Goal: Task Accomplishment & Management: Use online tool/utility

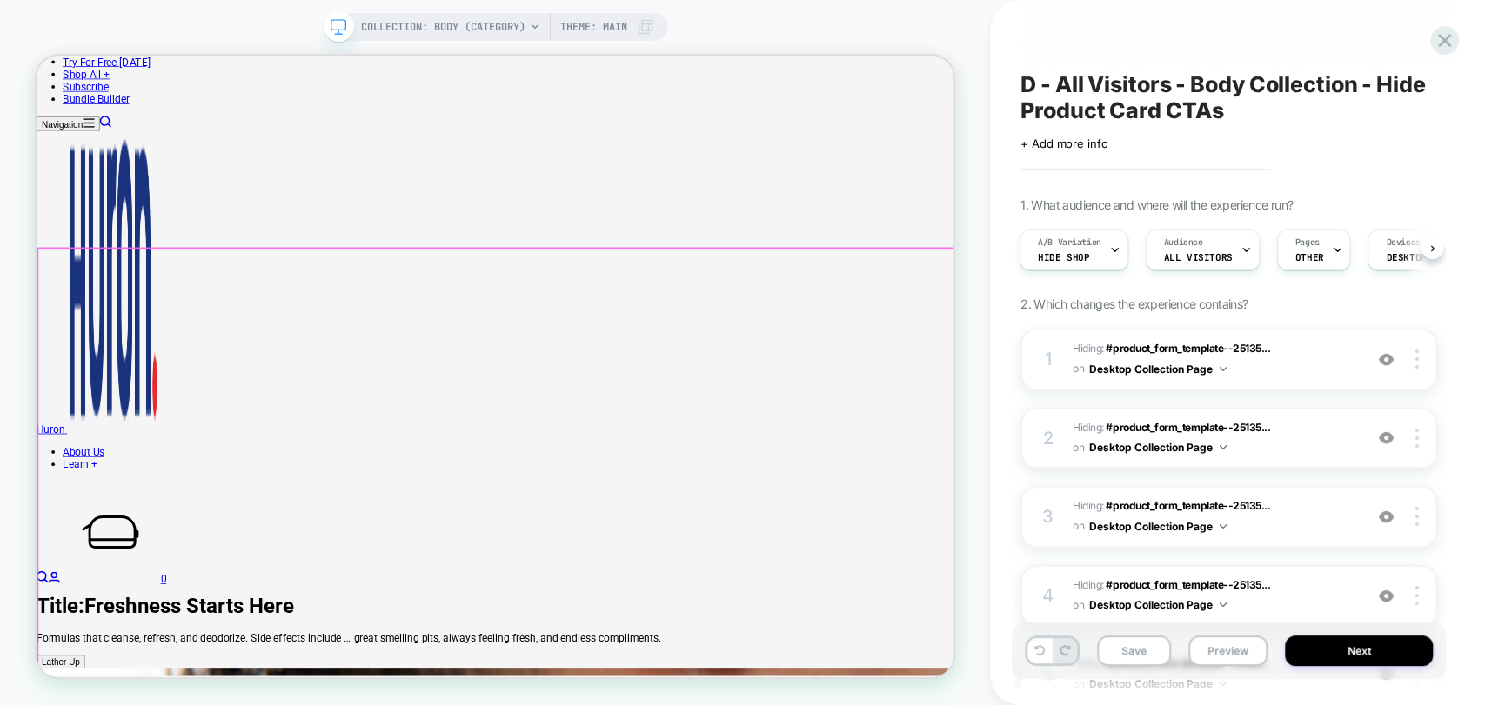
scroll to position [483, 0]
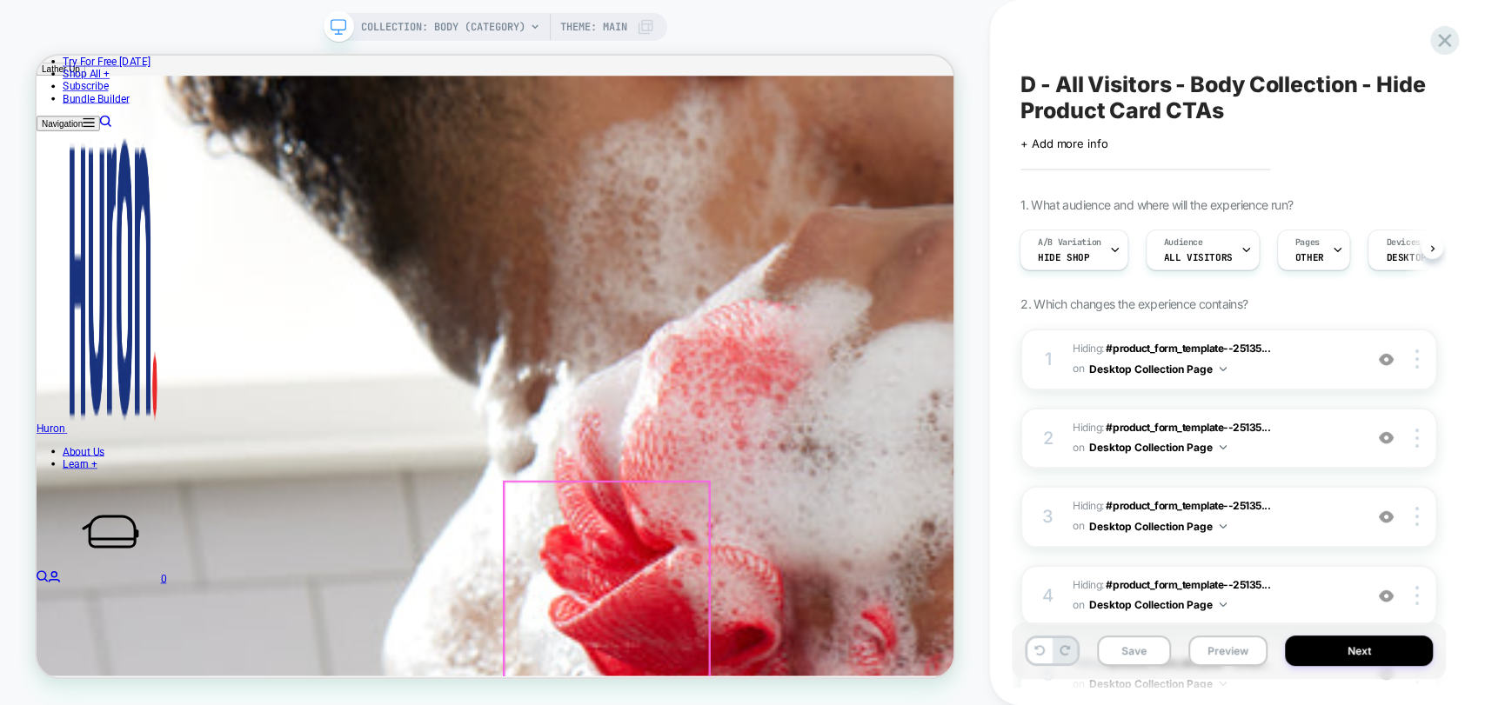
scroll to position [966, 0]
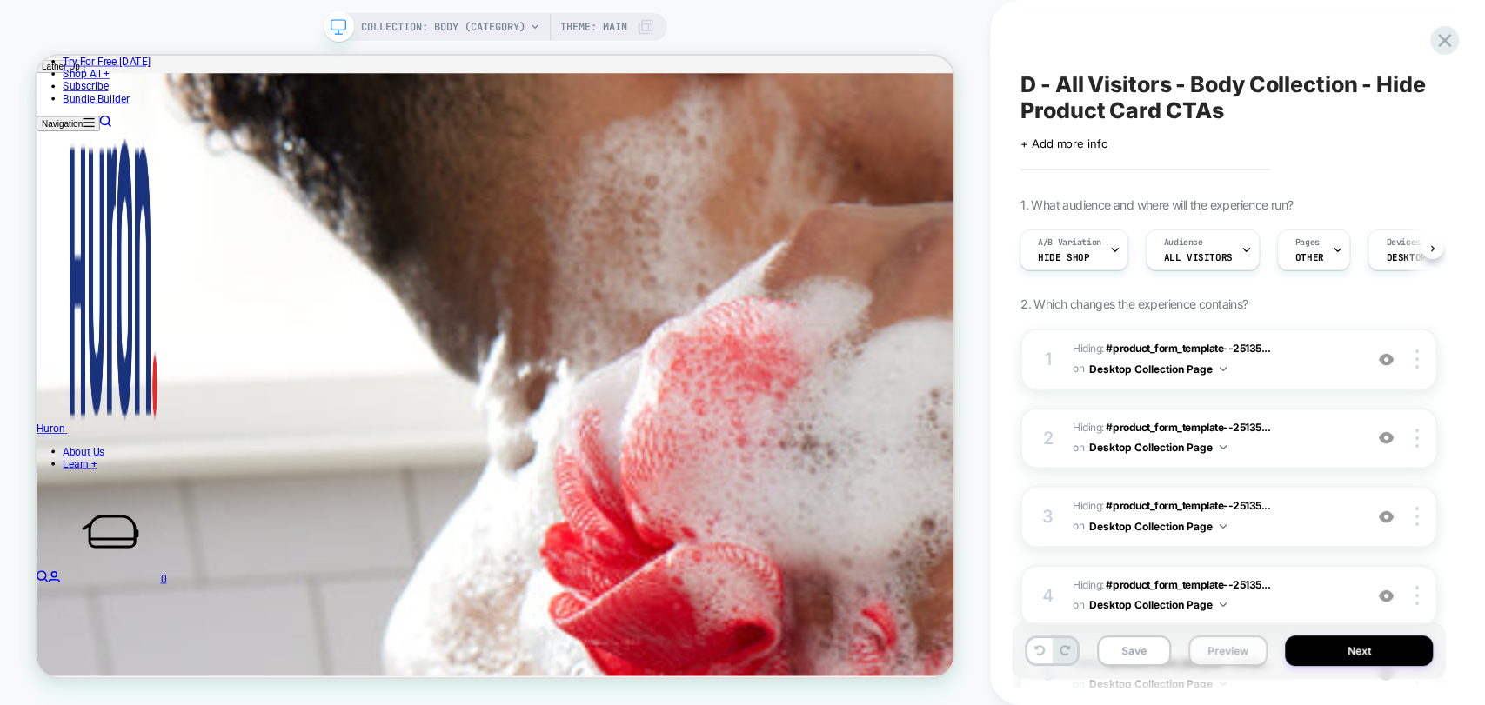
click at [1213, 652] on button "Preview" at bounding box center [1227, 651] width 79 height 30
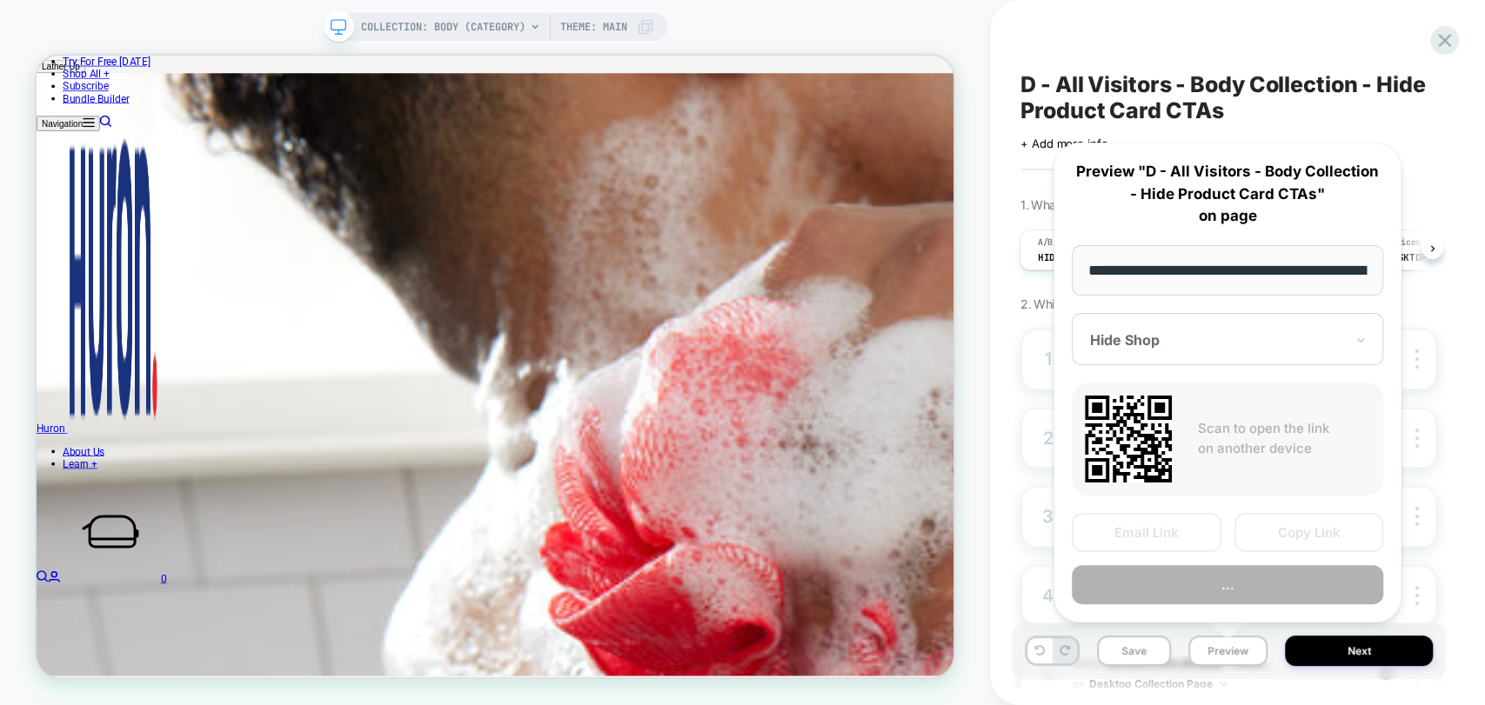
scroll to position [0, 127]
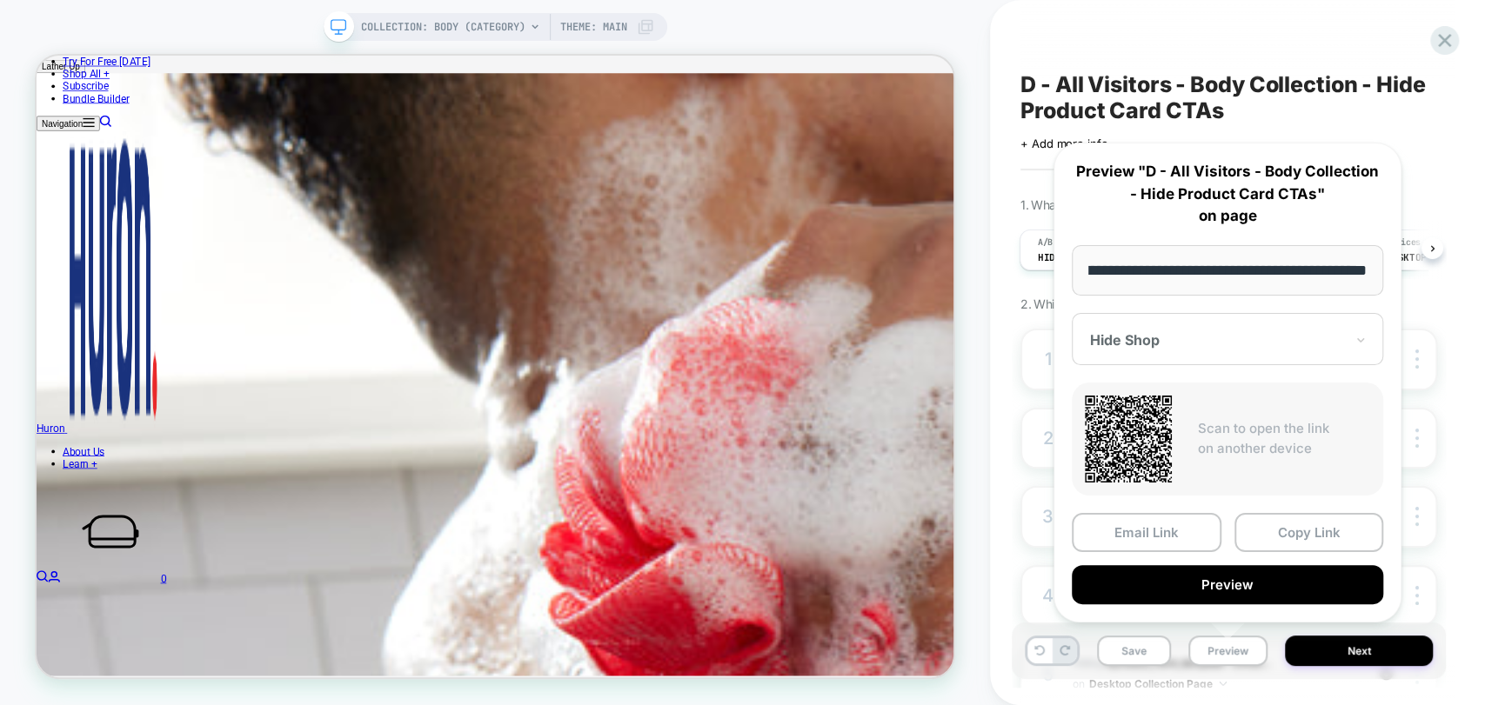
click at [1278, 334] on div at bounding box center [1217, 339] width 254 height 17
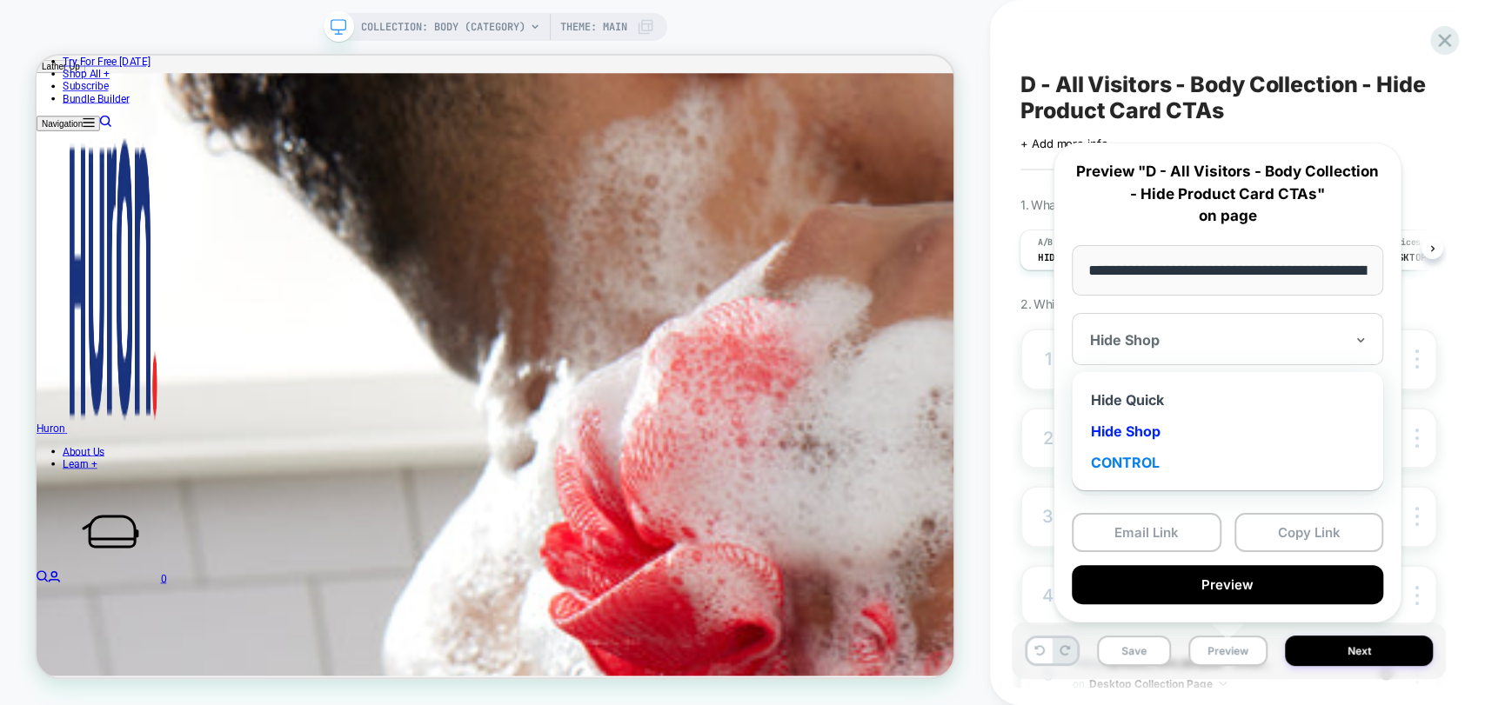
click at [1144, 457] on div "CONTROL" at bounding box center [1227, 462] width 294 height 31
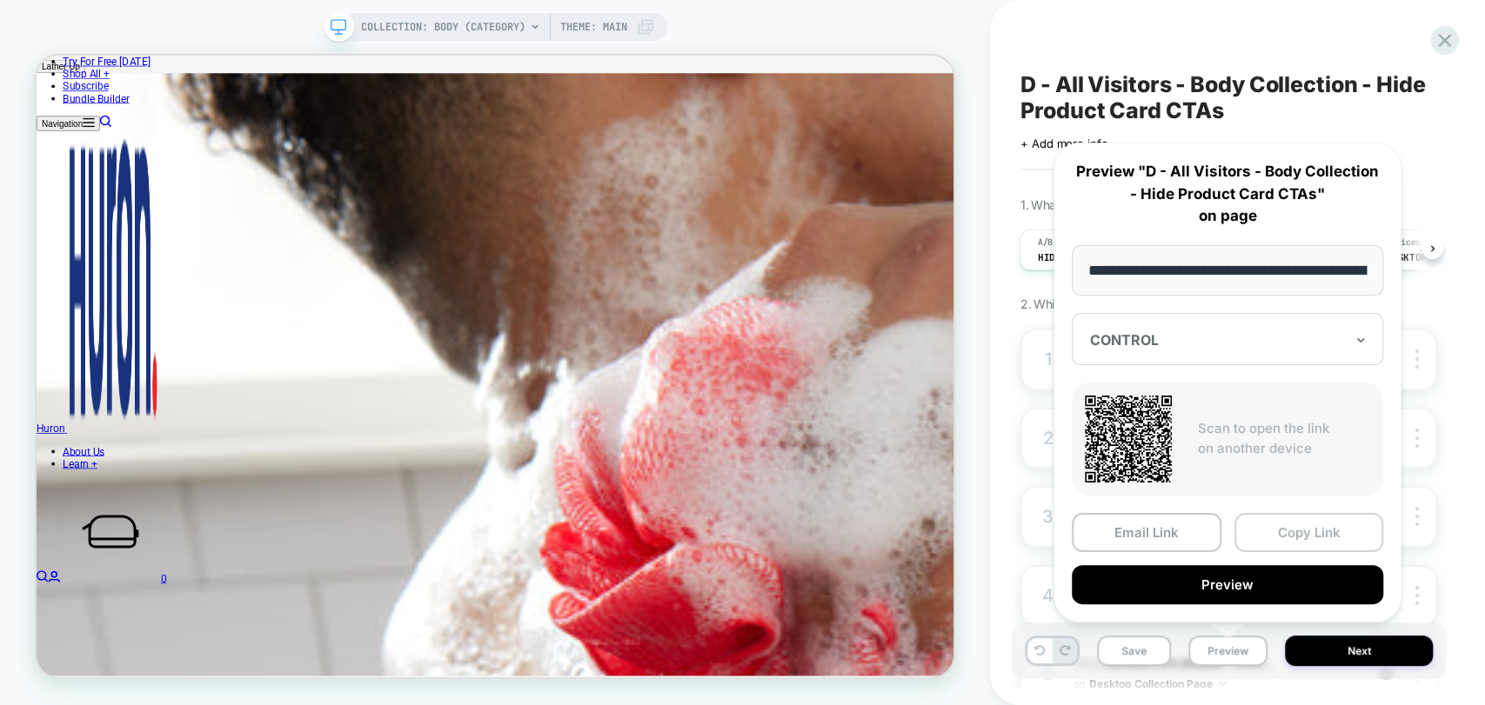
click at [1301, 537] on button "Copy Link" at bounding box center [1309, 532] width 150 height 39
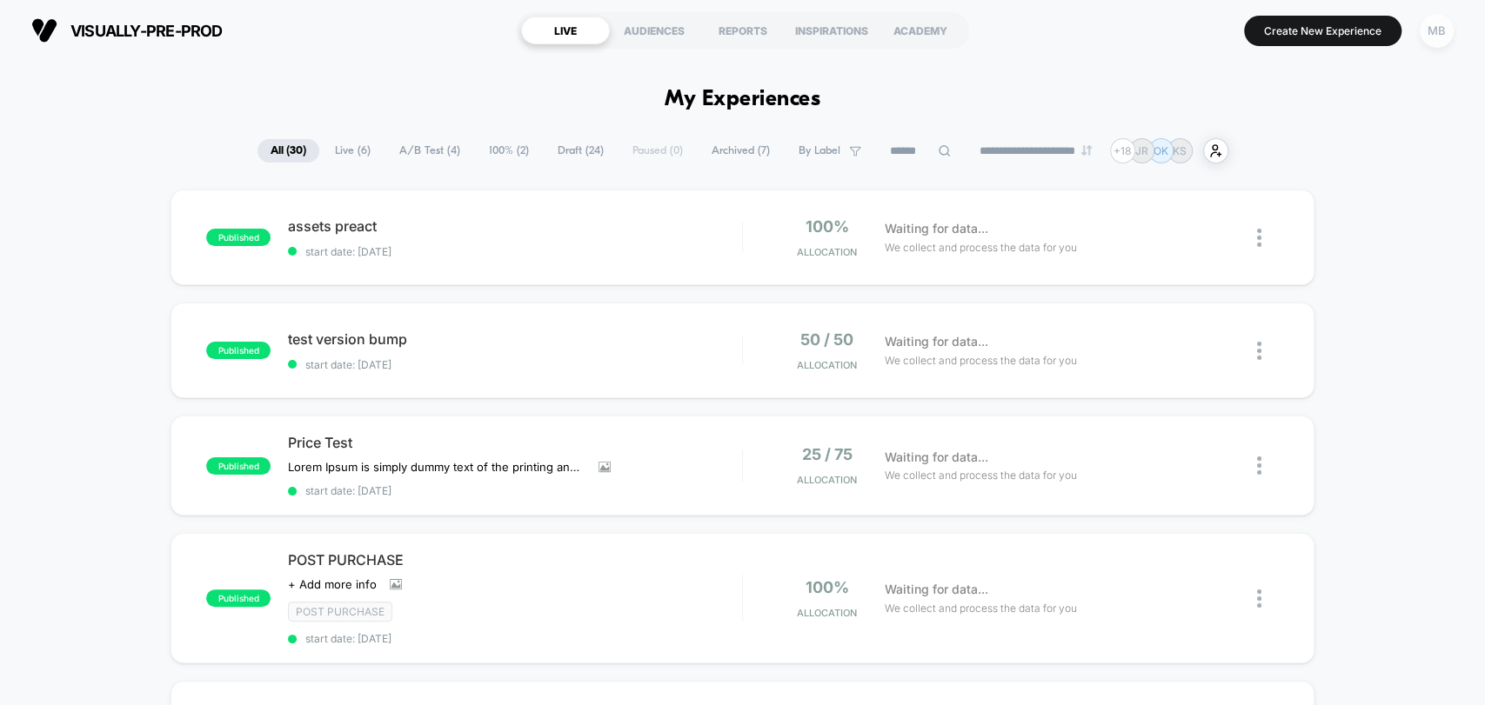
click at [1427, 29] on div "MB" at bounding box center [1437, 31] width 34 height 34
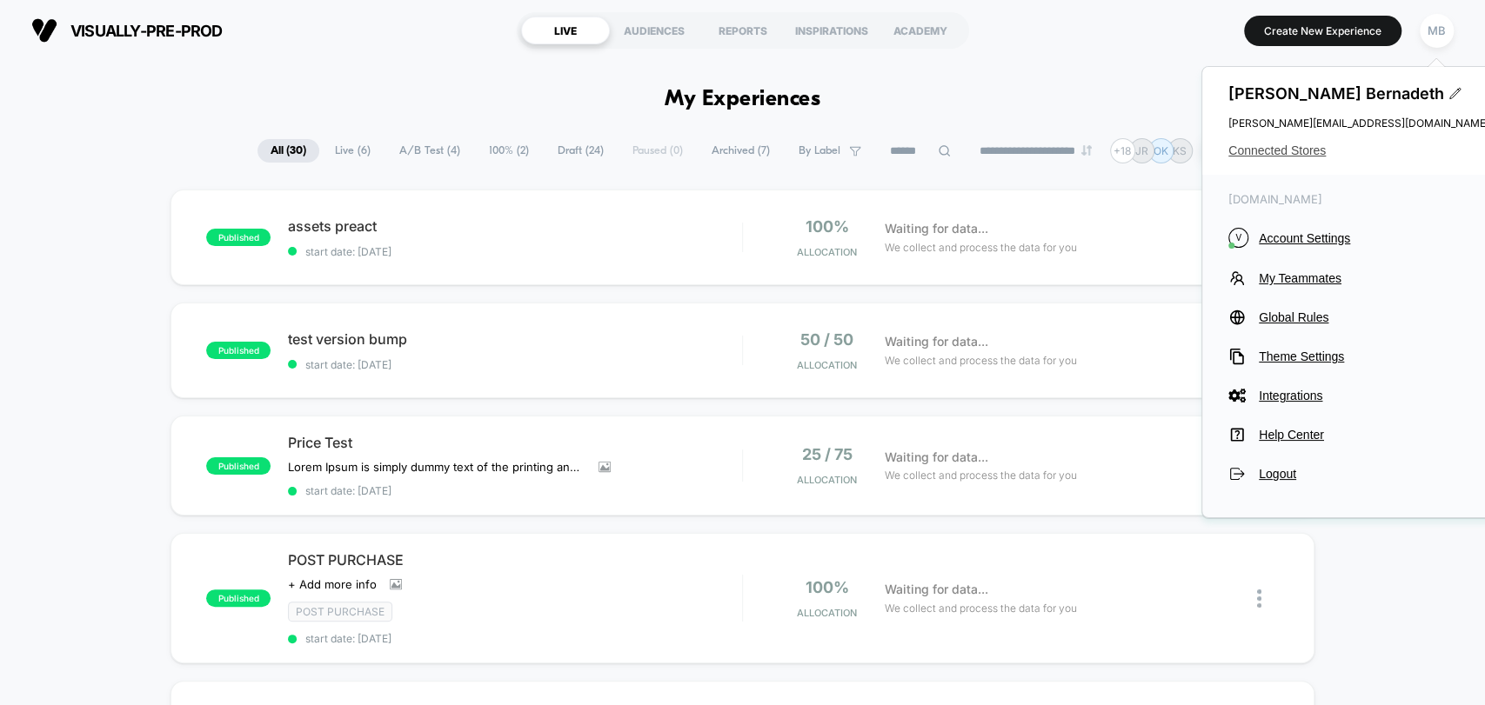
click at [1284, 145] on span "Connected Stores" at bounding box center [1358, 151] width 261 height 14
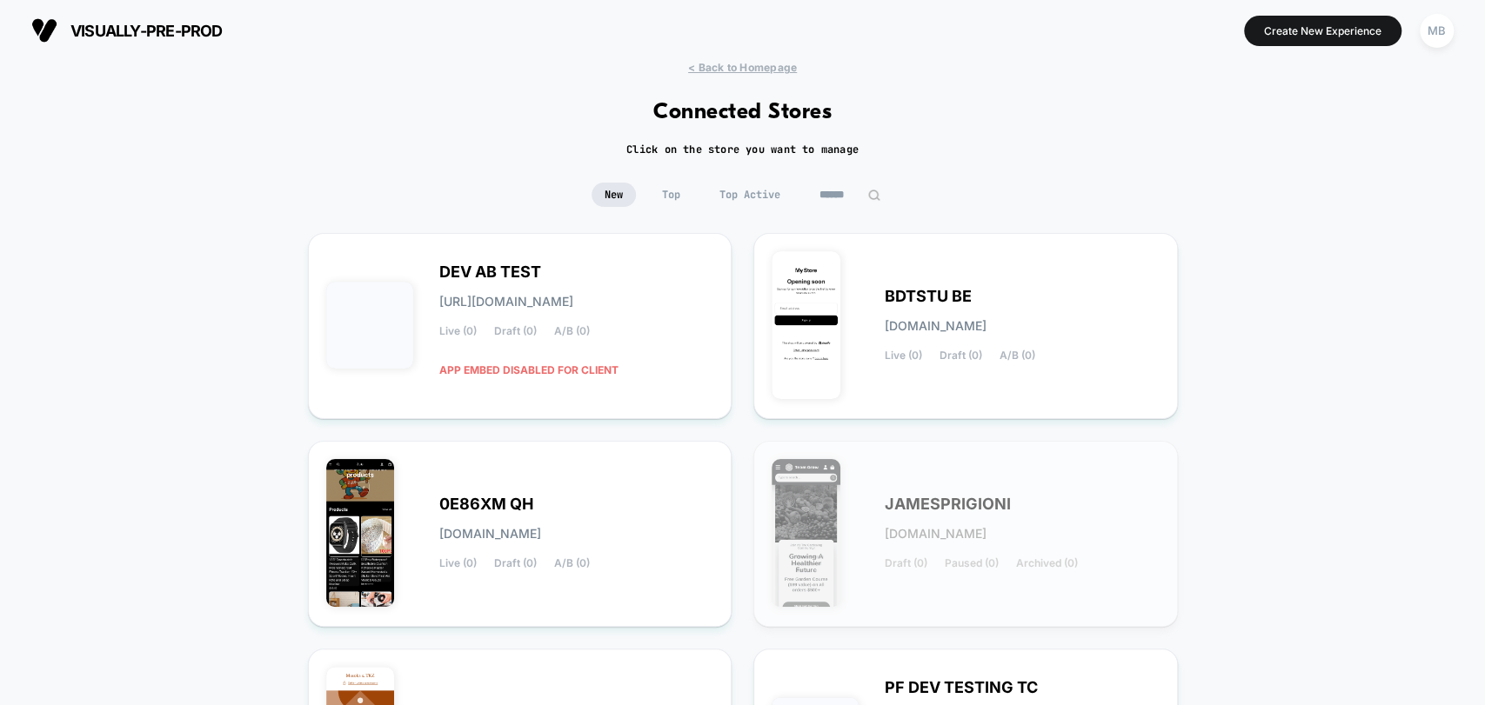
click at [868, 193] on img at bounding box center [873, 195] width 13 height 13
click at [867, 192] on input at bounding box center [850, 195] width 174 height 24
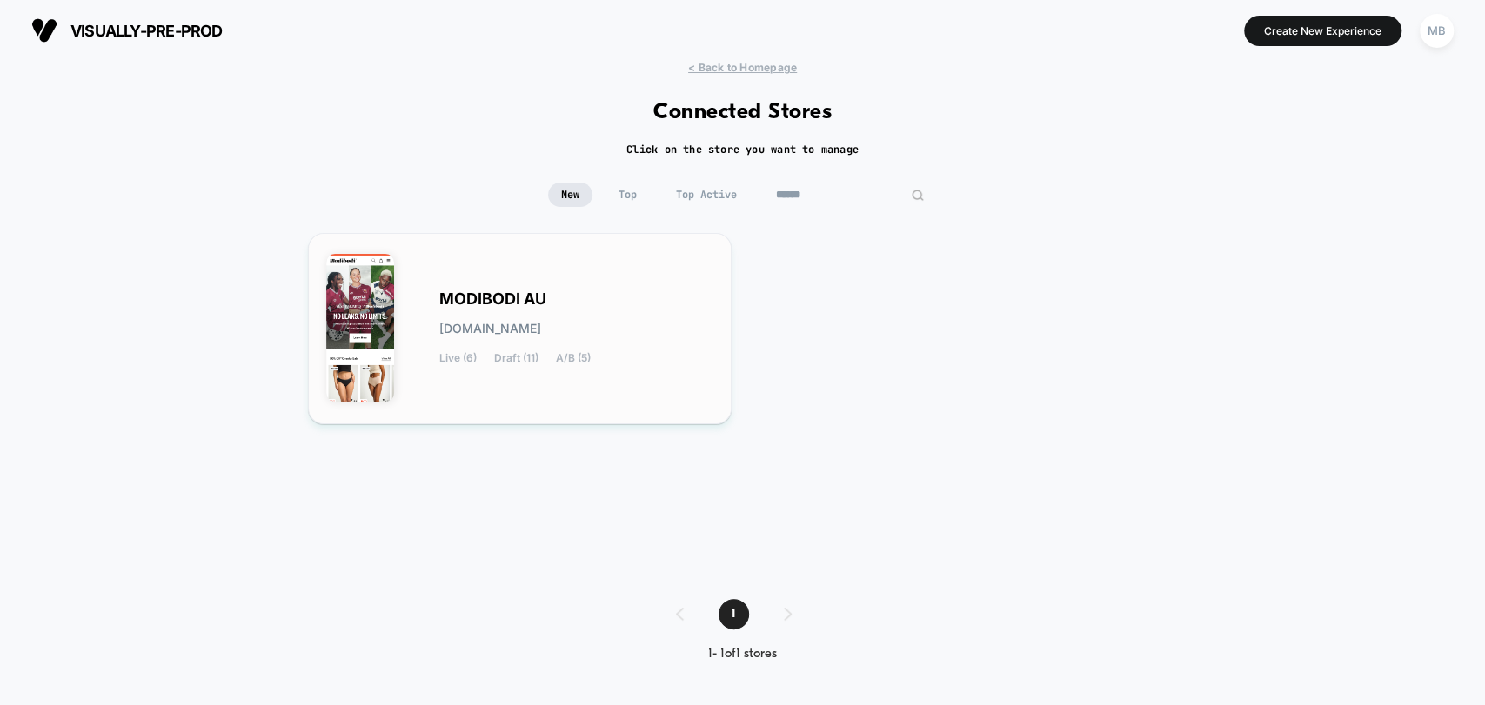
type input "******"
click at [631, 365] on div "MODIBODI AU modibodi-au.myshopify.com Live (6) Draft (11) A/B (5)" at bounding box center [520, 328] width 388 height 155
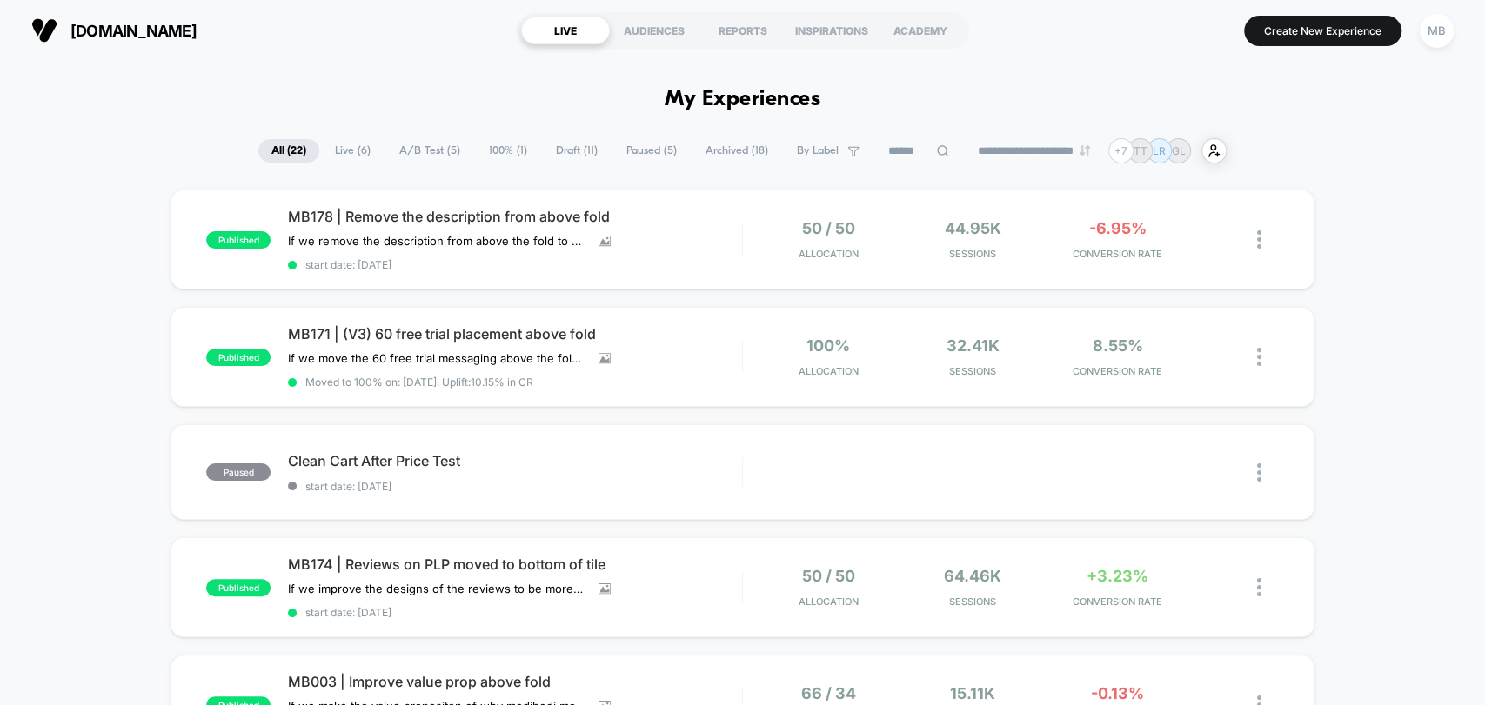
click at [919, 150] on input at bounding box center [918, 151] width 87 height 21
paste input "**********"
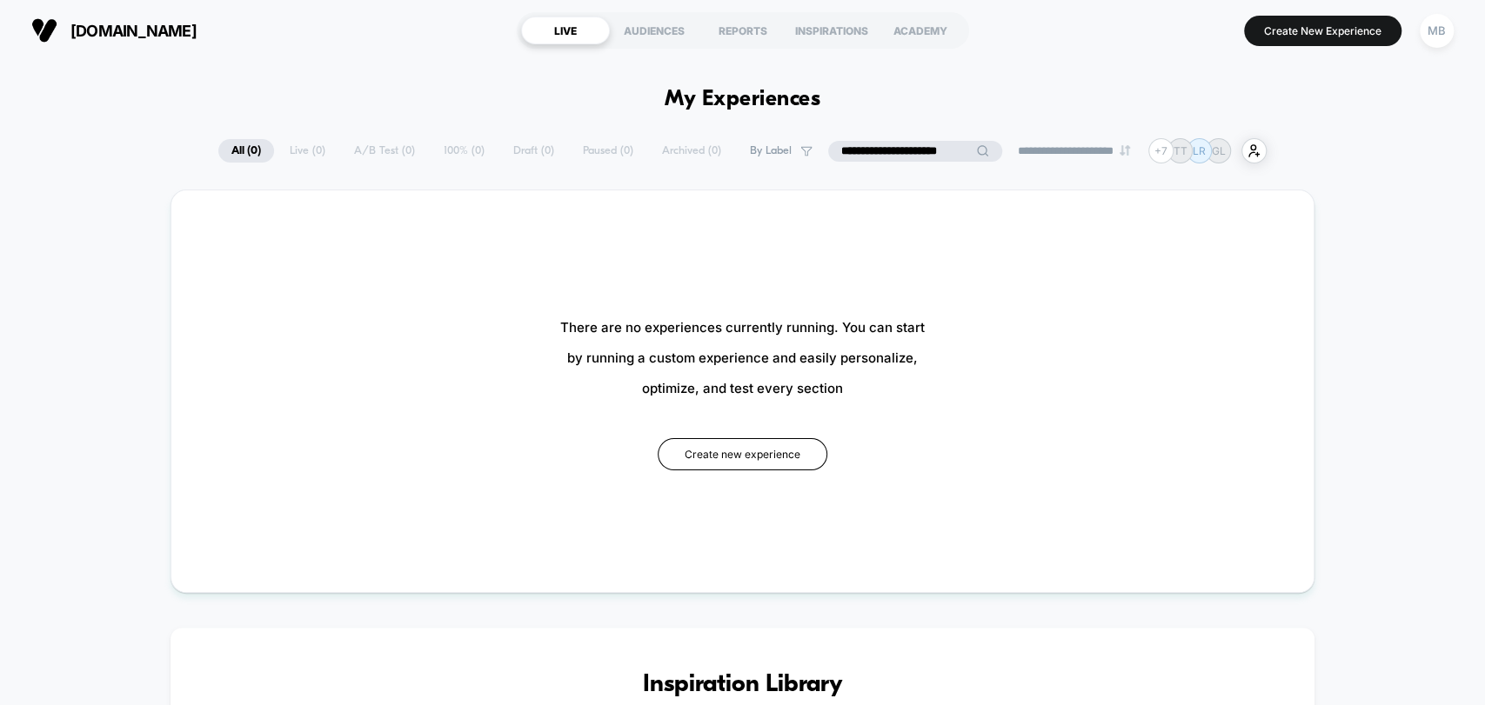
drag, startPoint x: 861, startPoint y: 153, endPoint x: 1110, endPoint y: 155, distance: 248.8
click at [1104, 155] on div "**********" at bounding box center [742, 150] width 1048 height 25
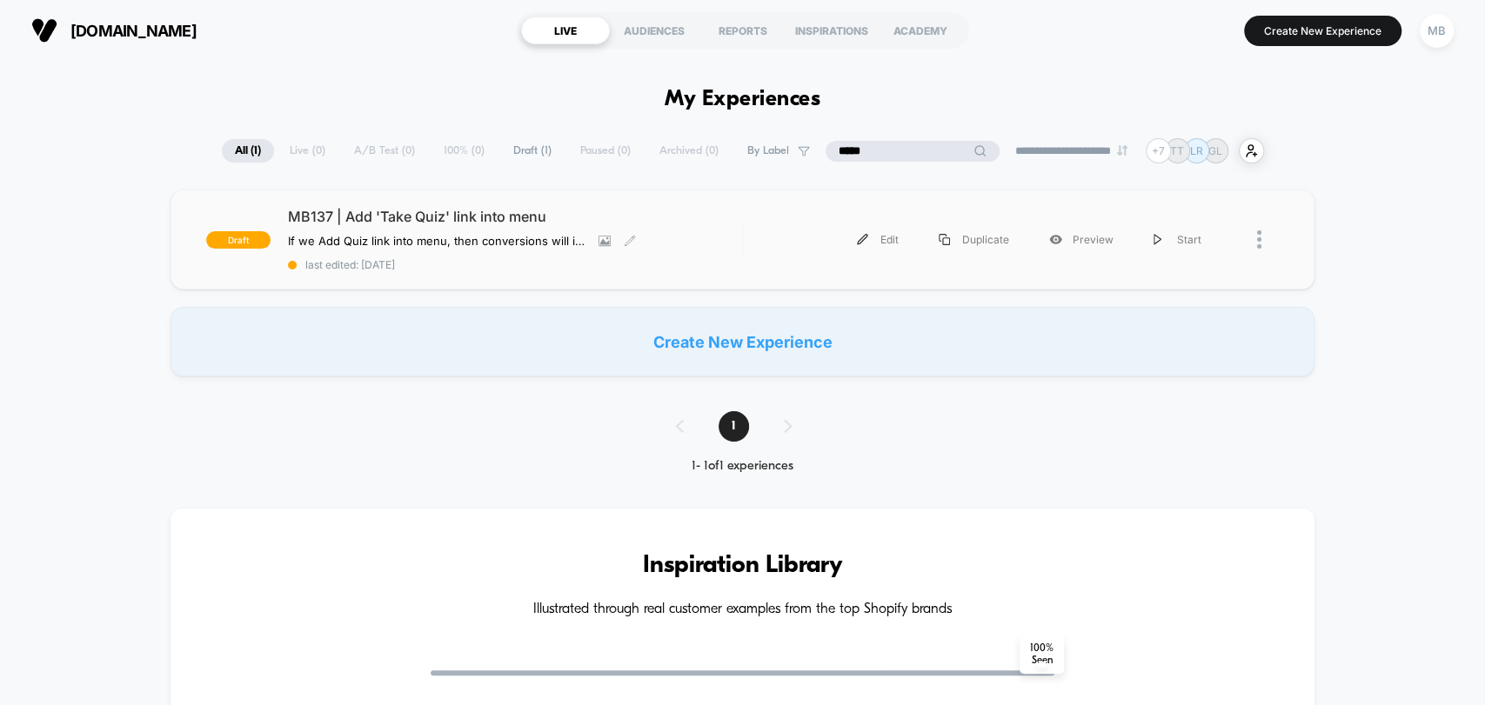
type input "*****"
click at [712, 239] on div "MB137 | Add 'Take Quiz' link into menu If we Add Quiz link into menu , then con…" at bounding box center [514, 239] width 453 height 63
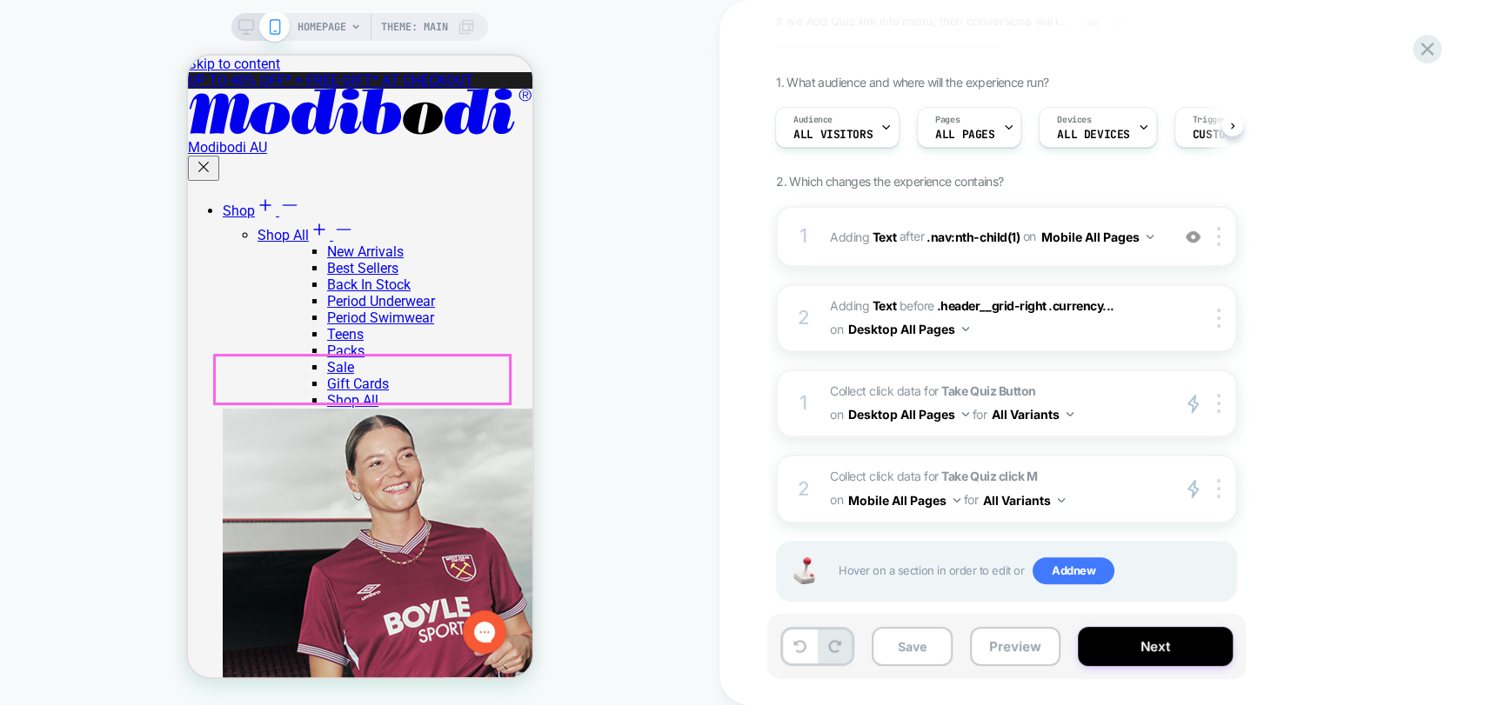
scroll to position [386, 0]
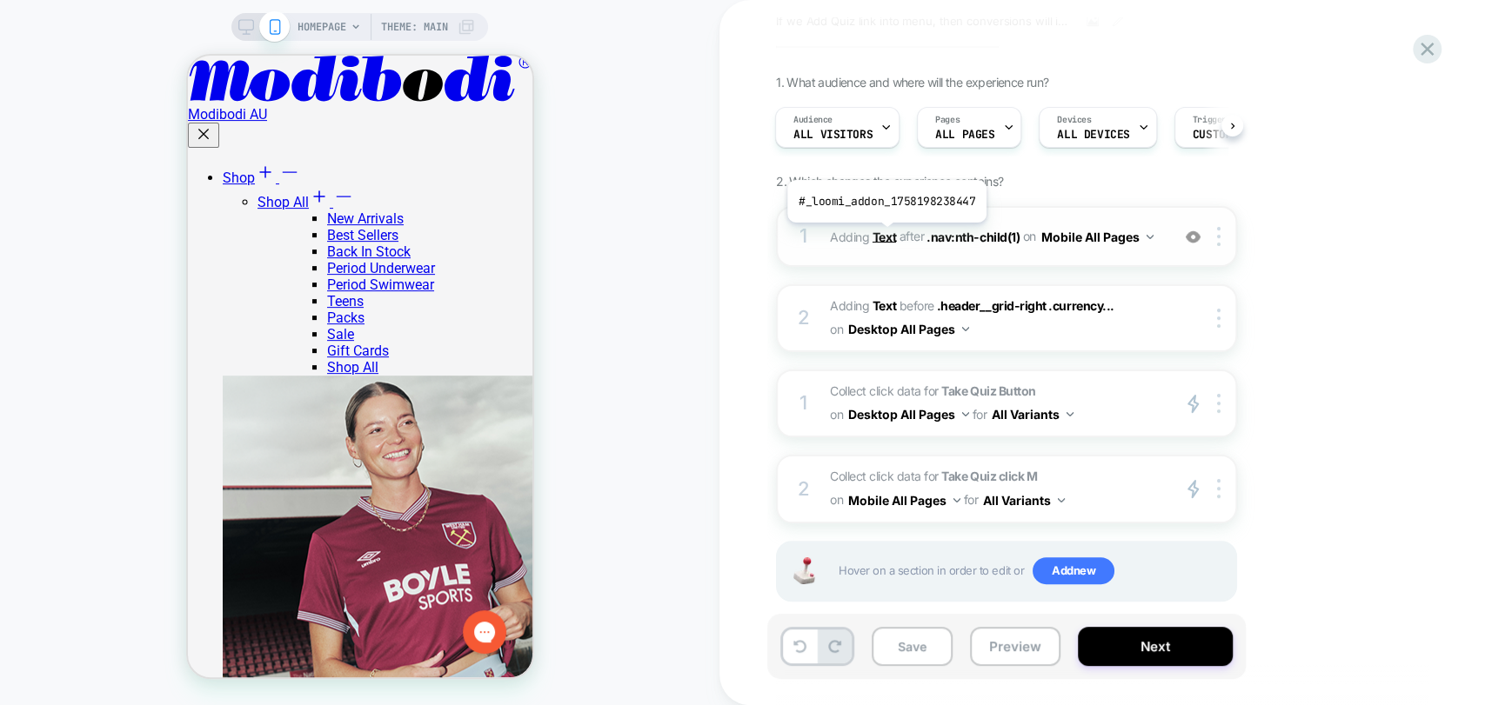
click at [885, 236] on b "Text" at bounding box center [883, 236] width 23 height 15
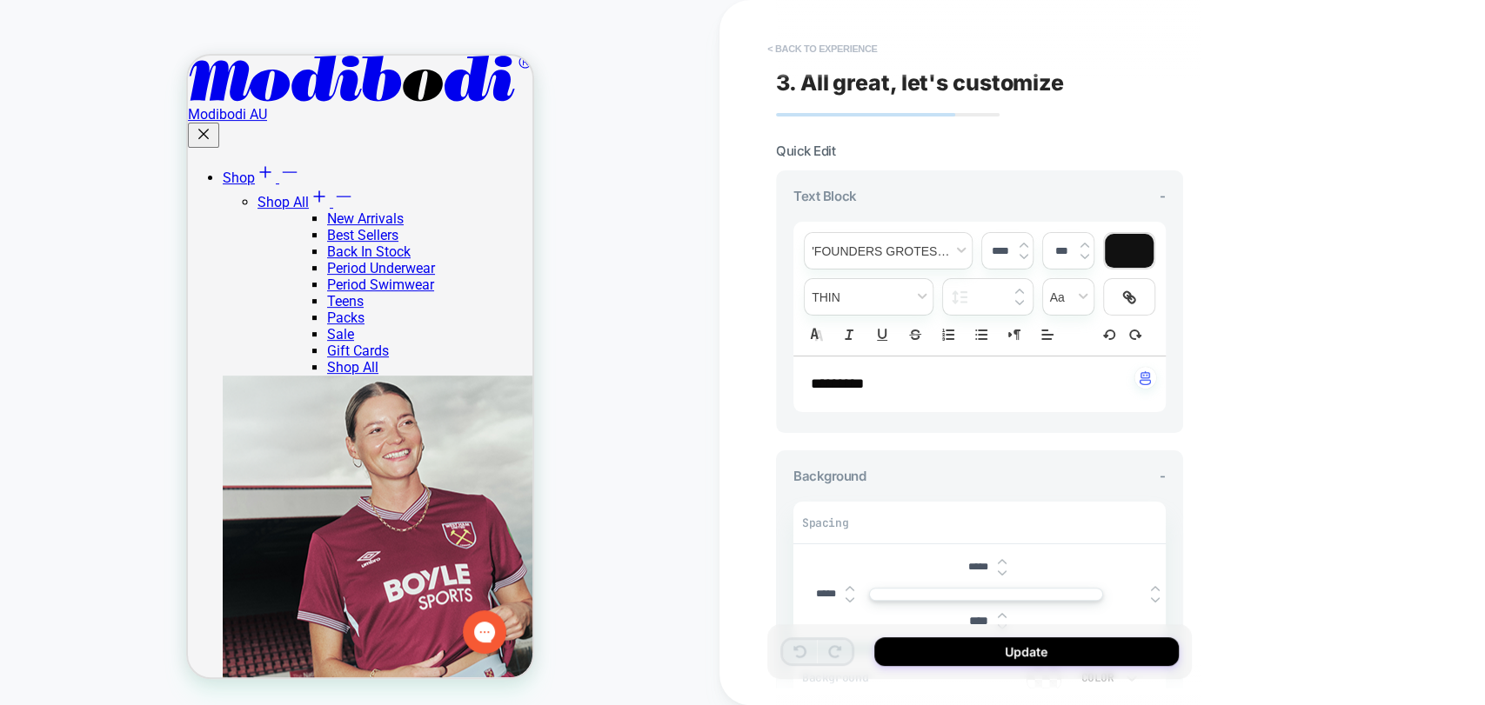
click at [798, 43] on button "< Back to experience" at bounding box center [822, 49] width 127 height 28
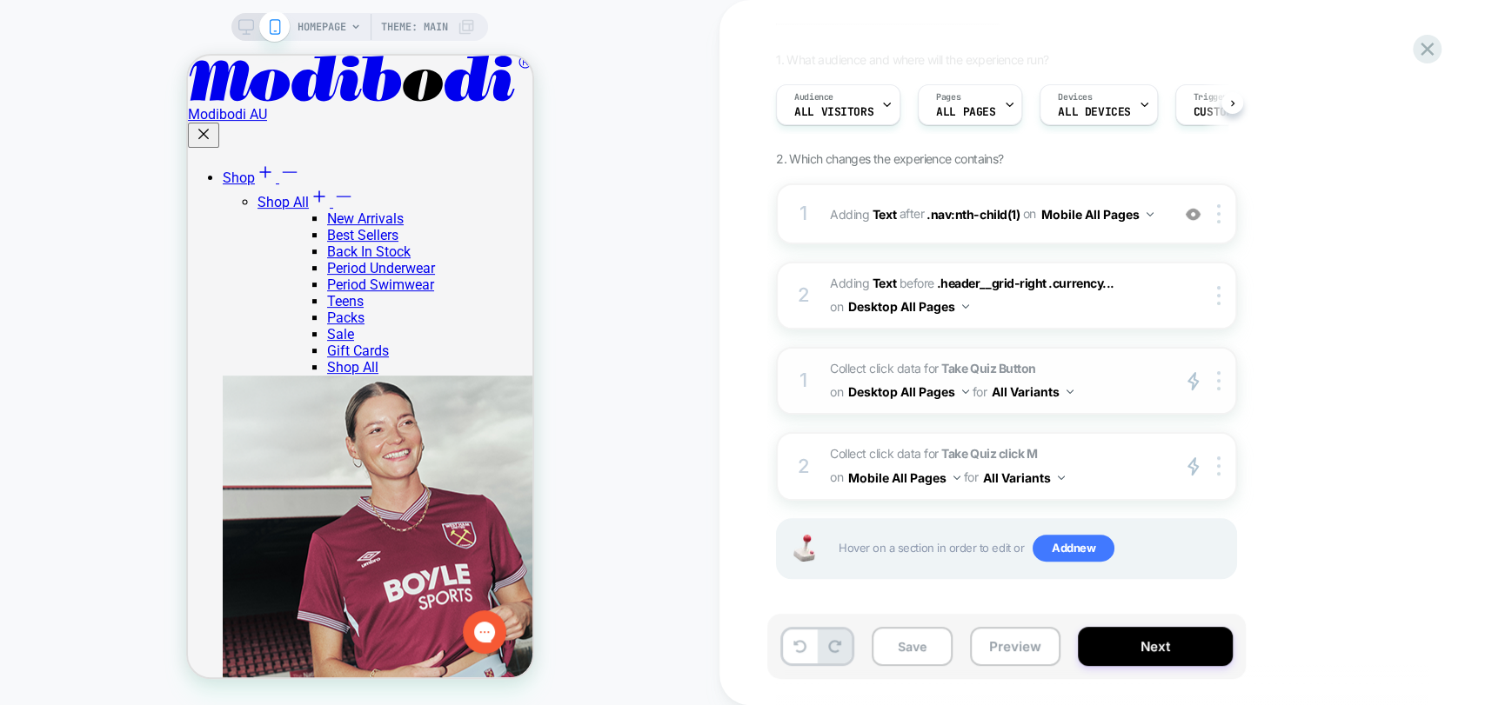
scroll to position [121, 0]
click at [1005, 658] on button "Preview" at bounding box center [1015, 646] width 90 height 39
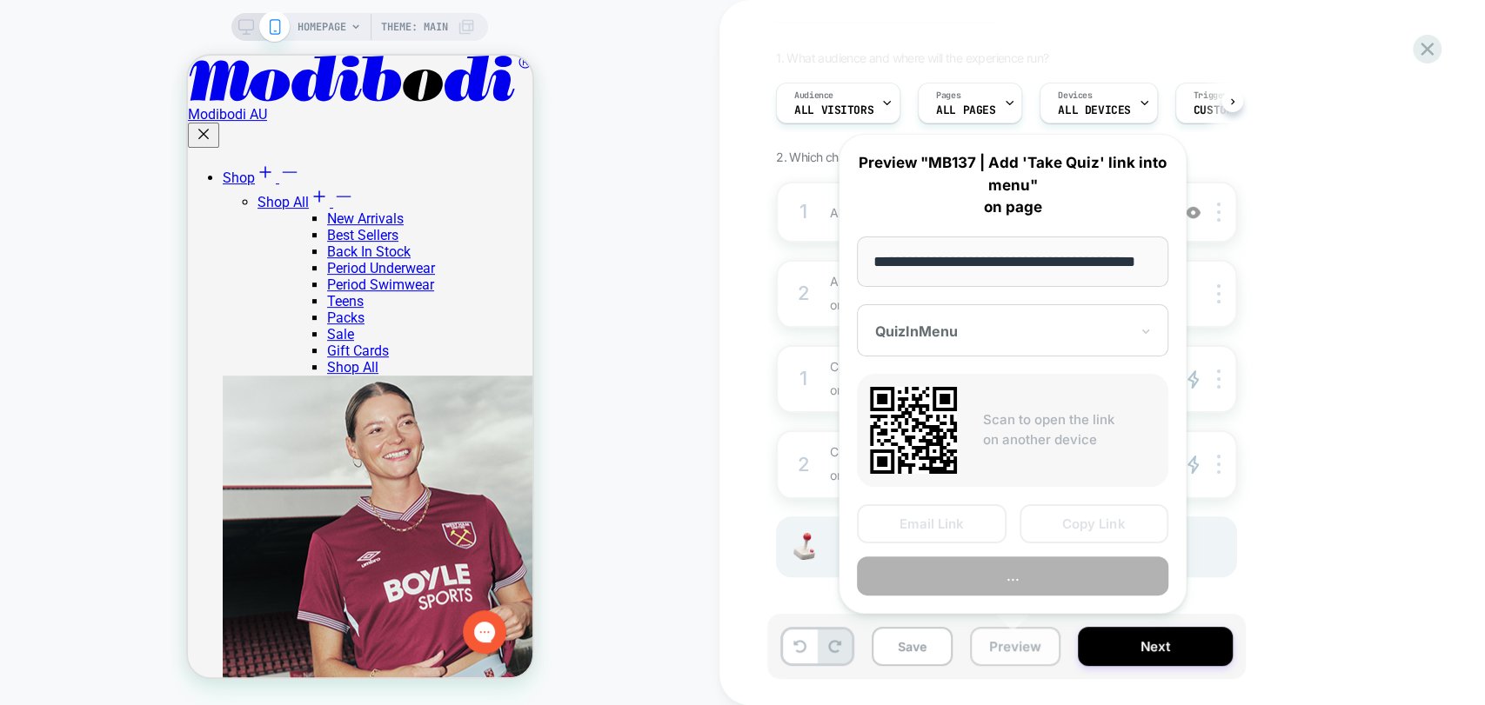
scroll to position [0, 51]
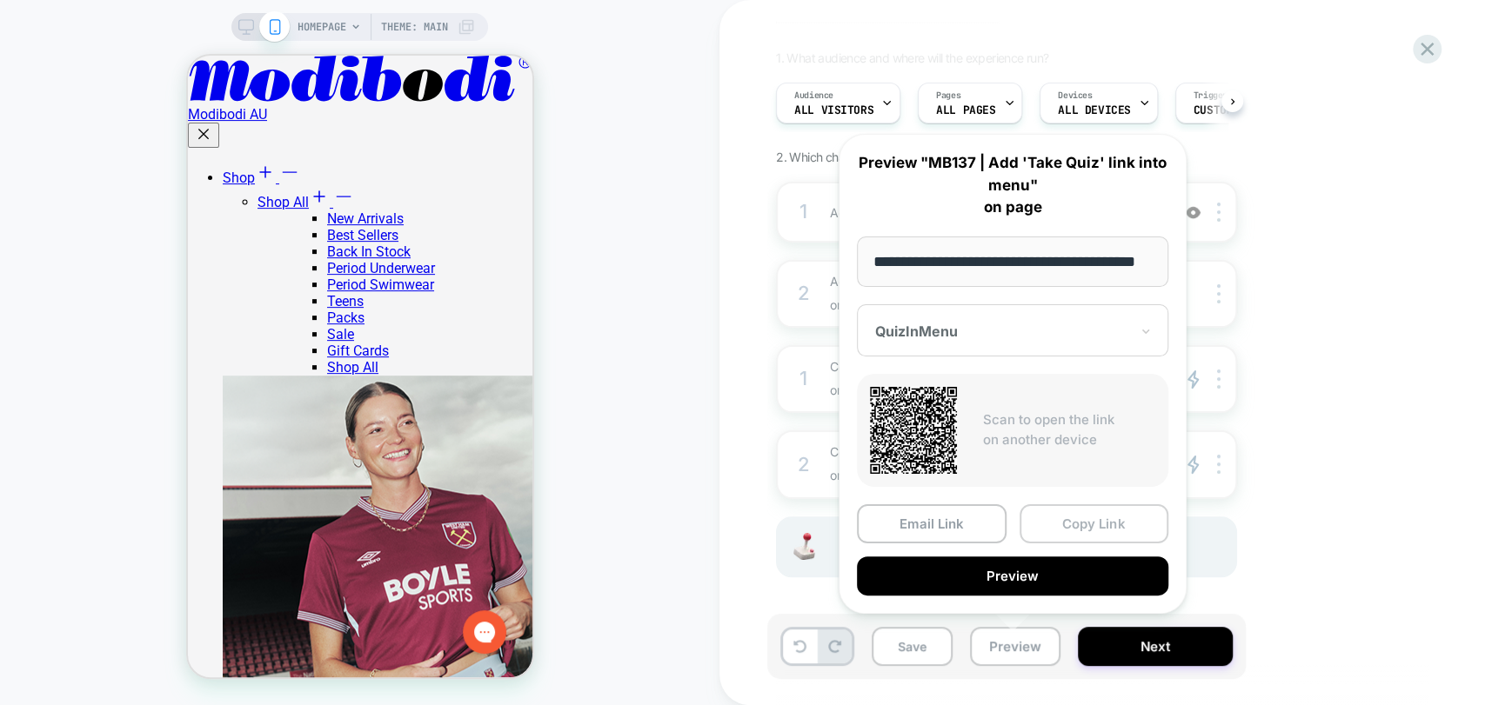
click at [1088, 520] on button "Copy Link" at bounding box center [1094, 524] width 150 height 39
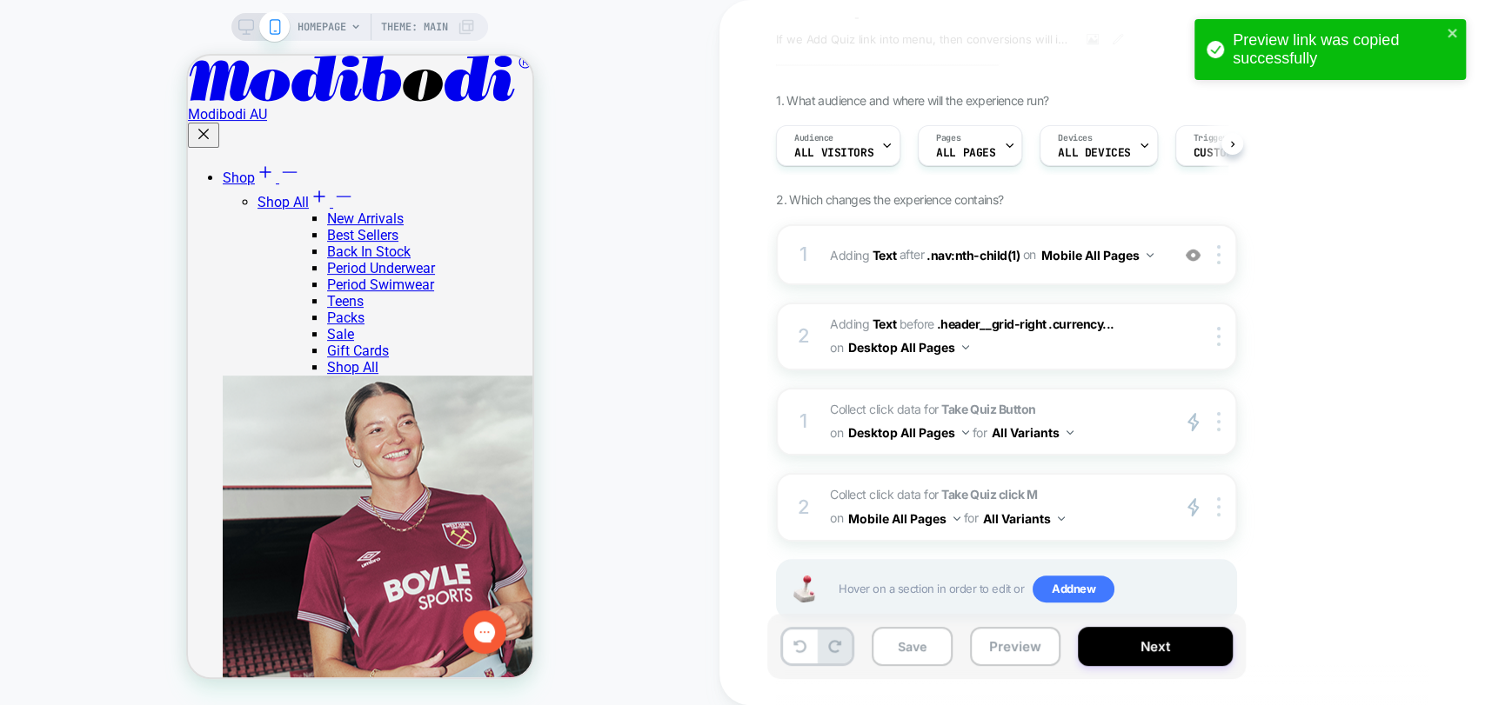
scroll to position [121, 0]
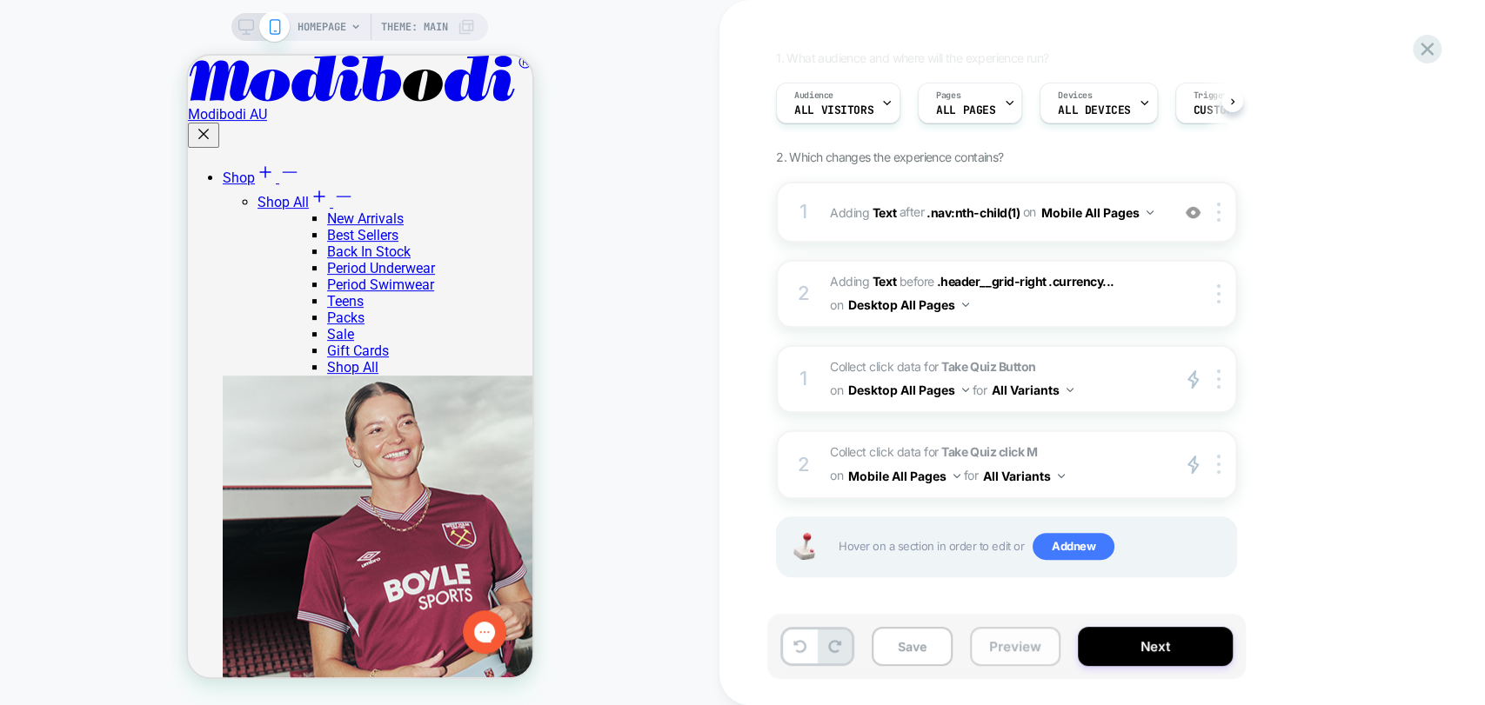
click at [1014, 651] on button "Preview" at bounding box center [1015, 646] width 90 height 39
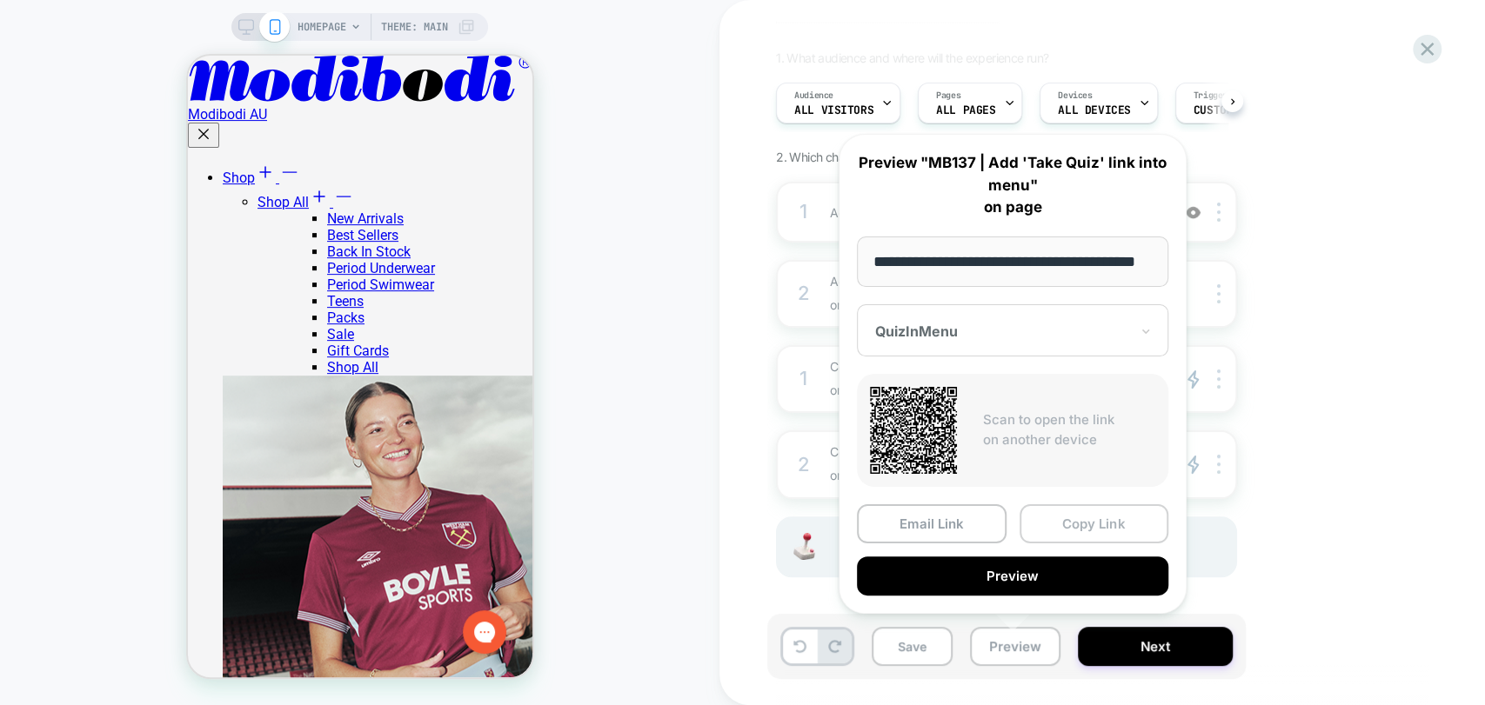
scroll to position [0, 0]
click at [1093, 524] on button "Copy Link" at bounding box center [1094, 524] width 150 height 39
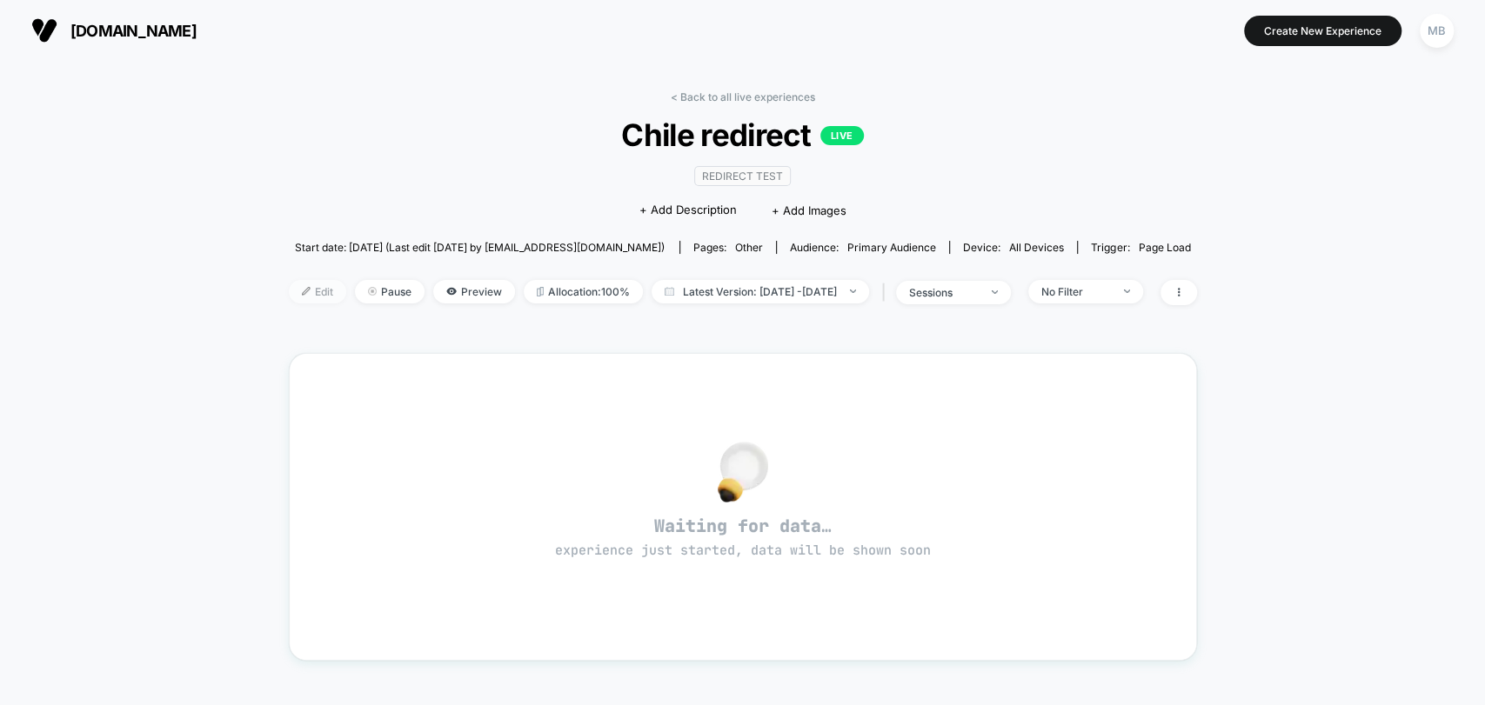
click at [289, 284] on span "Edit" at bounding box center [317, 291] width 57 height 23
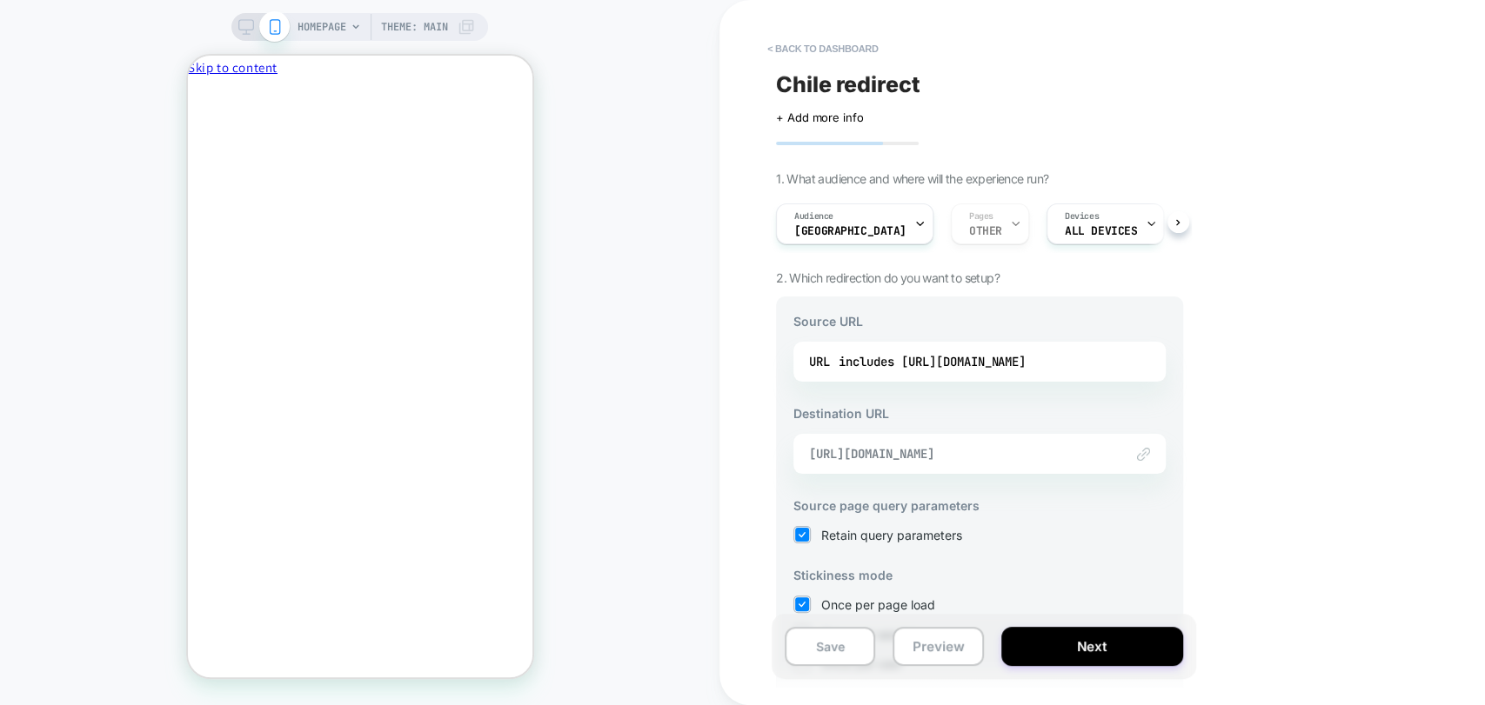
scroll to position [97, 0]
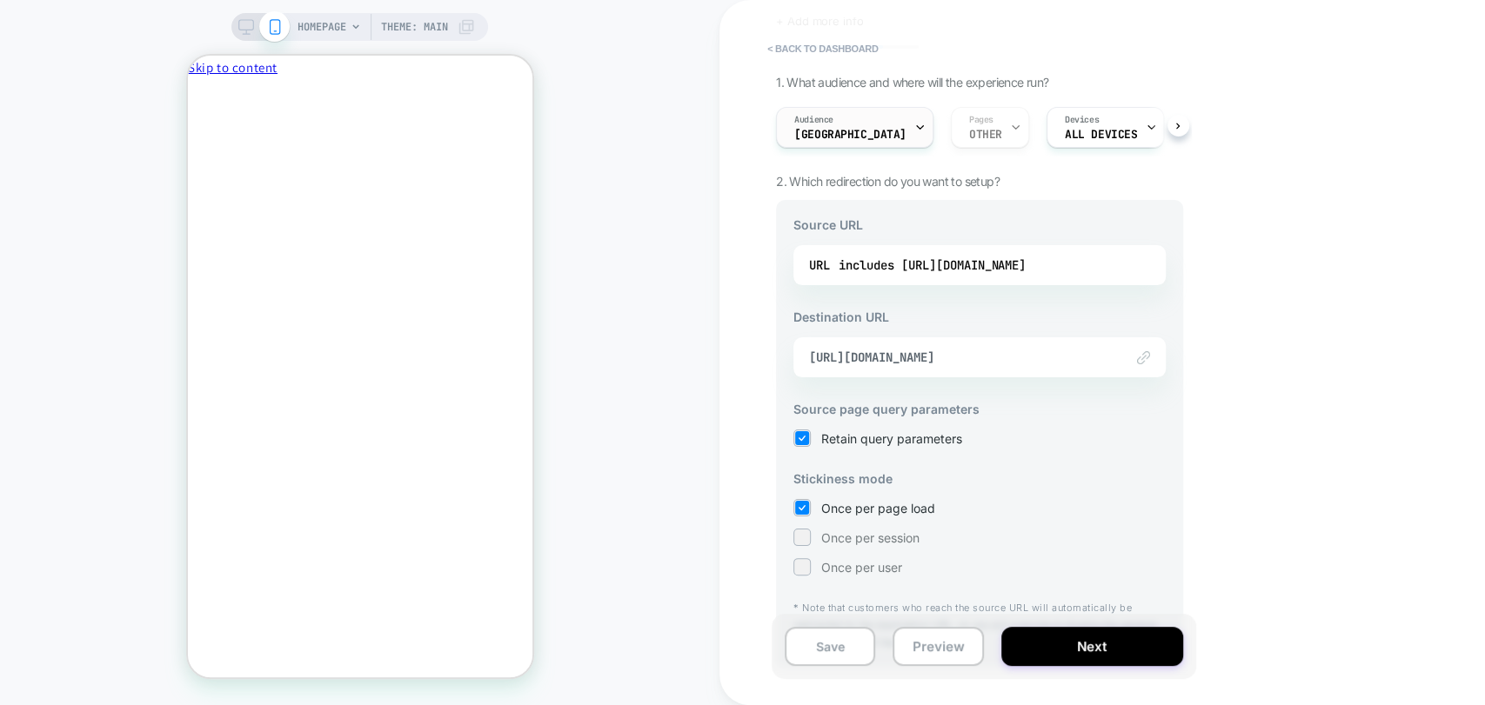
click at [815, 129] on span "[GEOGRAPHIC_DATA]" at bounding box center [850, 135] width 112 height 12
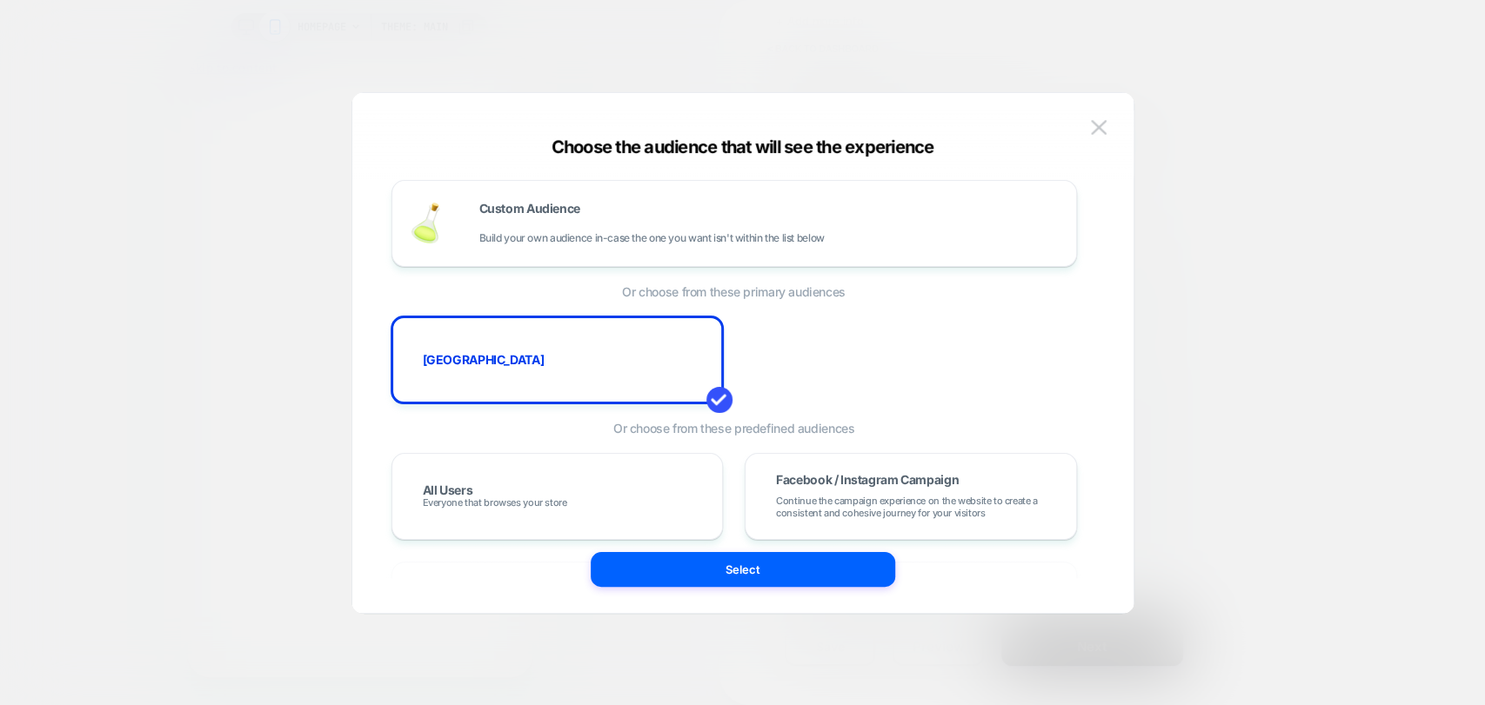
click at [1092, 129] on img at bounding box center [1099, 127] width 16 height 15
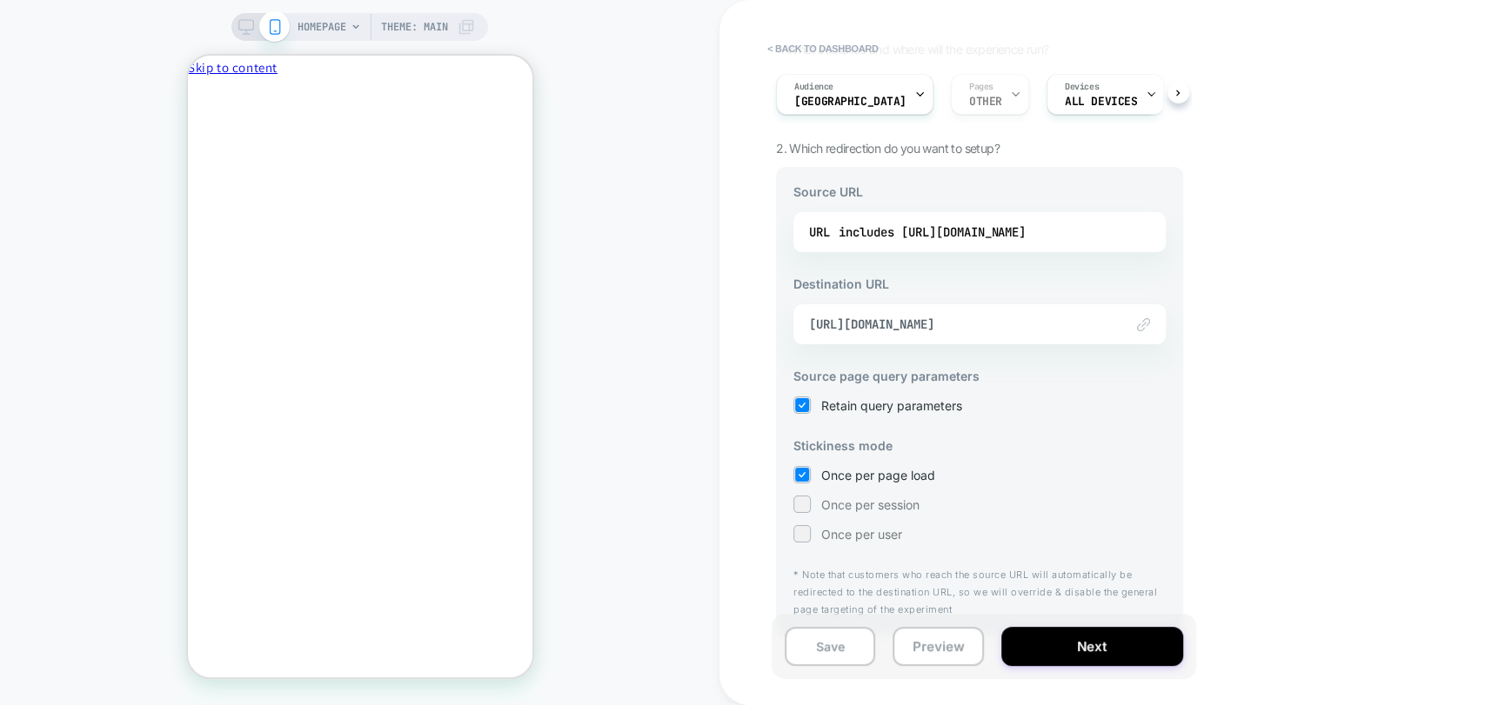
scroll to position [146, 0]
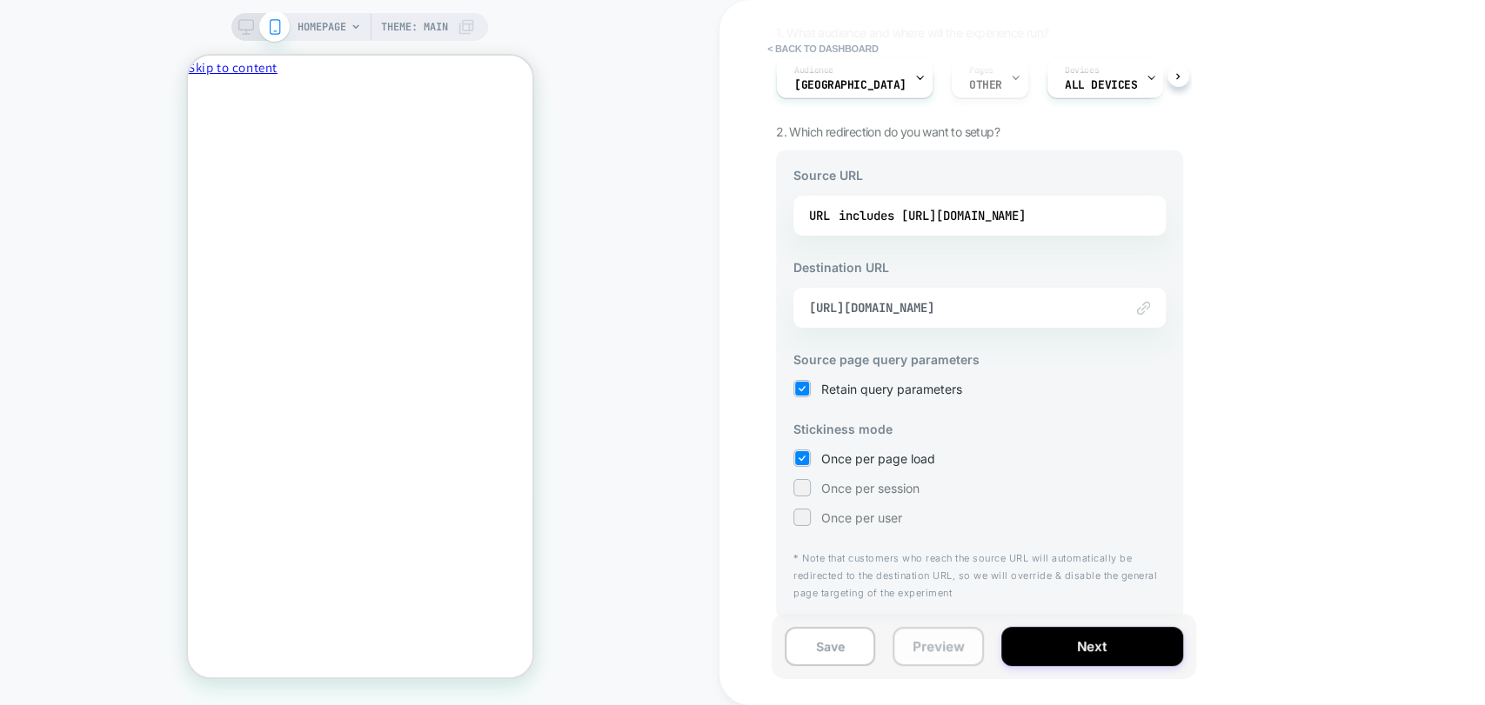
click at [932, 634] on button "Preview" at bounding box center [937, 646] width 90 height 39
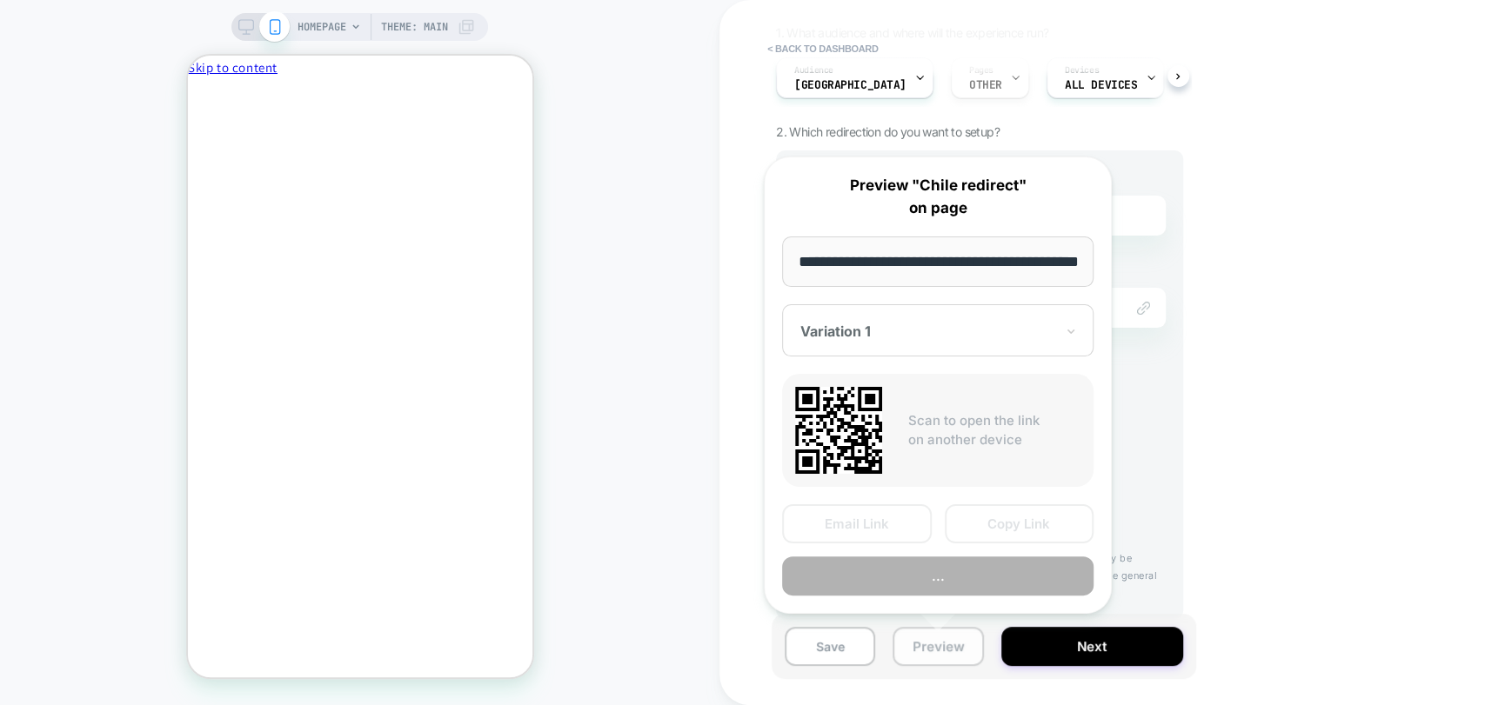
scroll to position [0, 73]
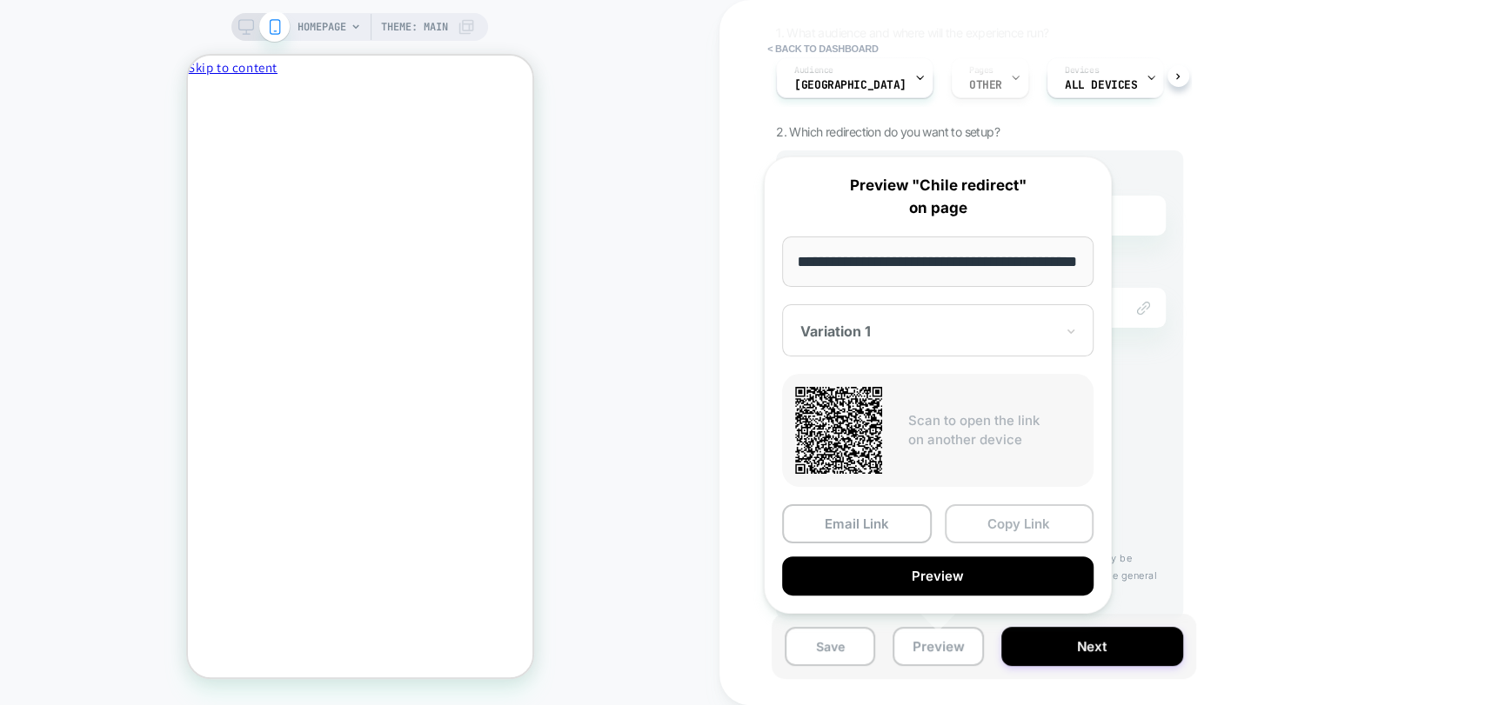
click at [1012, 524] on button "Copy Link" at bounding box center [1020, 524] width 150 height 39
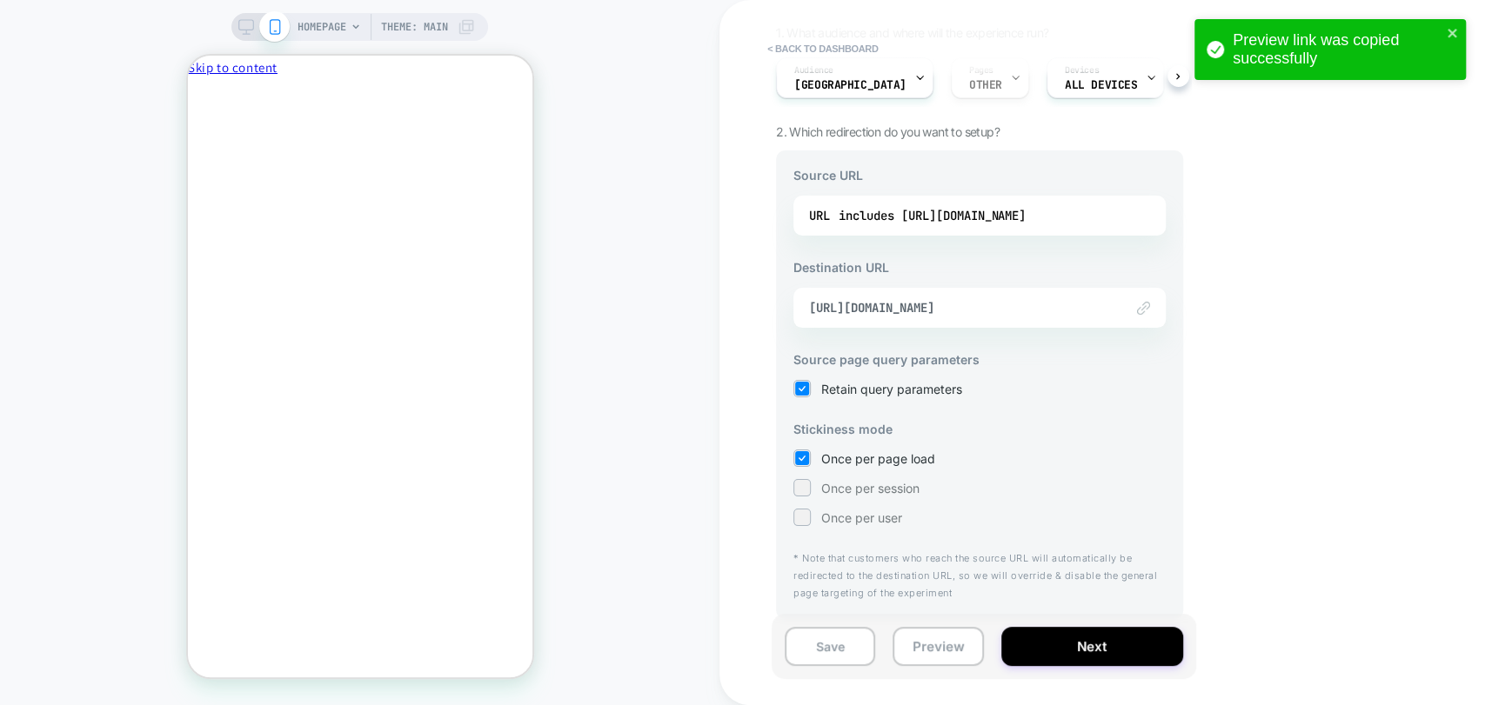
click at [1210, 276] on div "< back to dashboard Chile redirect Click to edit experience details + Add more …" at bounding box center [1101, 352] width 765 height 705
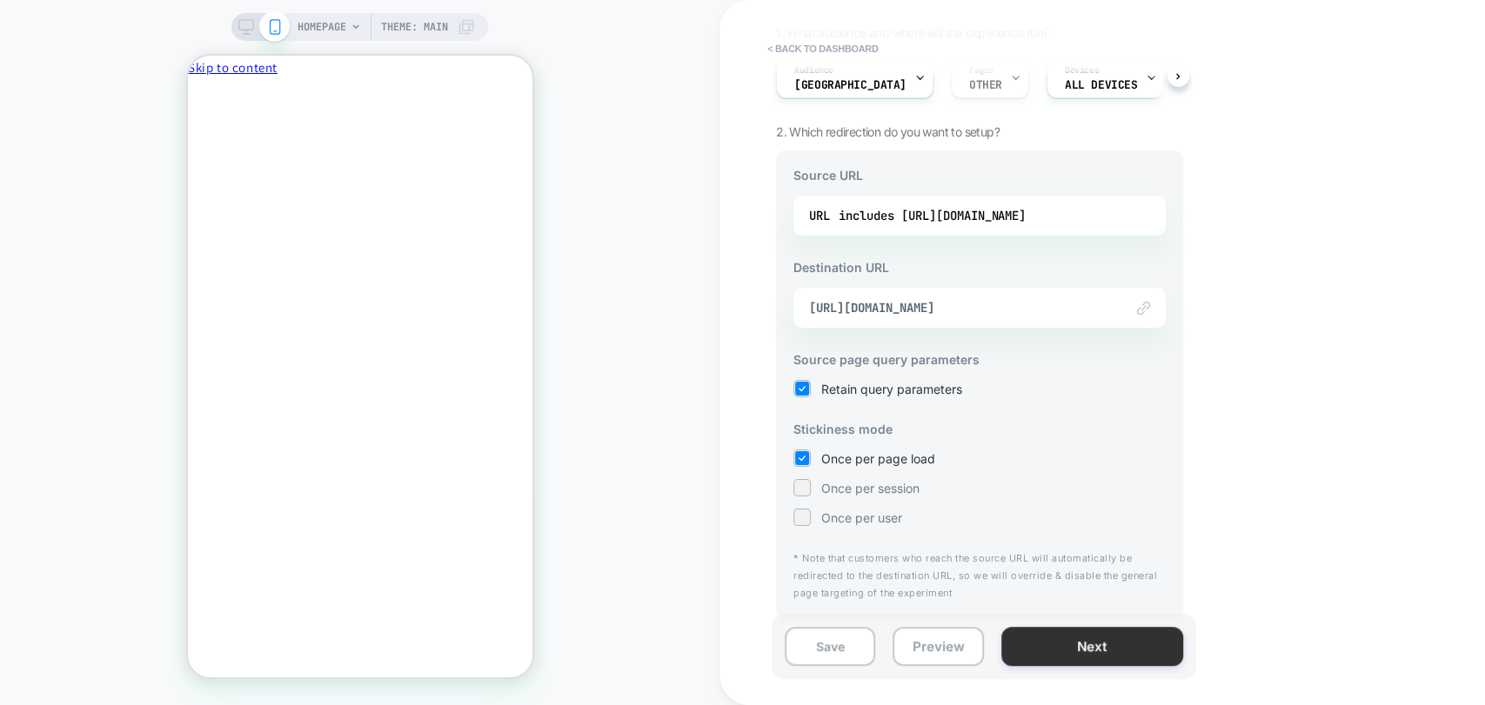
click at [1060, 640] on button "Next" at bounding box center [1092, 646] width 182 height 39
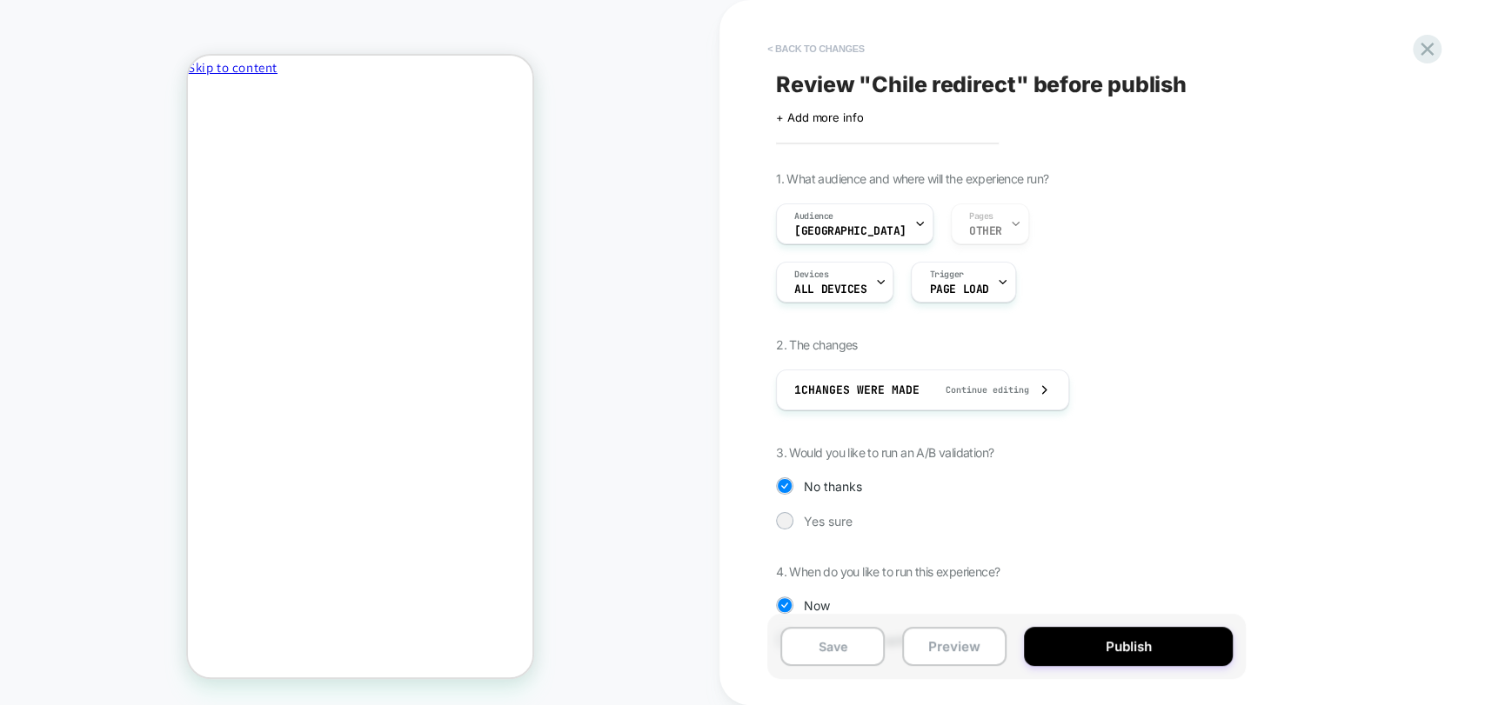
click at [819, 49] on button "< Back to changes" at bounding box center [816, 49] width 115 height 28
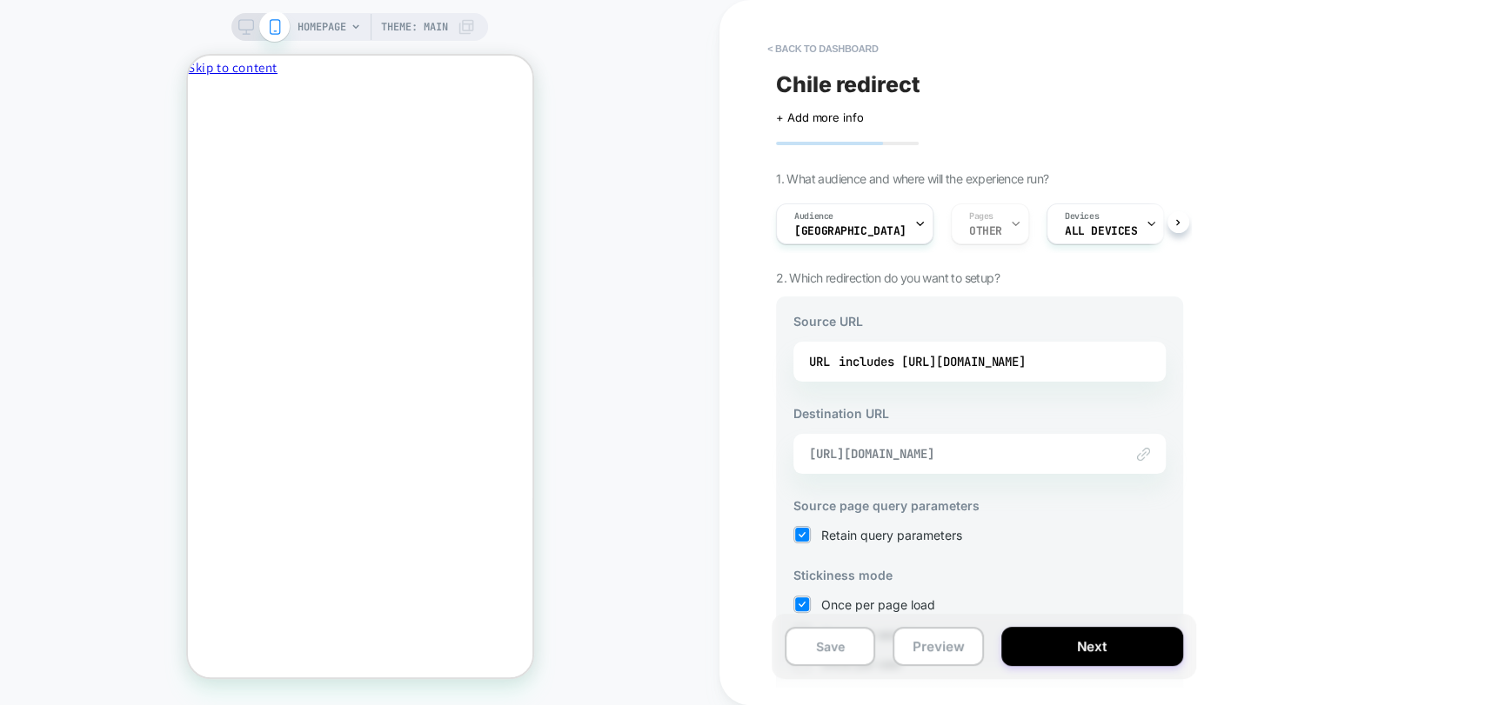
click at [920, 455] on span "https://cl.playermaker.com/" at bounding box center [957, 454] width 297 height 16
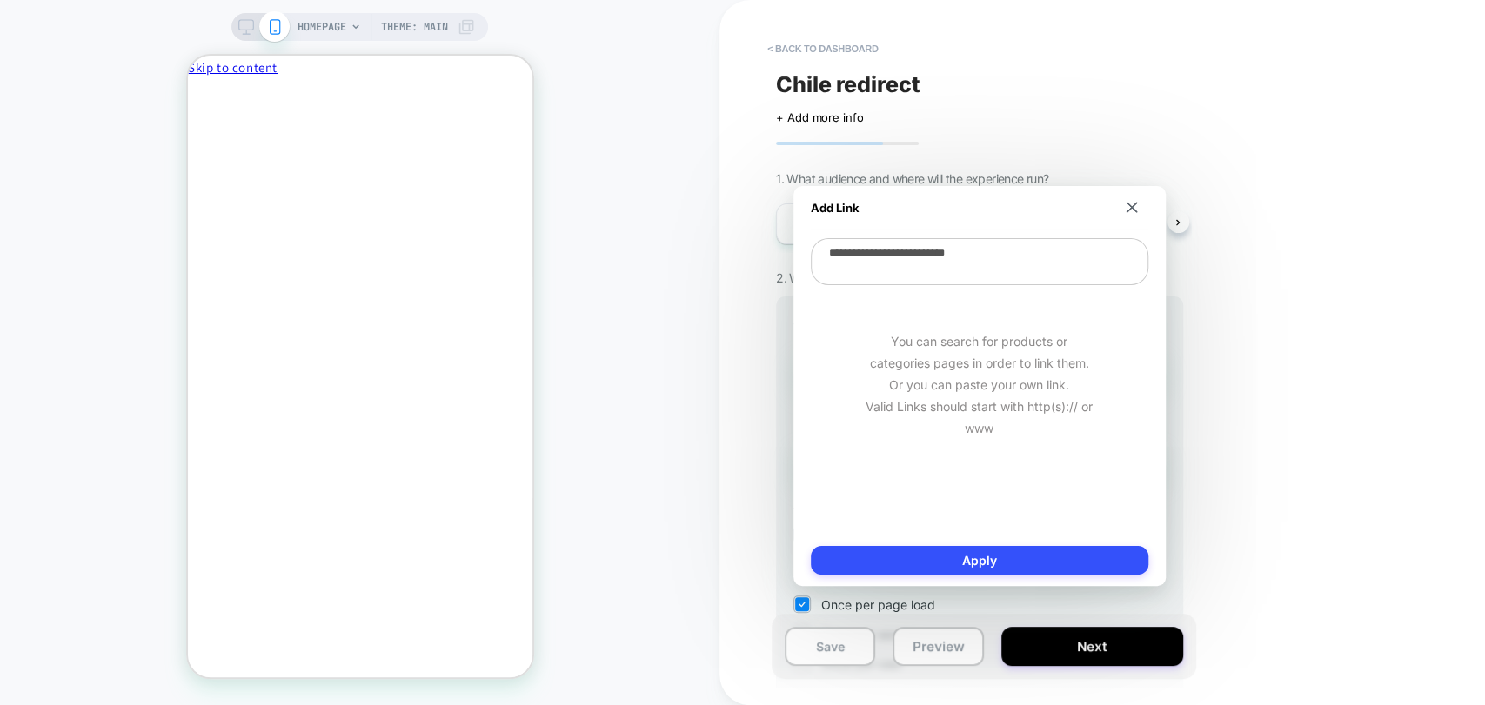
click at [1128, 193] on div "Add Link" at bounding box center [979, 207] width 337 height 43
click at [1123, 204] on button at bounding box center [1131, 208] width 17 height 12
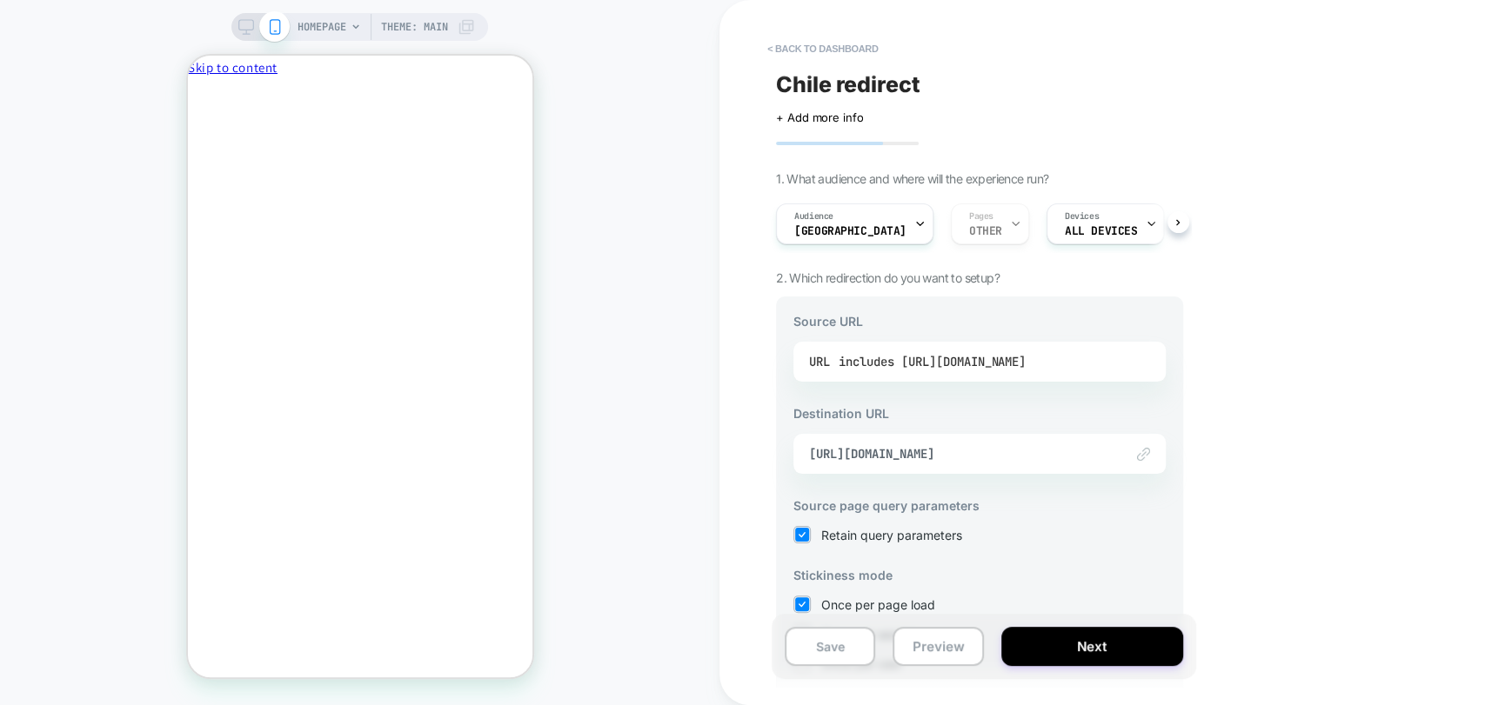
click at [1020, 371] on div "includes https://www.playermaker.com/" at bounding box center [932, 362] width 187 height 26
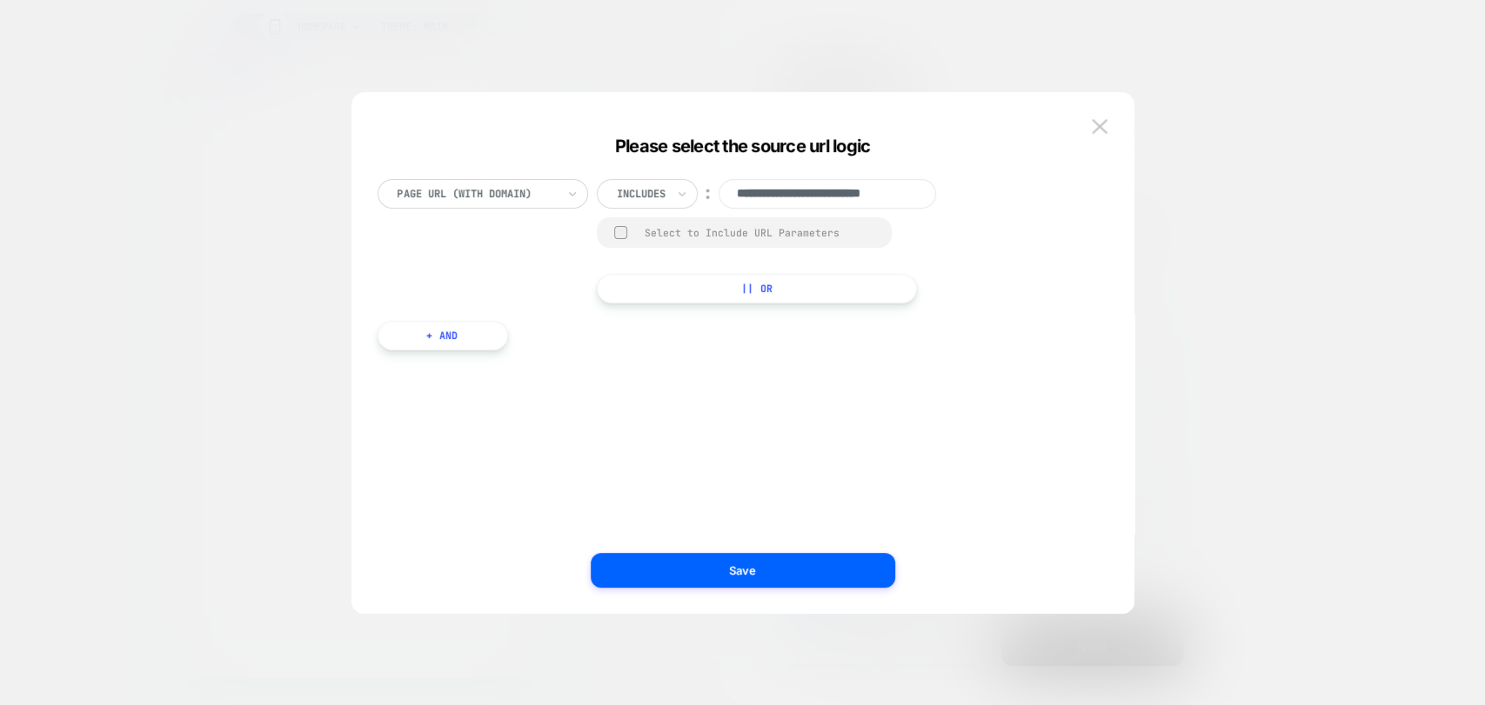
scroll to position [0, 23]
click at [1093, 124] on img at bounding box center [1100, 126] width 16 height 15
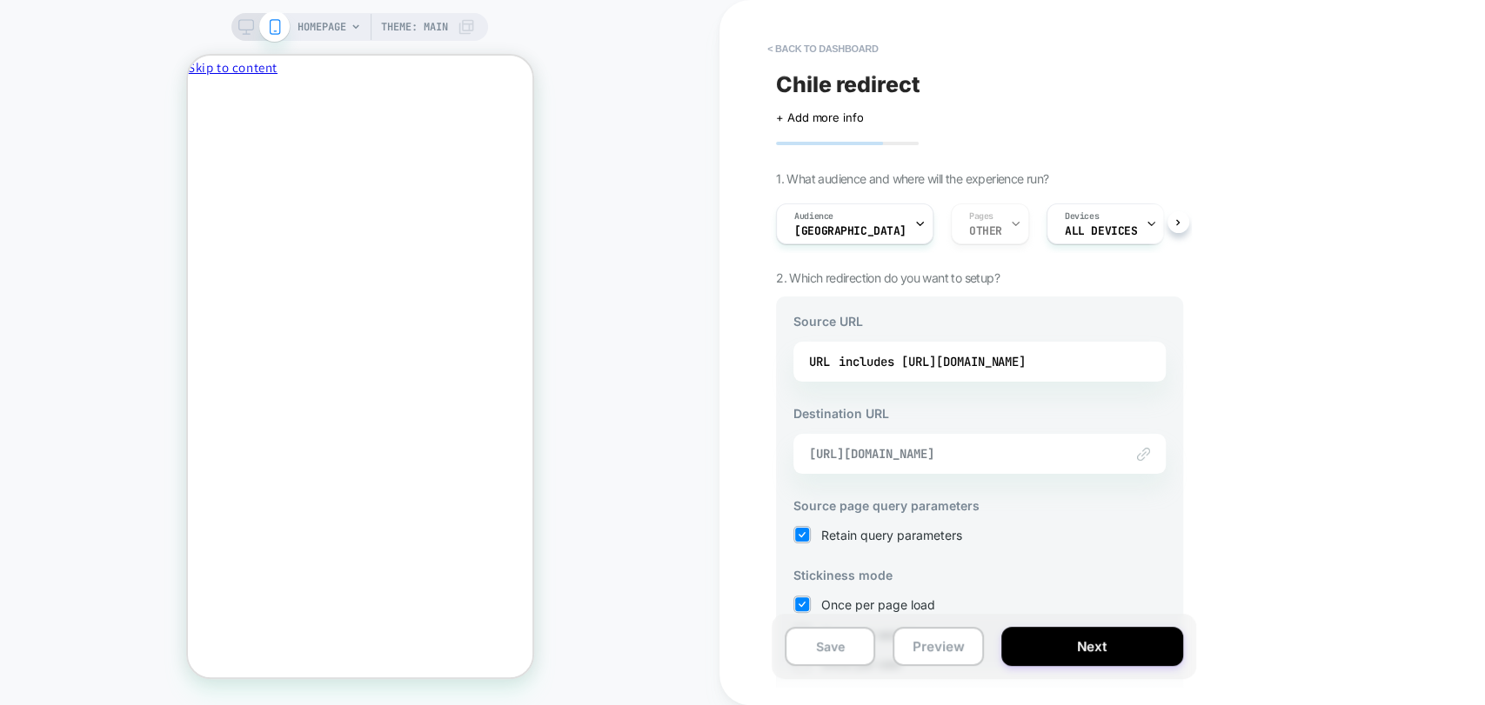
click at [946, 458] on span "https://cl.playermaker.com/" at bounding box center [957, 454] width 297 height 16
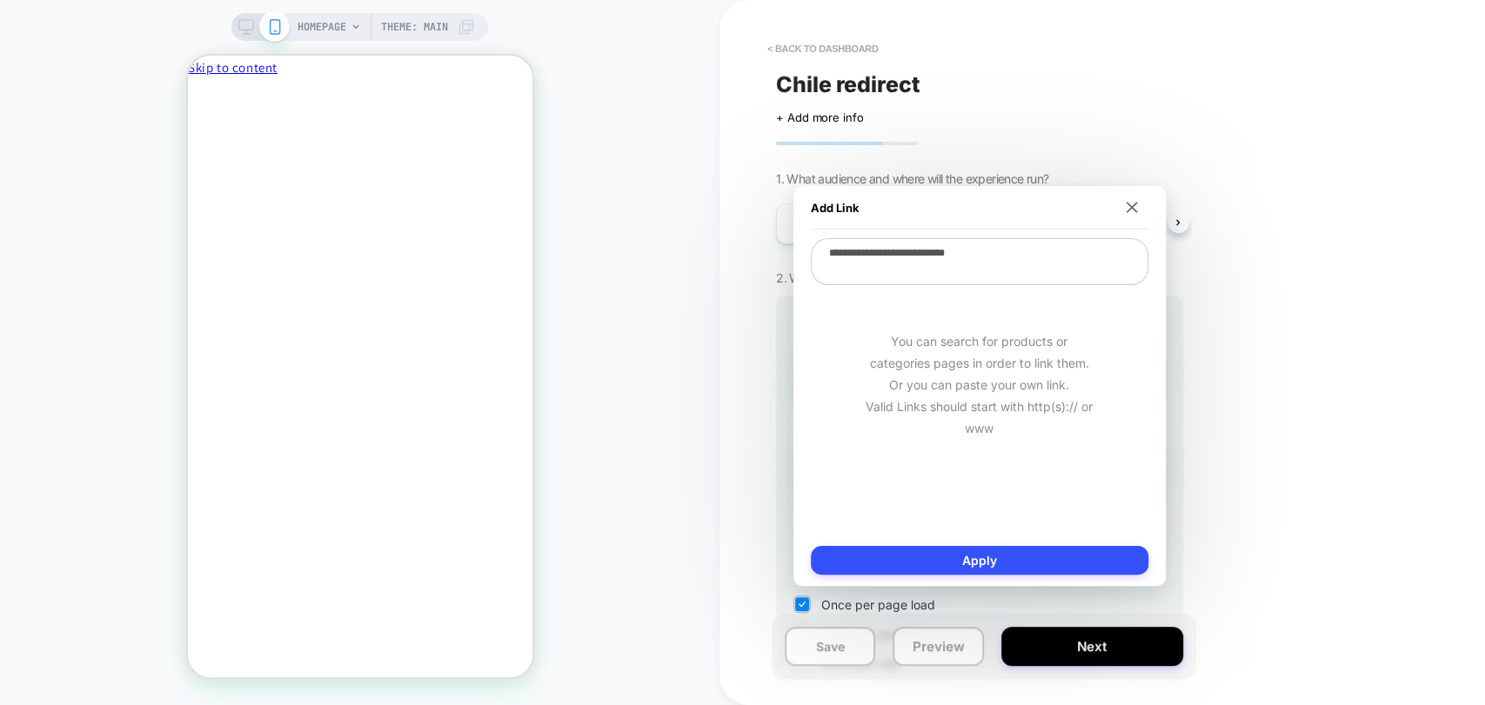
drag, startPoint x: 1034, startPoint y: 257, endPoint x: 765, endPoint y: 253, distance: 268.8
click at [765, 253] on body "**********" at bounding box center [742, 352] width 1485 height 705
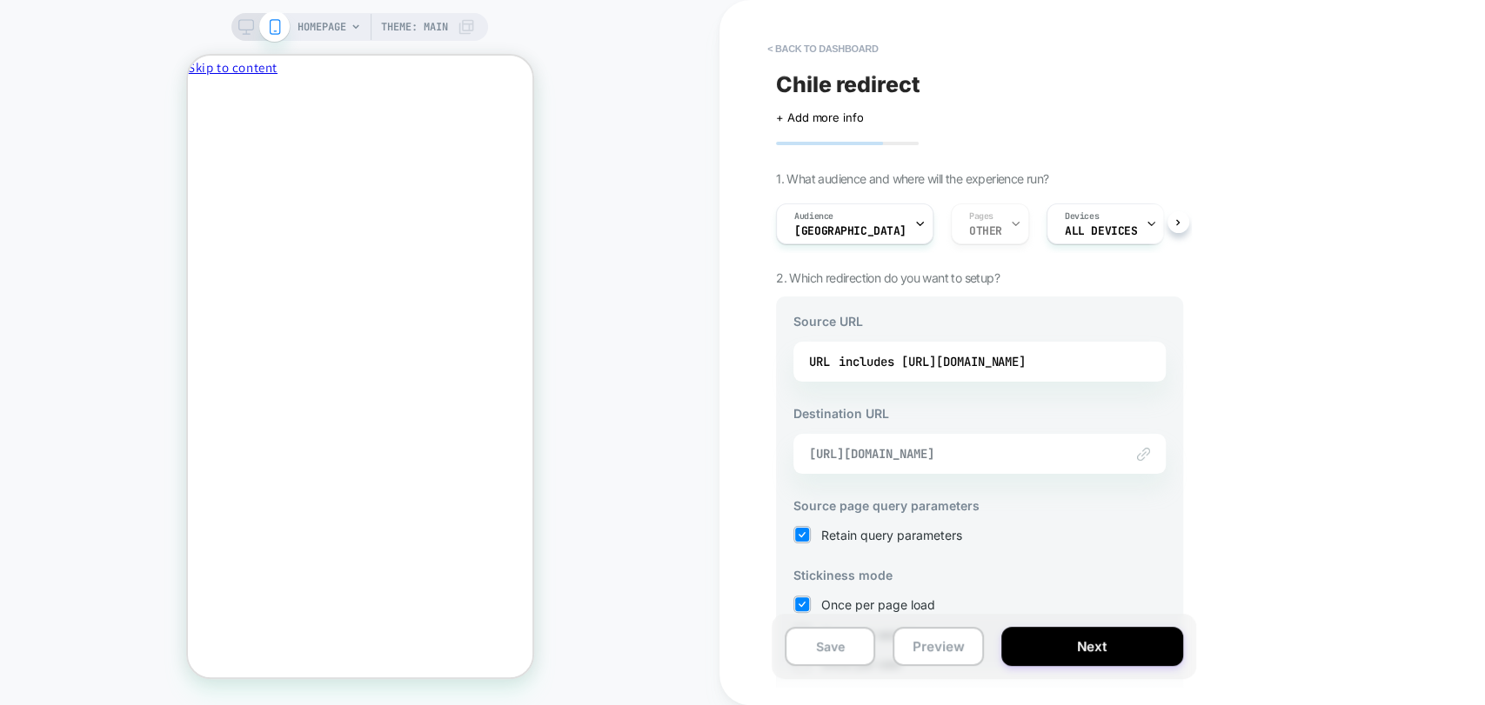
click at [991, 451] on span "https://cl.playermaker.com/" at bounding box center [957, 454] width 297 height 16
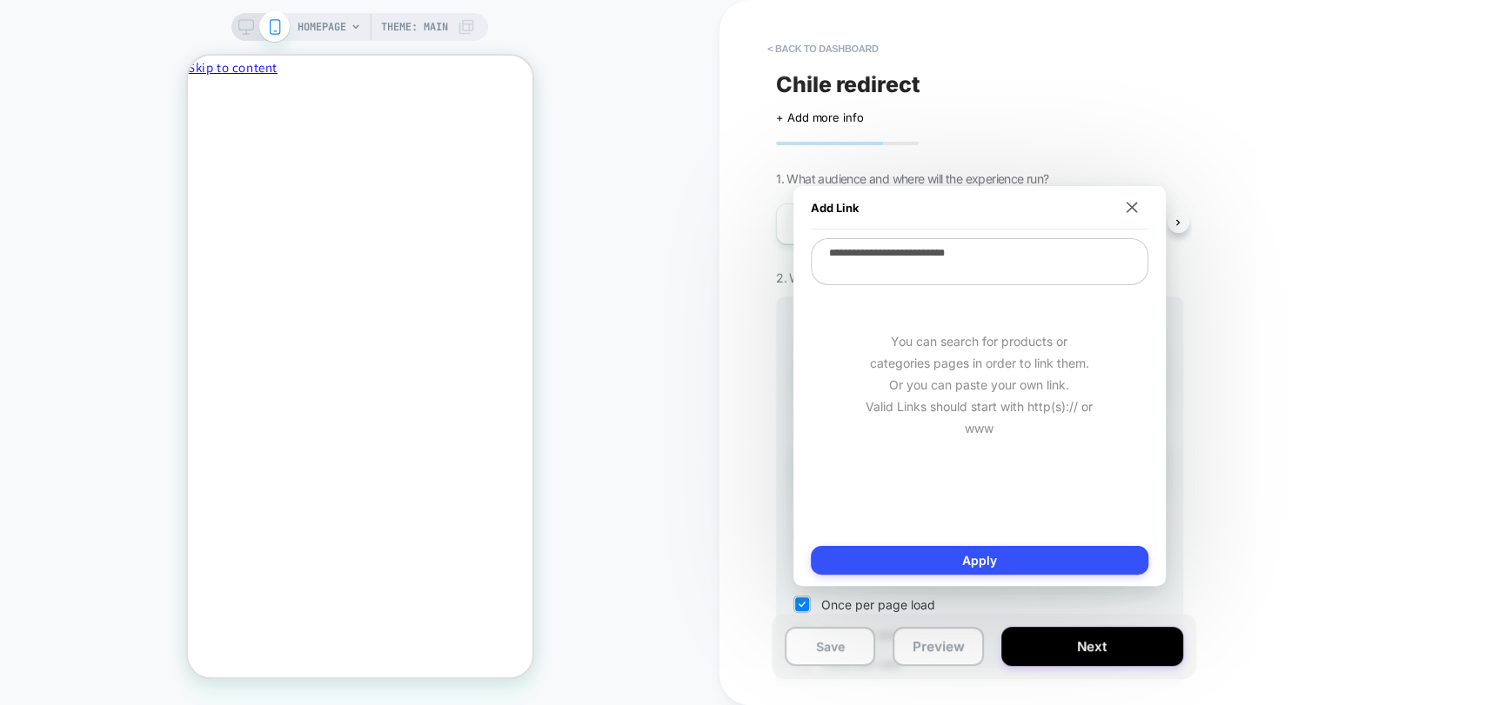
click at [939, 263] on textarea "**********" at bounding box center [979, 261] width 337 height 47
click at [945, 652] on button "Preview" at bounding box center [937, 646] width 90 height 39
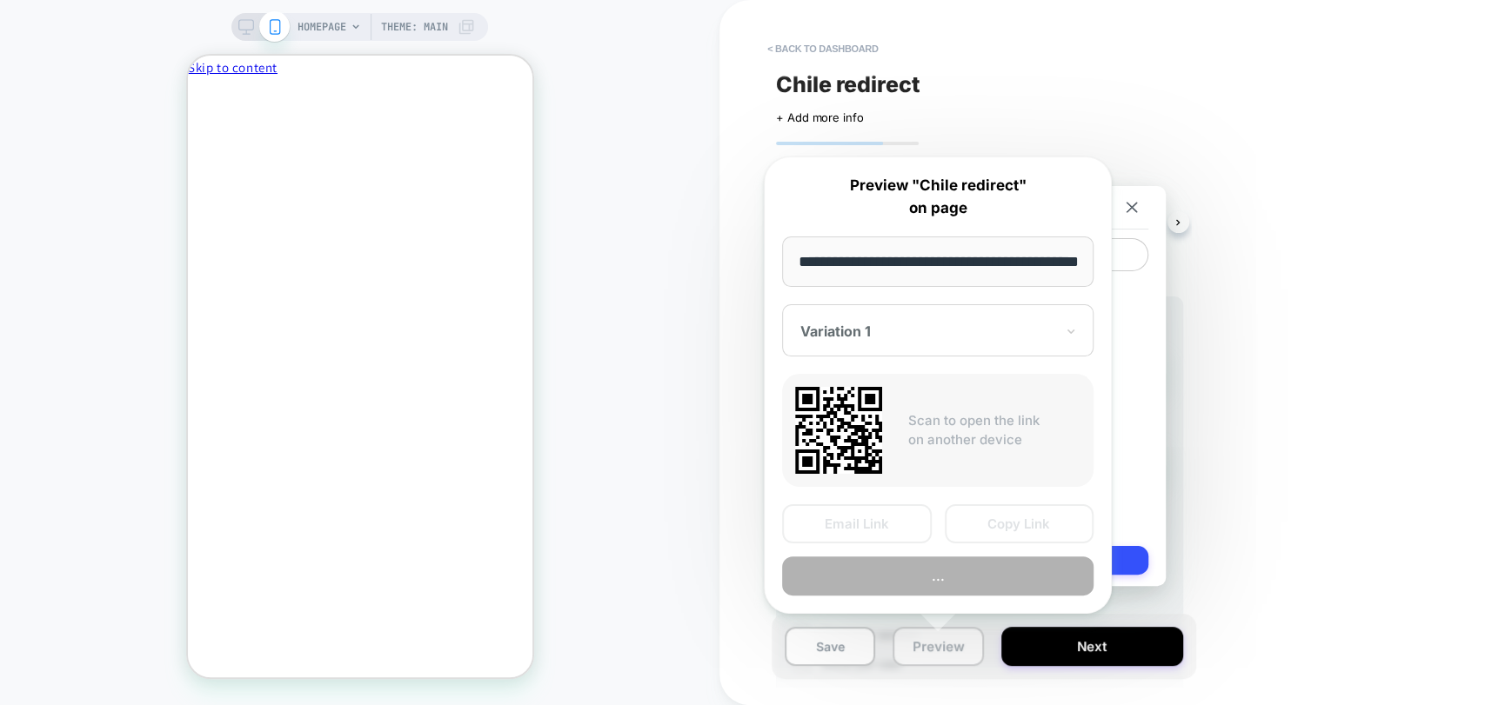
scroll to position [0, 73]
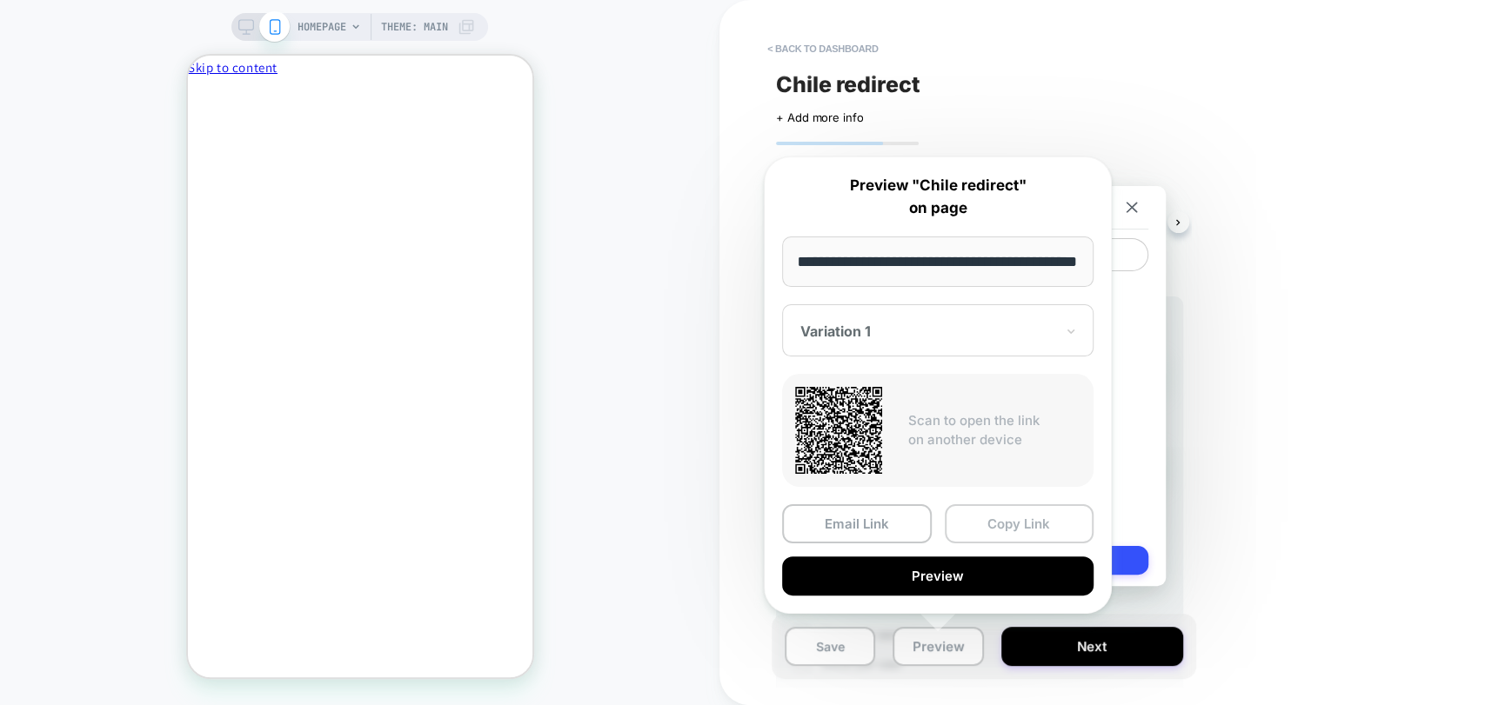
click at [1028, 526] on button "Copy Link" at bounding box center [1020, 524] width 150 height 39
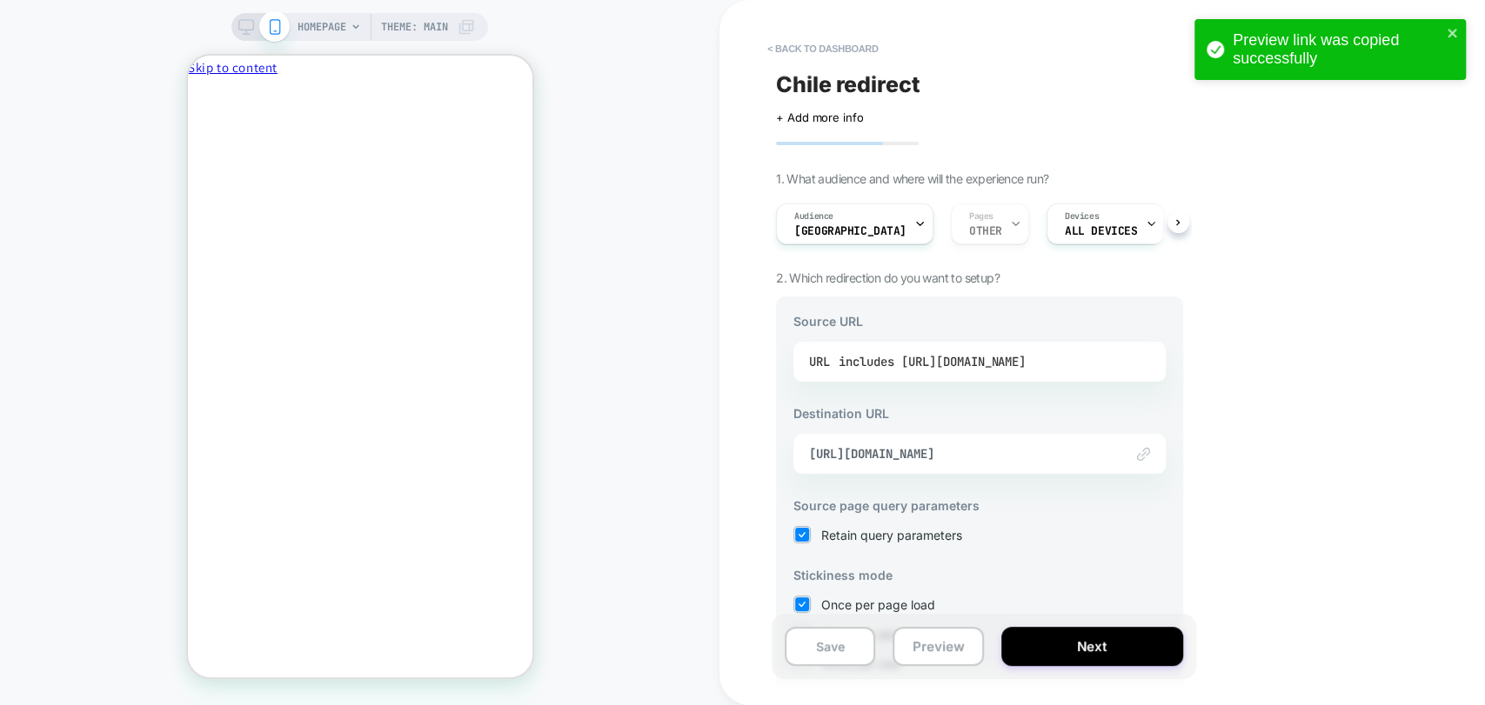
click at [914, 359] on div "includes https://www.playermaker.com/" at bounding box center [932, 362] width 187 height 26
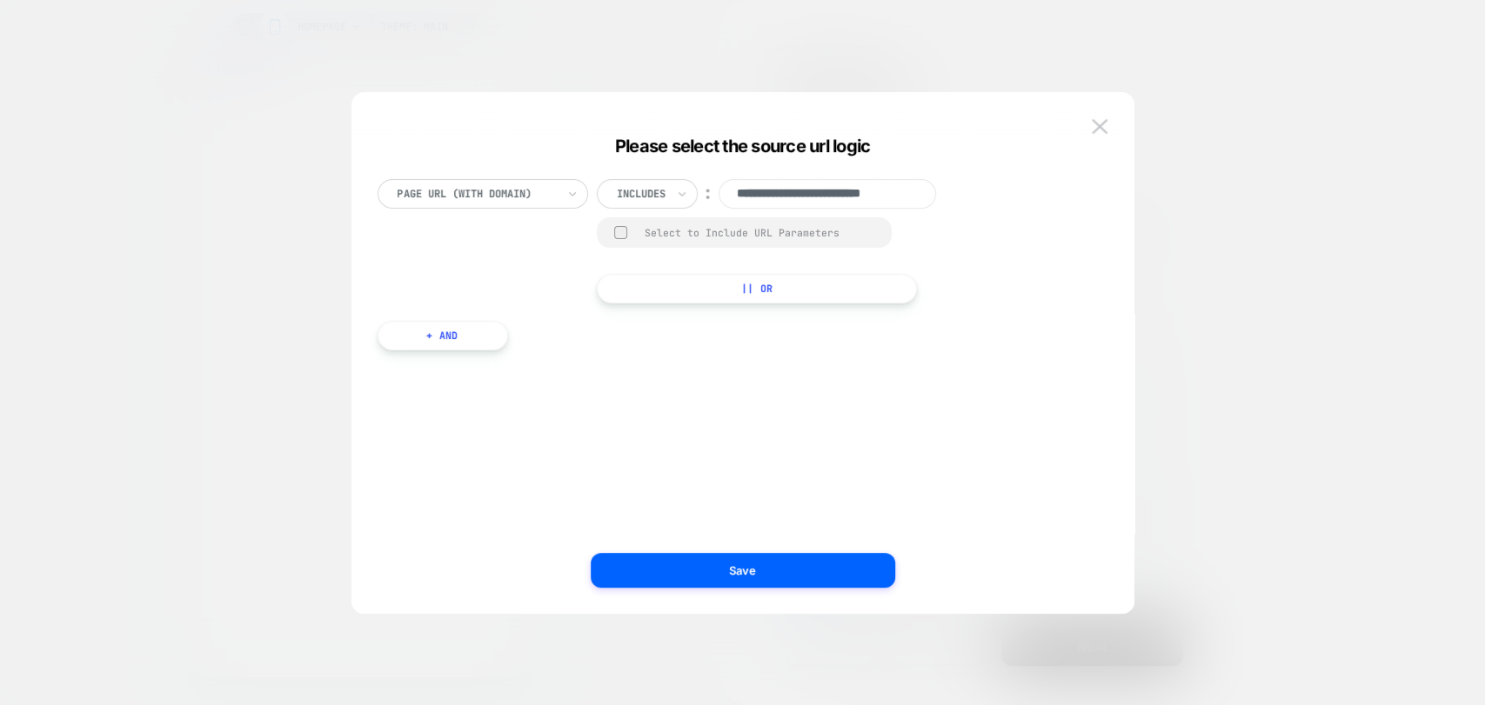
scroll to position [0, 23]
click at [765, 197] on input "**********" at bounding box center [826, 194] width 217 height 30
click at [752, 197] on input "**********" at bounding box center [826, 194] width 217 height 30
click at [662, 197] on div at bounding box center [641, 194] width 49 height 16
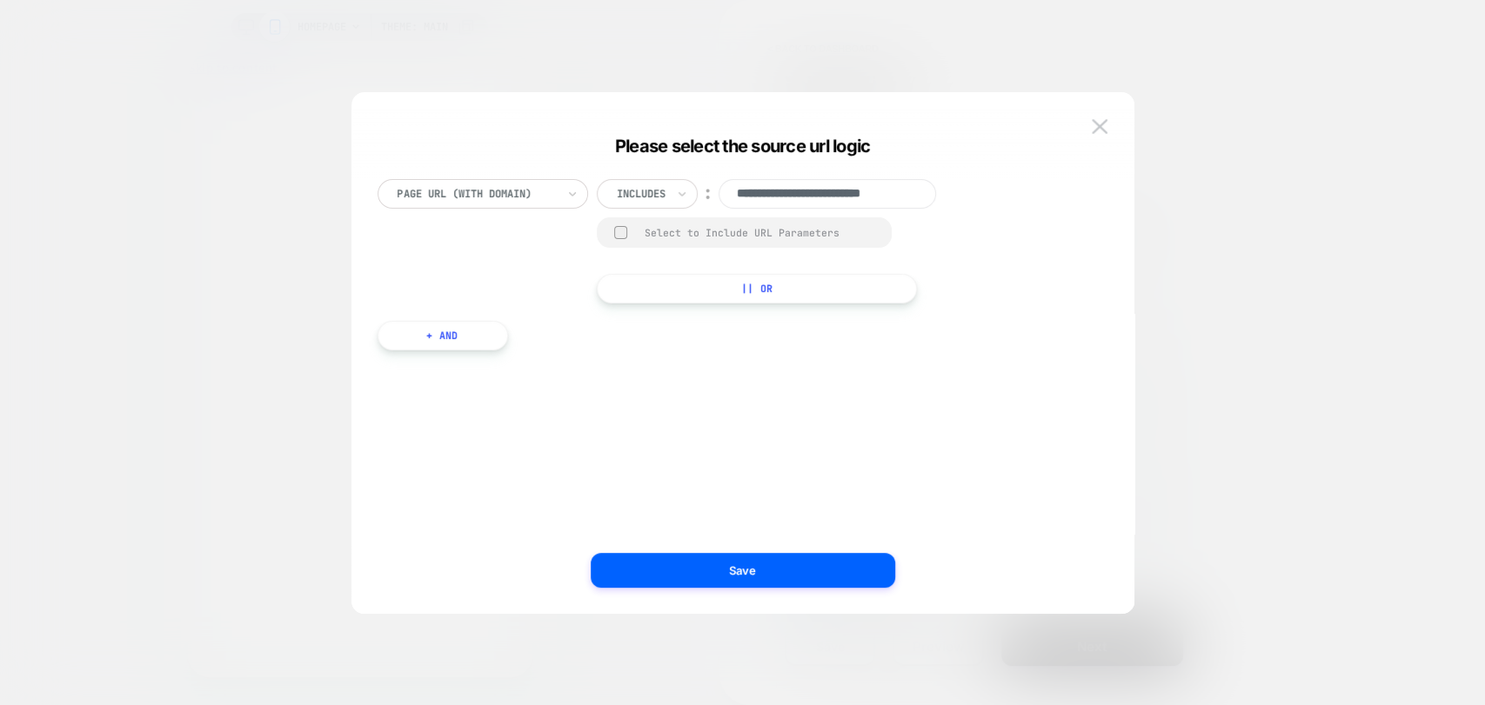
click at [976, 254] on div "**********" at bounding box center [734, 241] width 713 height 124
drag, startPoint x: 797, startPoint y: 204, endPoint x: 1028, endPoint y: 187, distance: 232.0
click at [1028, 187] on div "**********" at bounding box center [734, 241] width 713 height 124
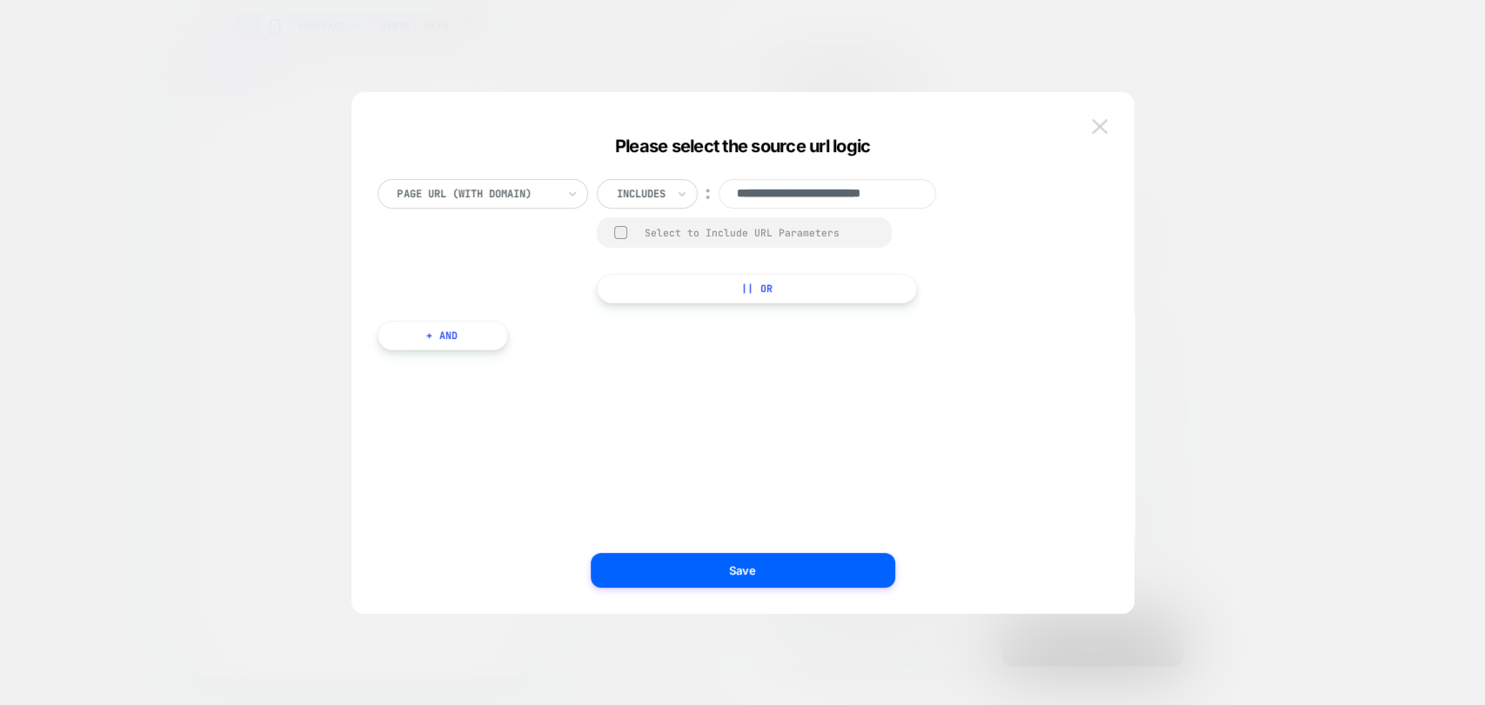
click at [1094, 124] on img at bounding box center [1100, 126] width 16 height 15
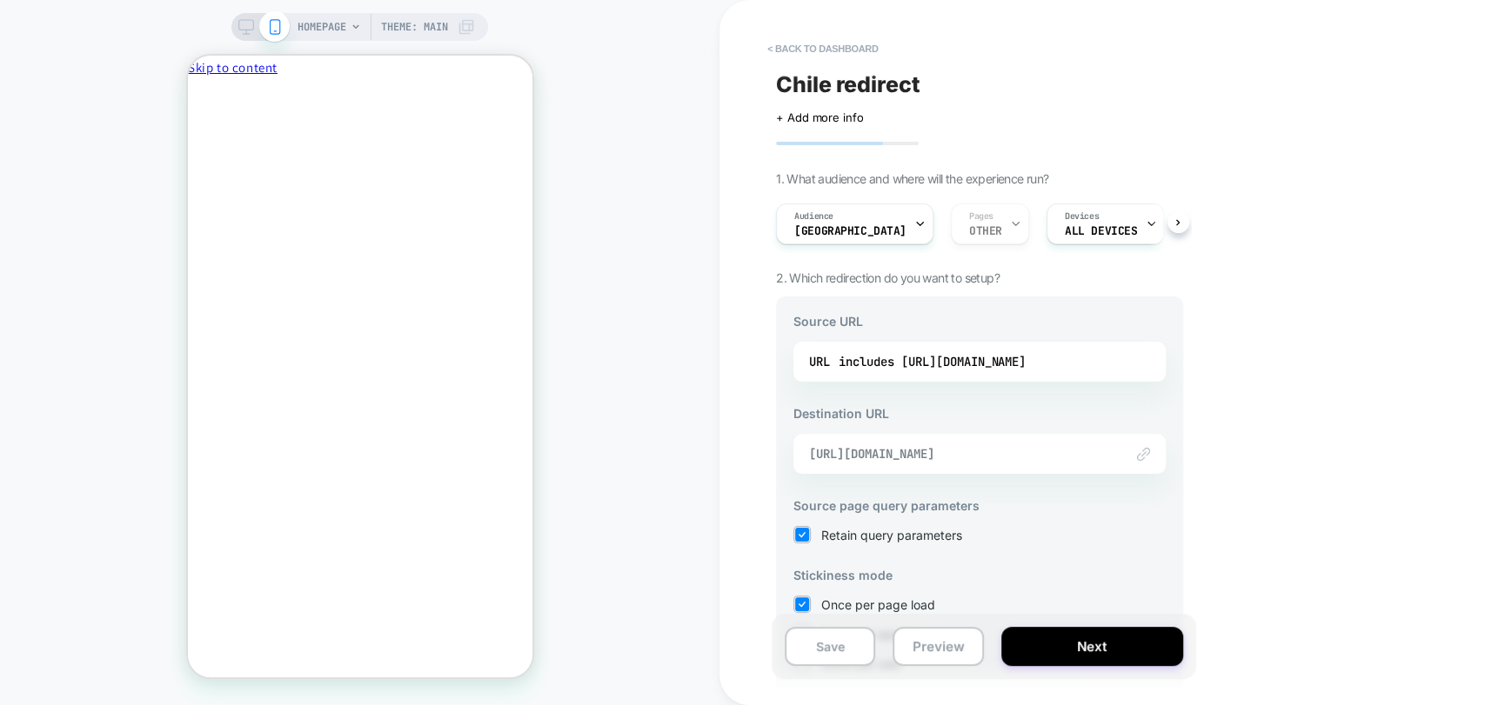
click at [967, 458] on span "https://cl.playermaker.com/" at bounding box center [957, 454] width 297 height 16
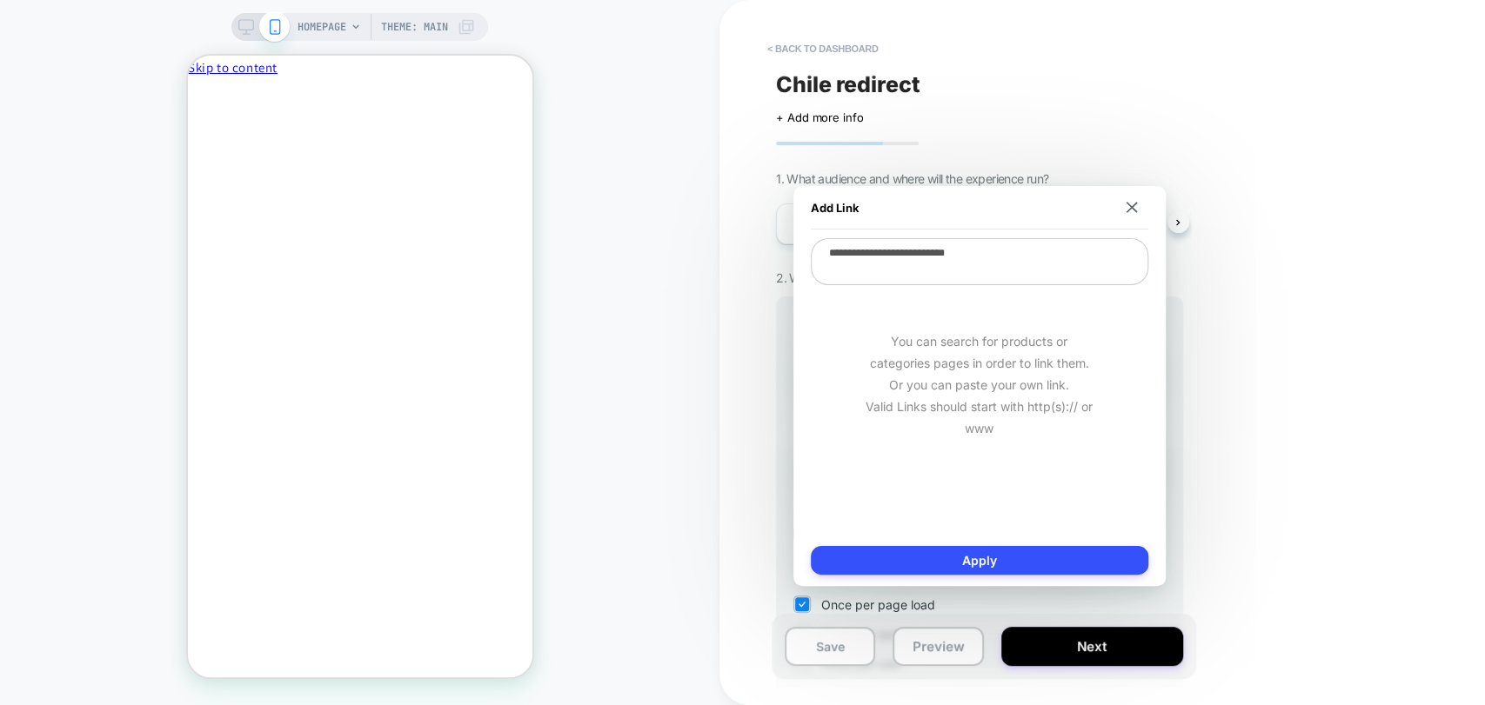
click at [972, 258] on textarea "**********" at bounding box center [979, 261] width 337 height 47
click at [1130, 200] on div "Add Link" at bounding box center [979, 207] width 337 height 43
click at [1136, 211] on img at bounding box center [1131, 207] width 11 height 11
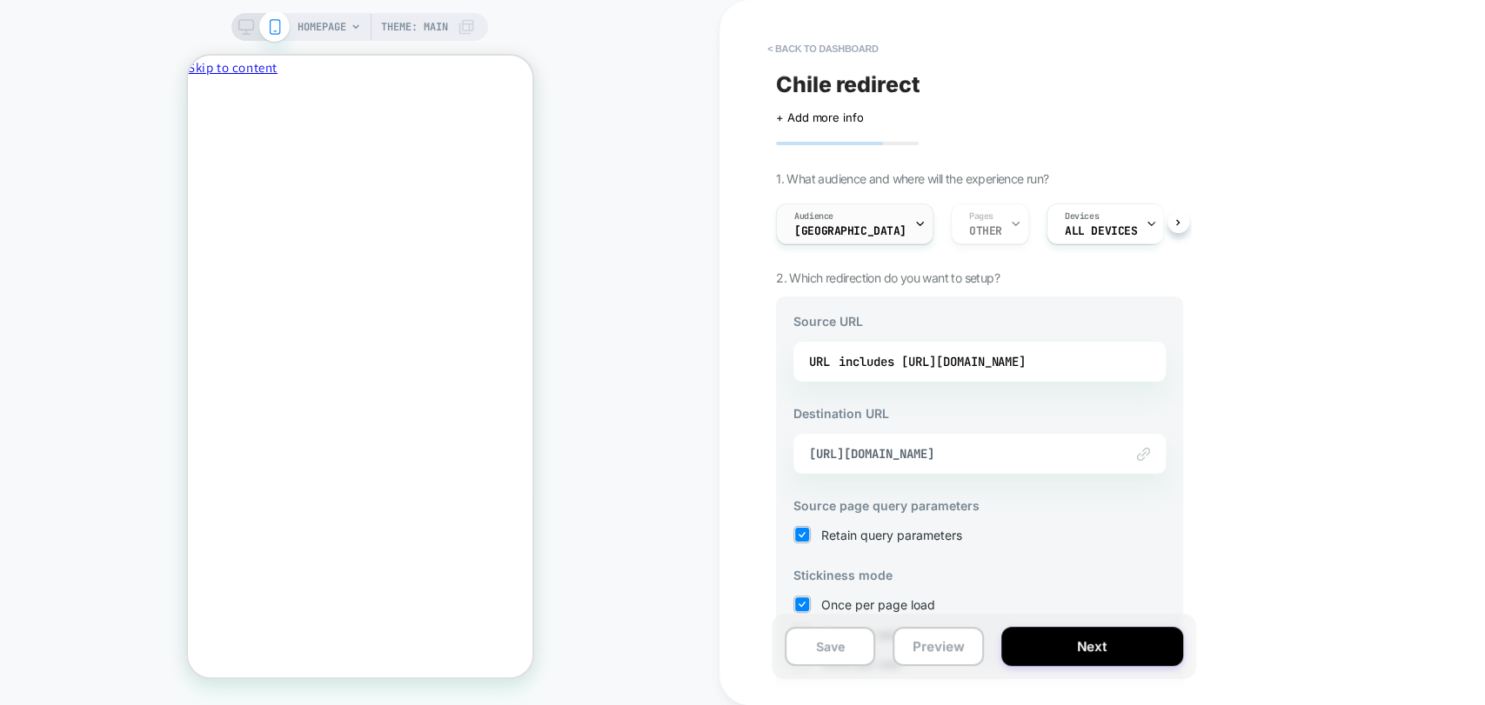
click at [826, 236] on div "Audience Chile" at bounding box center [850, 223] width 147 height 39
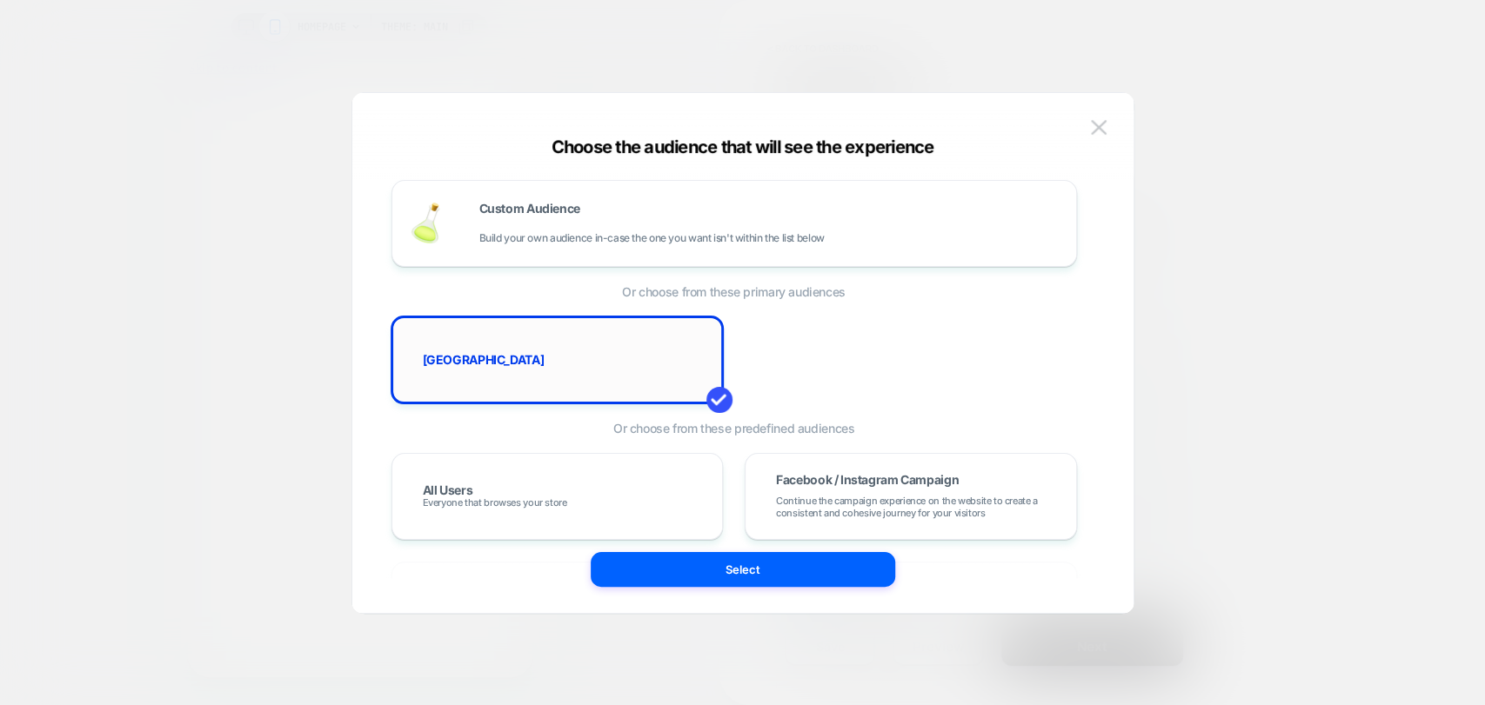
click at [622, 383] on div "Chile" at bounding box center [558, 360] width 296 height 50
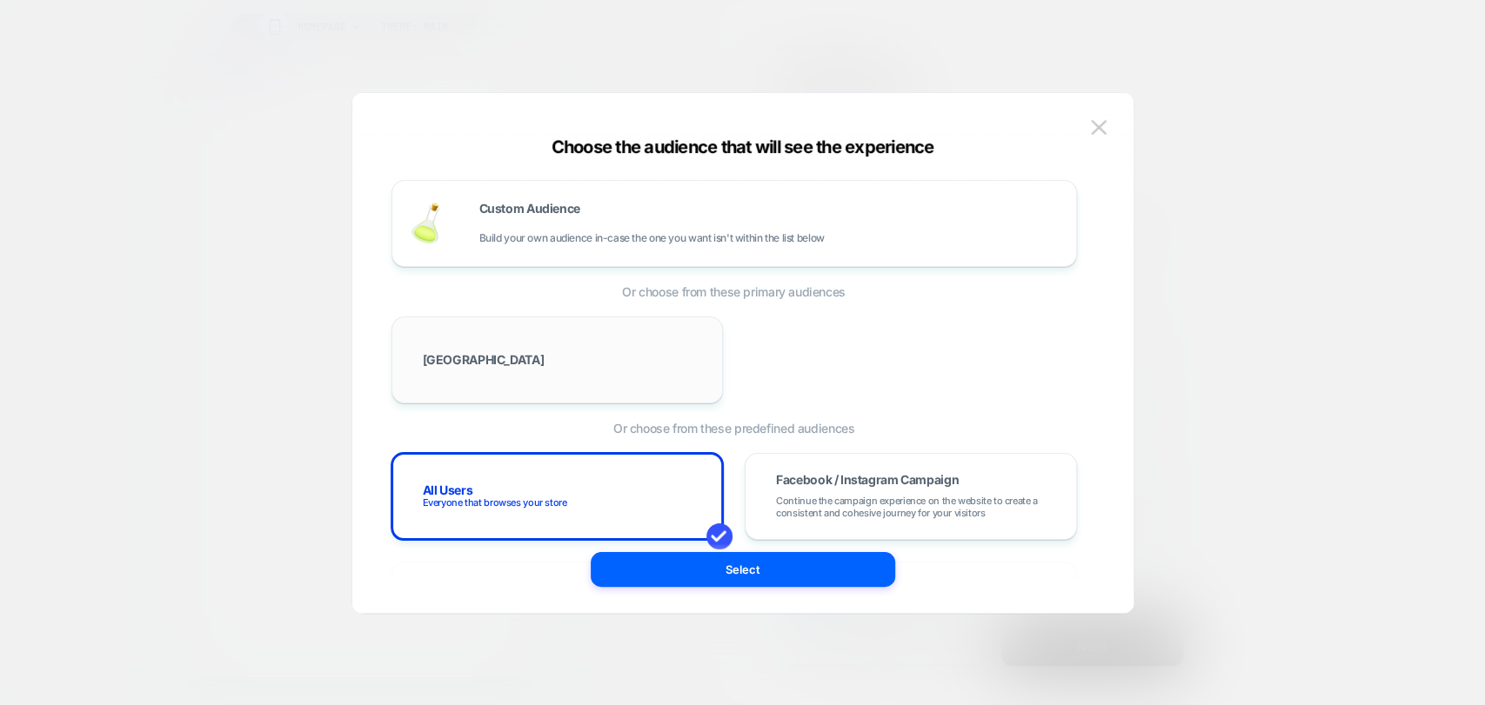
click at [622, 360] on div "Chile" at bounding box center [558, 360] width 296 height 50
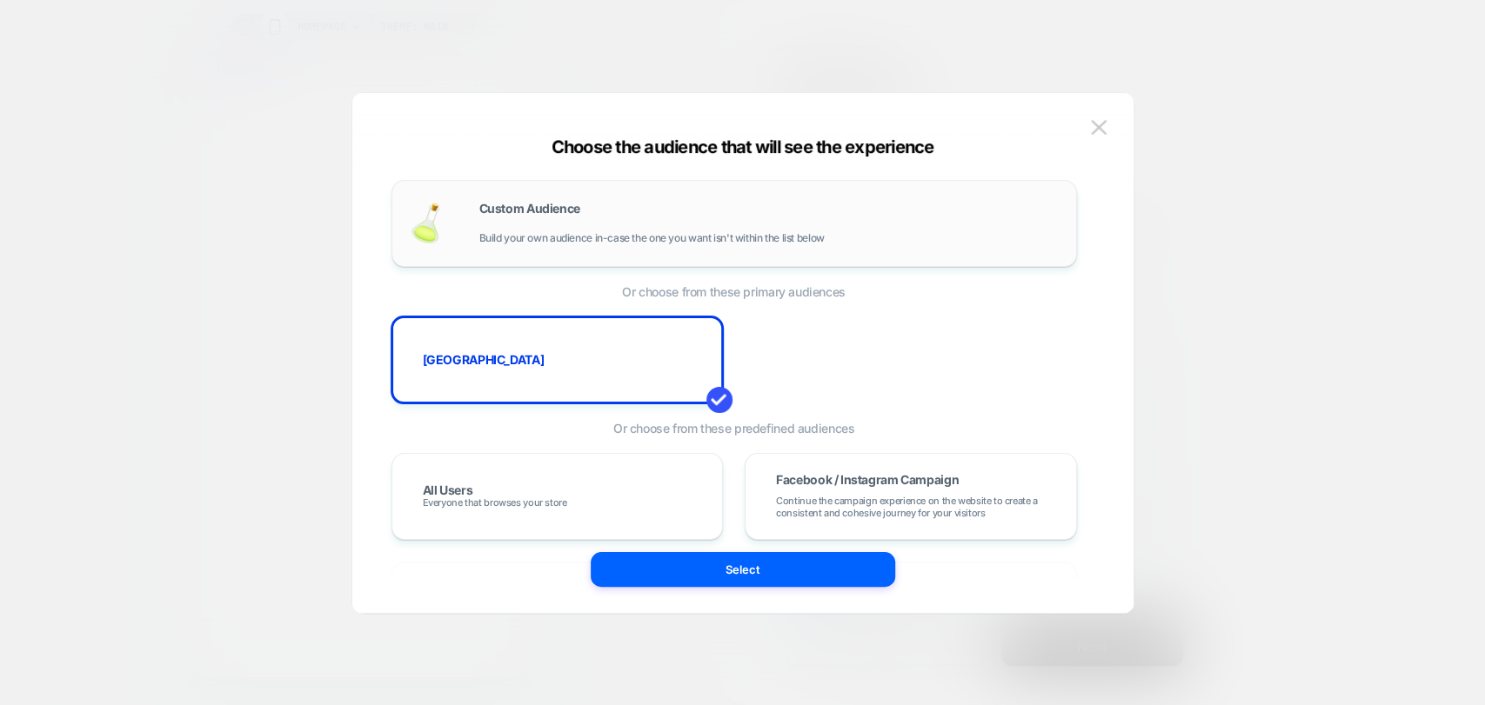
click at [685, 225] on div "Custom Audience Build your own audience in-case the one you want isn't within t…" at bounding box center [768, 224] width 579 height 42
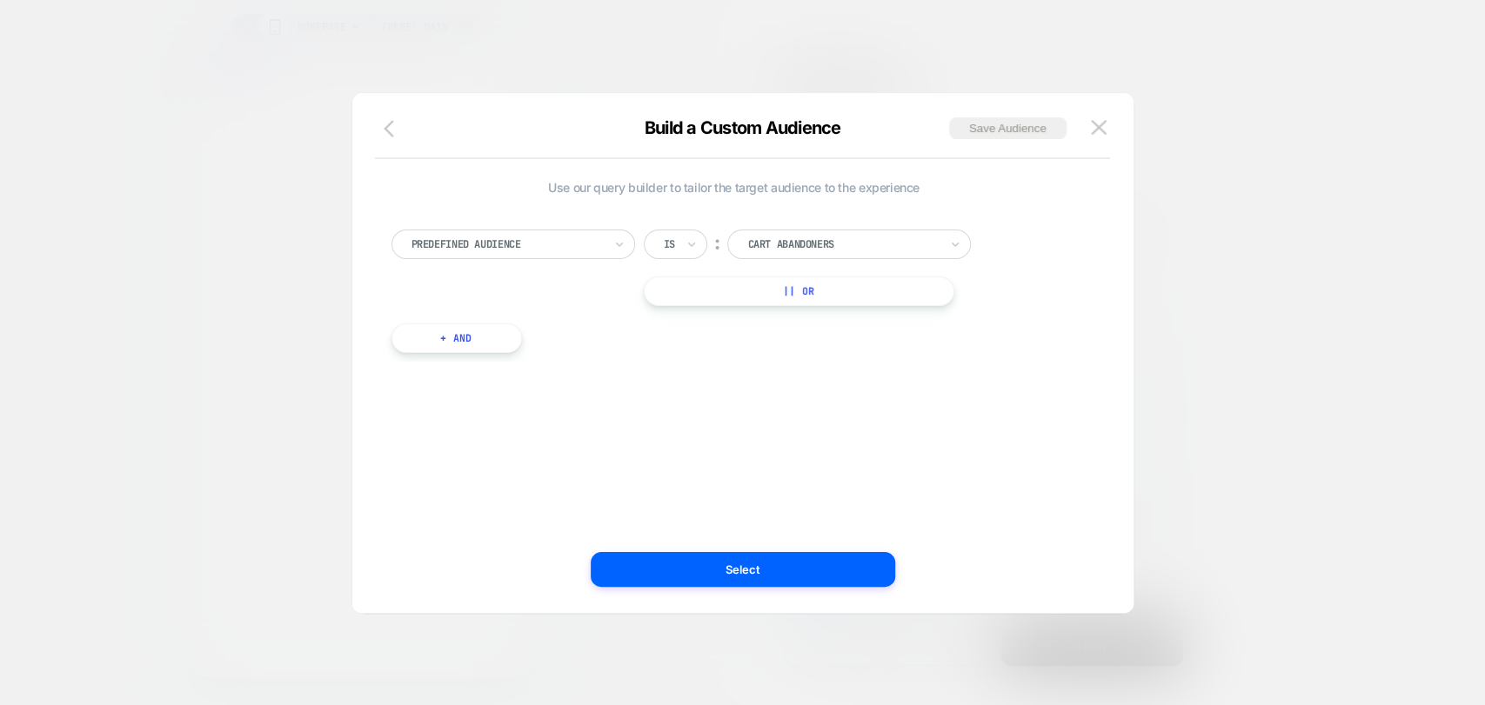
click at [391, 119] on icon "button" at bounding box center [394, 128] width 21 height 21
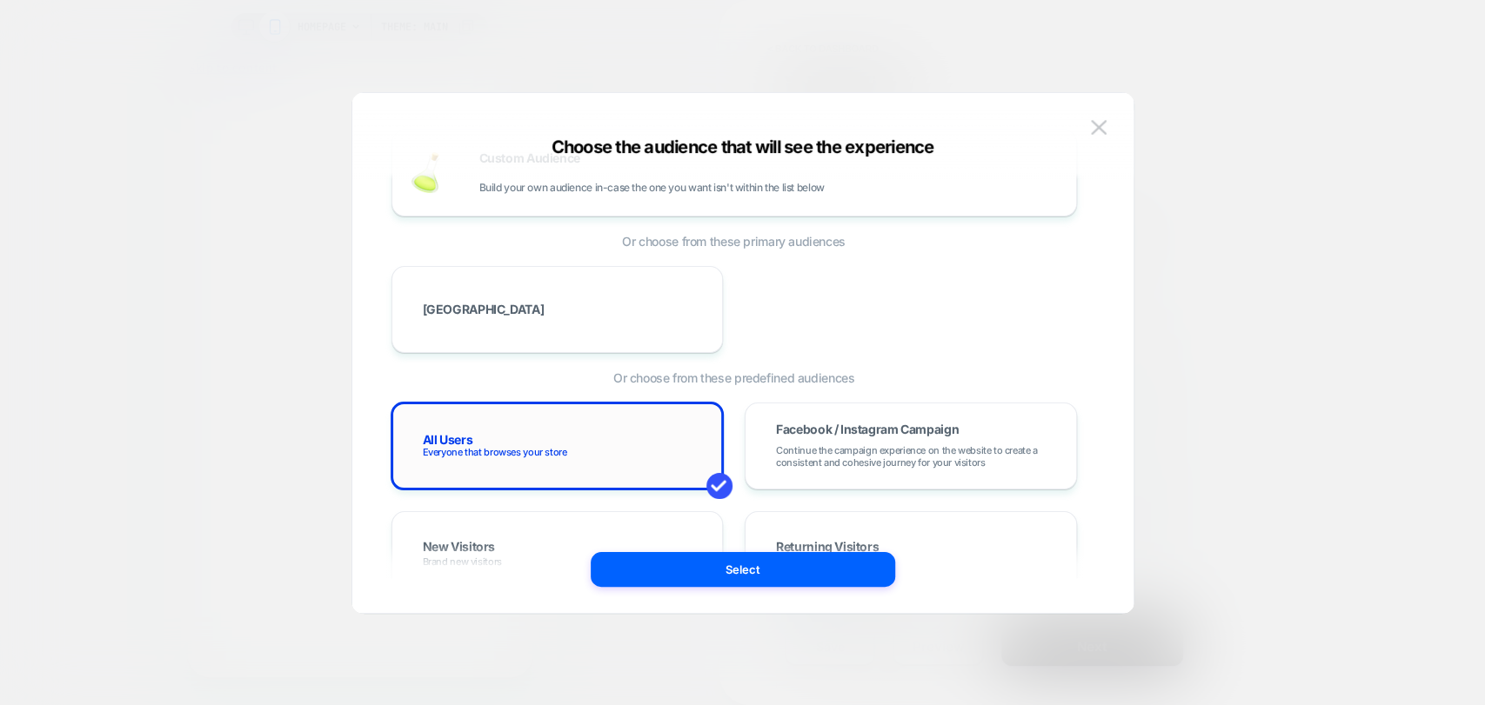
scroll to position [97, 0]
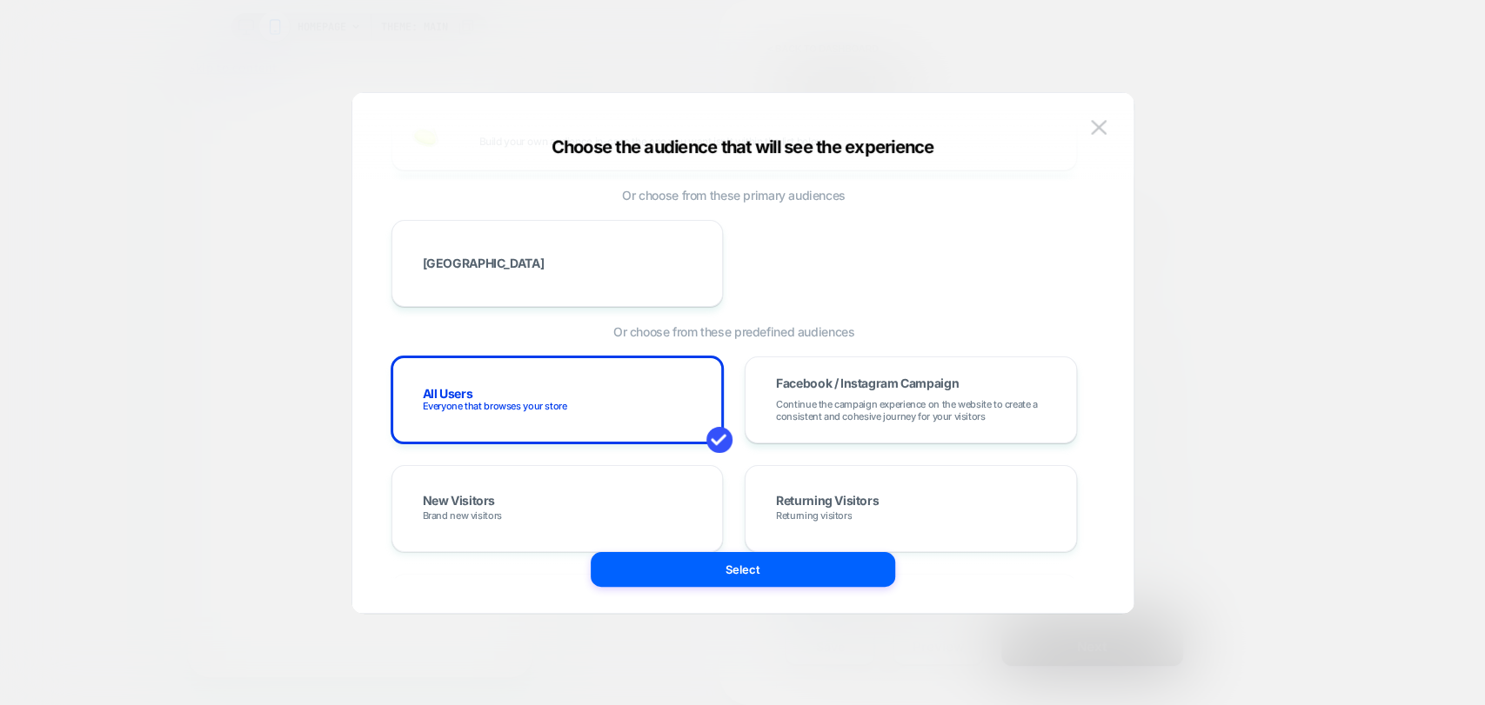
drag, startPoint x: 761, startPoint y: 204, endPoint x: 820, endPoint y: 204, distance: 59.1
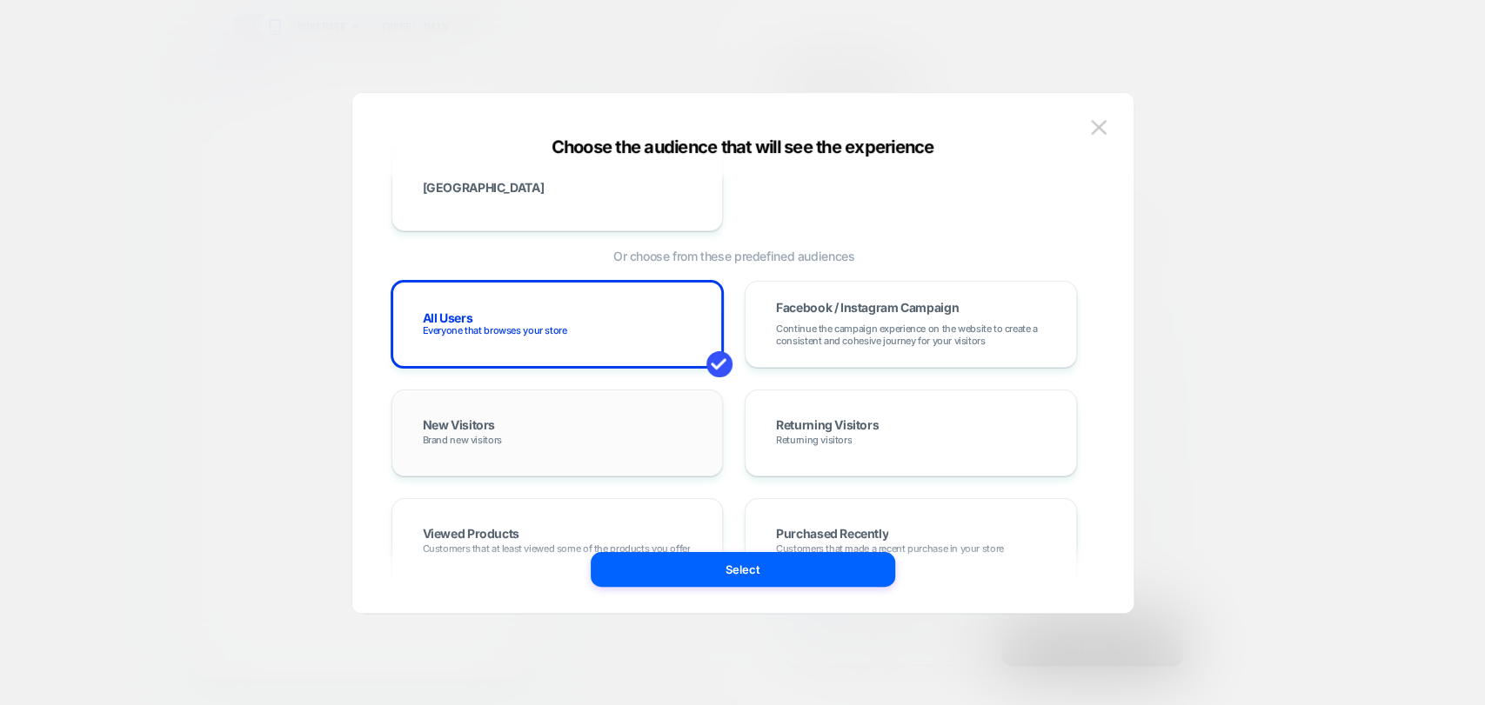
scroll to position [290, 0]
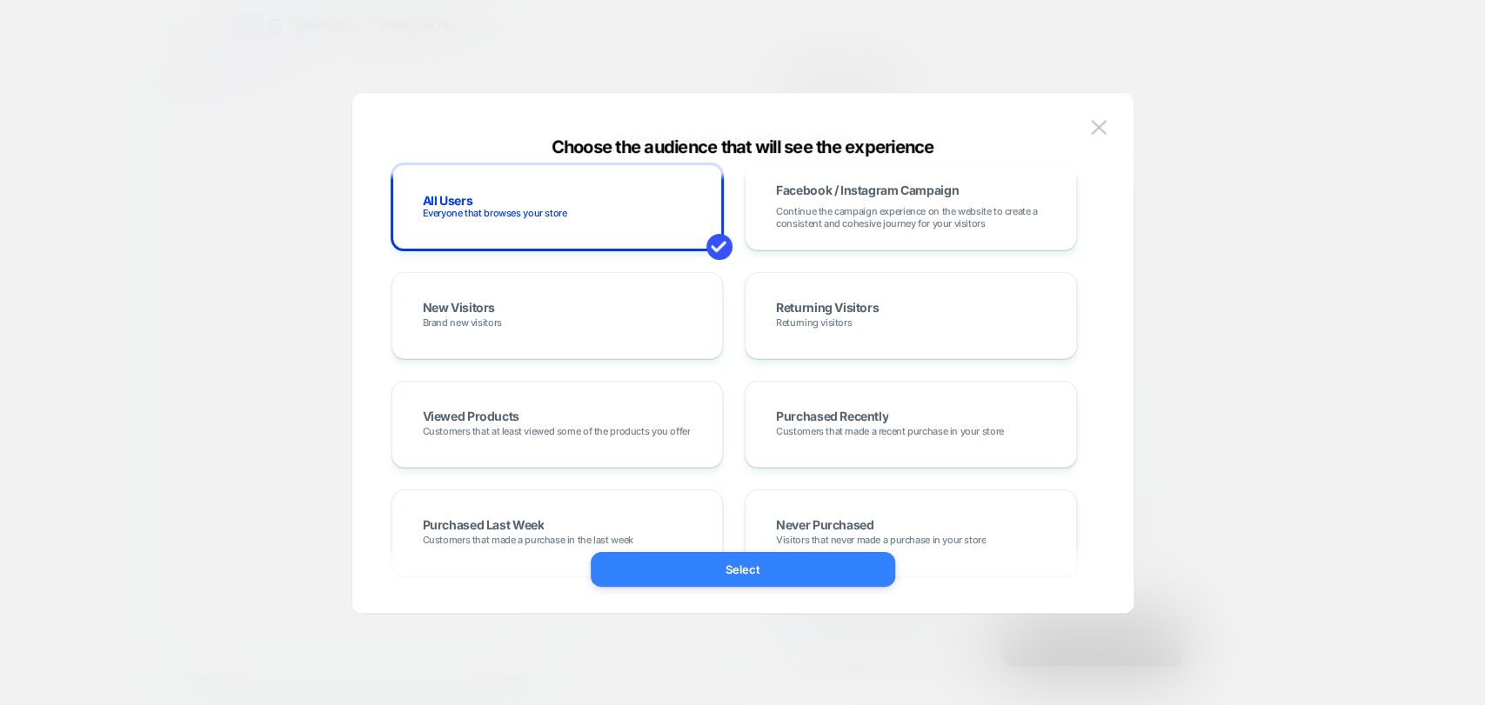
click at [801, 574] on button "Select" at bounding box center [743, 569] width 304 height 35
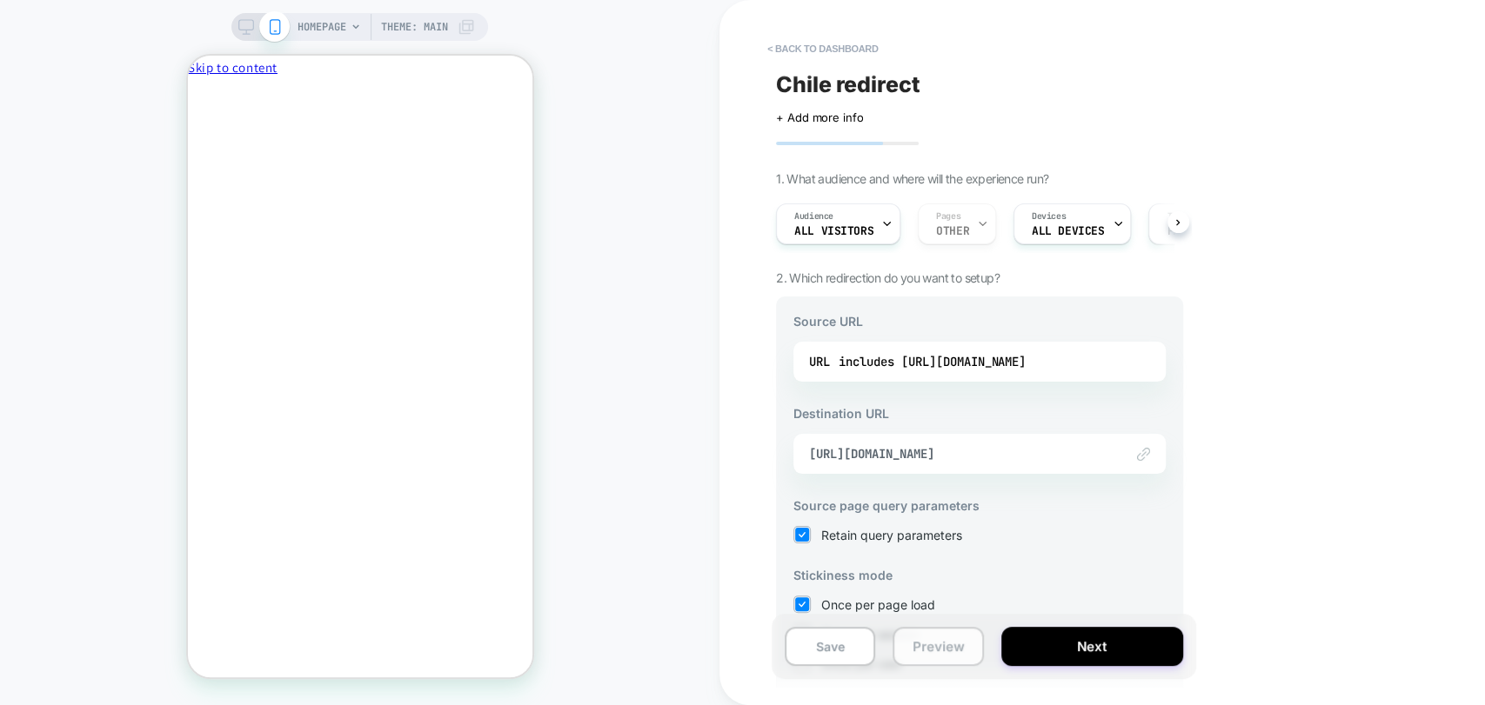
click at [938, 642] on button "Preview" at bounding box center [937, 646] width 90 height 39
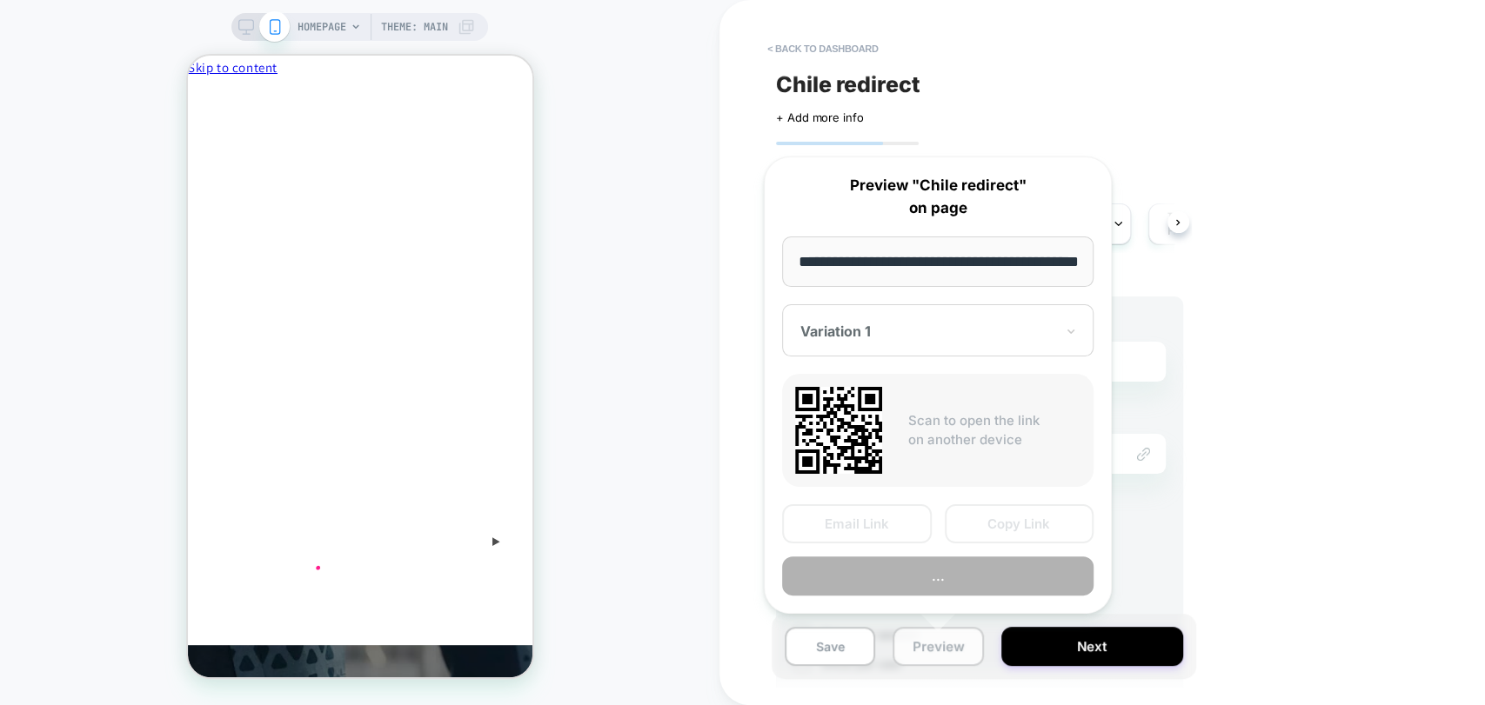
scroll to position [0, 73]
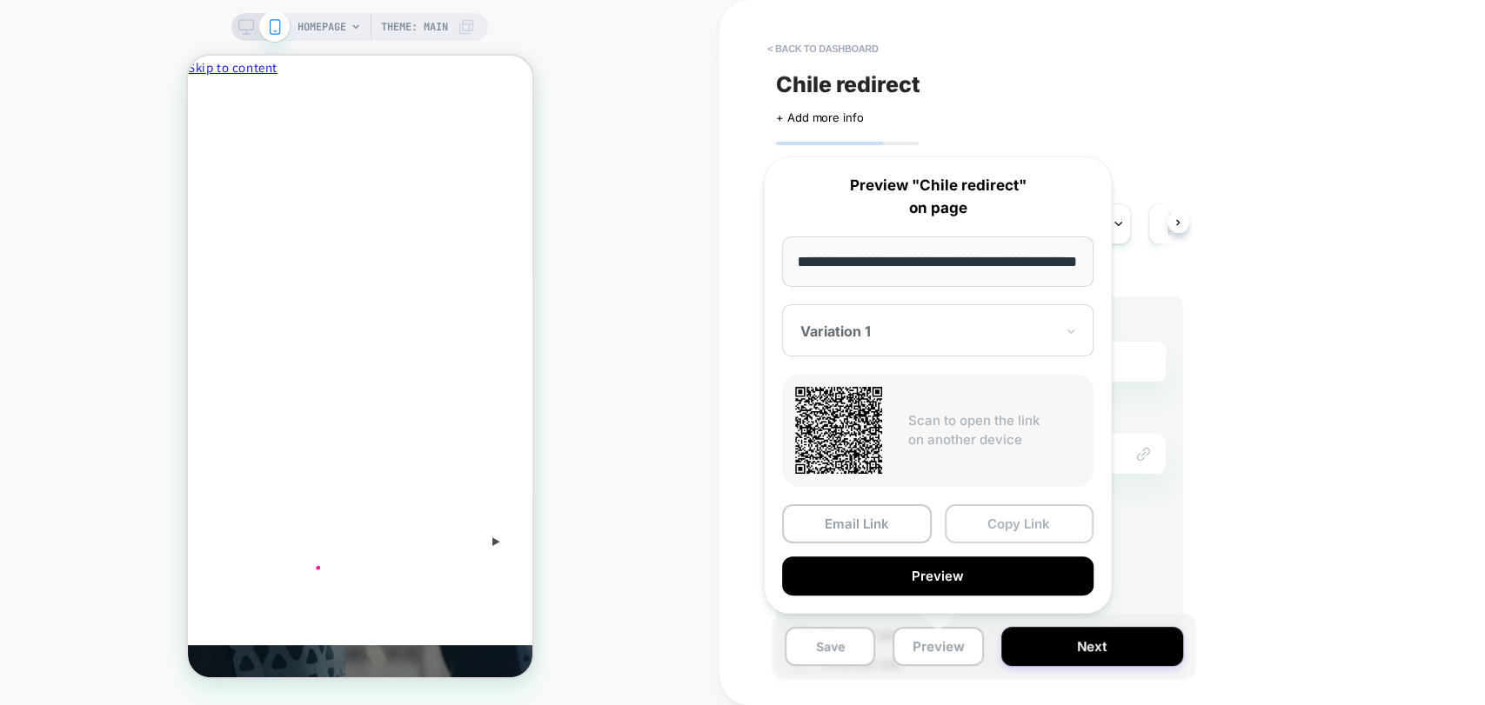
click at [1036, 531] on button "Copy Link" at bounding box center [1020, 524] width 150 height 39
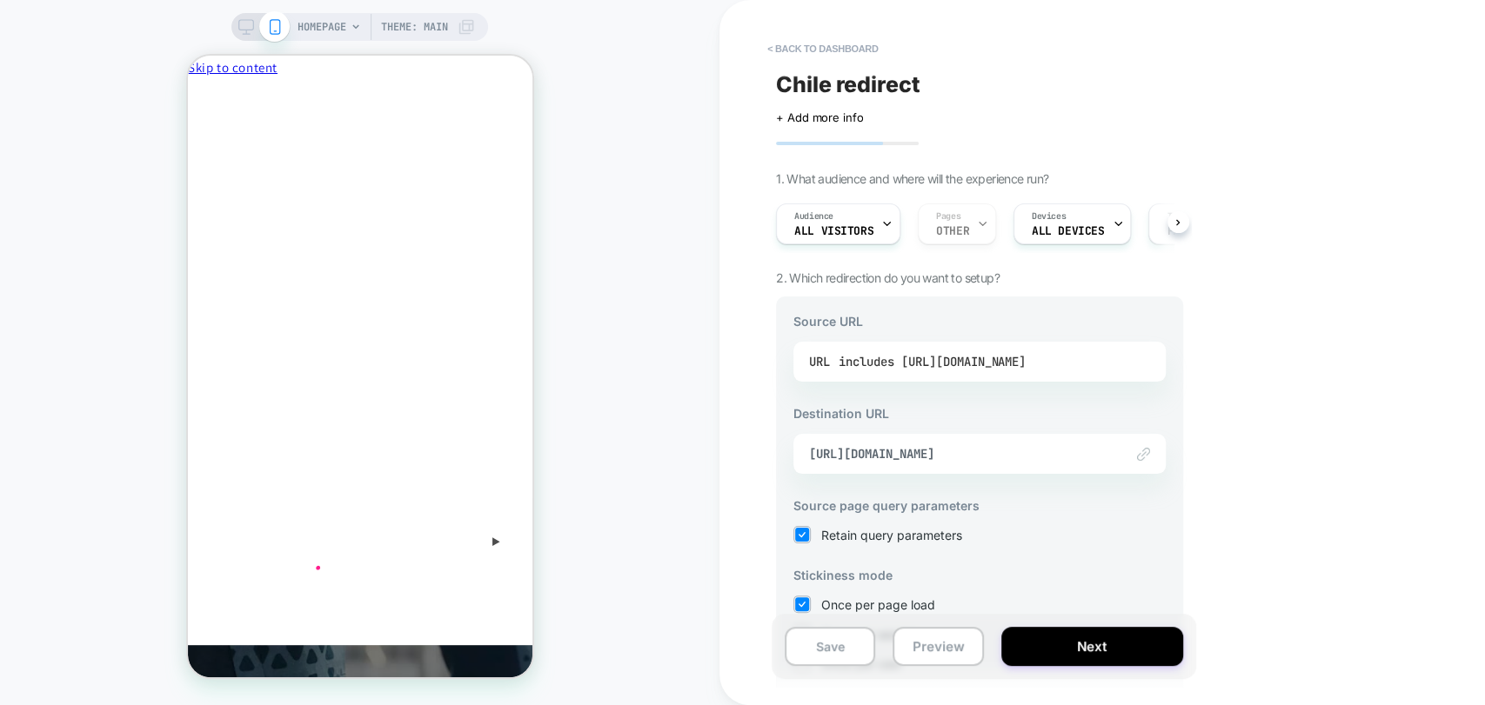
click at [999, 362] on div "includes https://www.playermaker.com/" at bounding box center [932, 362] width 187 height 26
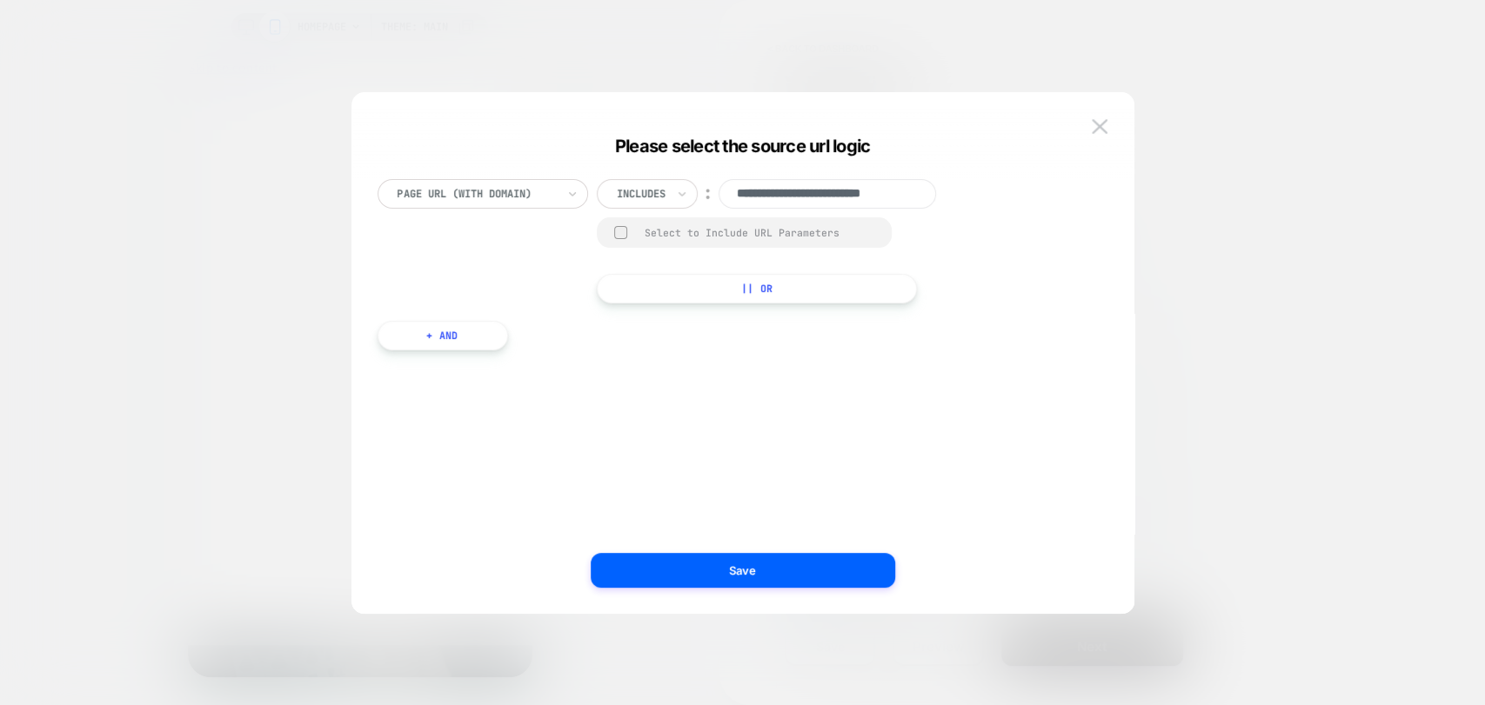
scroll to position [0, 23]
click at [622, 227] on div at bounding box center [620, 232] width 13 height 13
click at [799, 578] on button "Save" at bounding box center [743, 570] width 304 height 35
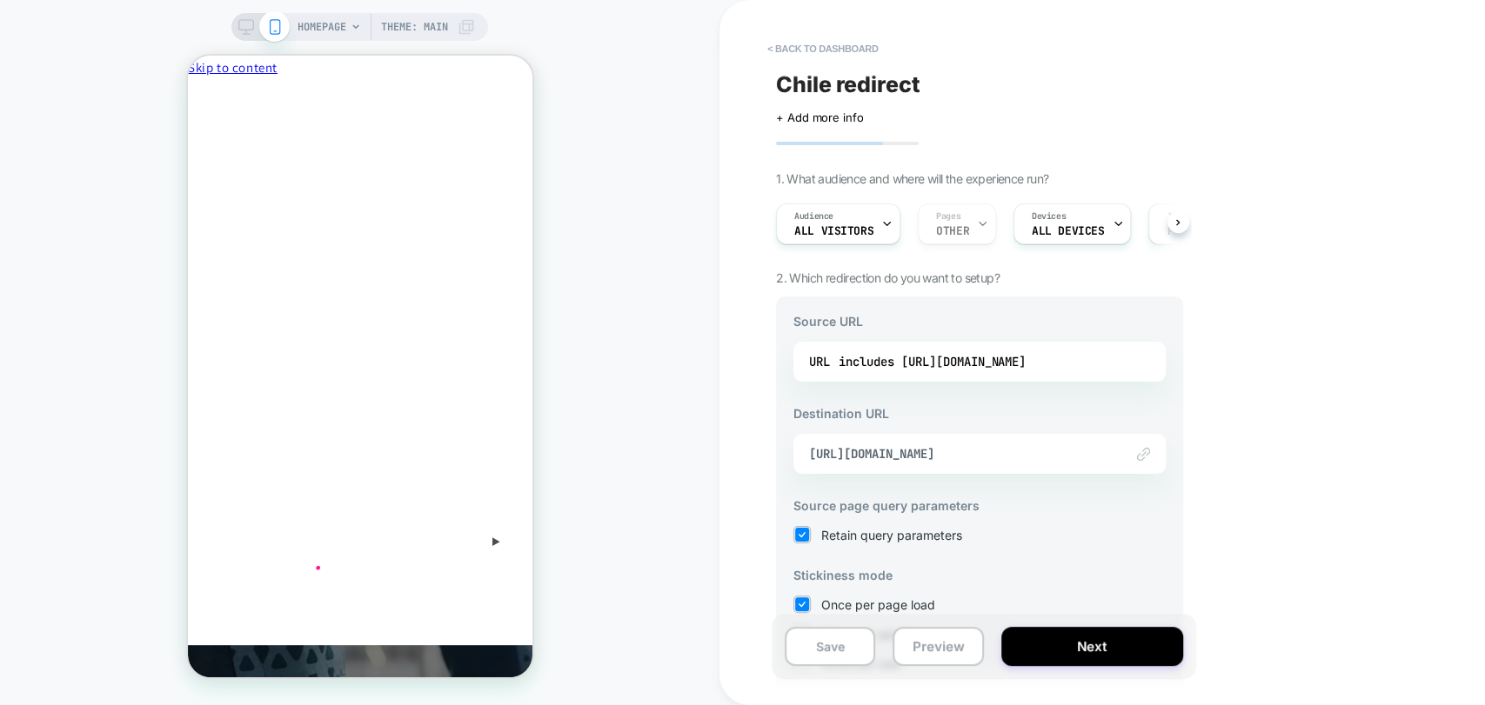
scroll to position [97, 0]
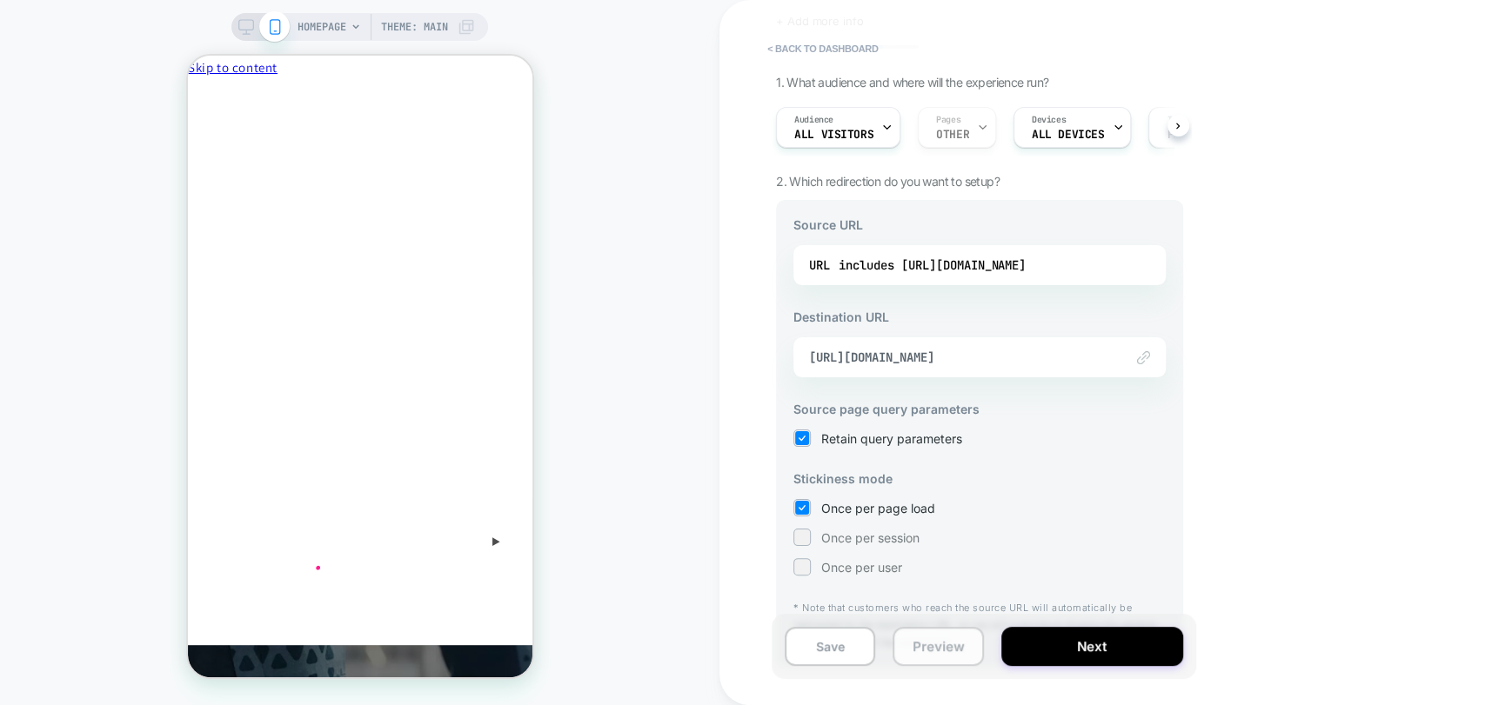
click at [929, 652] on button "Preview" at bounding box center [937, 646] width 90 height 39
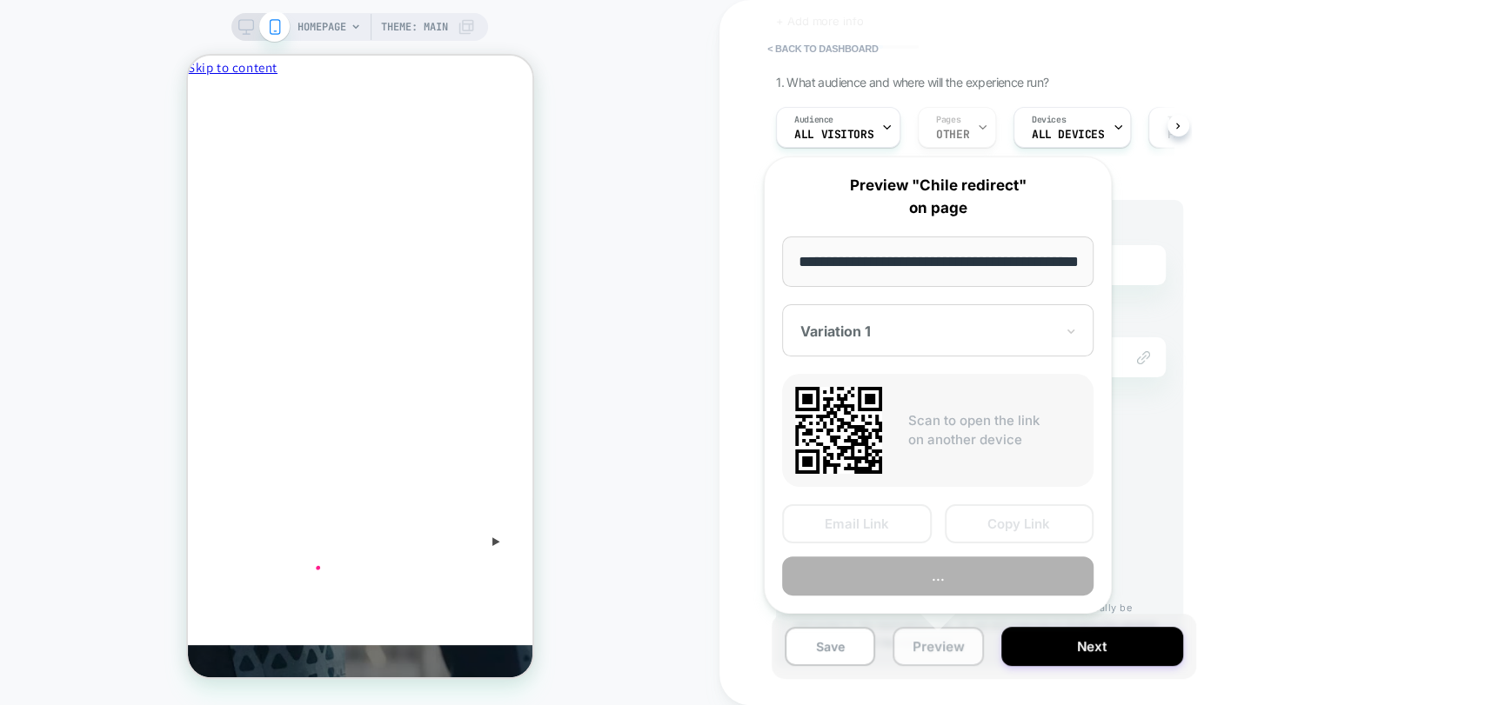
scroll to position [0, 73]
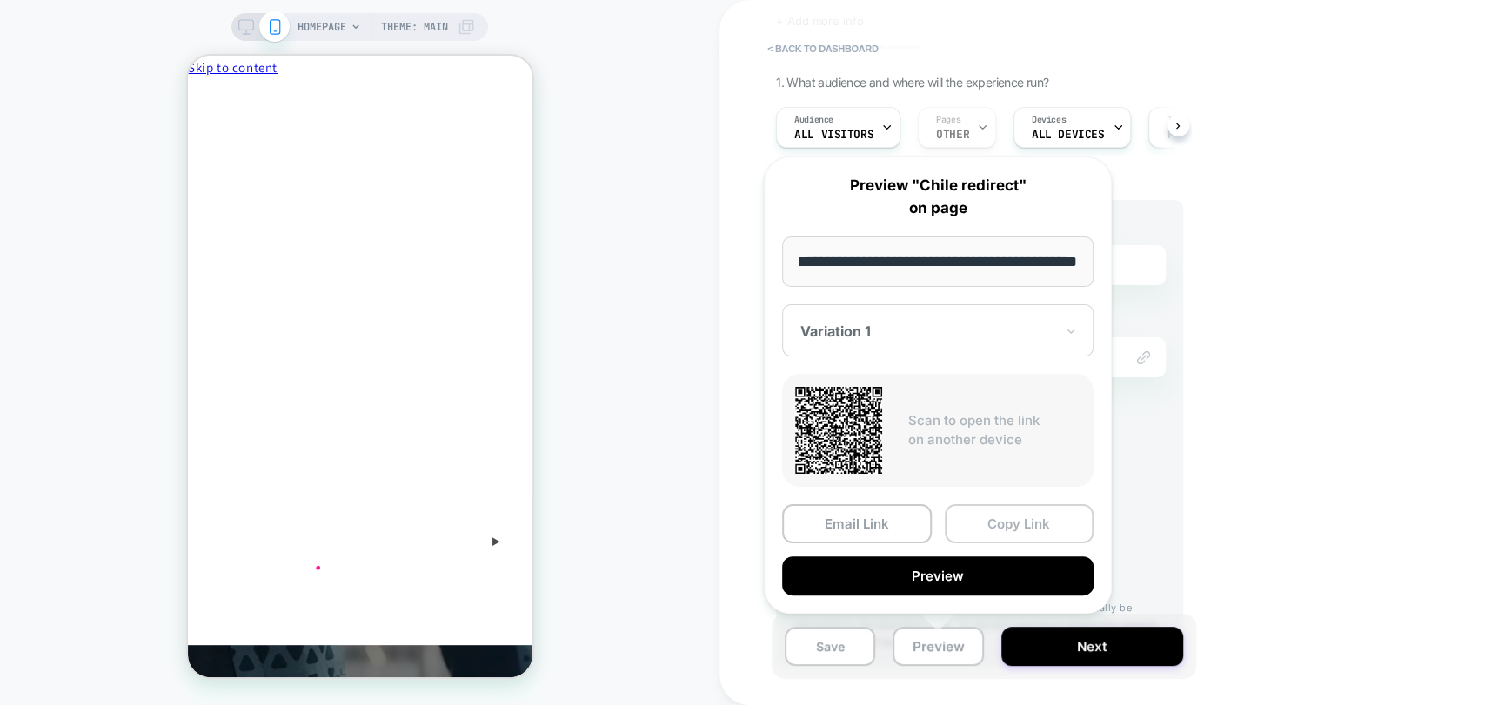
click at [1029, 517] on button "Copy Link" at bounding box center [1020, 524] width 150 height 39
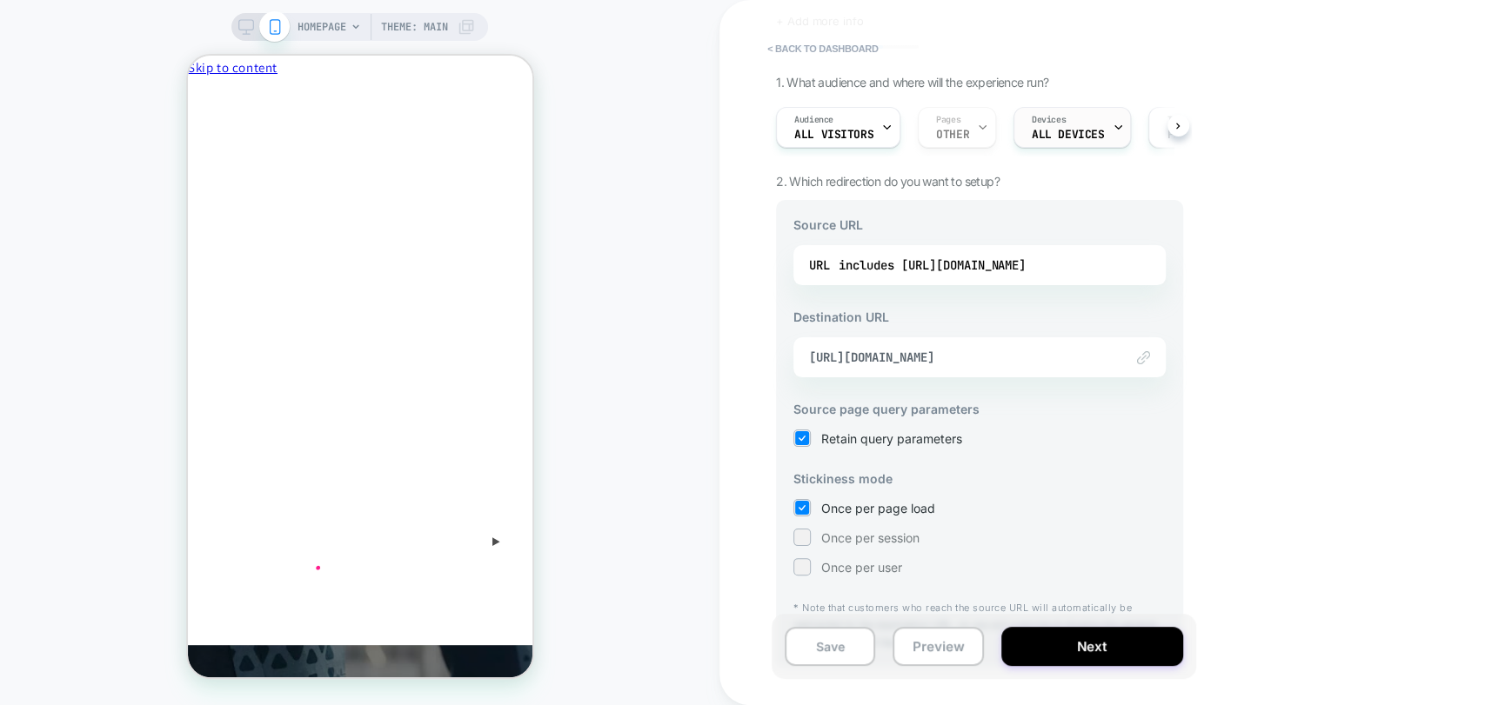
click at [1027, 134] on div "Devices ALL DEVICES" at bounding box center [1067, 127] width 107 height 39
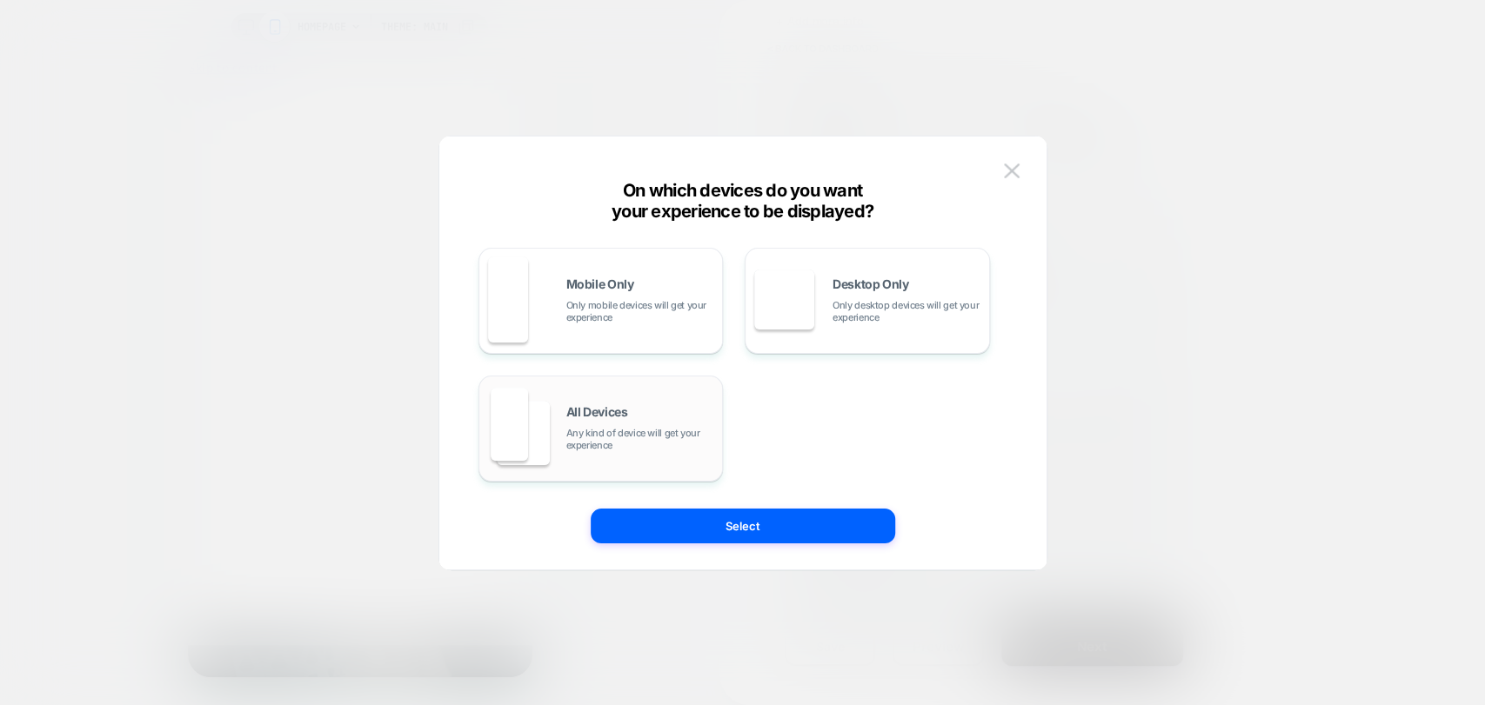
click at [632, 427] on span "Any kind of device will get your experience" at bounding box center [640, 439] width 148 height 24
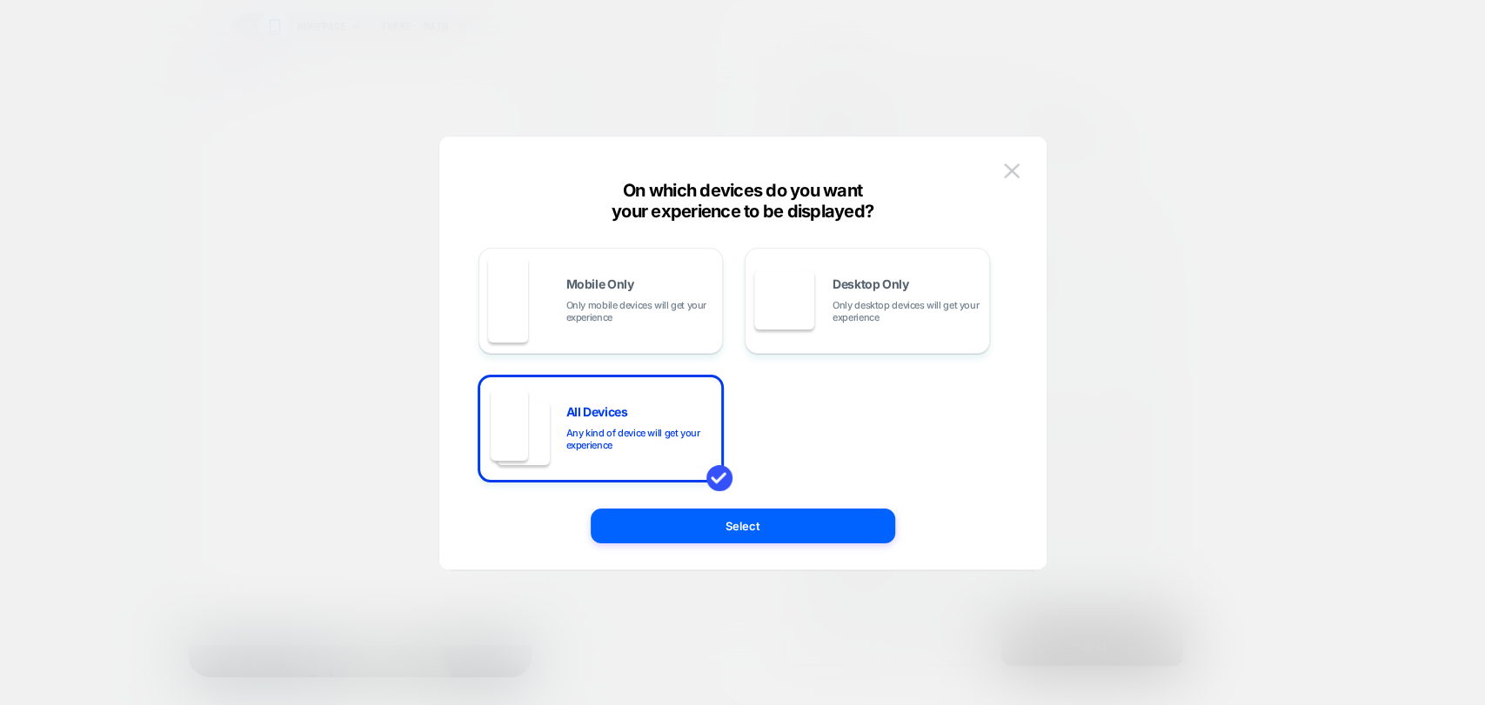
click at [787, 521] on button "Select" at bounding box center [743, 526] width 304 height 35
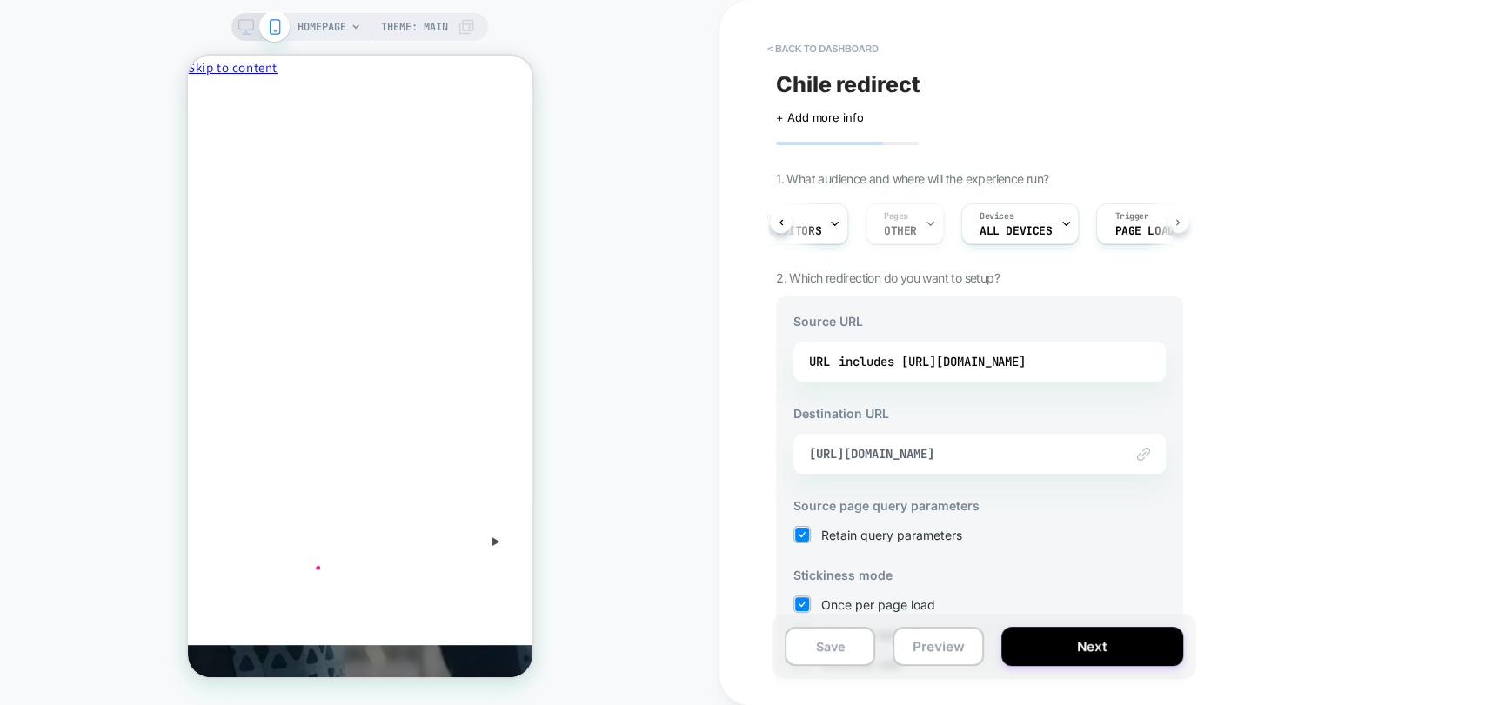
click at [1173, 223] on button at bounding box center [1178, 222] width 22 height 22
click at [990, 449] on span "https://cl.playermaker.com/" at bounding box center [957, 454] width 297 height 16
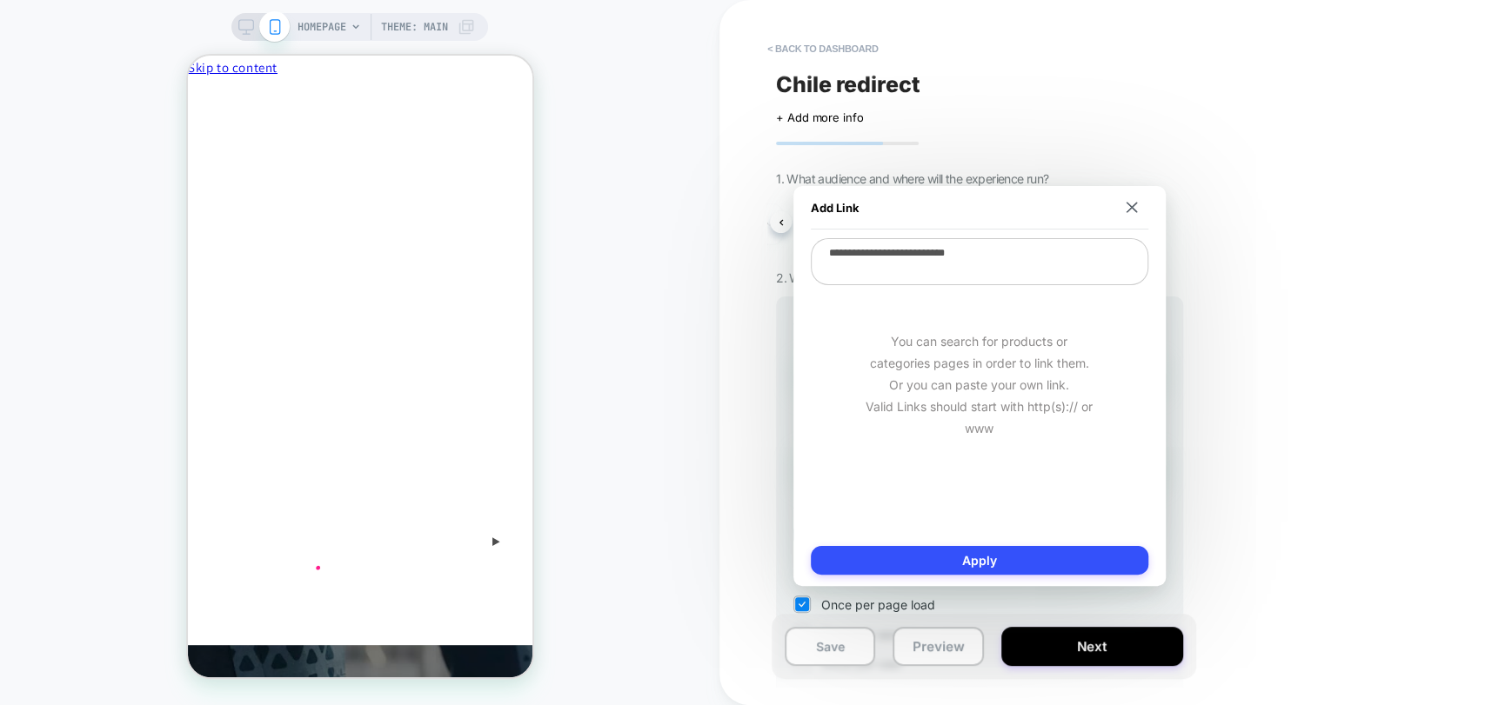
click at [967, 254] on textarea "**********" at bounding box center [979, 261] width 337 height 47
click at [942, 257] on textarea "**********" at bounding box center [979, 261] width 337 height 47
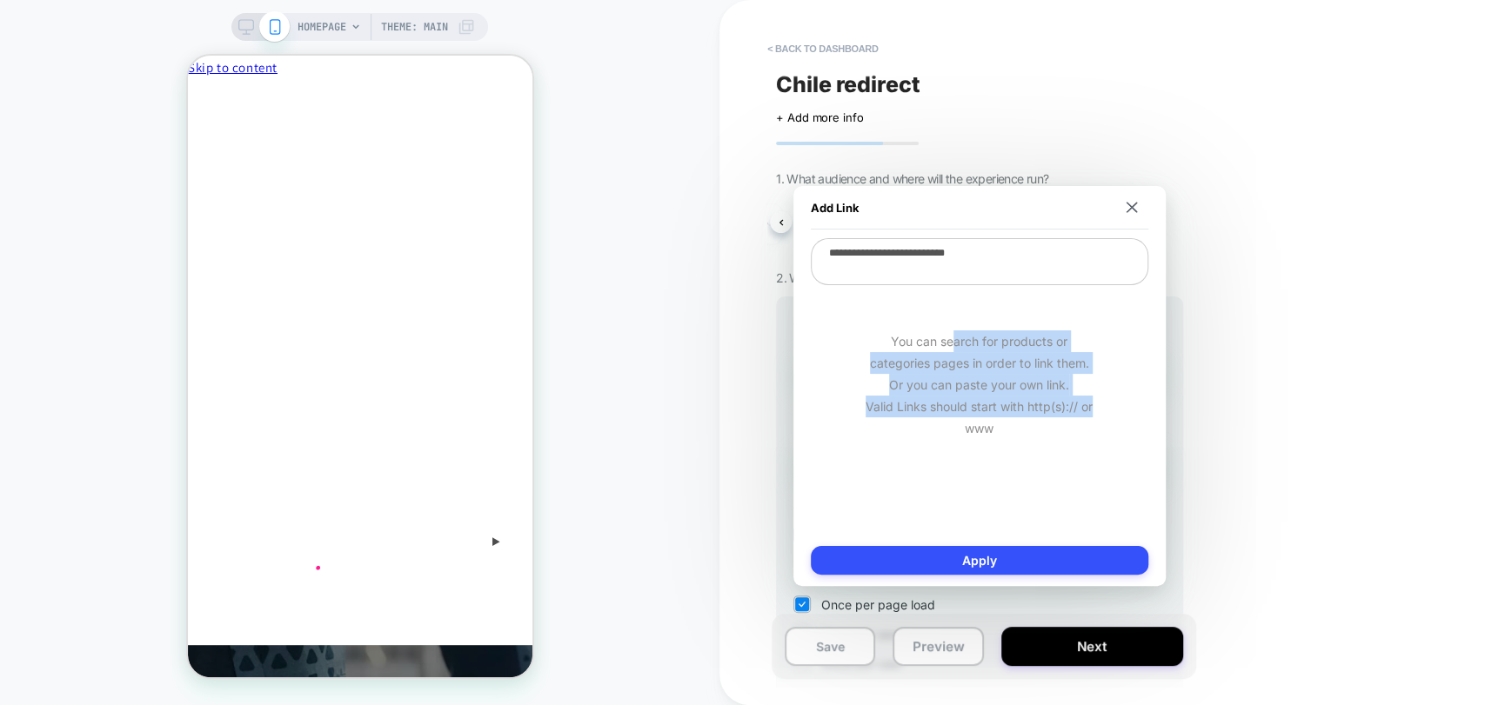
drag, startPoint x: 952, startPoint y: 339, endPoint x: 1112, endPoint y: 416, distance: 176.6
click at [1112, 416] on div "You can search for products or categories pages in order to link them. Or you c…" at bounding box center [979, 385] width 337 height 196
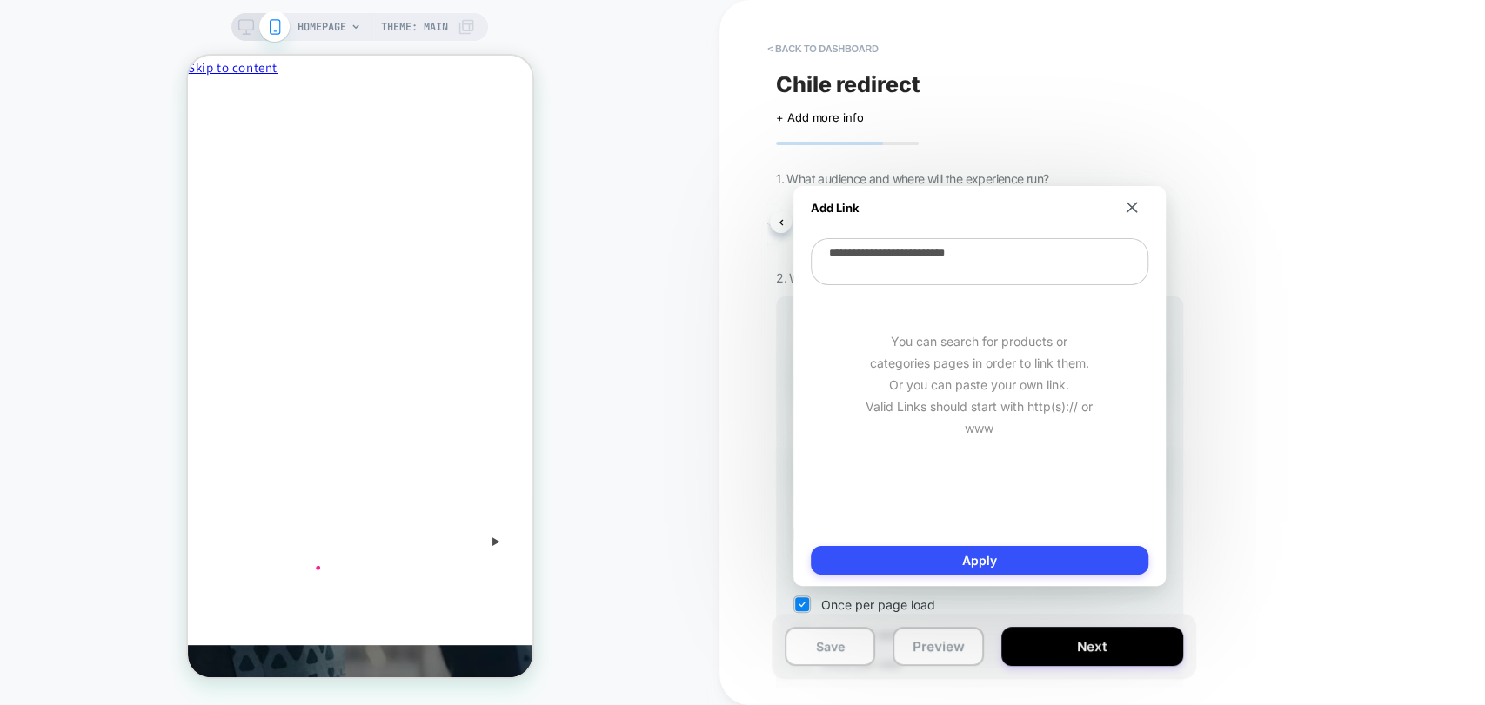
drag, startPoint x: 879, startPoint y: 257, endPoint x: 732, endPoint y: 258, distance: 146.1
click at [732, 258] on body "**********" at bounding box center [742, 352] width 1485 height 705
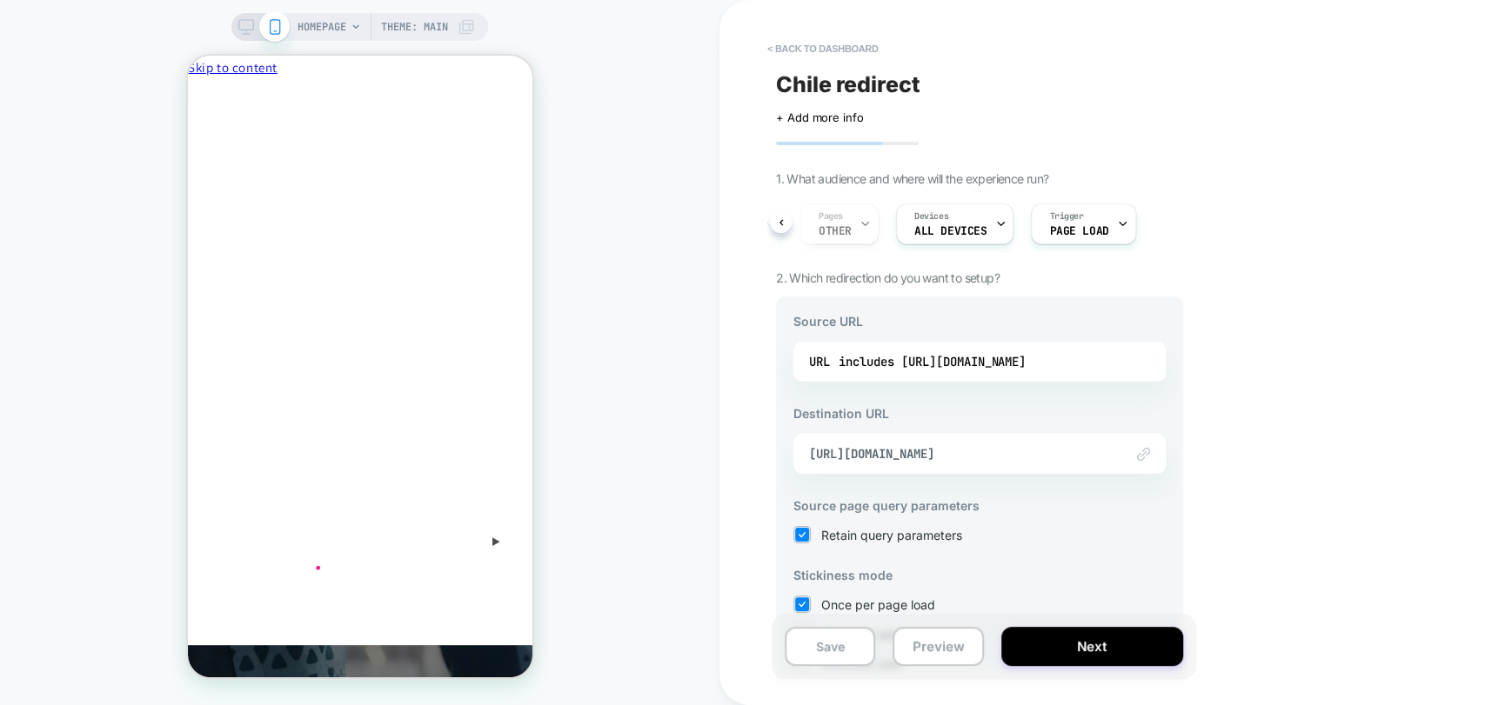
click at [1035, 435] on div "Link to https://cl.playermaker.com/" at bounding box center [979, 454] width 372 height 40
click at [1014, 451] on span "https://cl.playermaker.com/" at bounding box center [957, 454] width 297 height 16
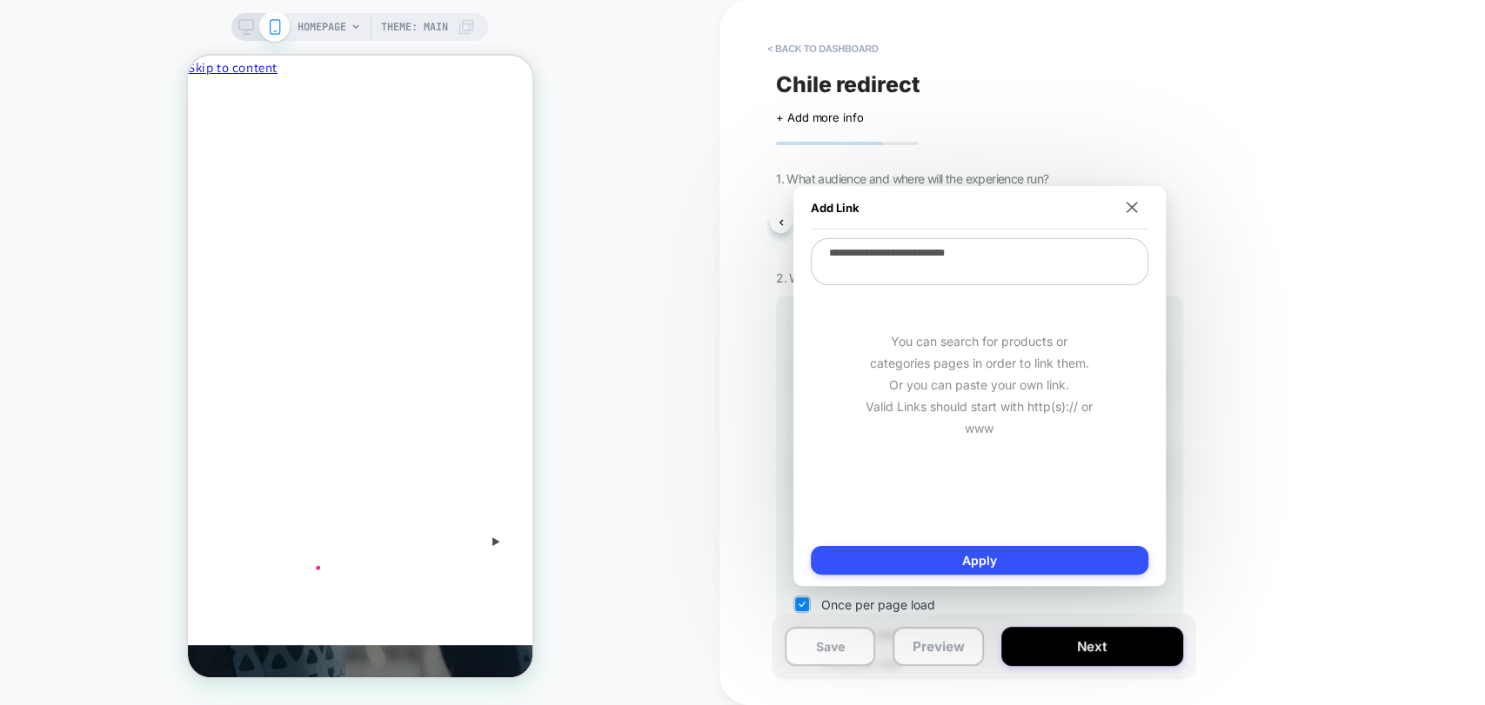
click at [882, 252] on textarea "**********" at bounding box center [979, 261] width 337 height 47
drag, startPoint x: 878, startPoint y: 252, endPoint x: 821, endPoint y: 252, distance: 56.5
click at [821, 252] on textarea "**********" at bounding box center [979, 261] width 337 height 47
type textarea "*"
type textarea "**********"
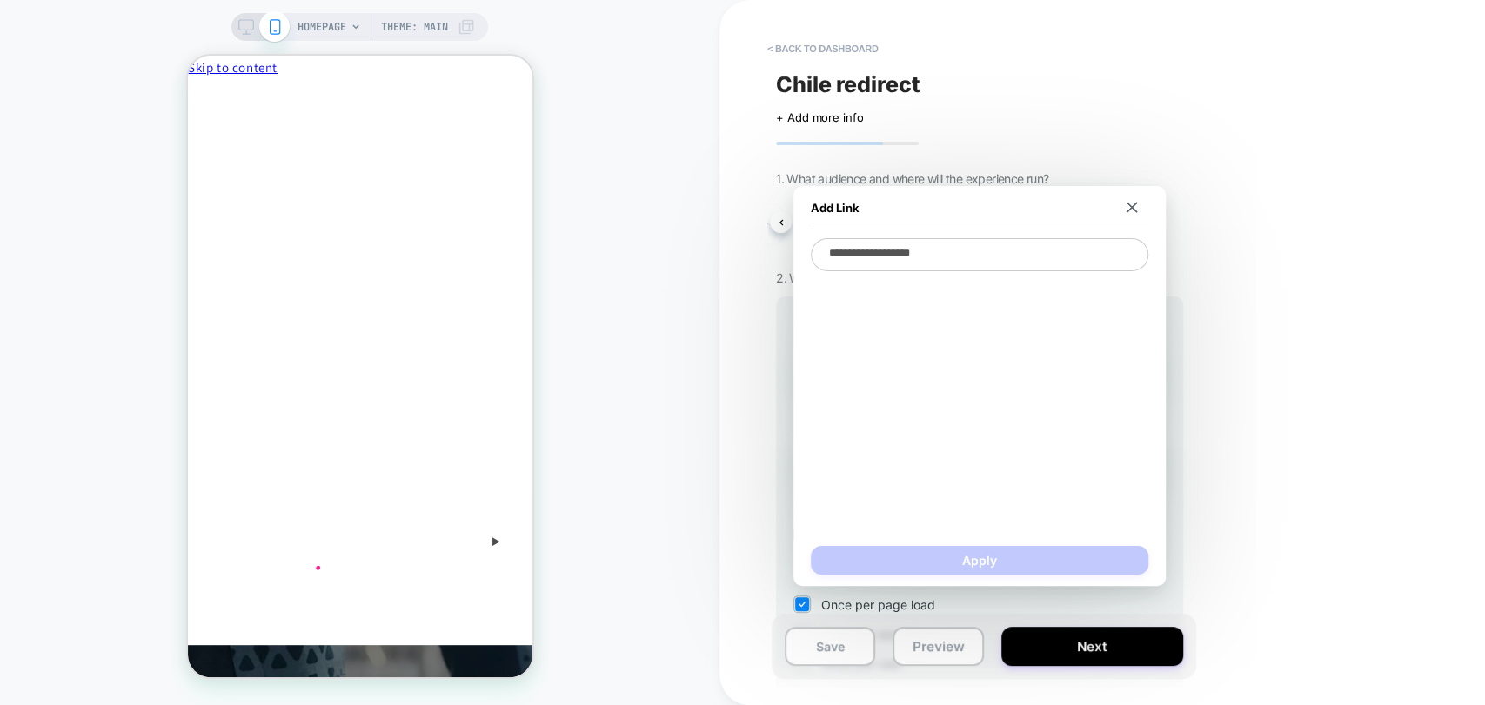
type textarea "*"
type textarea "**********"
click at [1124, 204] on button at bounding box center [1131, 208] width 17 height 12
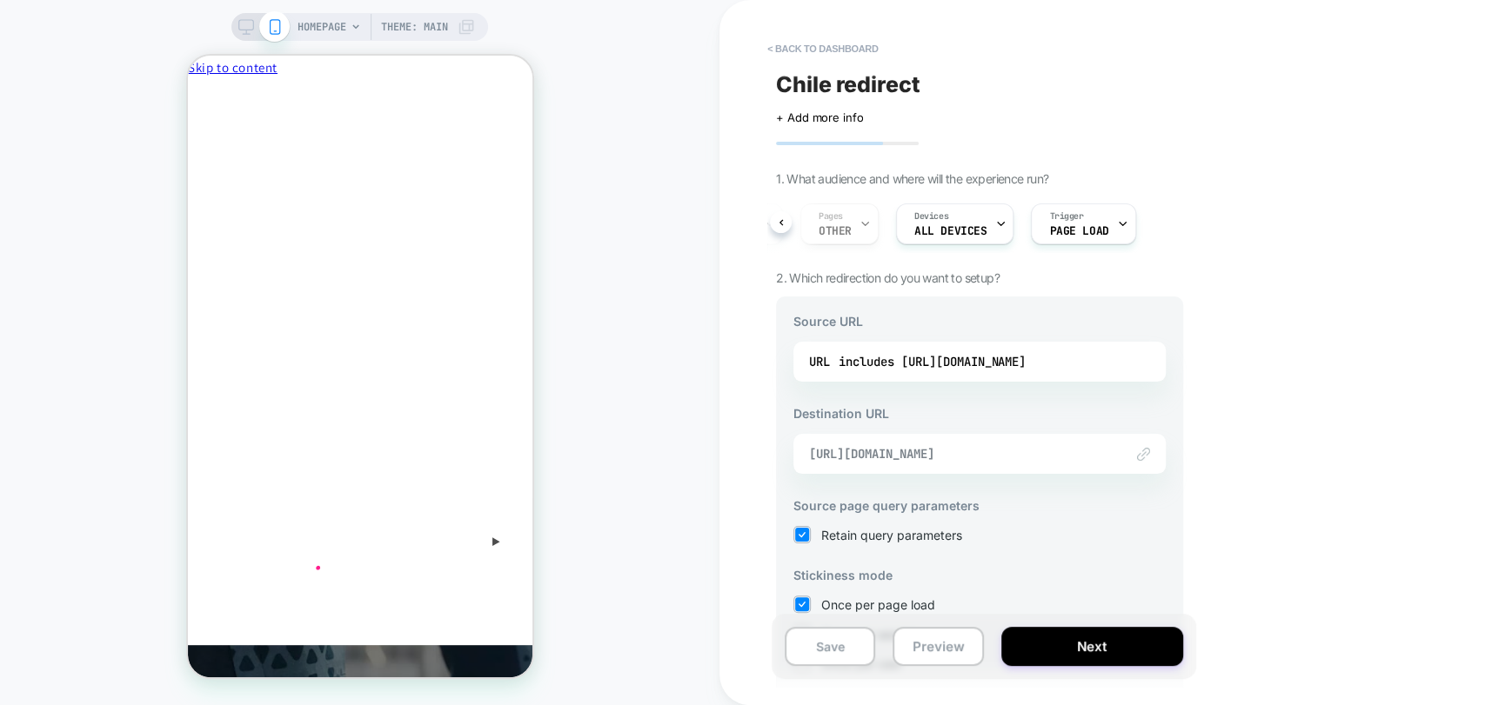
click at [979, 461] on span "https://cl.playermaker.com/" at bounding box center [957, 454] width 297 height 16
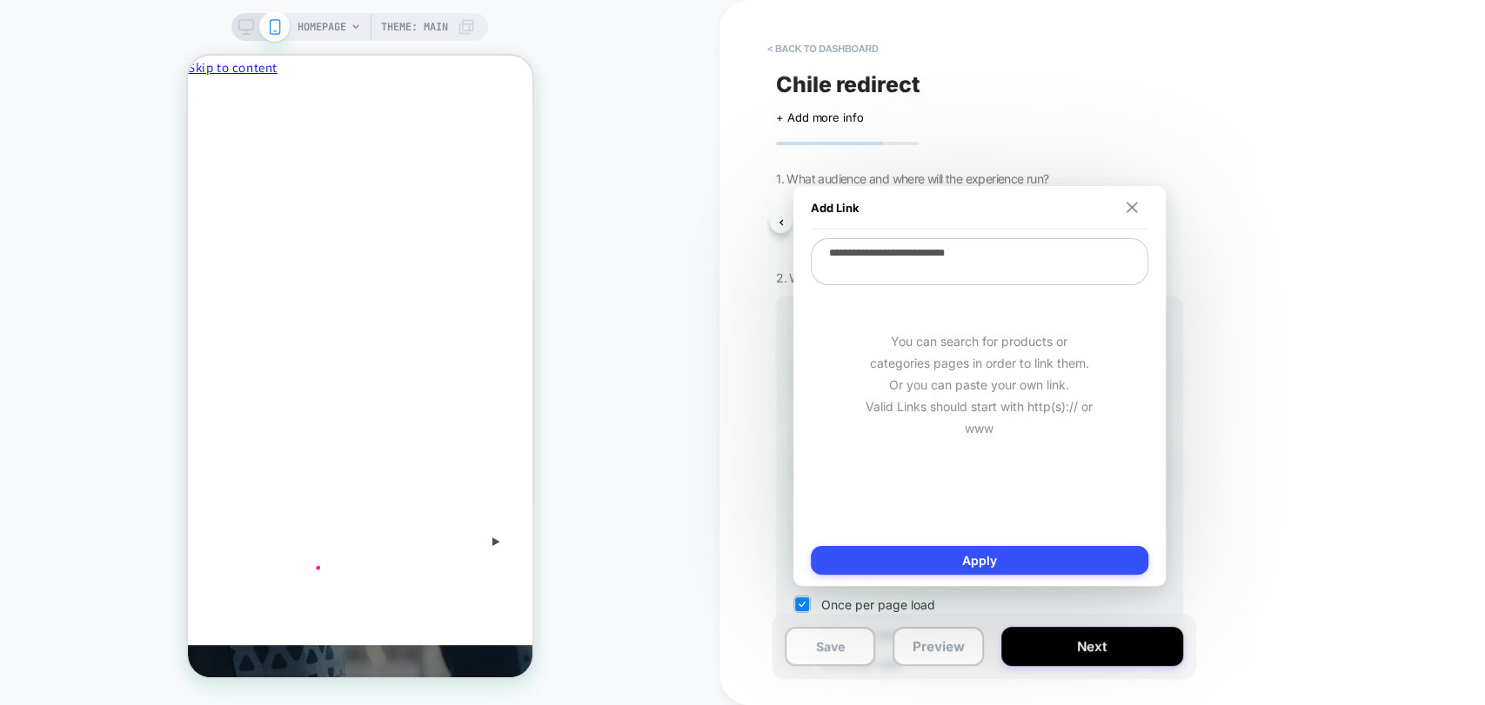
click at [1131, 209] on img at bounding box center [1131, 207] width 11 height 11
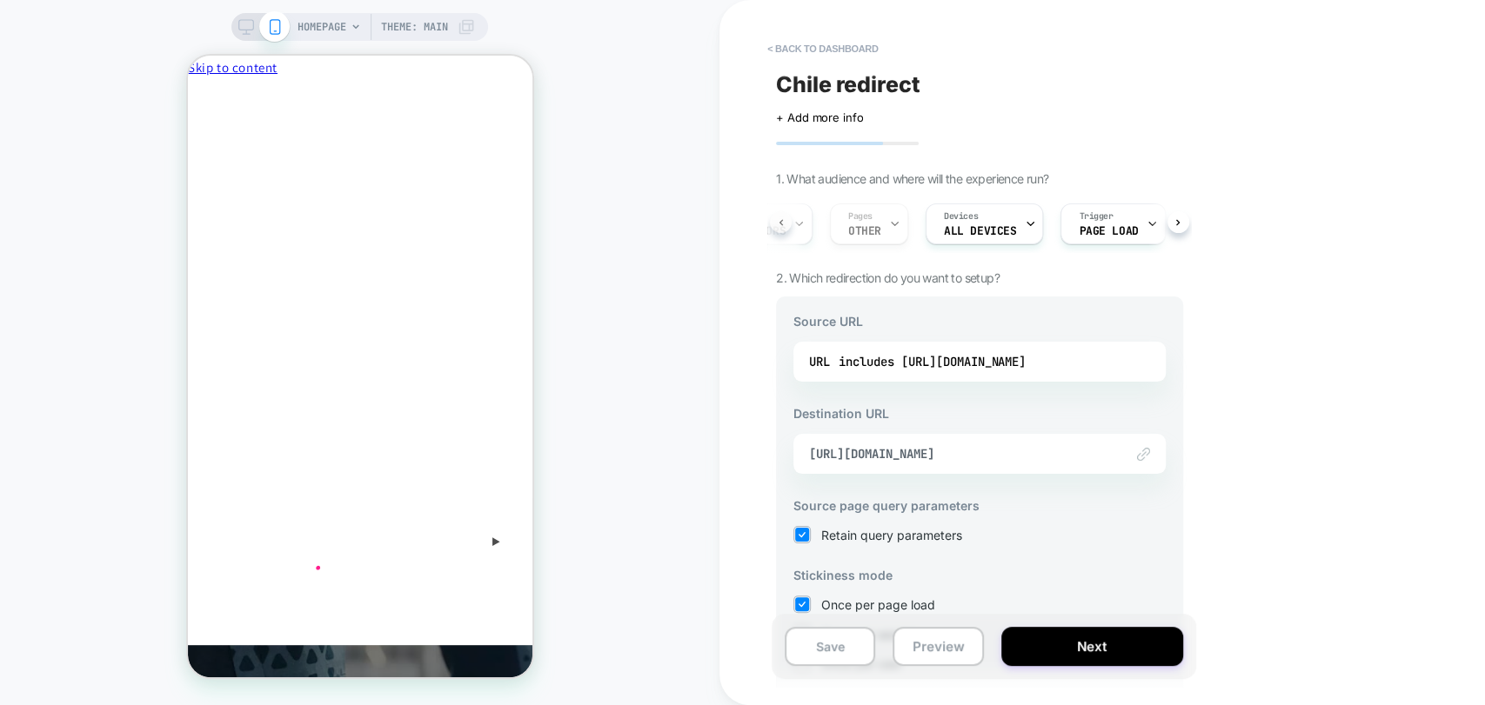
click at [778, 224] on icon at bounding box center [781, 222] width 7 height 7
click at [835, 234] on span "All Visitors" at bounding box center [831, 231] width 79 height 12
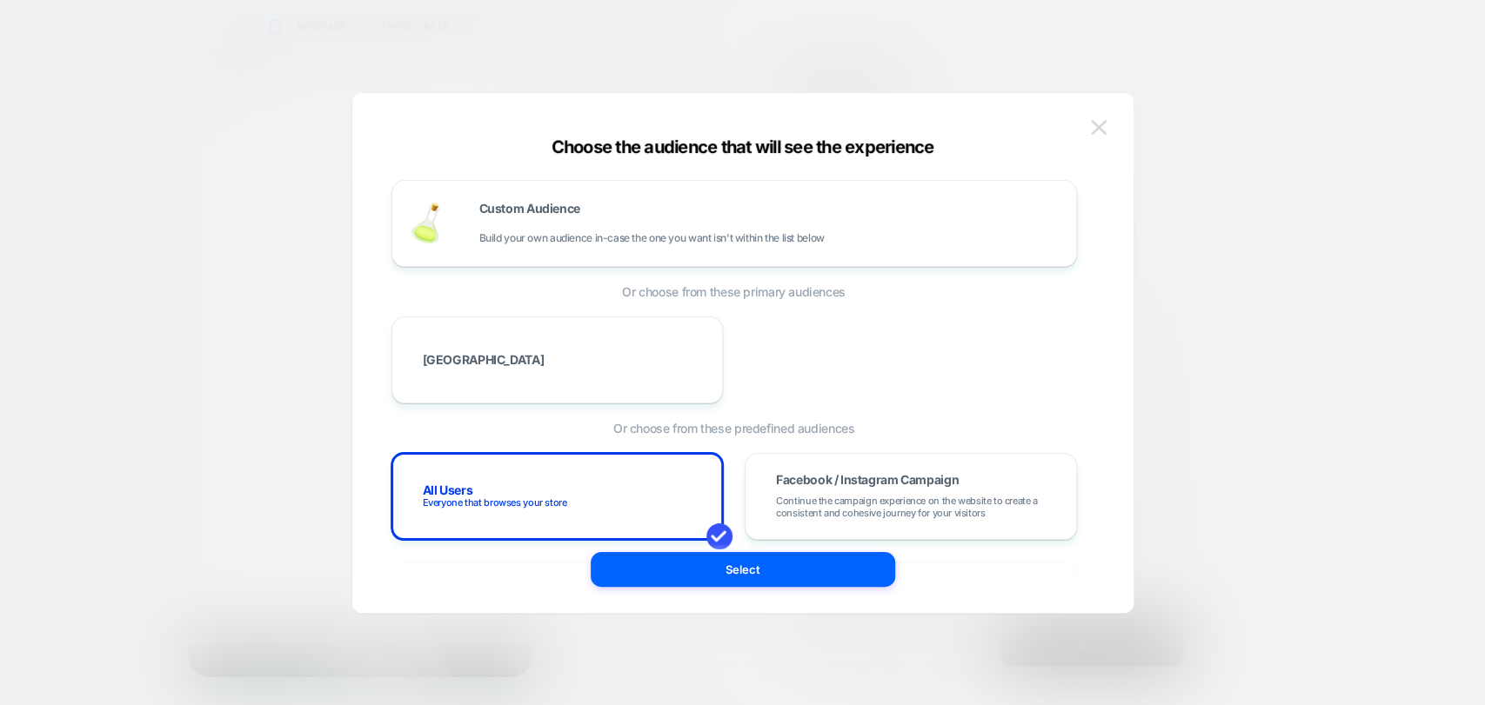
click at [1092, 123] on img at bounding box center [1099, 127] width 16 height 15
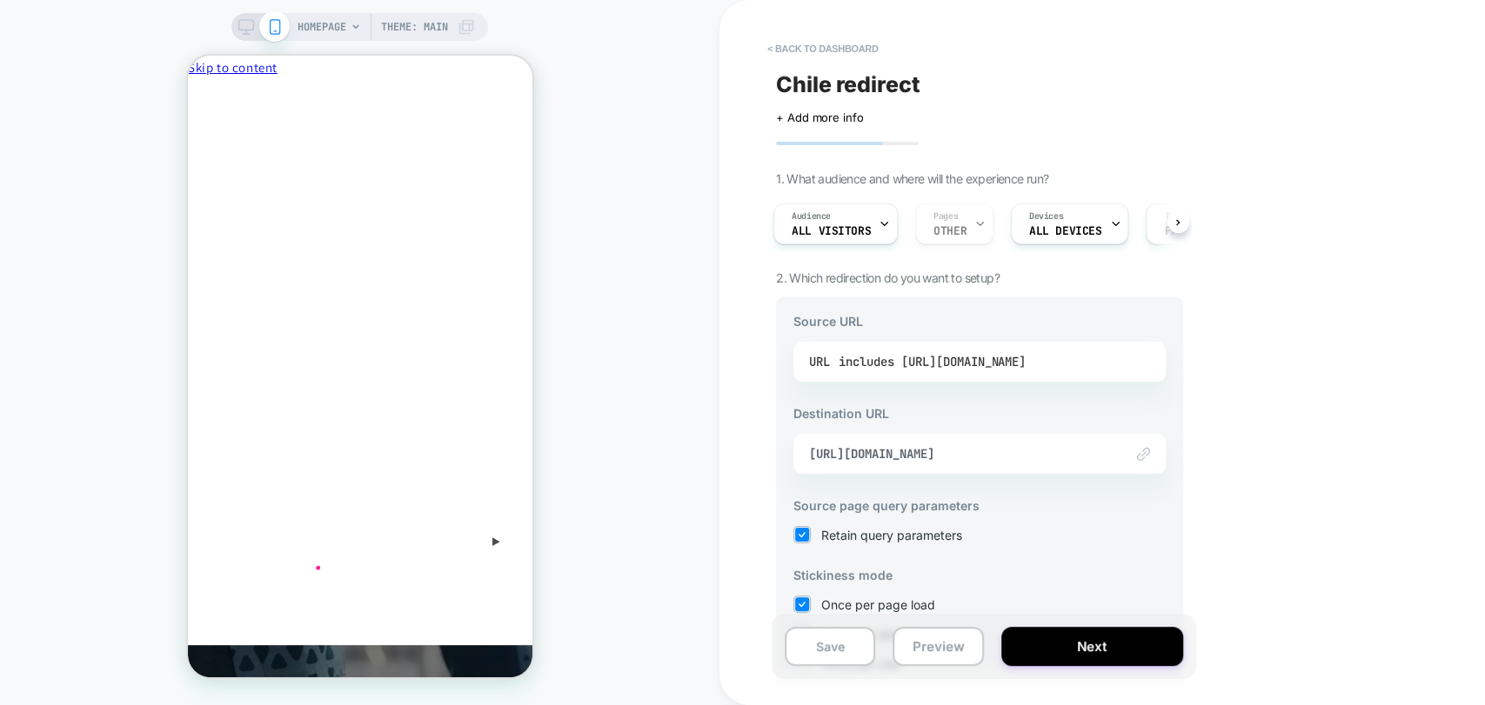
click at [950, 357] on div "includes https://www.playermaker.com/" at bounding box center [932, 362] width 187 height 26
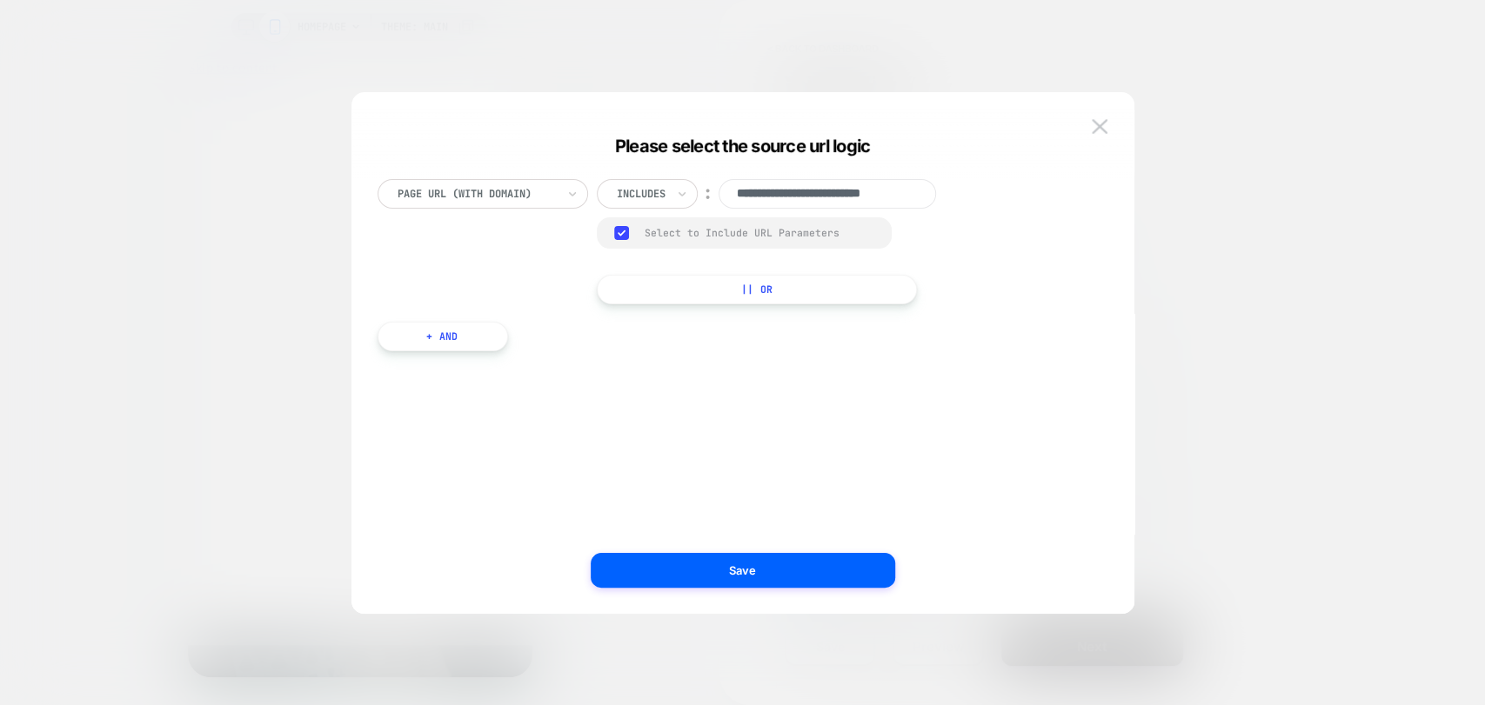
scroll to position [0, 23]
click at [621, 231] on rect at bounding box center [621, 233] width 15 height 14
click at [647, 207] on div "Includes" at bounding box center [647, 194] width 101 height 30
click at [634, 231] on div "Is" at bounding box center [670, 242] width 113 height 28
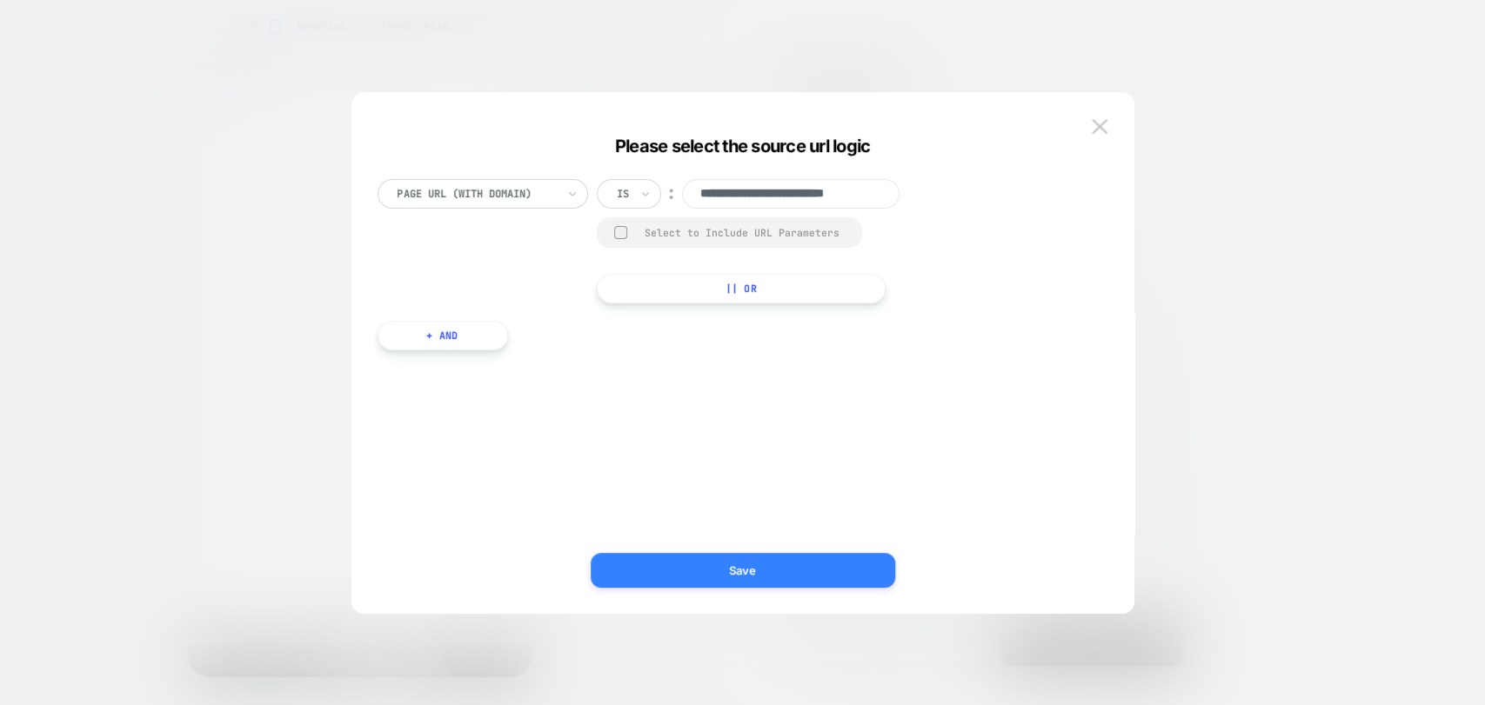
click at [775, 562] on button "Save" at bounding box center [743, 570] width 304 height 35
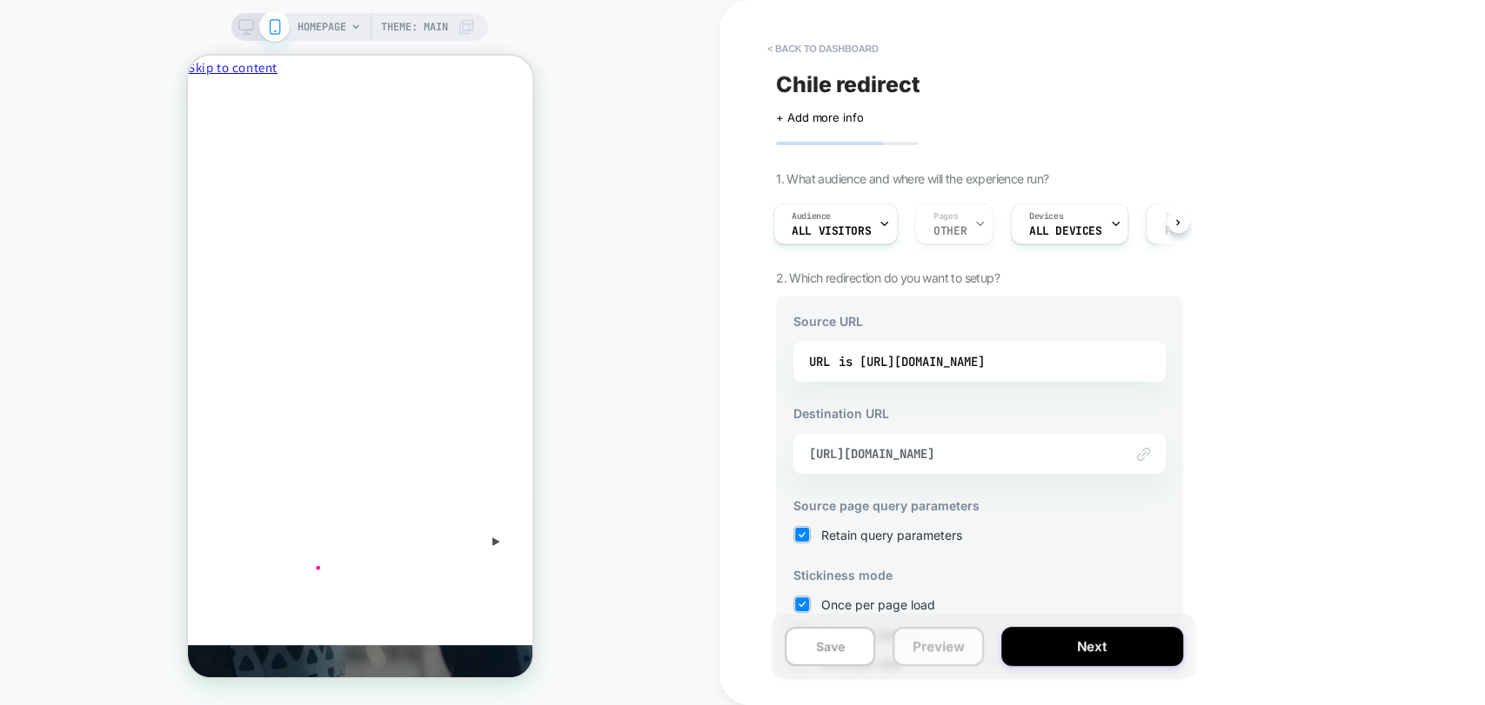
click at [940, 645] on button "Preview" at bounding box center [937, 646] width 90 height 39
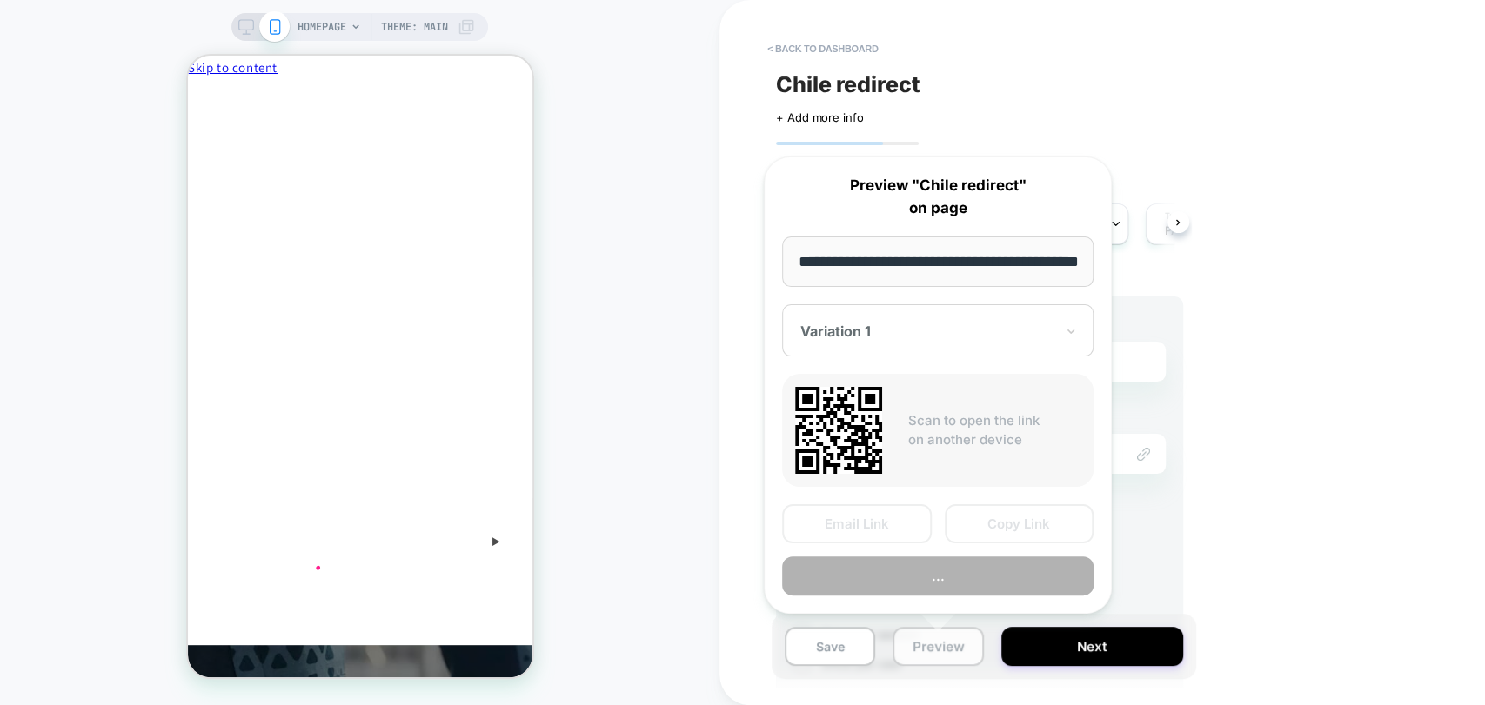
scroll to position [0, 73]
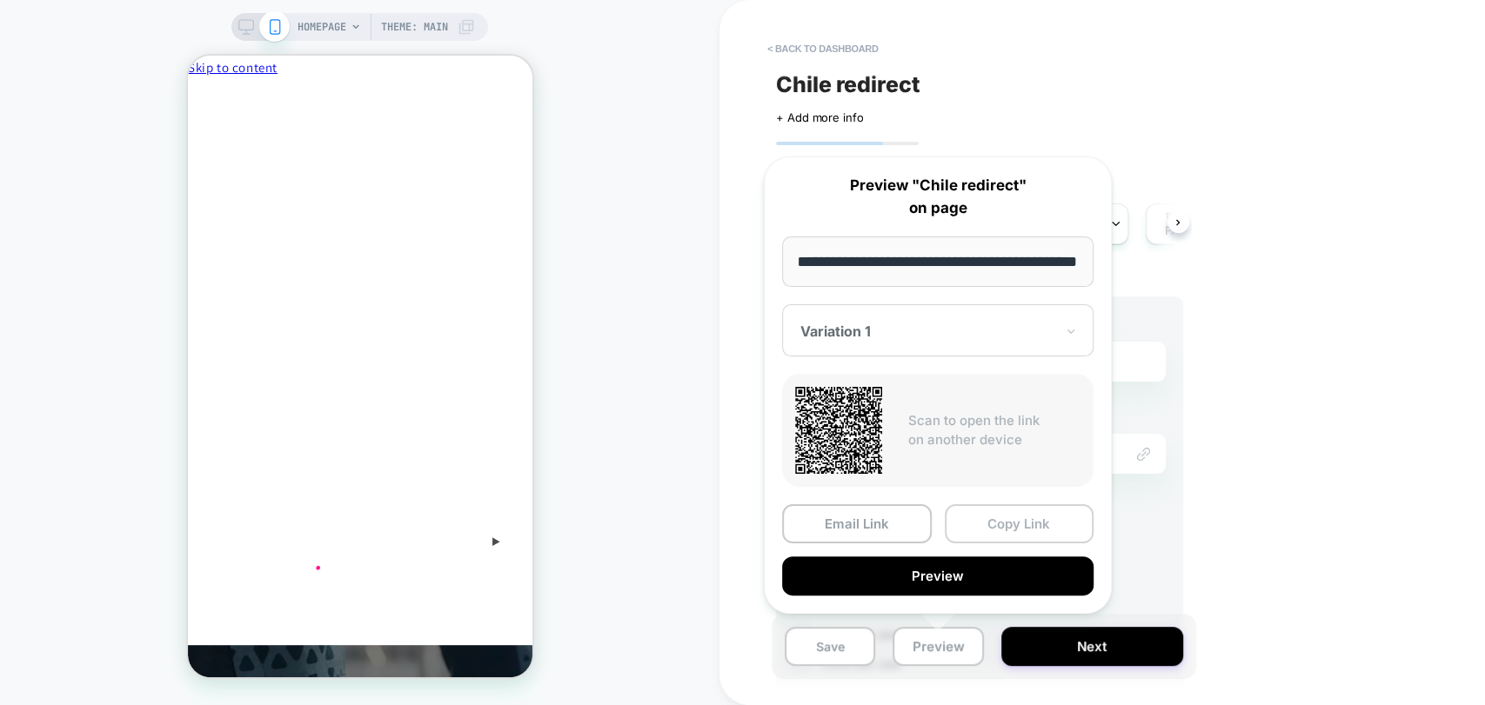
click at [1010, 521] on button "Copy Link" at bounding box center [1020, 524] width 150 height 39
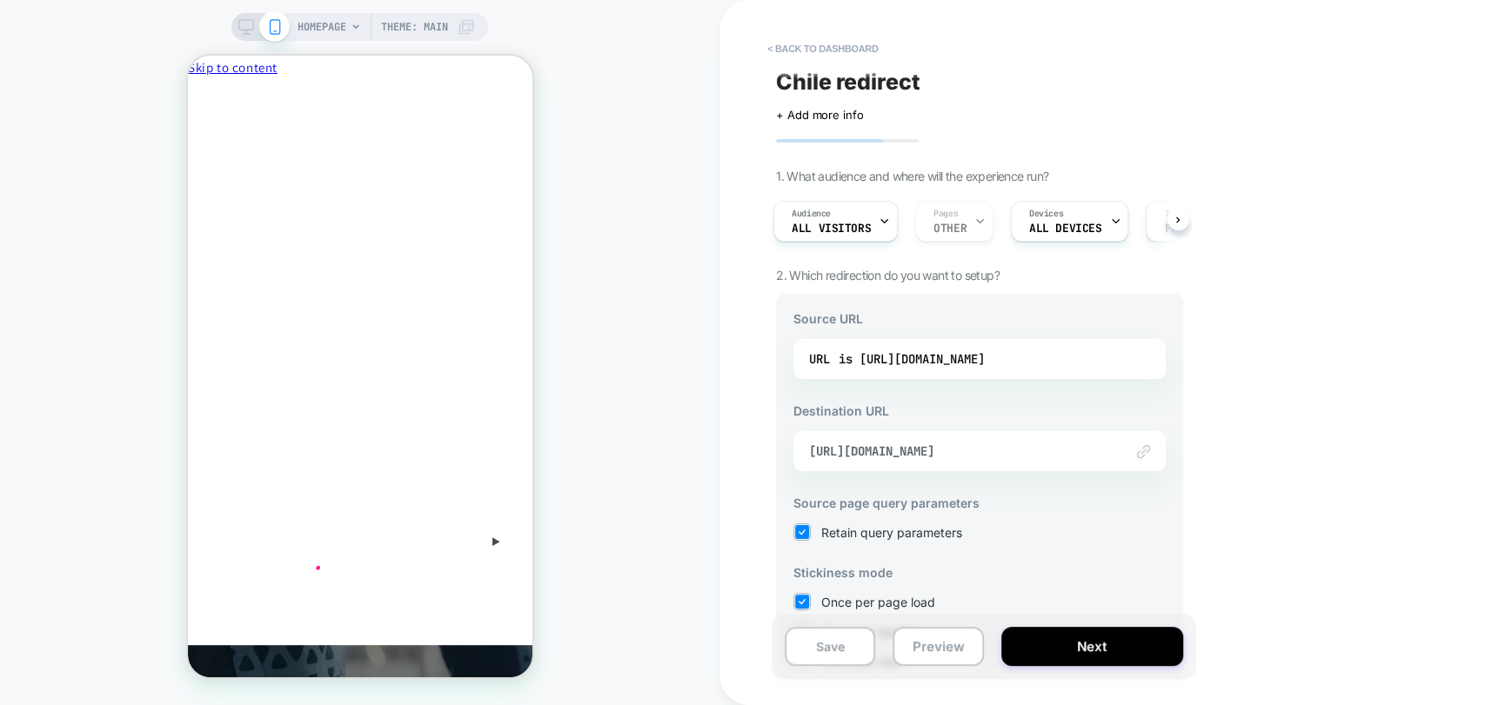
scroll to position [0, 0]
click at [1171, 223] on button at bounding box center [1178, 222] width 22 height 22
click at [1053, 237] on span "Page Load" at bounding box center [1080, 231] width 59 height 12
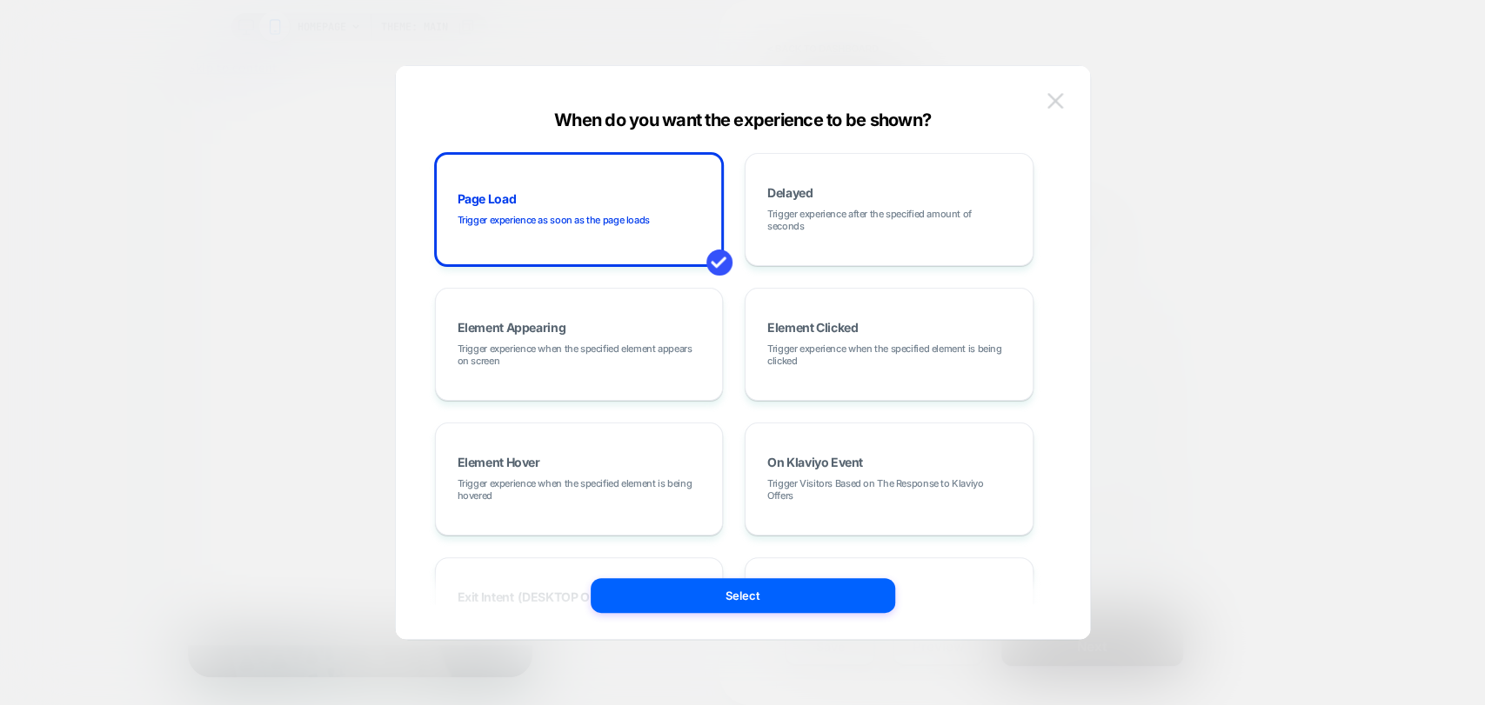
click at [1056, 94] on img at bounding box center [1055, 100] width 16 height 15
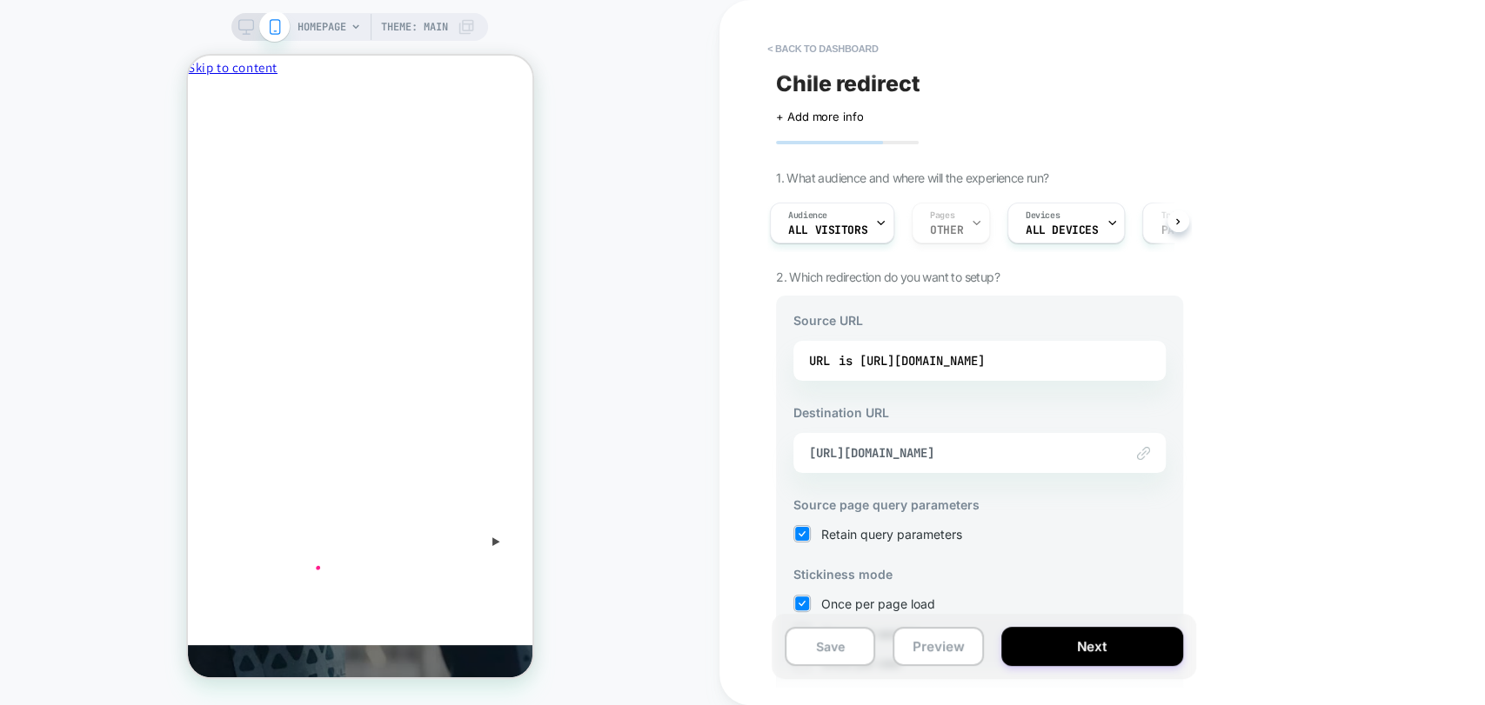
scroll to position [0, 0]
click at [901, 366] on div "is https://www.playermaker.com/" at bounding box center [911, 362] width 145 height 26
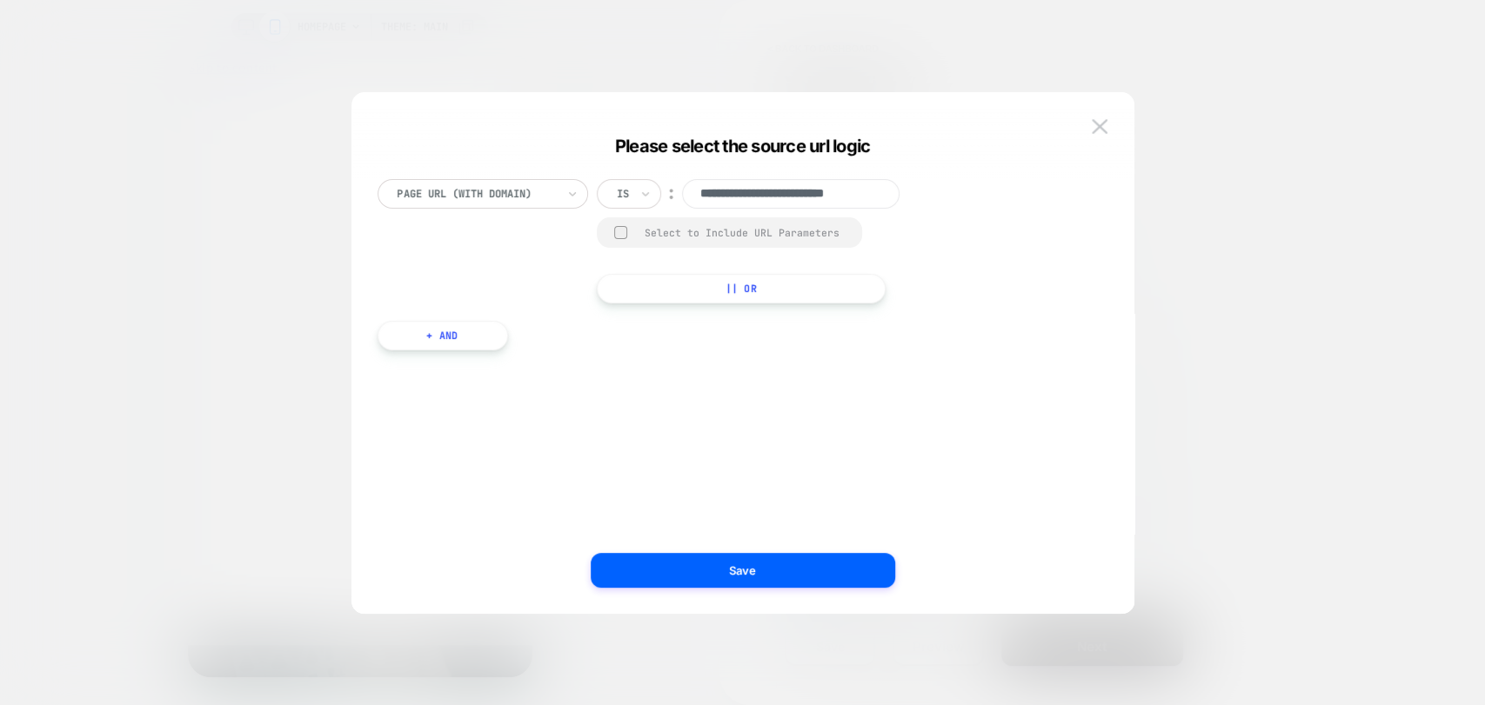
click at [654, 197] on div "Is" at bounding box center [629, 194] width 64 height 30
click at [636, 355] on div "Matches" at bounding box center [670, 353] width 113 height 28
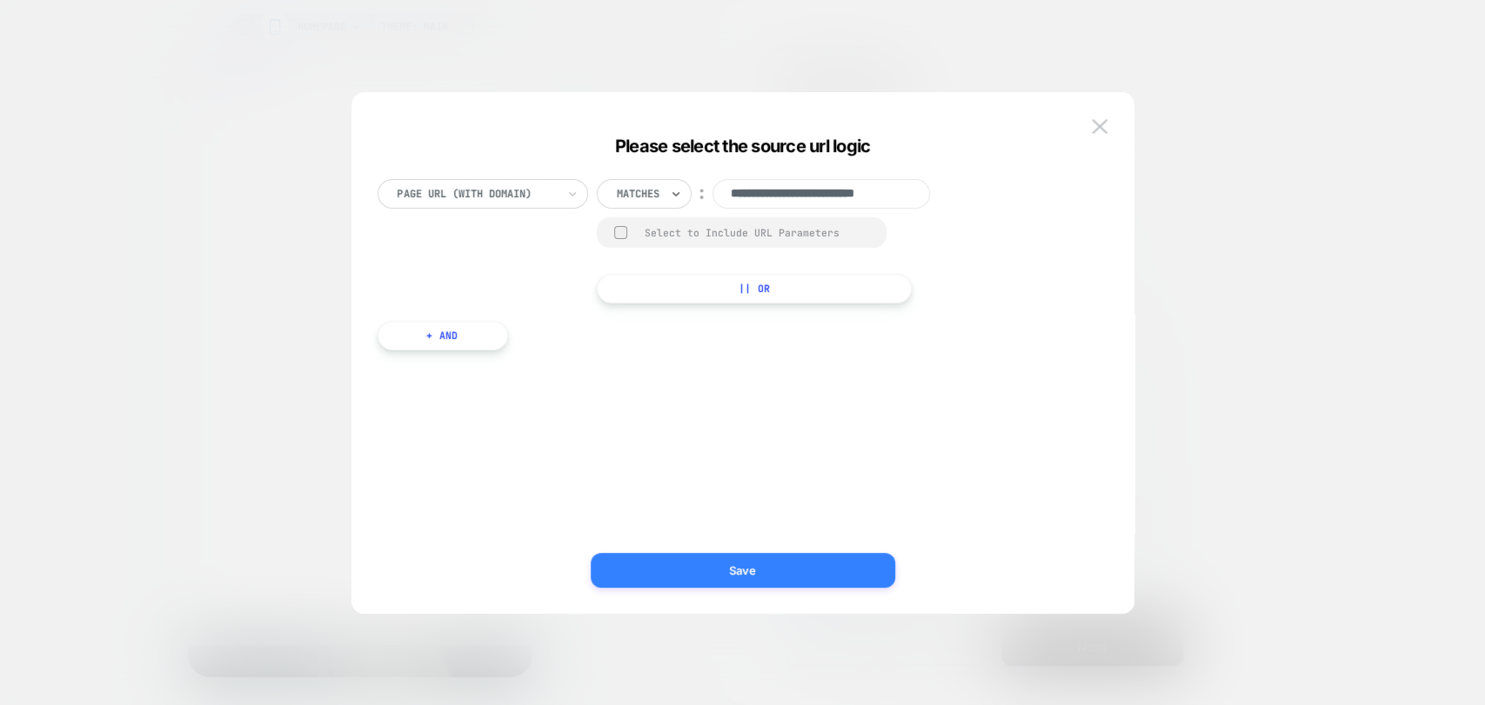
click at [817, 567] on button "Save" at bounding box center [743, 570] width 304 height 35
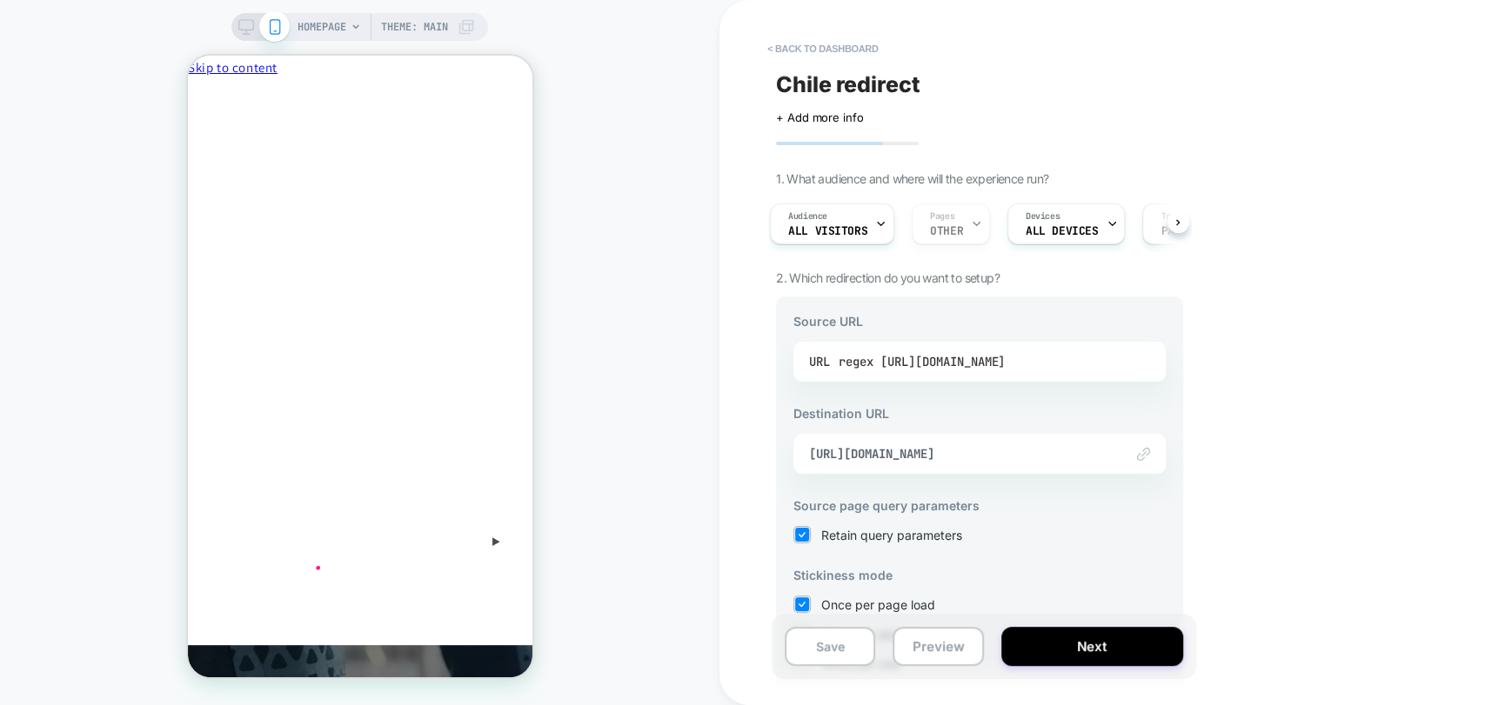
click at [957, 367] on div "regex https://www.playermaker.com/" at bounding box center [922, 362] width 166 height 26
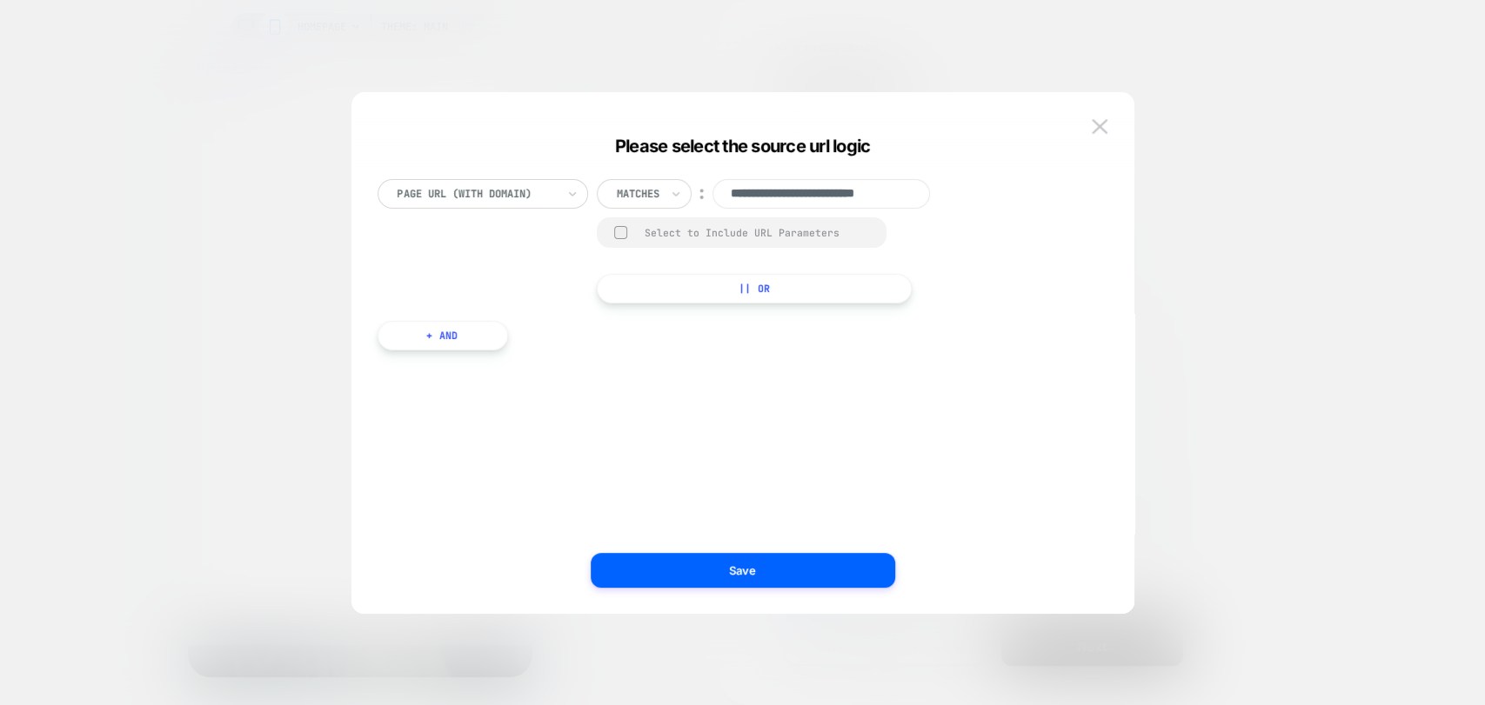
scroll to position [0, 23]
click at [451, 332] on button "+ And" at bounding box center [443, 336] width 130 height 30
click at [451, 332] on div "**********" at bounding box center [734, 370] width 731 height 435
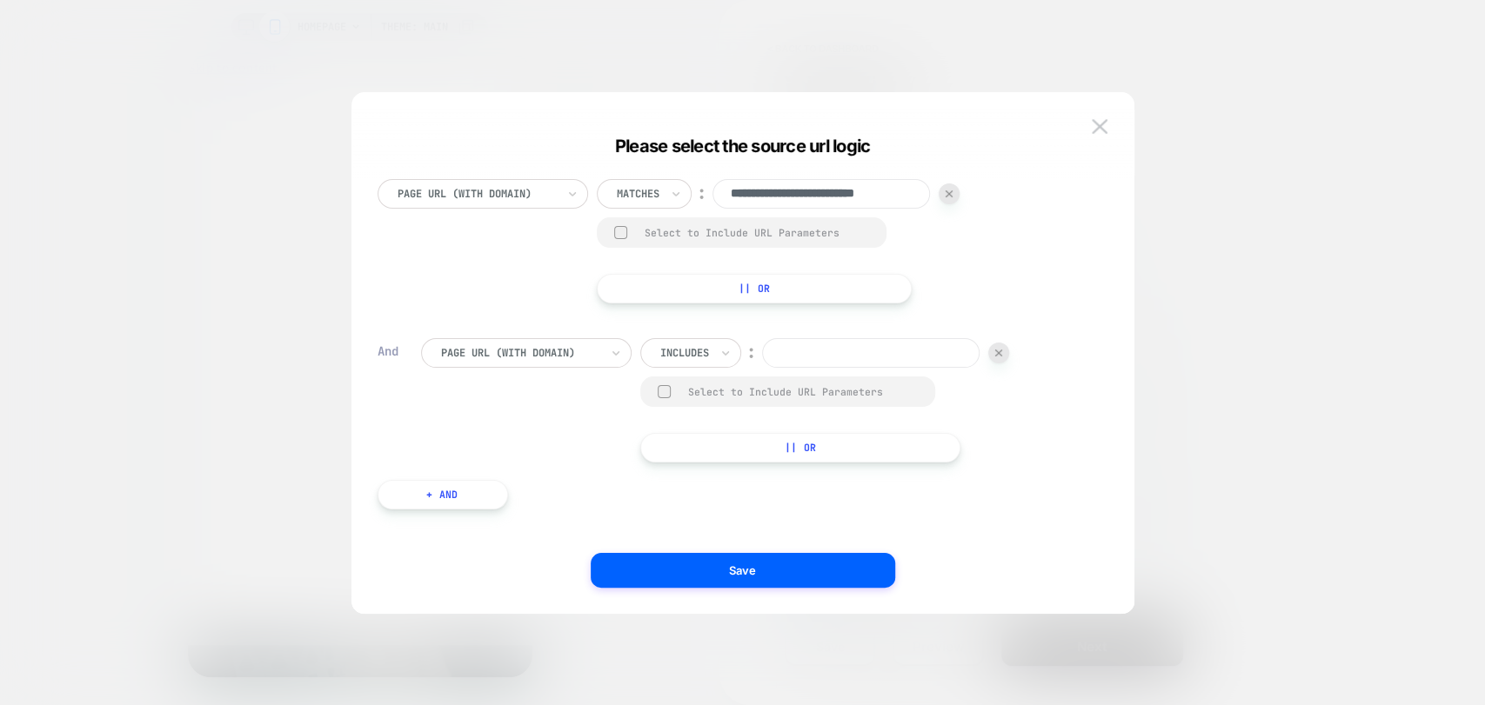
click at [529, 368] on div "Page Url (WITH DOMAIN) Includes ︰ Select to Include URL Parameters || Or" at bounding box center [756, 400] width 670 height 124
click at [538, 362] on div "Page Url (WITH DOMAIN)" at bounding box center [520, 353] width 162 height 19
type input "*******"
click at [1005, 350] on div at bounding box center [998, 353] width 21 height 21
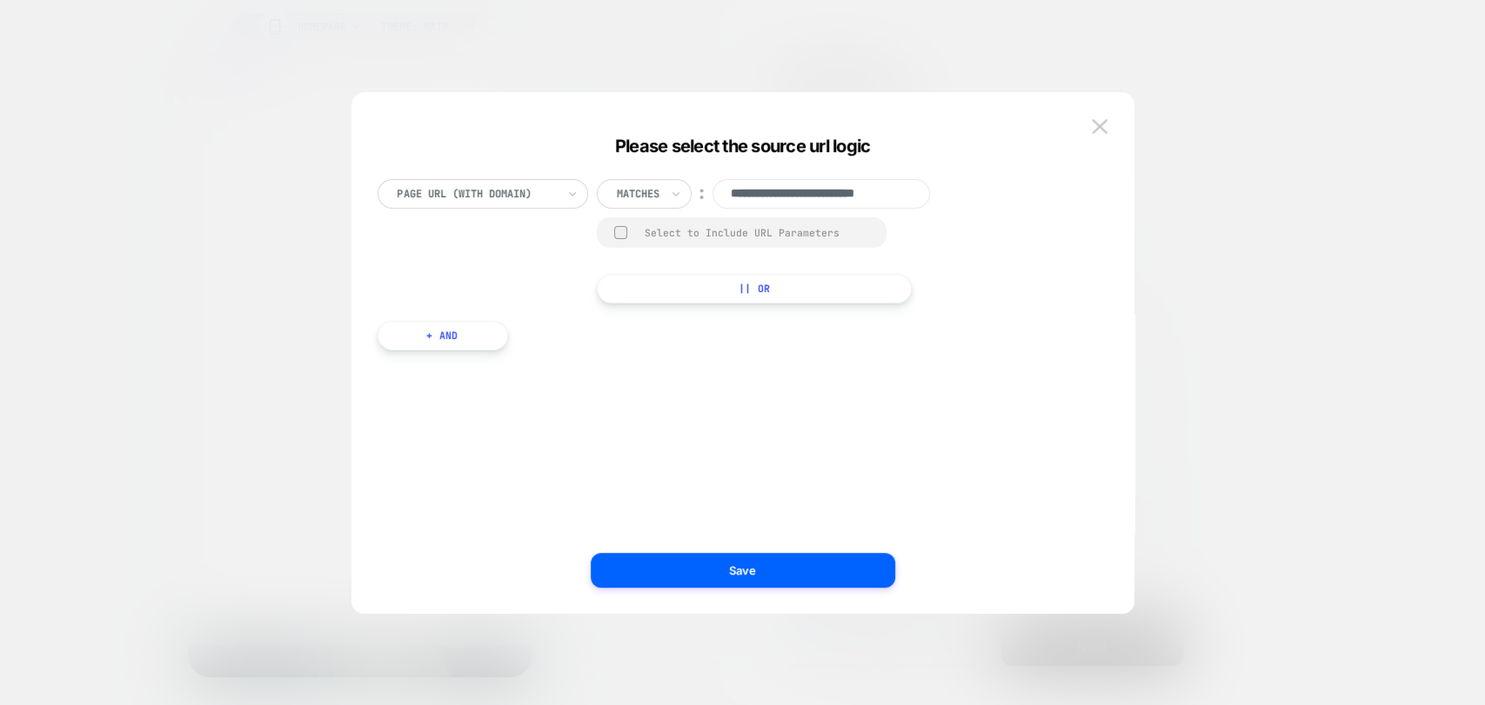
click at [1104, 127] on img at bounding box center [1100, 126] width 16 height 15
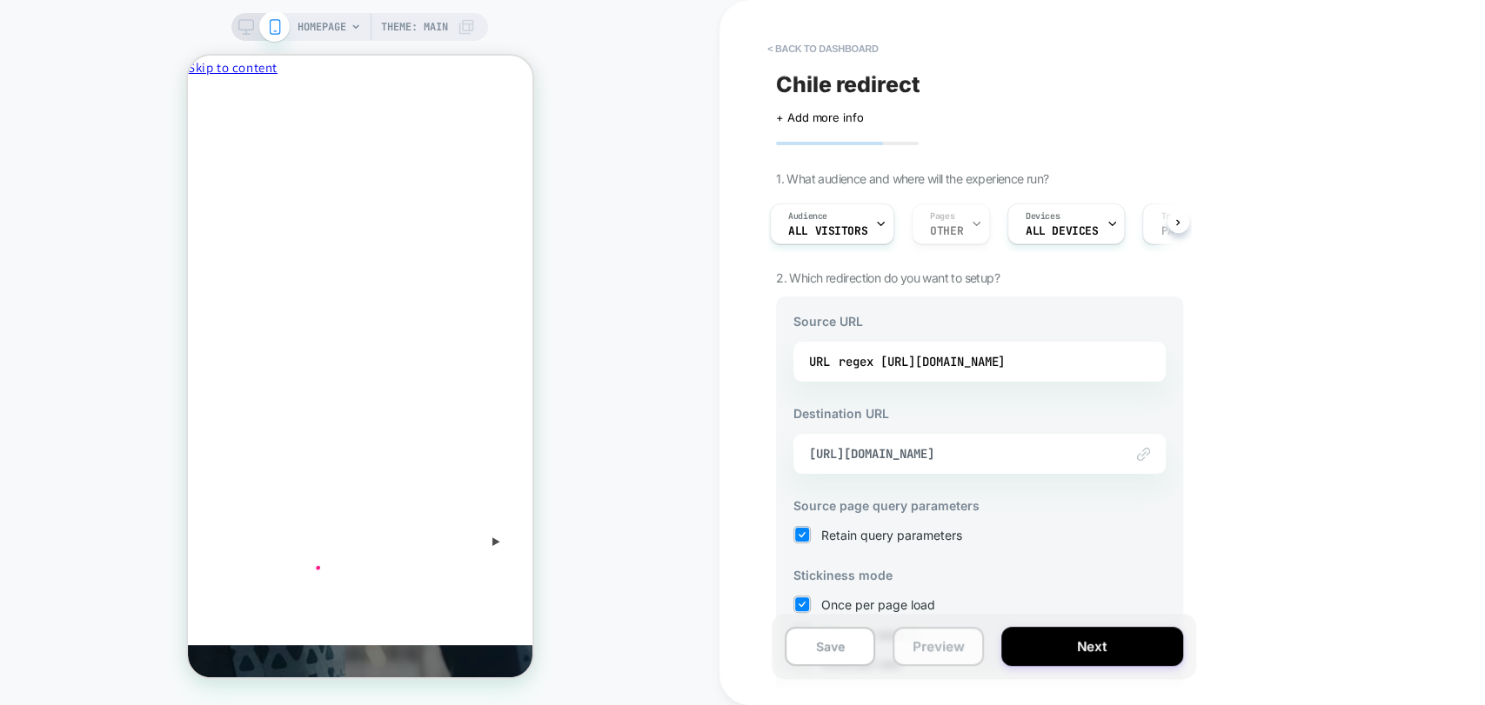
click at [929, 656] on button "Preview" at bounding box center [937, 646] width 90 height 39
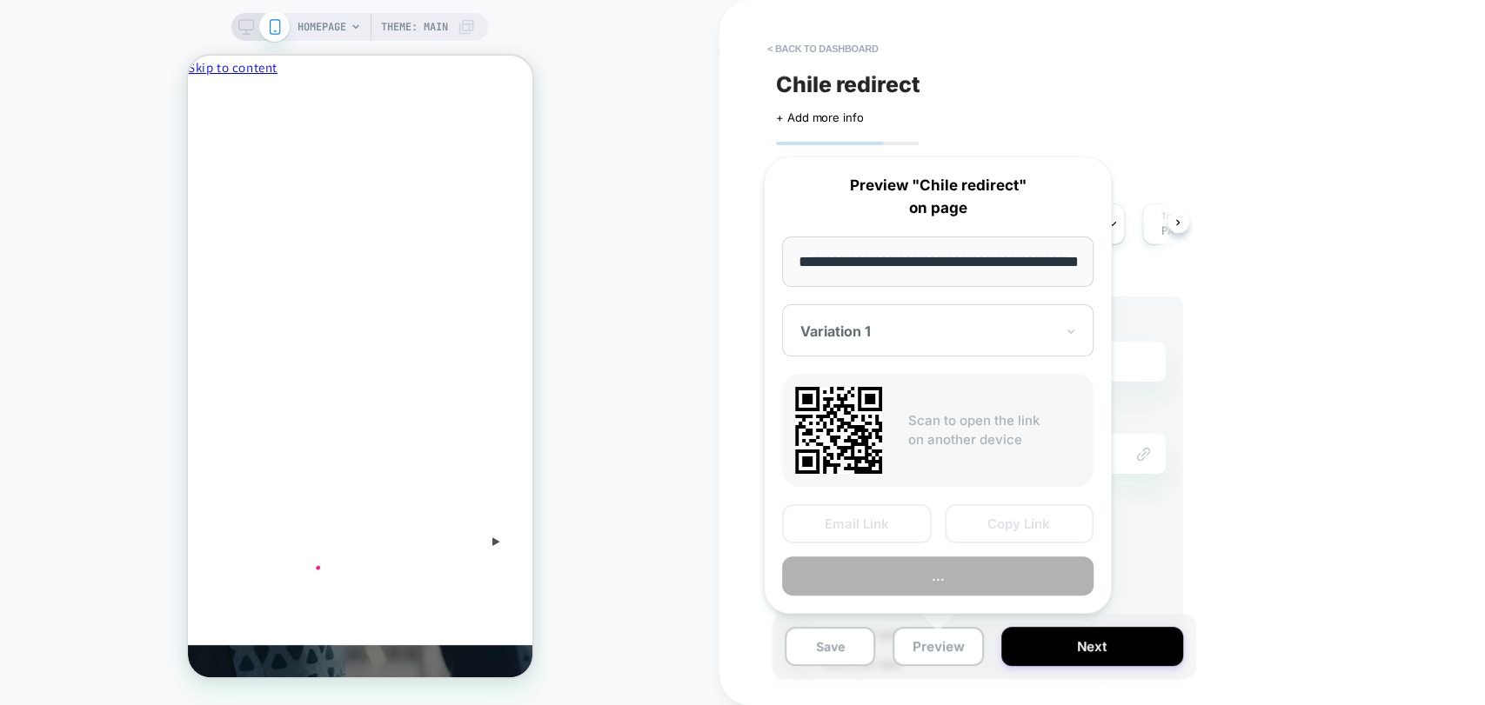
scroll to position [0, 73]
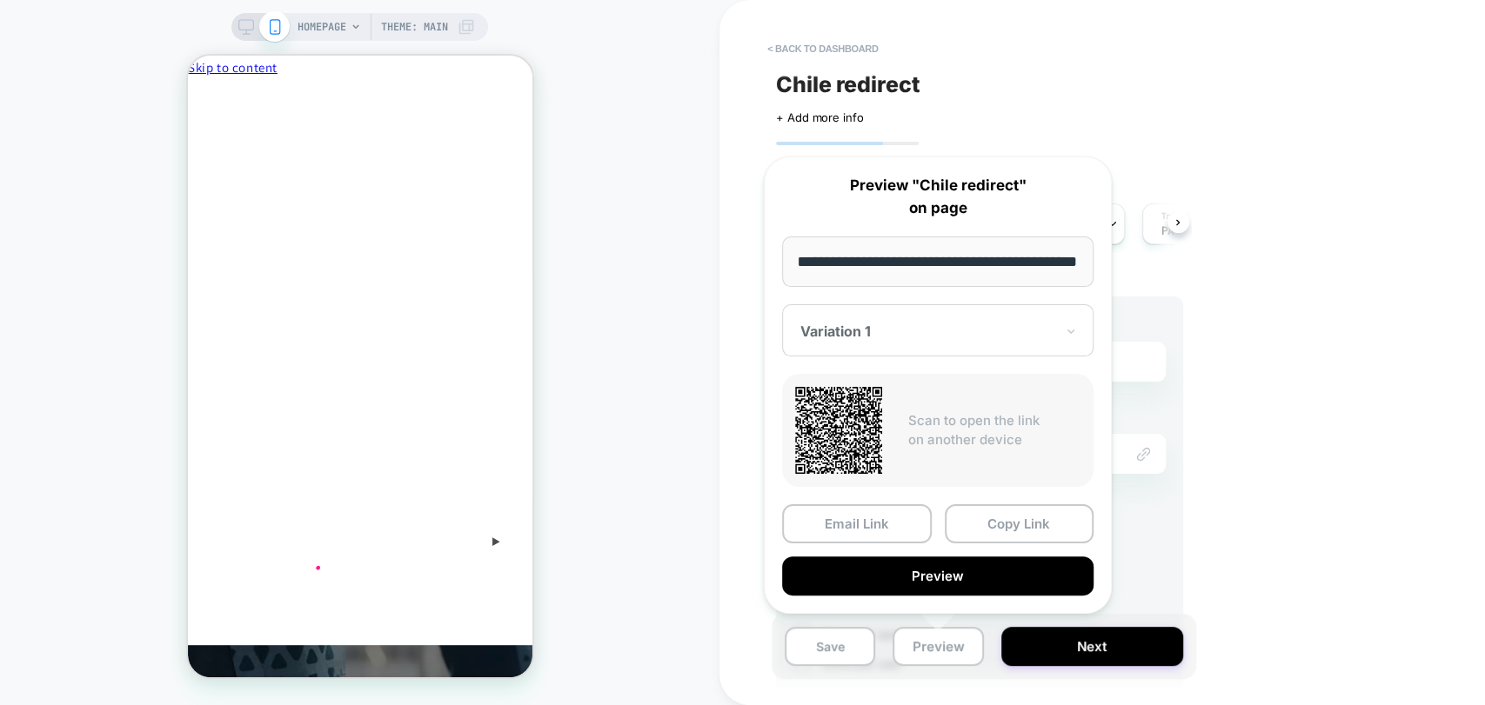
drag, startPoint x: 1044, startPoint y: 524, endPoint x: 1089, endPoint y: 493, distance: 54.5
click at [1045, 523] on button "Copy Link" at bounding box center [1020, 524] width 150 height 39
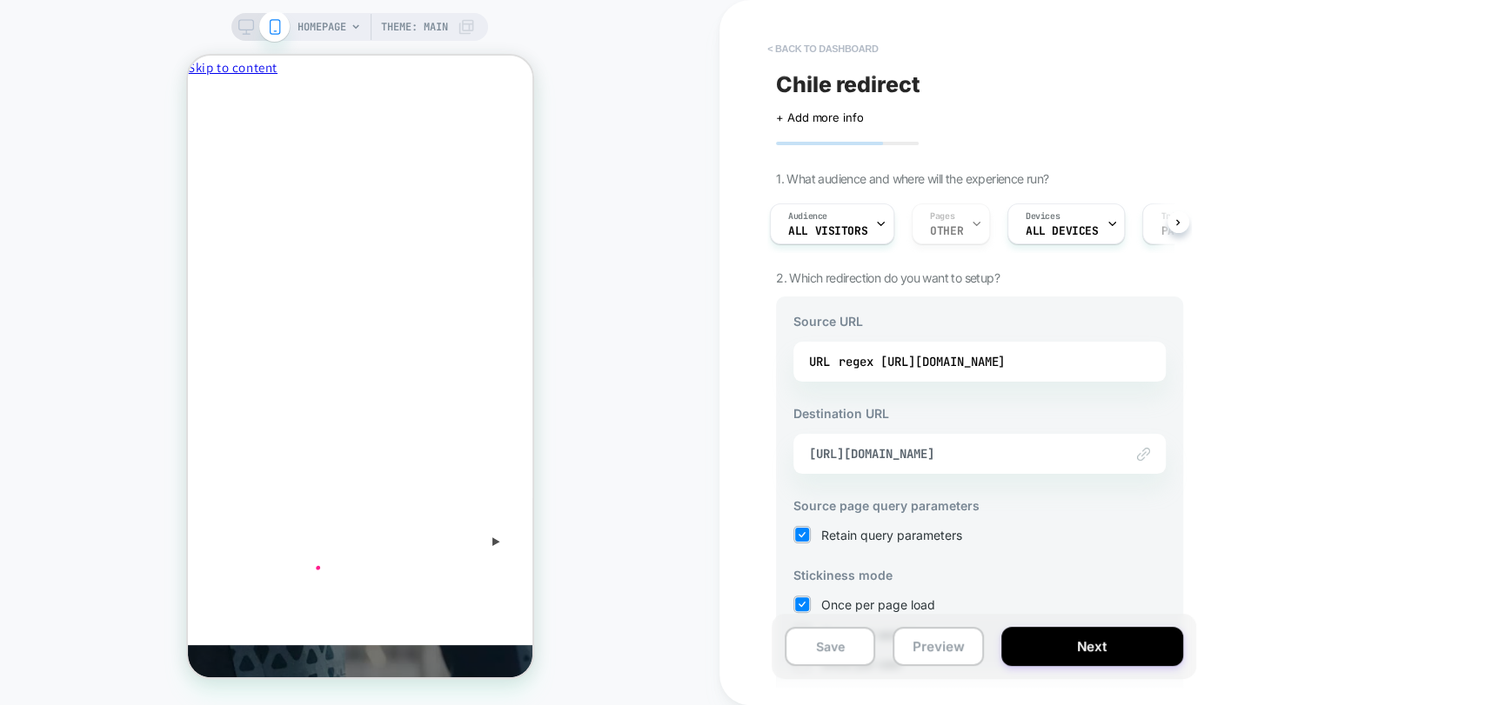
click at [799, 50] on button "< back to dashboard" at bounding box center [823, 49] width 128 height 28
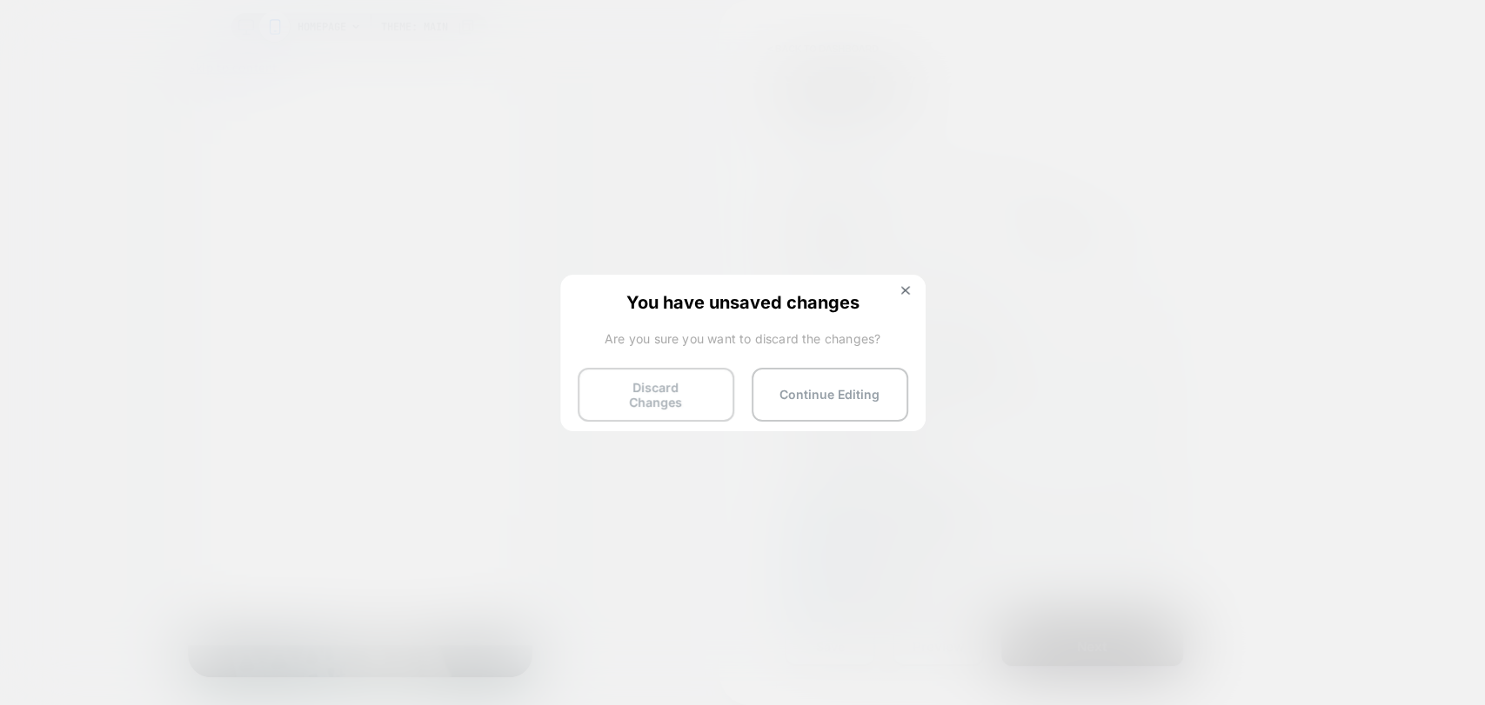
click at [655, 404] on button "Discard Changes" at bounding box center [656, 395] width 157 height 54
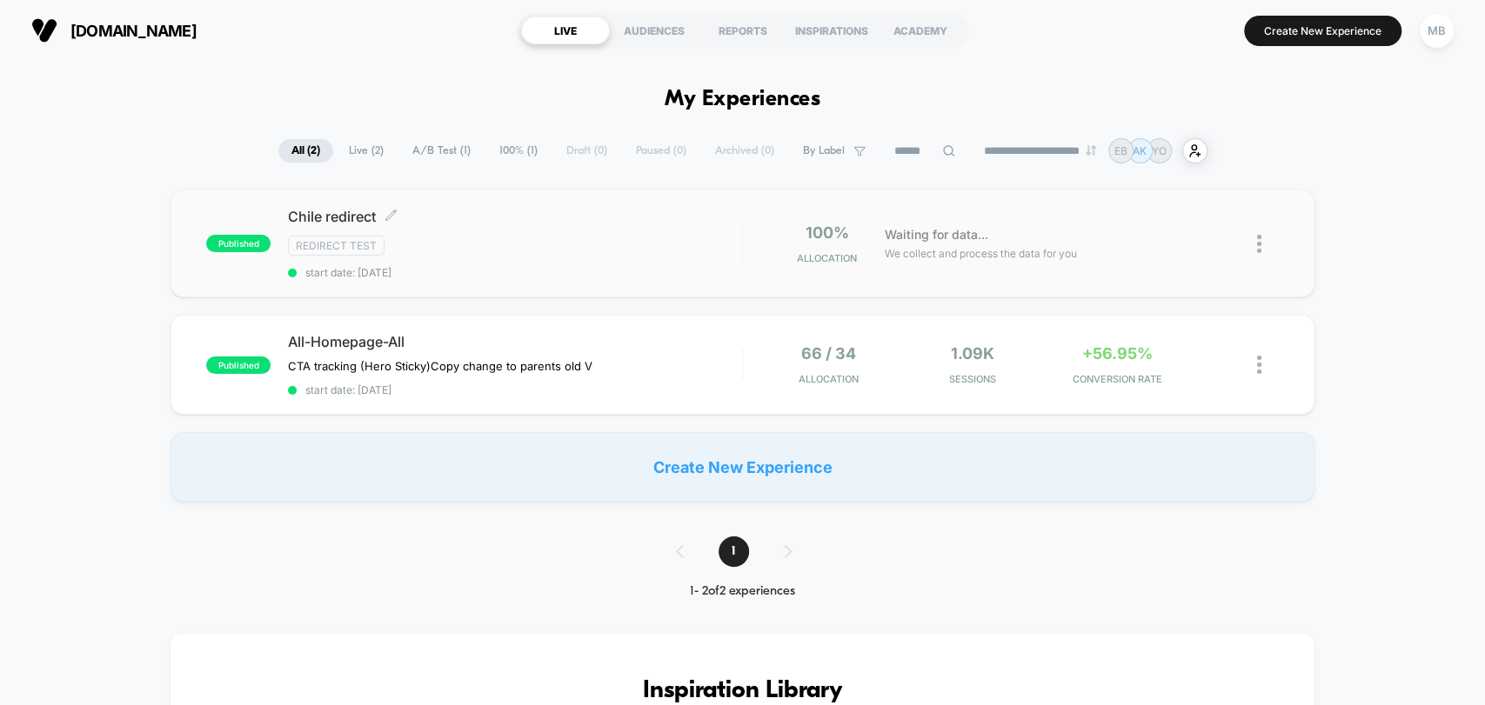
click at [516, 237] on div "Redirect Test" at bounding box center [514, 246] width 453 height 20
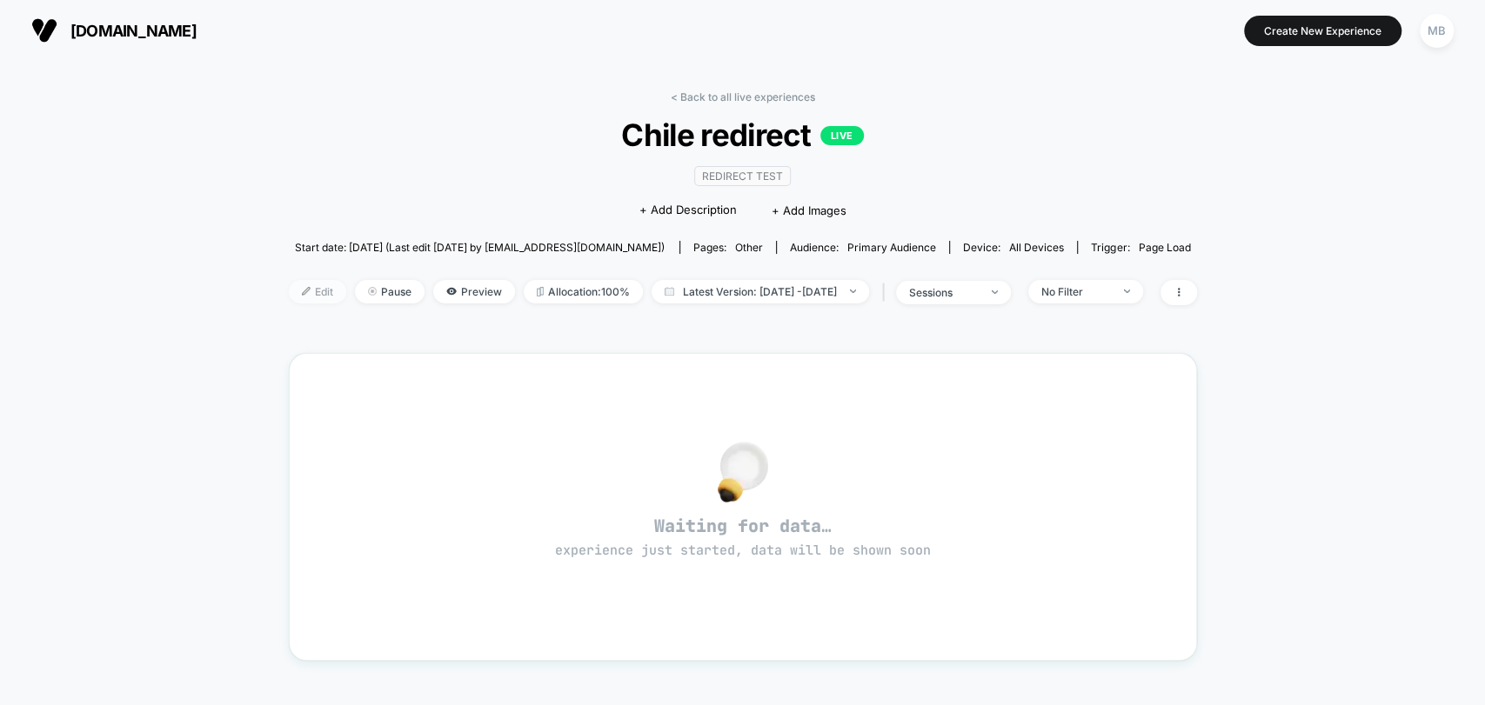
click at [289, 285] on span "Edit" at bounding box center [317, 291] width 57 height 23
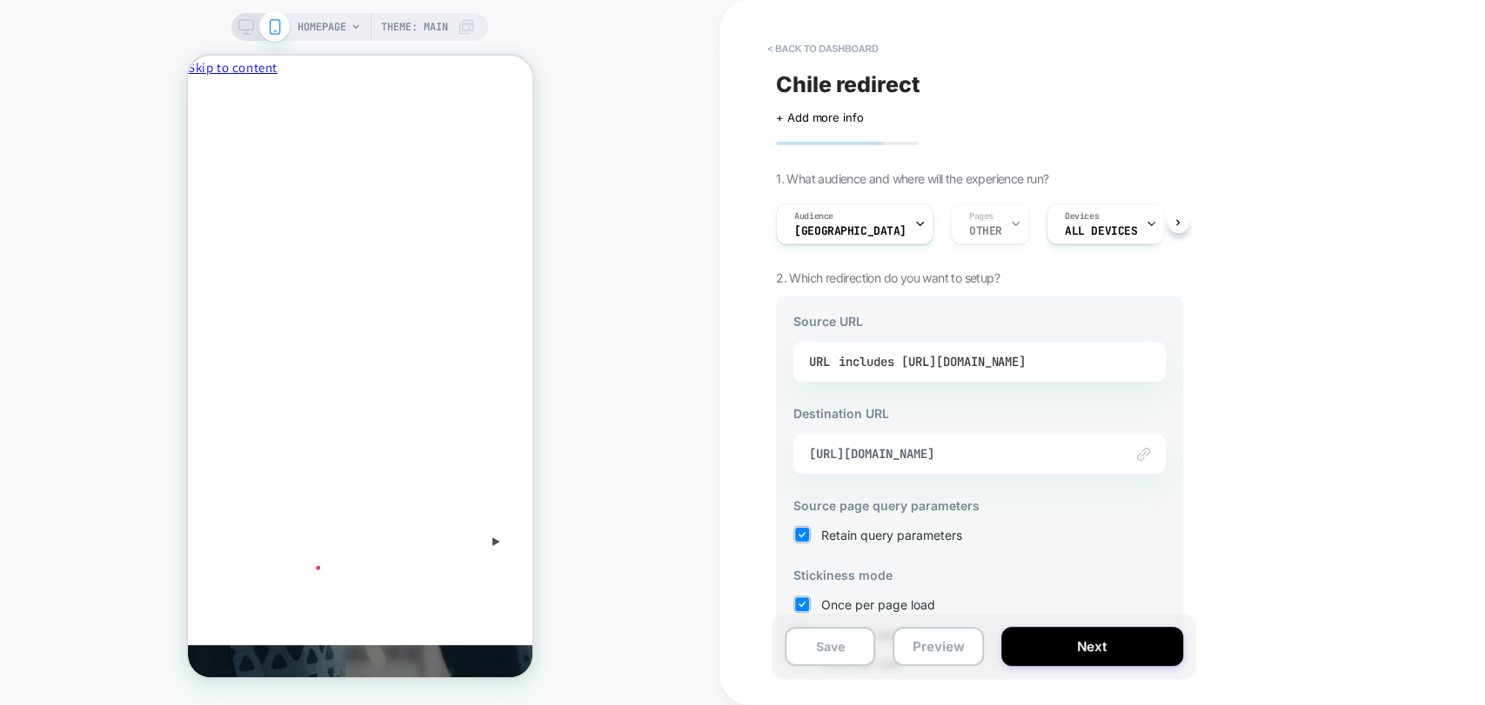
click at [1004, 356] on div "includes https://www.playermaker.com/" at bounding box center [932, 362] width 187 height 26
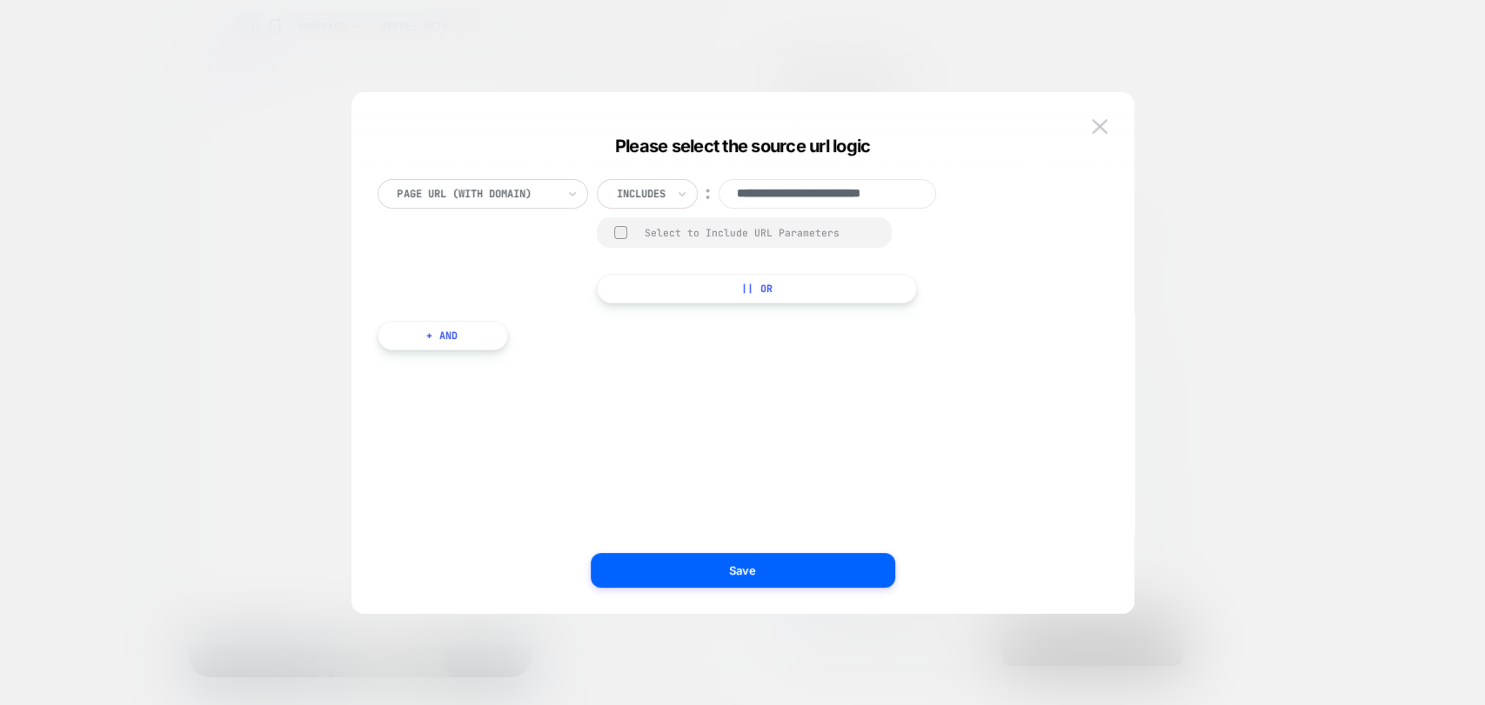
scroll to position [0, 23]
click at [849, 193] on input "**********" at bounding box center [826, 194] width 217 height 30
click at [1216, 269] on div at bounding box center [742, 352] width 1485 height 705
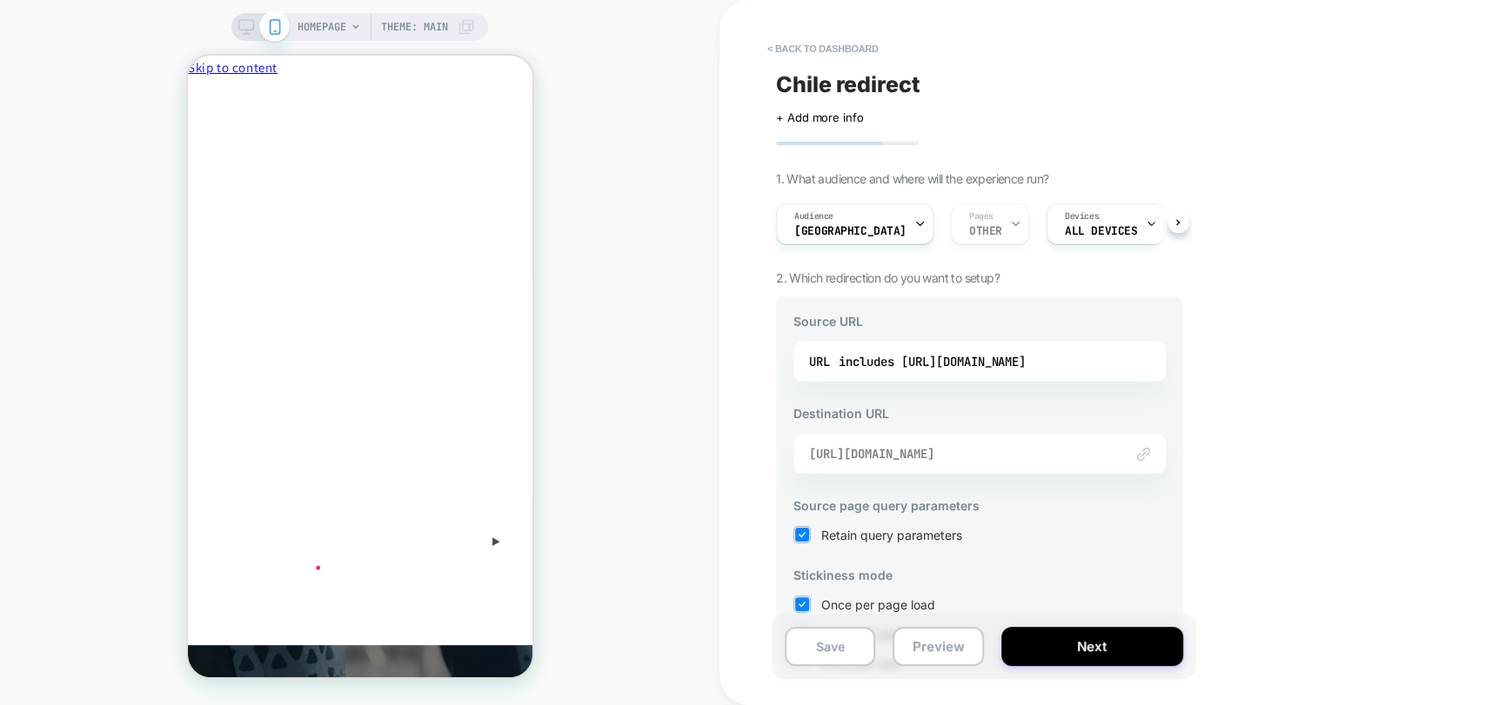
click at [988, 454] on span "https://cl.playermaker.com/" at bounding box center [957, 454] width 297 height 16
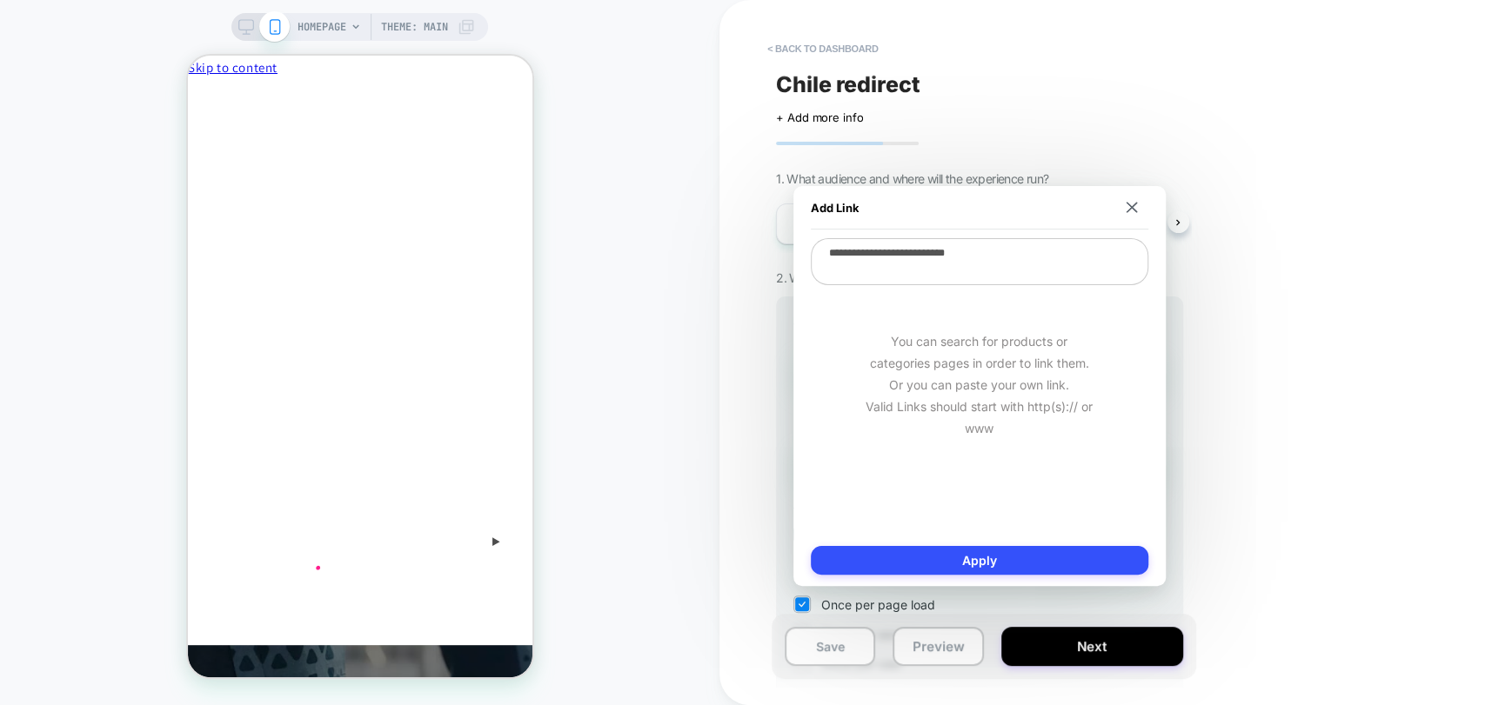
click at [945, 251] on textarea "**********" at bounding box center [979, 261] width 337 height 47
click at [1133, 200] on div "Add Link" at bounding box center [979, 207] width 337 height 43
click at [824, 37] on button "< back to dashboard" at bounding box center [823, 49] width 128 height 28
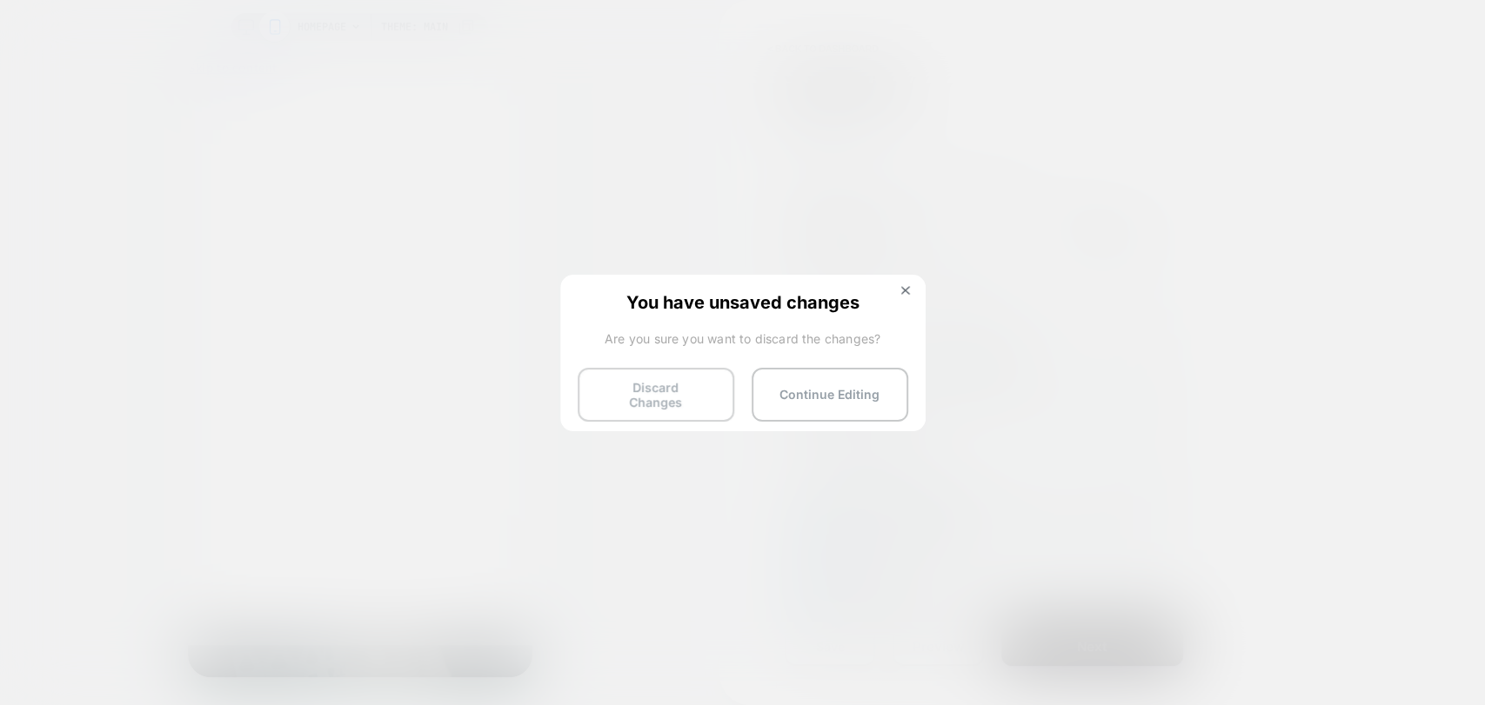
click at [641, 408] on button "Discard Changes" at bounding box center [656, 395] width 157 height 54
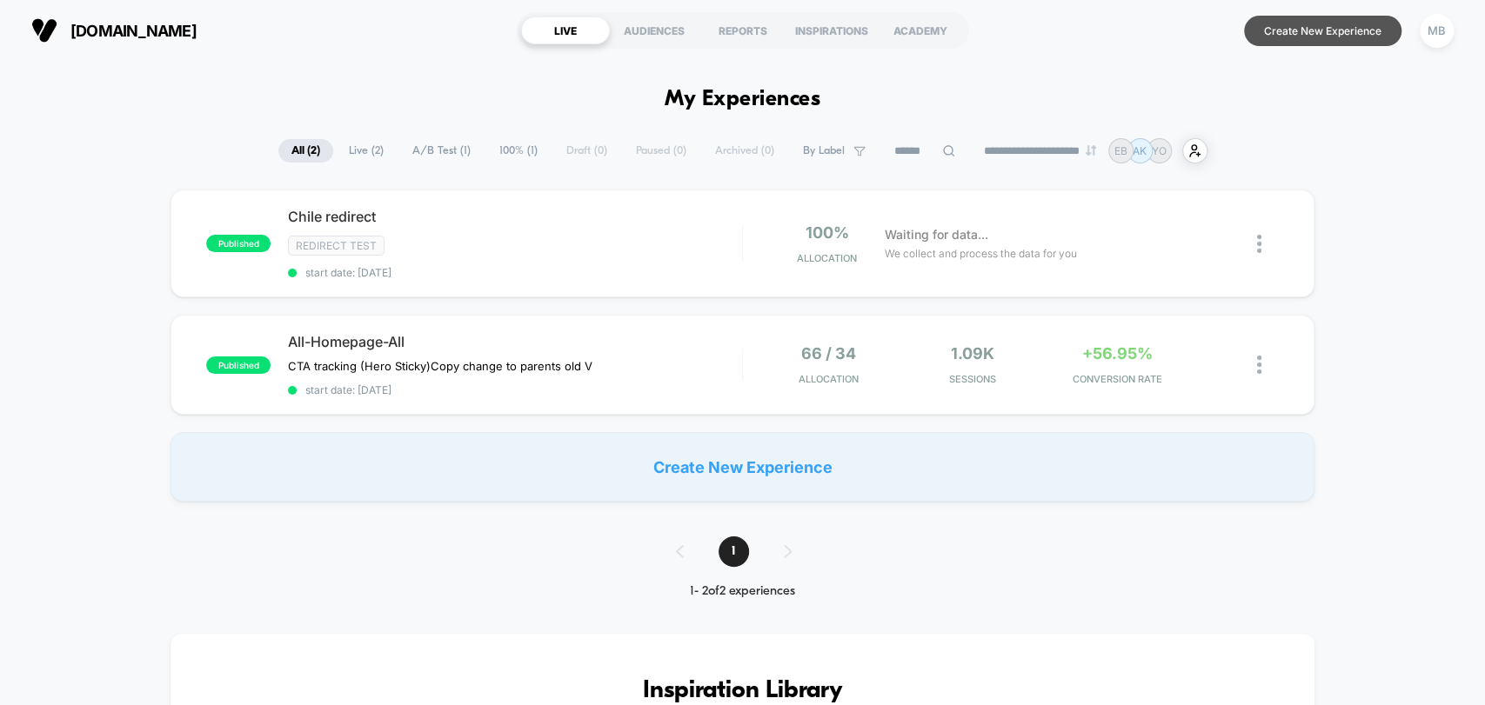
click at [1312, 24] on button "Create New Experience" at bounding box center [1322, 31] width 157 height 30
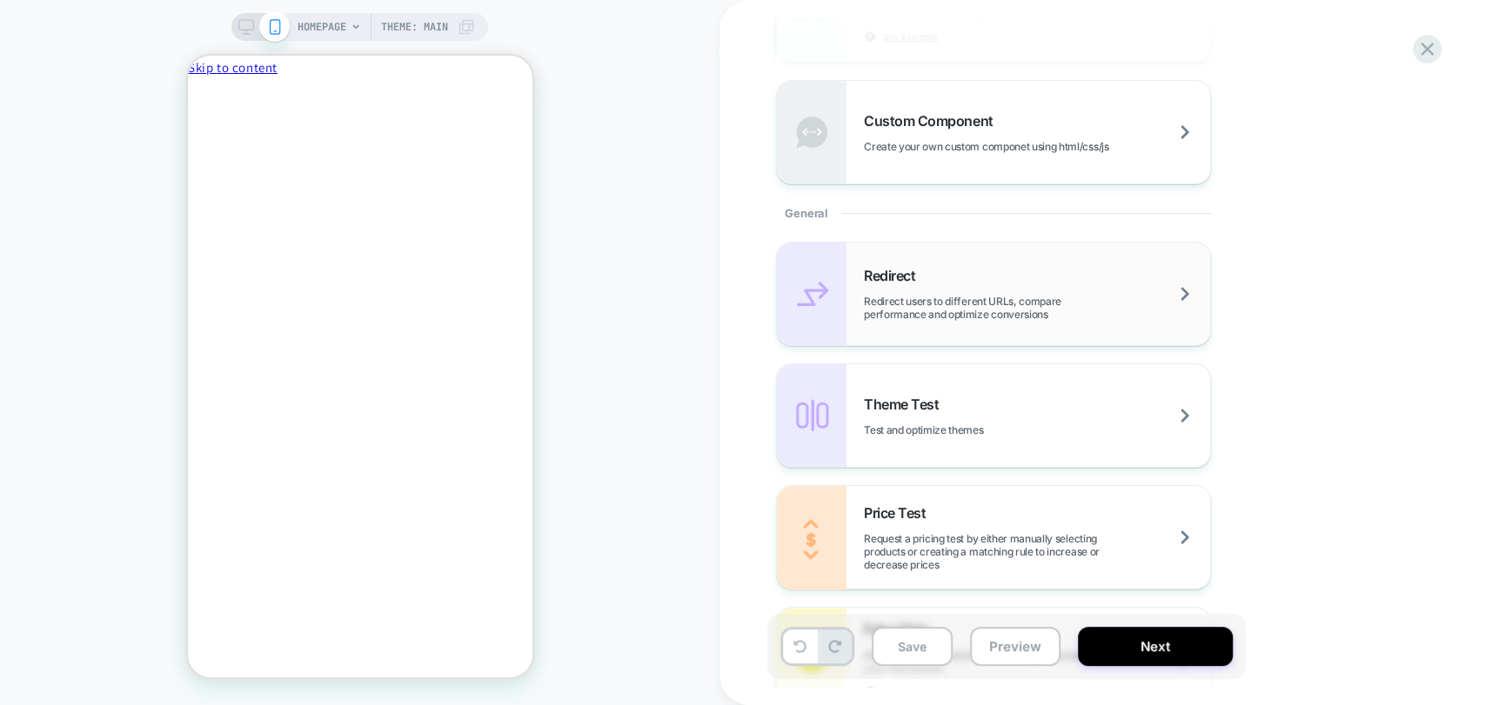
scroll to position [579, 0]
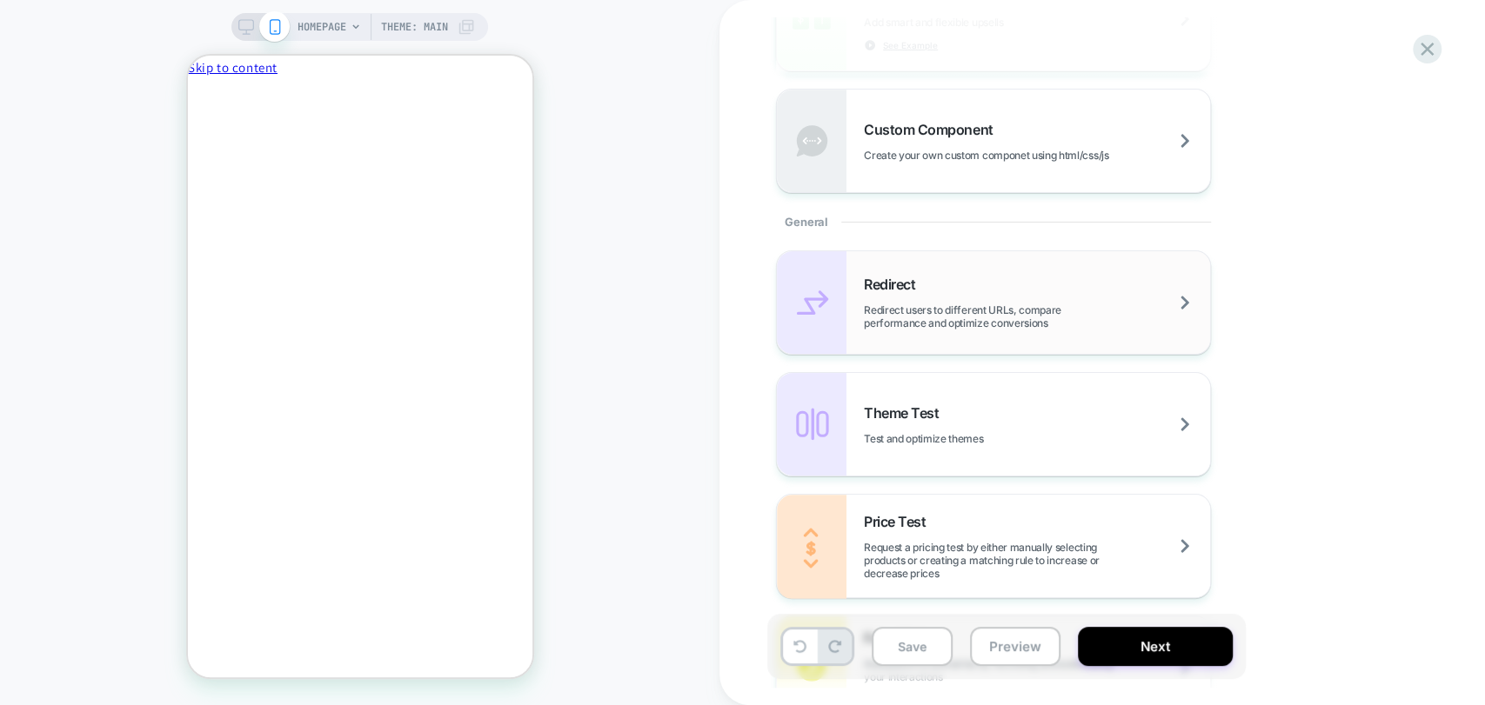
click at [969, 319] on span "Redirect users to different URLs, compare performance and optimize conversions" at bounding box center [1037, 317] width 346 height 26
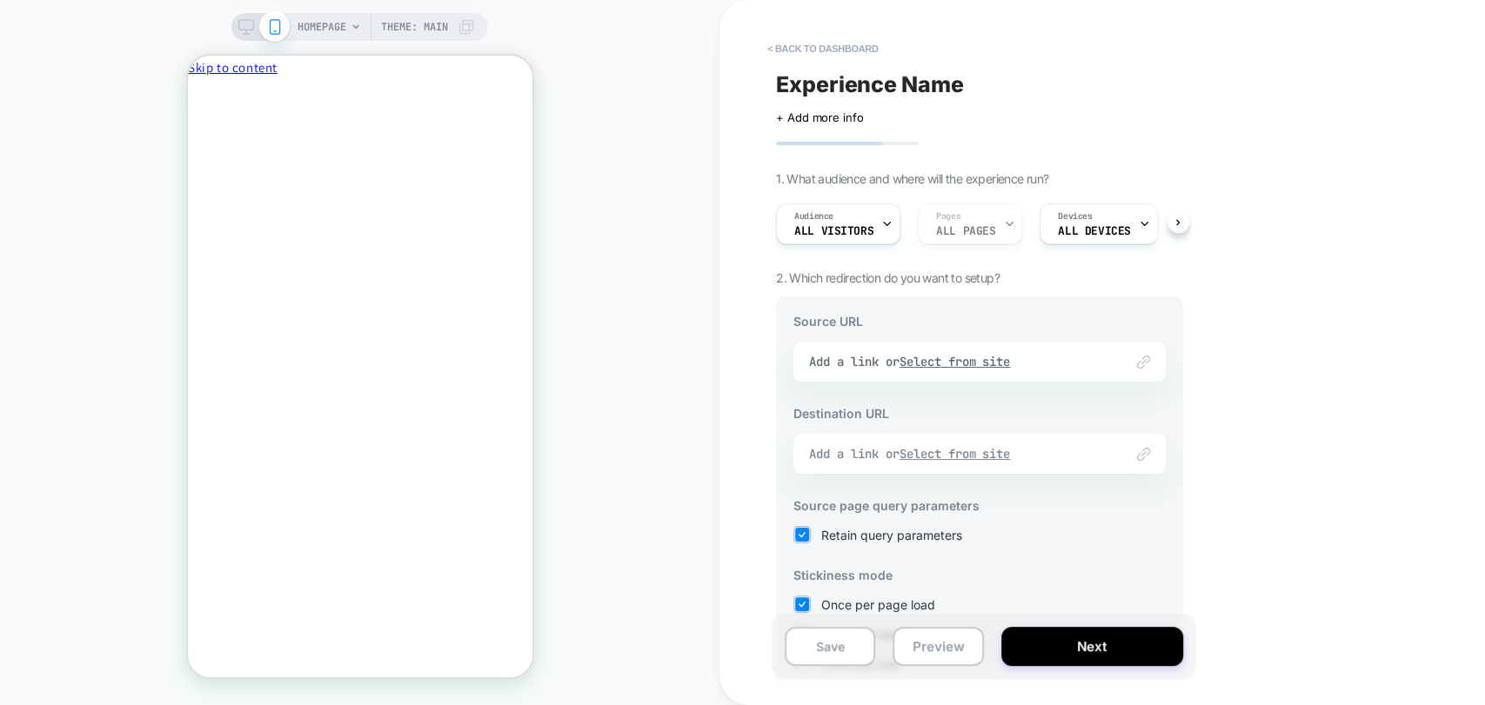
click at [972, 454] on u "Select from site" at bounding box center [954, 454] width 111 height 16
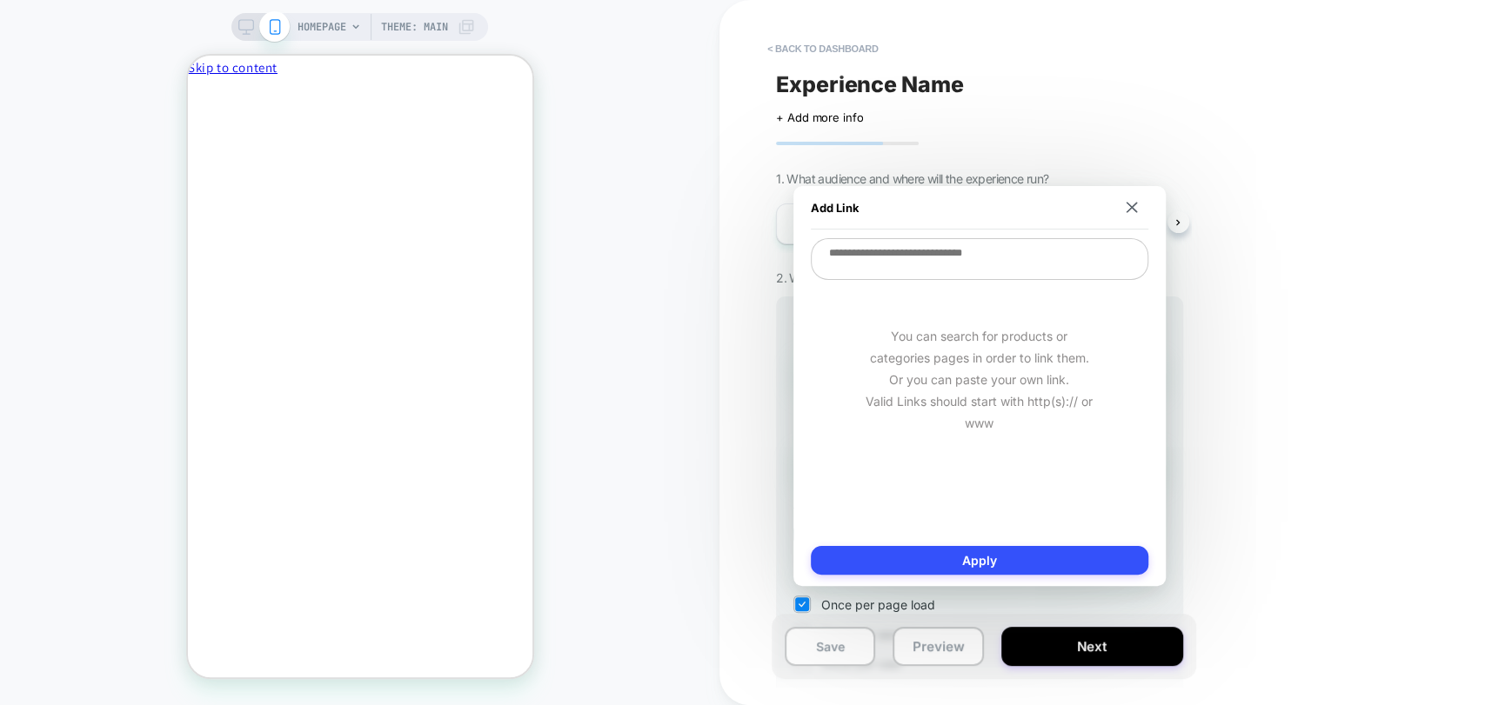
click at [896, 250] on textarea at bounding box center [979, 259] width 337 height 42
paste textarea "**********"
type textarea "*"
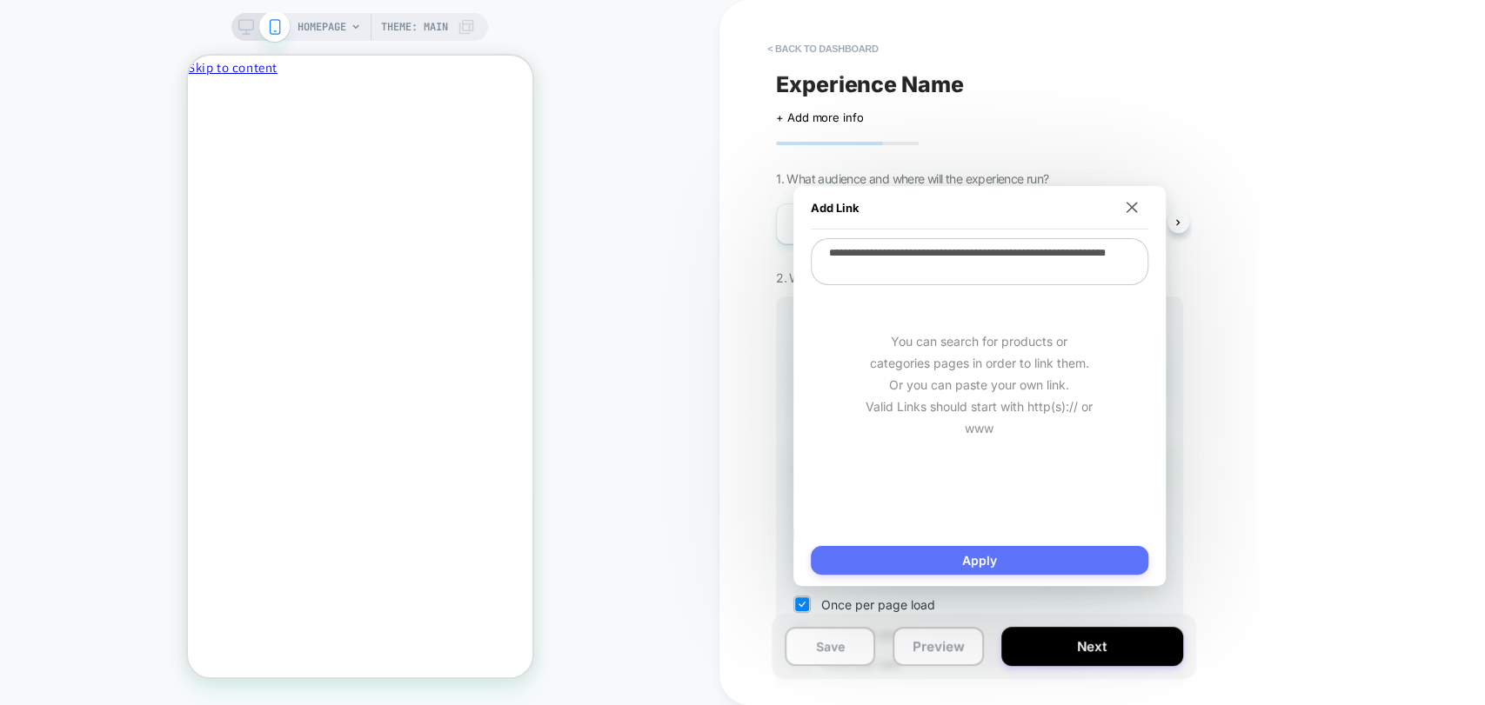
type textarea "**********"
click at [990, 551] on button "Apply" at bounding box center [979, 560] width 337 height 29
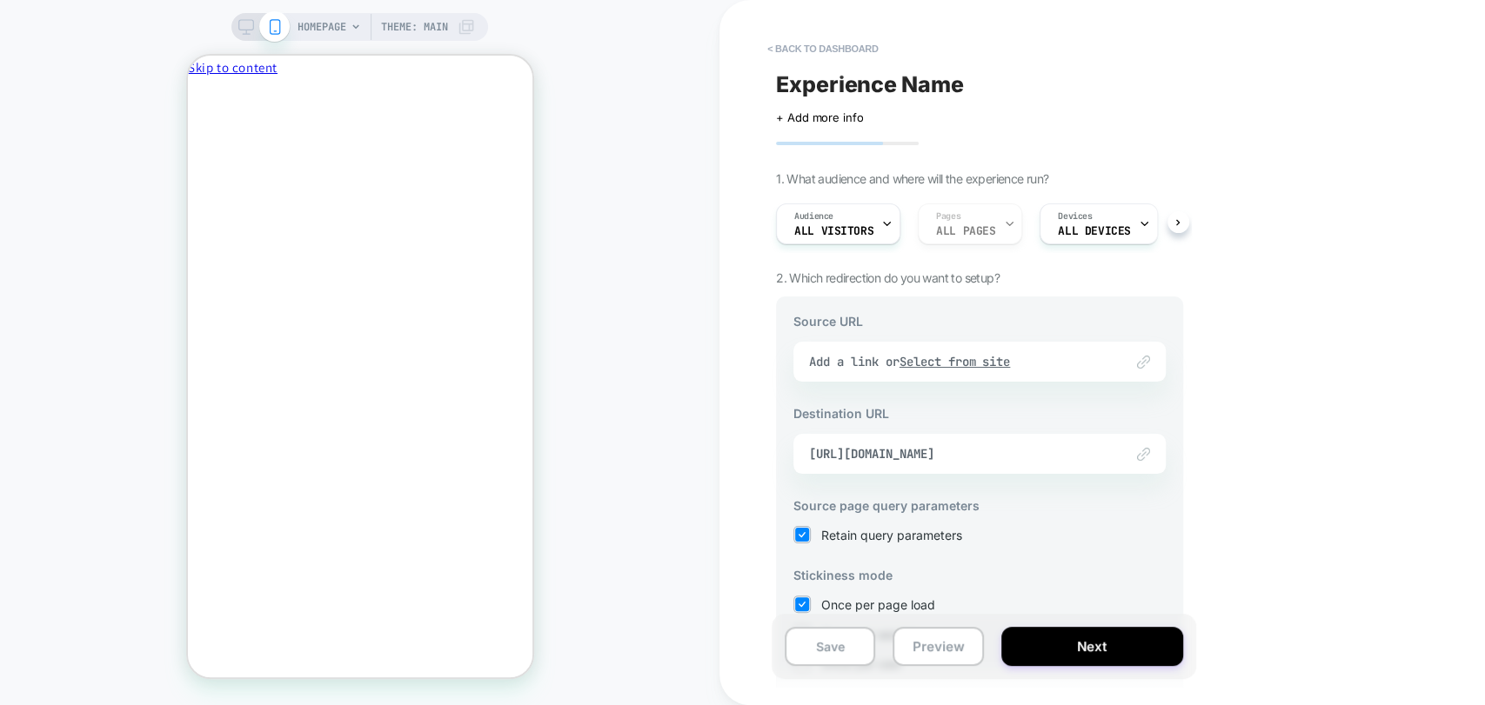
click at [1351, 380] on div "< back to dashboard Experience Name Click to edit experience details + Add more…" at bounding box center [1101, 352] width 765 height 705
click at [959, 362] on div "Link to Add a link or Select from site" at bounding box center [979, 362] width 372 height 40
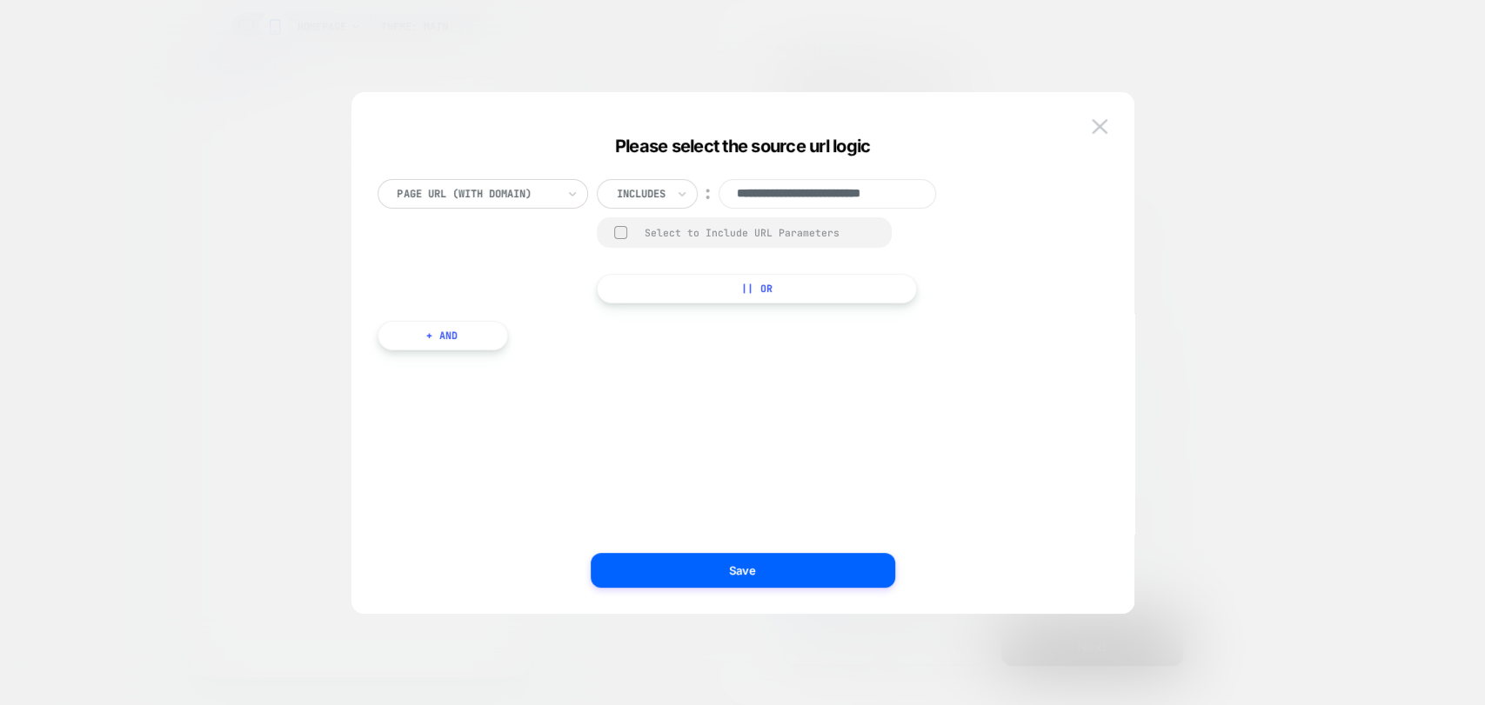
scroll to position [0, 23]
click at [835, 190] on input "**********" at bounding box center [826, 194] width 217 height 30
paste input "**********"
type input "**********"
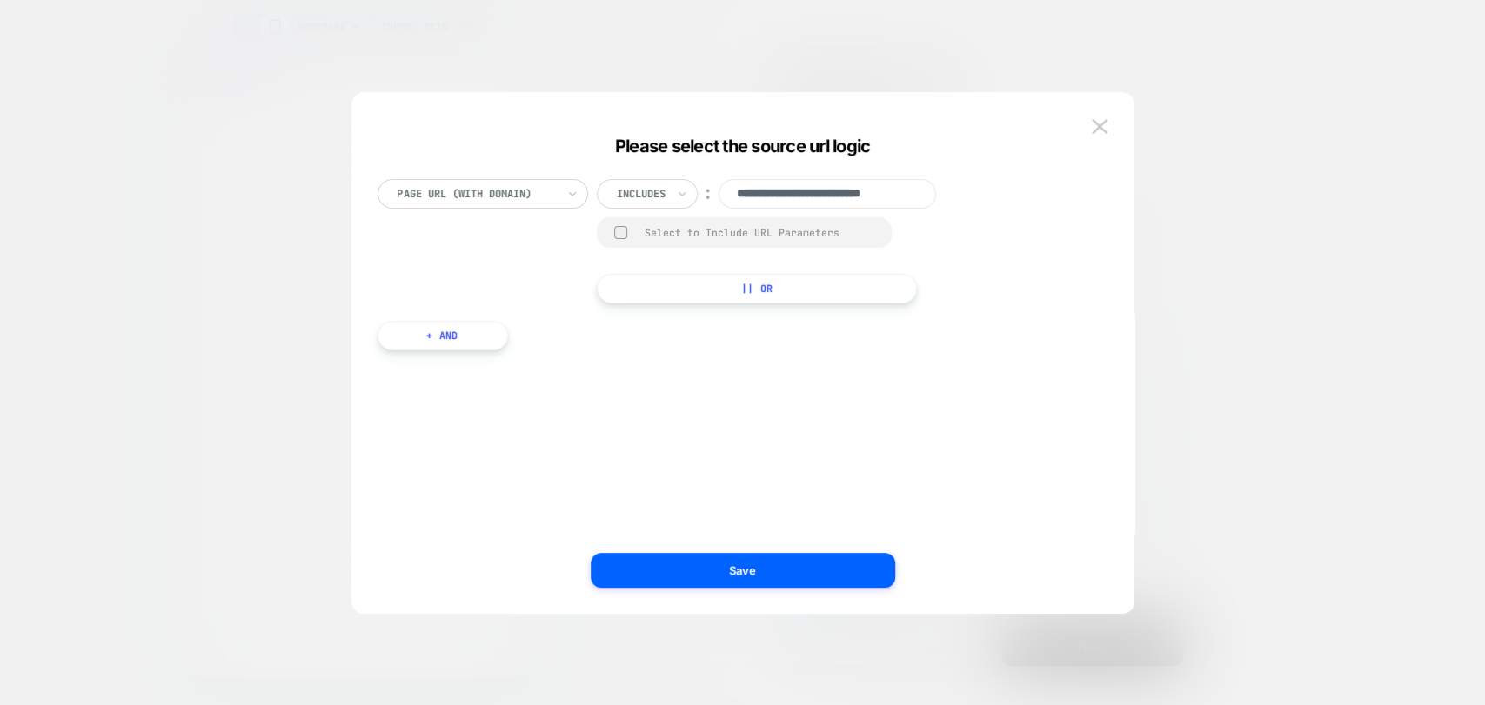
scroll to position [0, 23]
click at [782, 557] on button "Save" at bounding box center [743, 570] width 304 height 35
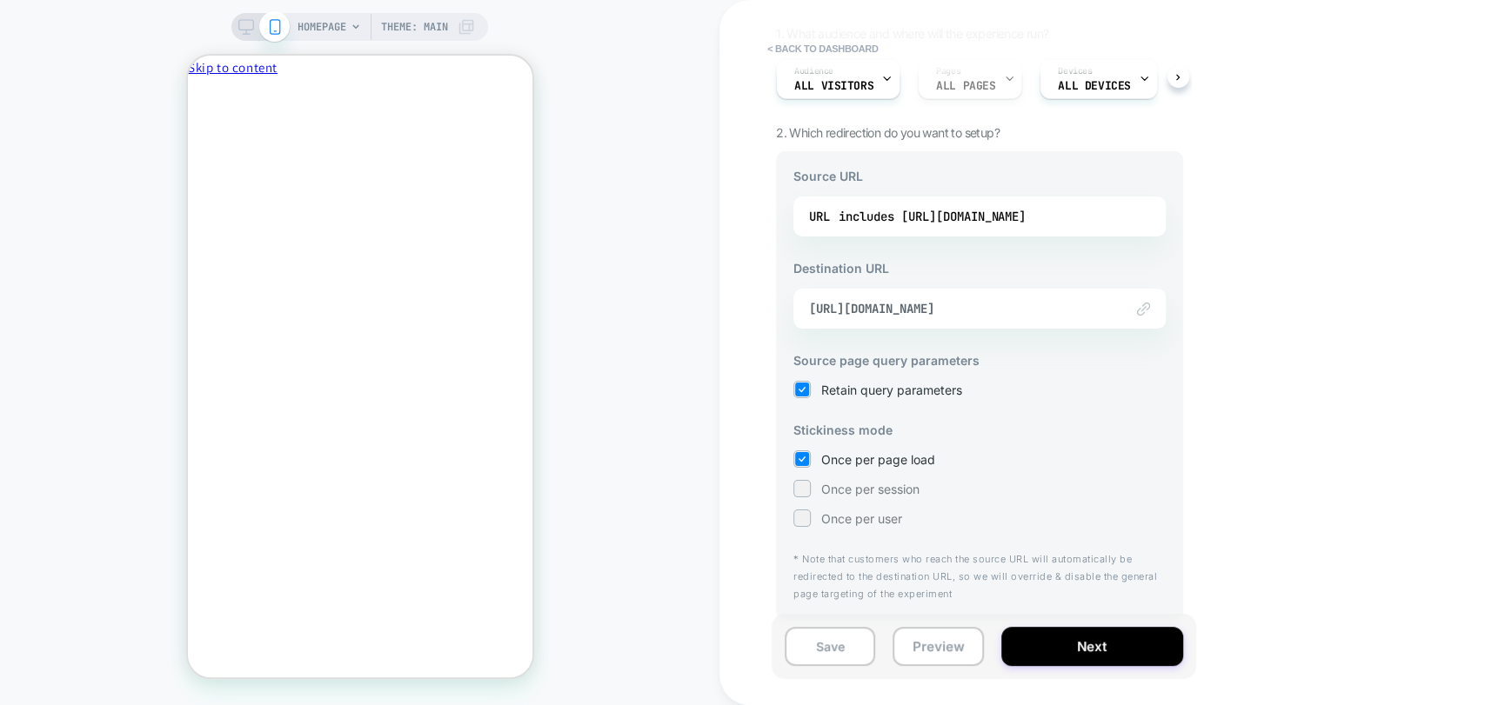
scroll to position [146, 0]
click at [927, 654] on button "Preview" at bounding box center [937, 646] width 90 height 39
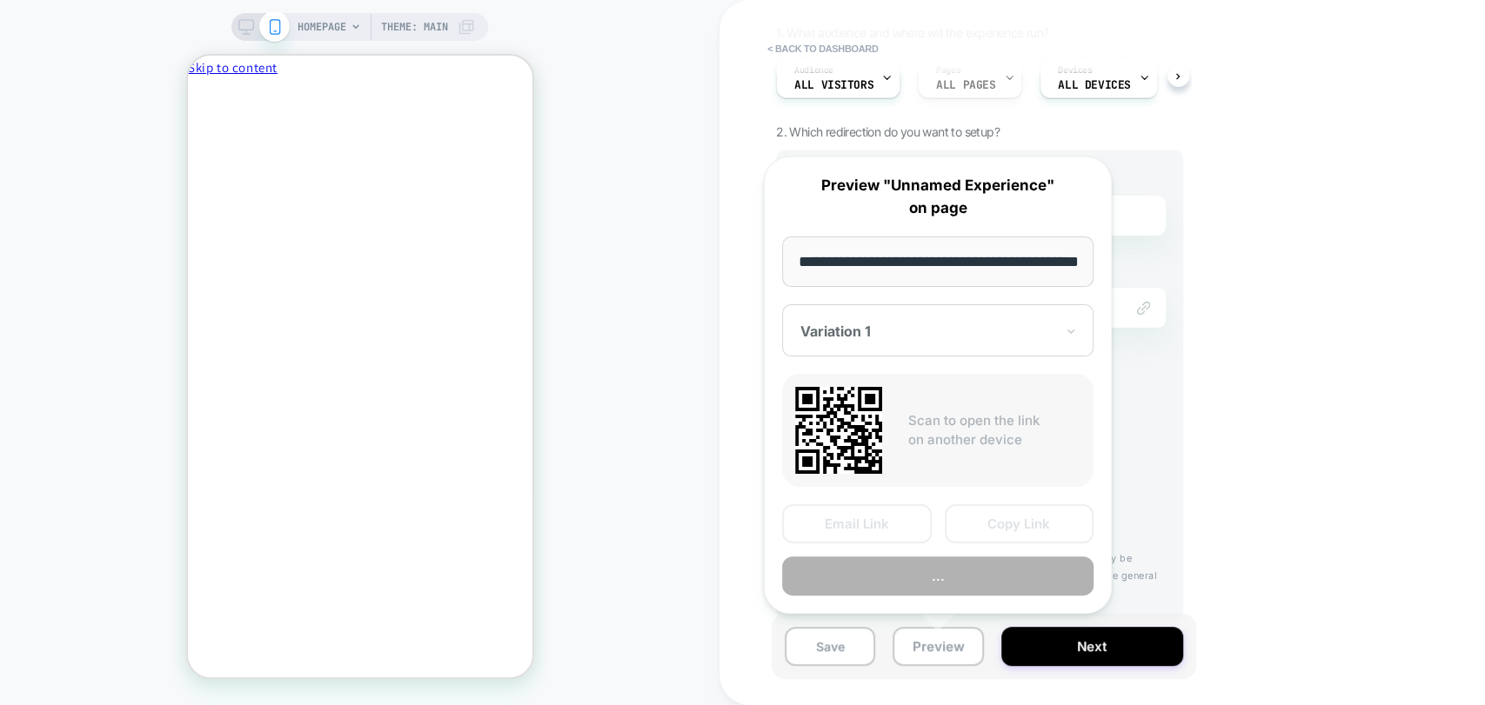
scroll to position [0, 73]
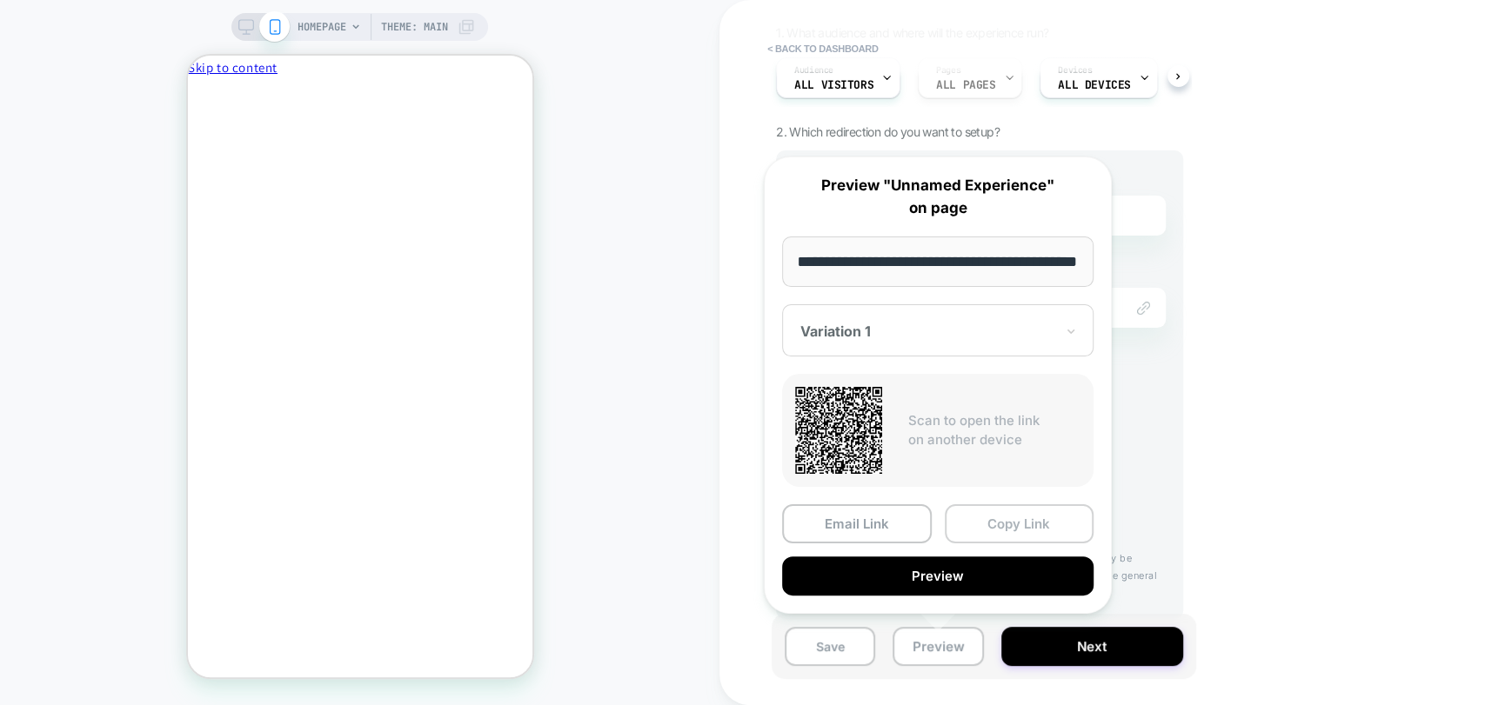
click at [1029, 520] on button "Copy Link" at bounding box center [1020, 524] width 150 height 39
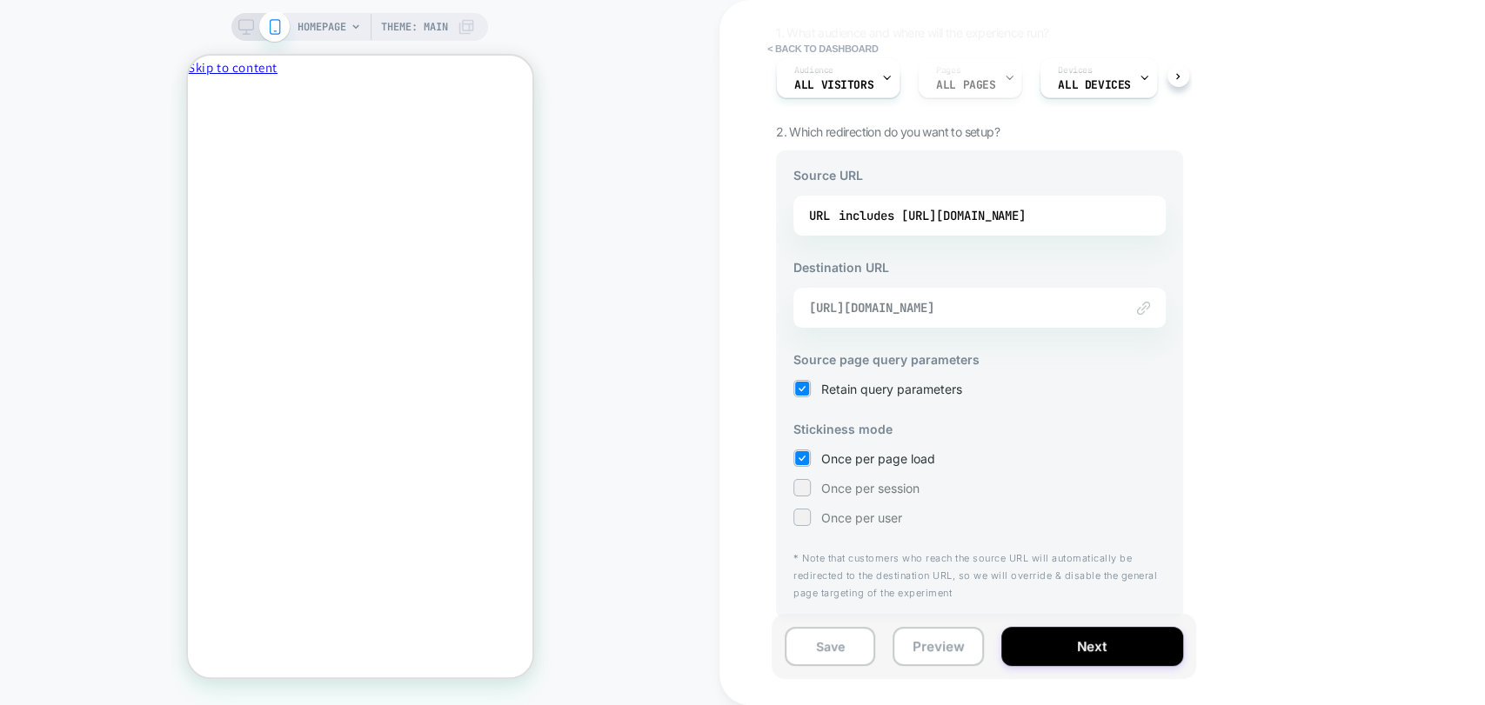
click at [938, 306] on span "https://www.playermaker.com/products/playermaker-cityplay-straps" at bounding box center [957, 308] width 297 height 16
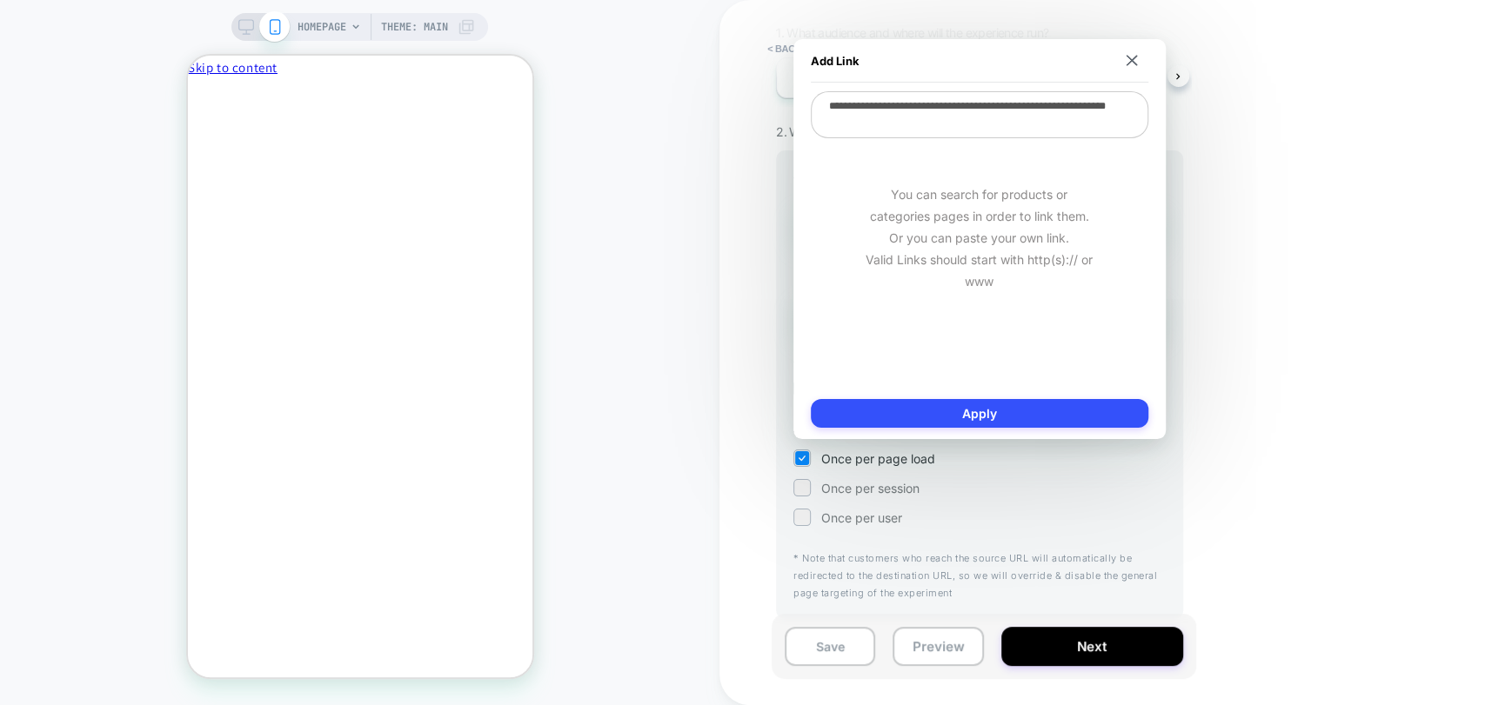
click at [1153, 231] on div "**********" at bounding box center [979, 239] width 372 height 400
click at [1012, 123] on textarea "**********" at bounding box center [979, 114] width 337 height 47
paste textarea
type textarea "*"
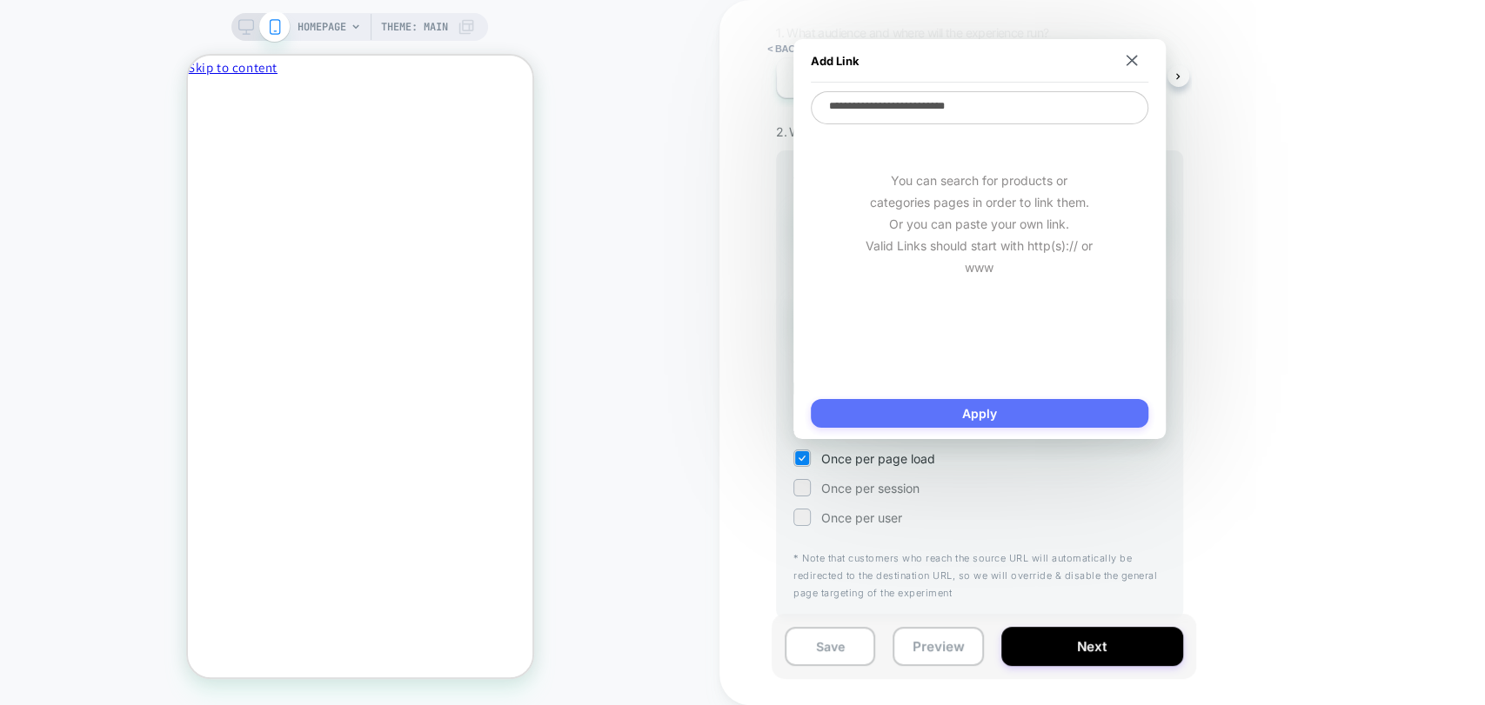
type textarea "**********"
click at [1017, 412] on button "Apply" at bounding box center [979, 413] width 337 height 29
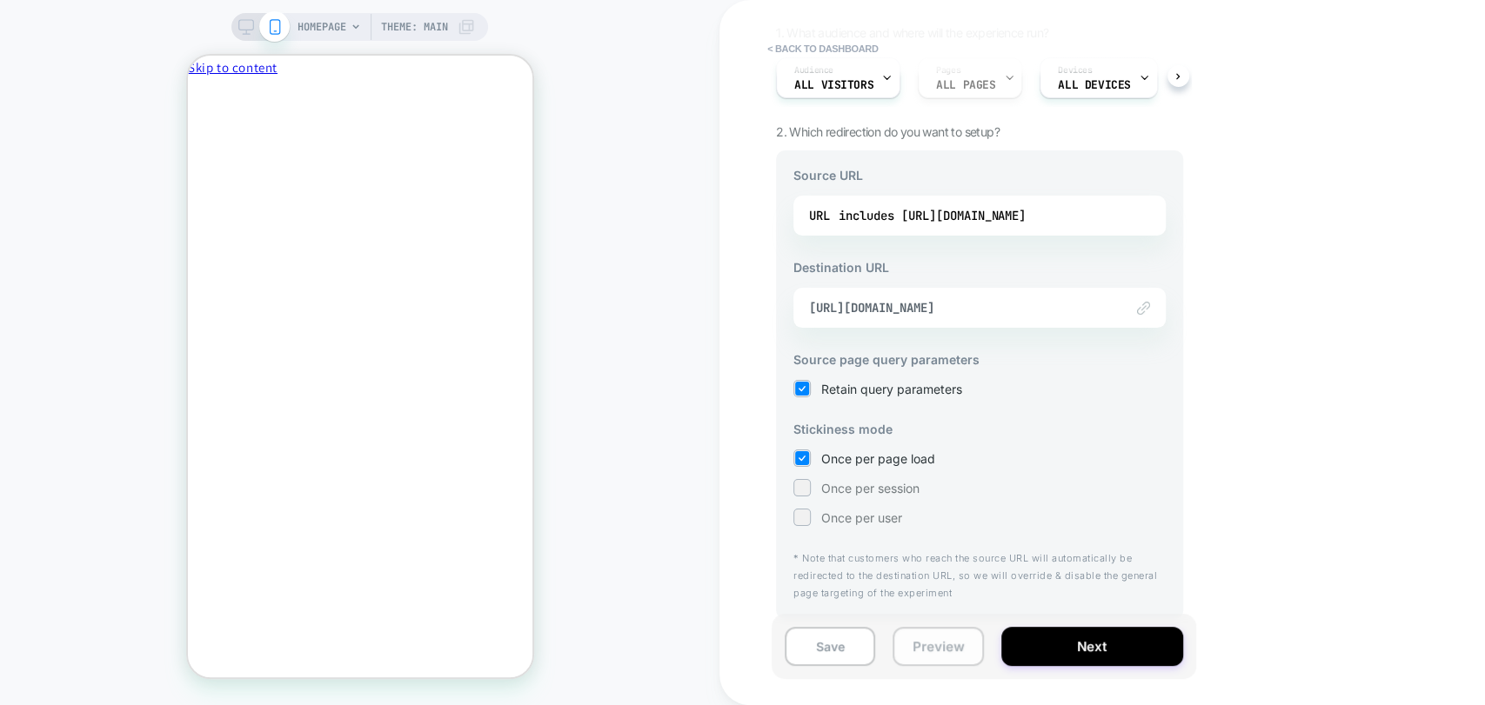
click at [930, 655] on button "Preview" at bounding box center [937, 646] width 90 height 39
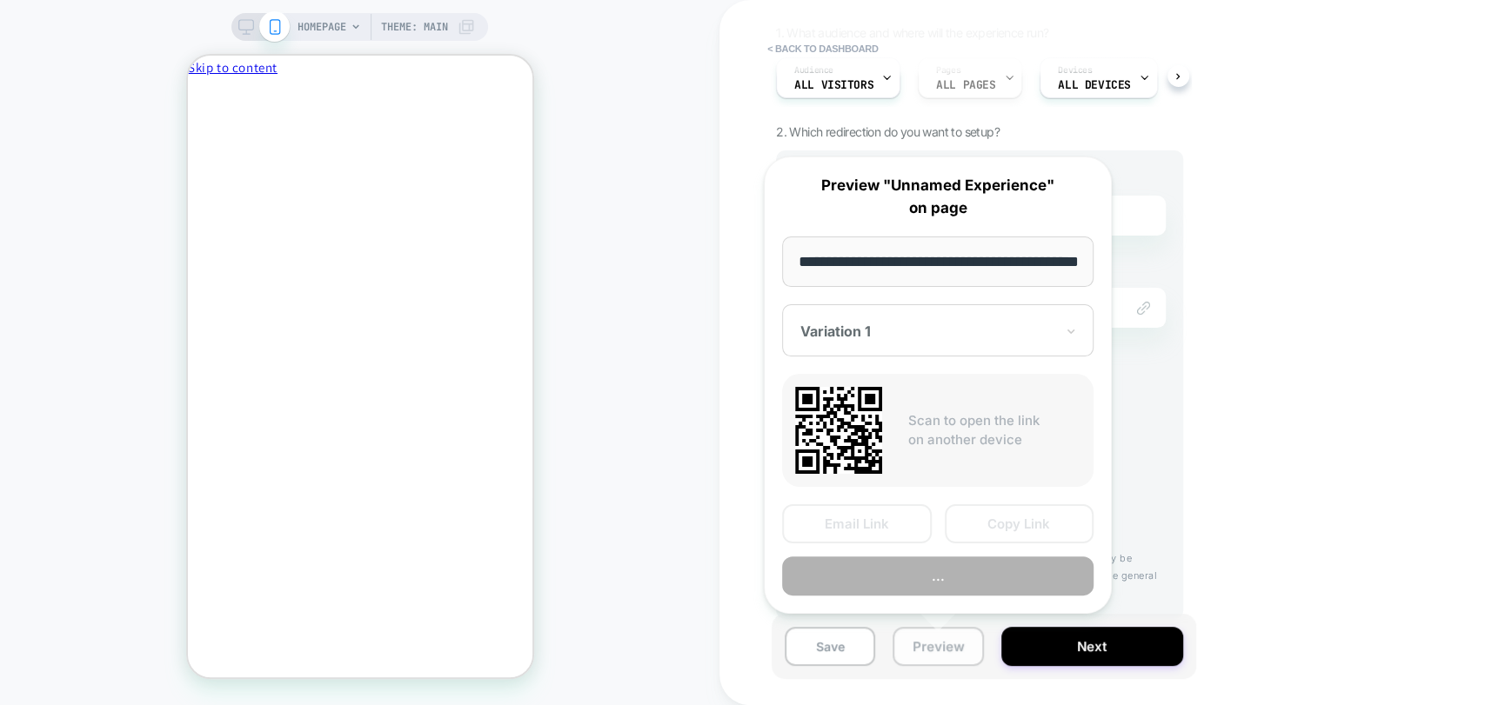
scroll to position [0, 73]
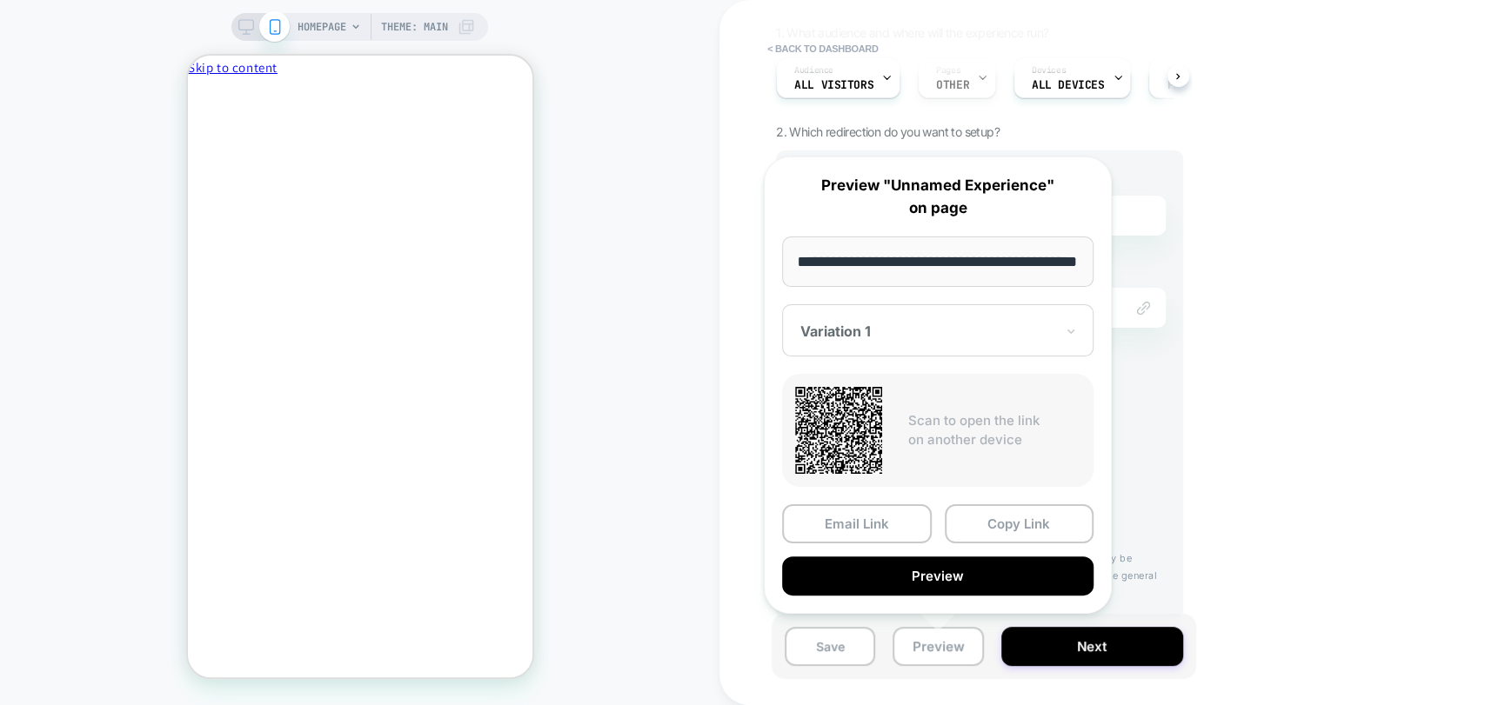
click at [1039, 521] on button "Copy Link" at bounding box center [1020, 524] width 150 height 39
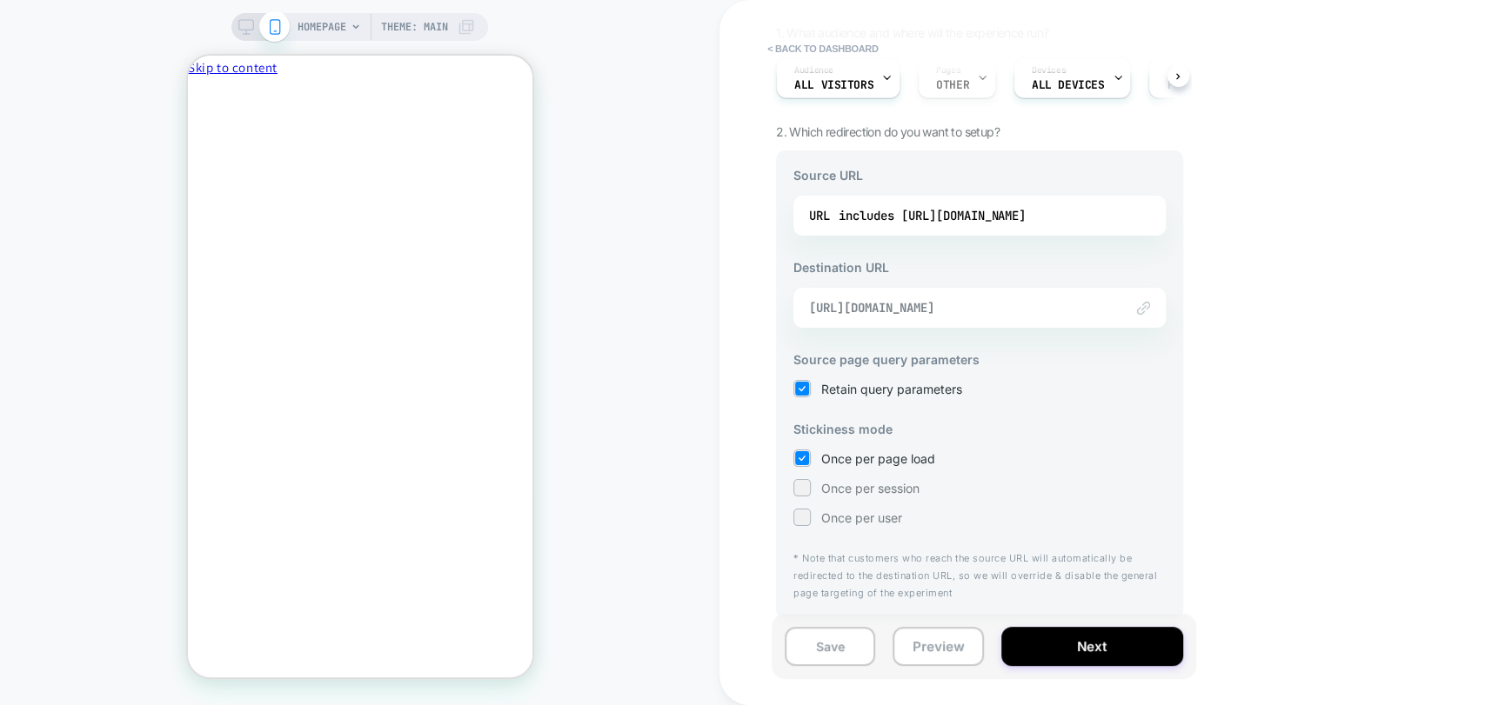
click at [934, 309] on span "https://cl.playermaker.com/" at bounding box center [957, 308] width 297 height 16
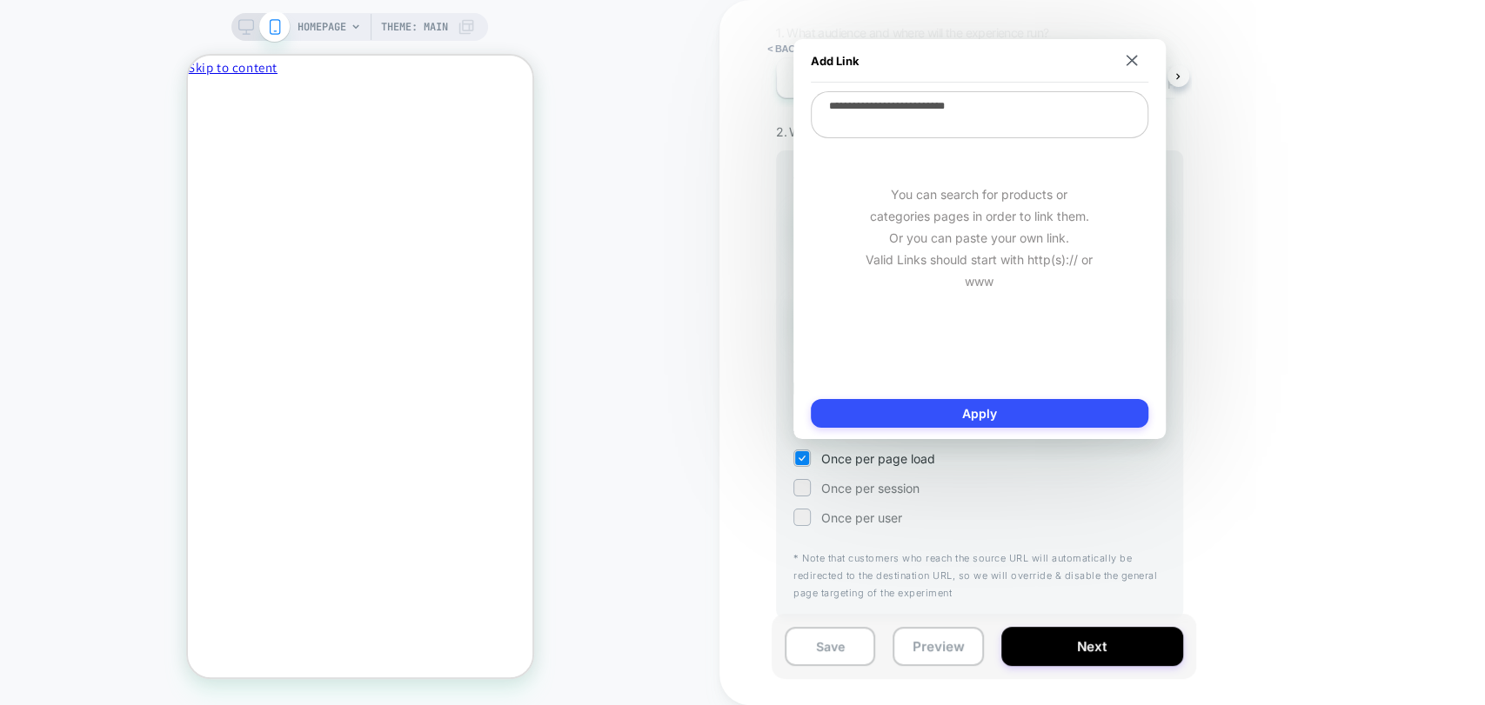
click at [952, 129] on textarea "**********" at bounding box center [979, 114] width 337 height 47
paste textarea
type textarea "*"
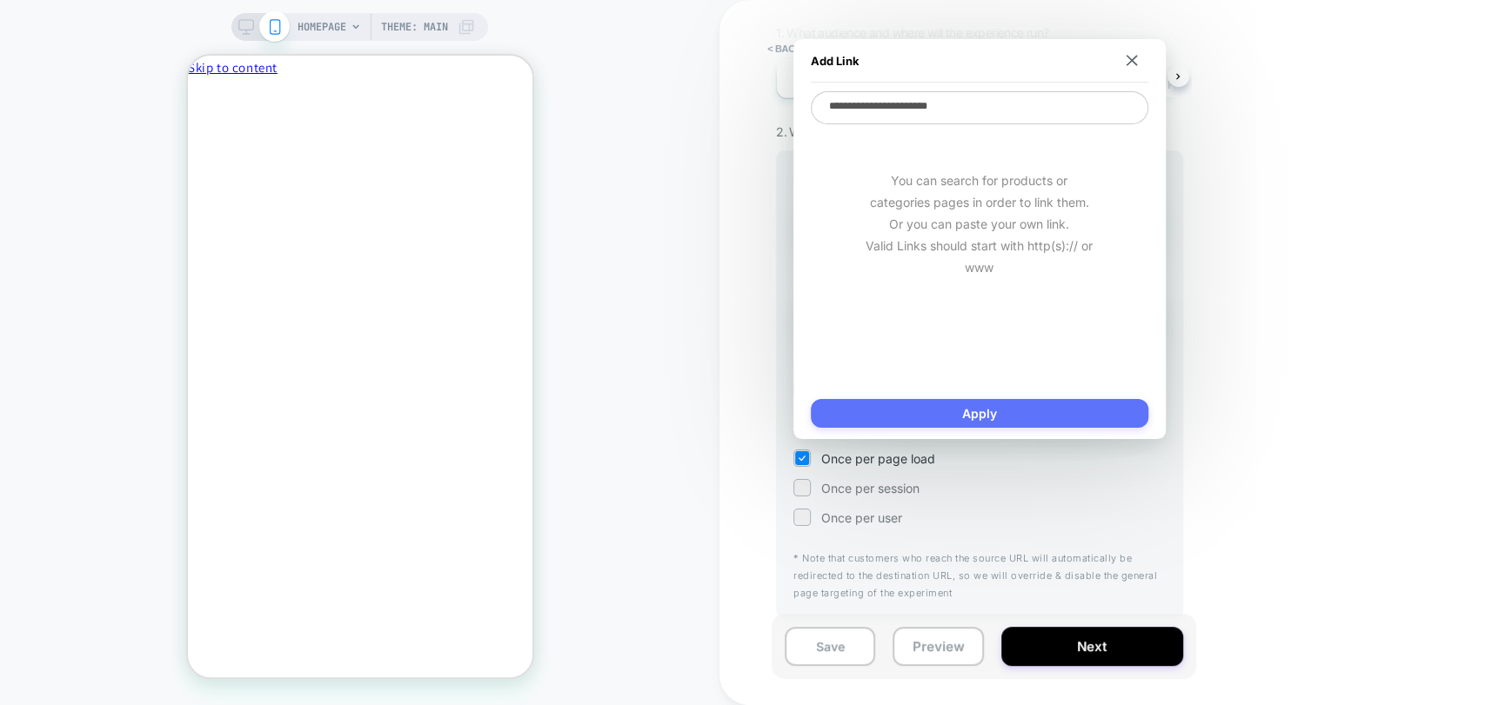
type textarea "**********"
click at [1006, 401] on button "Apply" at bounding box center [979, 413] width 337 height 29
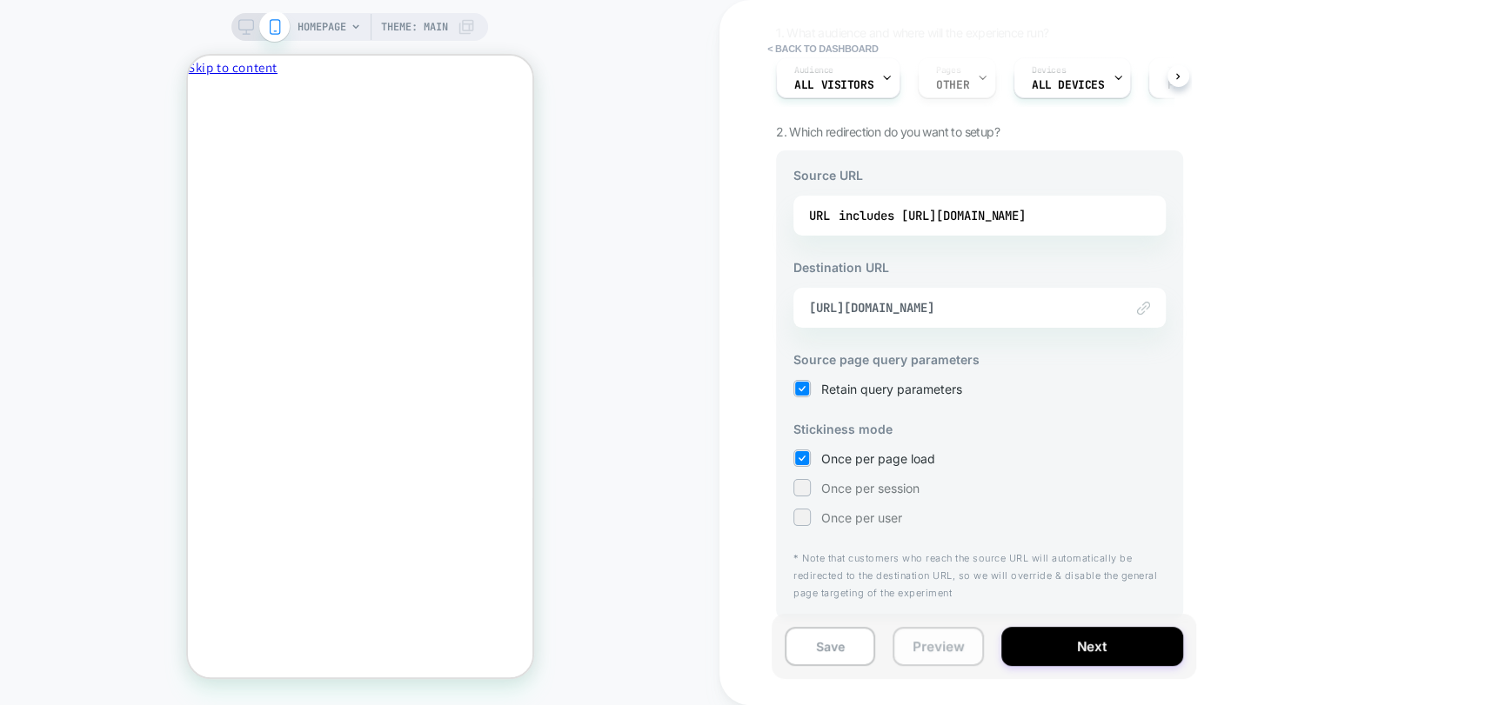
click at [933, 646] on button "Preview" at bounding box center [937, 646] width 90 height 39
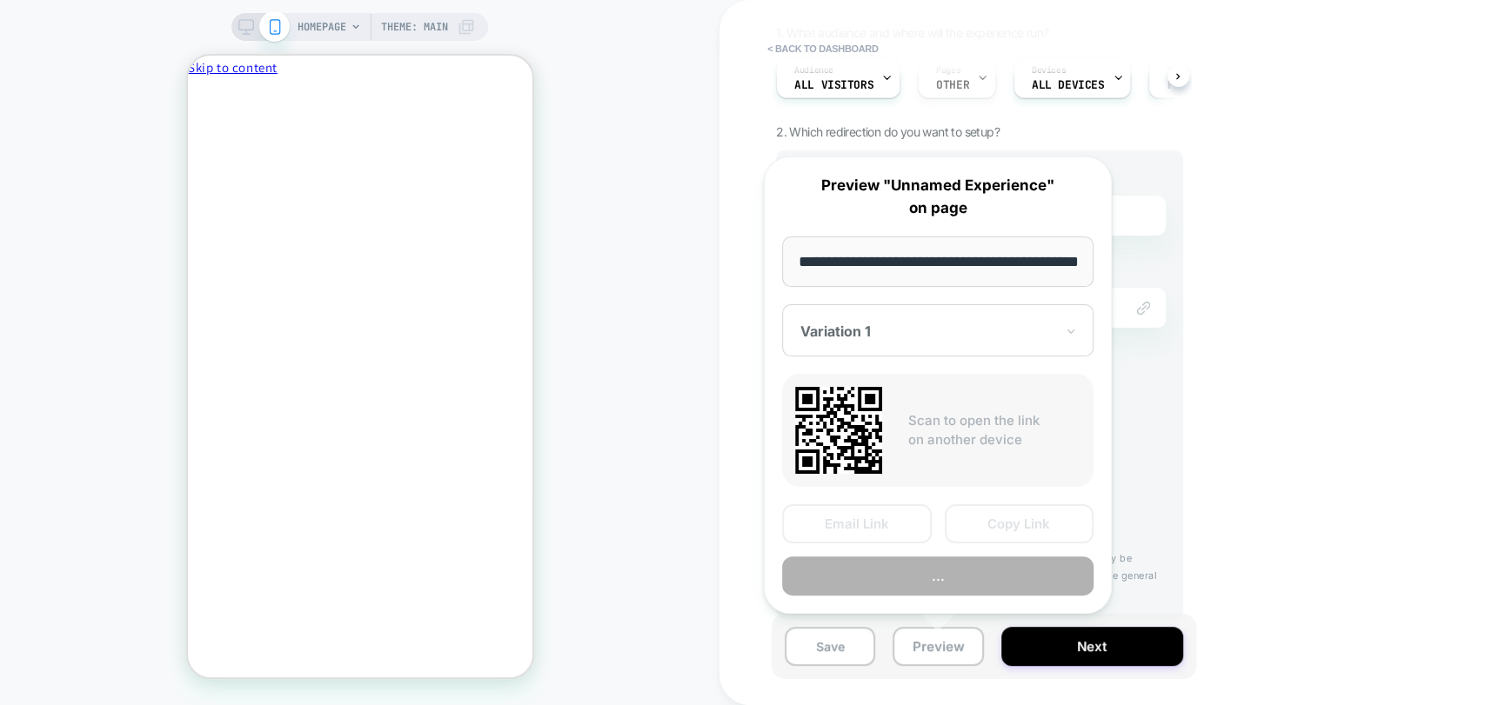
scroll to position [0, 73]
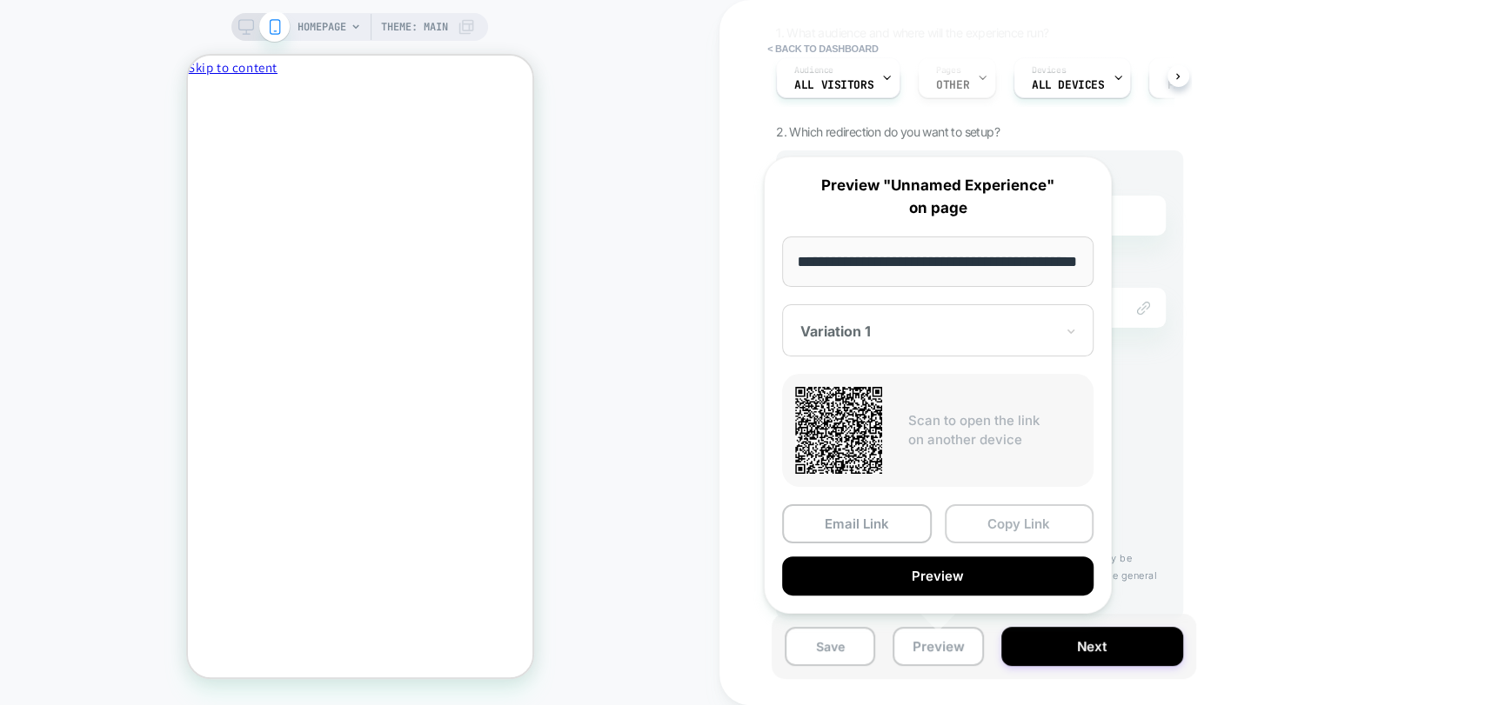
click at [1026, 525] on button "Copy Link" at bounding box center [1020, 524] width 150 height 39
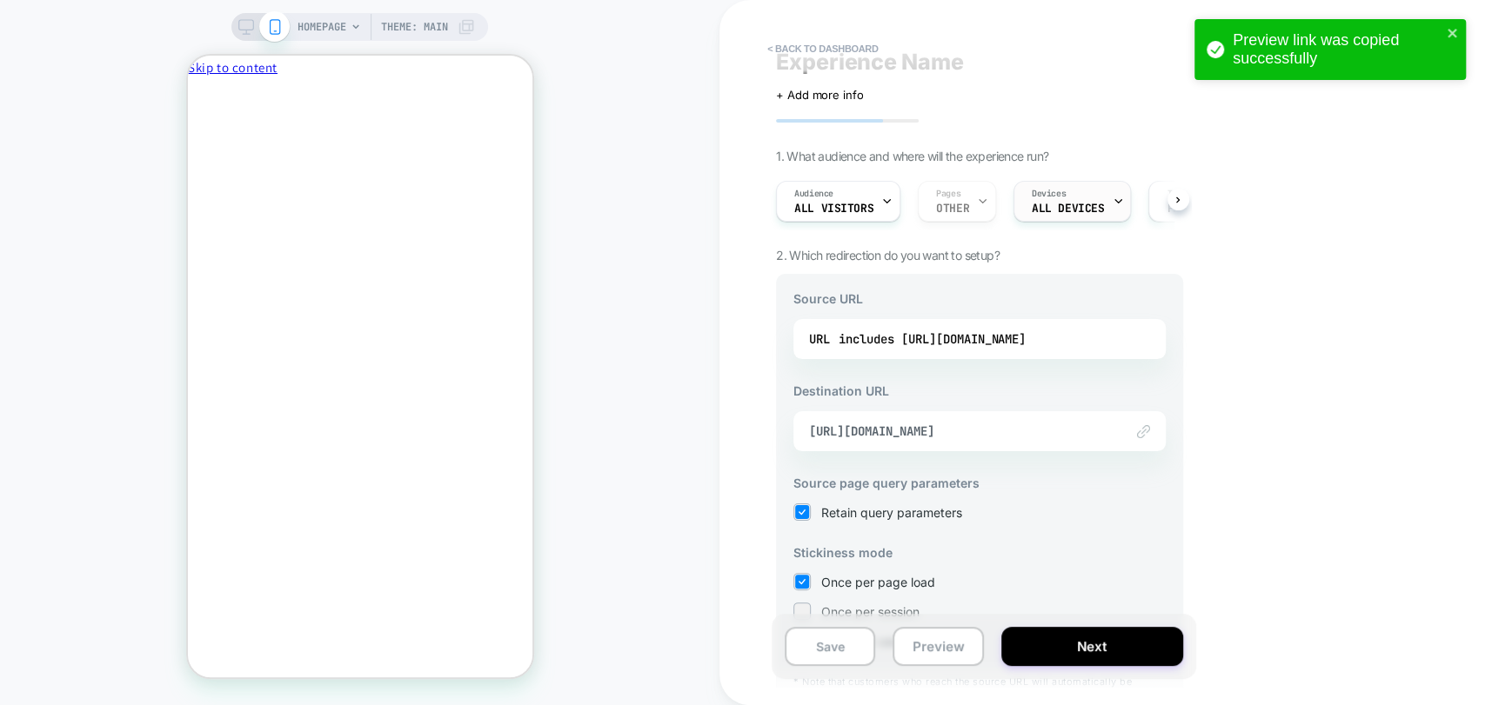
scroll to position [0, 0]
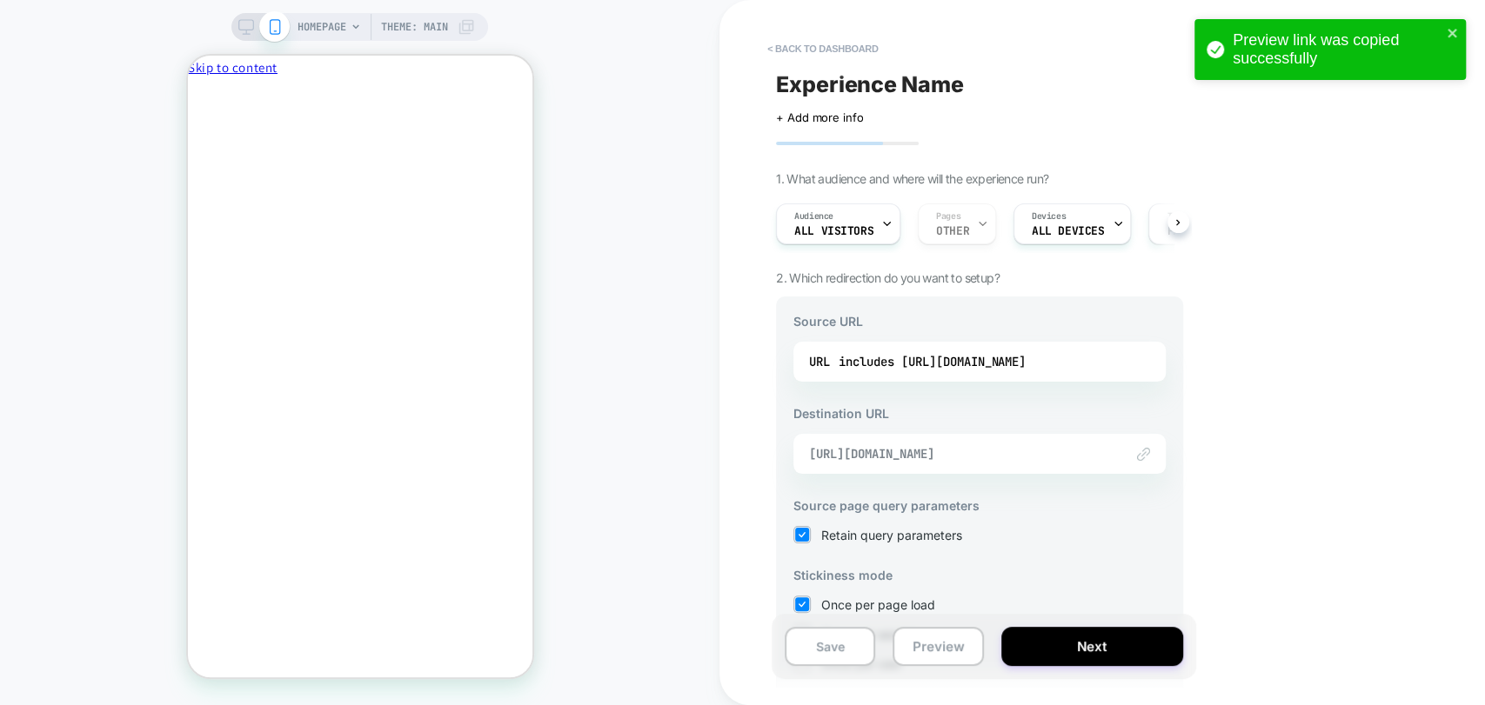
click at [1025, 455] on span "https://www.google.com/" at bounding box center [957, 454] width 297 height 16
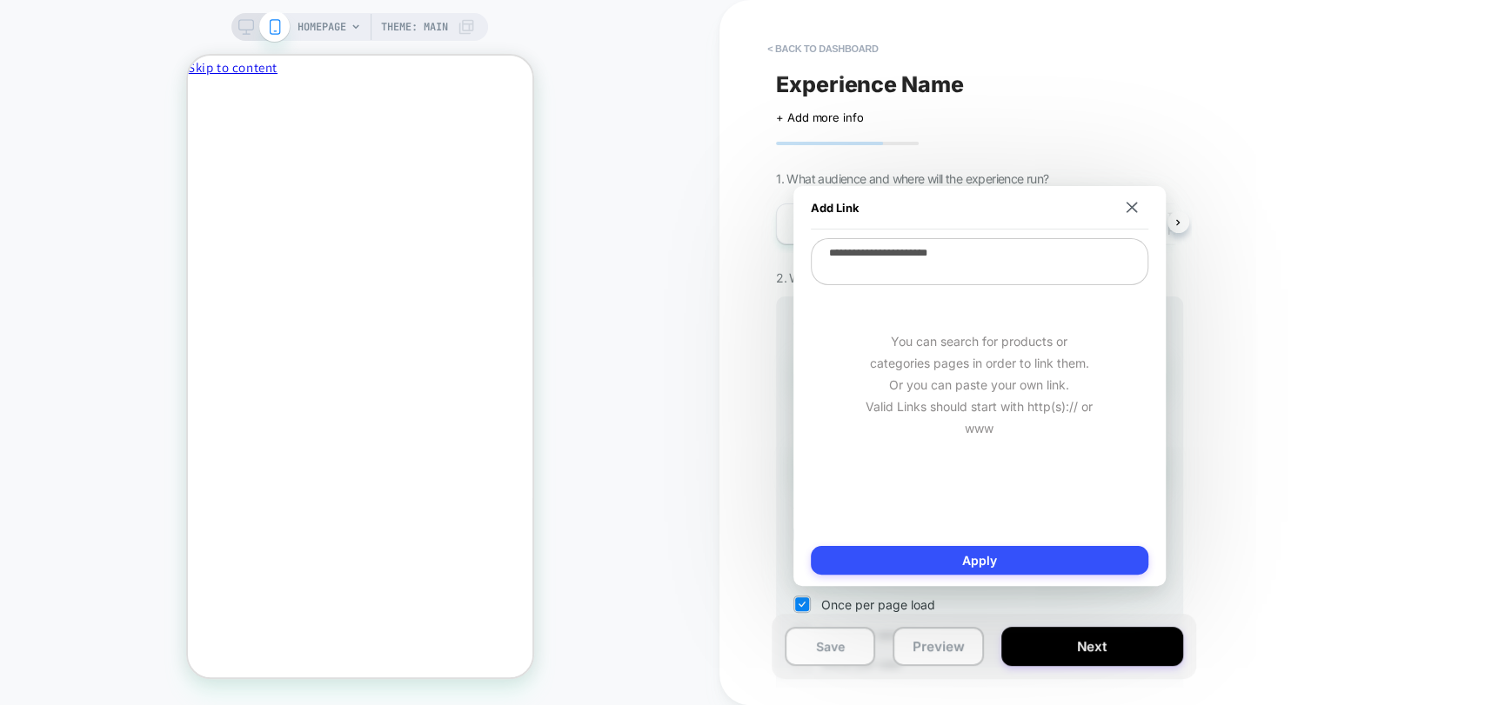
click at [194, 164] on icon "Close" at bounding box center [194, 164] width 0 height 0
click at [1135, 211] on img at bounding box center [1131, 207] width 11 height 11
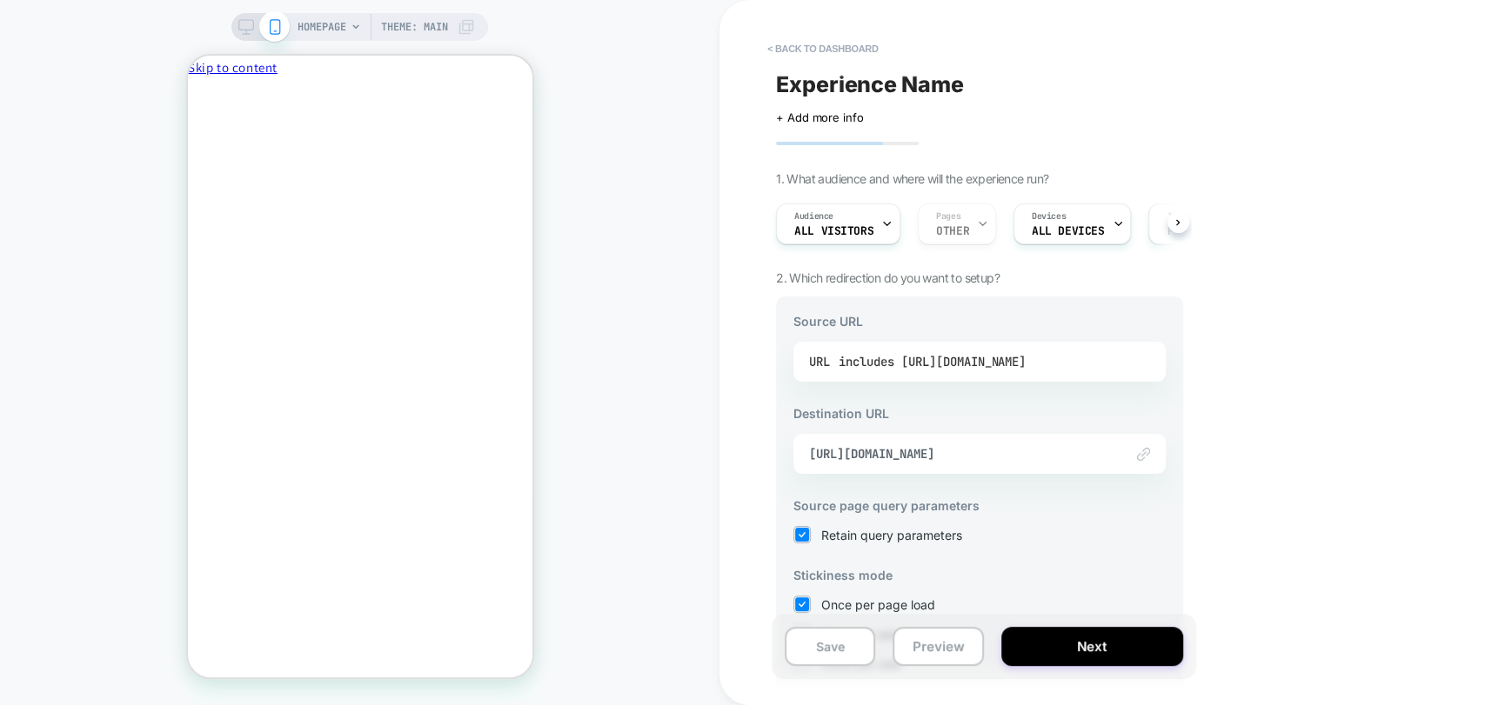
click at [894, 359] on div "includes https://www.playermaker.com/" at bounding box center [932, 362] width 187 height 26
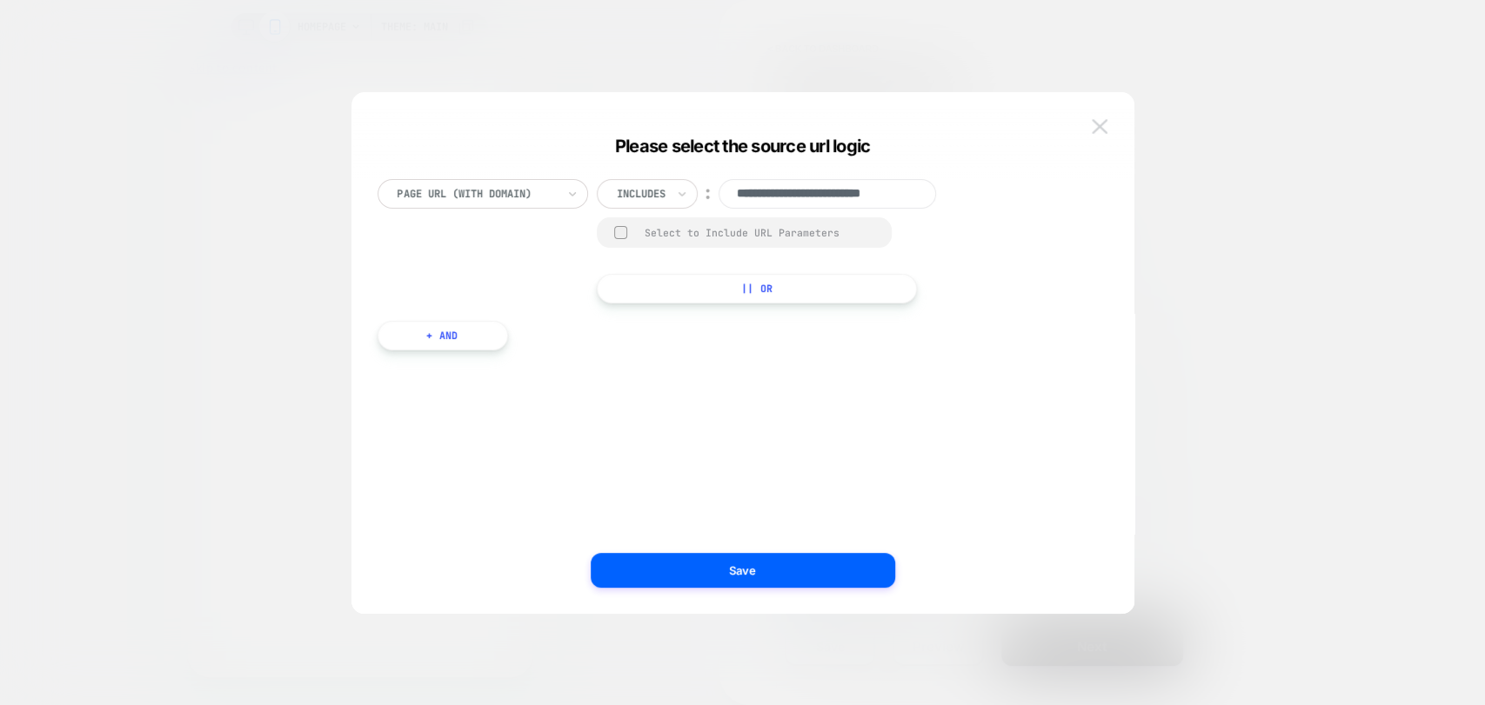
click at [1097, 135] on button at bounding box center [1099, 127] width 26 height 26
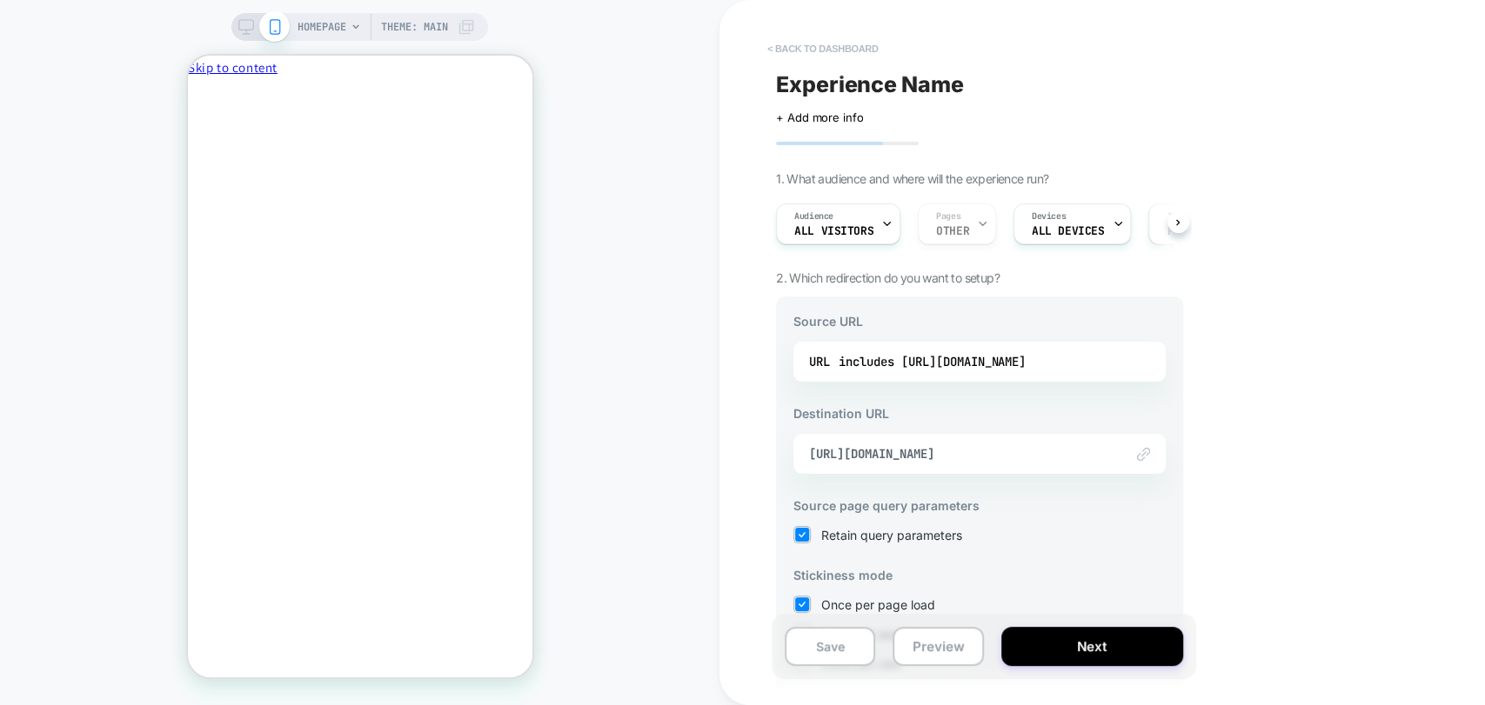
click at [807, 50] on button "< back to dashboard" at bounding box center [823, 49] width 128 height 28
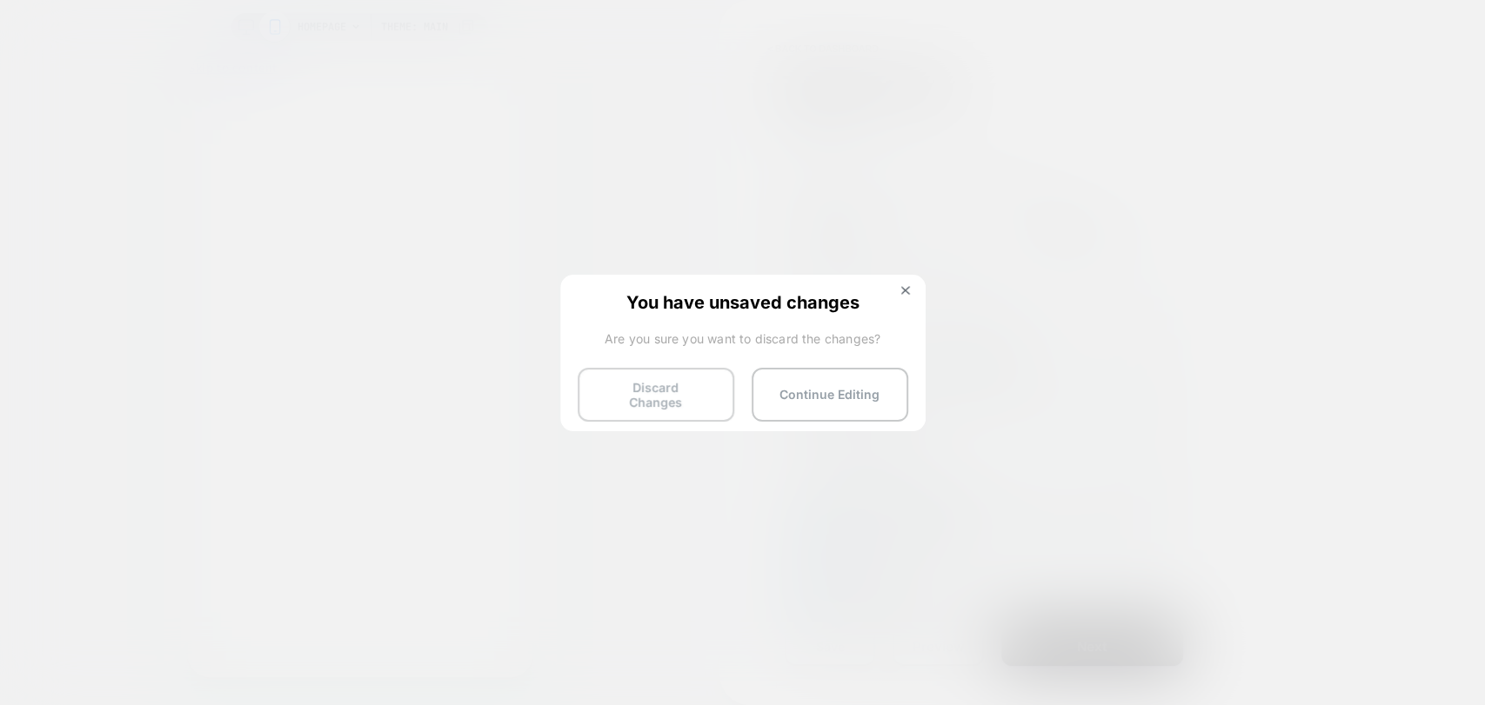
click at [673, 391] on button "Discard Changes" at bounding box center [656, 395] width 157 height 54
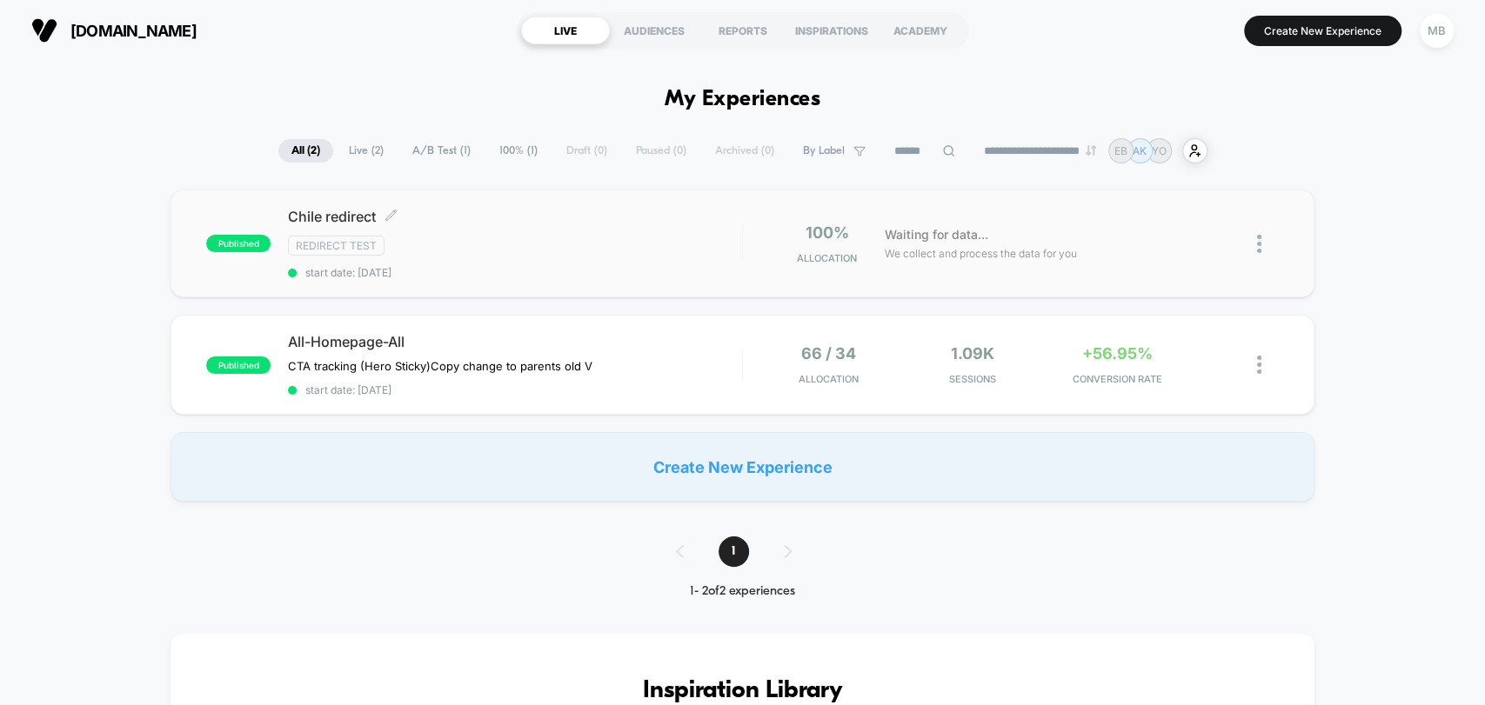
click at [554, 271] on span "start date: 9/30/2025" at bounding box center [514, 272] width 453 height 13
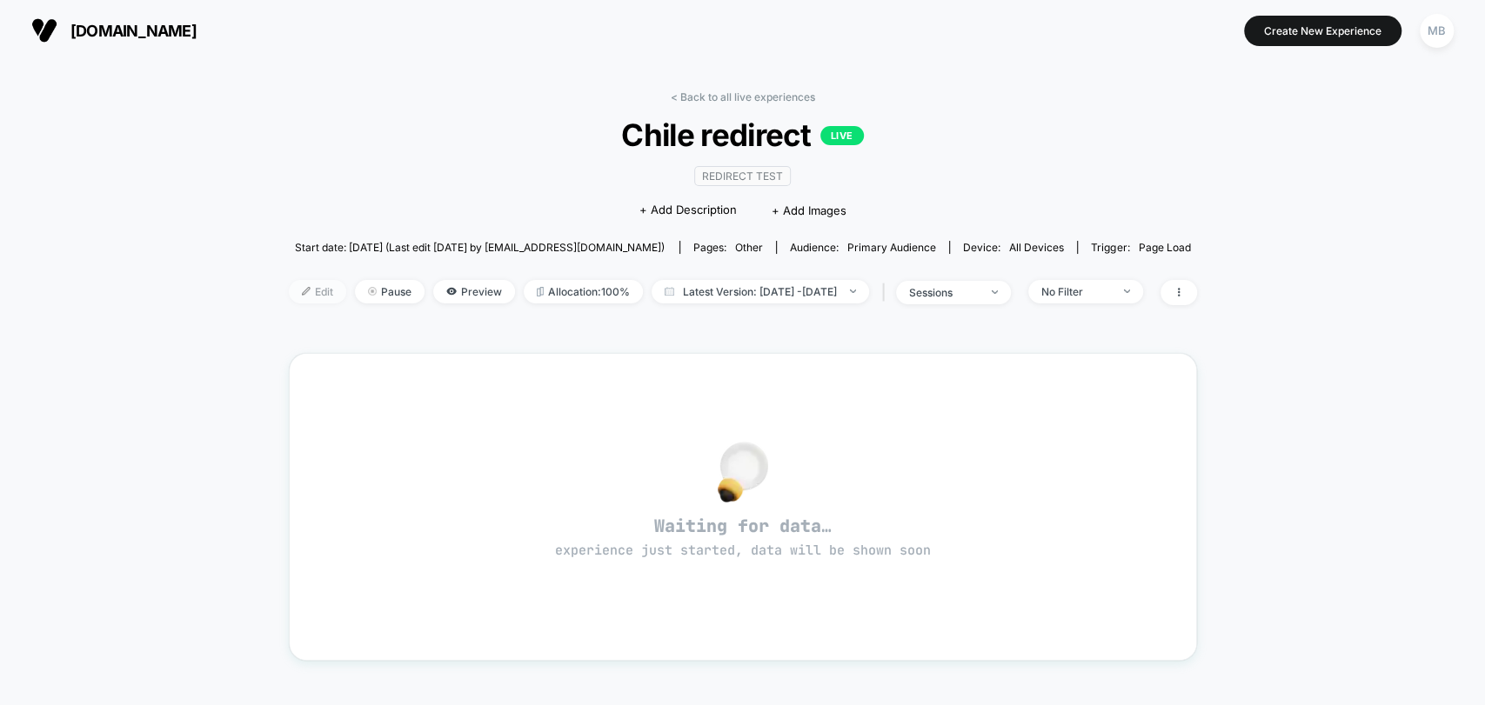
click at [289, 290] on span "Edit" at bounding box center [317, 291] width 57 height 23
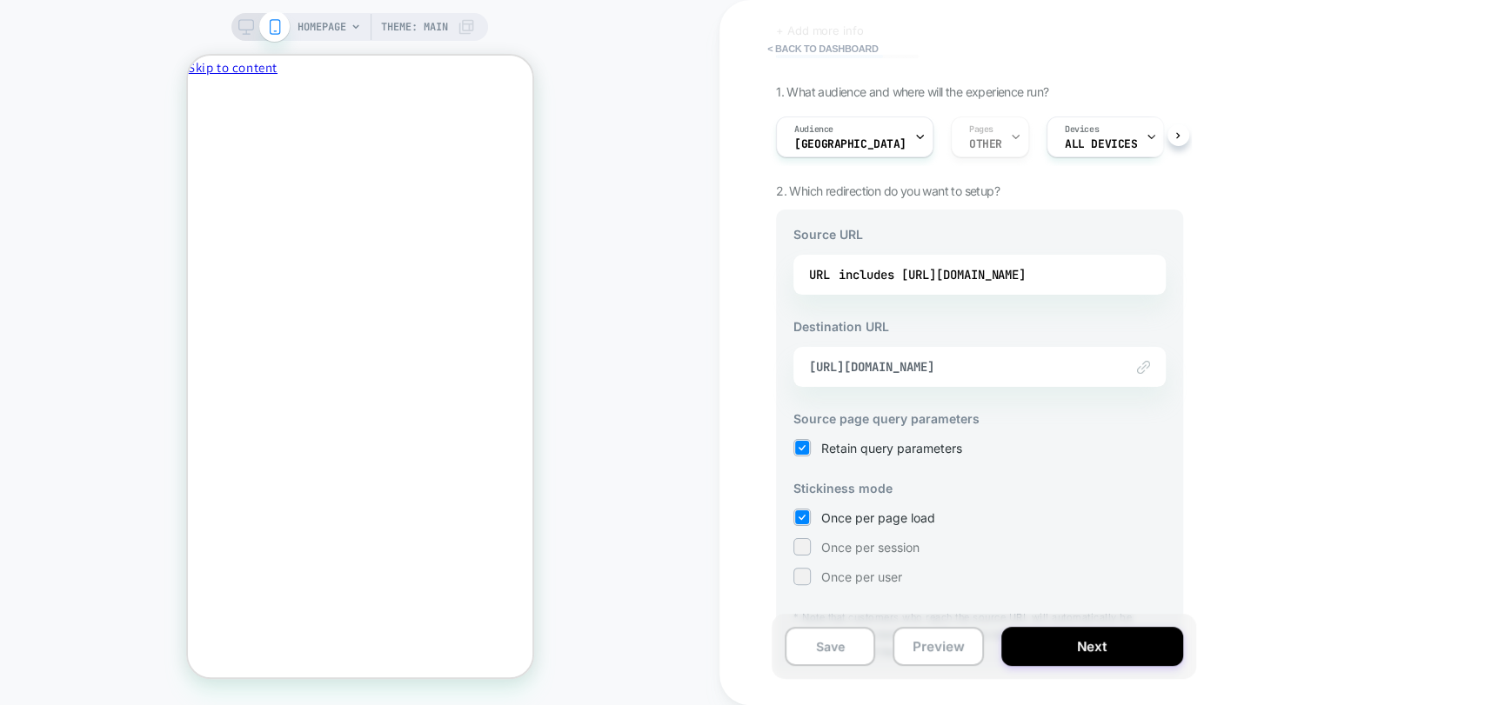
scroll to position [146, 0]
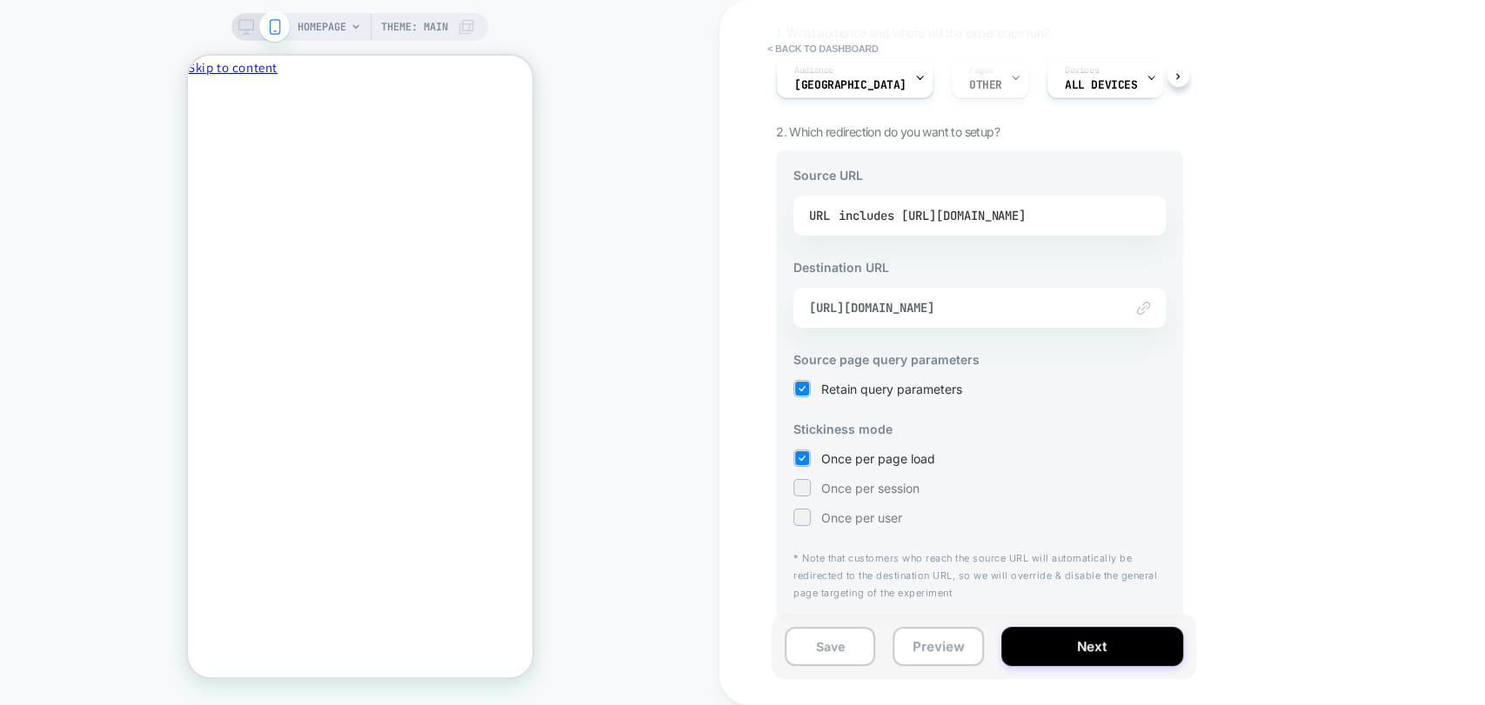
click at [991, 215] on div "includes https://www.playermaker.com/" at bounding box center [932, 216] width 187 height 26
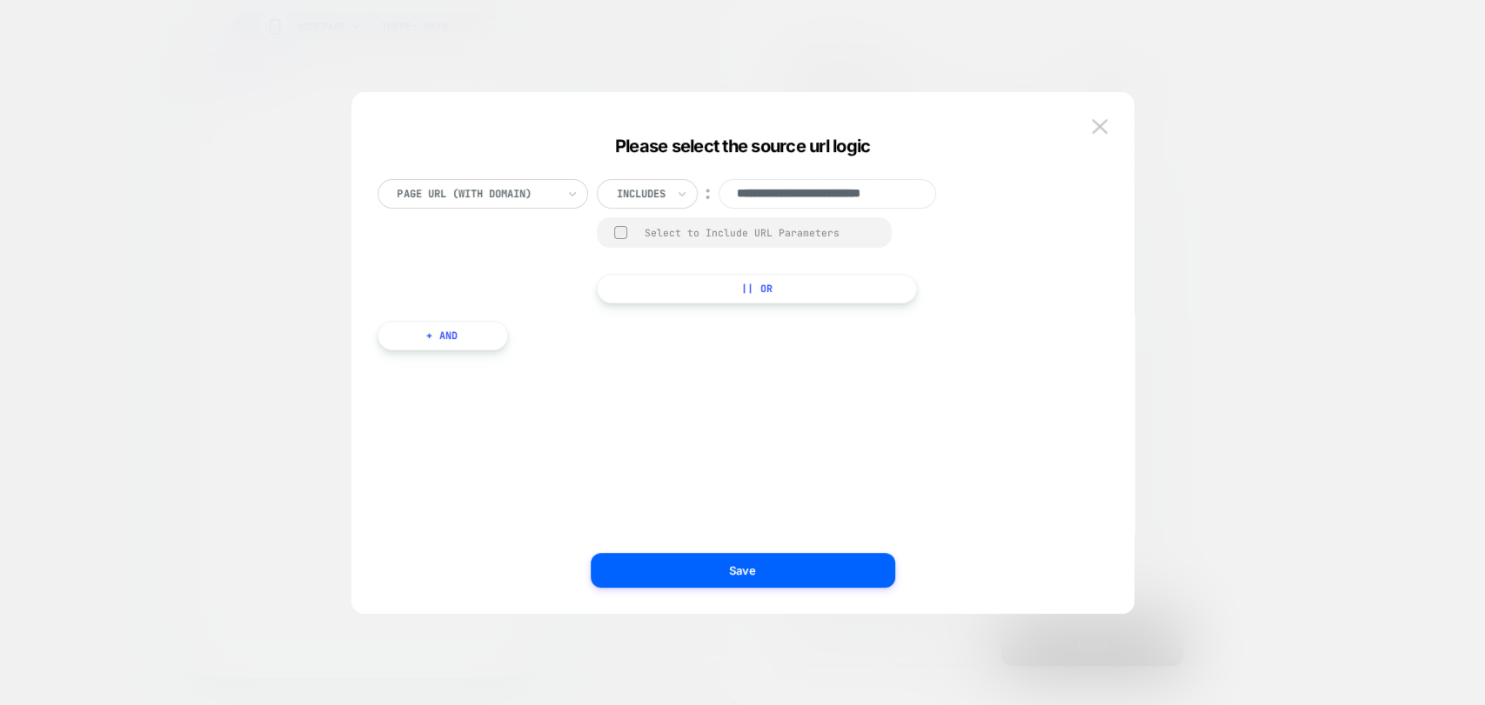
scroll to position [0, 23]
click at [1107, 123] on button at bounding box center [1099, 127] width 26 height 26
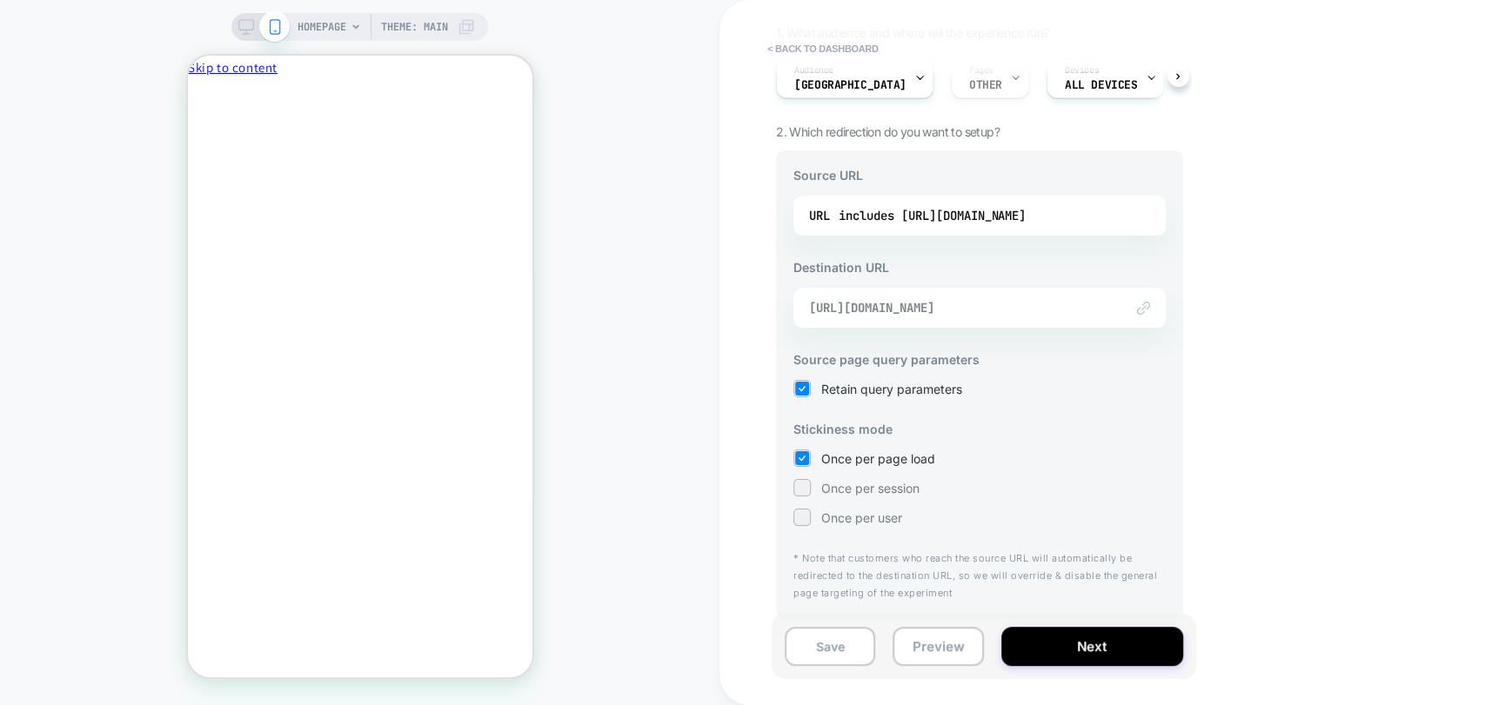
click at [989, 308] on span "https://cl.playermaker.com/" at bounding box center [957, 308] width 297 height 16
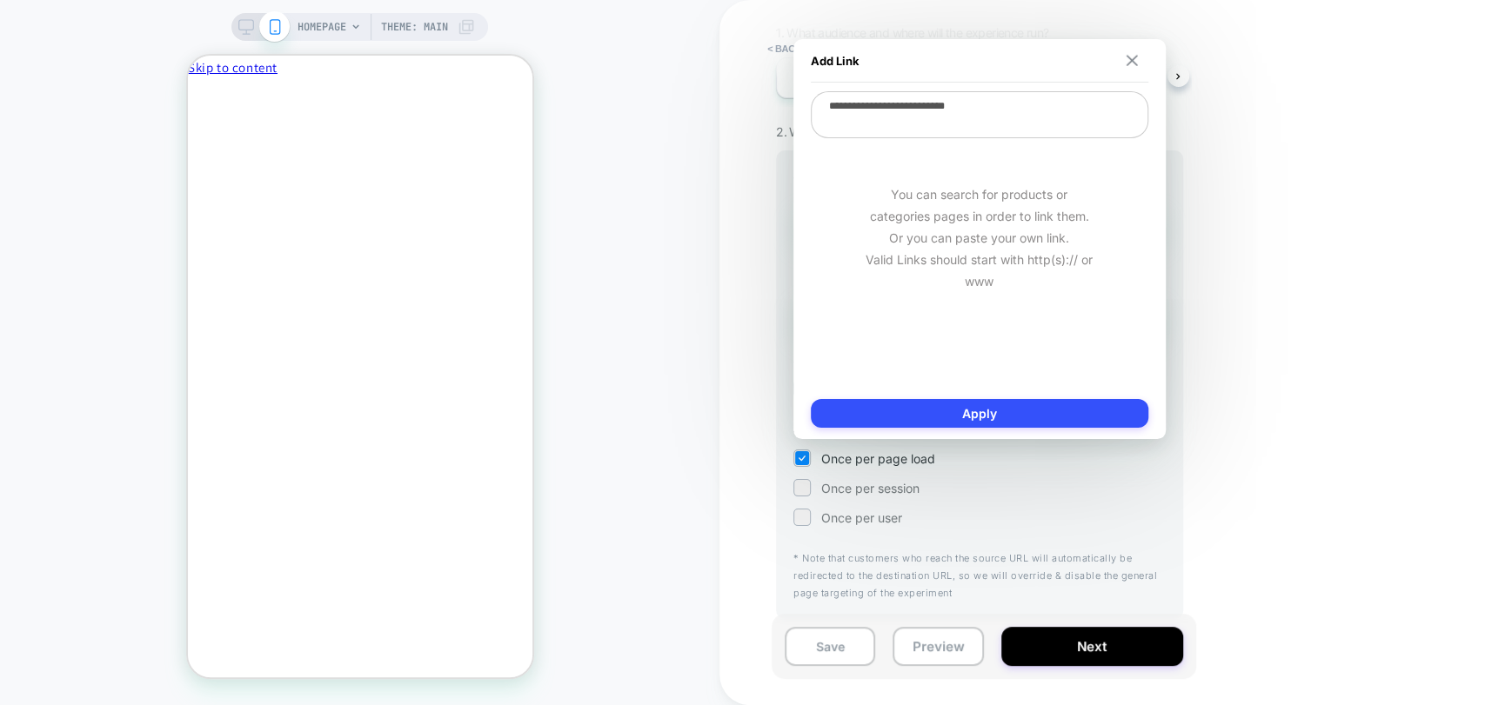
click at [1127, 60] on img at bounding box center [1131, 60] width 11 height 11
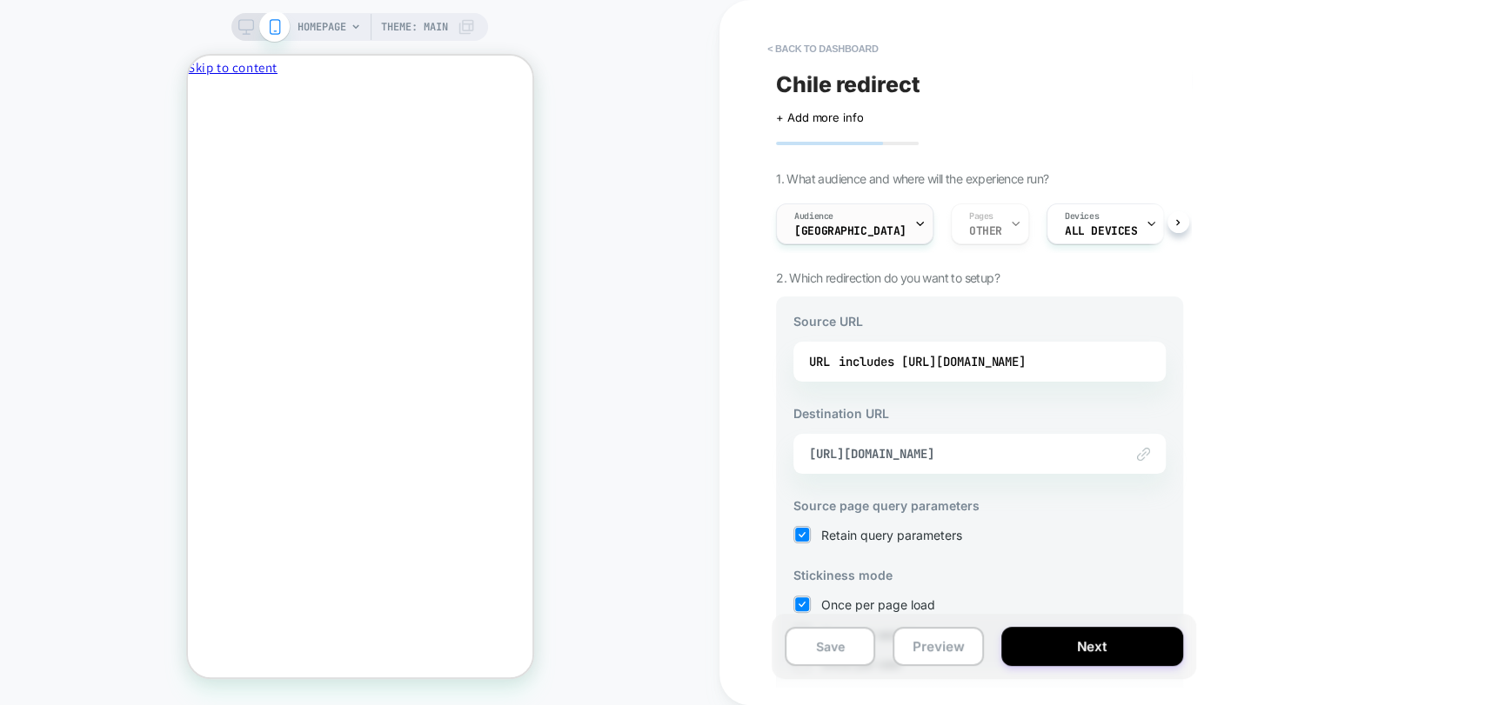
click at [817, 226] on span "Chile" at bounding box center [850, 231] width 112 height 12
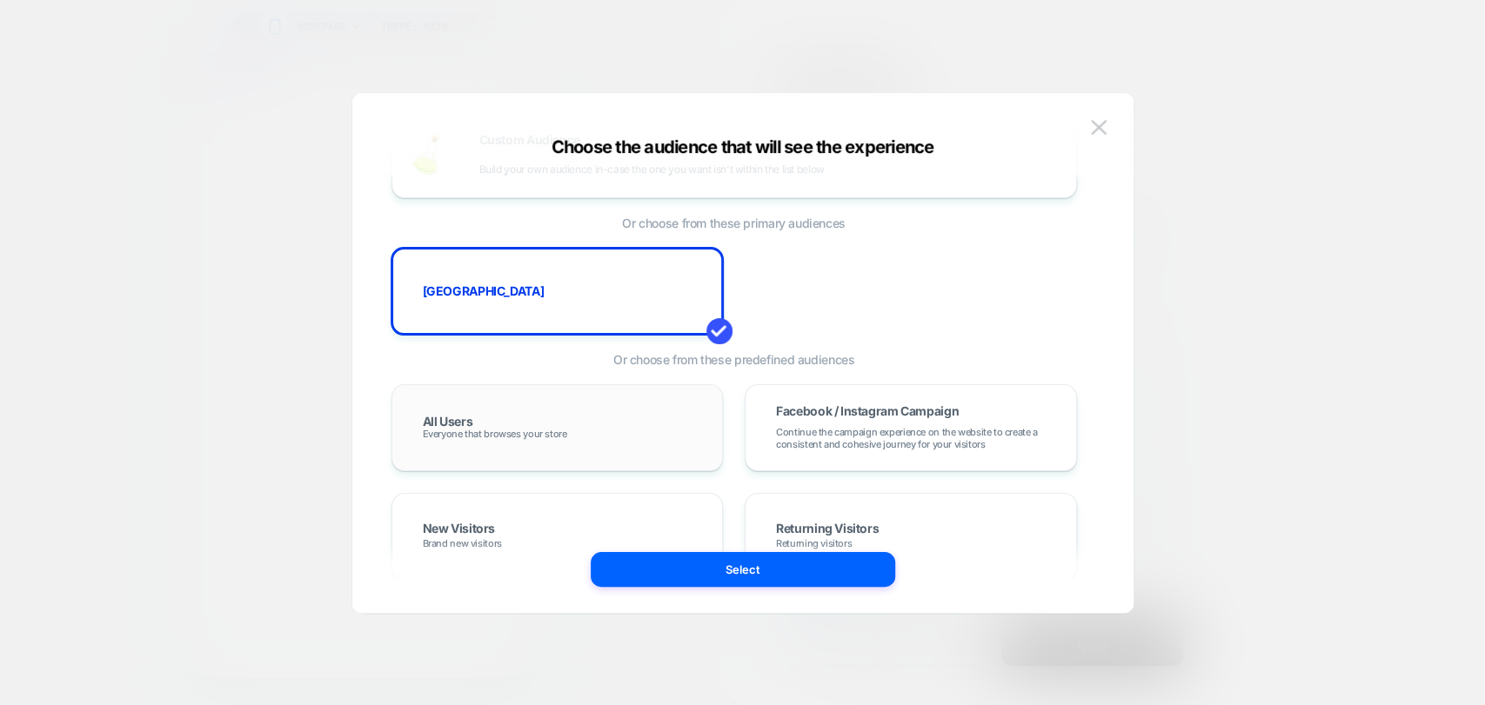
scroll to position [97, 0]
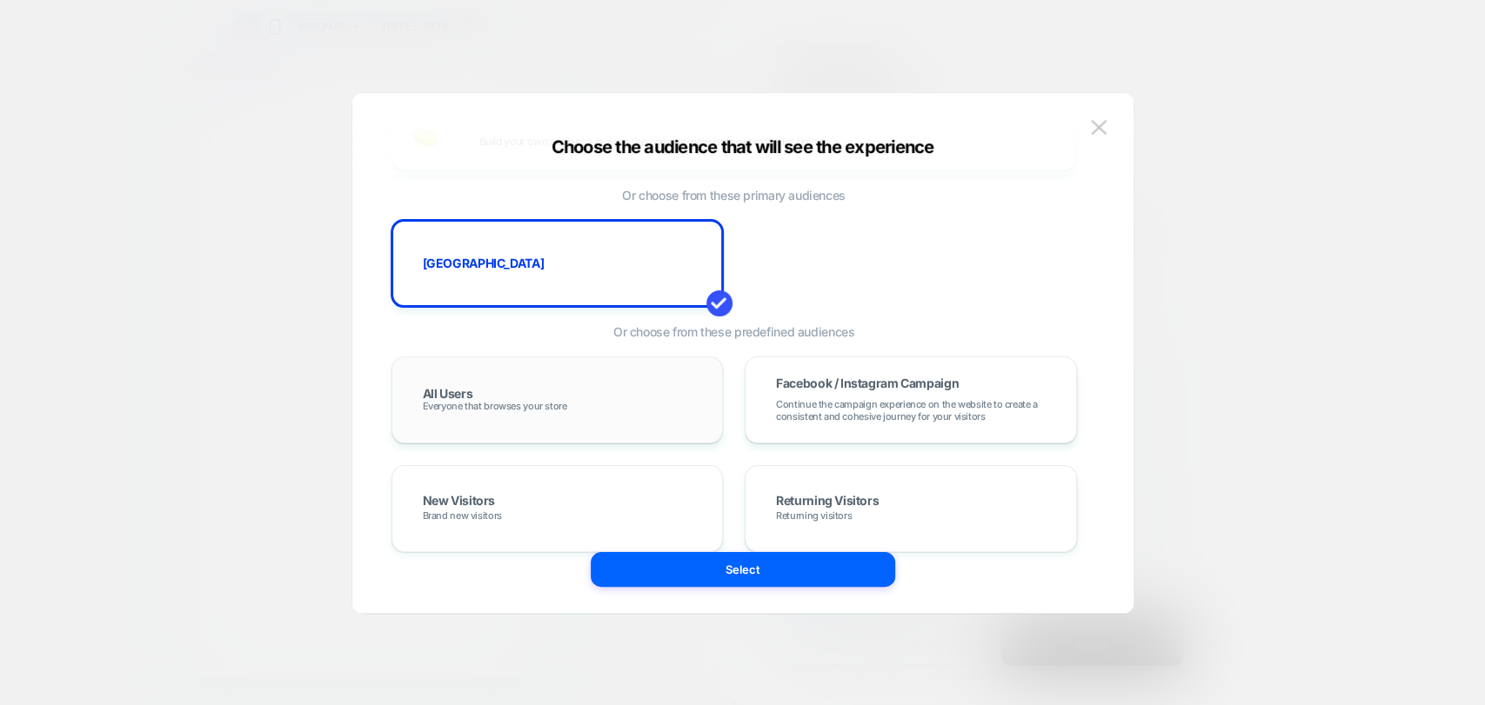
click at [598, 433] on div "All Users Everyone that browses your store" at bounding box center [557, 400] width 332 height 87
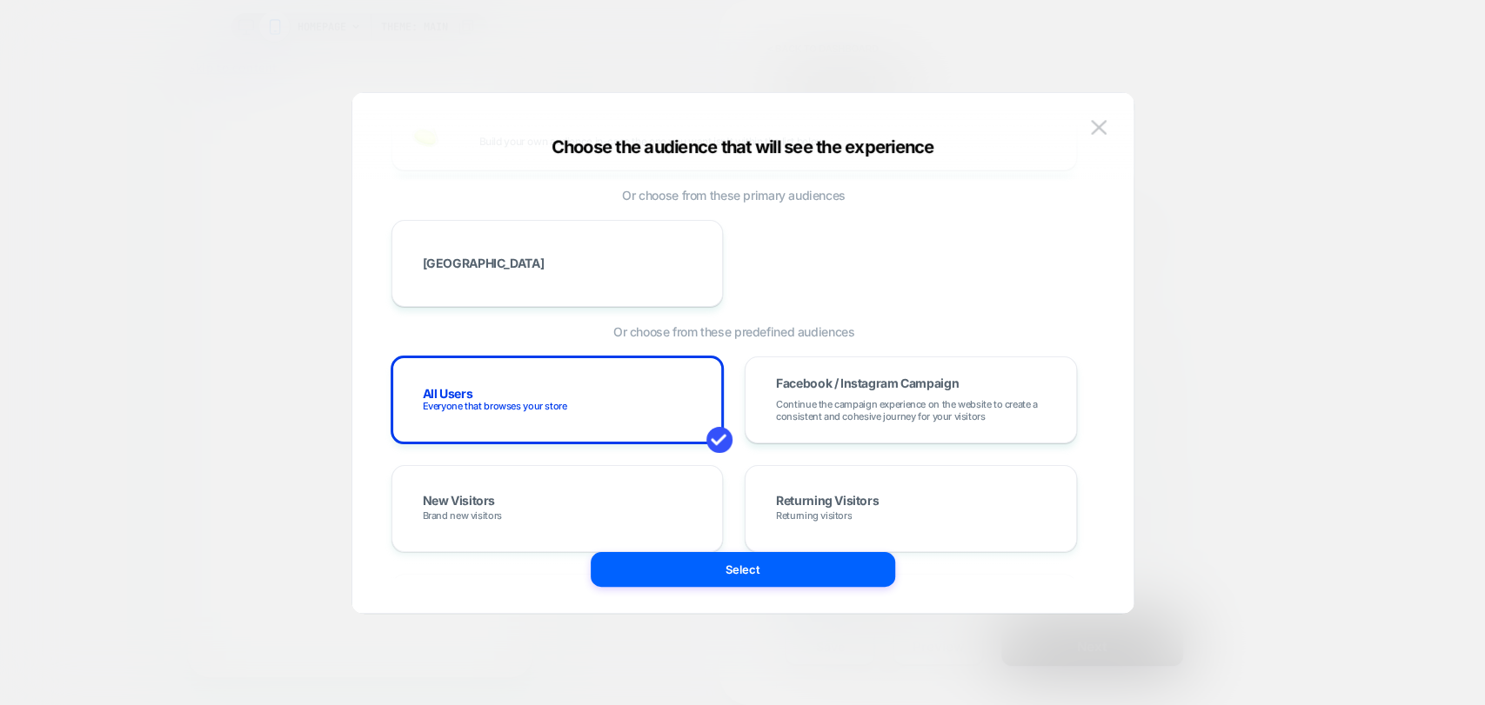
click at [825, 570] on button "Select" at bounding box center [743, 569] width 304 height 35
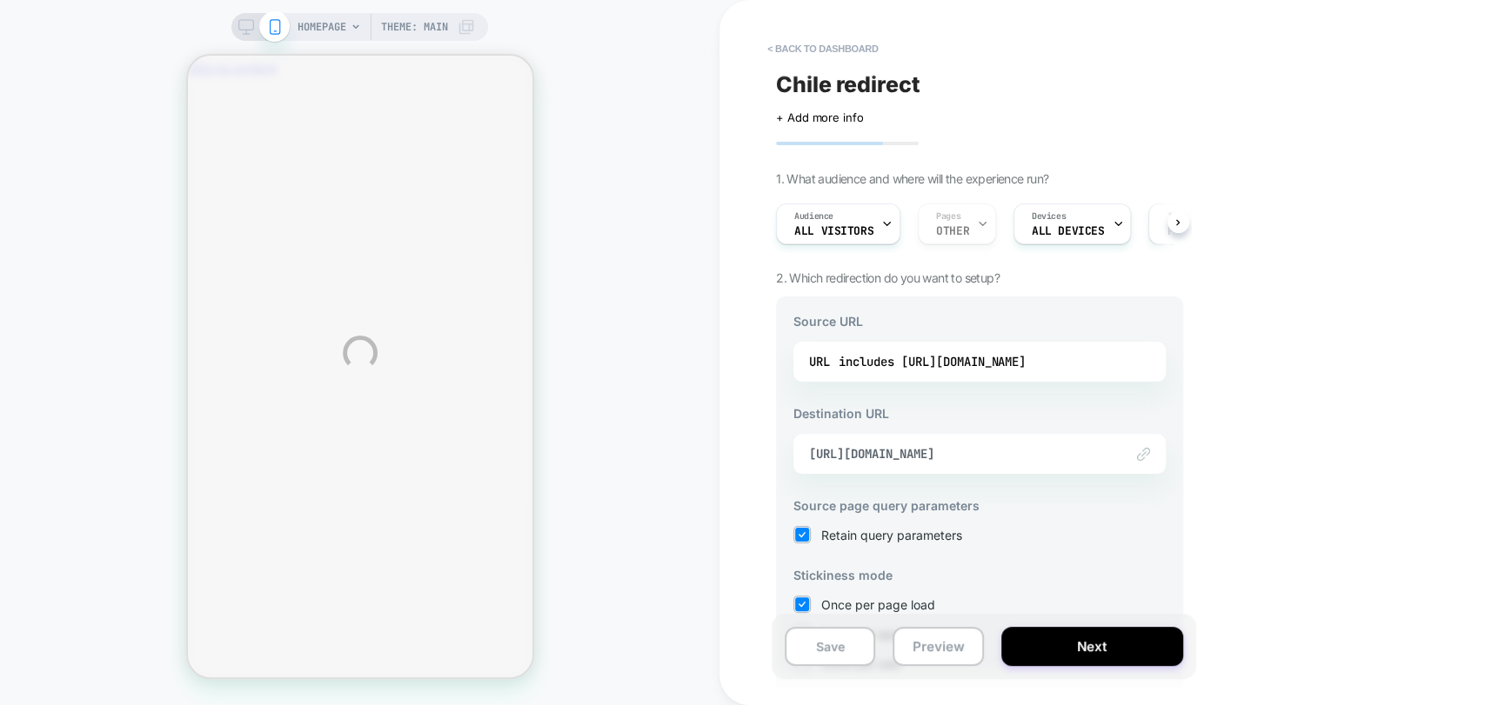
scroll to position [0, 0]
click at [940, 464] on div "Link to https://cl.playermaker.com/" at bounding box center [979, 454] width 372 height 40
click at [932, 463] on div "Link to https://cl.playermaker.com/" at bounding box center [979, 454] width 372 height 40
click at [886, 461] on span "https://cl.playermaker.com/" at bounding box center [957, 454] width 297 height 16
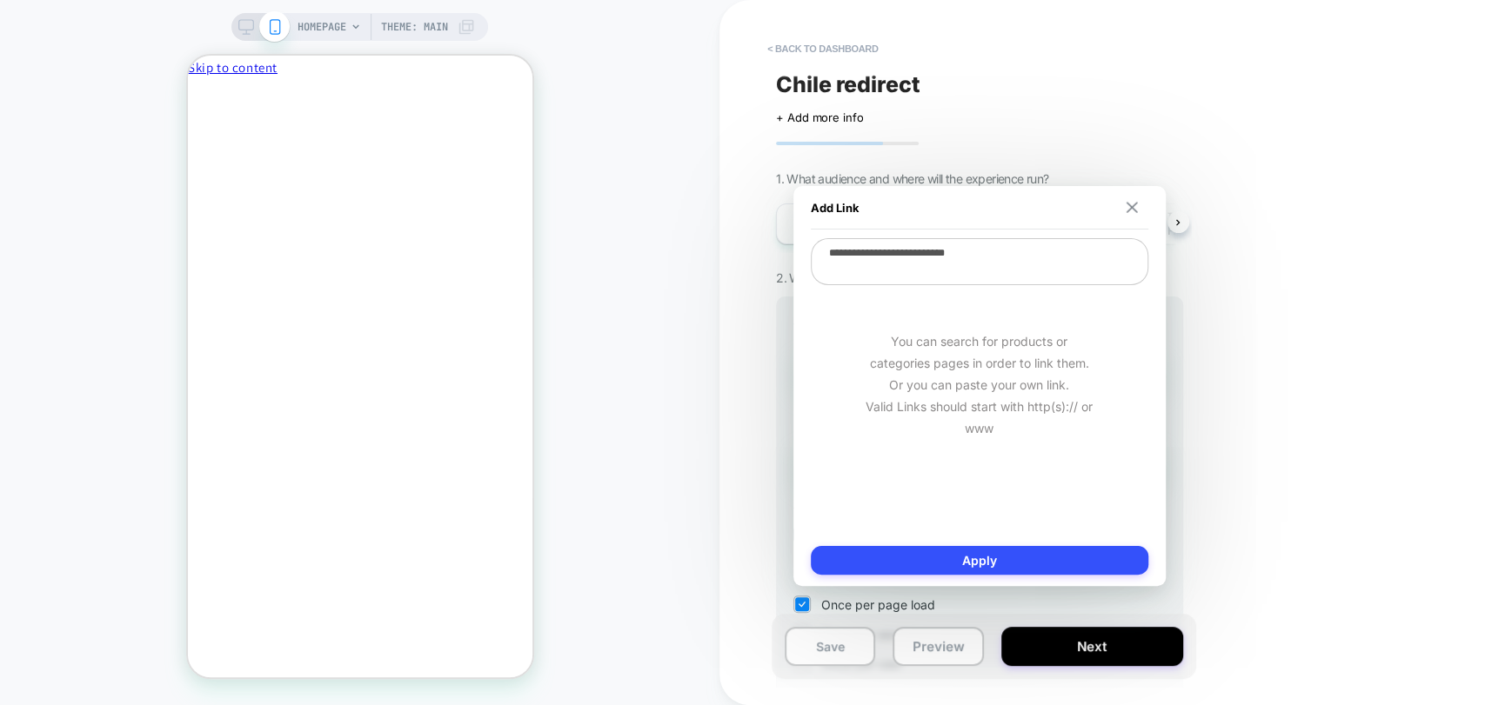
click at [1126, 207] on img at bounding box center [1131, 207] width 11 height 11
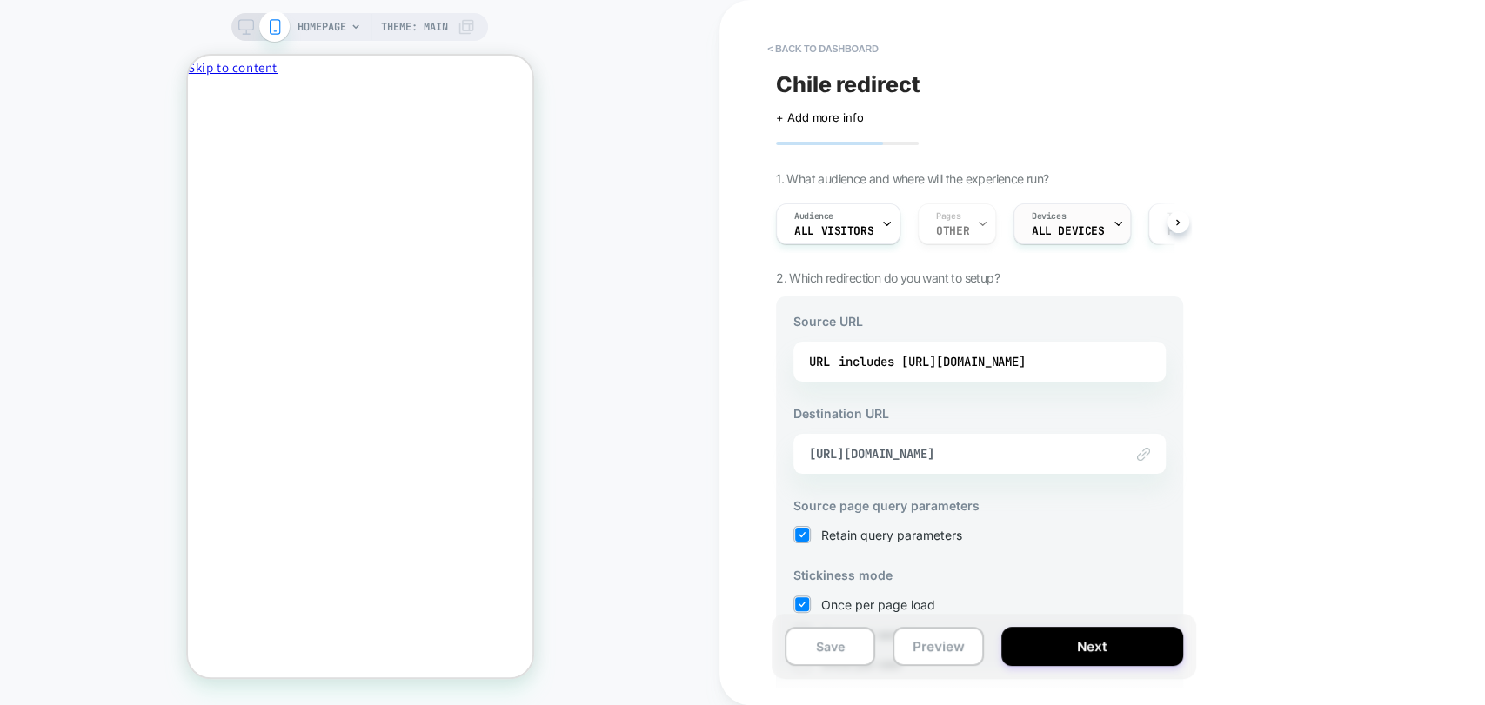
click at [1079, 228] on span "ALL DEVICES" at bounding box center [1068, 231] width 72 height 12
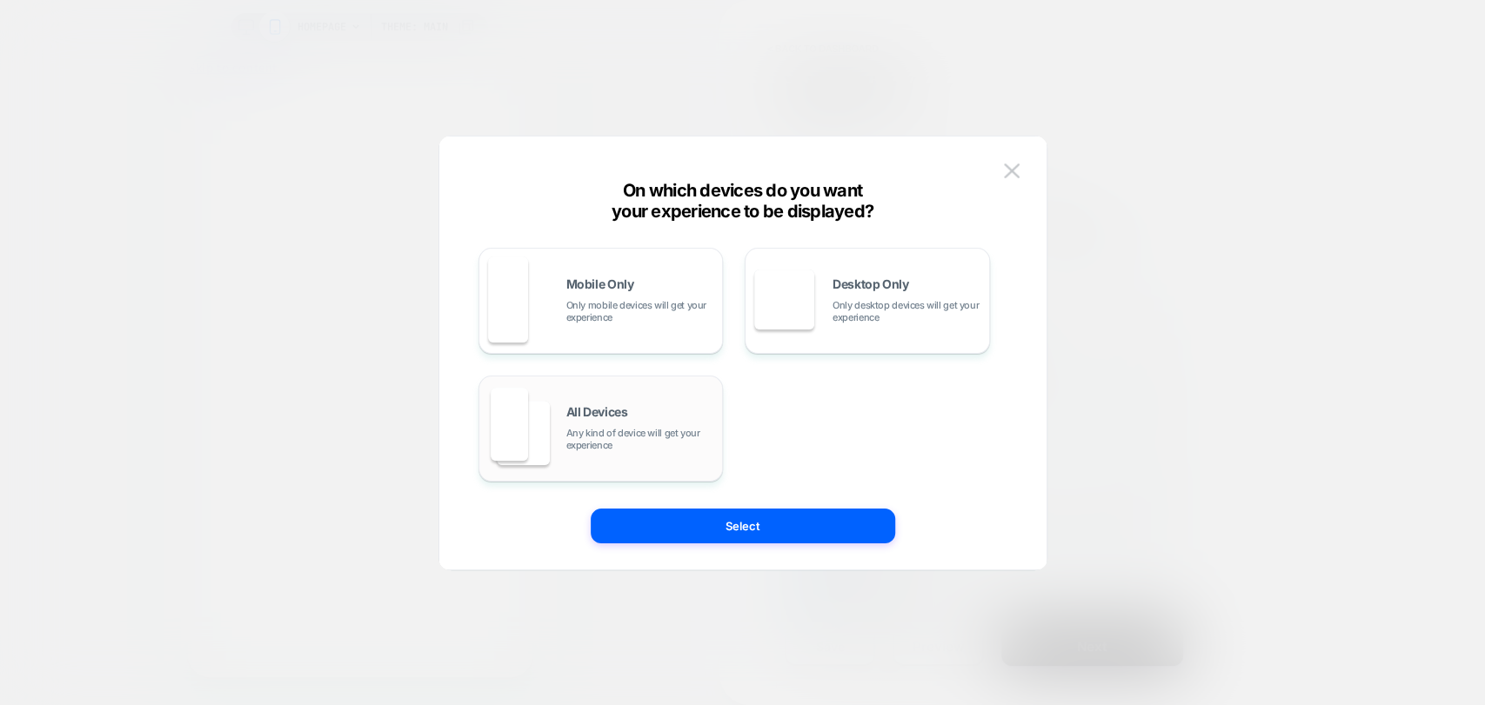
click at [620, 412] on span "All Devices" at bounding box center [597, 412] width 62 height 12
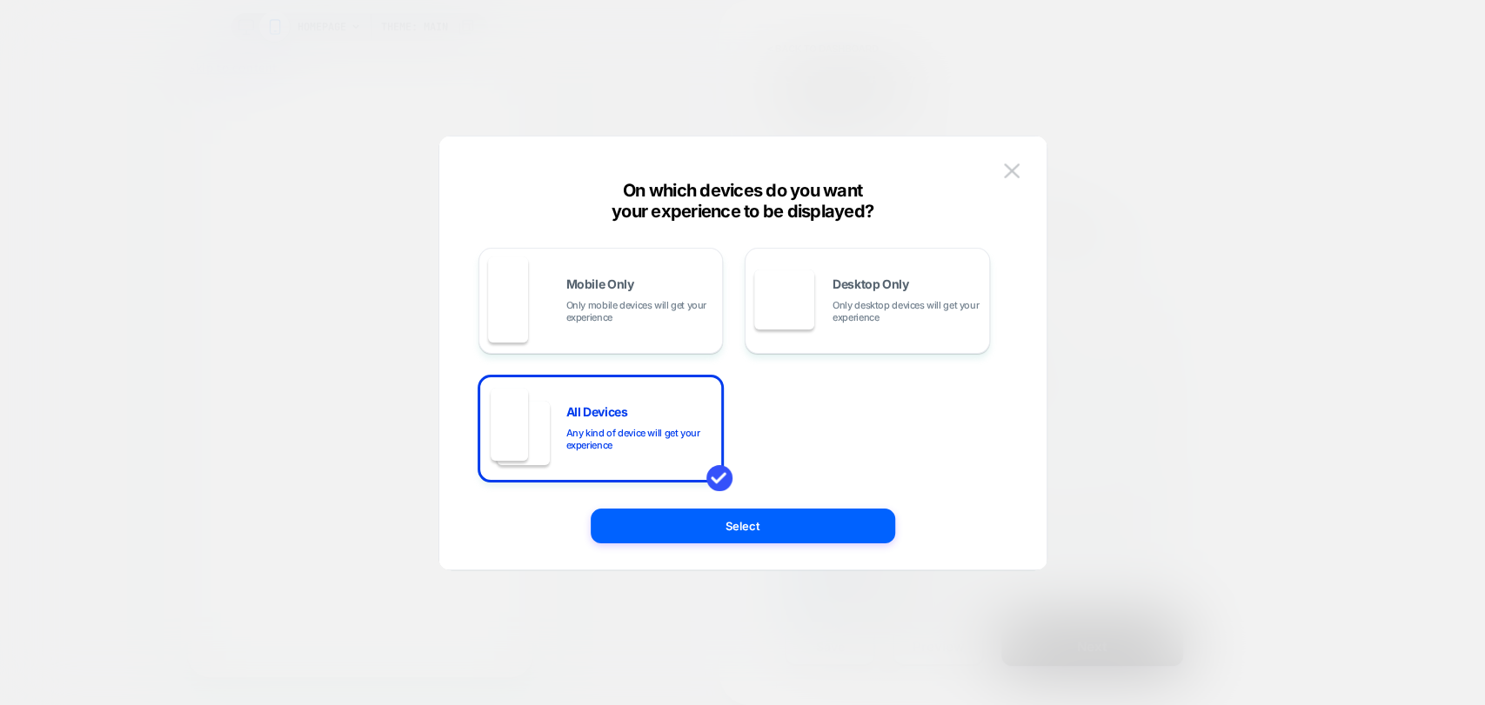
click at [800, 533] on button "Select" at bounding box center [743, 526] width 304 height 35
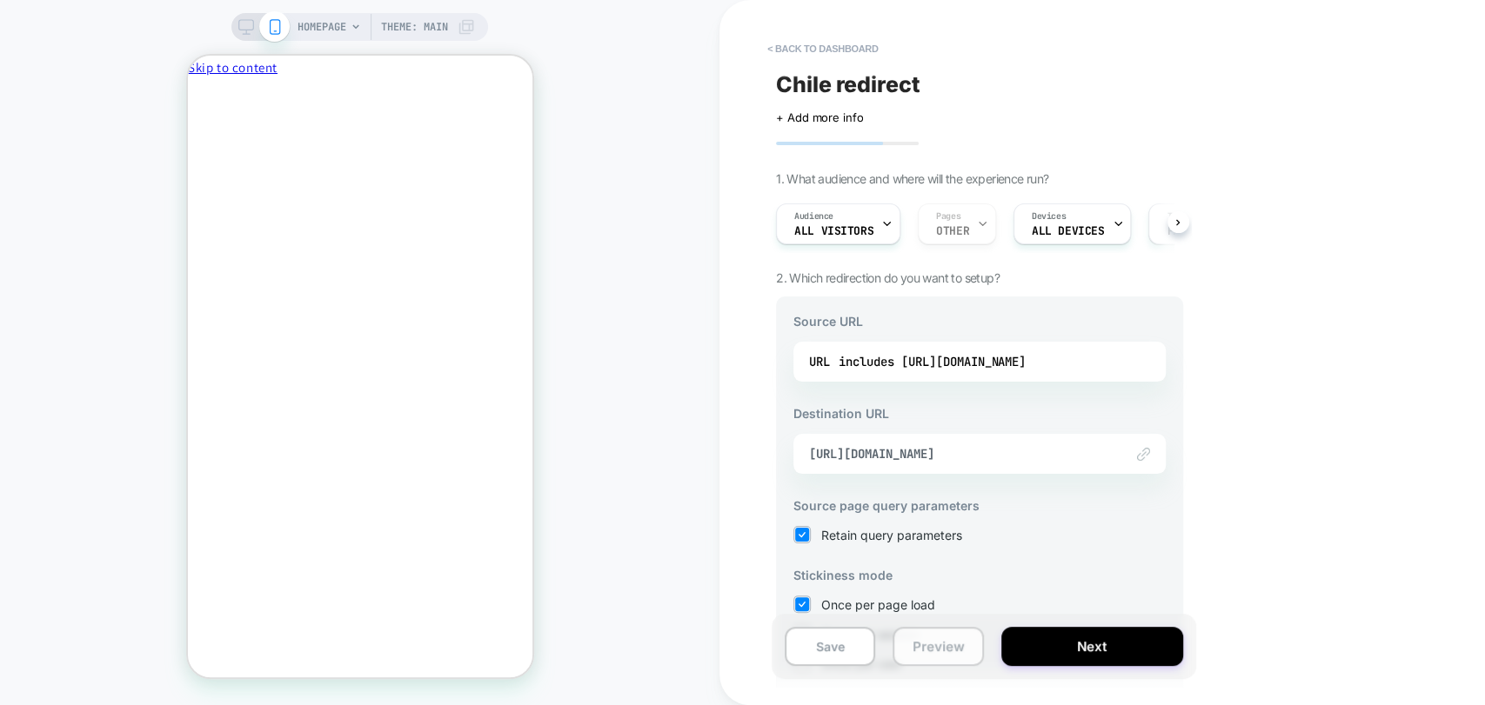
click at [919, 645] on button "Preview" at bounding box center [937, 646] width 90 height 39
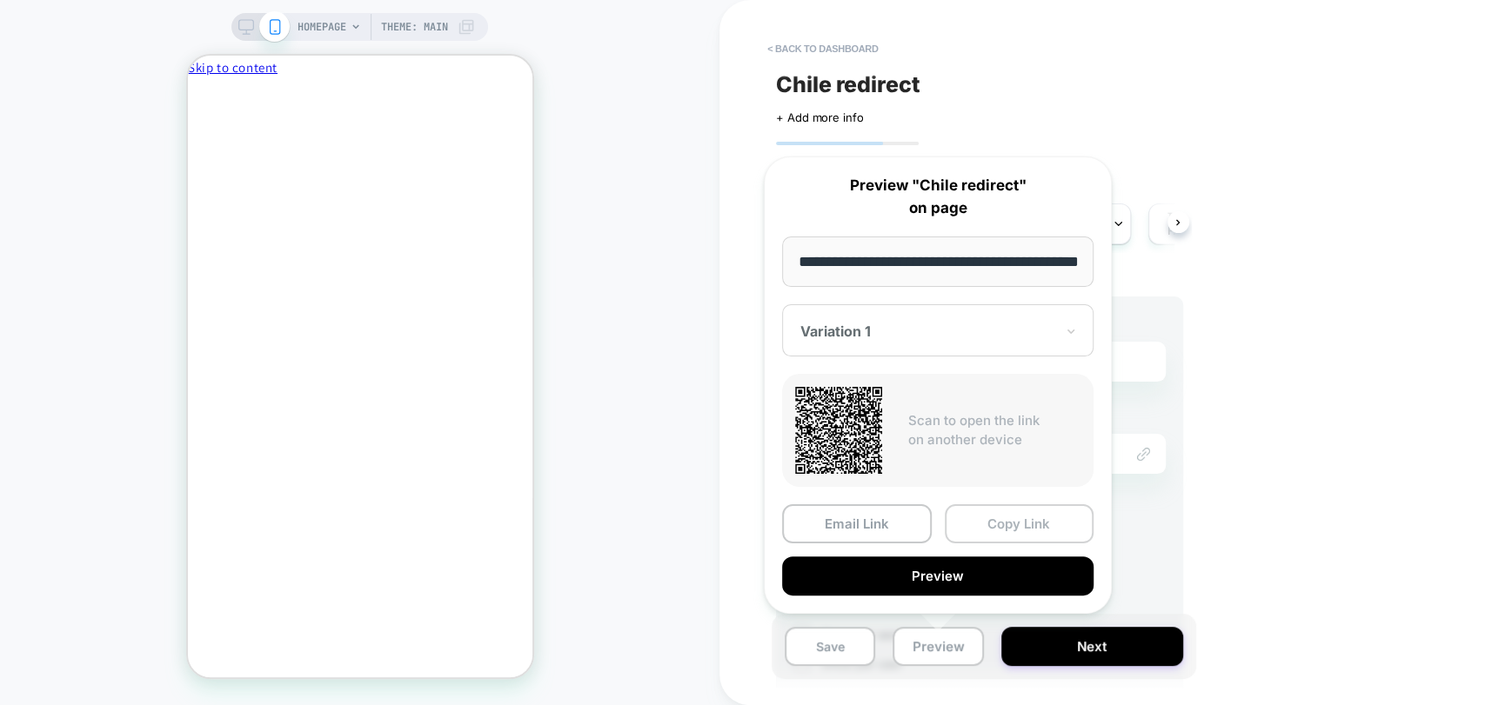
click at [1037, 527] on button "Copy Link" at bounding box center [1020, 524] width 150 height 39
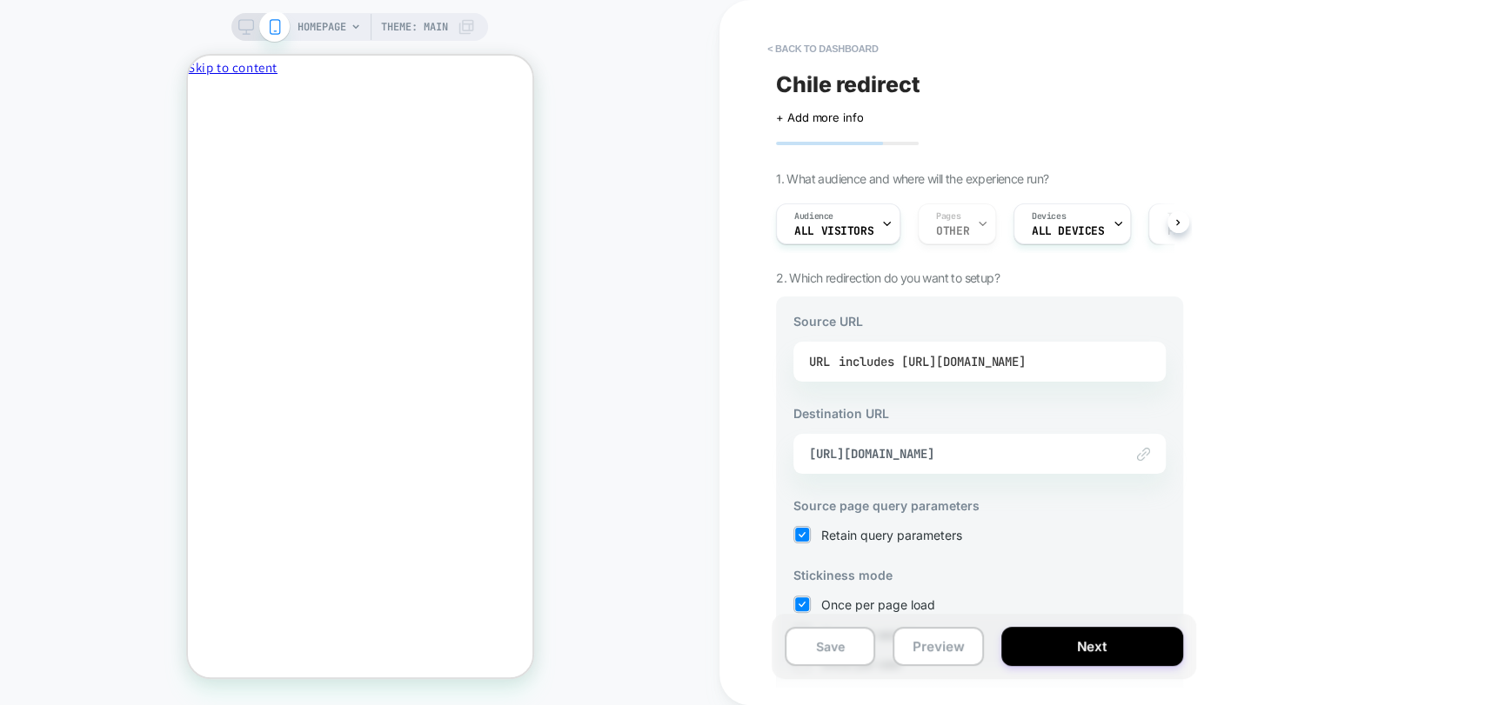
click at [989, 358] on div "includes https://www.playermaker.com/" at bounding box center [932, 362] width 187 height 26
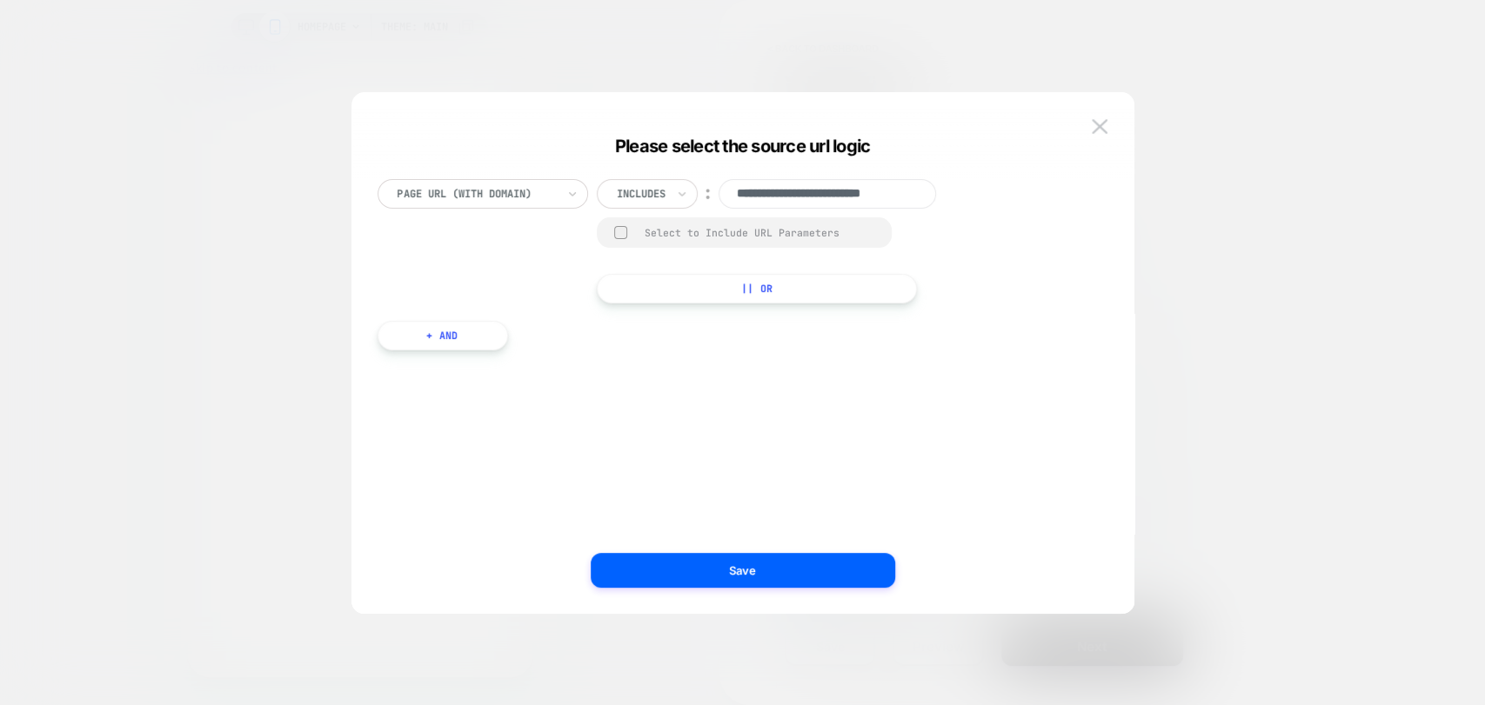
scroll to position [0, 23]
click at [875, 197] on input "**********" at bounding box center [826, 194] width 217 height 30
click at [1101, 117] on button at bounding box center [1099, 127] width 26 height 26
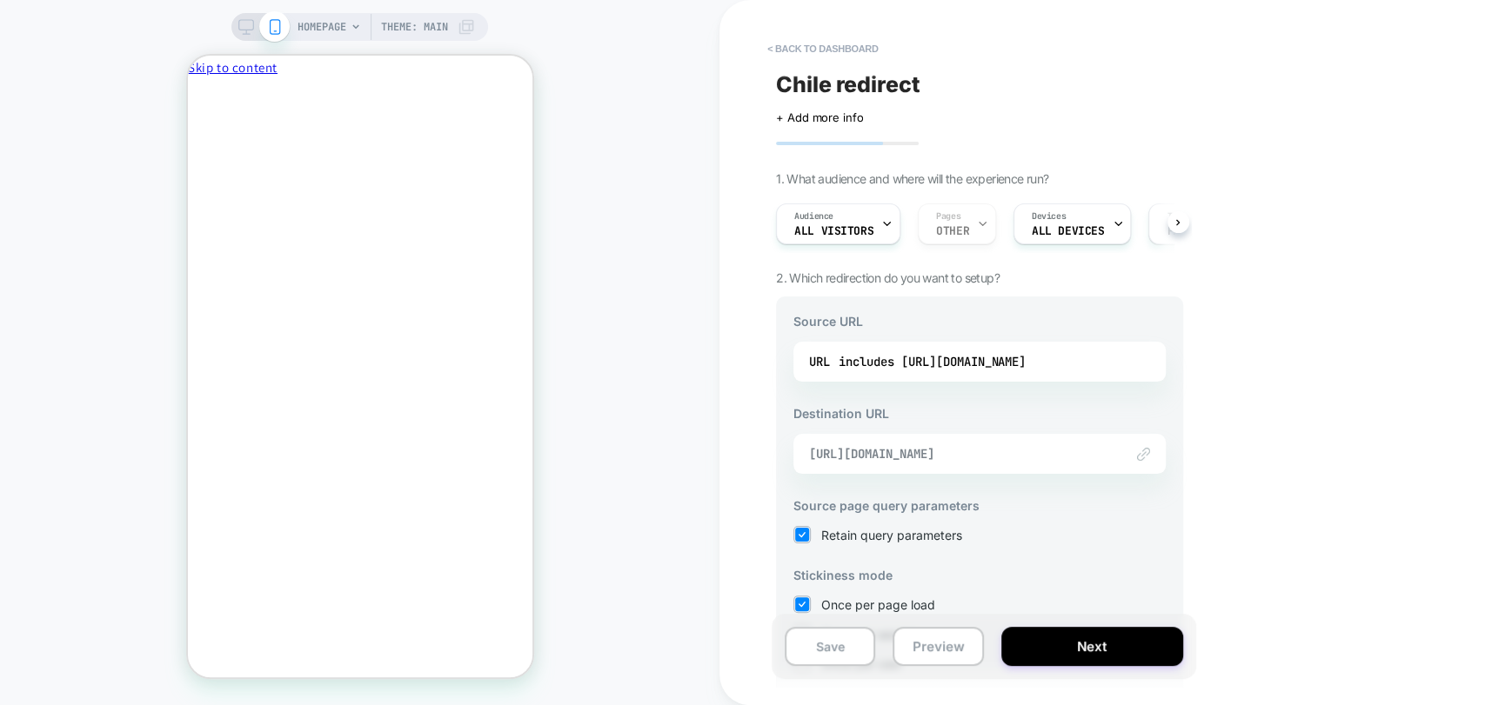
click at [944, 446] on span "https://cl.playermaker.com/" at bounding box center [957, 454] width 297 height 16
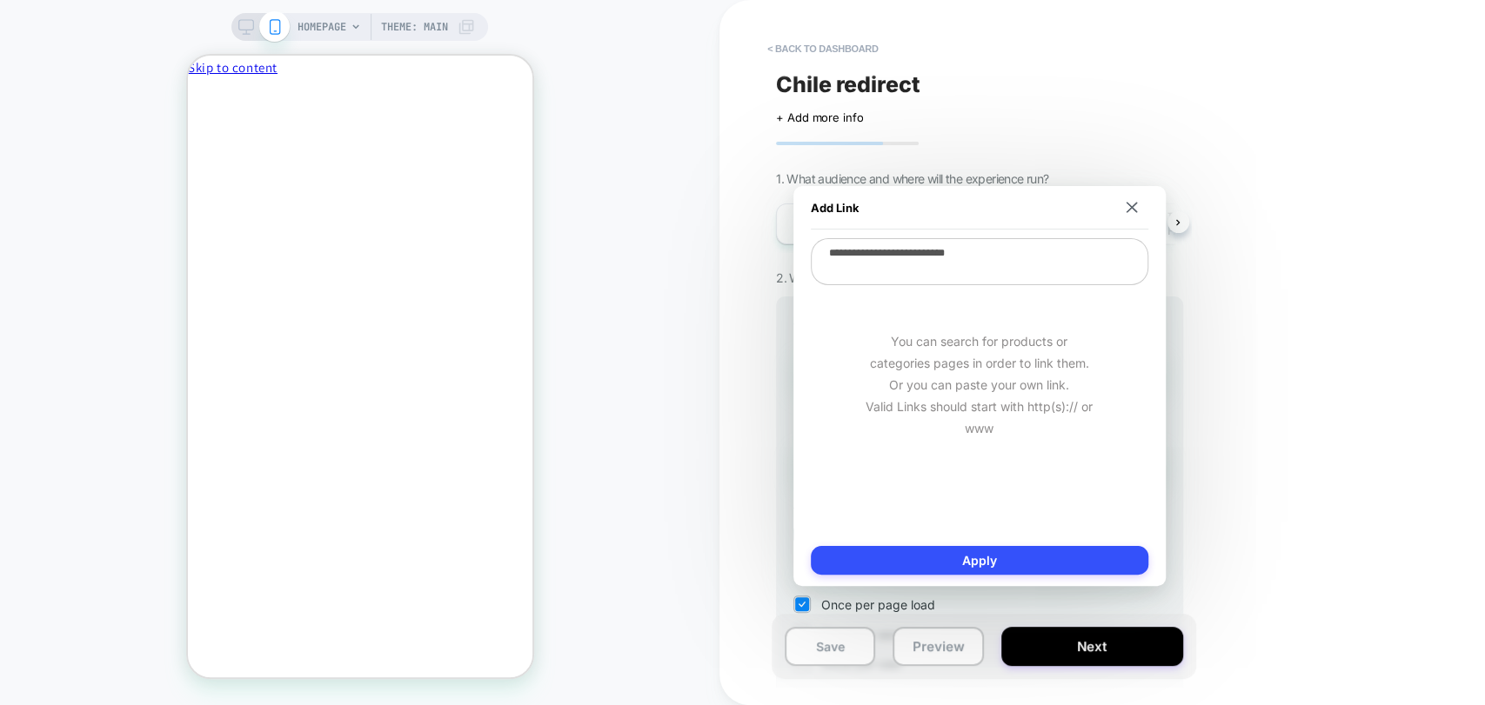
click at [932, 247] on textarea "**********" at bounding box center [979, 261] width 337 height 47
click at [1128, 206] on img at bounding box center [1131, 207] width 11 height 11
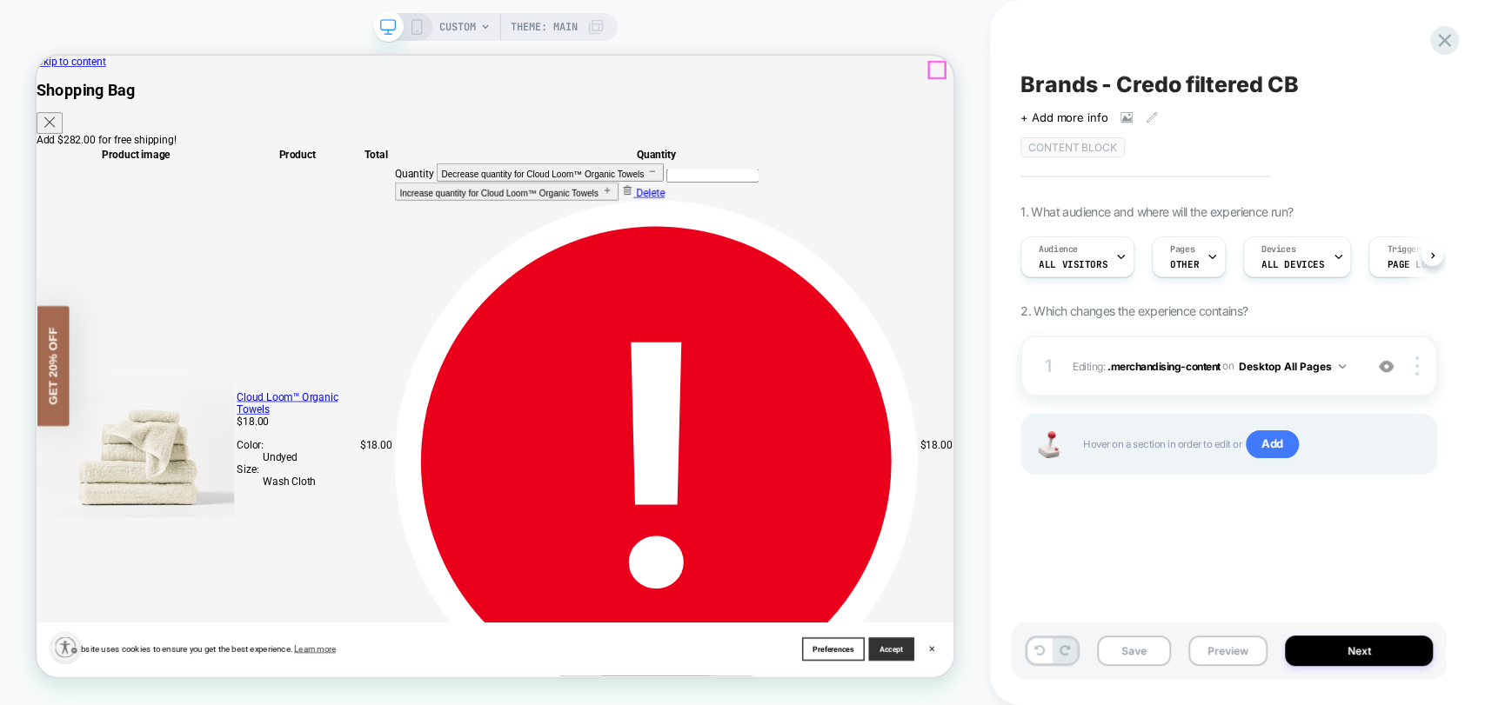
click at [64, 134] on icon "Close" at bounding box center [53, 144] width 21 height 21
click at [1089, 534] on div "Brands - Credo filtered CB Click to view images Click to edit experience detail…" at bounding box center [1229, 352] width 434 height 671
click at [1160, 364] on span ".merchandising-content" at bounding box center [1163, 365] width 113 height 13
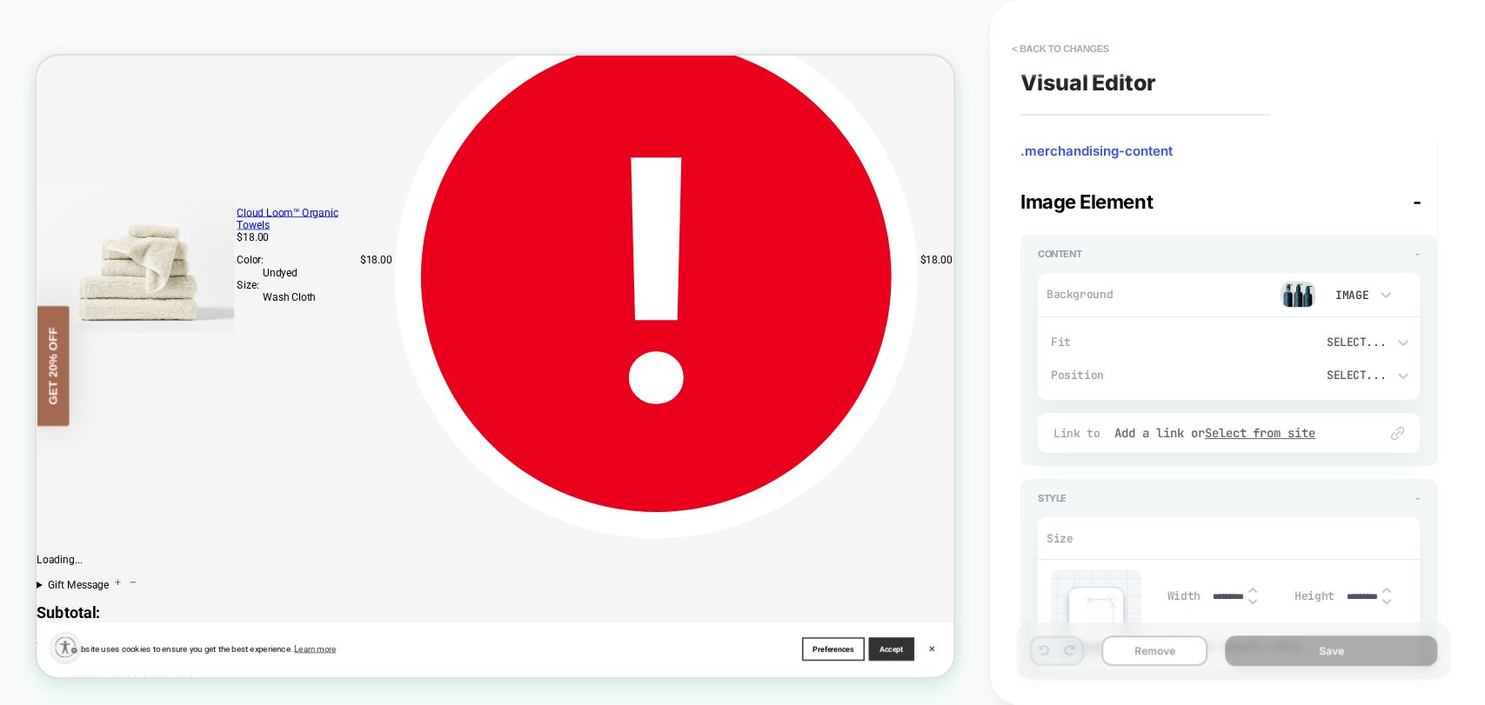
scroll to position [381, 0]
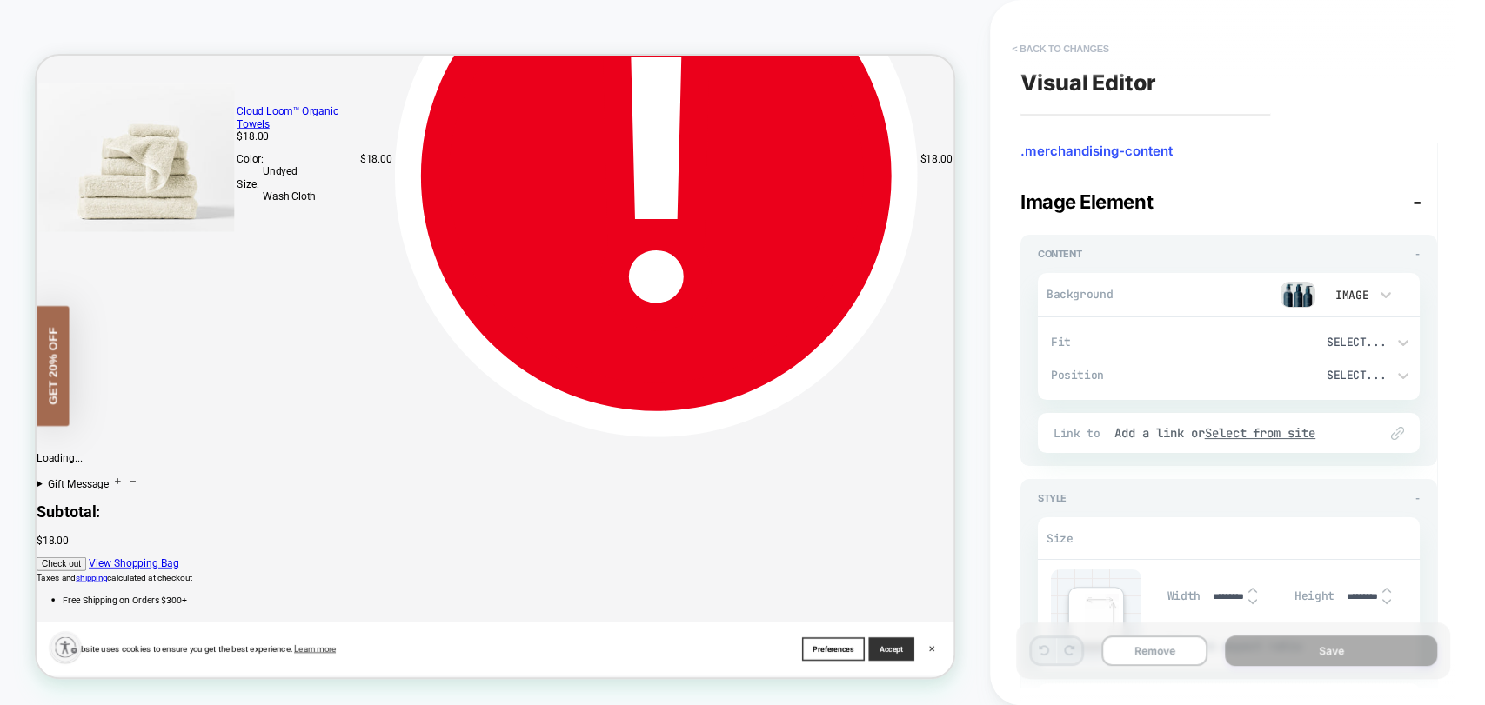
click at [1041, 44] on button "< Back to changes" at bounding box center [1060, 49] width 115 height 28
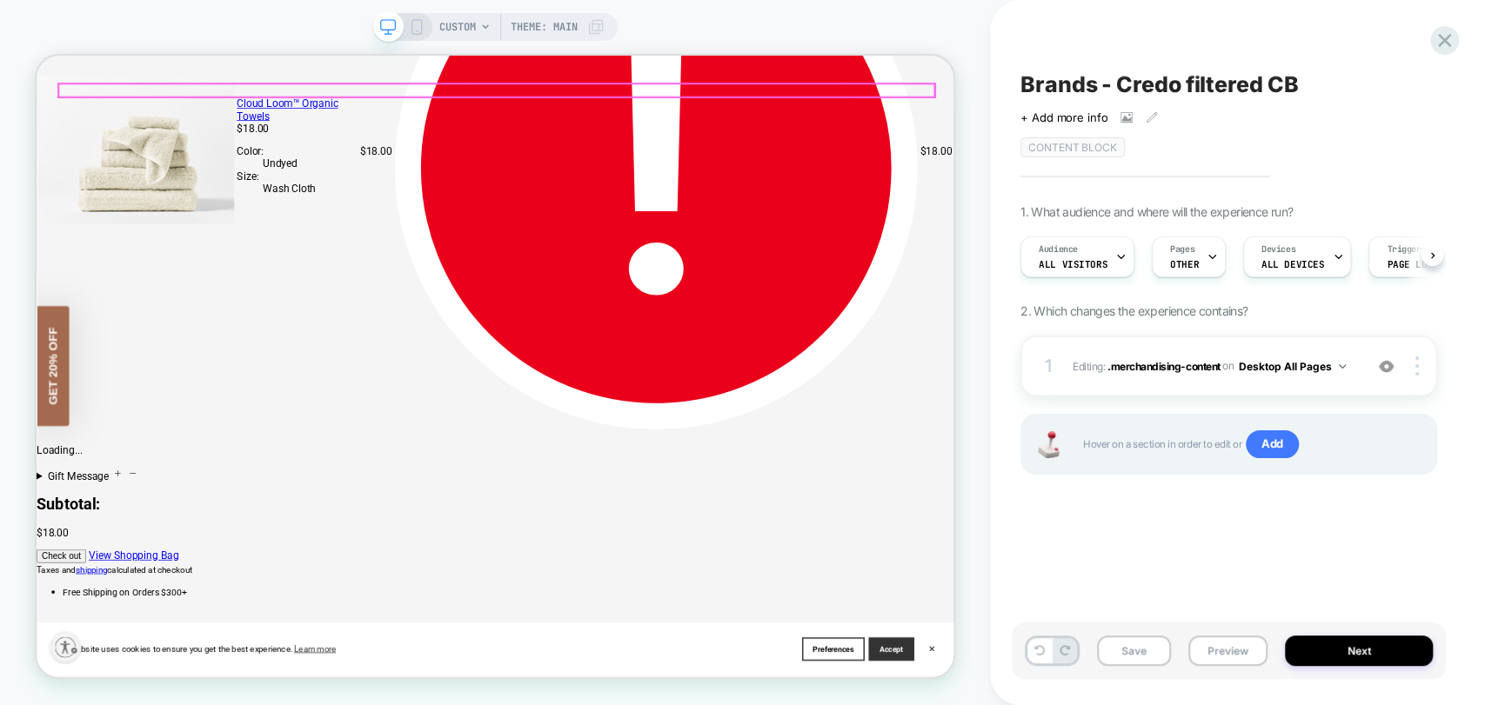
scroll to position [483, 0]
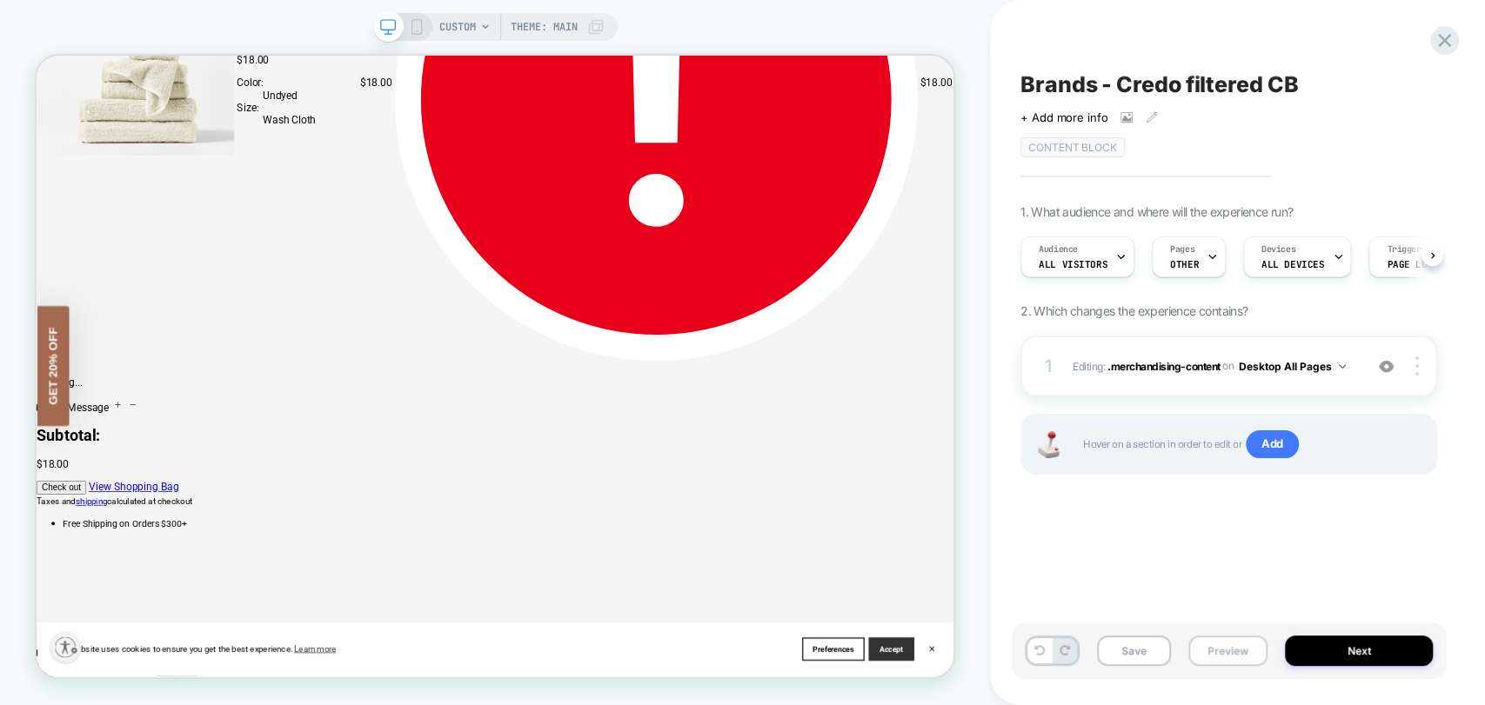
click at [1228, 652] on button "Preview" at bounding box center [1227, 651] width 79 height 30
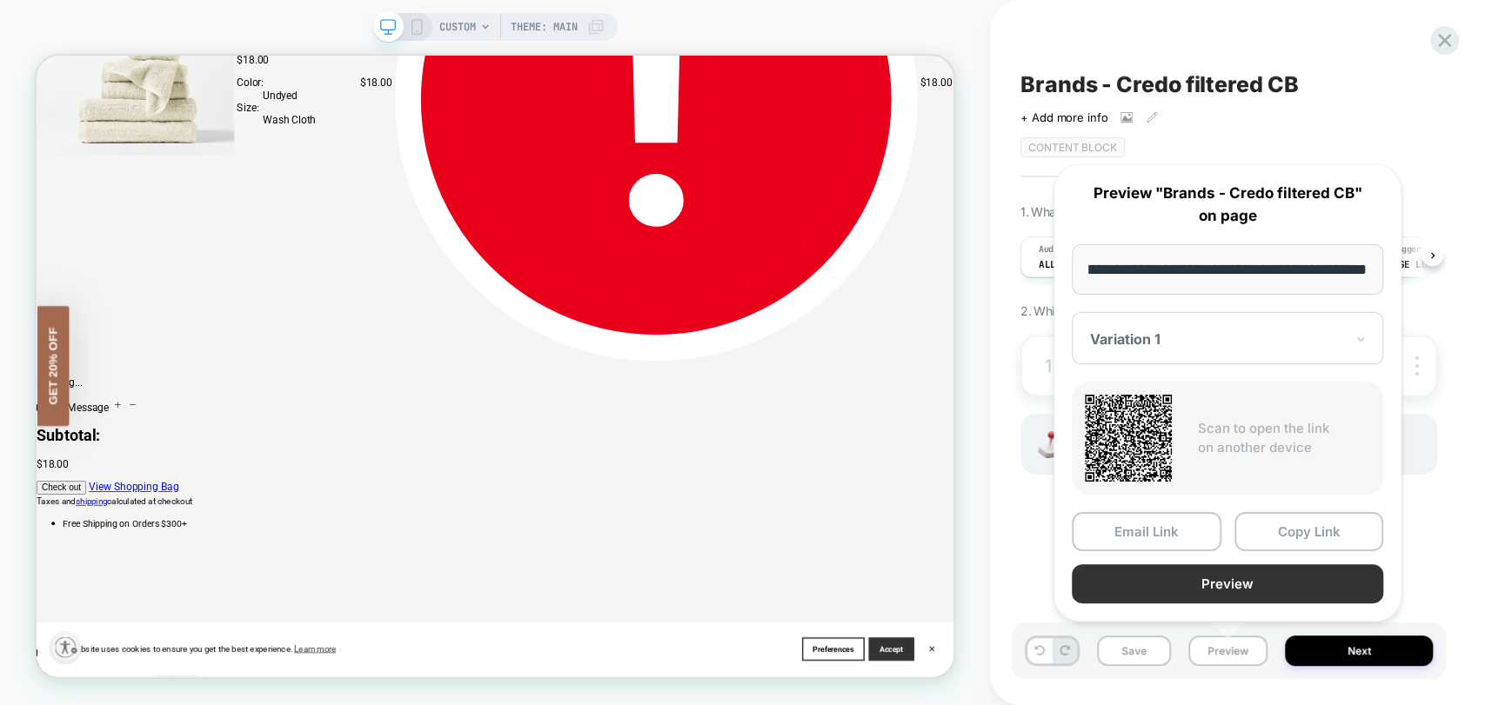
scroll to position [0, 0]
click at [1253, 586] on button "Preview" at bounding box center [1227, 584] width 311 height 39
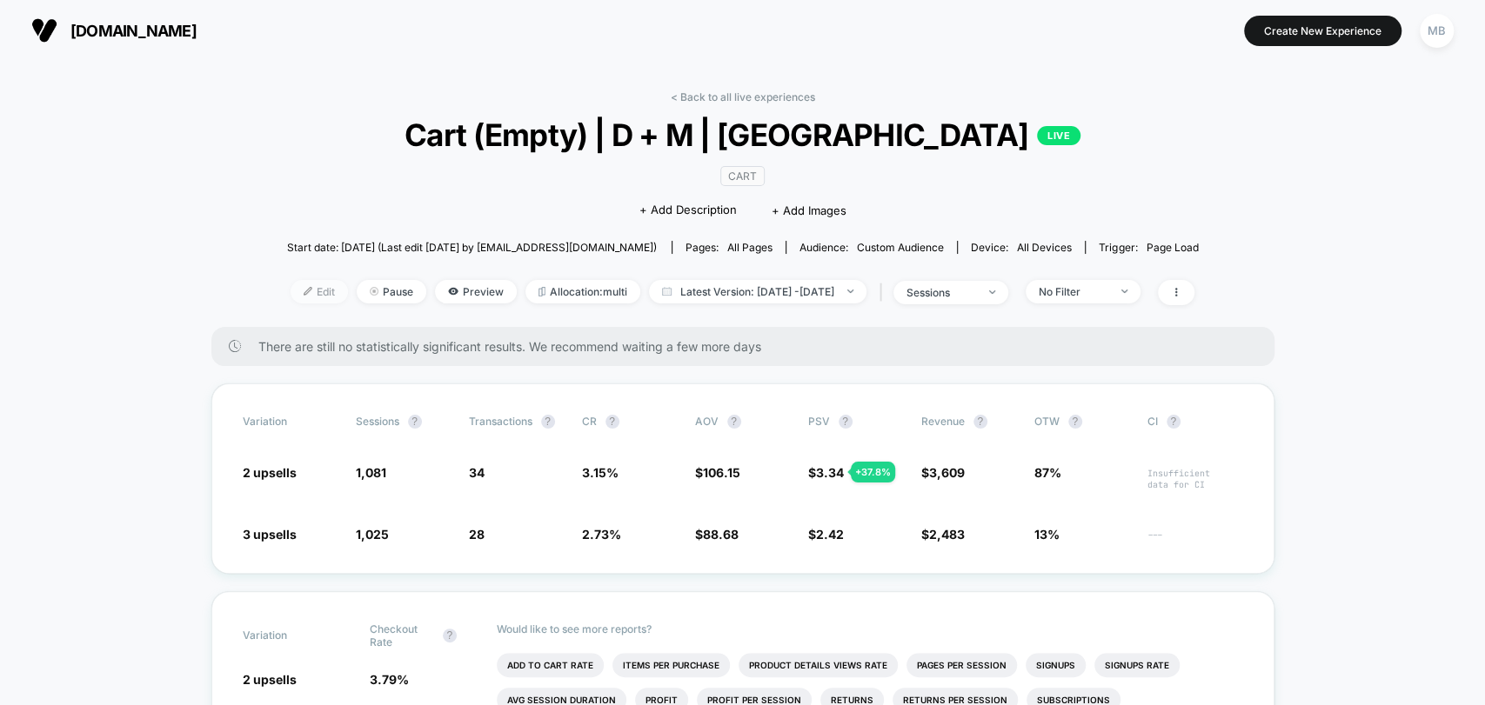
click at [291, 289] on span "Edit" at bounding box center [319, 291] width 57 height 23
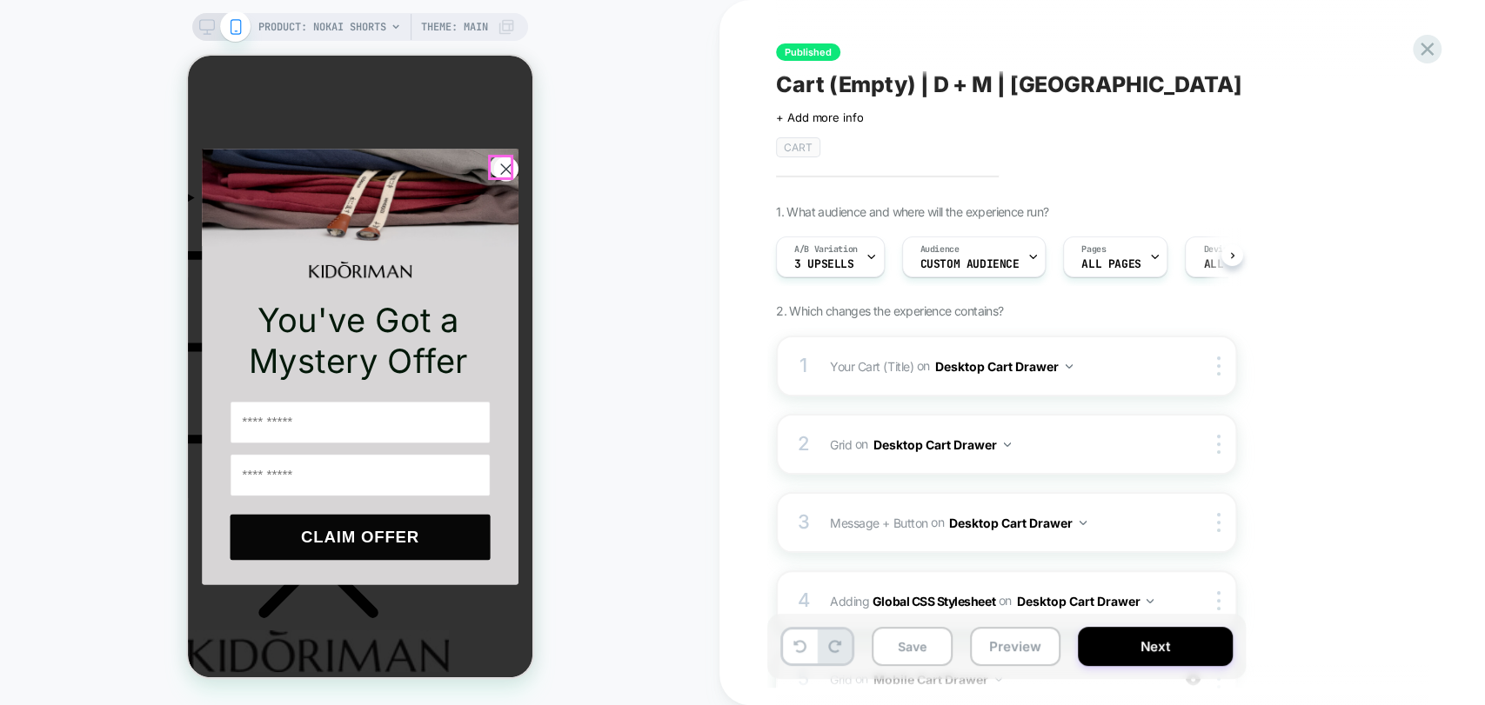
click at [495, 164] on circle "Close dialog" at bounding box center [504, 168] width 23 height 23
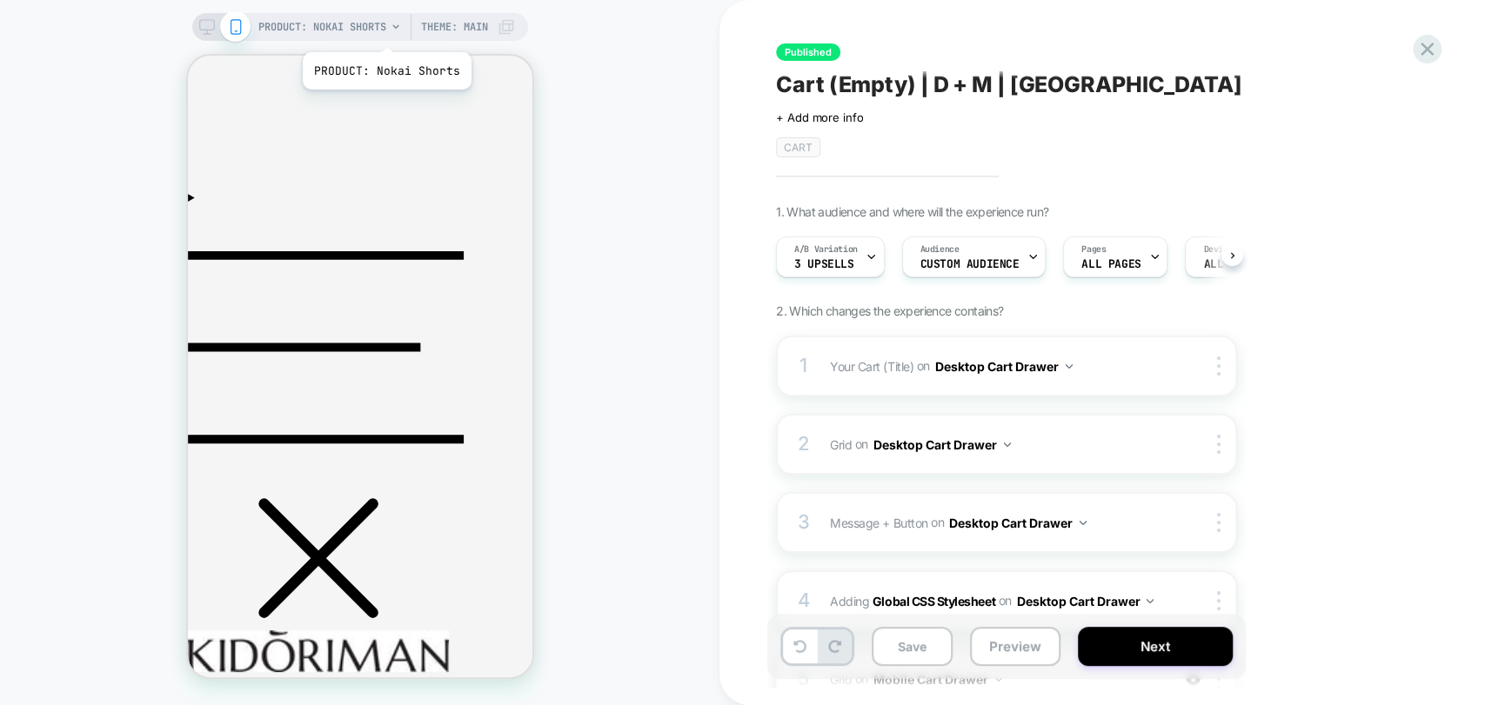
click at [385, 30] on span "PRODUCT: Nokai Shorts" at bounding box center [322, 27] width 128 height 28
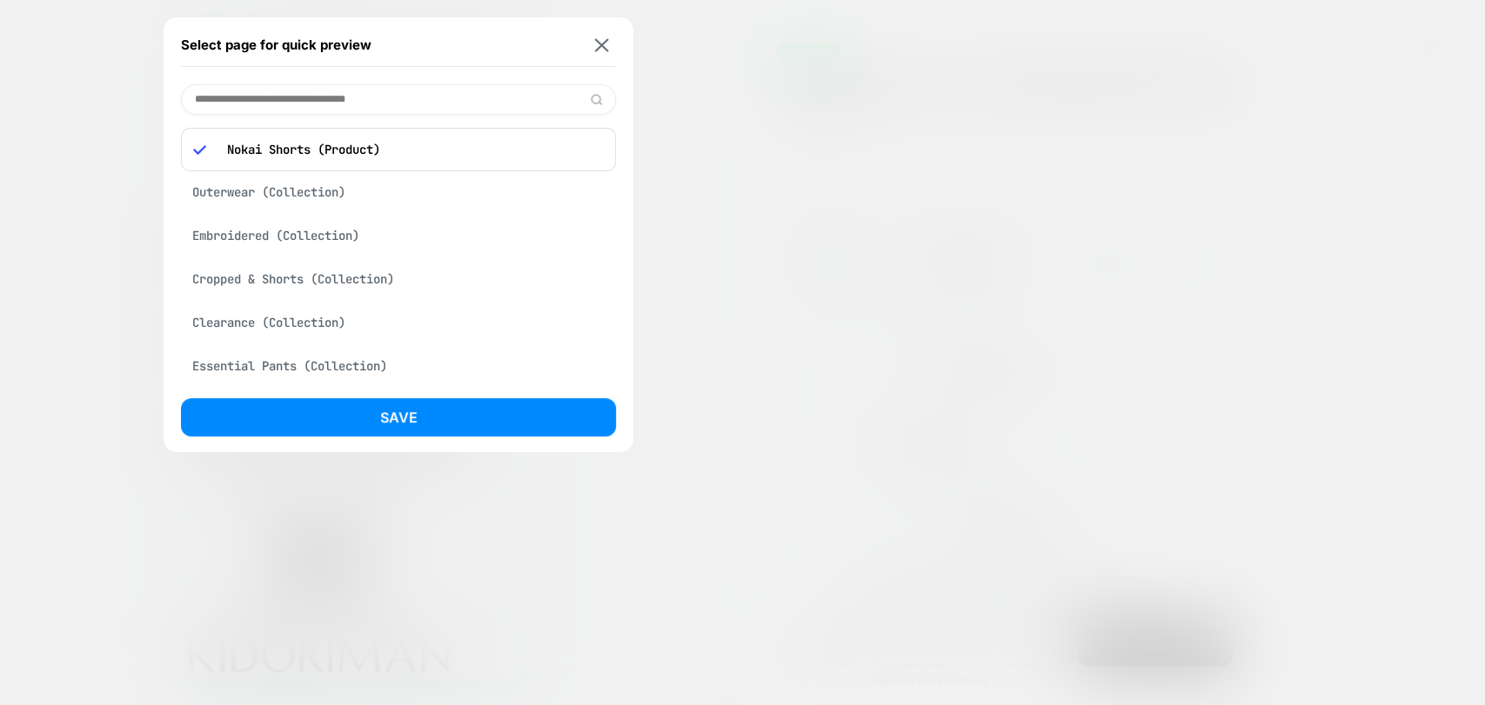
click at [338, 102] on input at bounding box center [398, 99] width 435 height 30
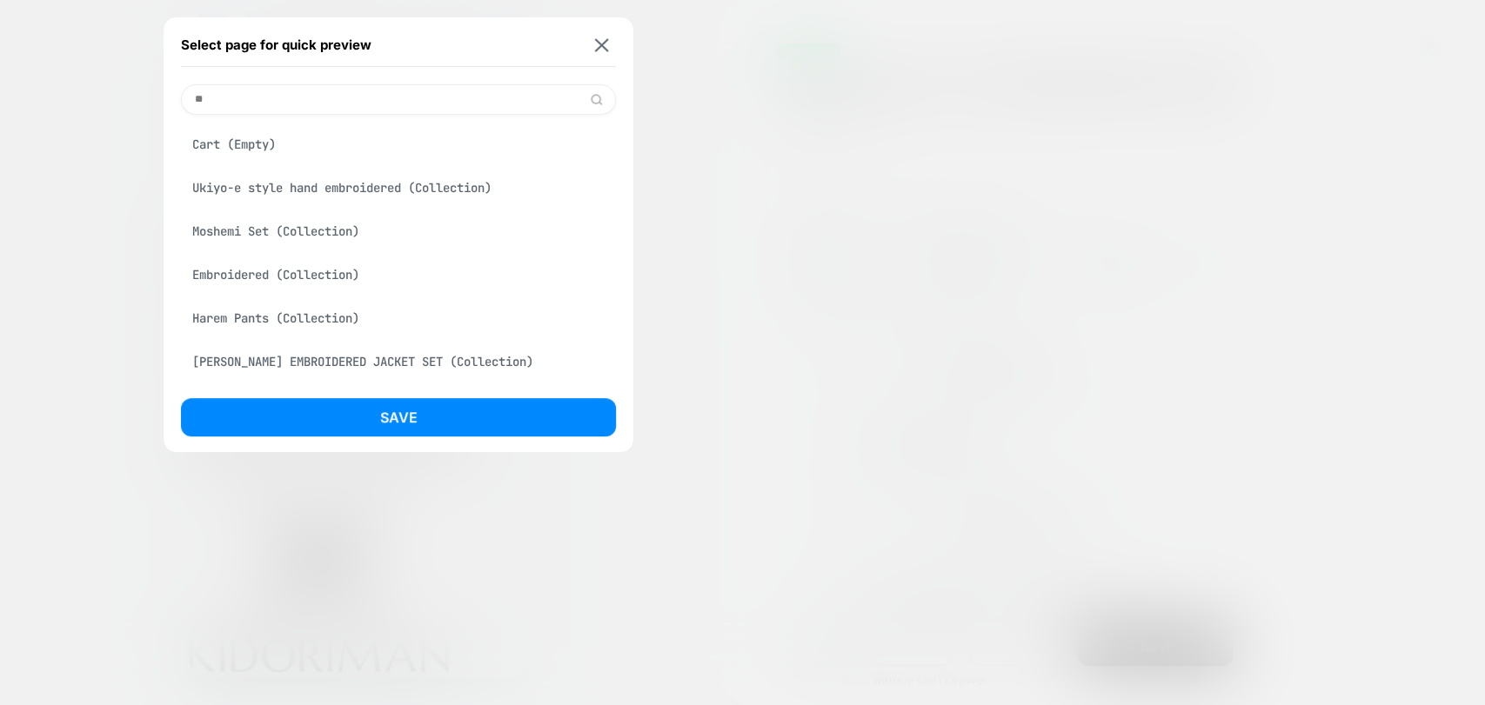
type input "**"
click at [227, 147] on div "Cart (Empty)" at bounding box center [398, 144] width 435 height 33
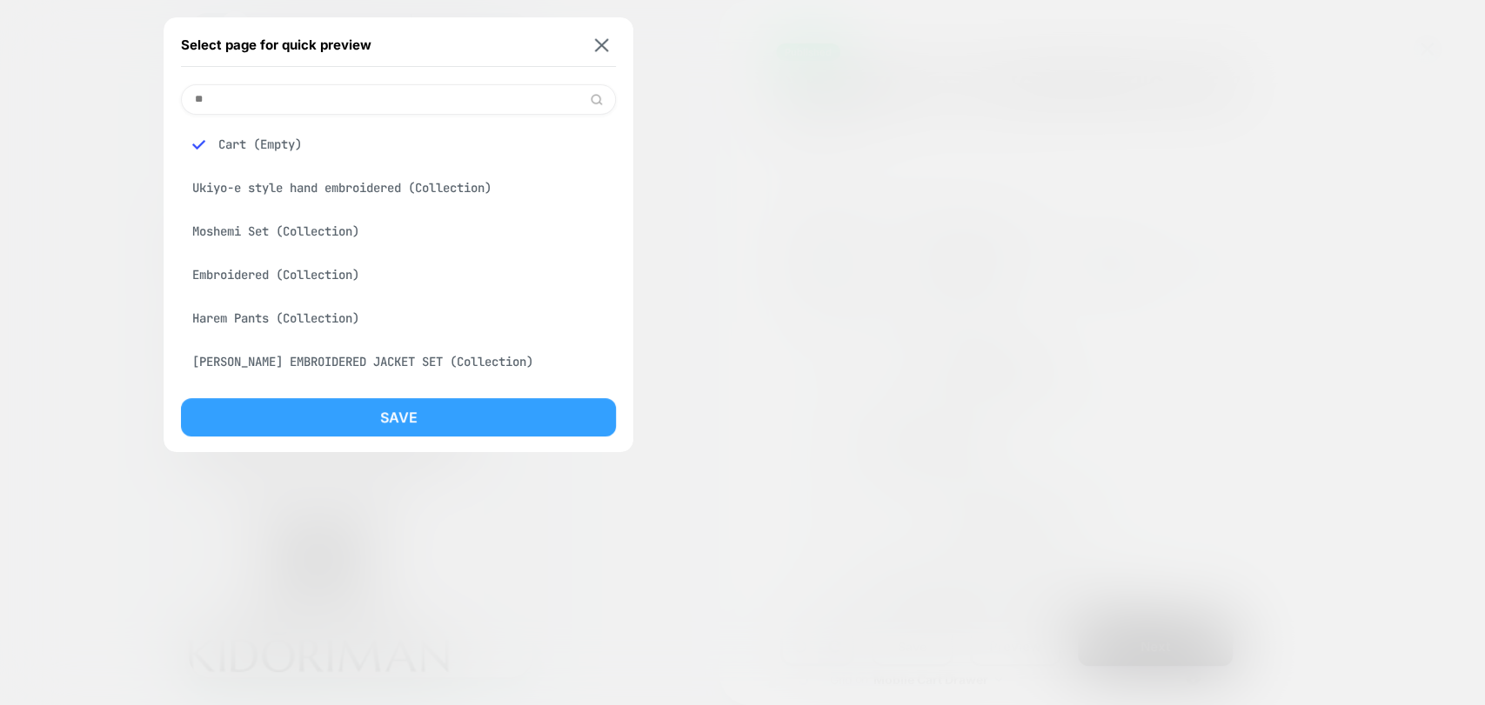
click at [400, 418] on button "Save" at bounding box center [398, 417] width 435 height 38
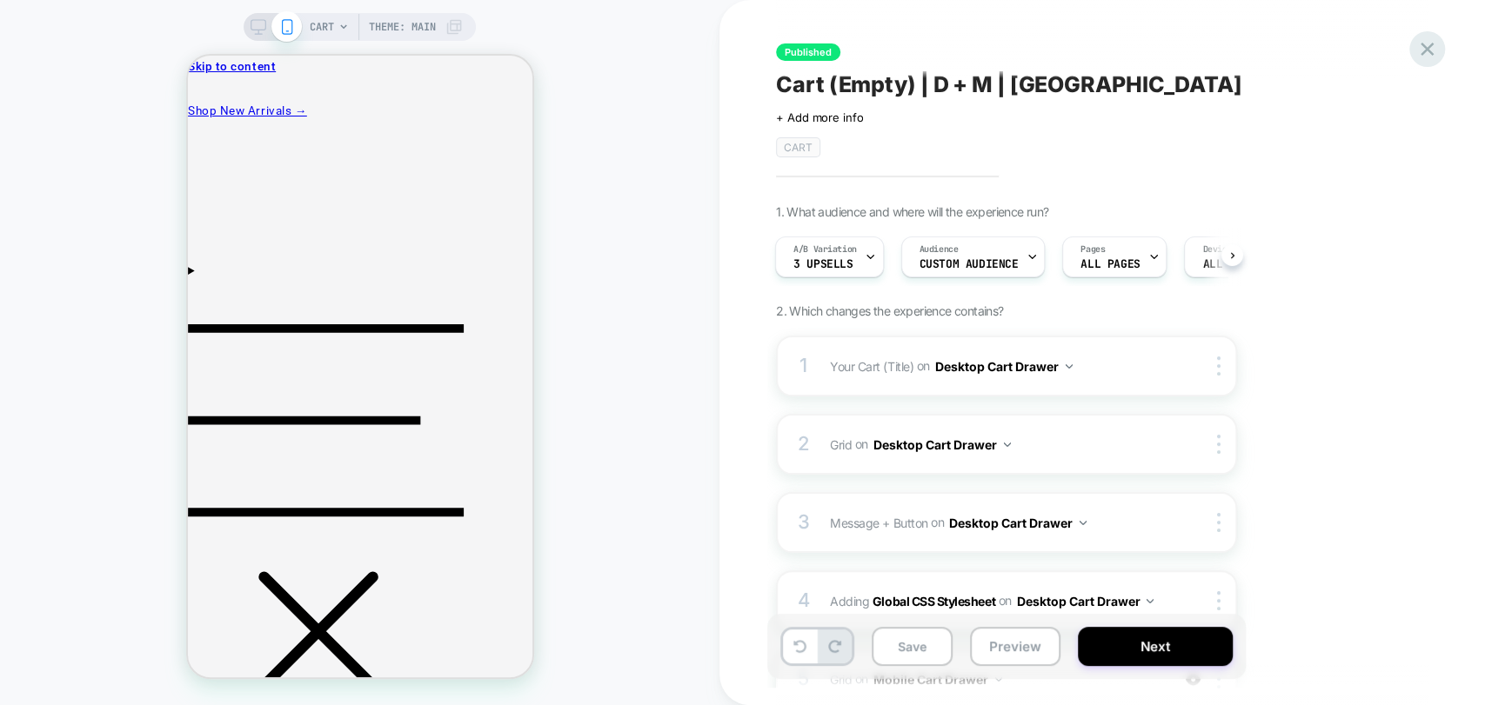
click at [1427, 48] on icon at bounding box center [1426, 49] width 13 height 13
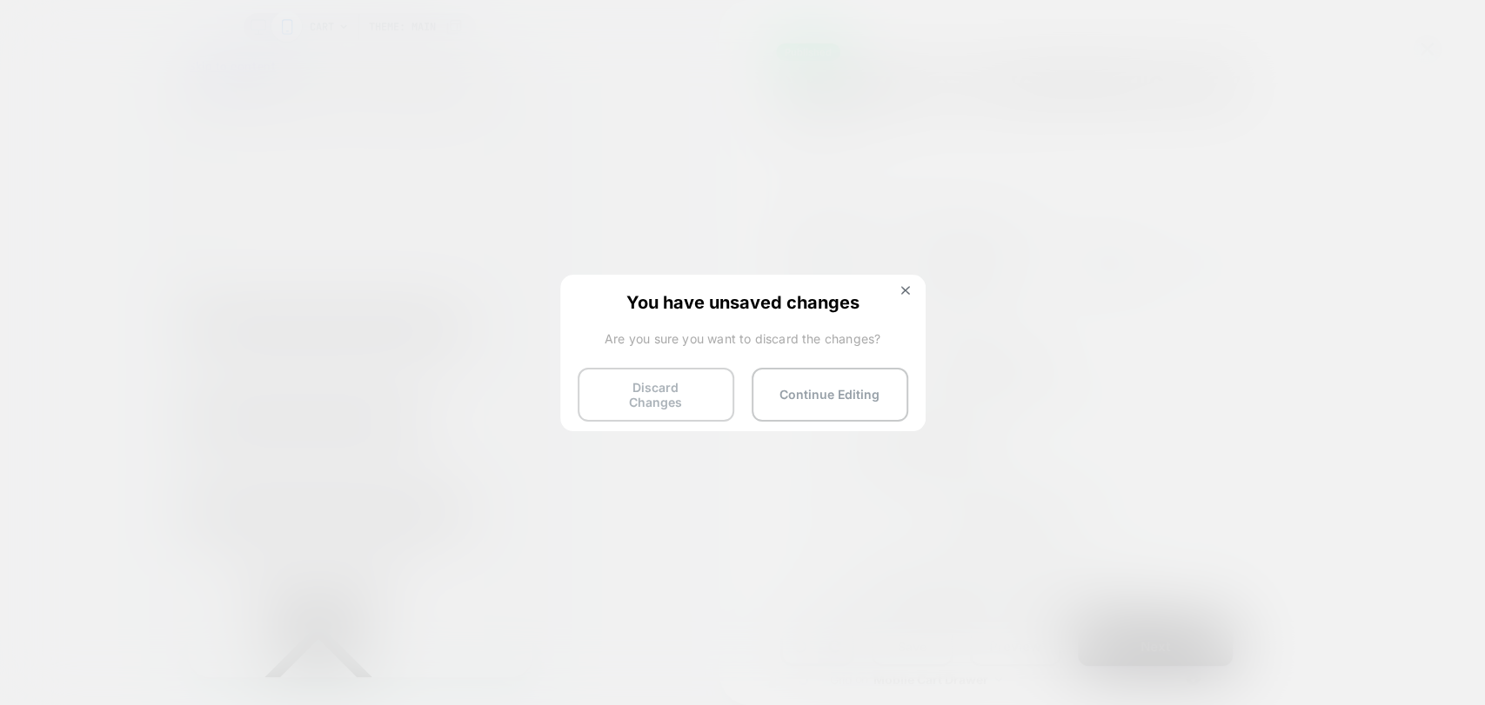
click at [650, 396] on button "Discard Changes" at bounding box center [656, 395] width 157 height 54
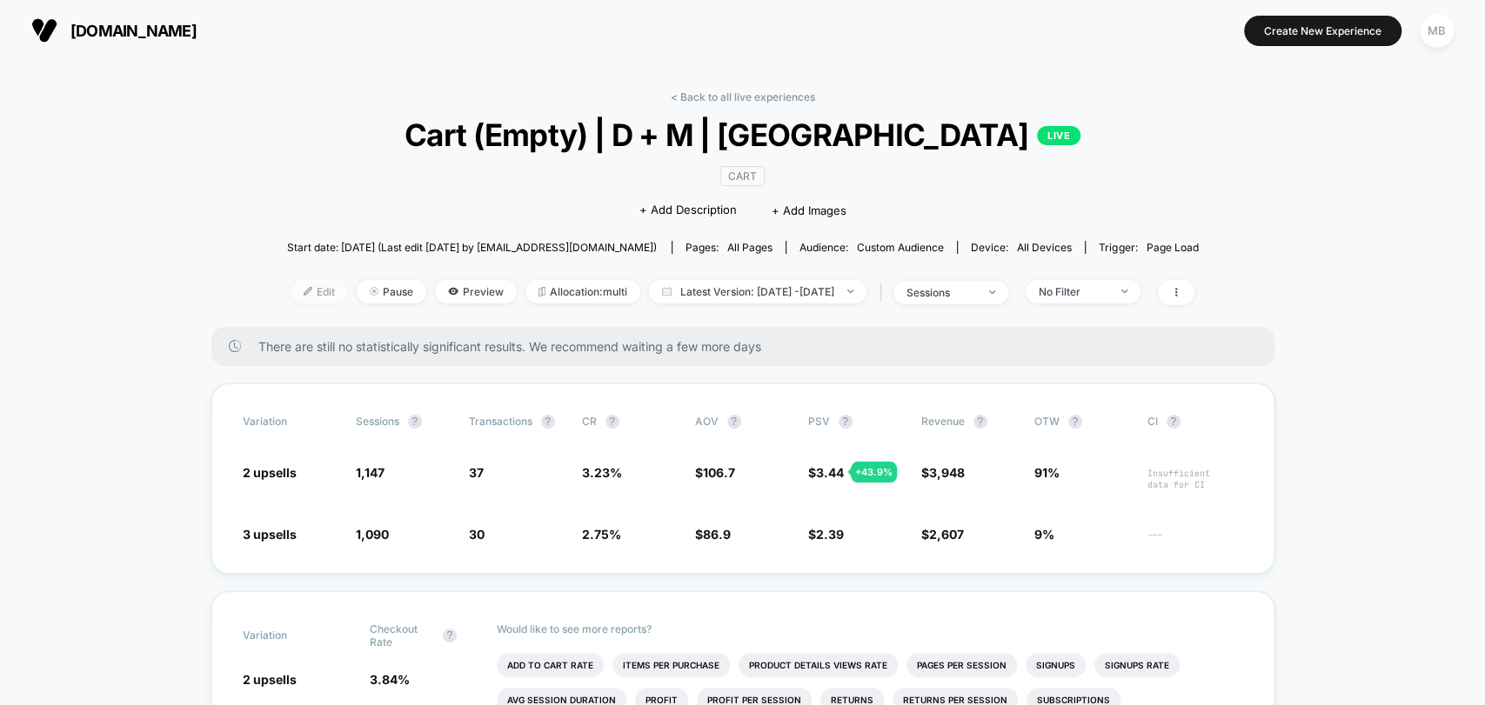
click at [291, 285] on span "Edit" at bounding box center [319, 291] width 57 height 23
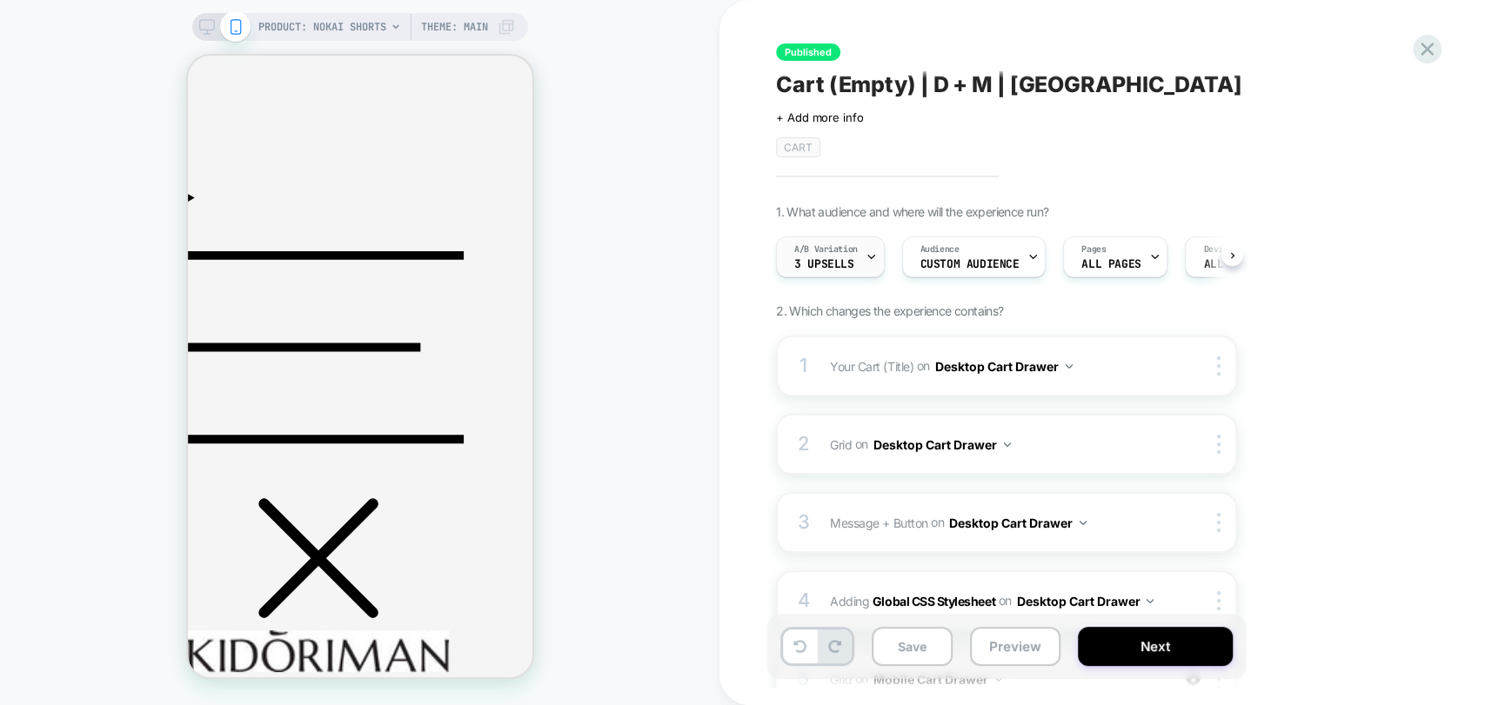
click at [821, 264] on span "3 upsells" at bounding box center [823, 264] width 59 height 12
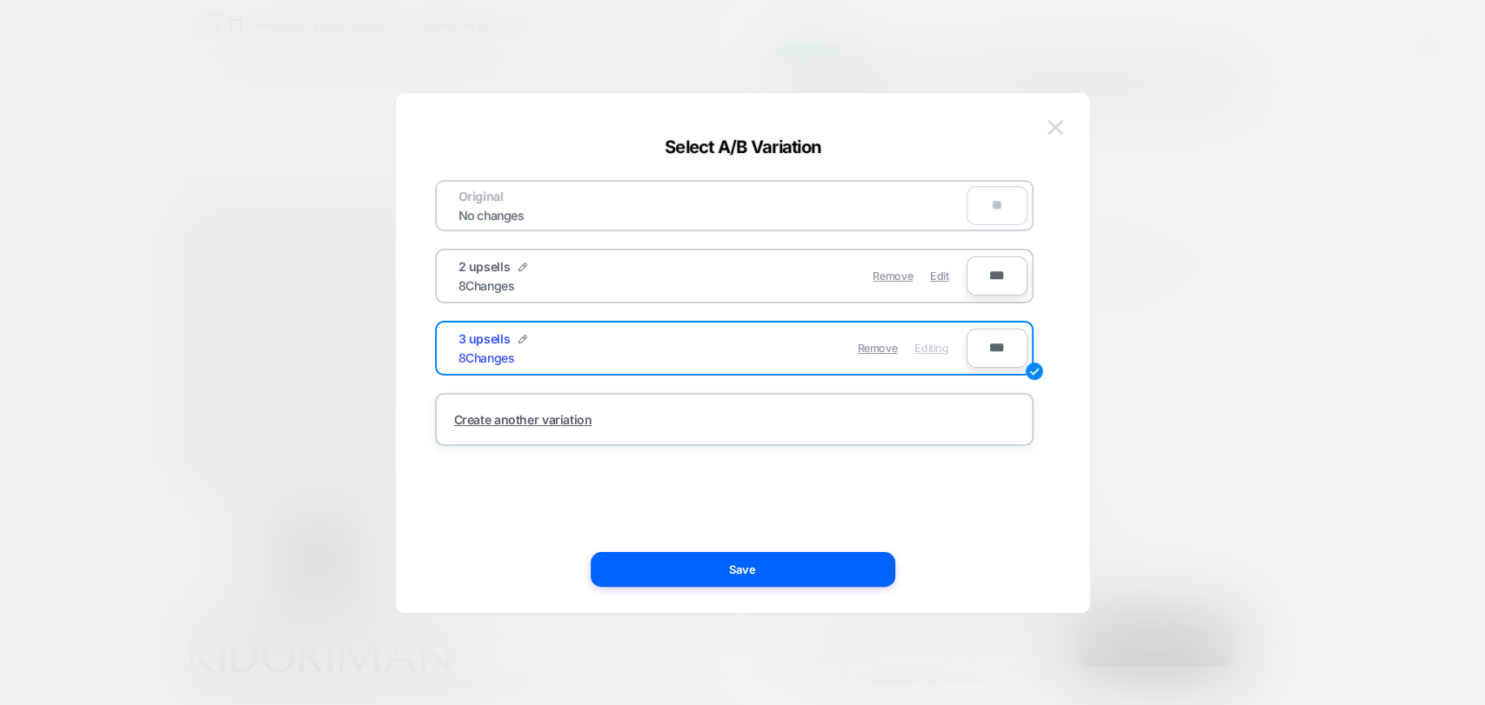
click at [1053, 121] on img at bounding box center [1055, 127] width 16 height 15
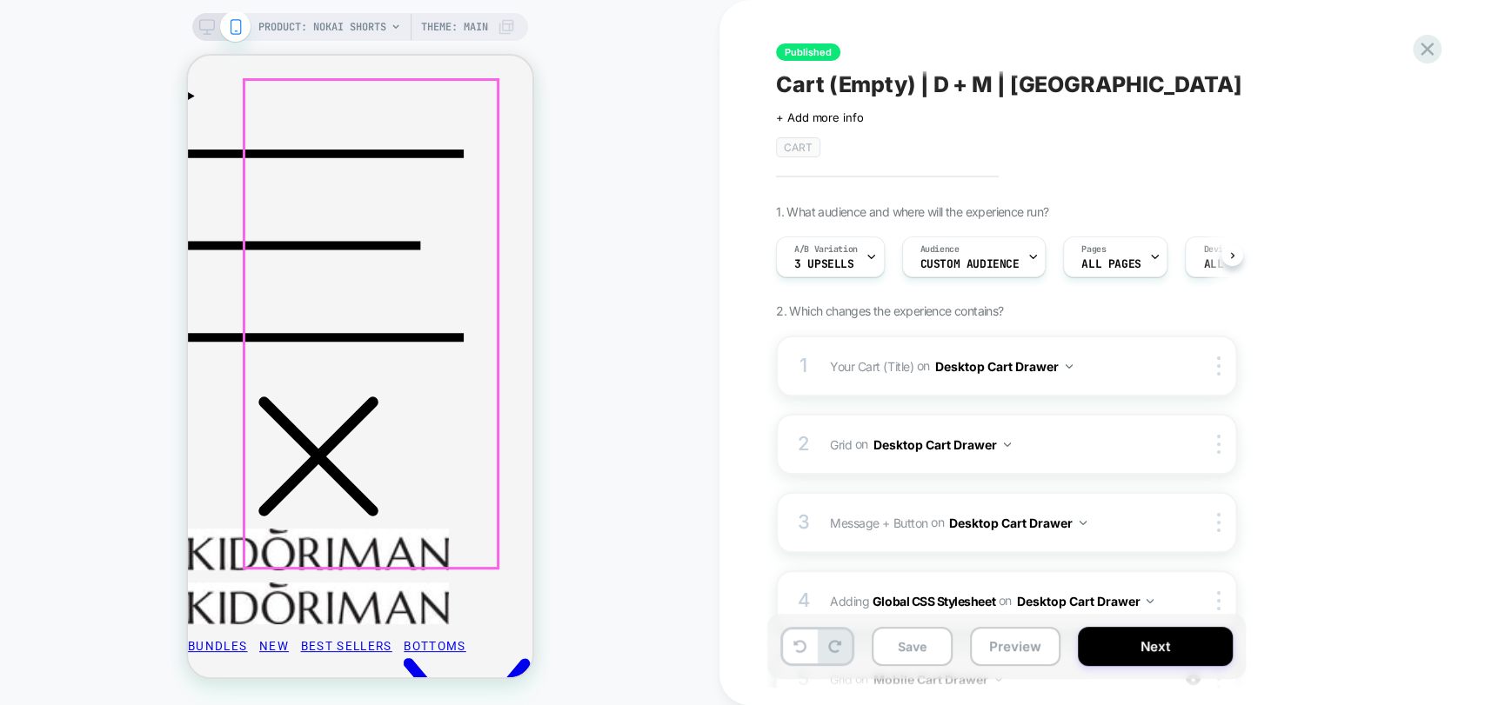
scroll to position [193, 0]
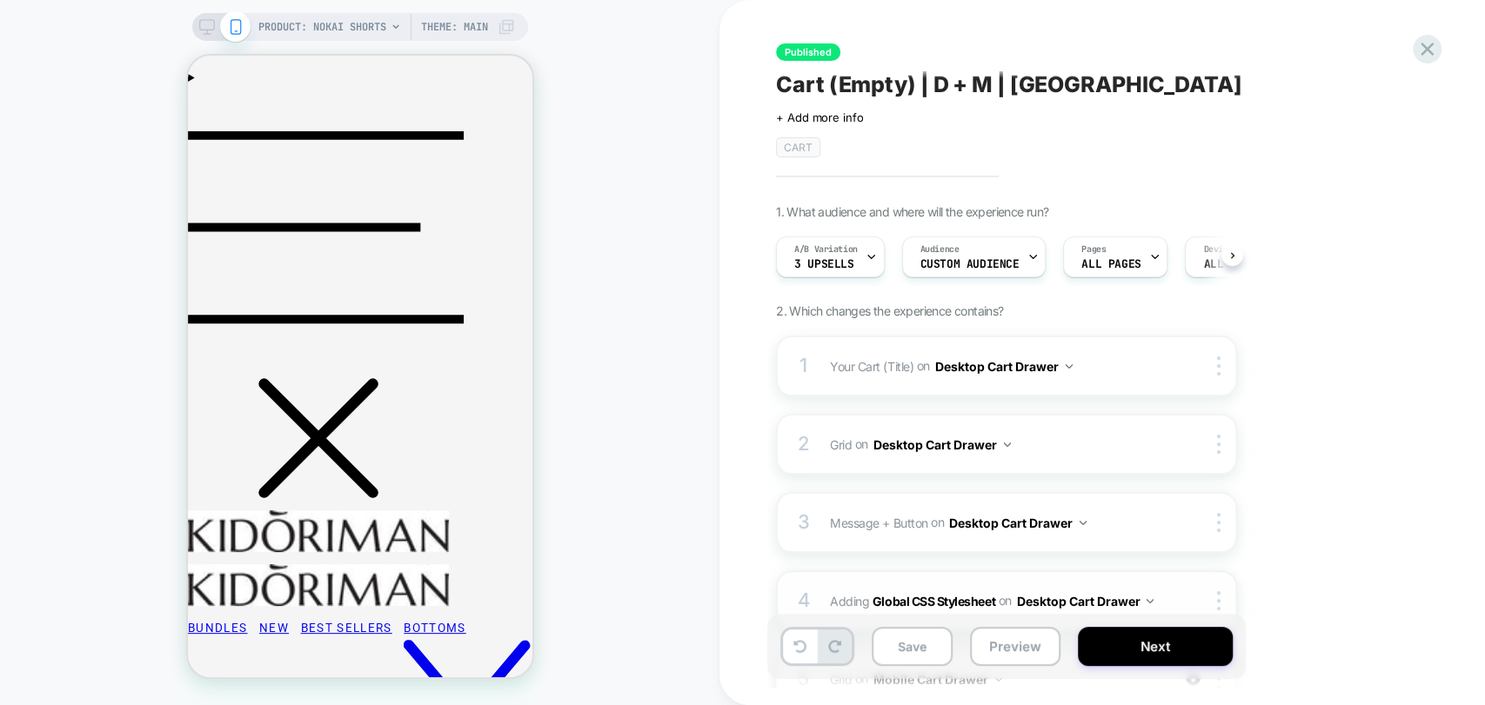
drag, startPoint x: 999, startPoint y: 642, endPoint x: 1025, endPoint y: 612, distance: 39.4
click at [998, 642] on button "Preview" at bounding box center [1015, 646] width 90 height 39
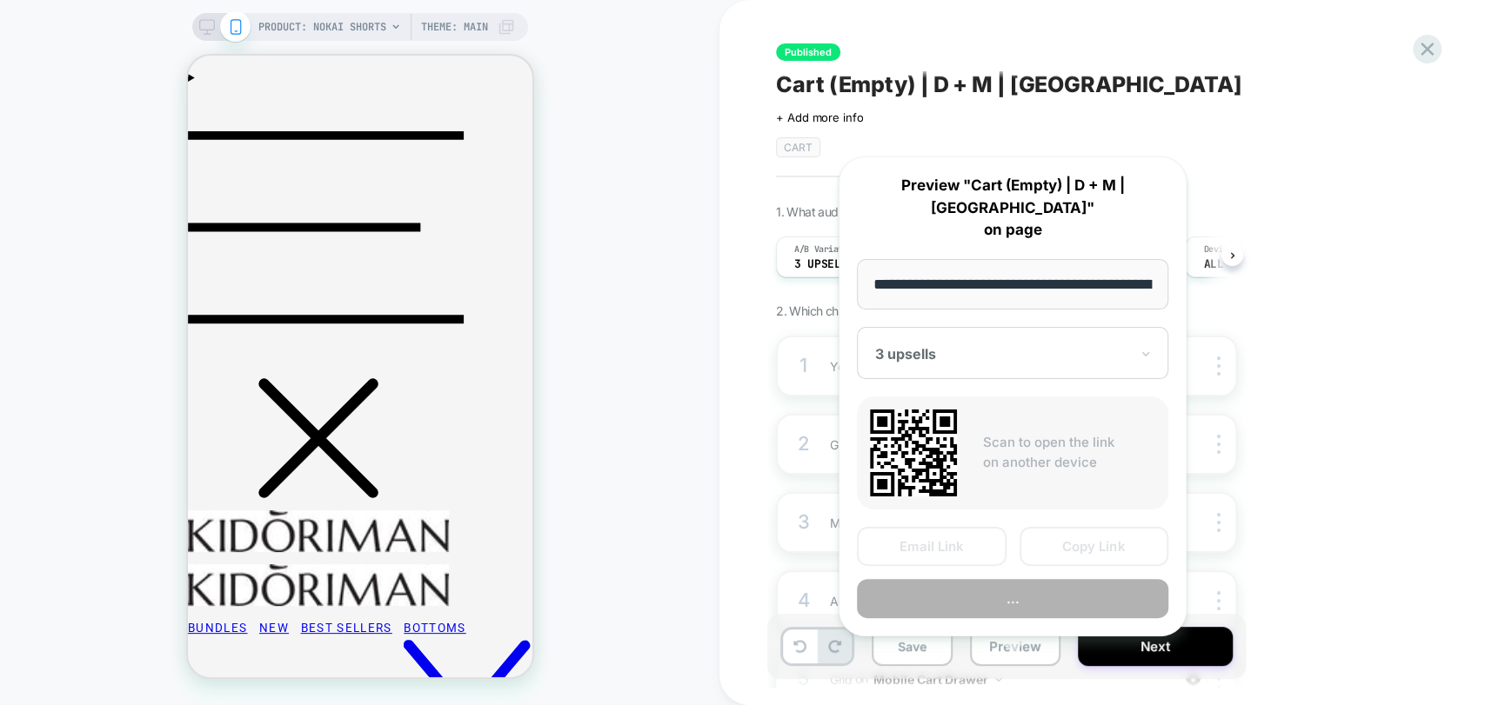
scroll to position [0, 168]
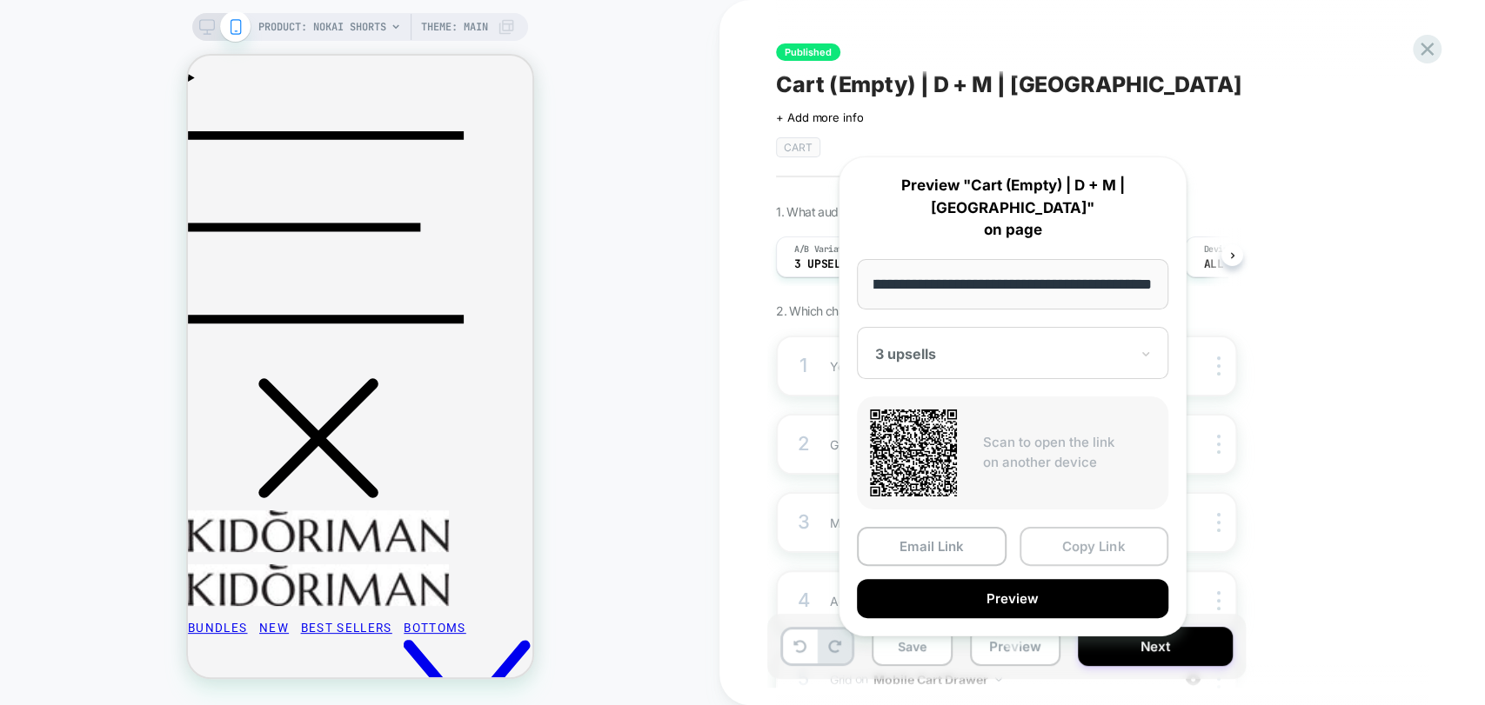
click at [1089, 527] on button "Copy Link" at bounding box center [1094, 546] width 150 height 39
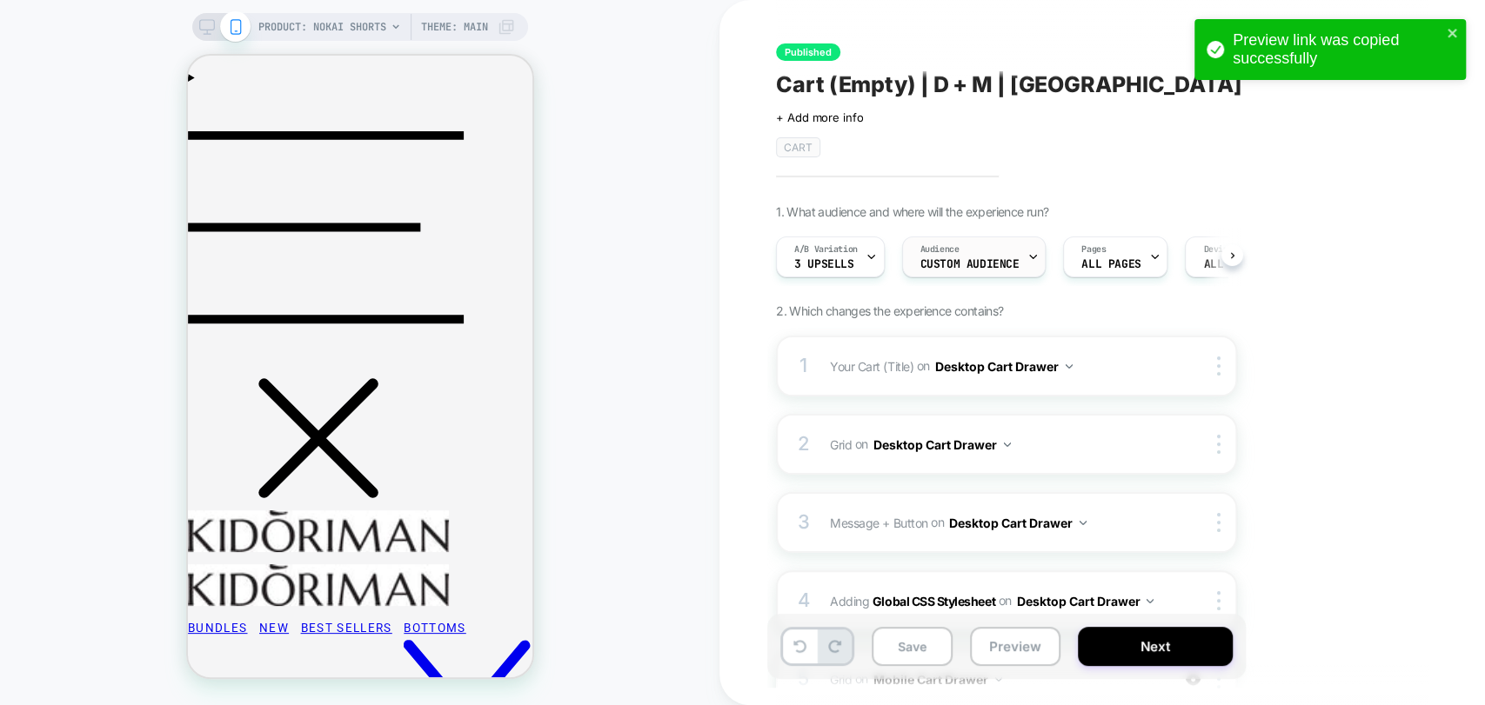
click at [953, 262] on span "Custom Audience" at bounding box center [969, 264] width 99 height 12
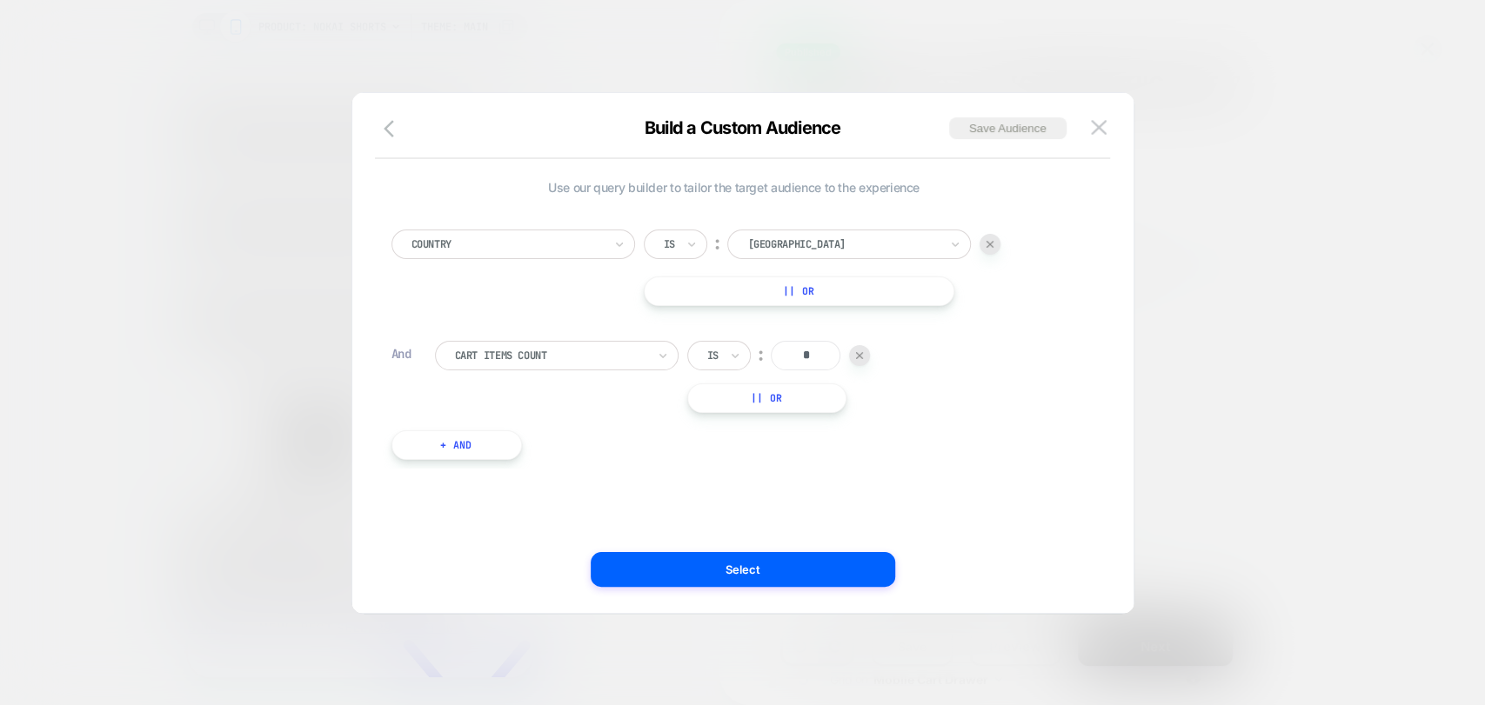
click at [1093, 140] on button at bounding box center [1099, 128] width 26 height 26
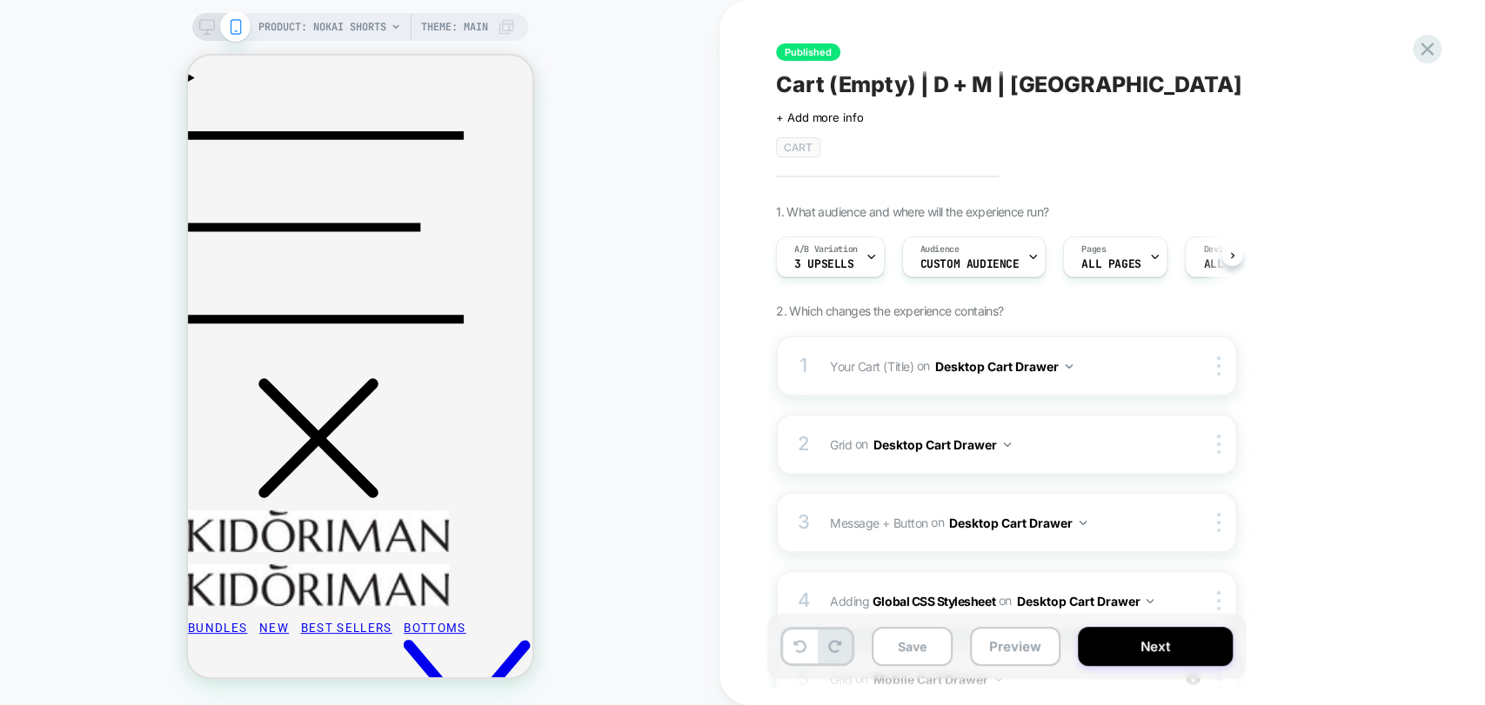
click at [917, 89] on span "Cart (Empty) | D + M | [GEOGRAPHIC_DATA]" at bounding box center [1009, 84] width 466 height 26
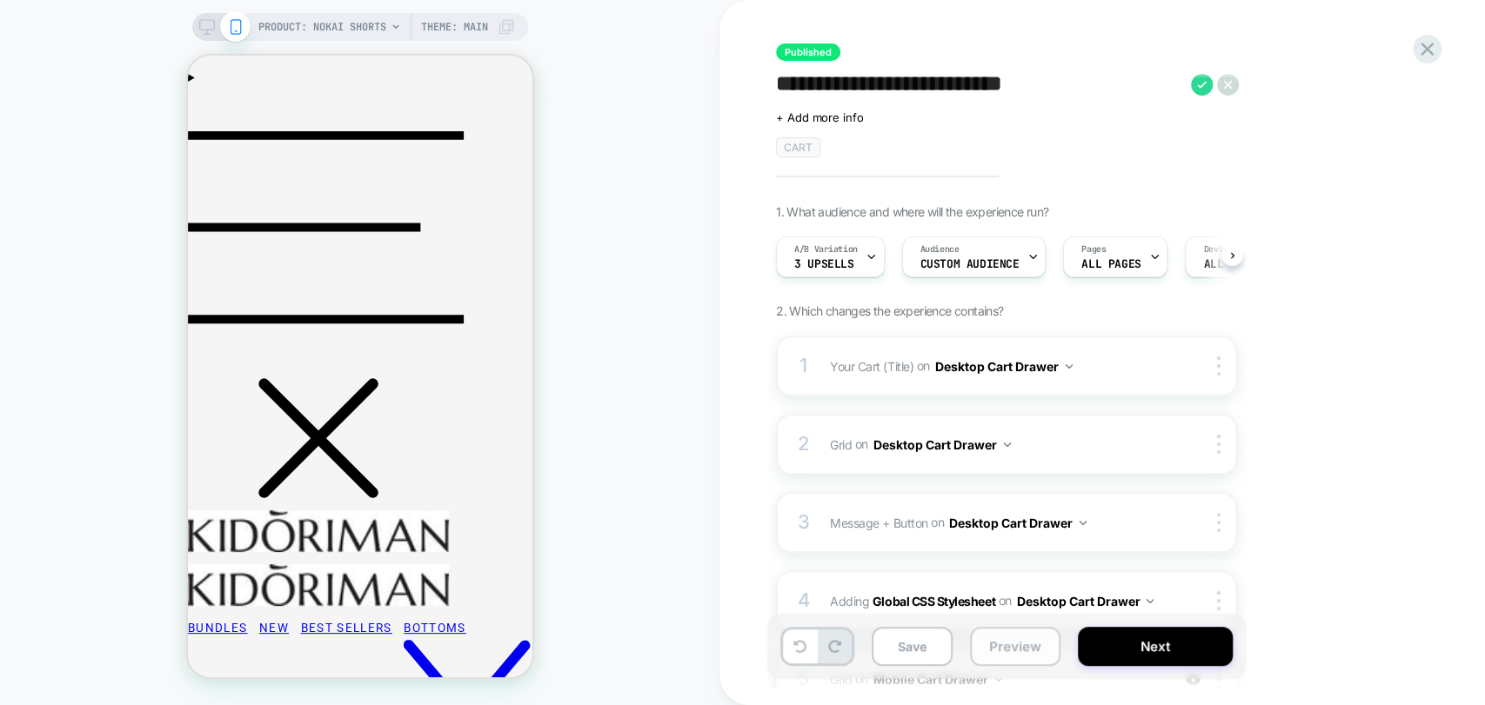
click at [1005, 657] on button "Preview" at bounding box center [1015, 646] width 90 height 39
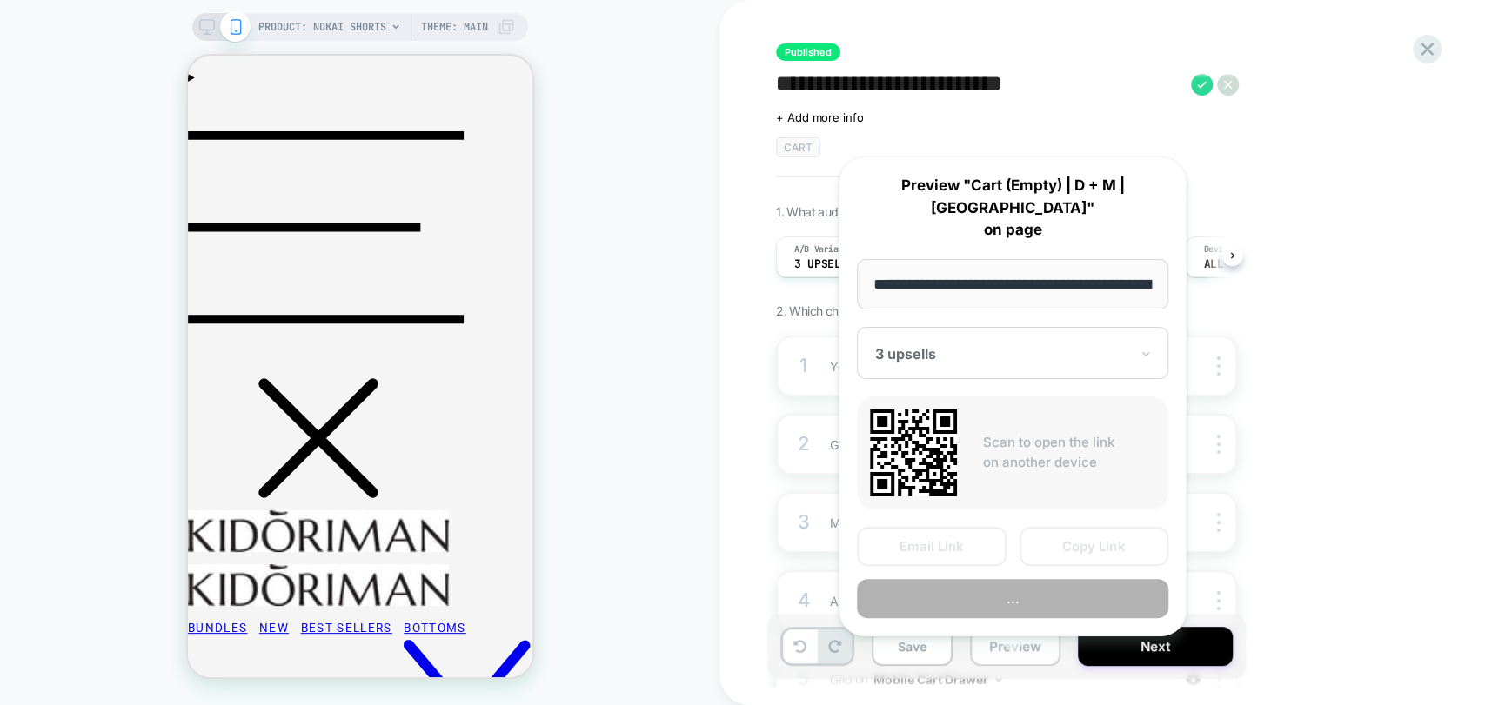
scroll to position [0, 168]
click at [987, 261] on input "**********" at bounding box center [1012, 284] width 311 height 50
click at [1017, 264] on input "**********" at bounding box center [1012, 284] width 311 height 50
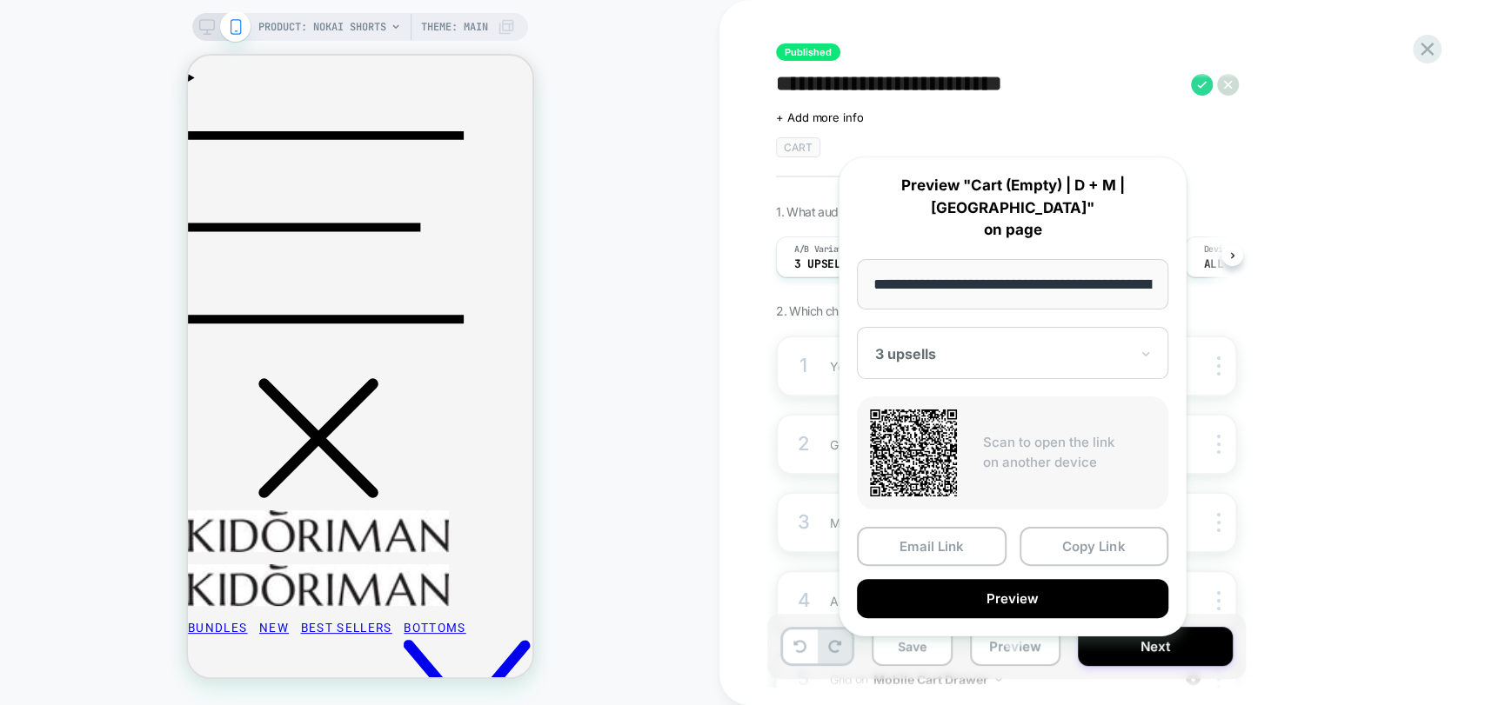
drag, startPoint x: 1011, startPoint y: 260, endPoint x: 852, endPoint y: 255, distance: 159.3
click at [852, 255] on div "**********" at bounding box center [1013, 397] width 348 height 480
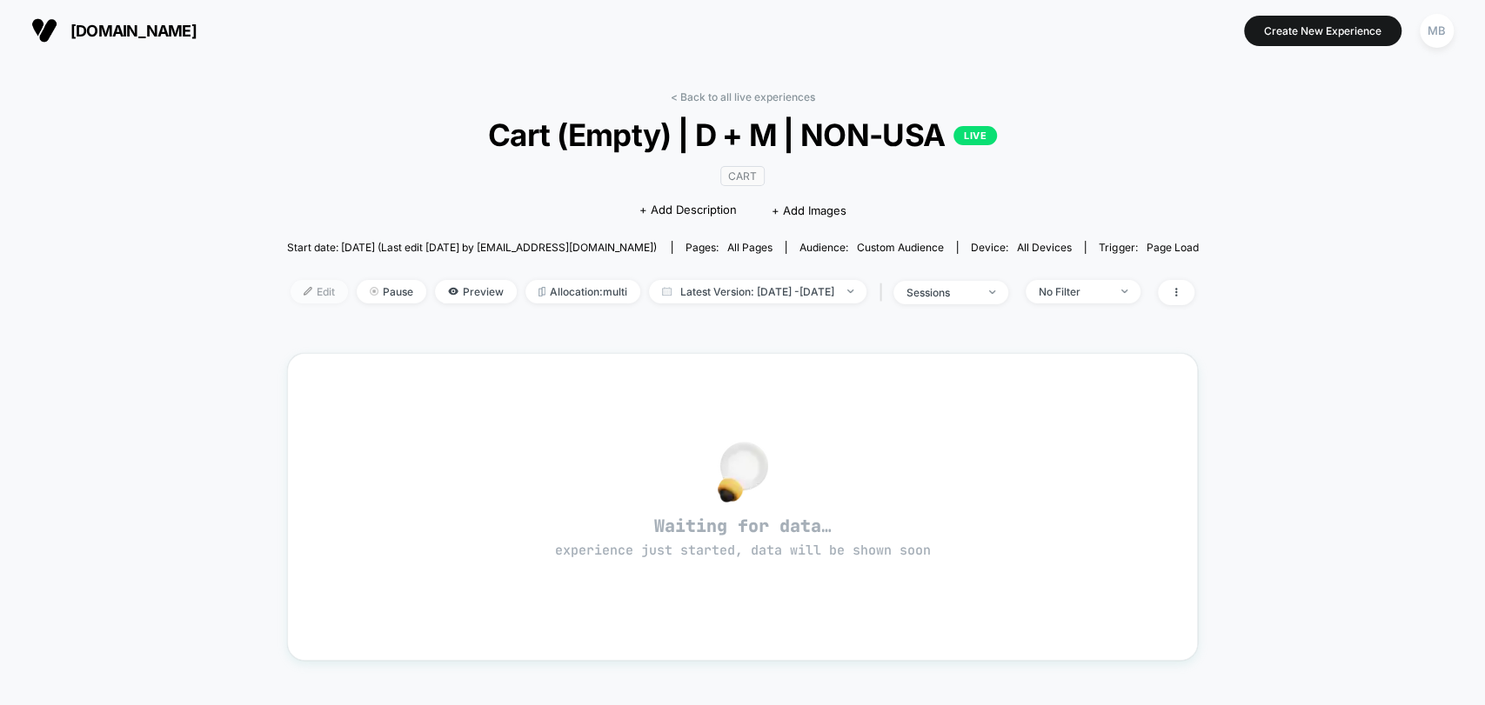
click at [291, 289] on span "Edit" at bounding box center [319, 291] width 57 height 23
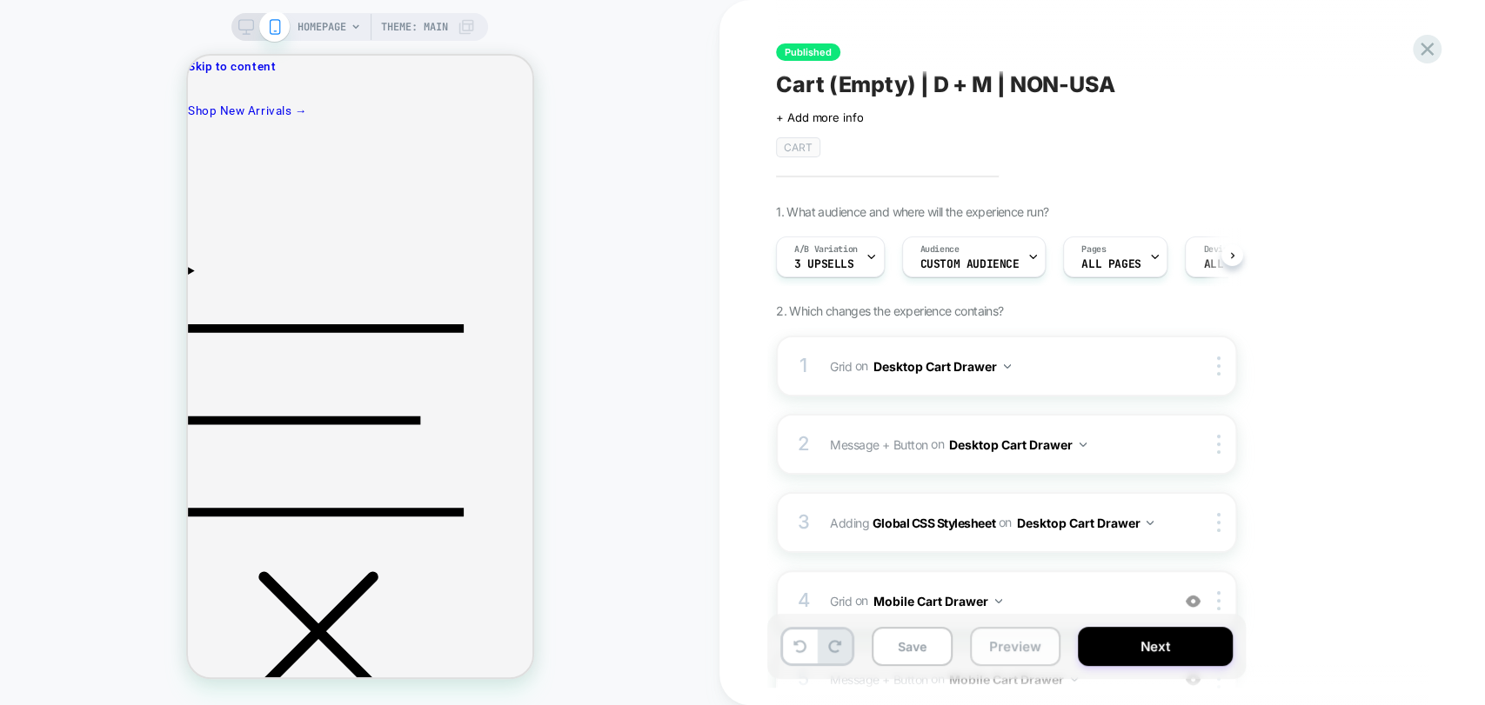
click at [1005, 644] on button "Preview" at bounding box center [1015, 646] width 90 height 39
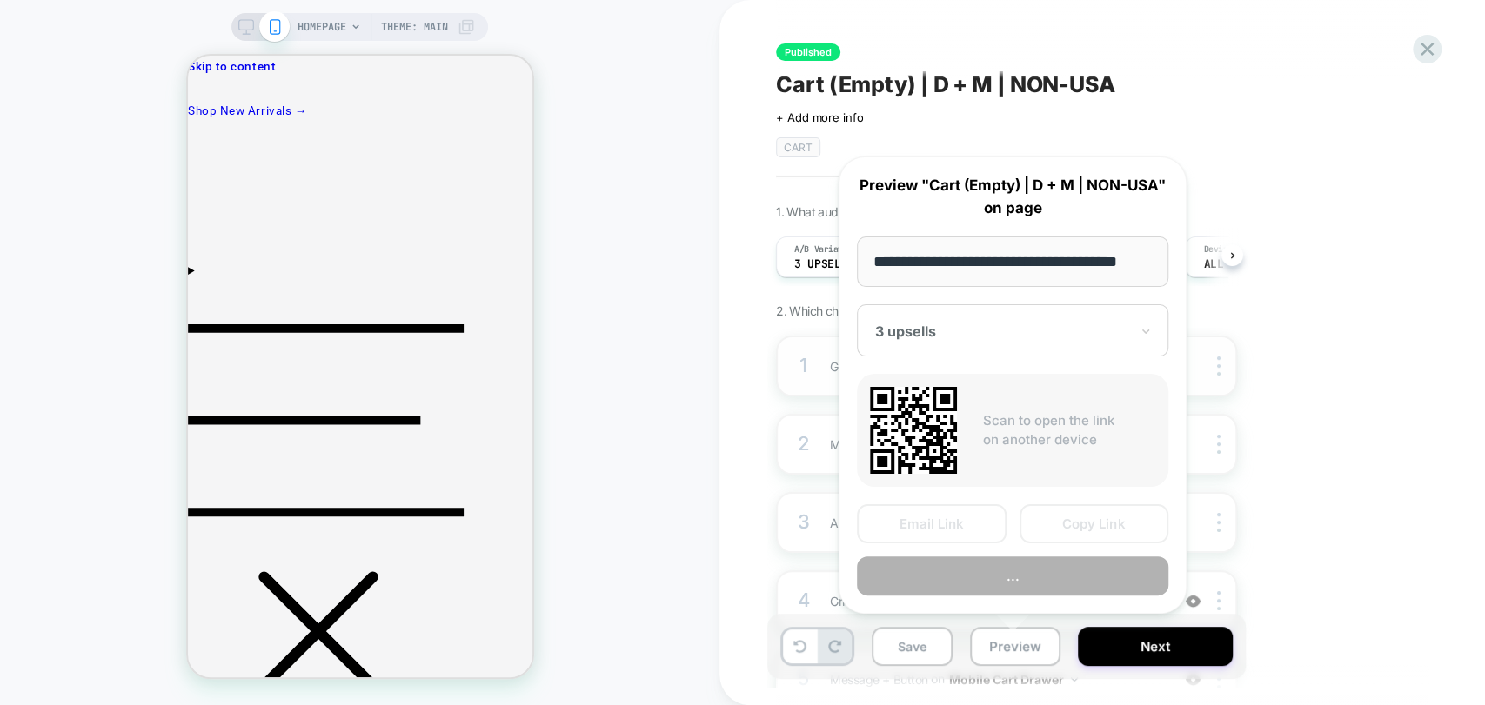
scroll to position [0, 19]
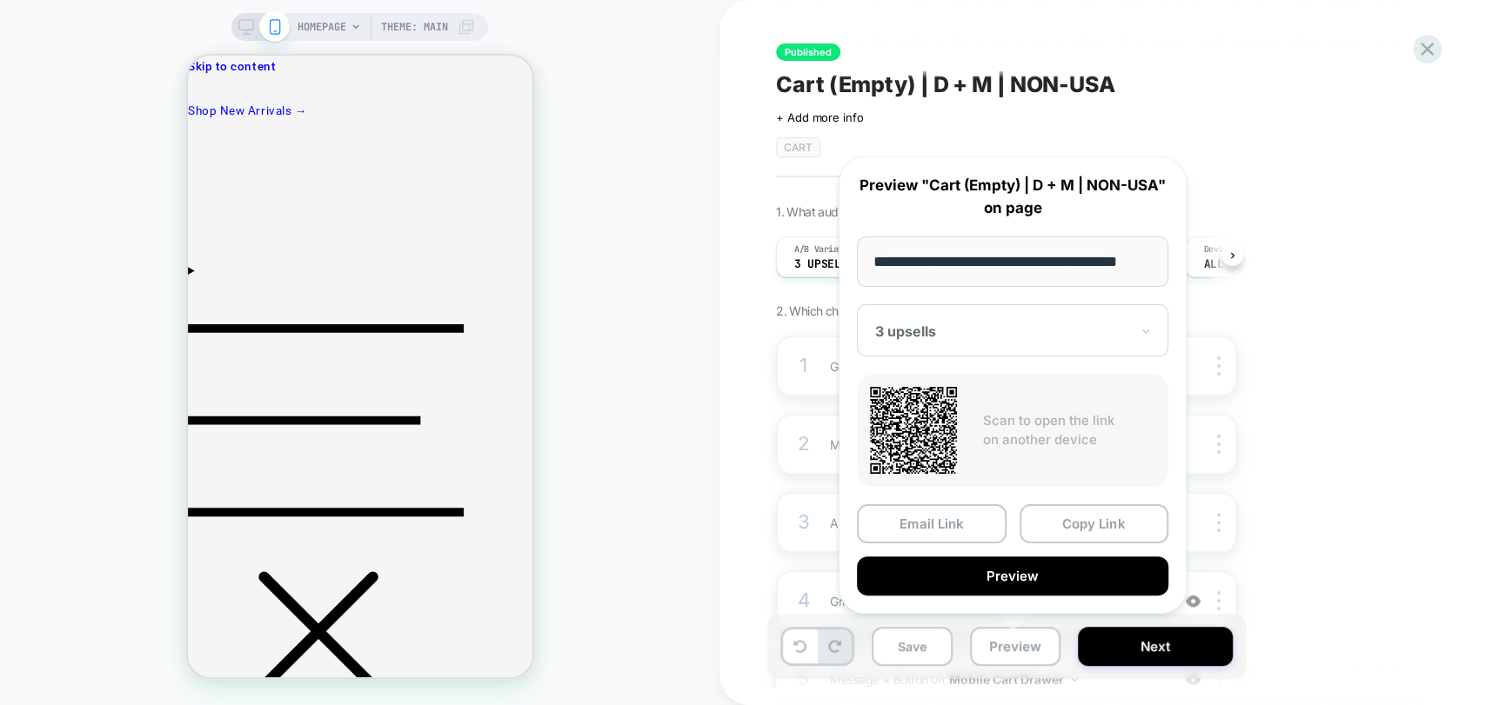
click at [982, 265] on input "**********" at bounding box center [1012, 262] width 311 height 50
drag, startPoint x: 1003, startPoint y: 260, endPoint x: 798, endPoint y: 264, distance: 205.3
click at [798, 264] on body "HOMEPAGE Theme: MAIN Published Cart (Empty) | D + M | NON-USA Click to edit exp…" at bounding box center [742, 352] width 1485 height 705
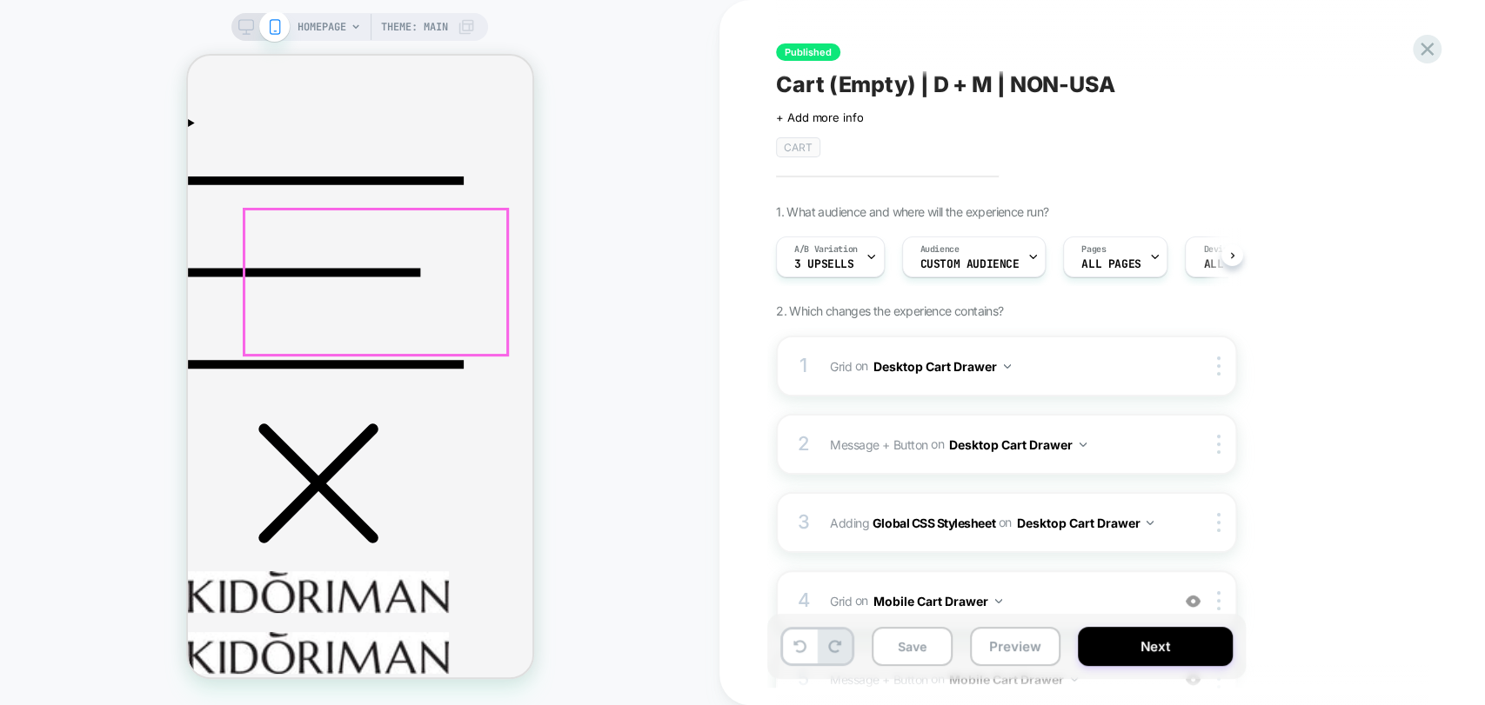
scroll to position [193, 0]
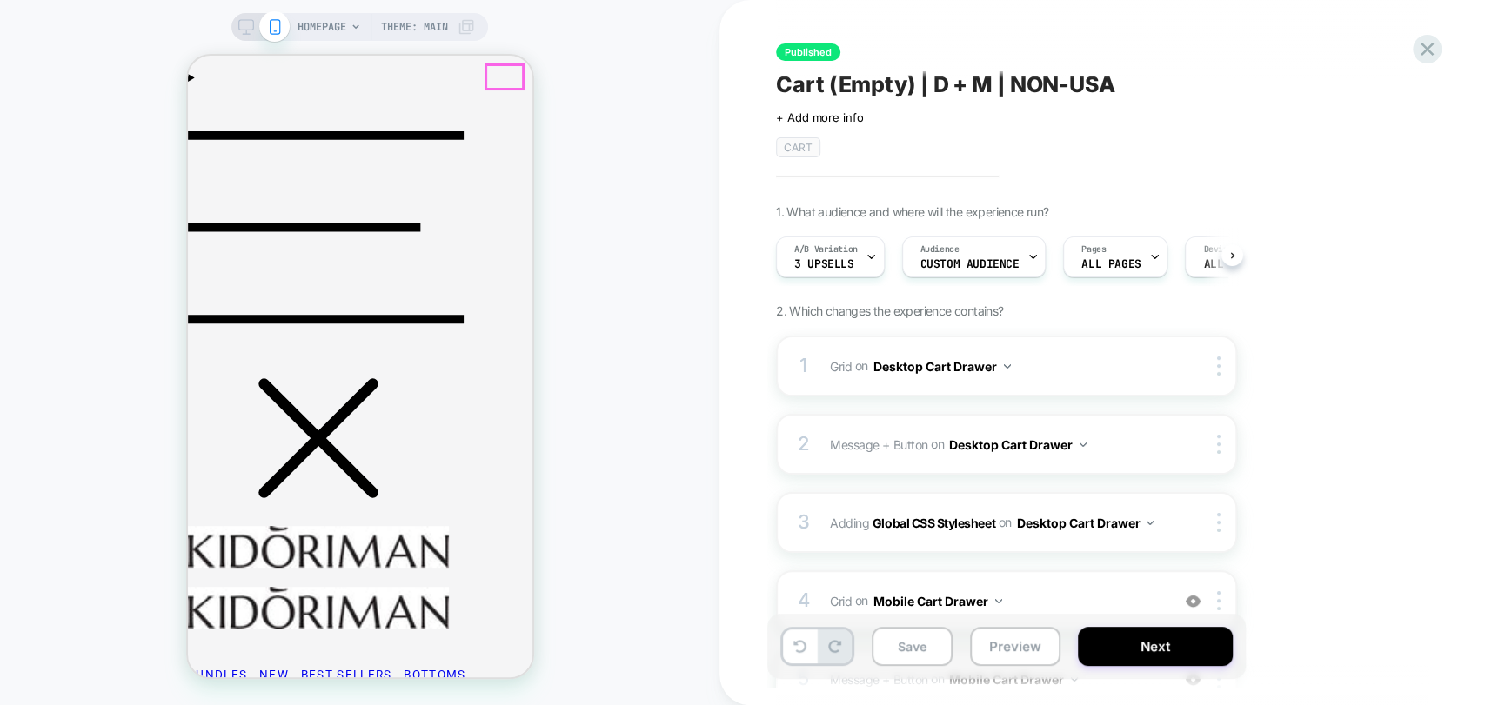
drag, startPoint x: 502, startPoint y: 84, endPoint x: 523, endPoint y: 100, distance: 26.6
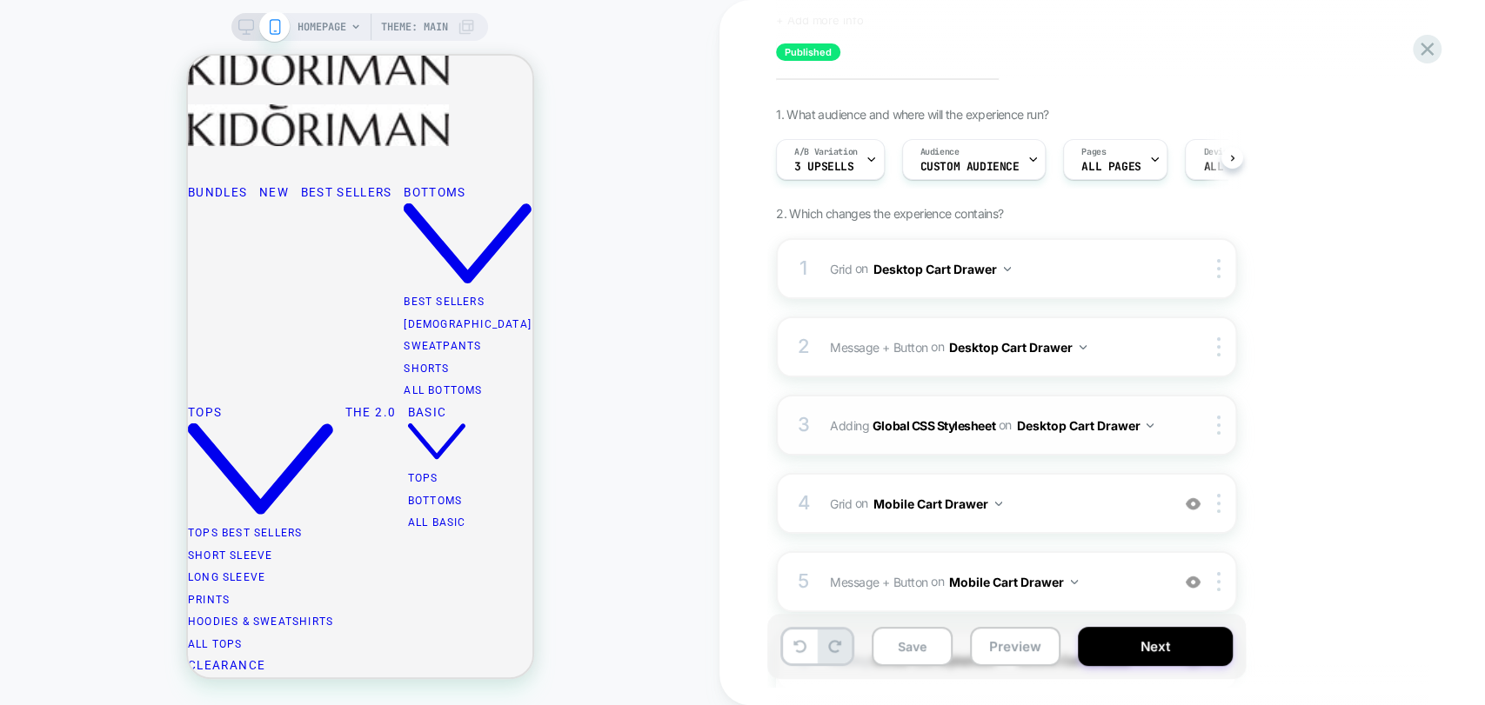
scroll to position [290, 0]
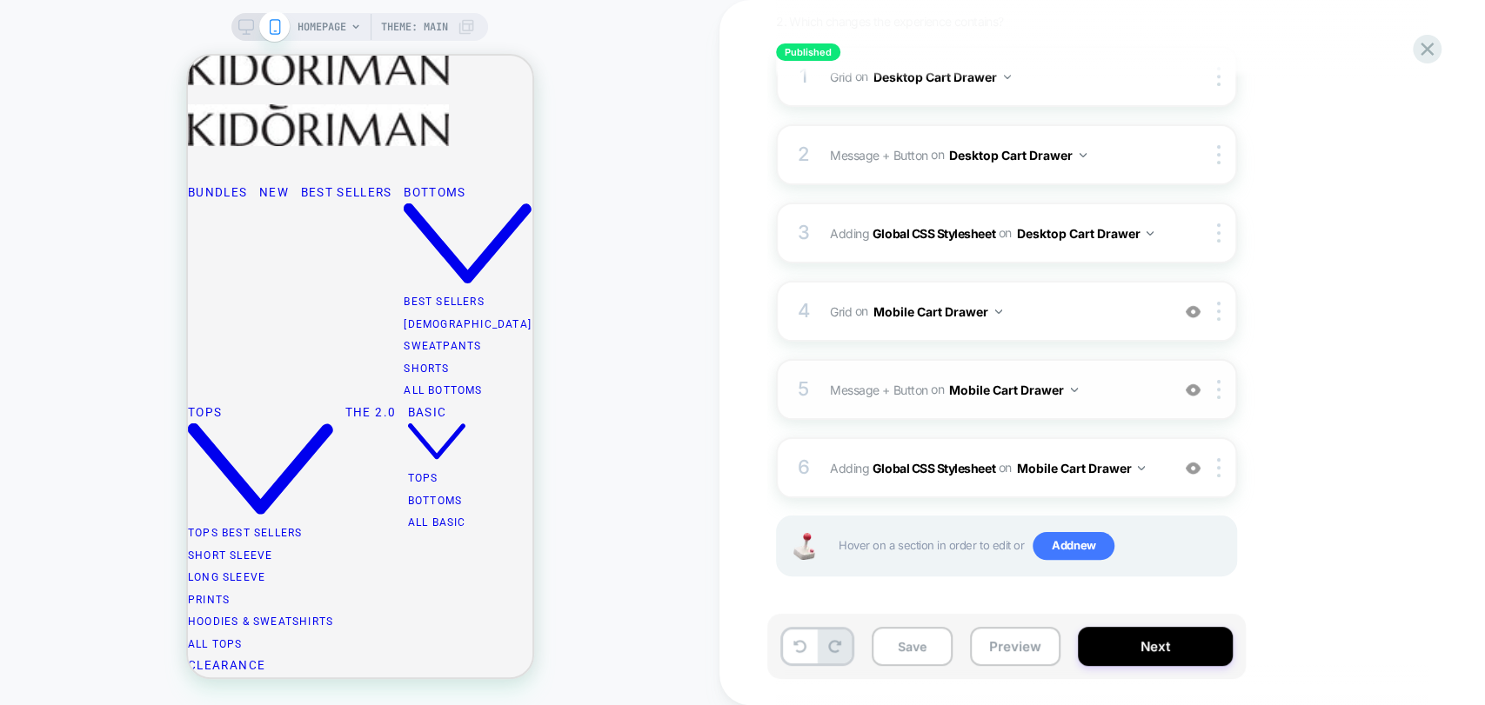
click at [1195, 389] on img at bounding box center [1193, 390] width 15 height 15
click at [1188, 389] on img at bounding box center [1193, 390] width 15 height 15
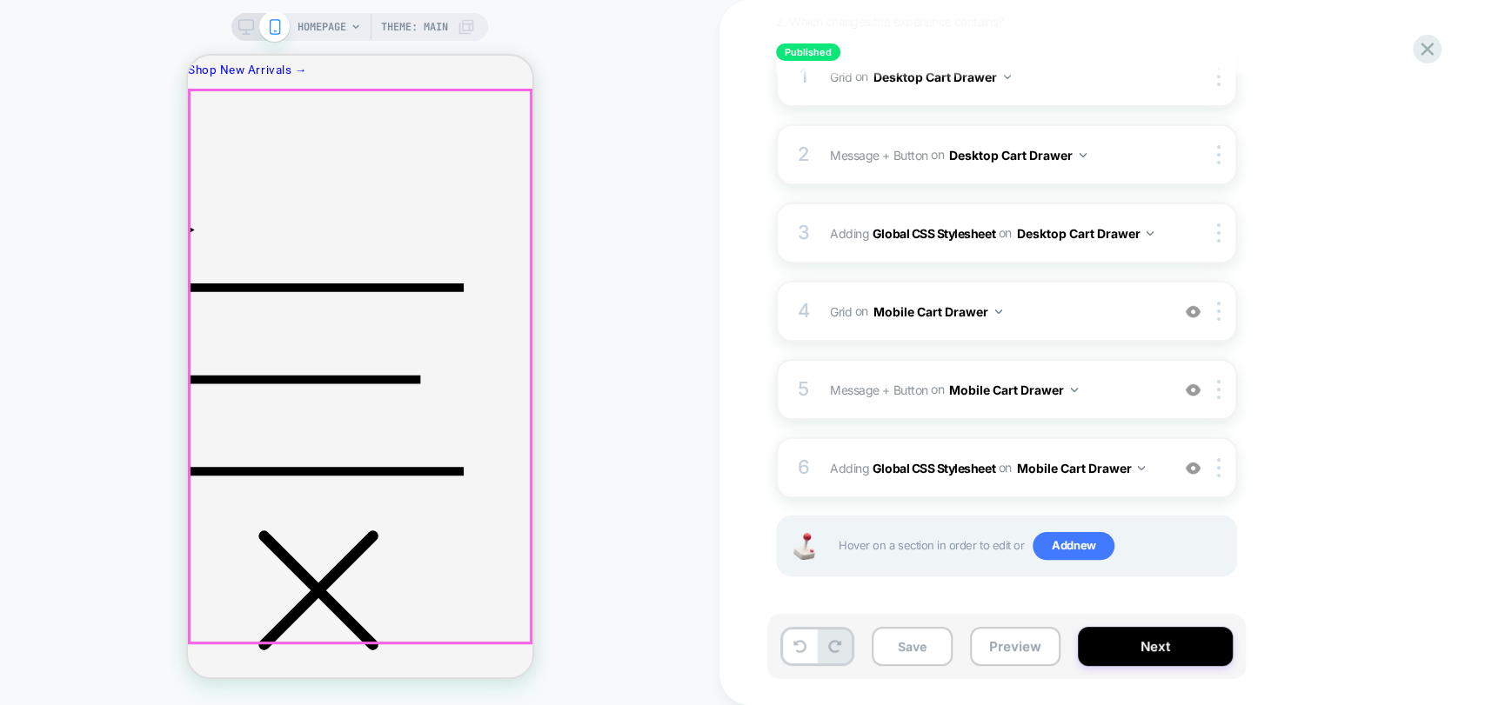
scroll to position [0, 0]
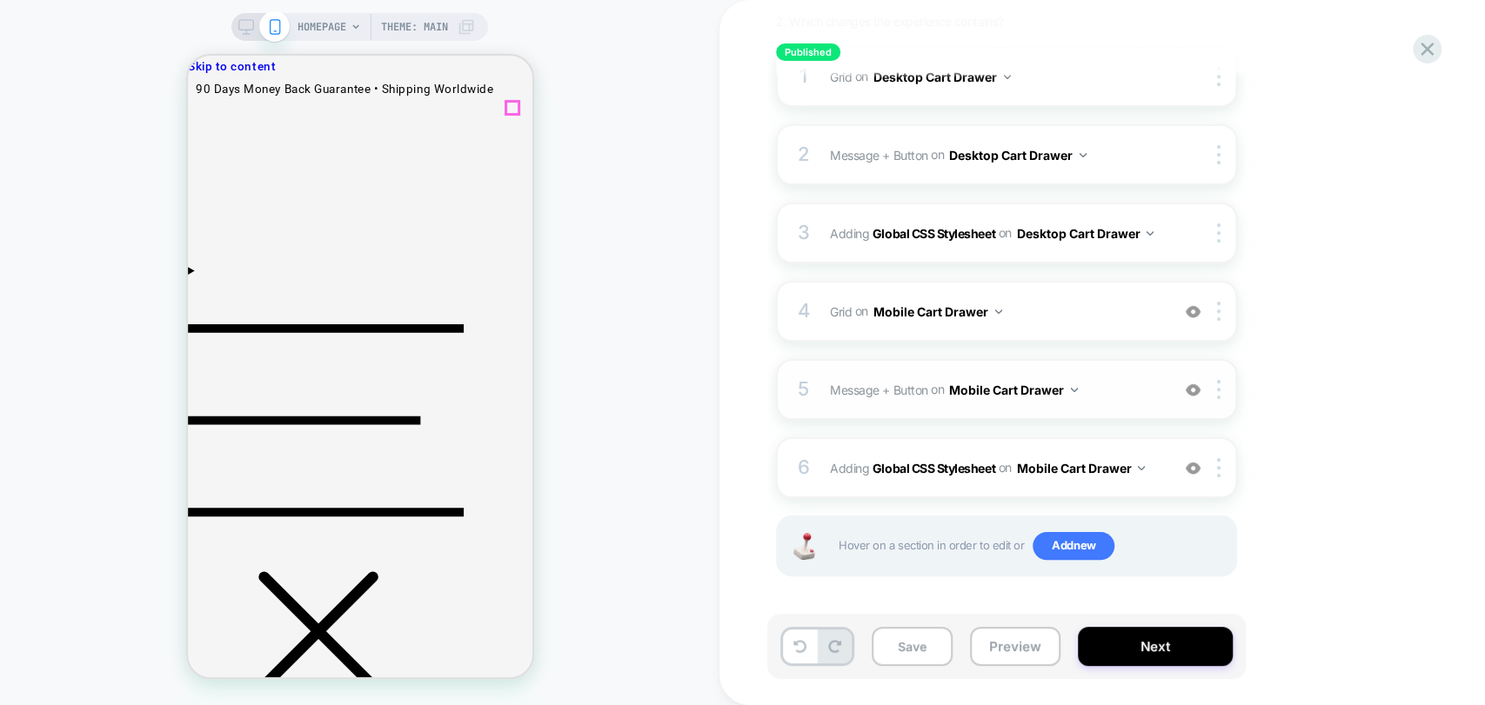
click at [1190, 384] on img at bounding box center [1193, 390] width 15 height 15
click at [1188, 384] on img at bounding box center [1193, 390] width 15 height 15
click at [1028, 646] on button "Preview" at bounding box center [1015, 646] width 90 height 39
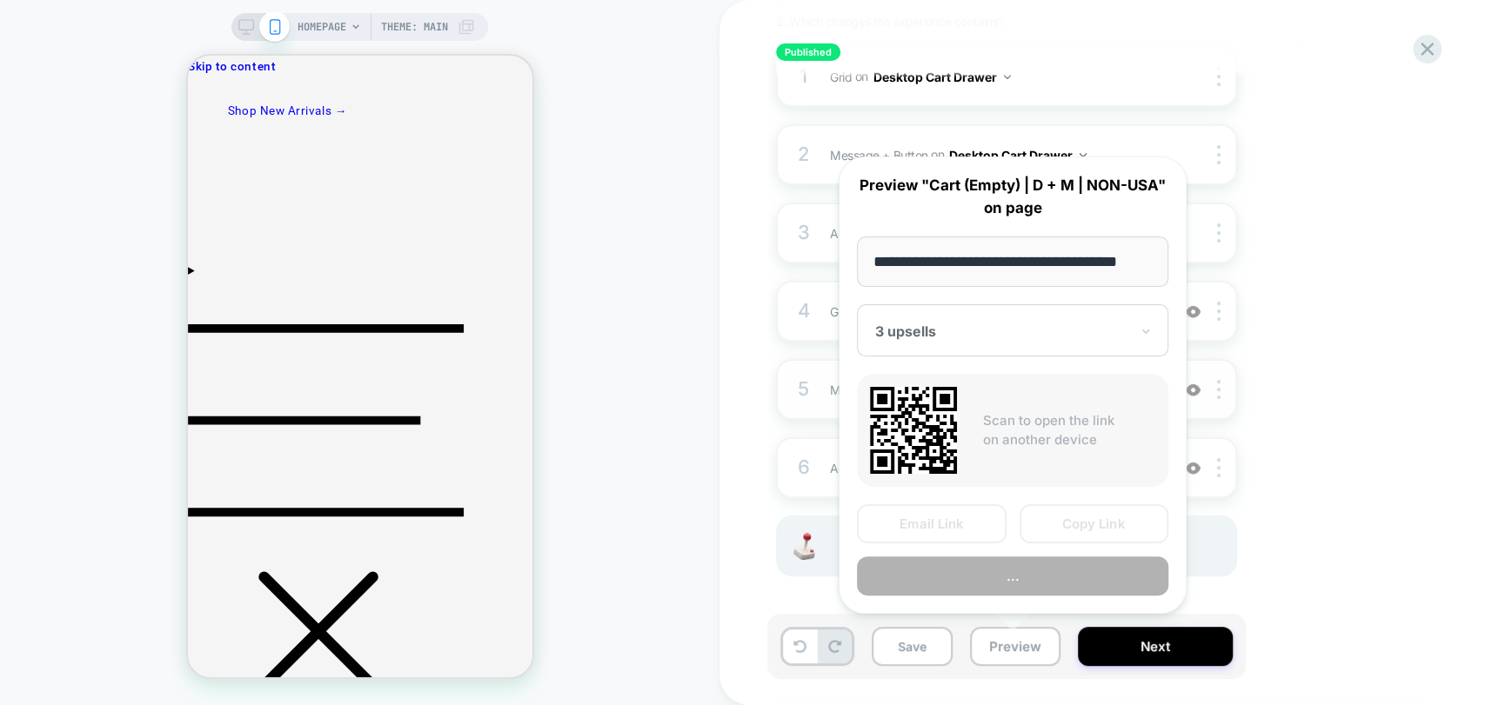
scroll to position [0, 19]
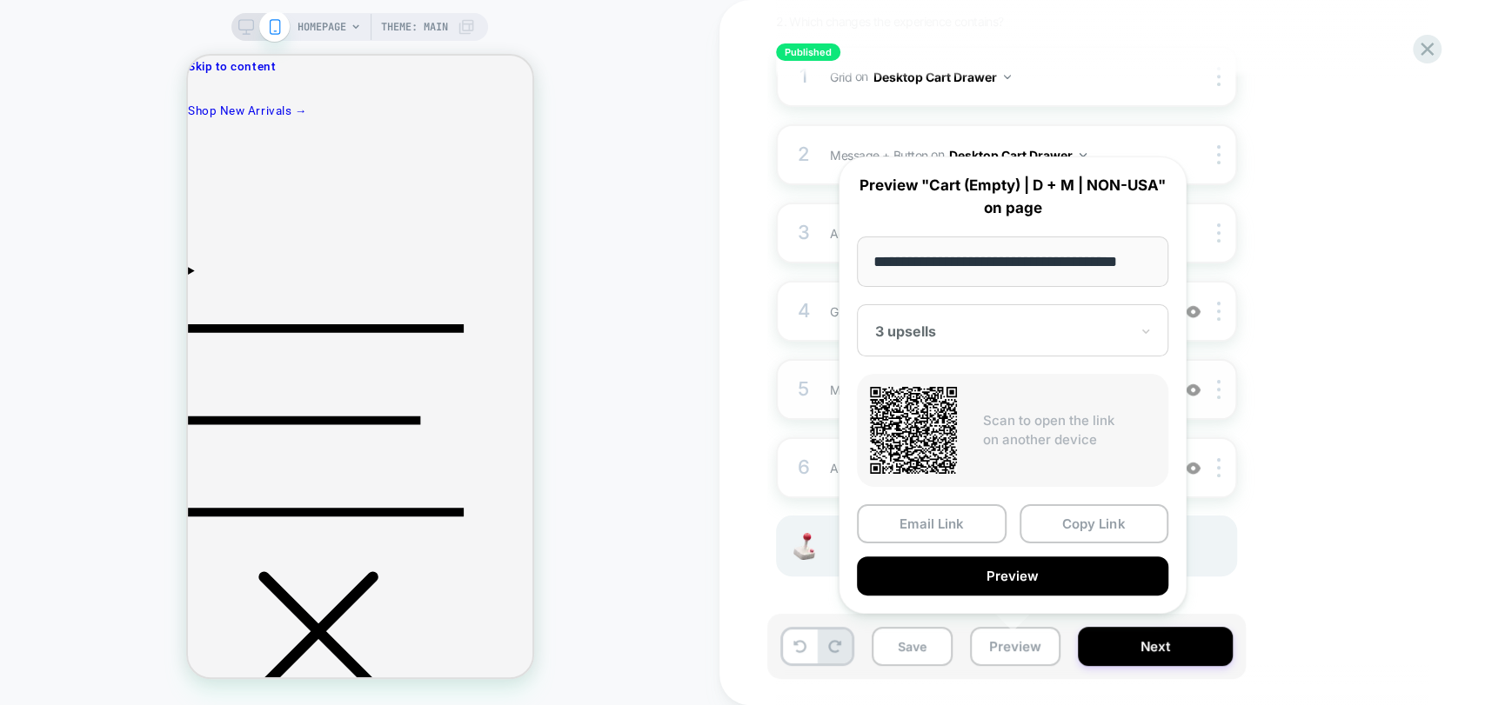
click at [996, 253] on input "**********" at bounding box center [1012, 262] width 311 height 50
click at [1025, 260] on input "**********" at bounding box center [1012, 262] width 311 height 50
drag, startPoint x: 1008, startPoint y: 260, endPoint x: 842, endPoint y: 254, distance: 166.3
click at [842, 254] on div "**********" at bounding box center [1013, 386] width 348 height 458
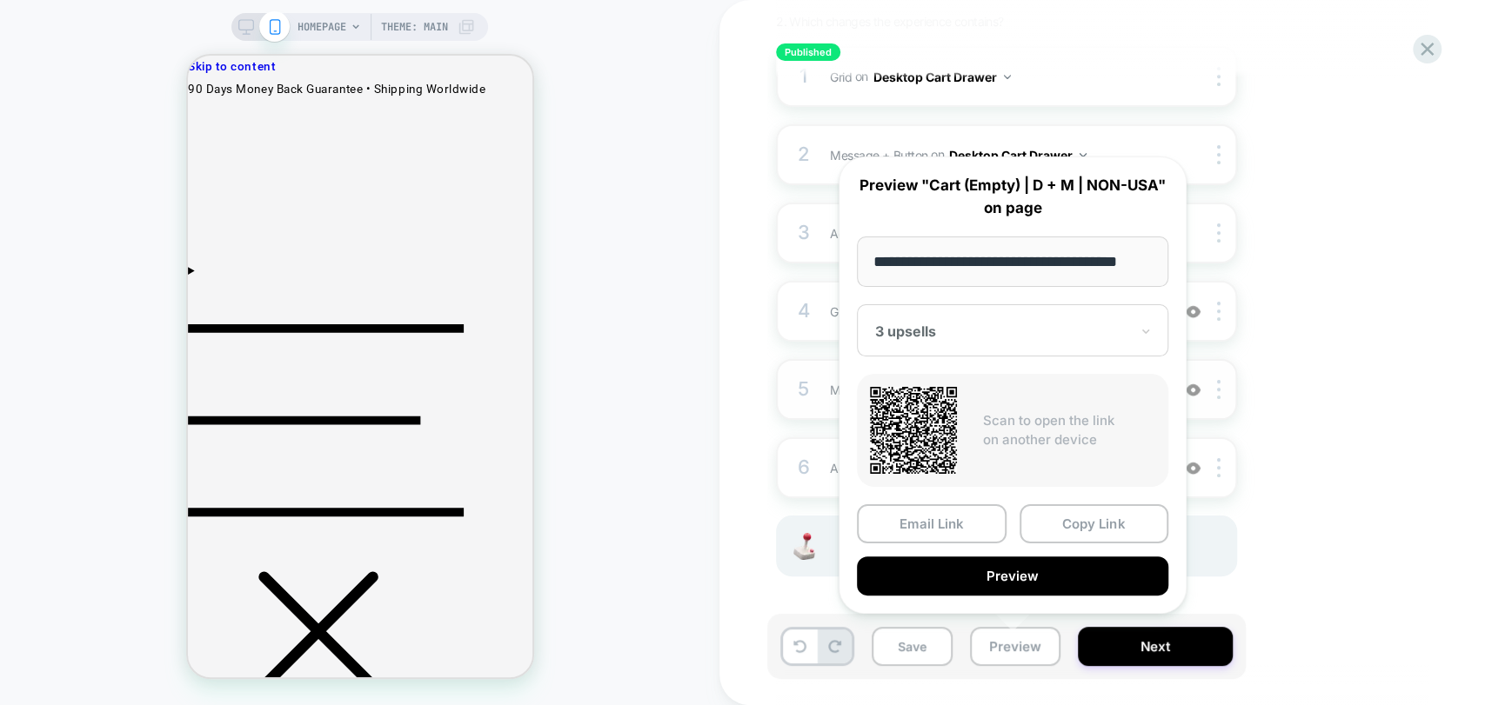
click at [1069, 267] on input "**********" at bounding box center [1012, 262] width 311 height 50
drag, startPoint x: 1028, startPoint y: 263, endPoint x: 848, endPoint y: 252, distance: 180.4
click at [848, 252] on div "**********" at bounding box center [1013, 386] width 348 height 458
click at [1345, 462] on div "1. What audience and where will the experience run? A/B Variation 3 upsells Aud…" at bounding box center [1093, 267] width 635 height 705
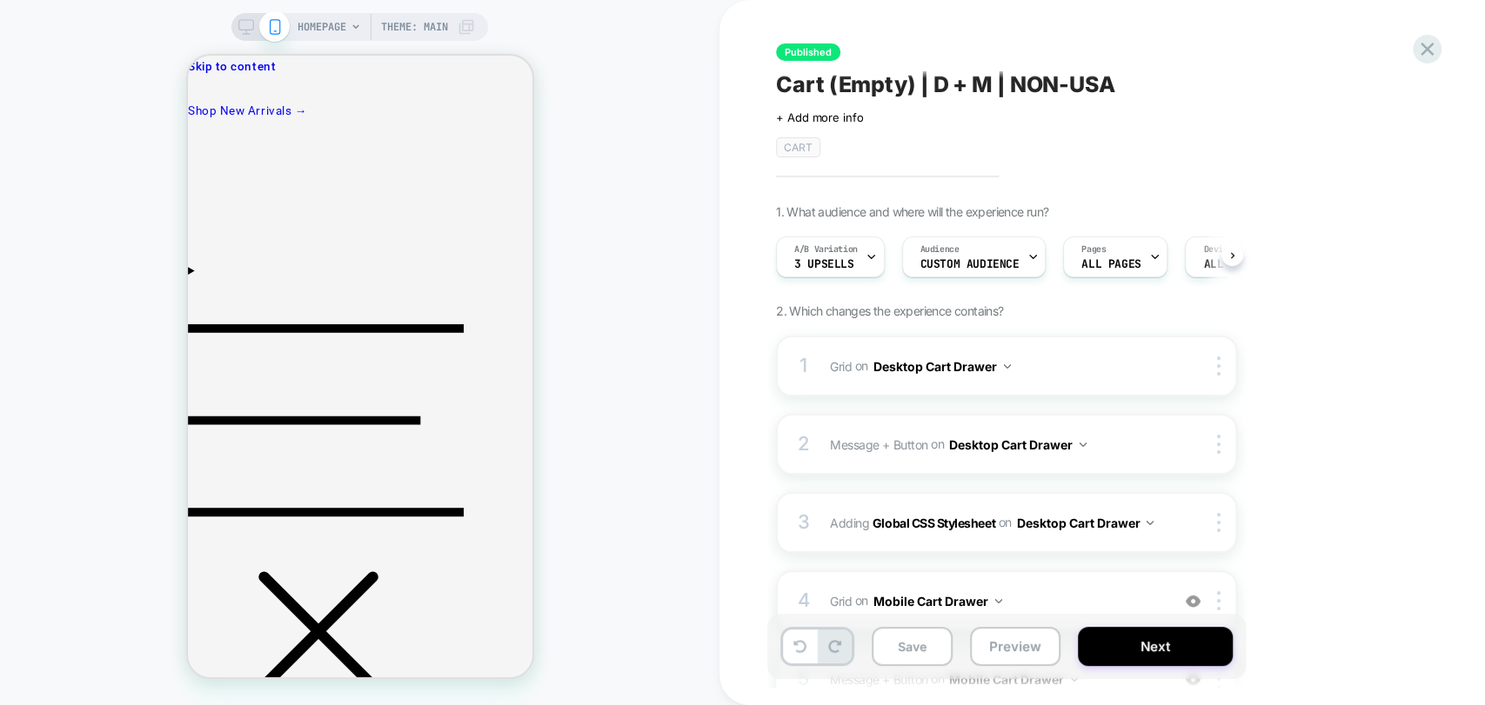
drag, startPoint x: 914, startPoint y: 64, endPoint x: 917, endPoint y: 78, distance: 14.2
click at [914, 65] on div "Published Cart (Empty) | D + M | NON-USA Click to edit experience details + Add…" at bounding box center [1093, 352] width 652 height 671
click at [917, 87] on span "Cart (Empty) | D + M | NON-USA" at bounding box center [945, 84] width 339 height 26
click at [1448, 530] on div "**********" at bounding box center [1101, 352] width 765 height 705
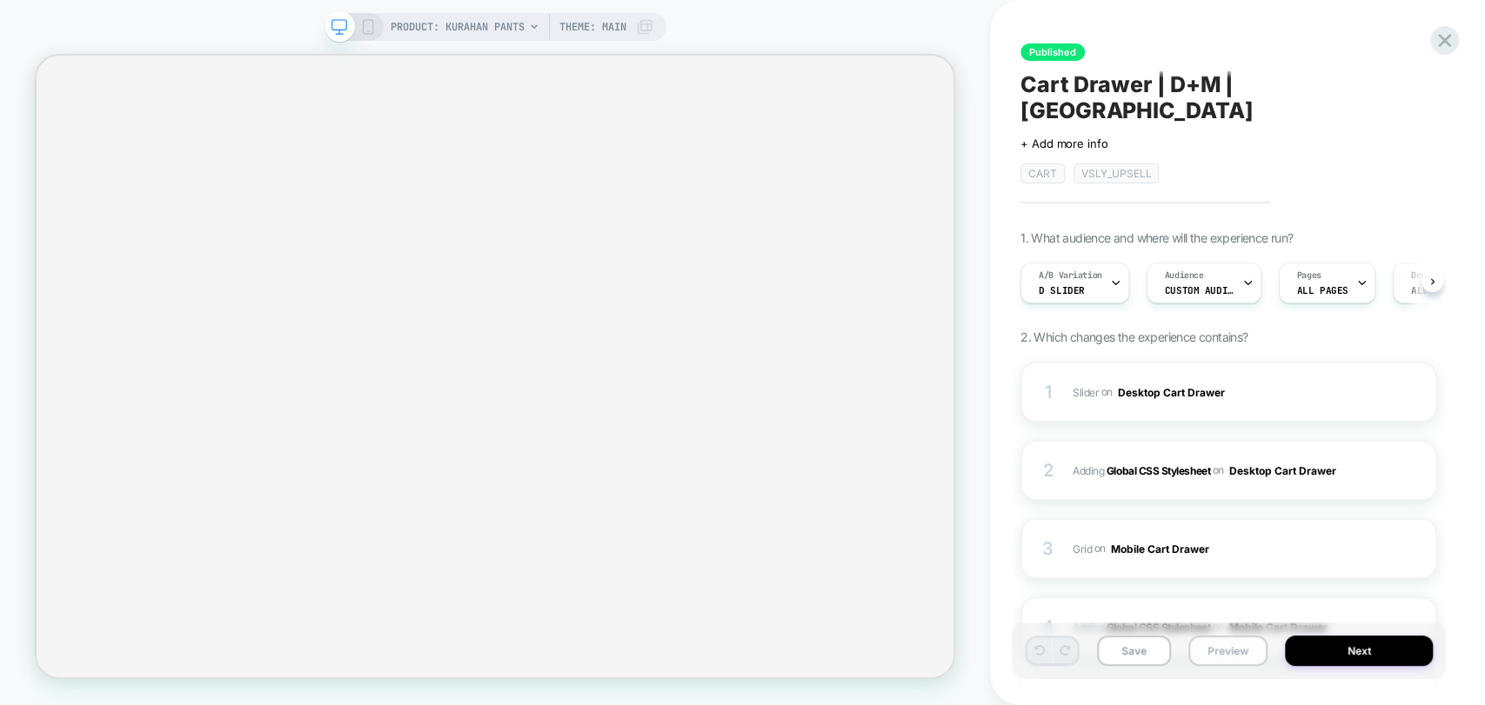
click at [1214, 644] on button "Preview" at bounding box center [1227, 651] width 79 height 30
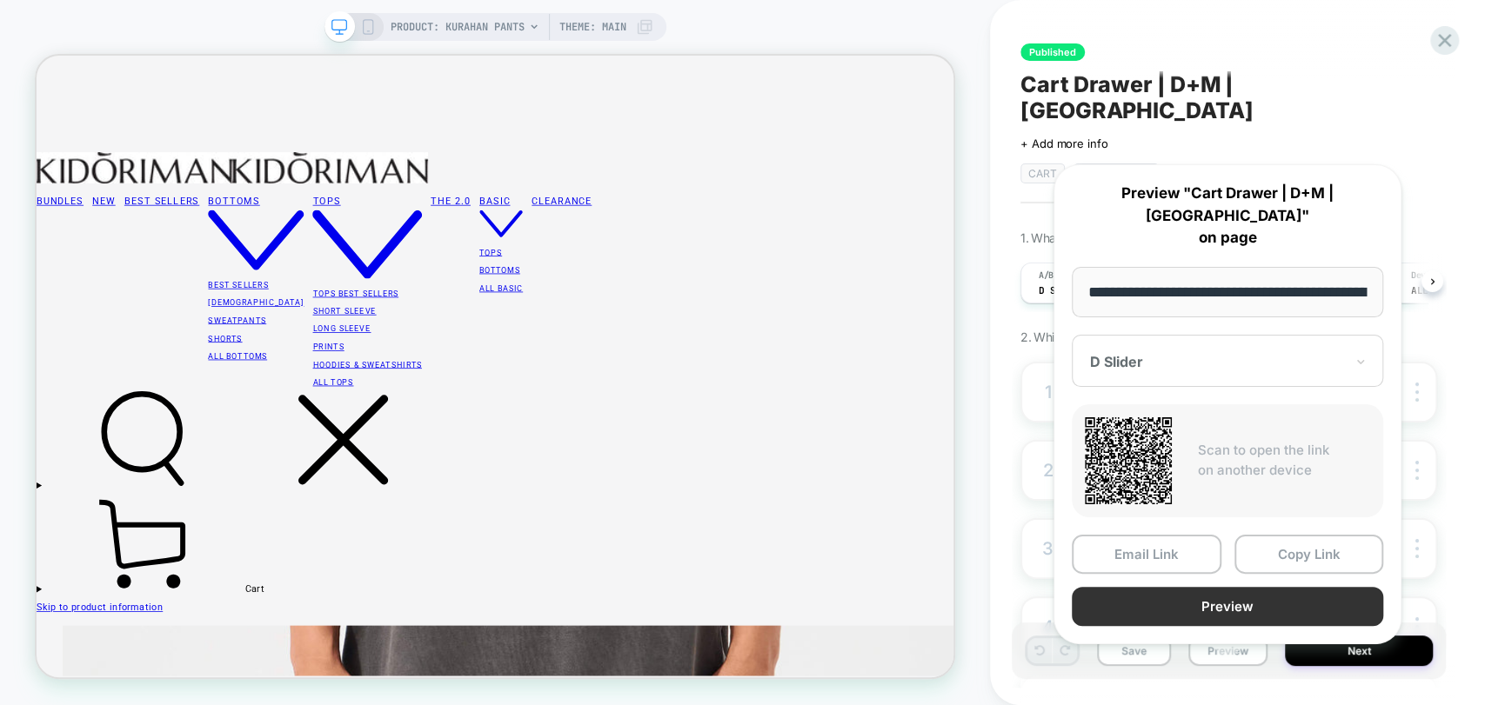
scroll to position [90, 0]
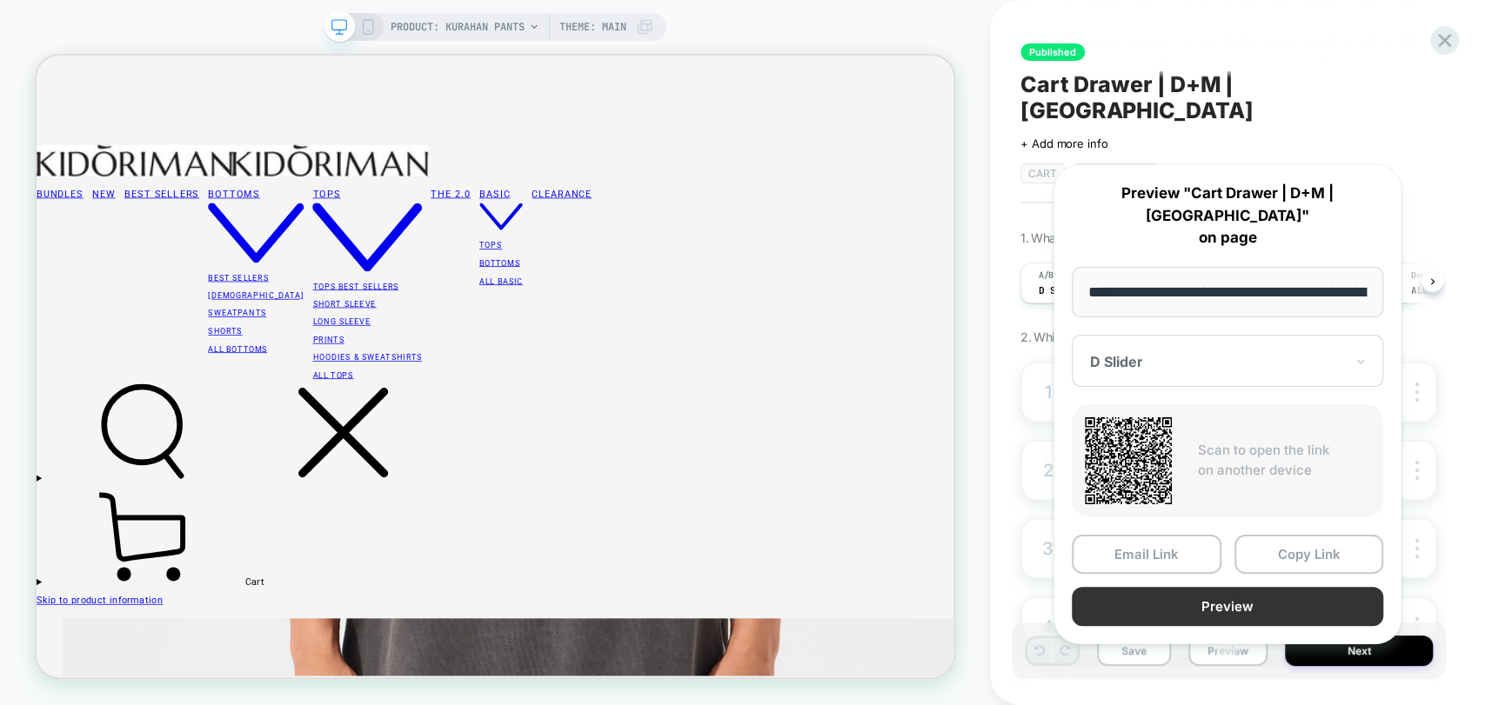
click at [1246, 587] on button "Preview" at bounding box center [1227, 606] width 311 height 39
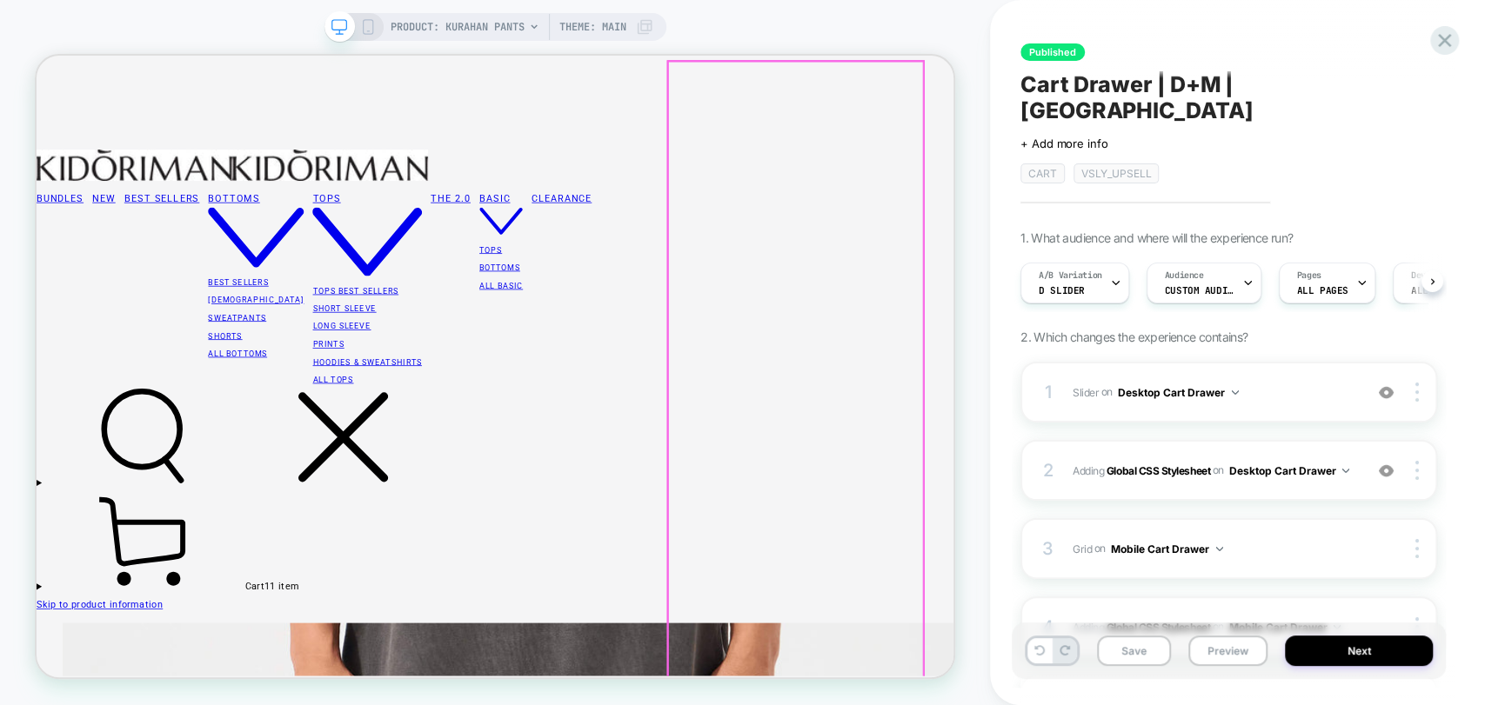
scroll to position [0, 0]
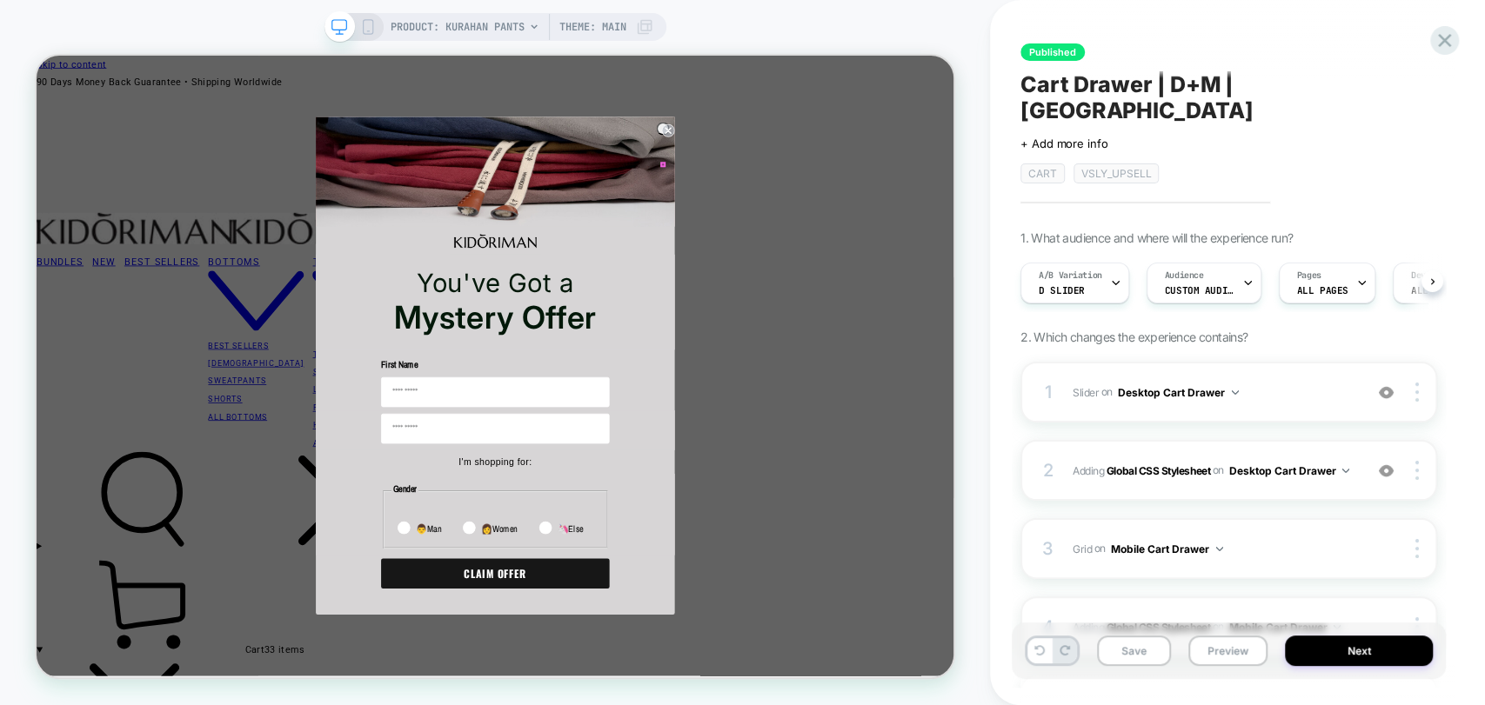
click at [871, 164] on circle "Close dialog" at bounding box center [879, 155] width 17 height 17
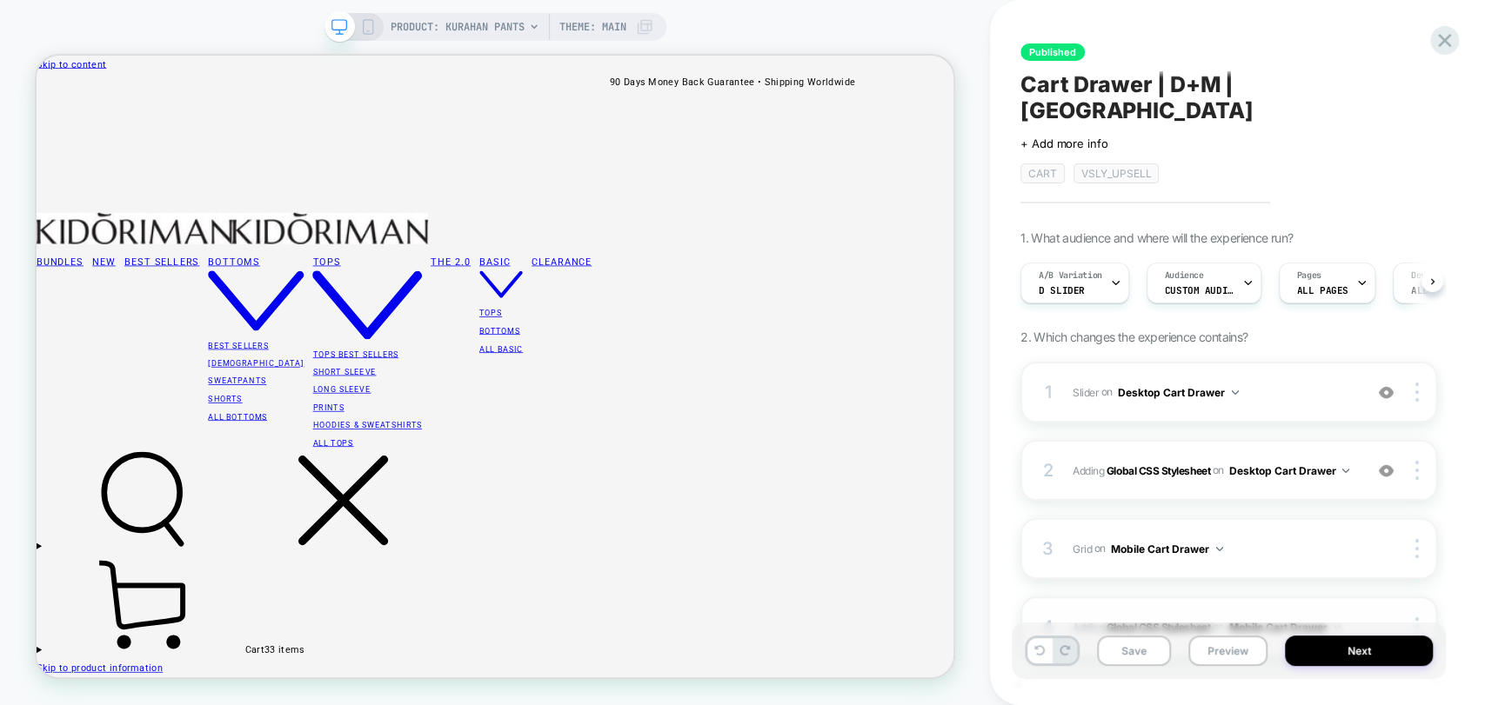
scroll to position [97, 0]
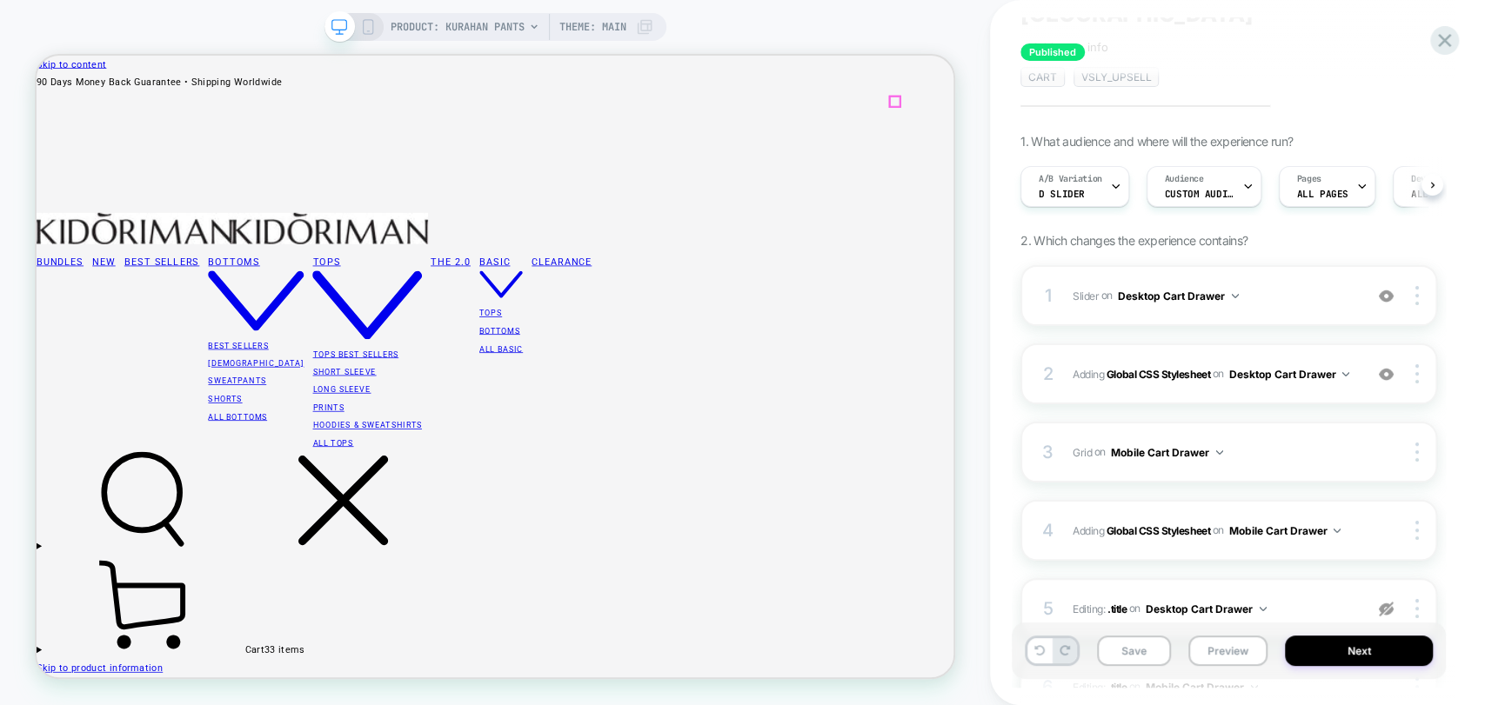
click at [360, 30] on icon at bounding box center [368, 27] width 16 height 16
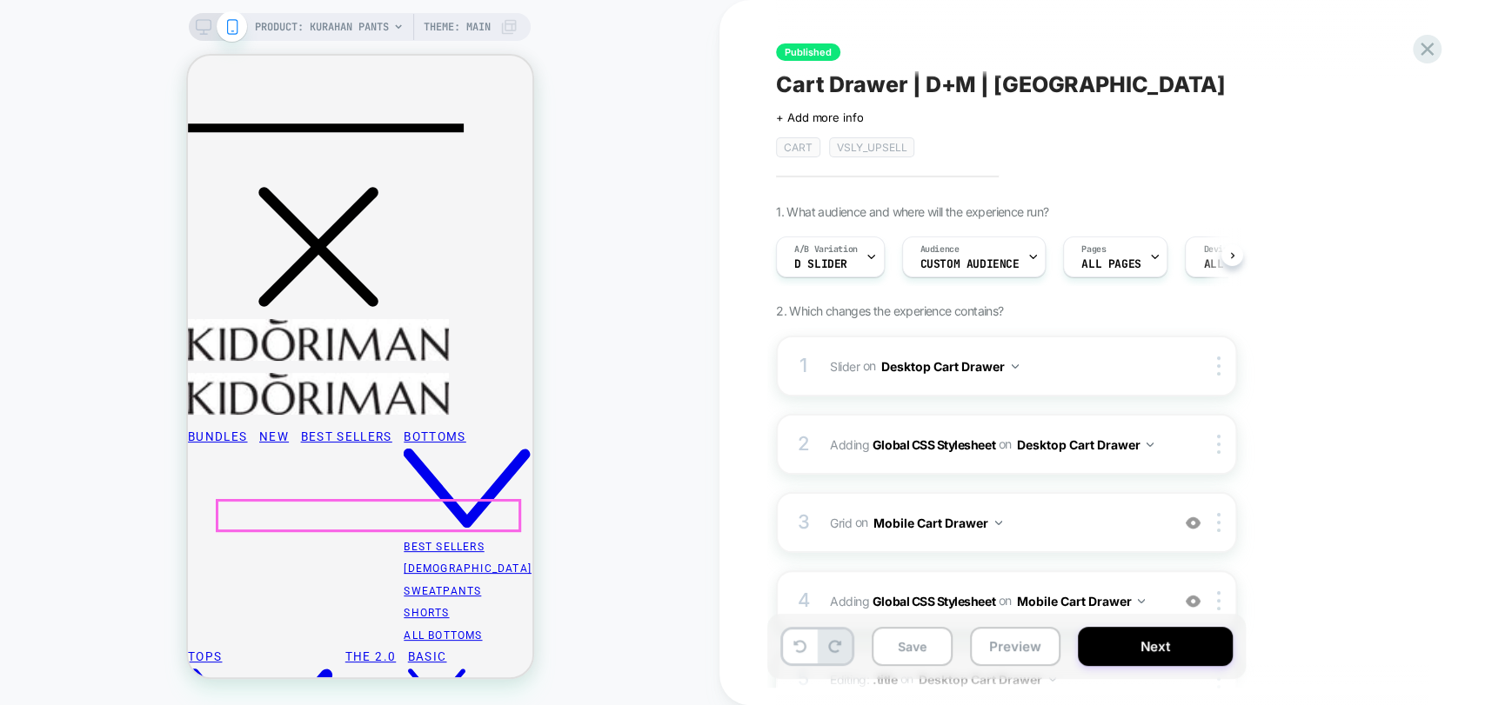
scroll to position [386, 0]
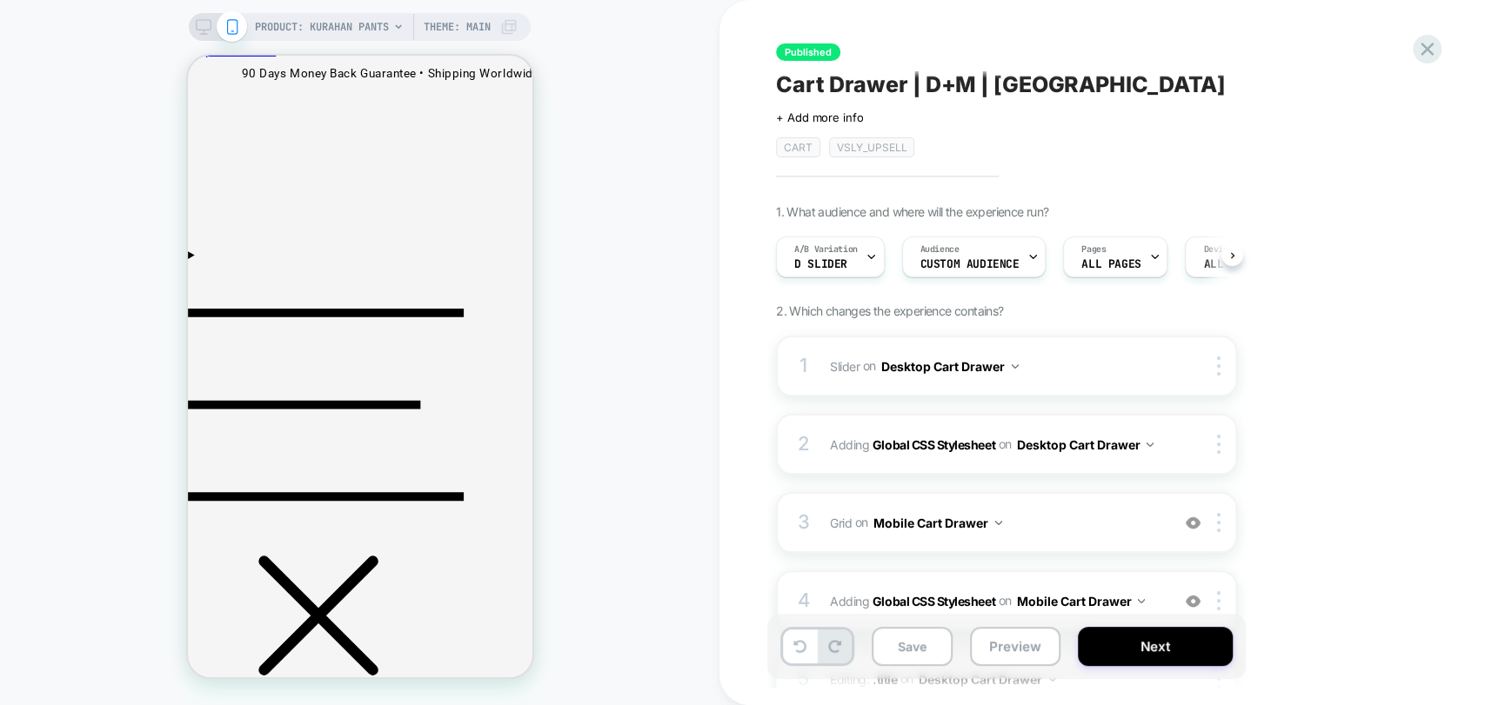
scroll to position [0, 0]
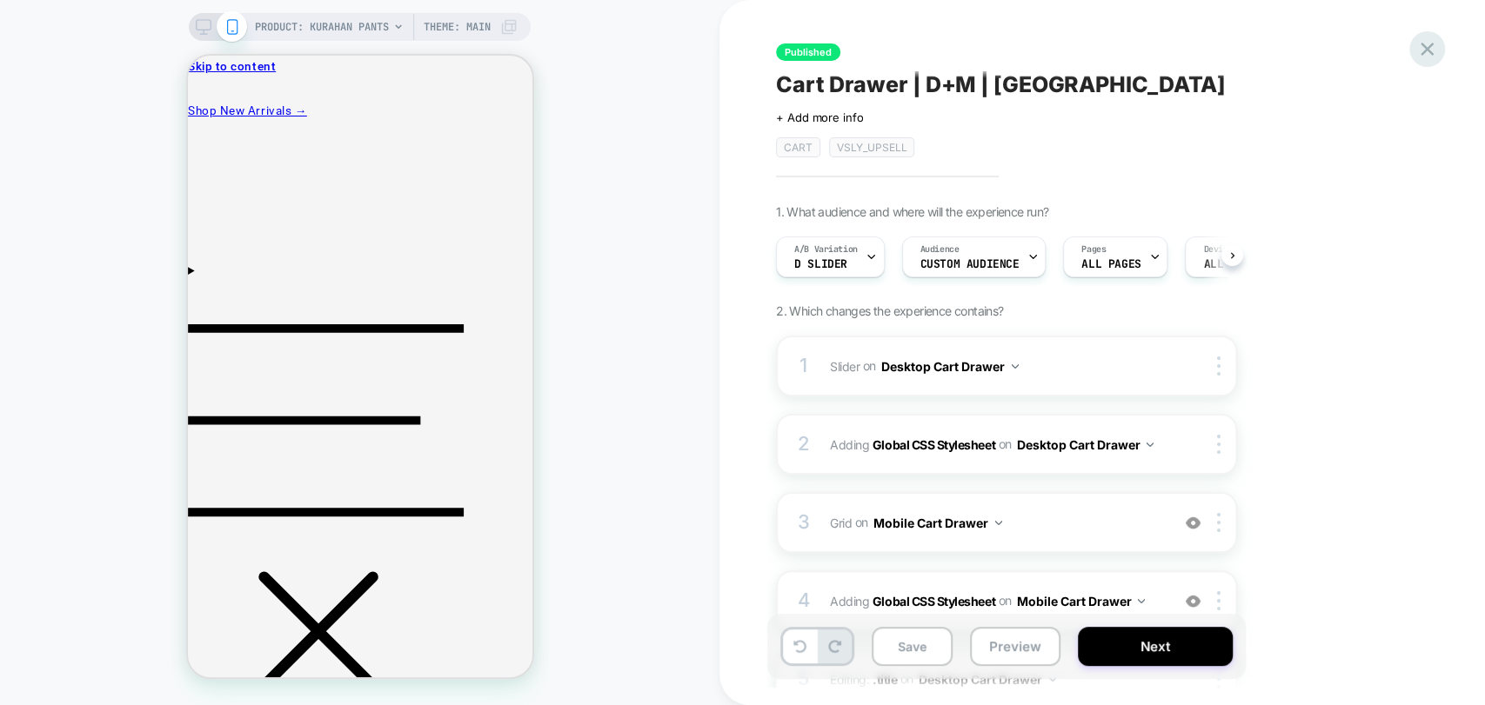
click at [1423, 43] on icon at bounding box center [1426, 48] width 23 height 23
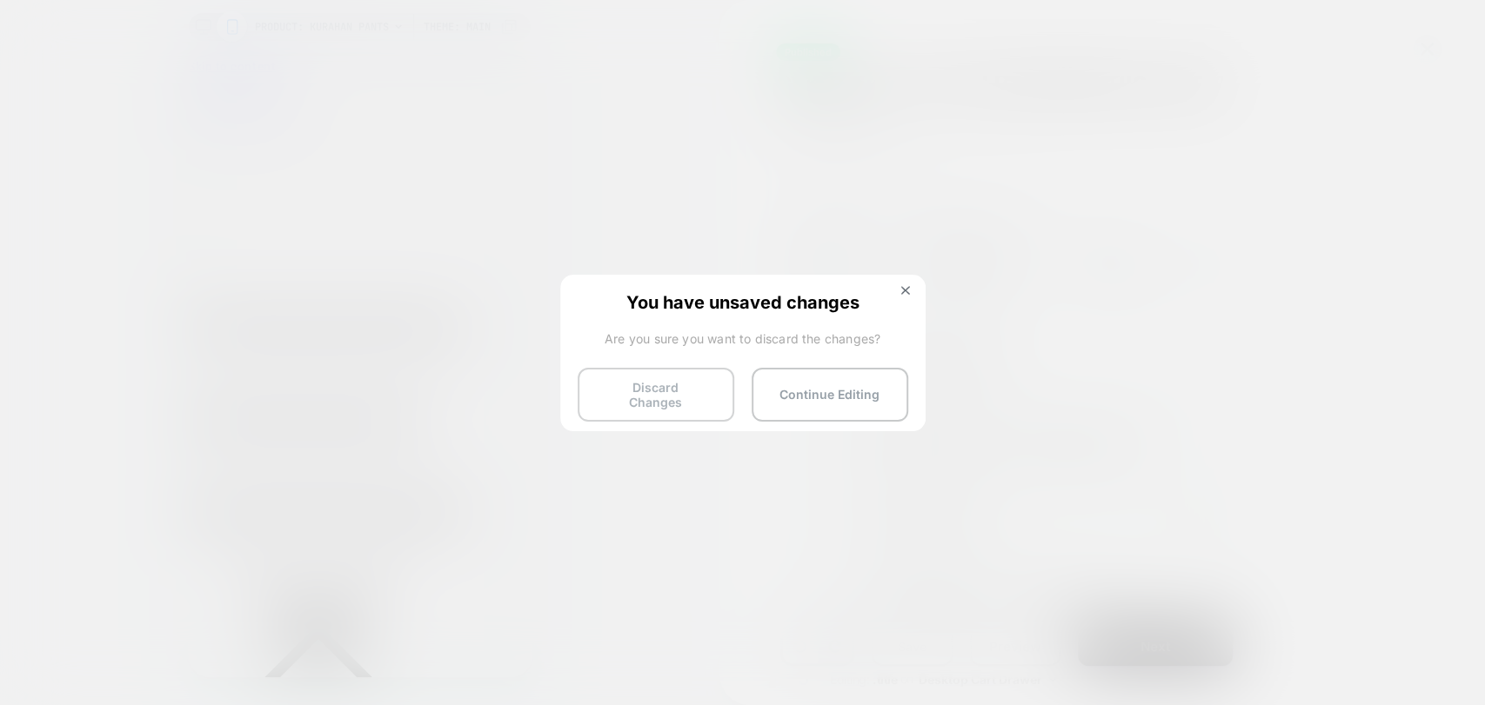
click at [644, 391] on button "Discard Changes" at bounding box center [656, 395] width 157 height 54
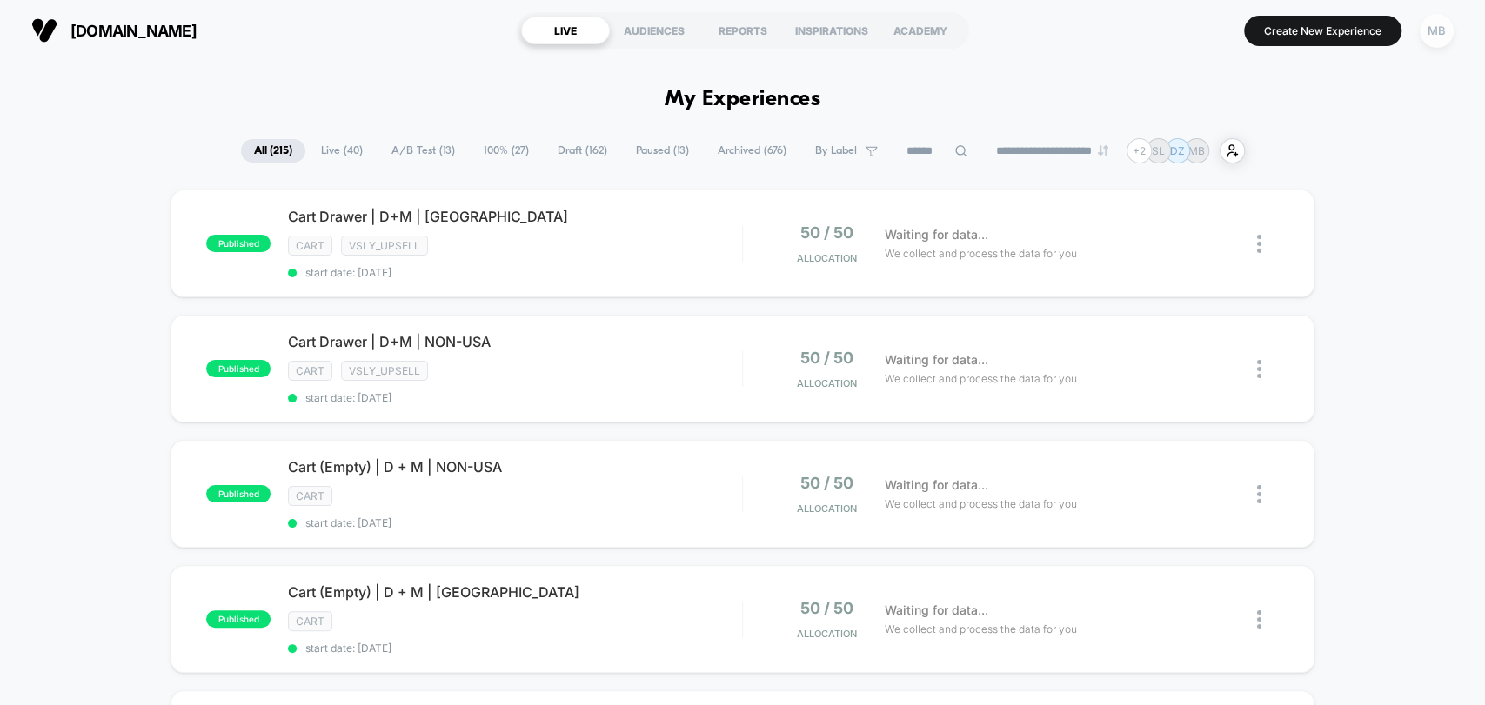
click at [1433, 41] on div "MB" at bounding box center [1437, 31] width 34 height 34
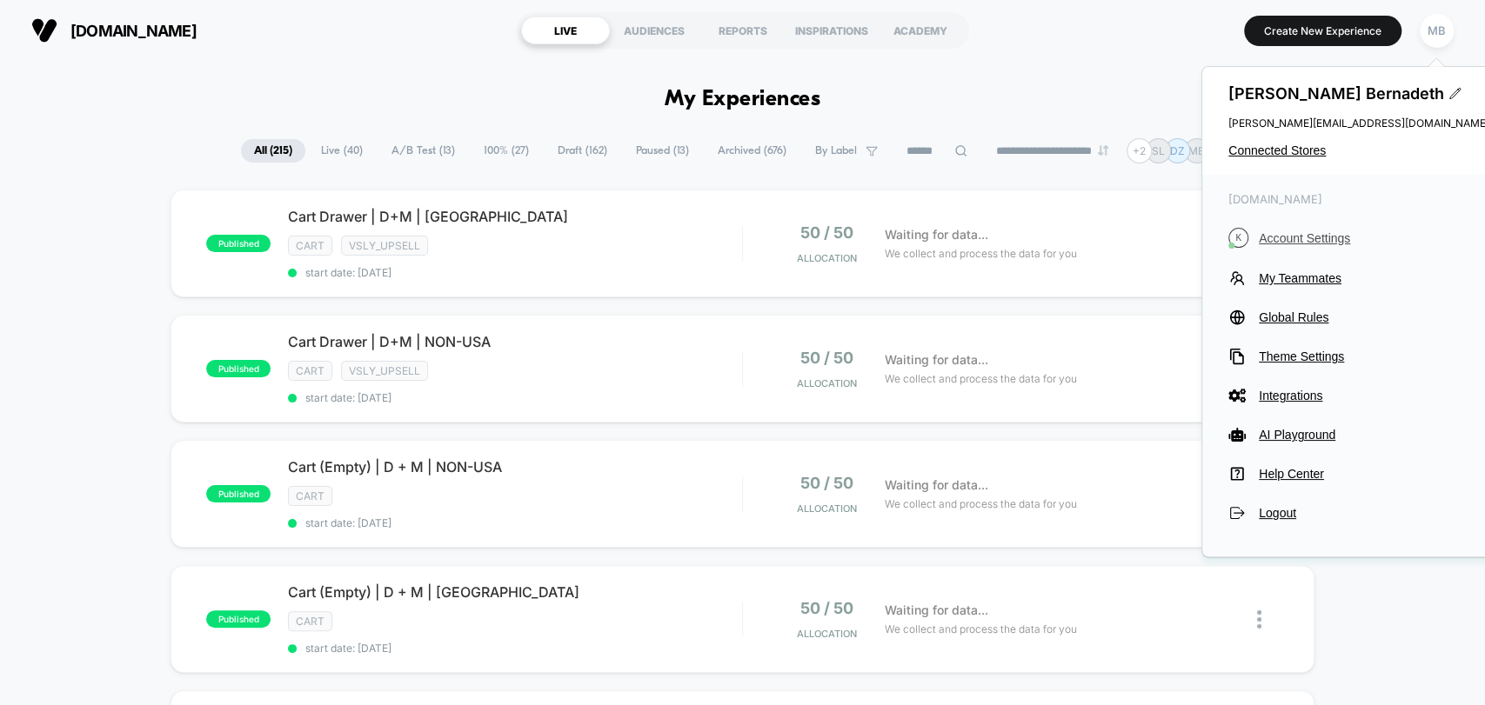
click at [1294, 240] on span "Account Settings" at bounding box center [1374, 238] width 231 height 14
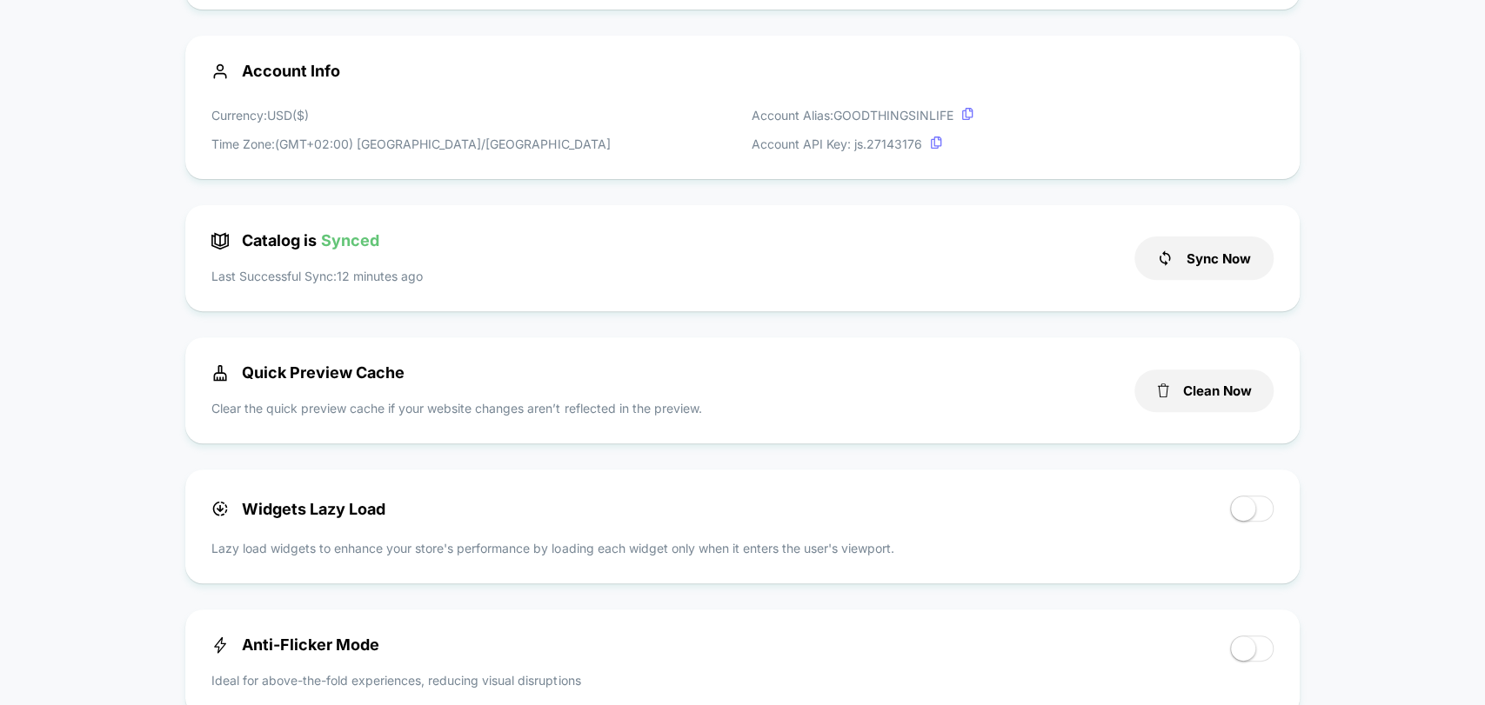
scroll to position [290, 0]
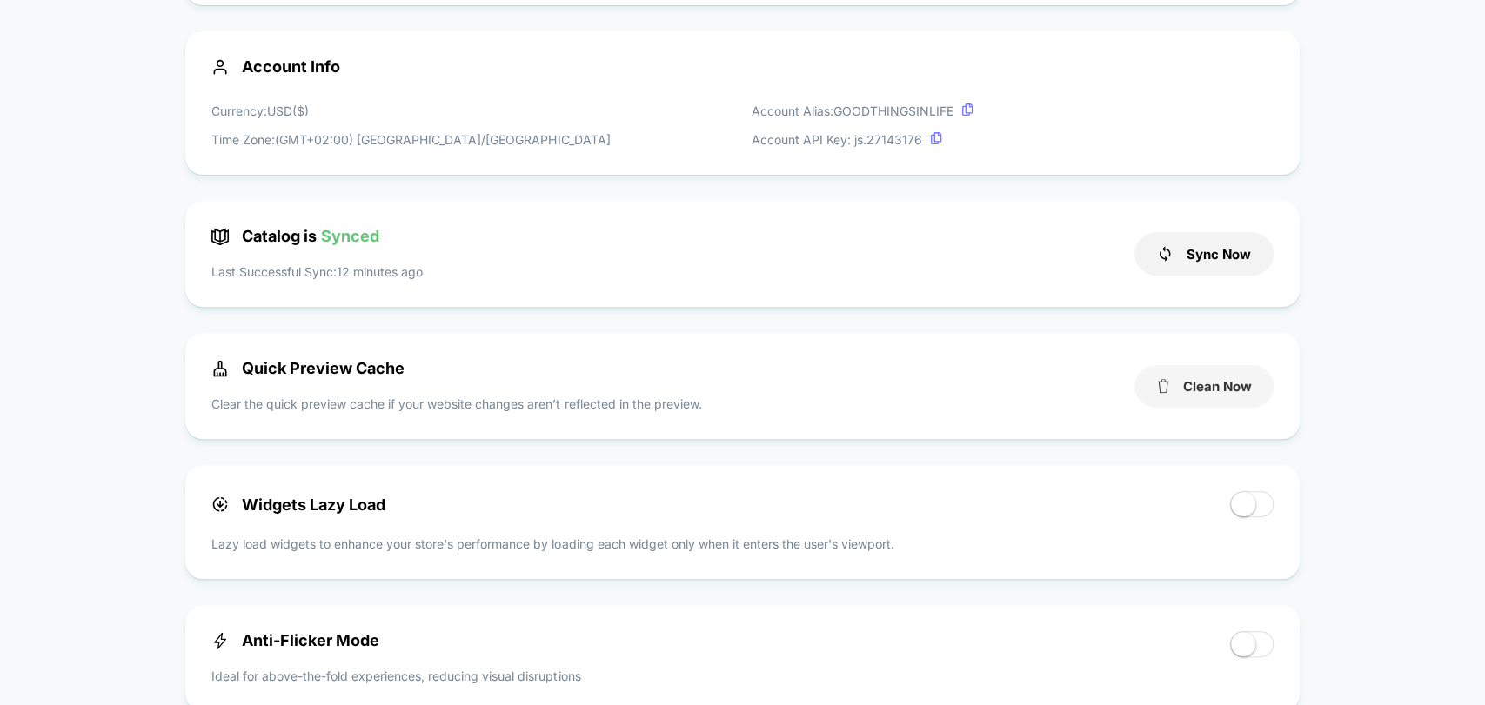
click at [1187, 397] on button "Clean Now" at bounding box center [1203, 386] width 139 height 43
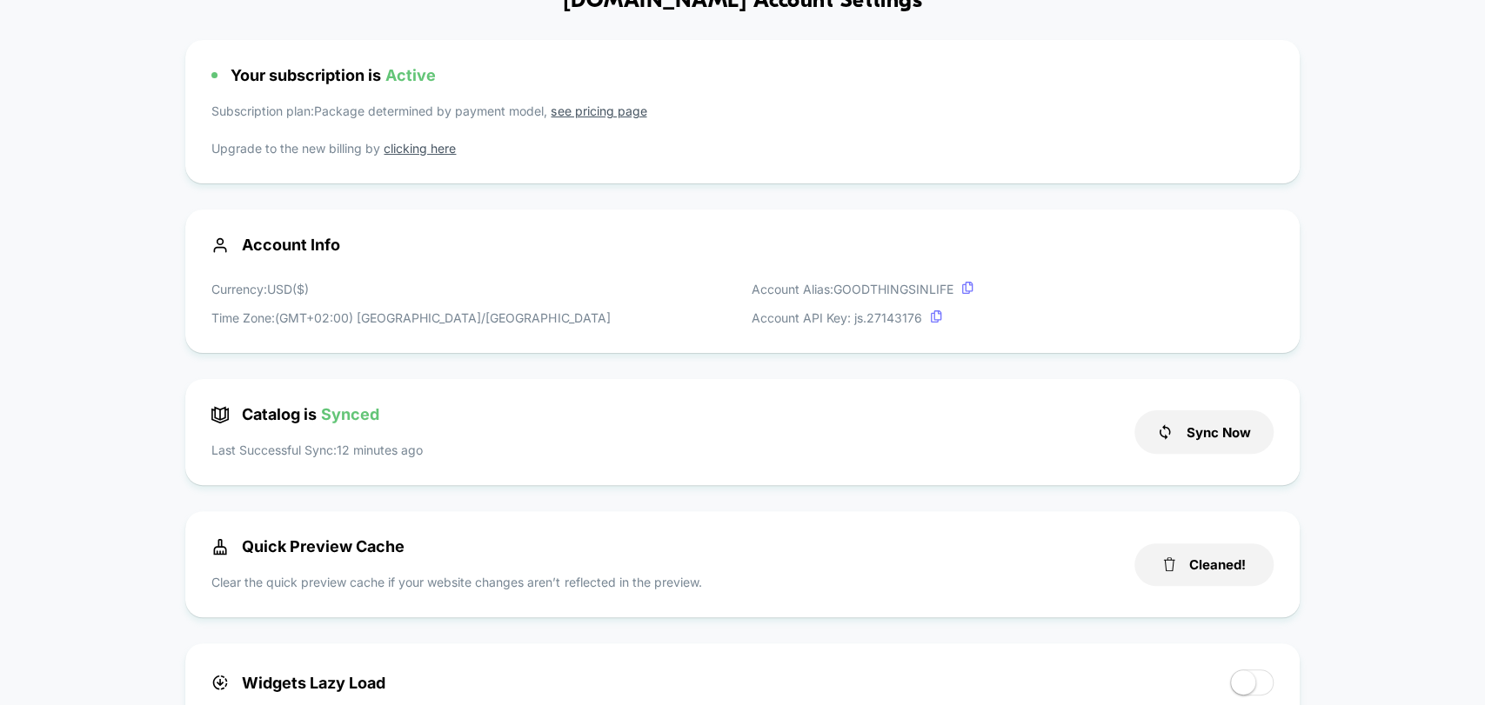
scroll to position [0, 0]
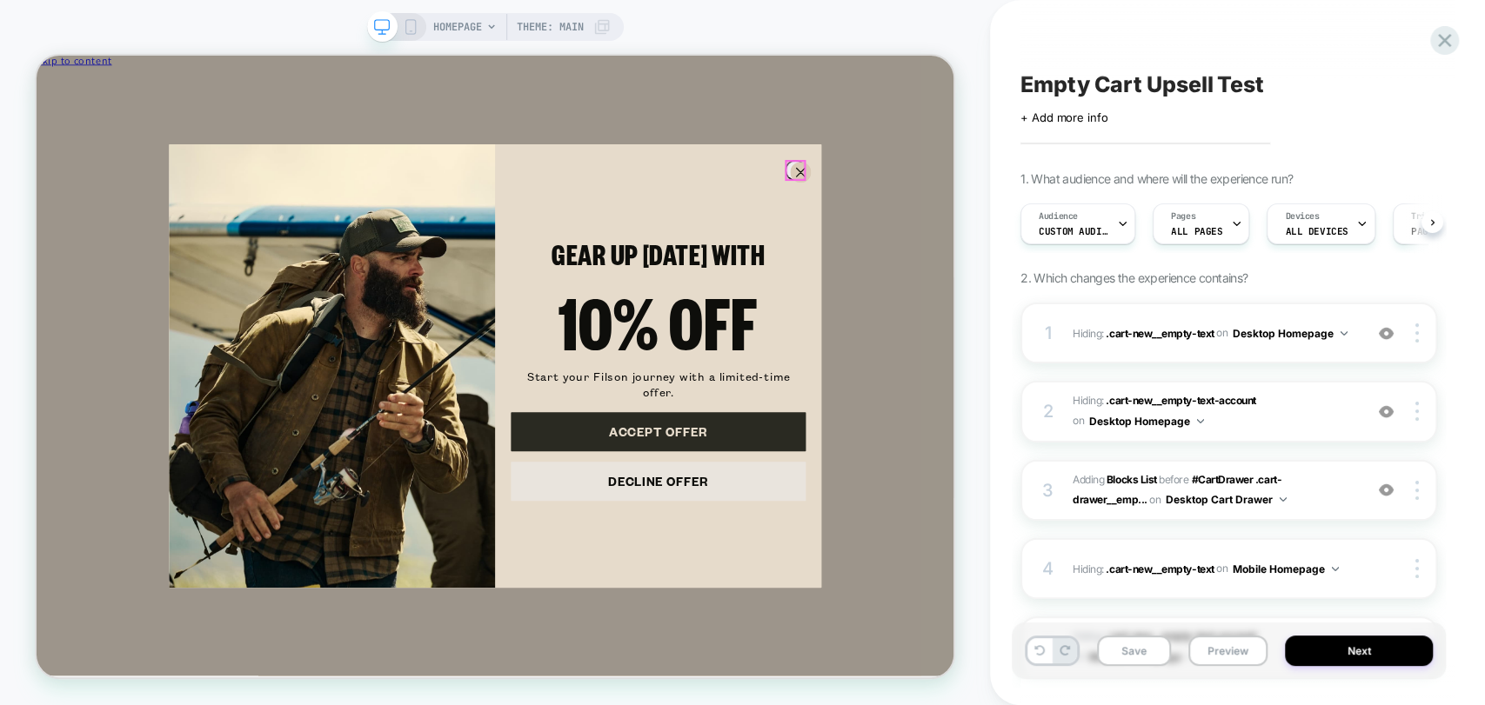
click at [1042, 198] on circle "Close dialog" at bounding box center [1055, 210] width 26 height 26
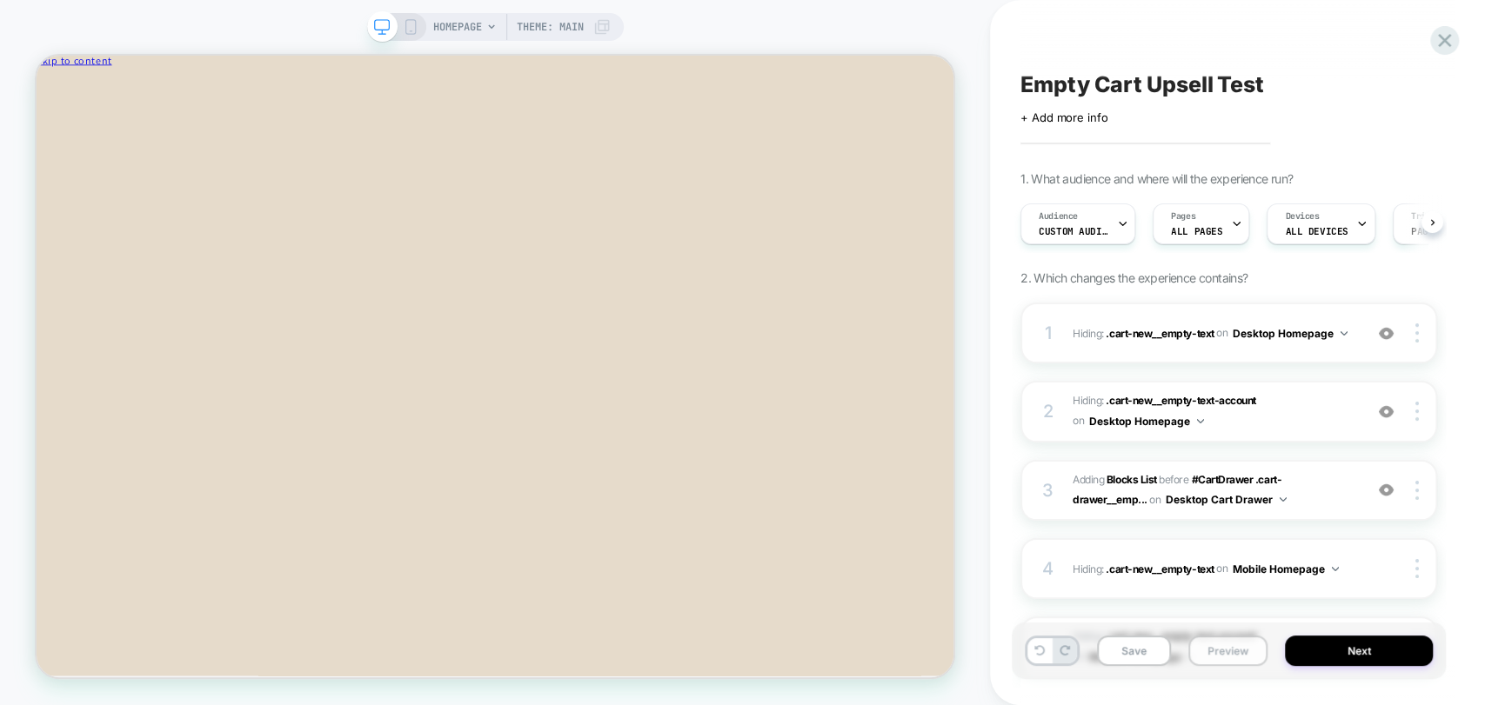
click at [1241, 649] on button "Preview" at bounding box center [1227, 651] width 79 height 30
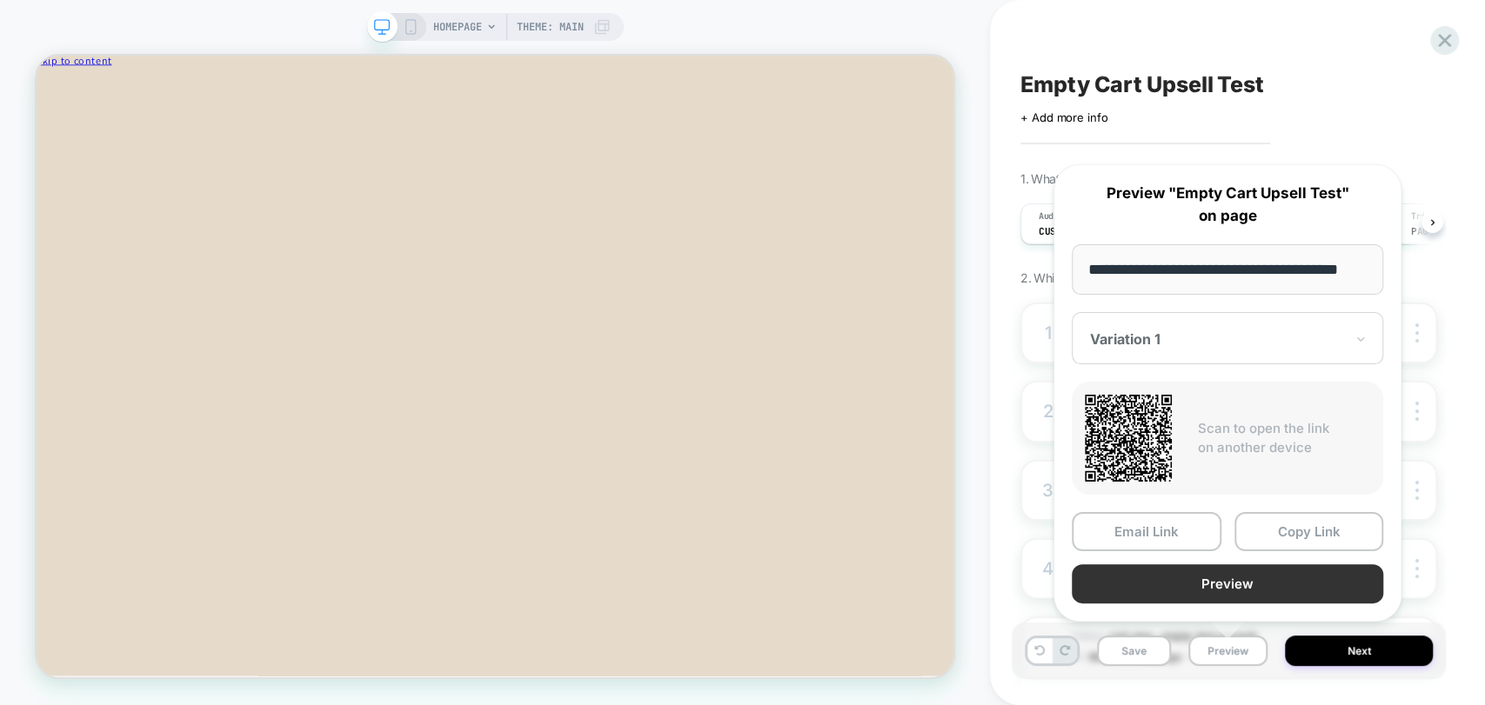
click at [1235, 585] on button "Preview" at bounding box center [1227, 584] width 311 height 39
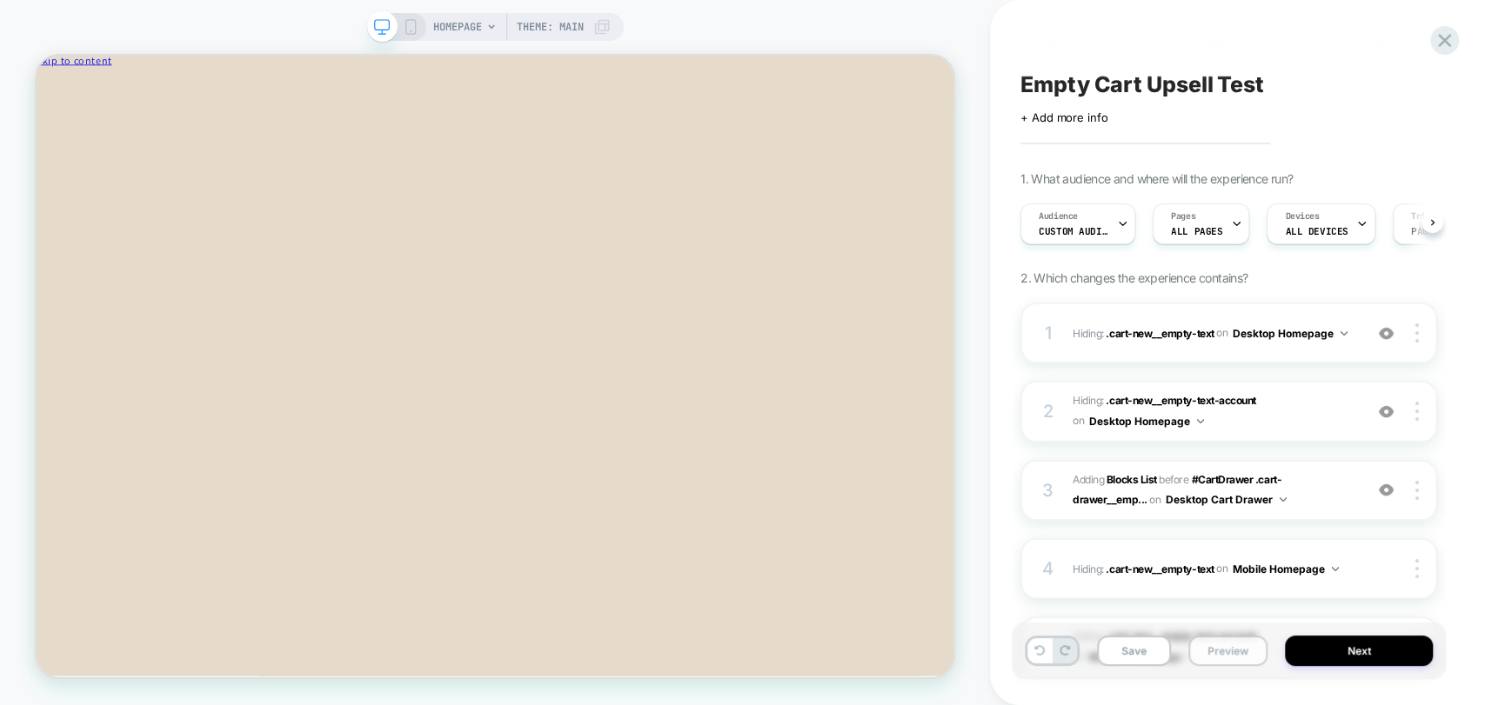
click at [1211, 657] on button "Preview" at bounding box center [1227, 651] width 79 height 30
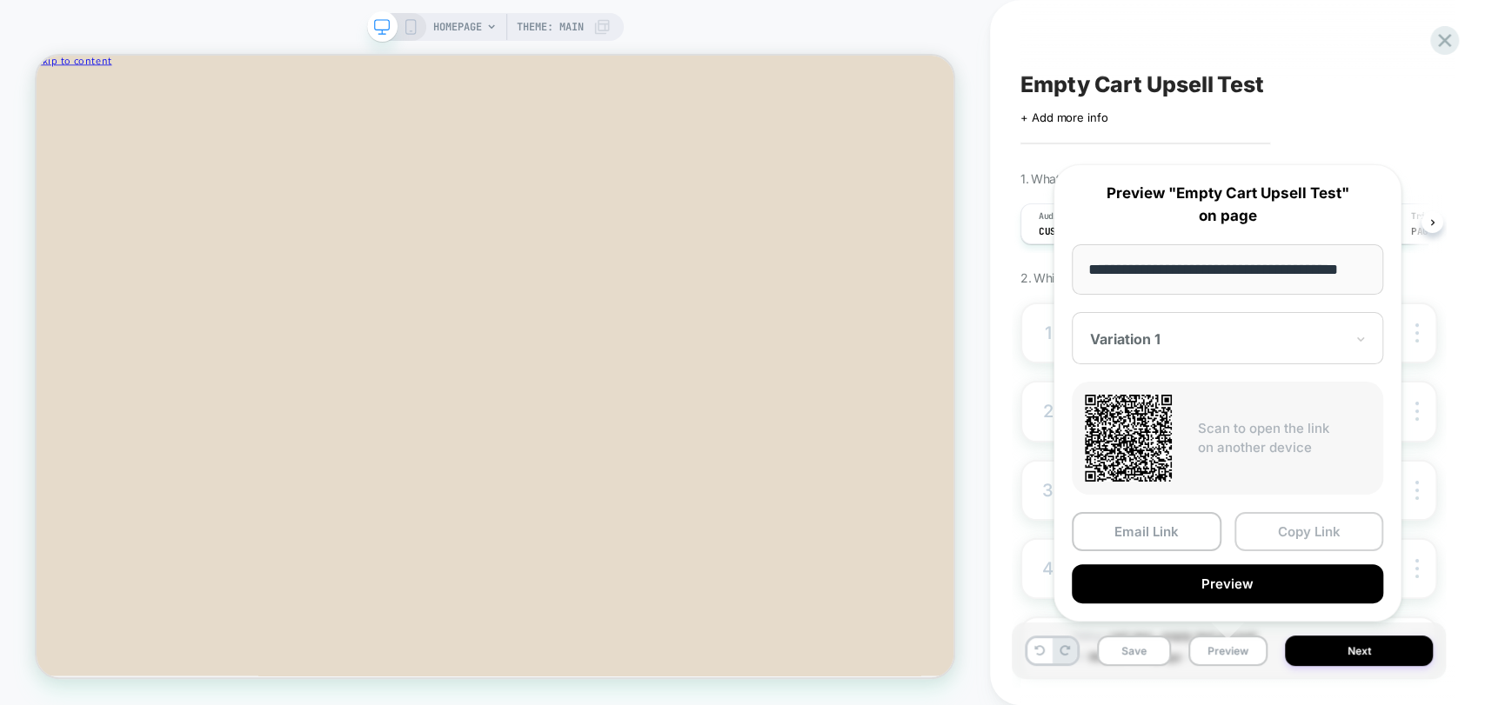
click at [1288, 531] on button "Copy Link" at bounding box center [1309, 531] width 150 height 39
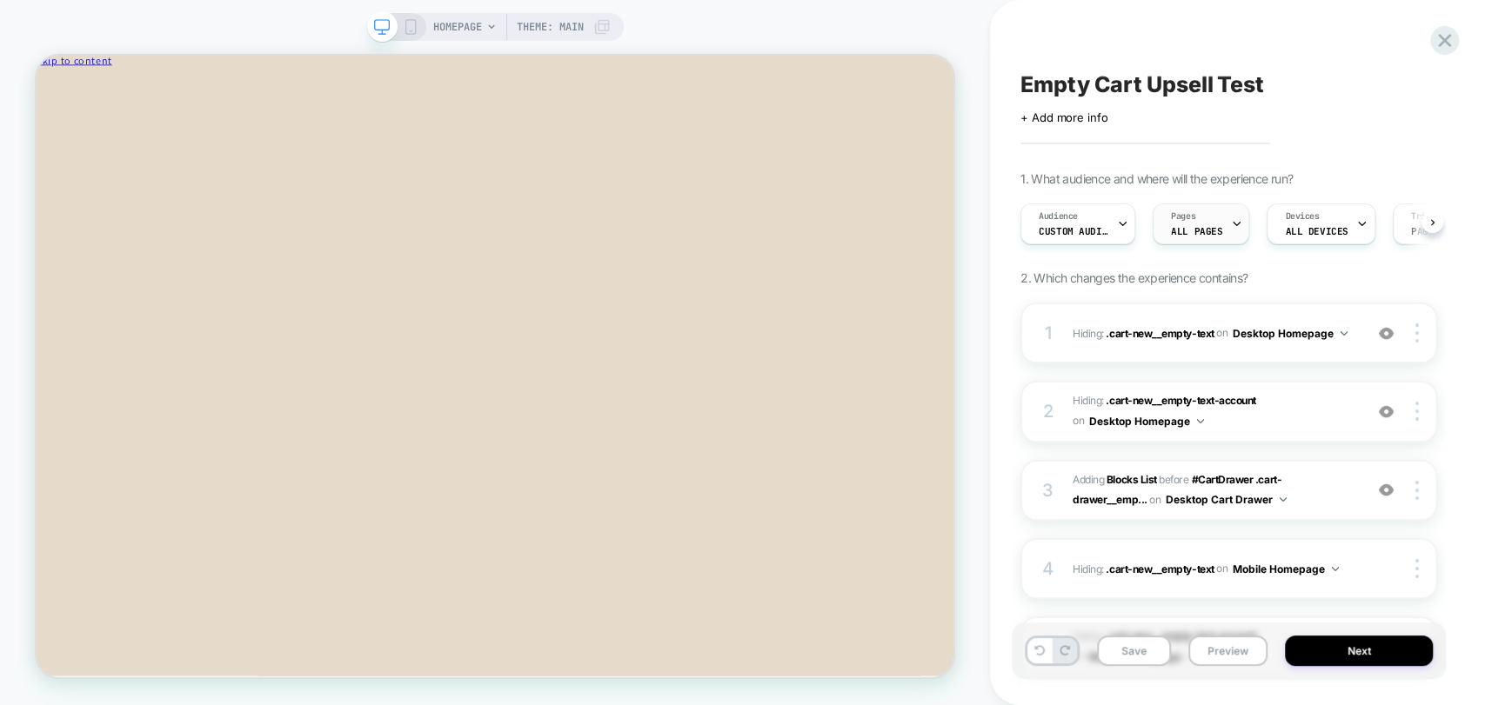
click at [1201, 227] on span "ALL PAGES" at bounding box center [1196, 231] width 51 height 12
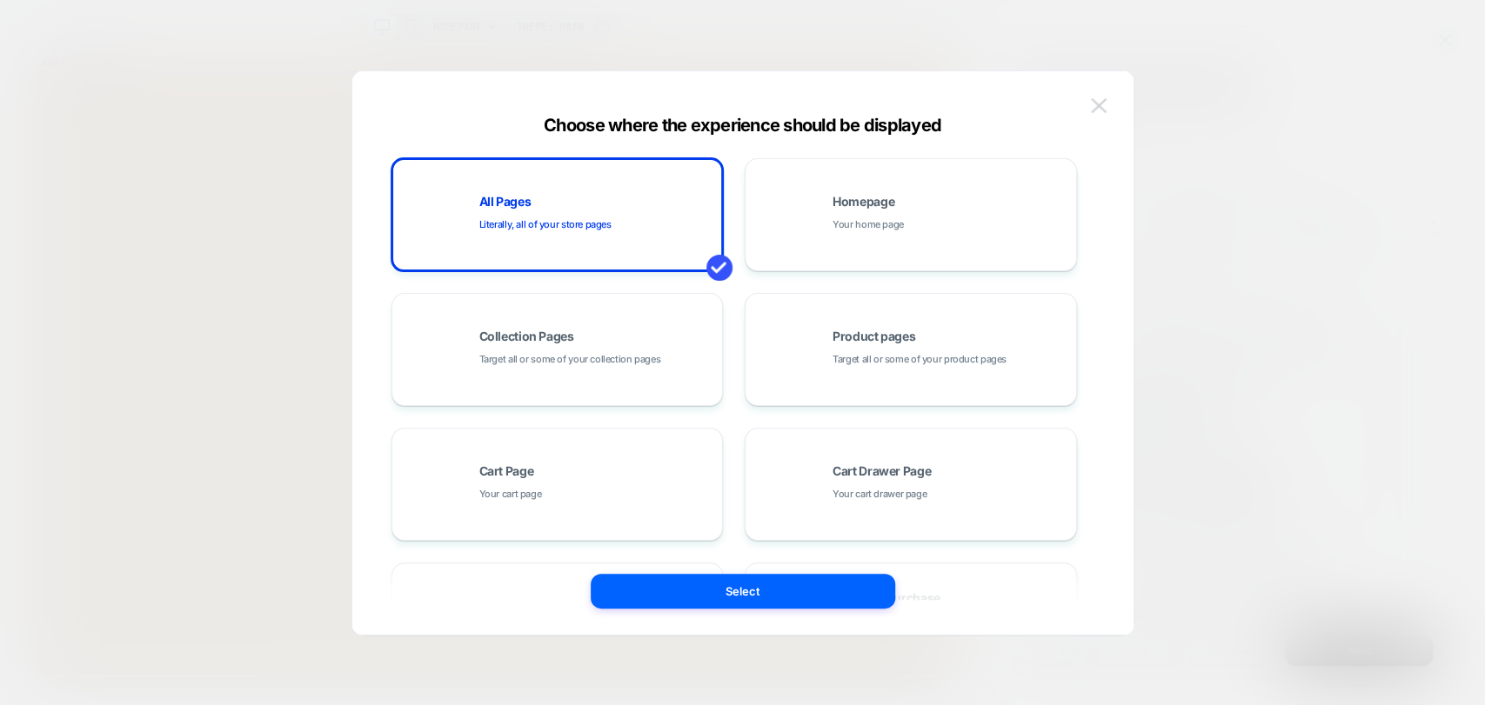
click at [1106, 93] on button at bounding box center [1099, 106] width 26 height 26
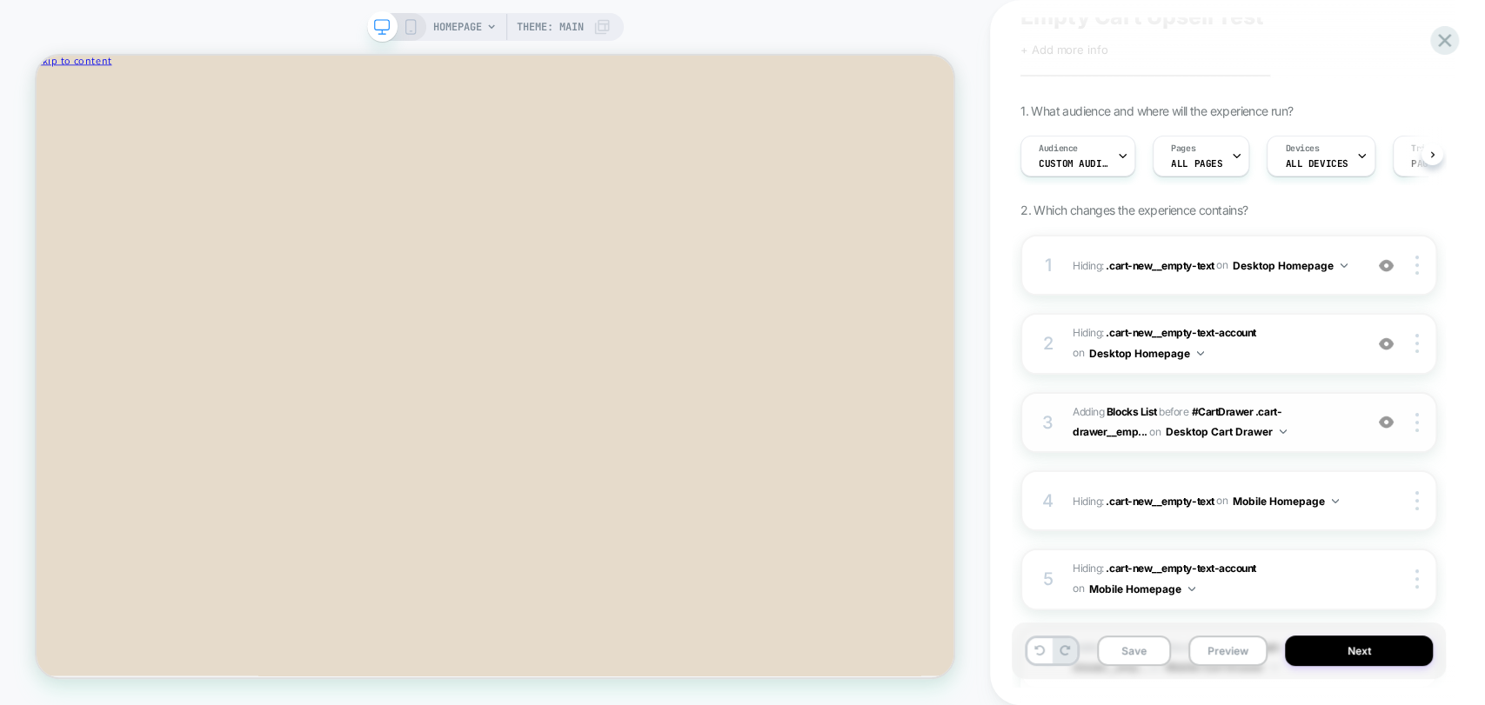
scroll to position [97, 0]
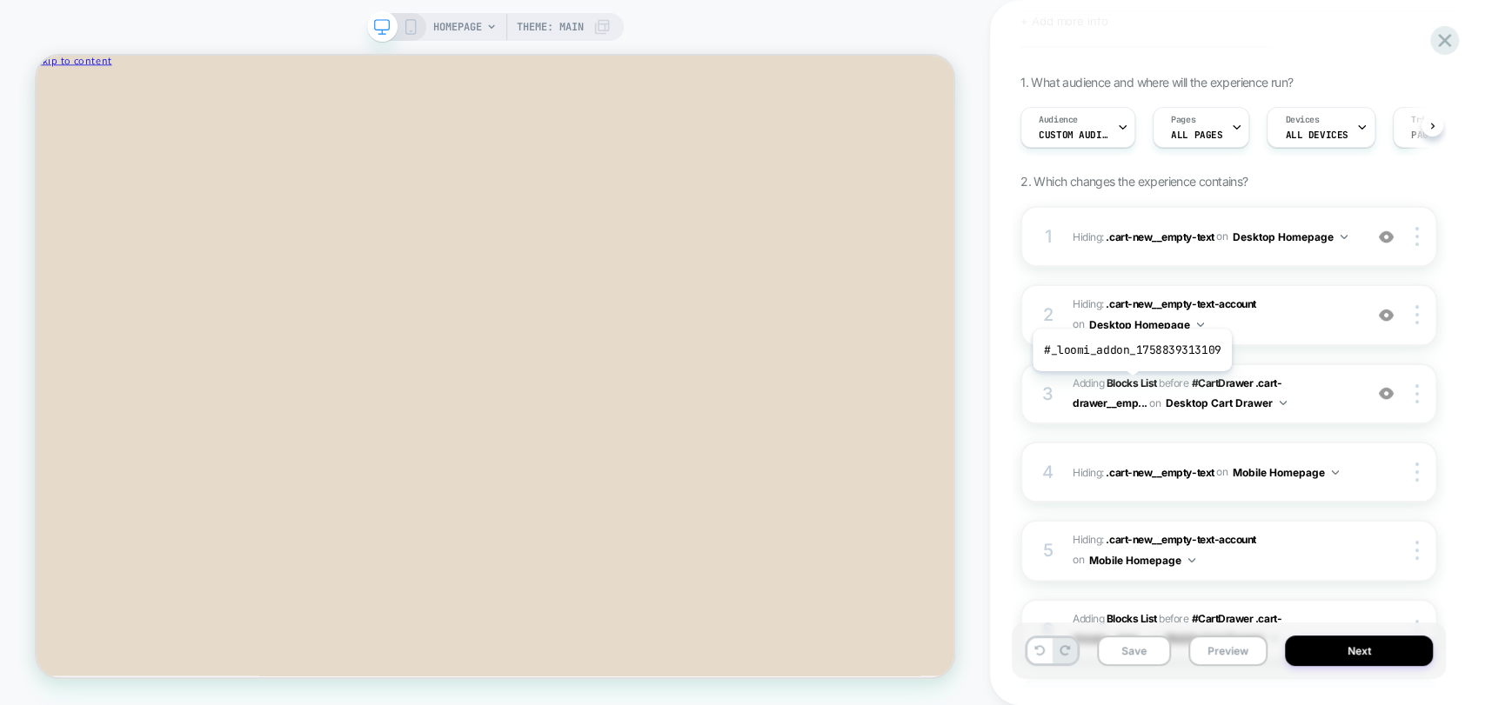
click at [1130, 381] on b "Blocks List" at bounding box center [1131, 383] width 50 height 13
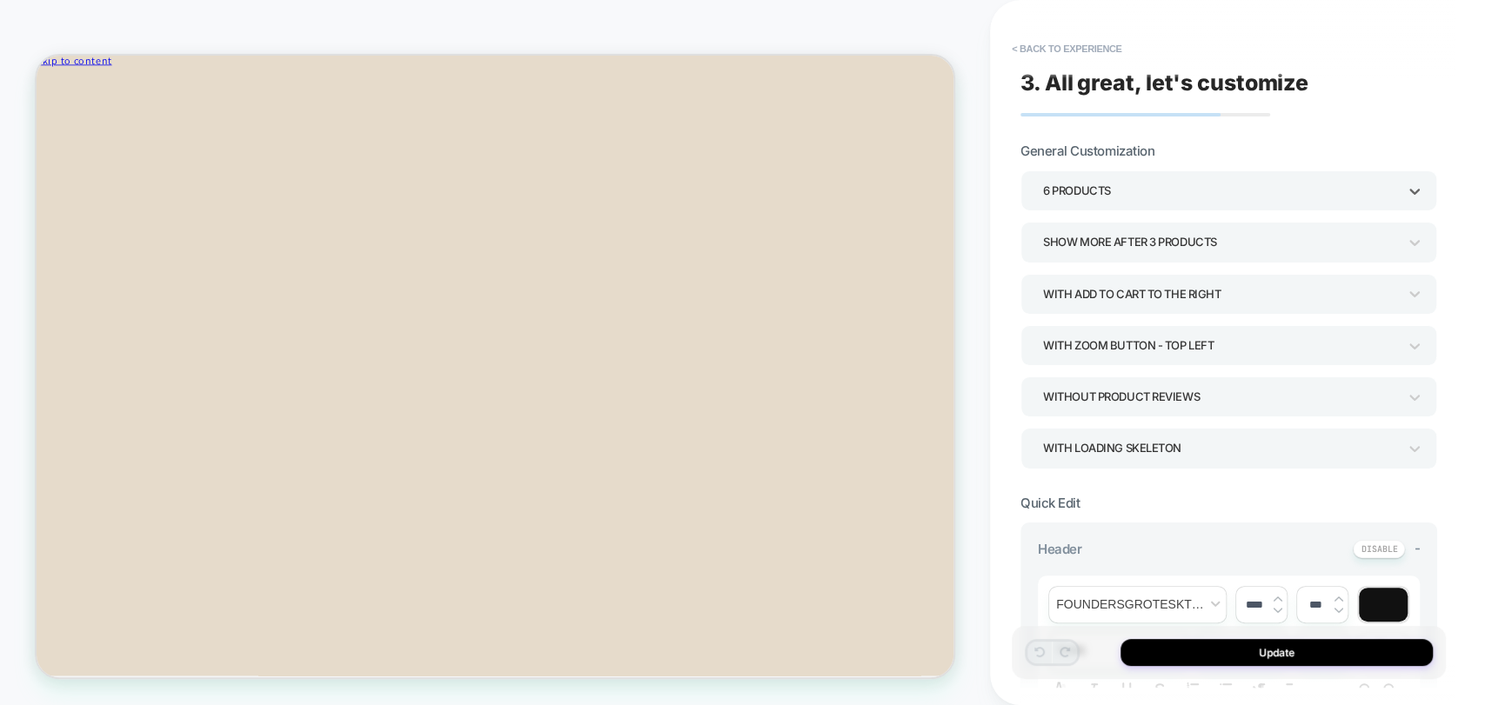
click at [1076, 186] on div "6 Products" at bounding box center [1220, 190] width 354 height 23
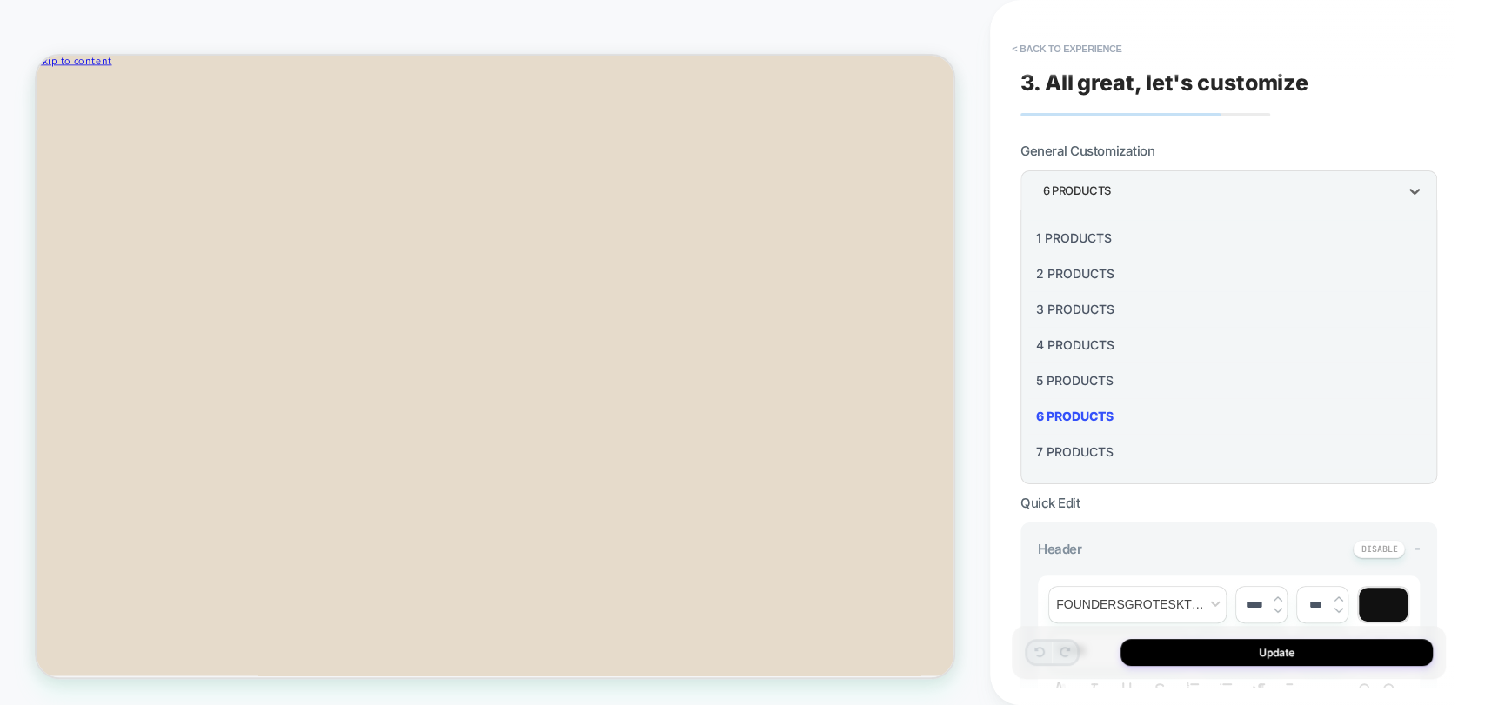
scroll to position [208, 0]
click at [1073, 457] on div "16 Products" at bounding box center [1228, 458] width 403 height 36
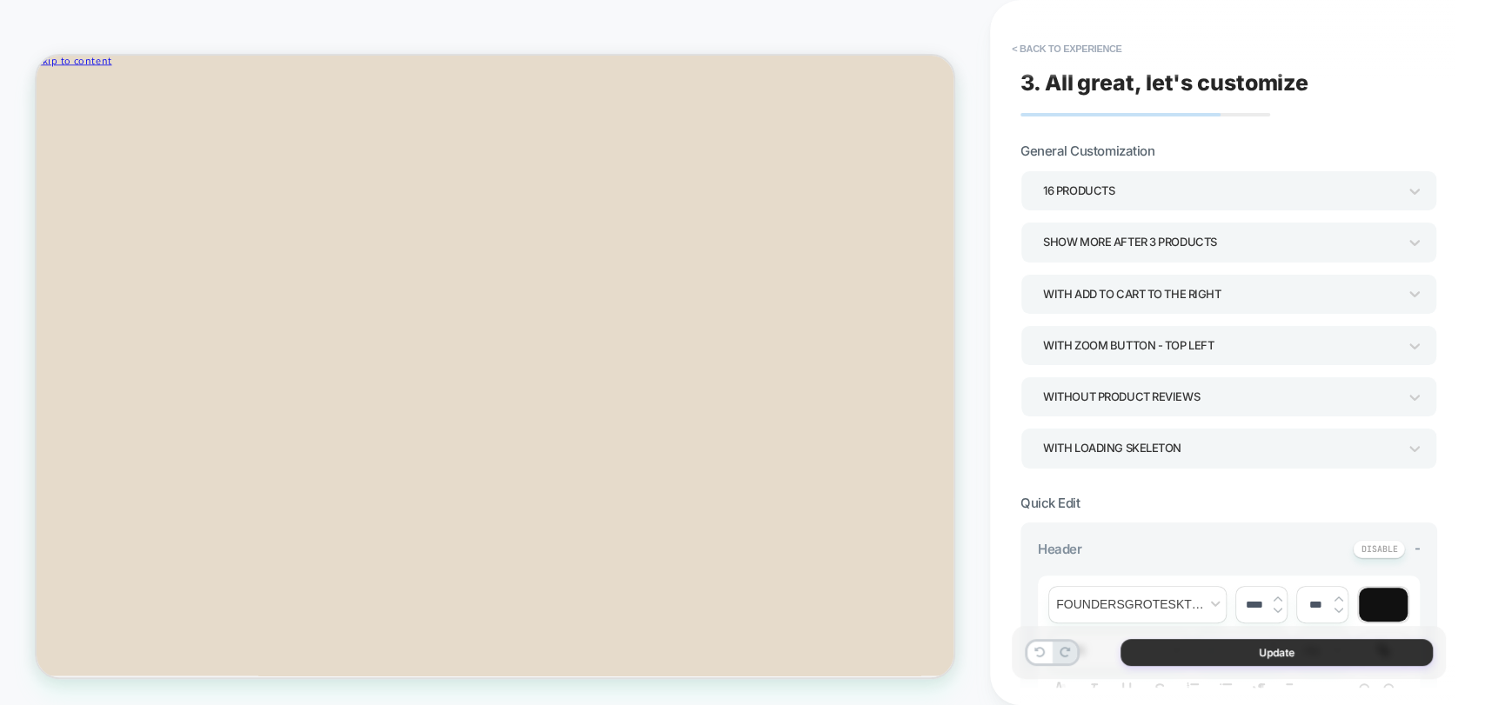
click at [1186, 650] on button "Update" at bounding box center [1276, 652] width 312 height 27
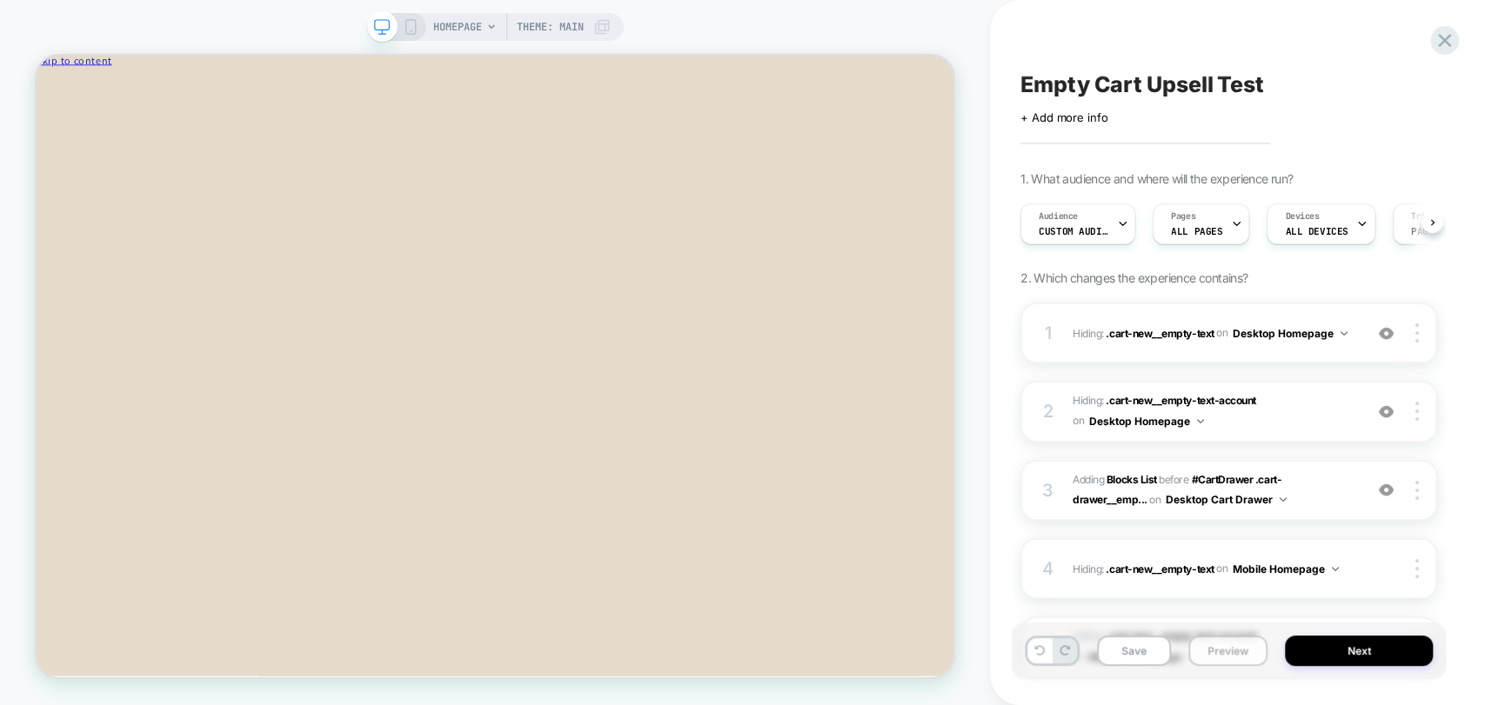
scroll to position [0, 0]
click at [1211, 656] on button "Preview" at bounding box center [1227, 651] width 79 height 30
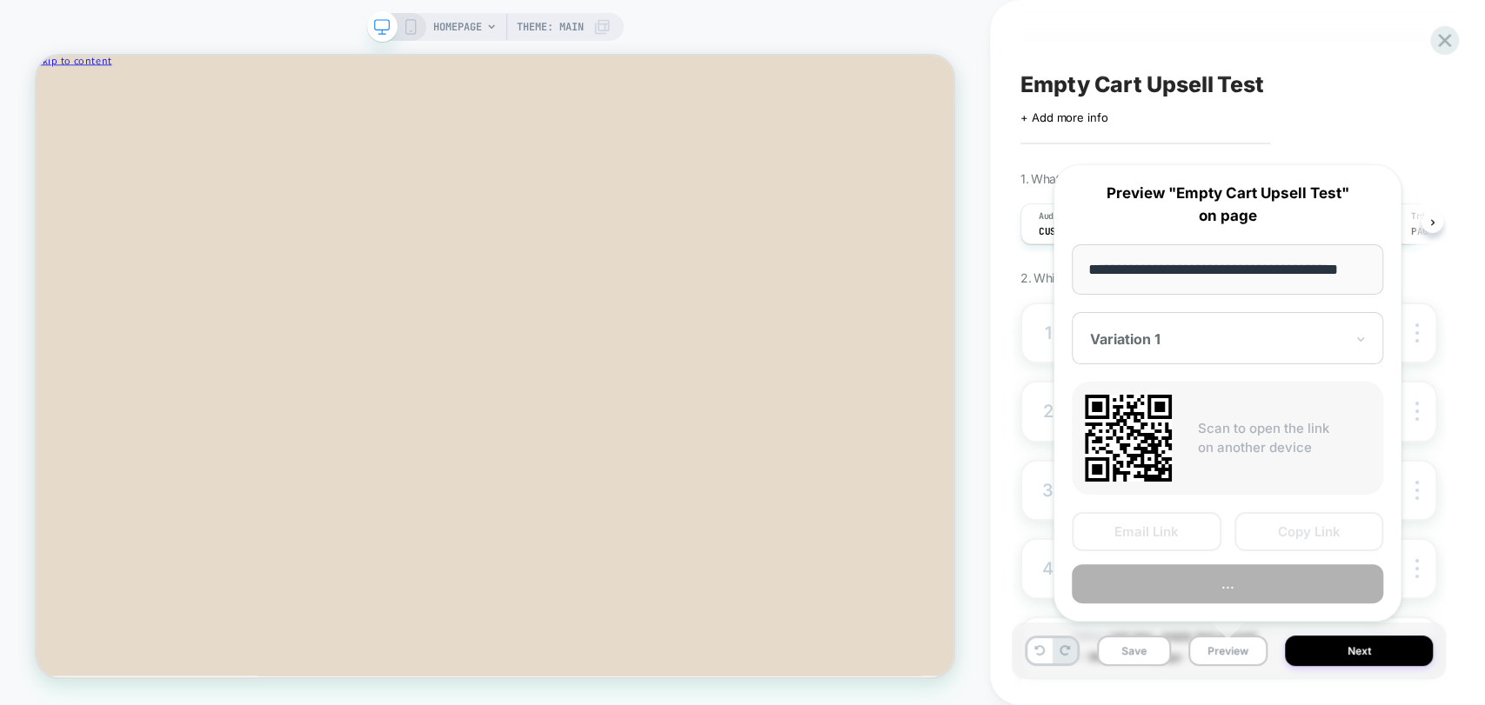
scroll to position [0, 24]
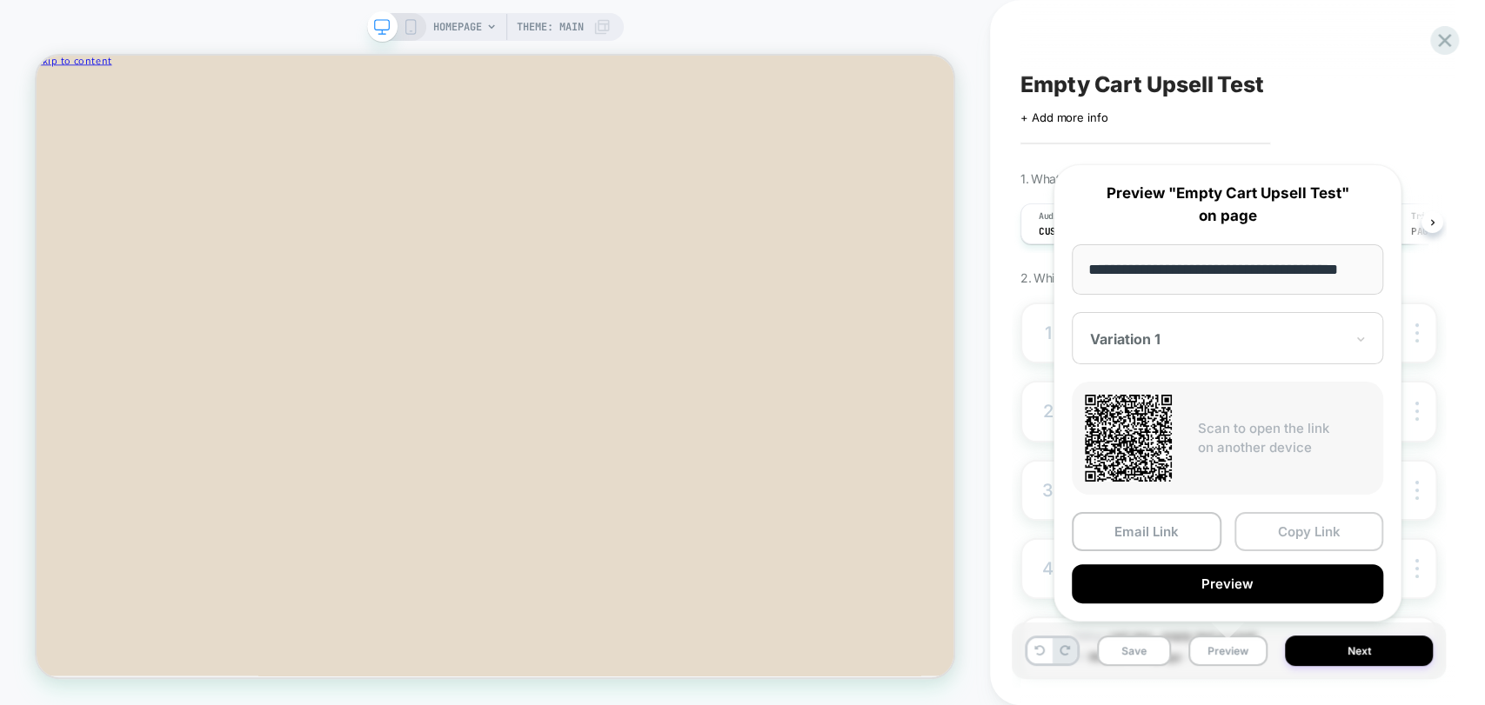
click at [1284, 528] on button "Copy Link" at bounding box center [1309, 531] width 150 height 39
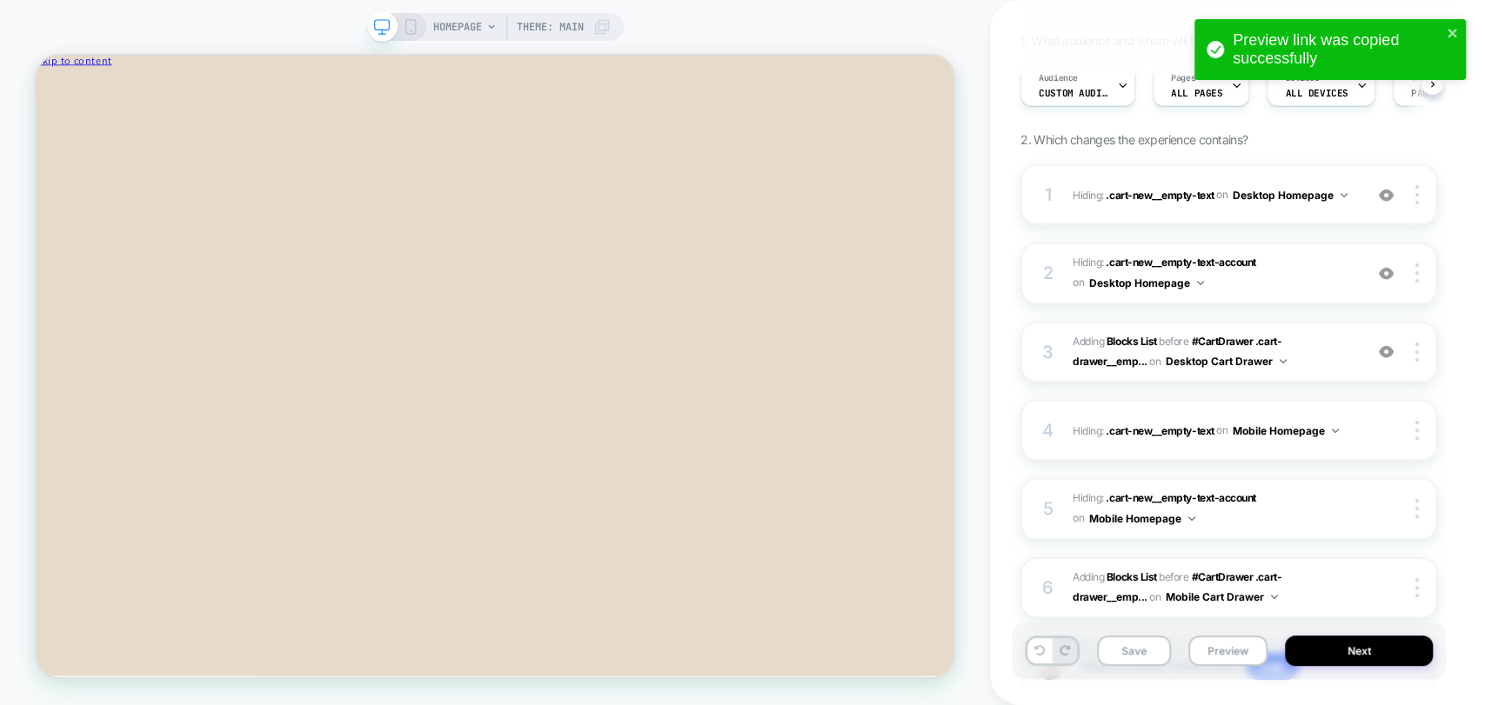
scroll to position [193, 0]
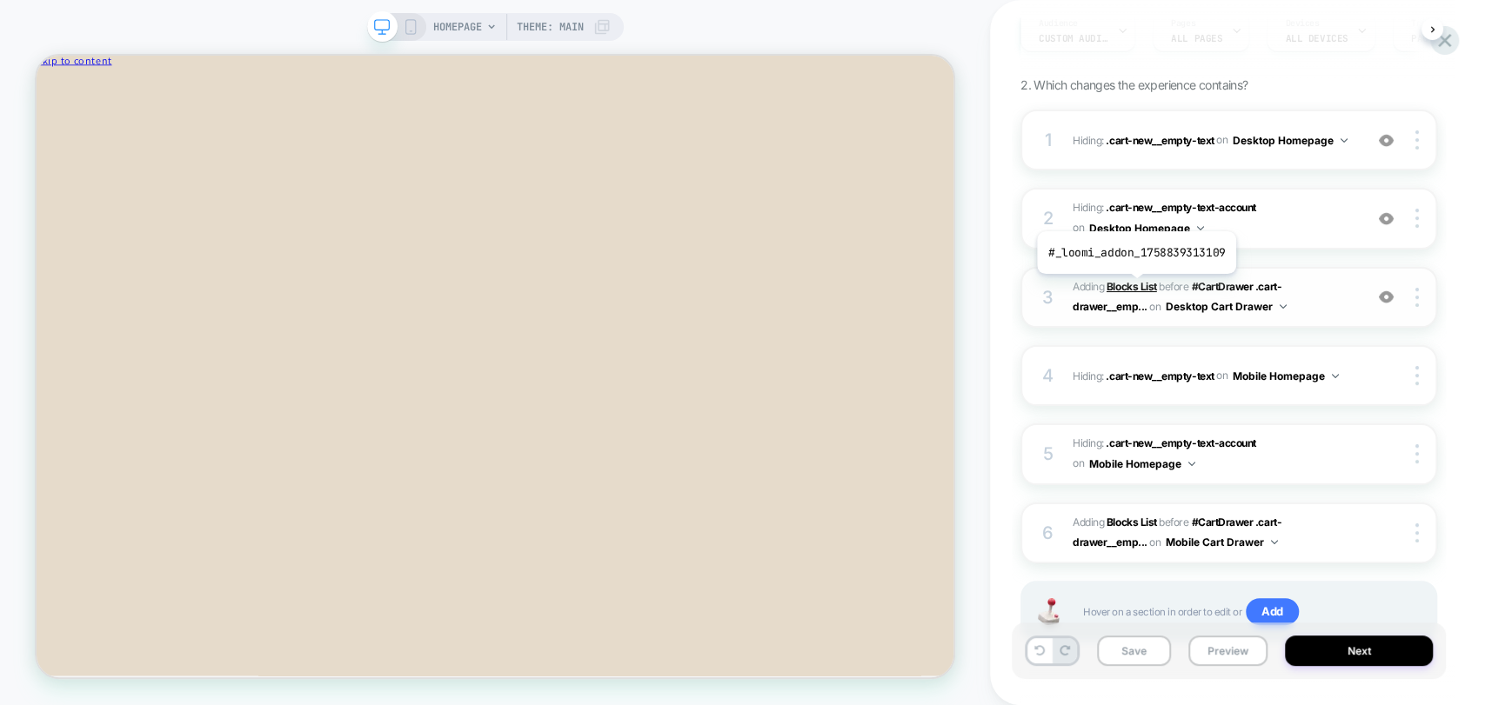
click at [1134, 287] on b "Blocks List" at bounding box center [1131, 286] width 50 height 13
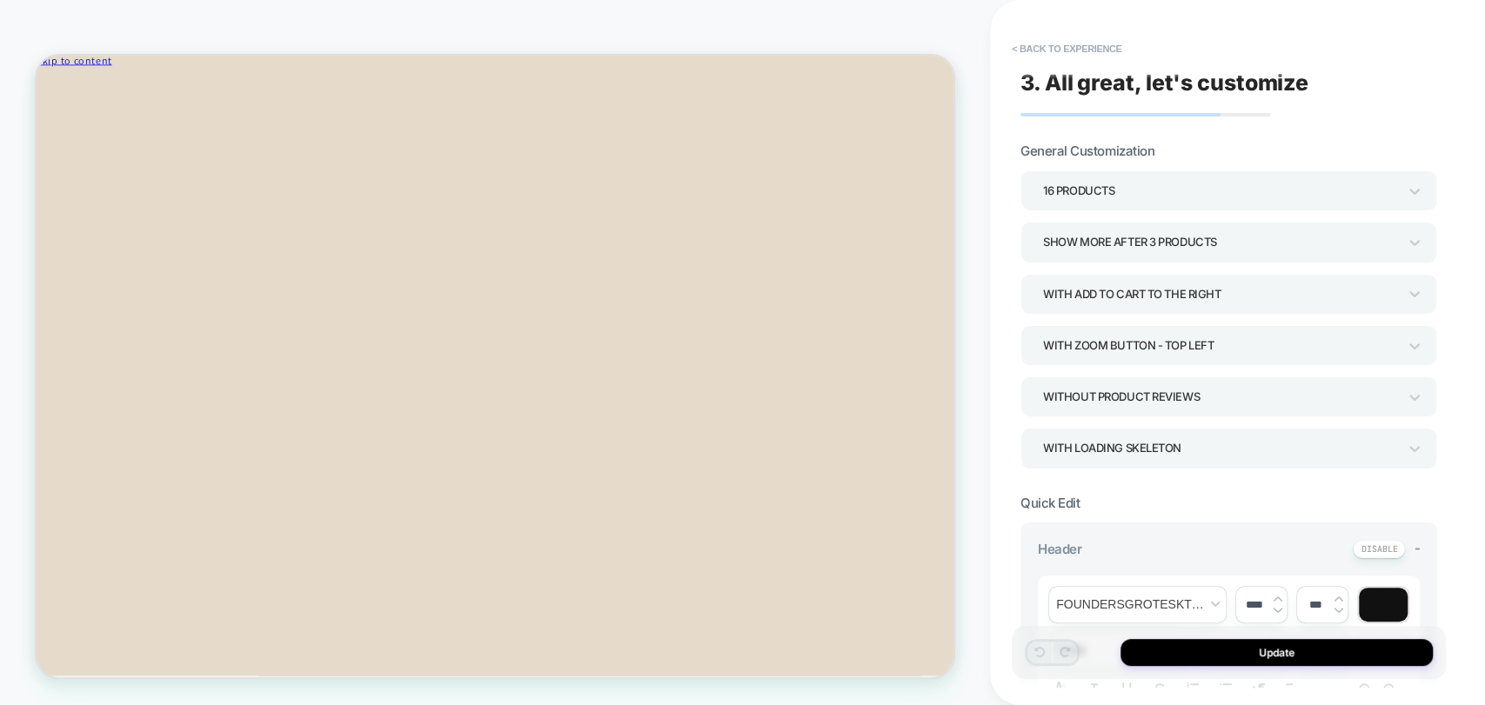
scroll to position [0, 0]
click at [1180, 249] on div "Show more after 3 Products" at bounding box center [1220, 242] width 354 height 23
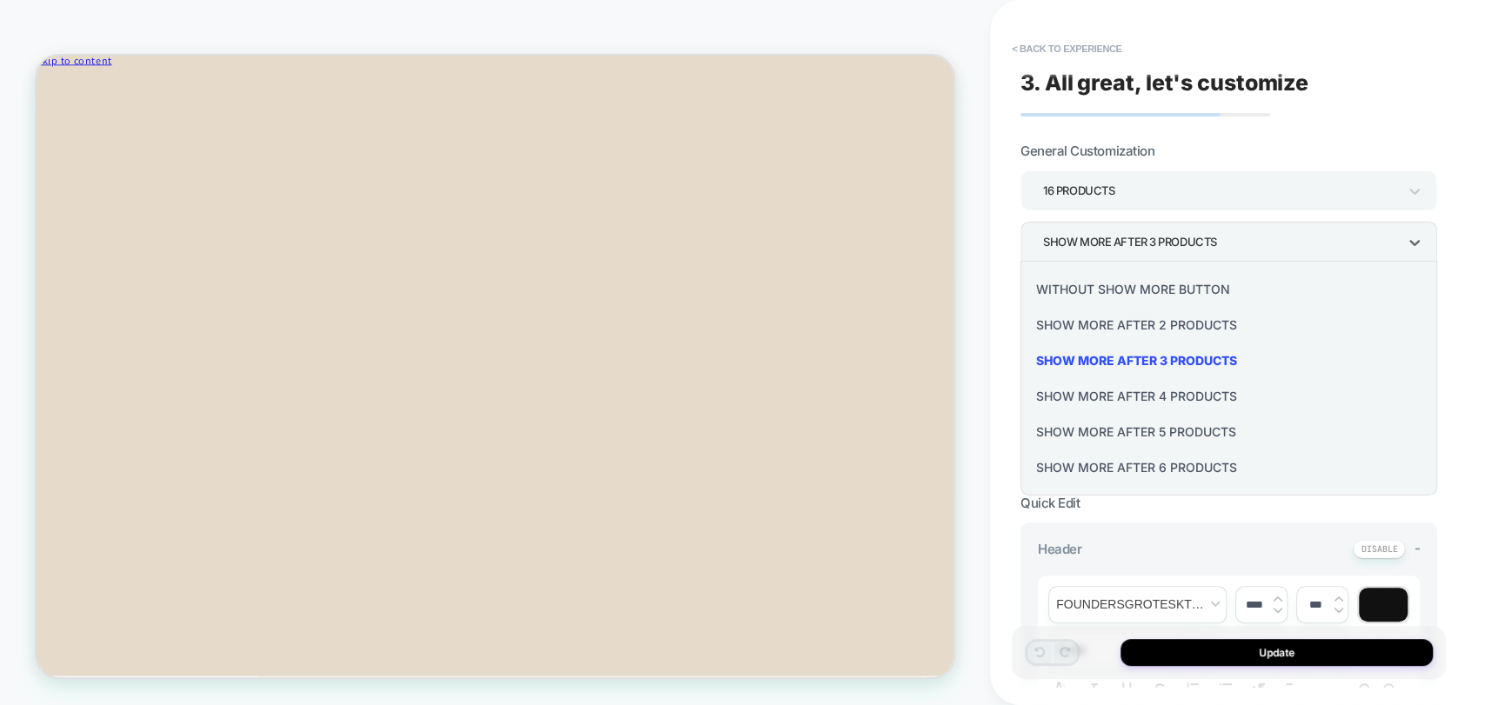
click at [1176, 315] on div "Show more after 2 Products" at bounding box center [1228, 325] width 403 height 36
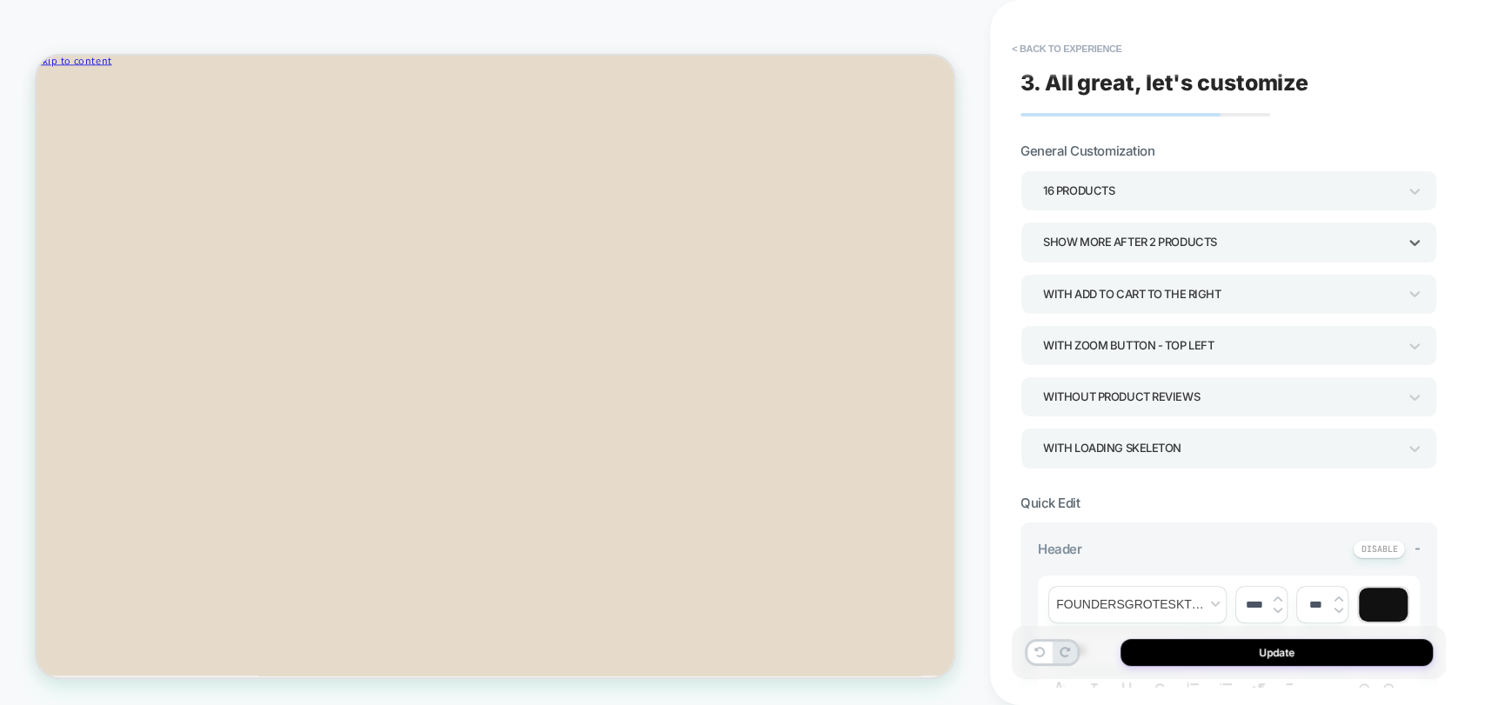
scroll to position [579, 0]
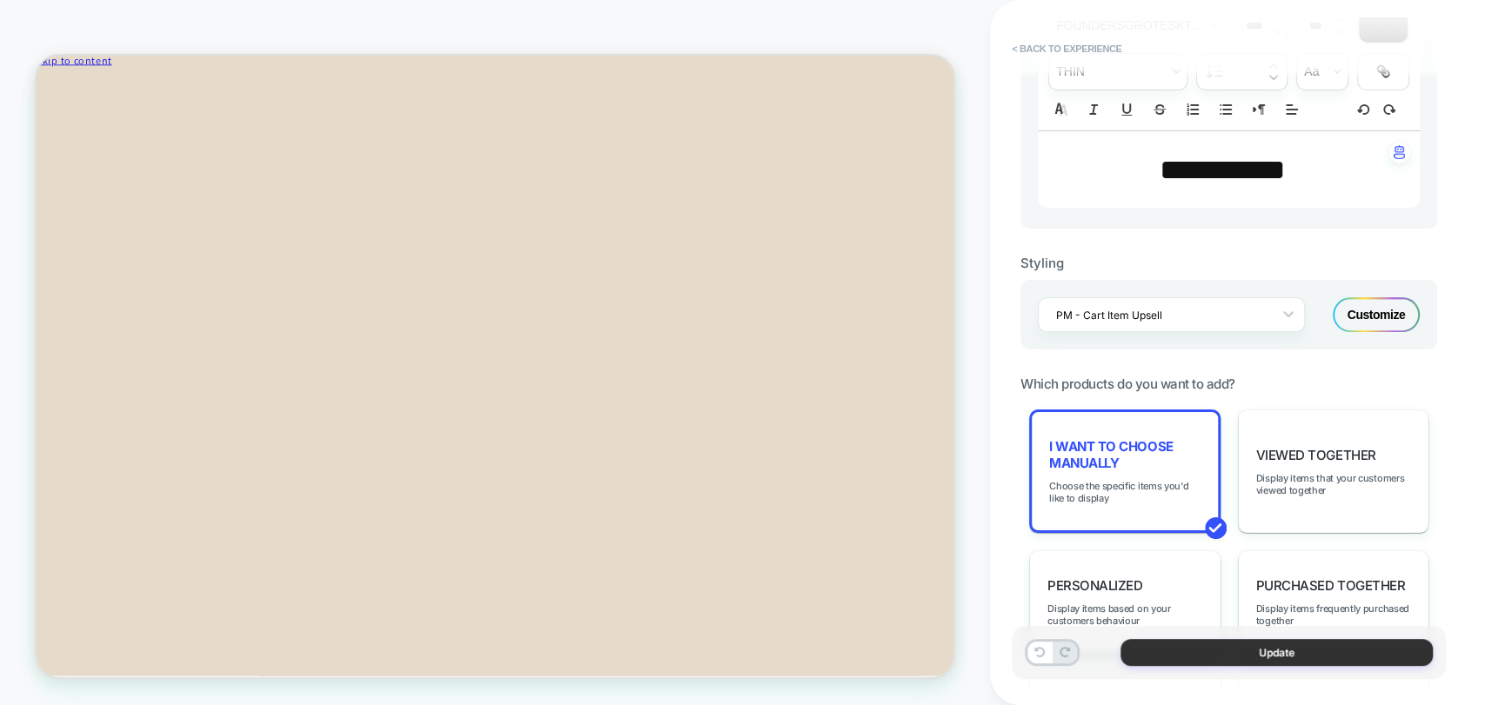
click at [1171, 658] on button "Update" at bounding box center [1276, 652] width 312 height 27
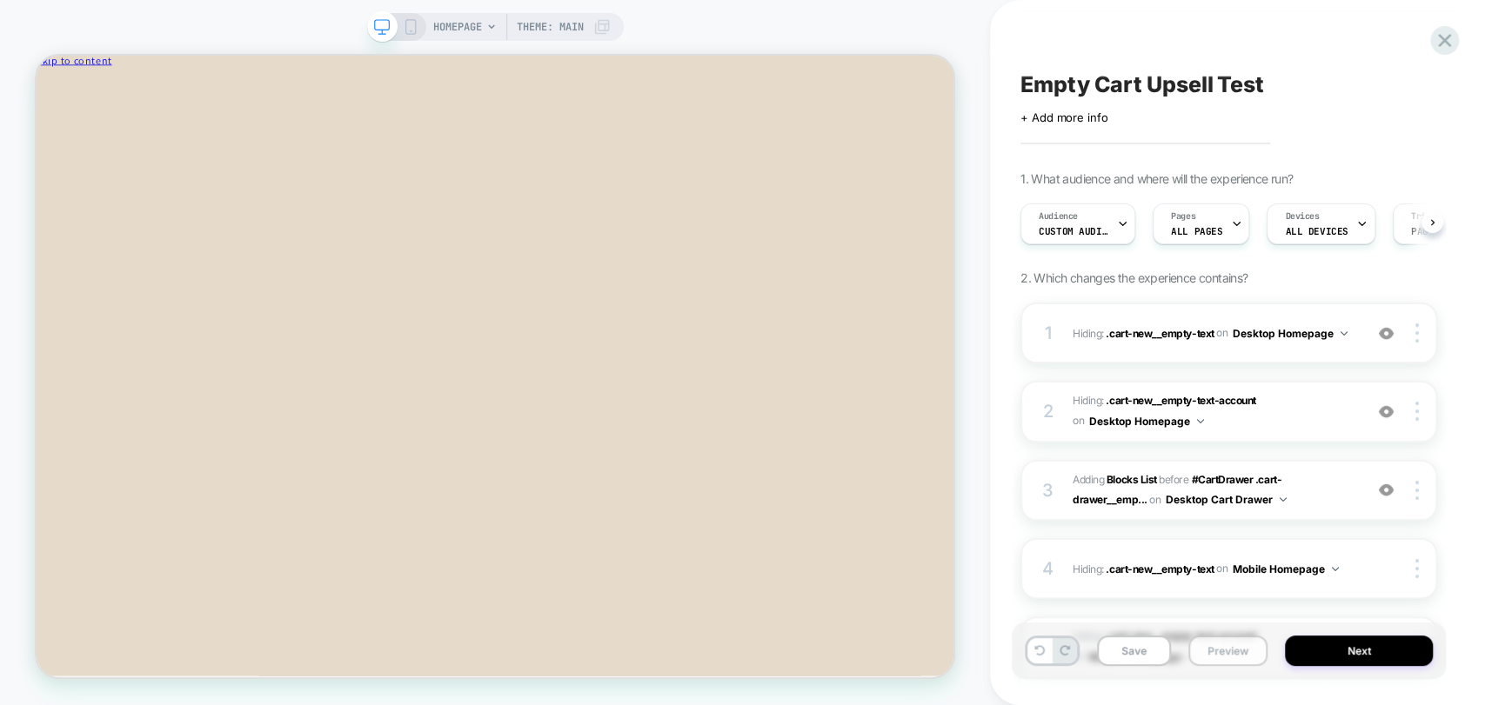
scroll to position [0, 0]
click at [1221, 656] on button "Preview" at bounding box center [1227, 651] width 79 height 30
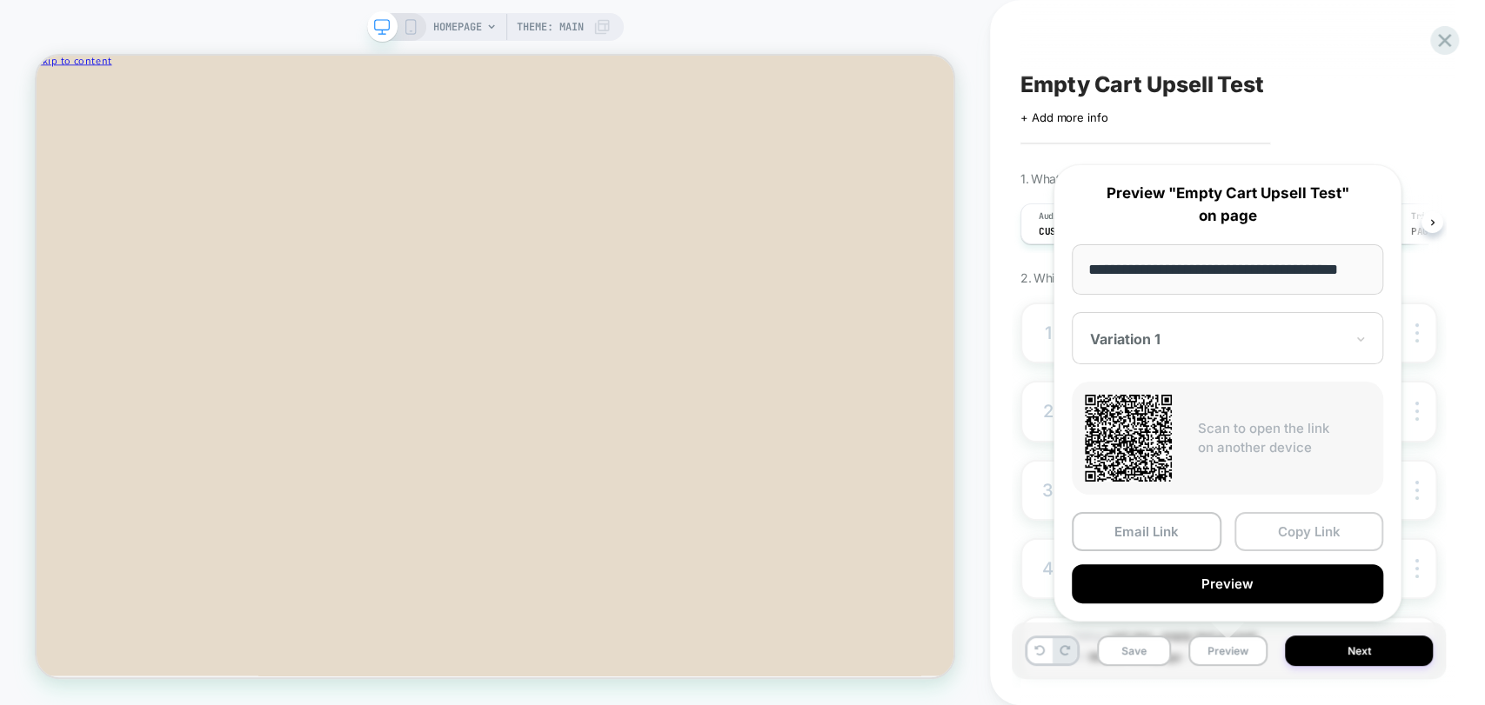
click at [1290, 527] on button "Copy Link" at bounding box center [1309, 531] width 150 height 39
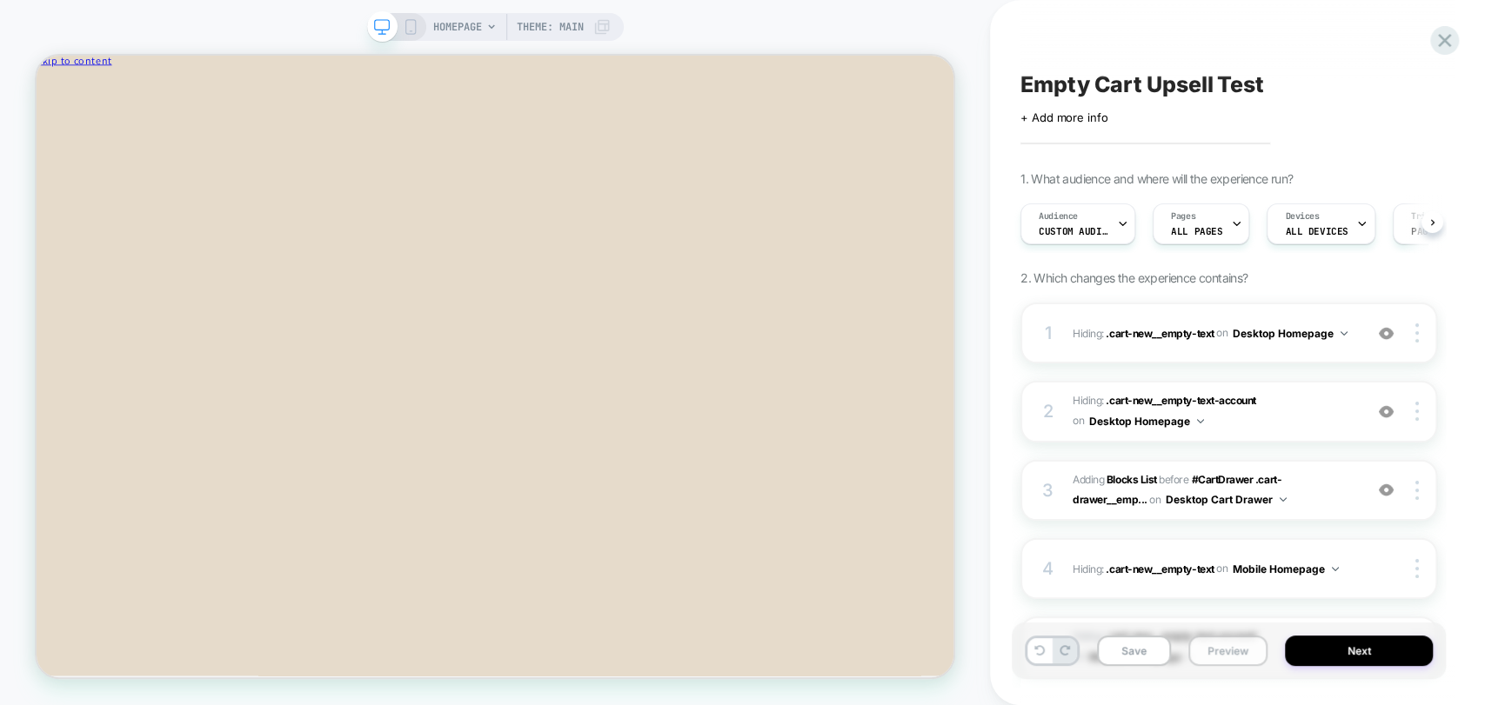
click at [1214, 655] on button "Preview" at bounding box center [1227, 651] width 79 height 30
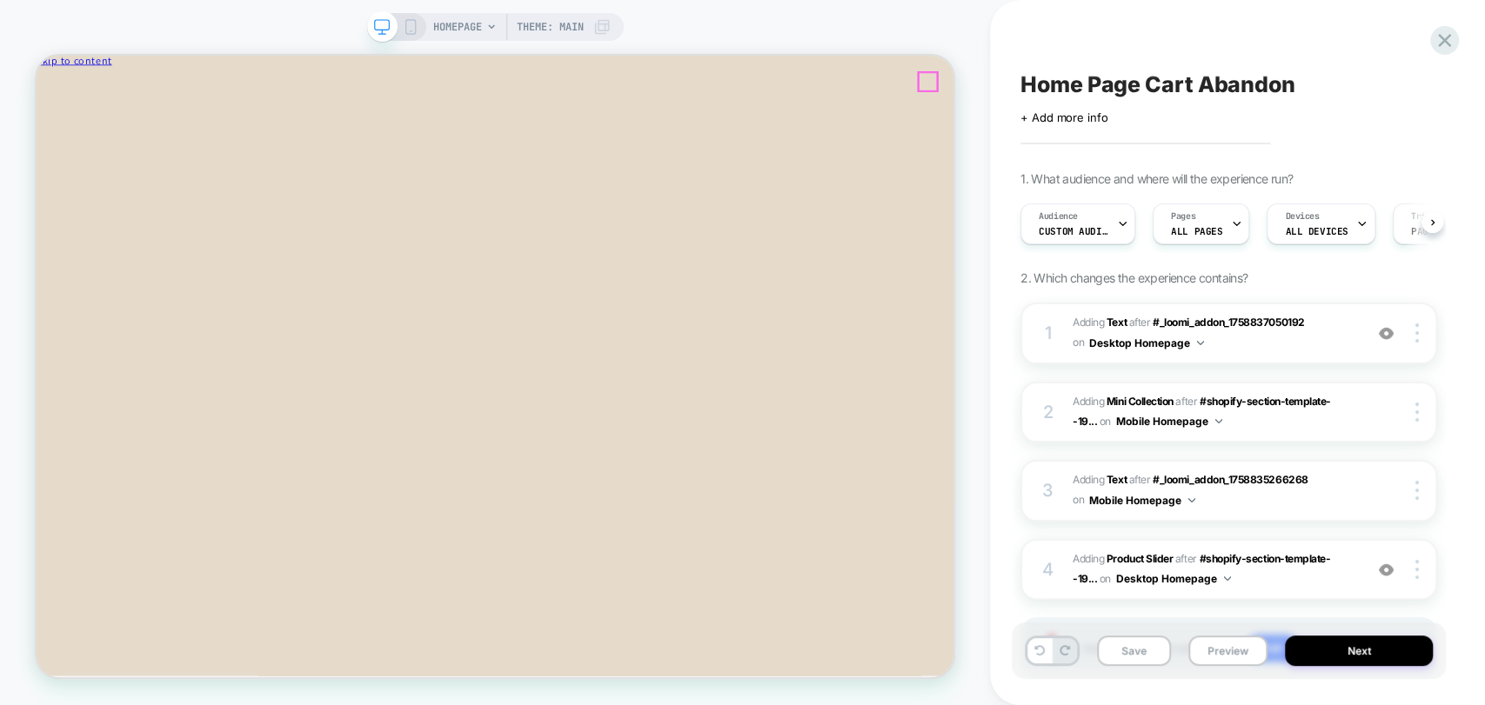
click at [112, 86] on icon "Close" at bounding box center [112, 92] width 0 height 13
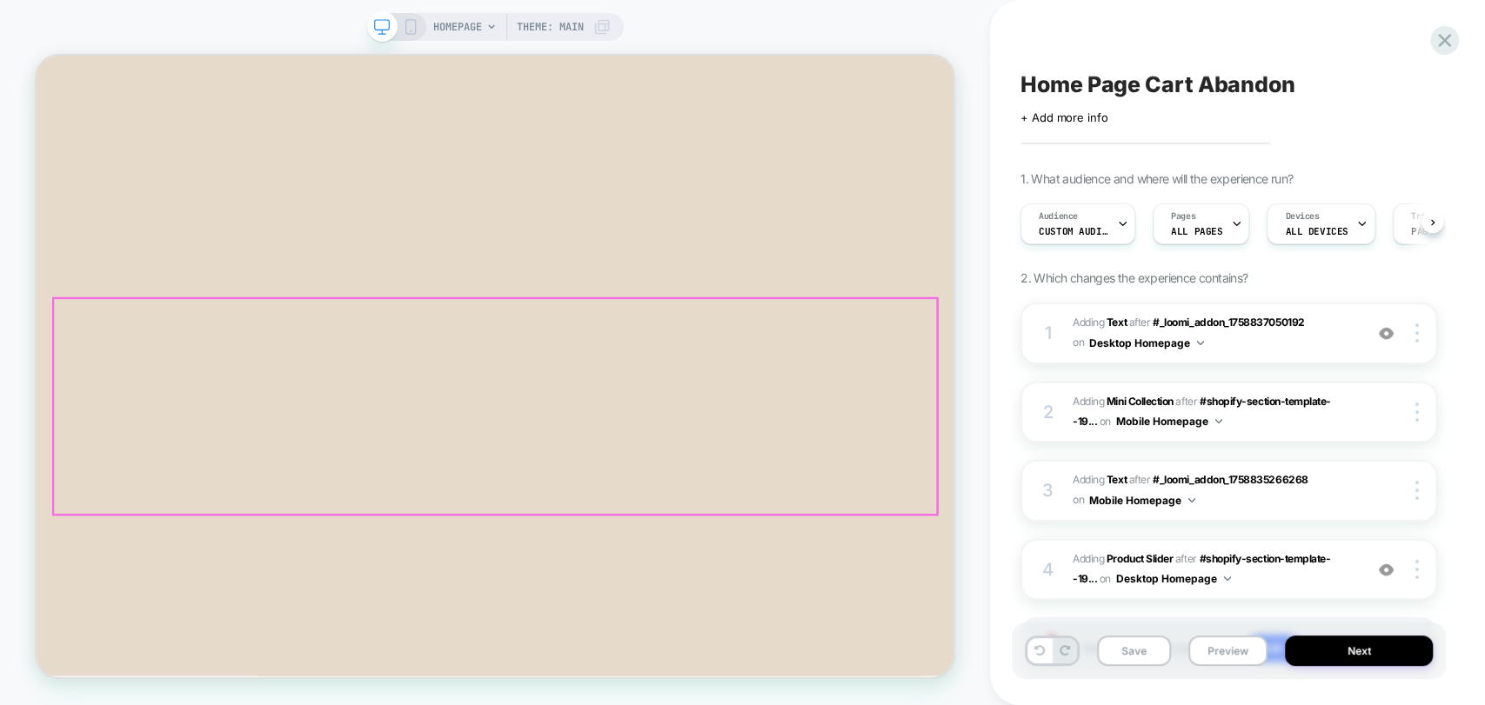
scroll to position [966, 0]
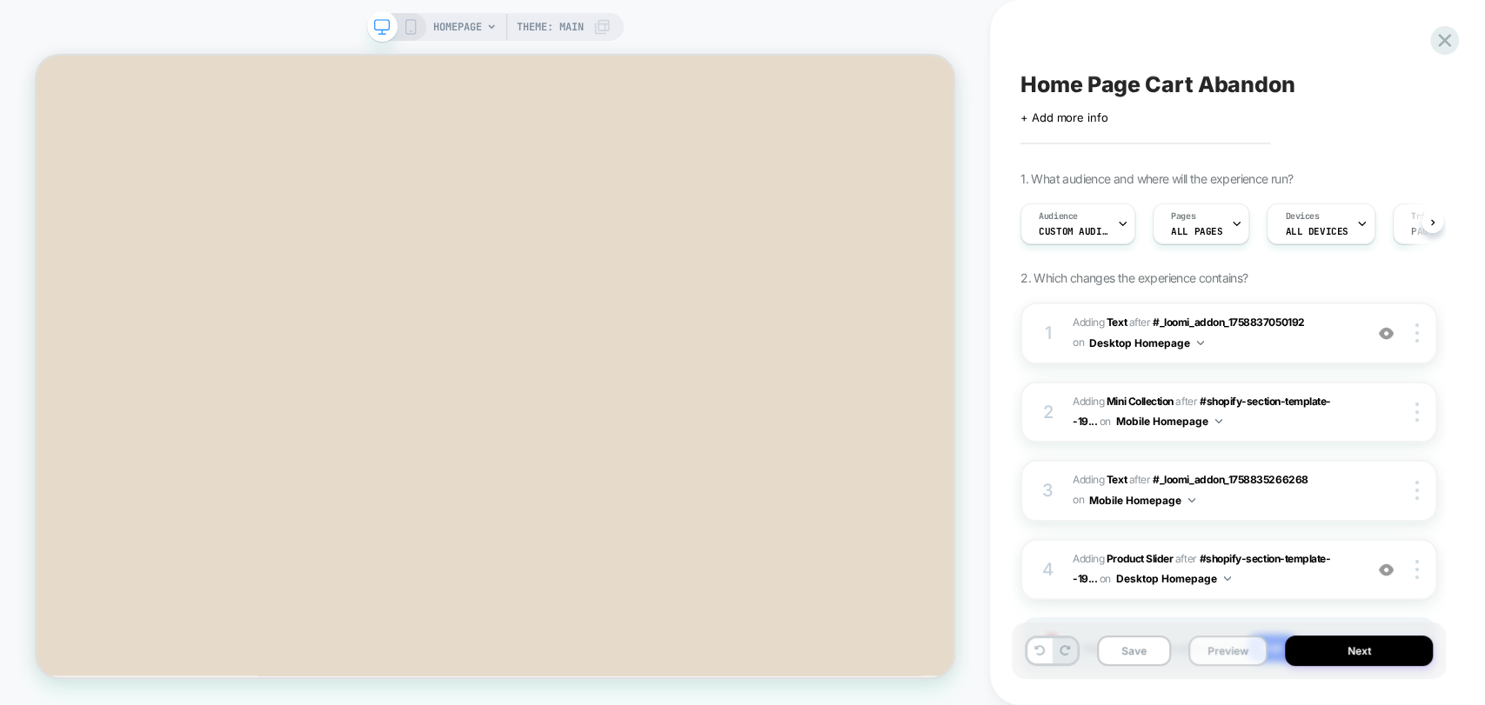
click at [1213, 656] on button "Preview" at bounding box center [1227, 651] width 79 height 30
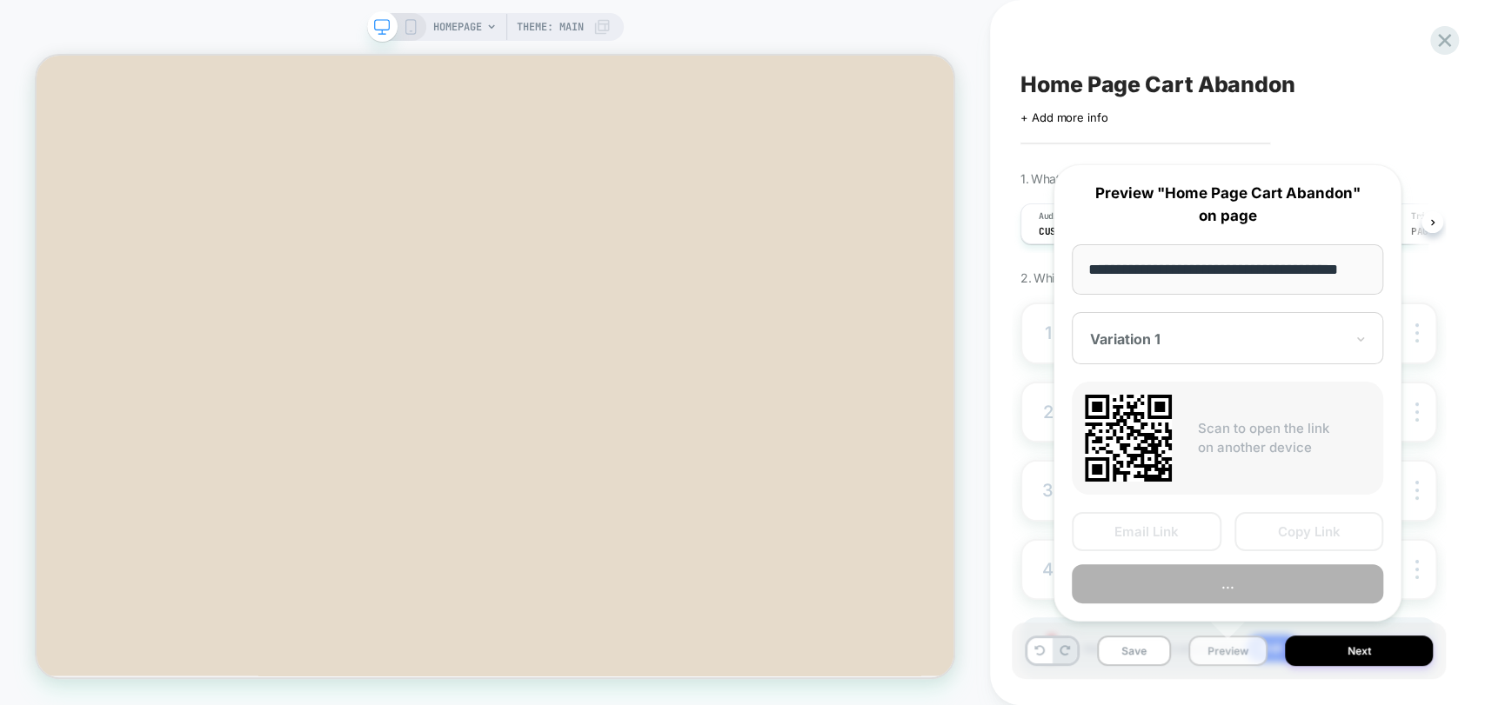
scroll to position [0, 24]
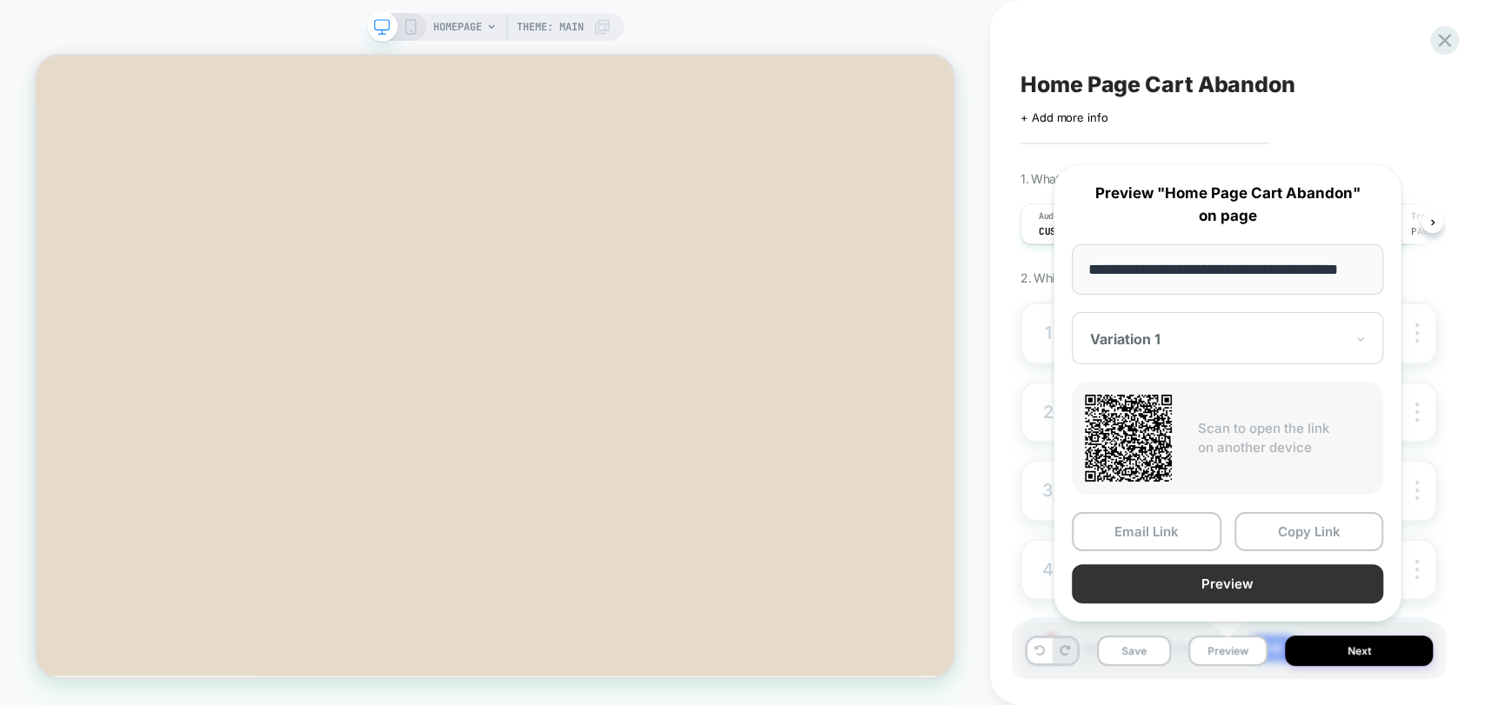
click at [1253, 586] on button "Preview" at bounding box center [1227, 584] width 311 height 39
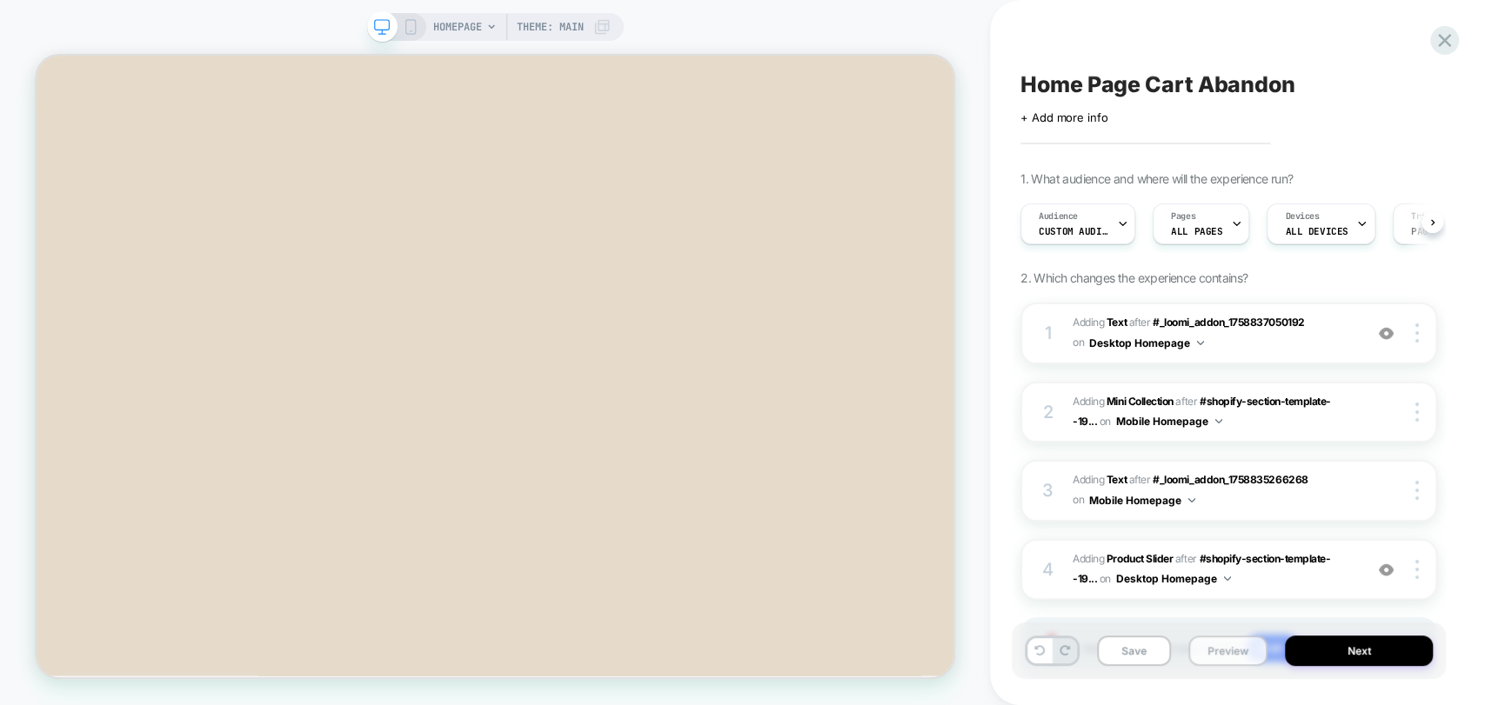
click at [1222, 642] on button "Preview" at bounding box center [1227, 651] width 79 height 30
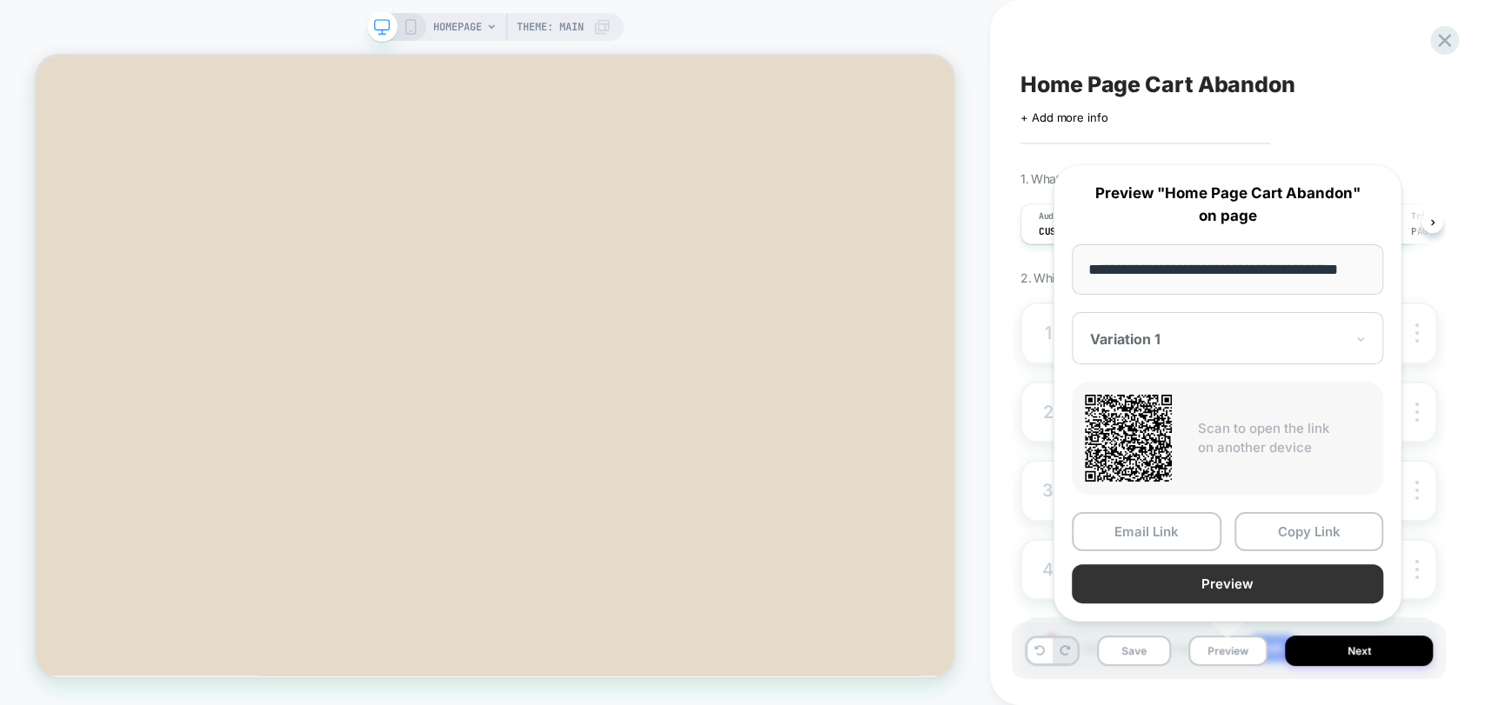
scroll to position [0, 0]
click at [1220, 586] on button "Preview" at bounding box center [1227, 584] width 311 height 39
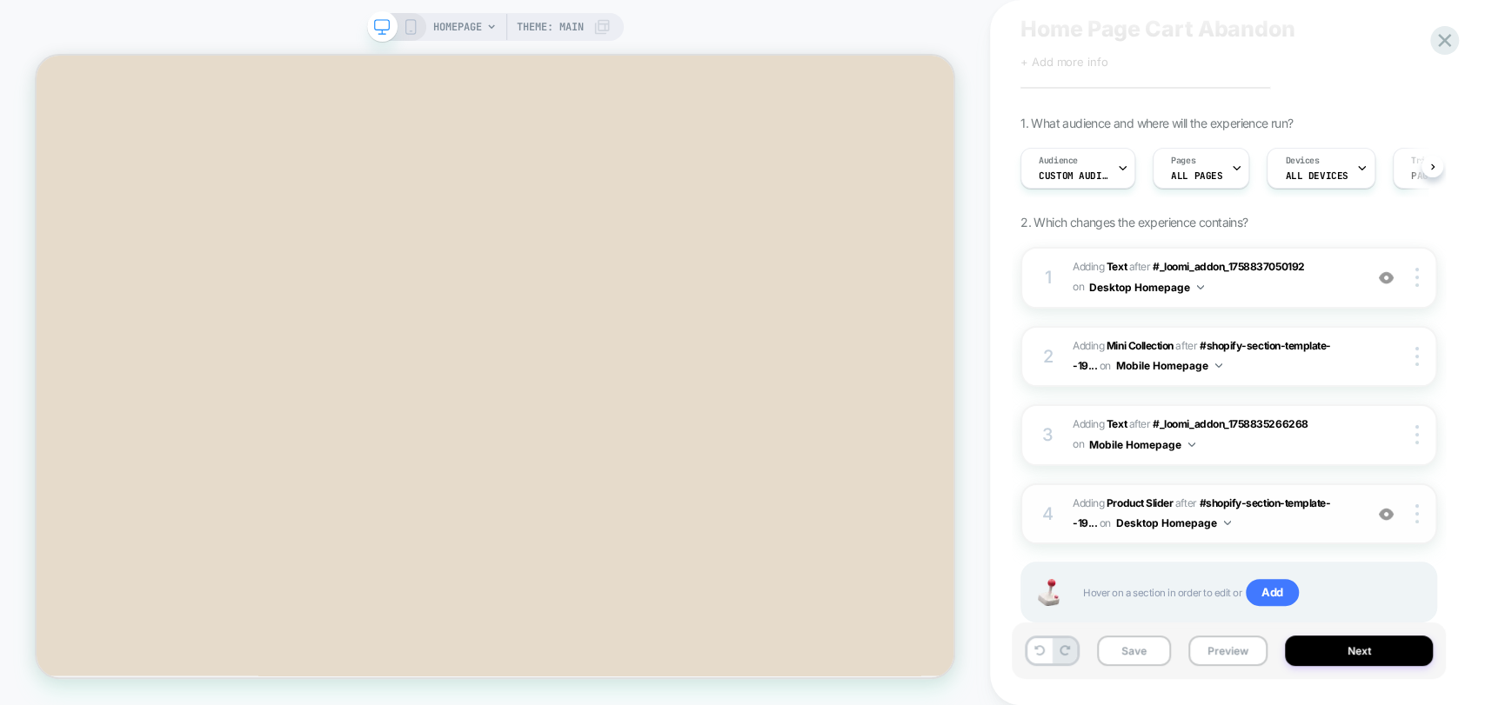
scroll to position [101, 0]
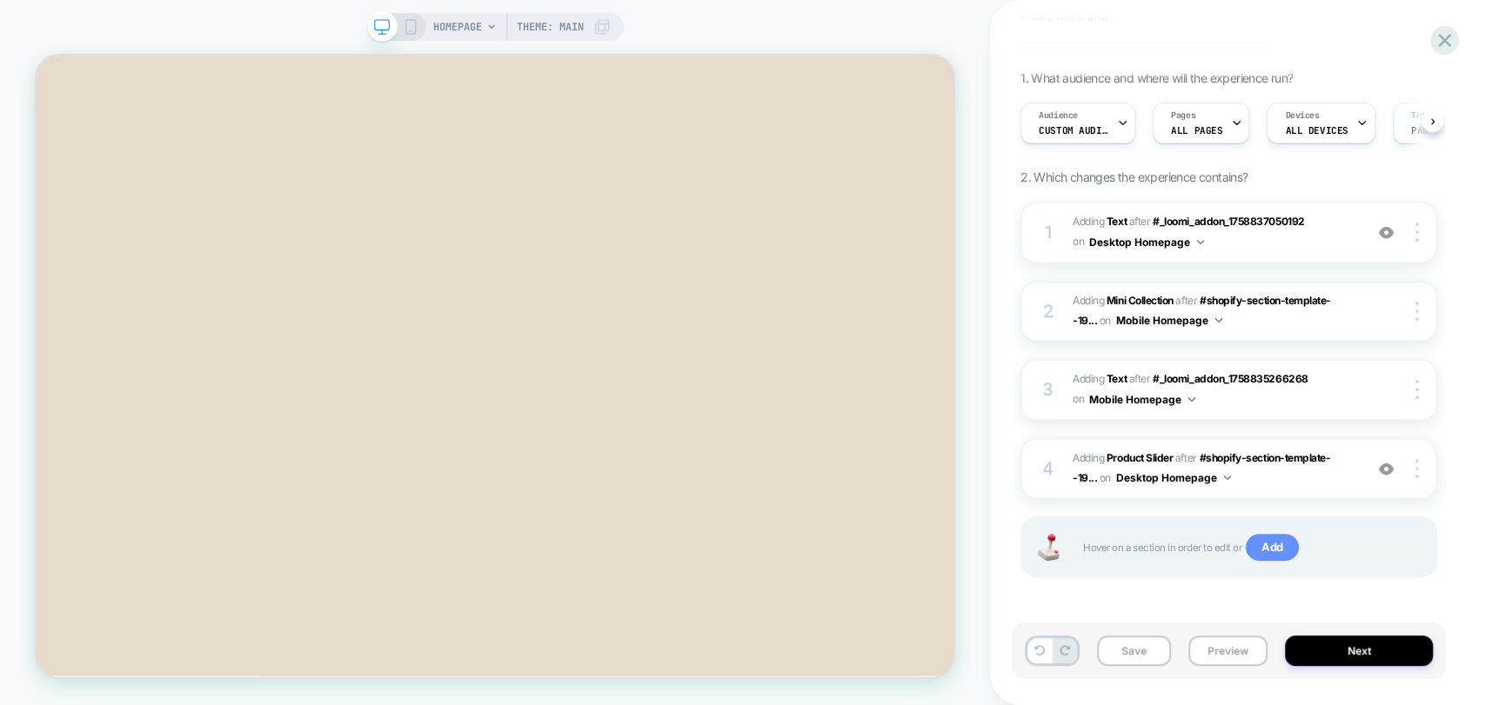
click at [1279, 552] on span "Add" at bounding box center [1272, 548] width 53 height 28
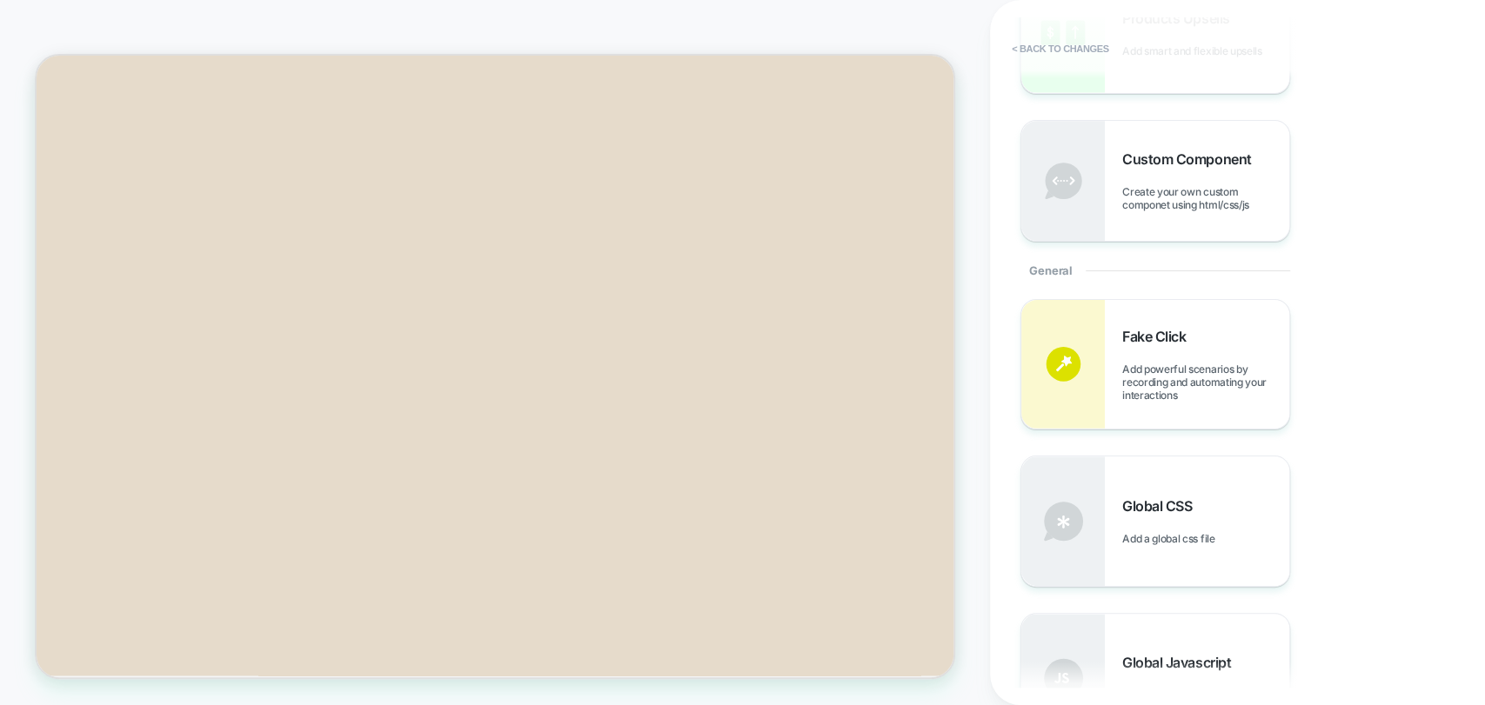
scroll to position [772, 0]
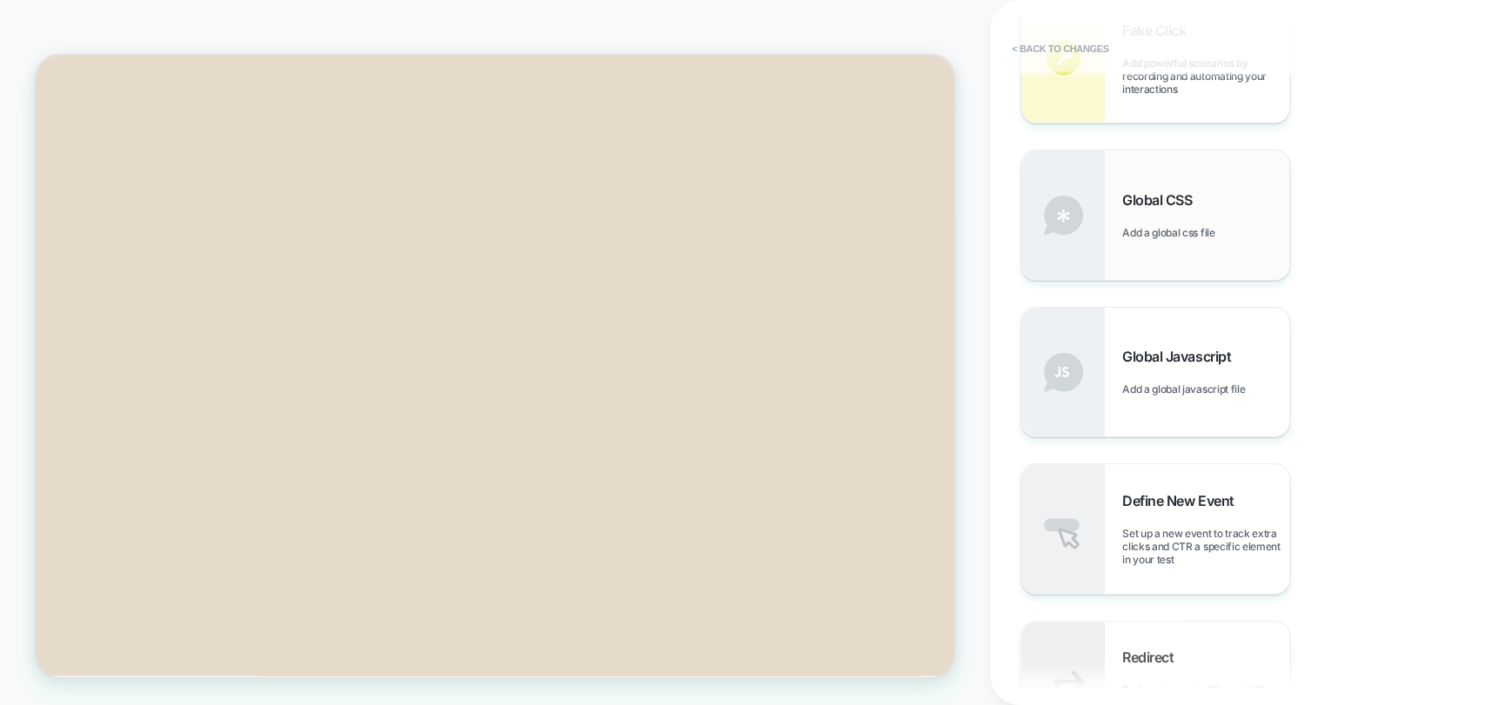
click at [1080, 217] on img at bounding box center [1063, 214] width 84 height 129
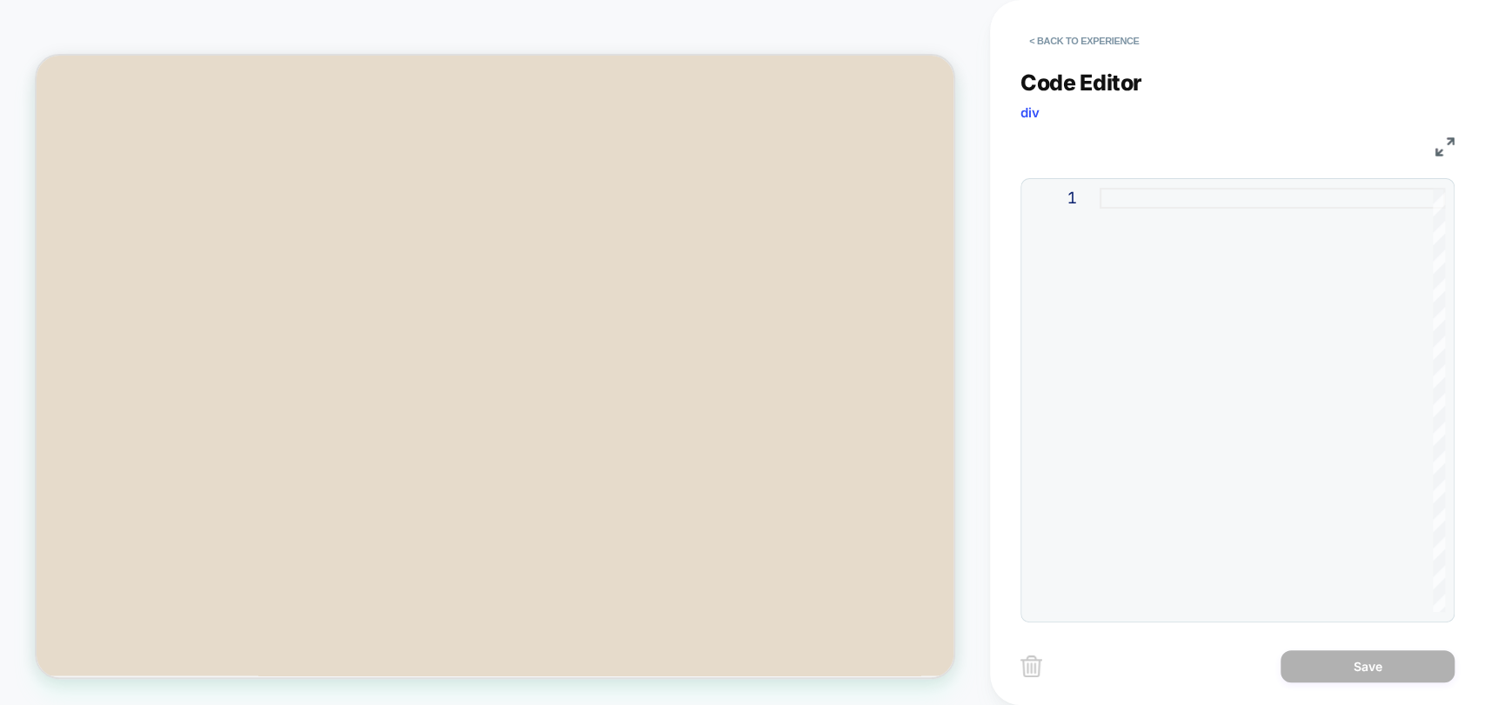
click at [1106, 277] on div at bounding box center [1271, 400] width 345 height 424
type textarea "**********"
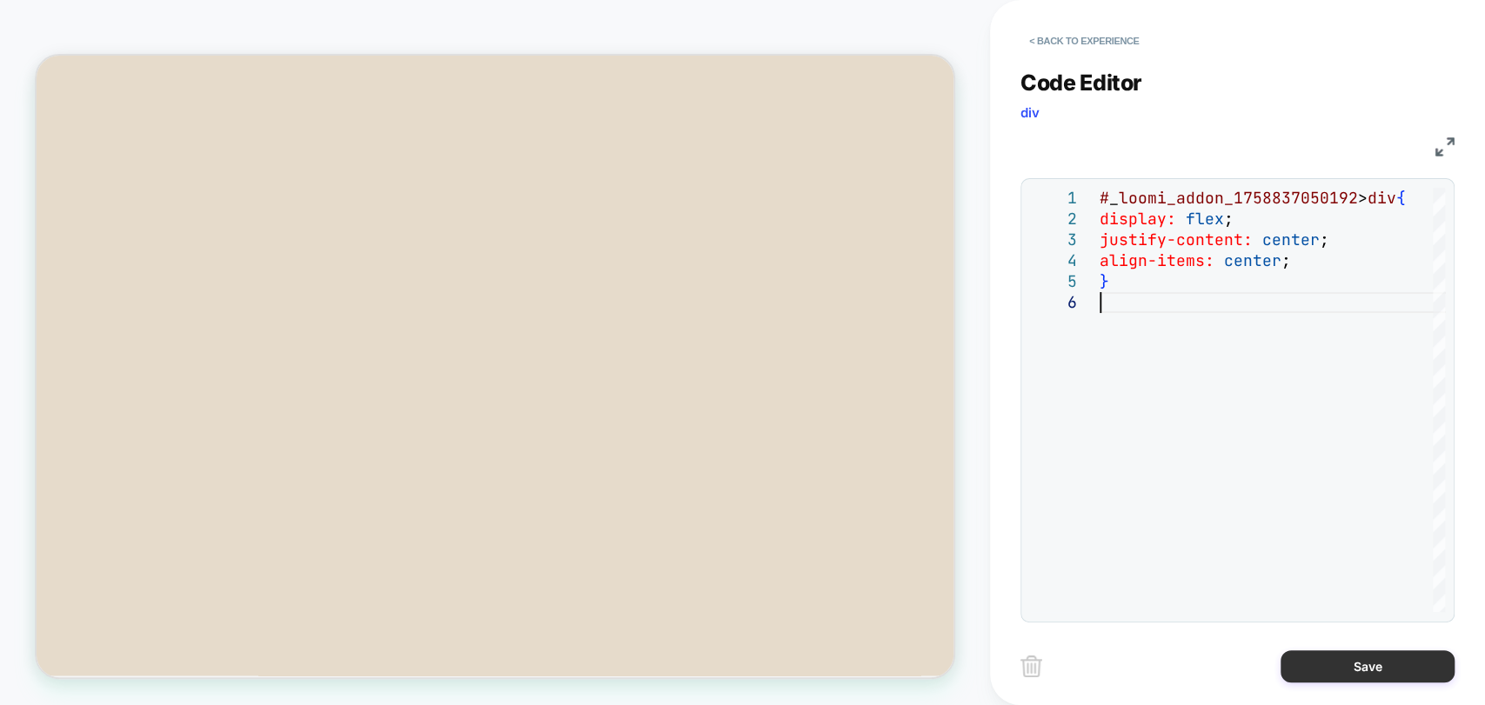
click at [1354, 668] on button "Save" at bounding box center [1367, 667] width 174 height 32
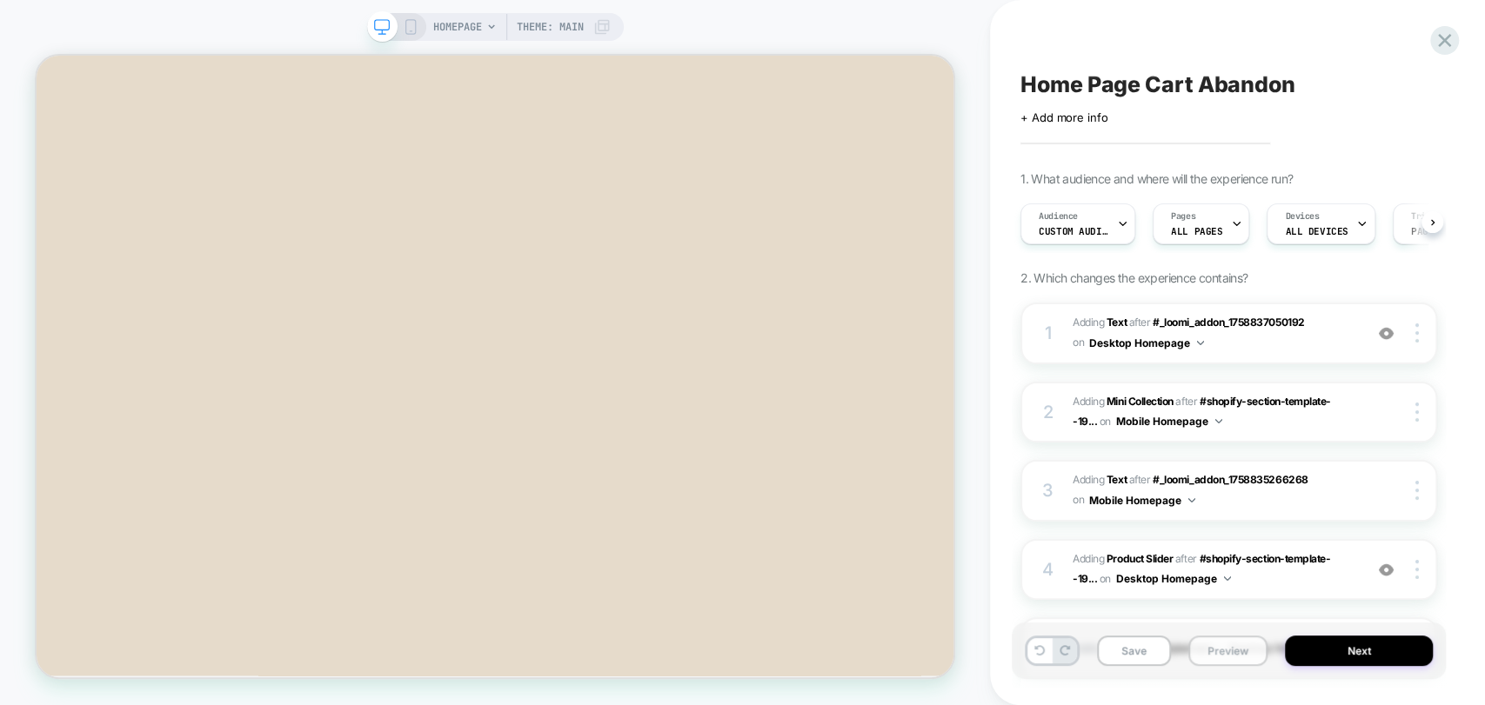
scroll to position [0, 0]
click at [1231, 652] on button "Preview" at bounding box center [1227, 651] width 79 height 30
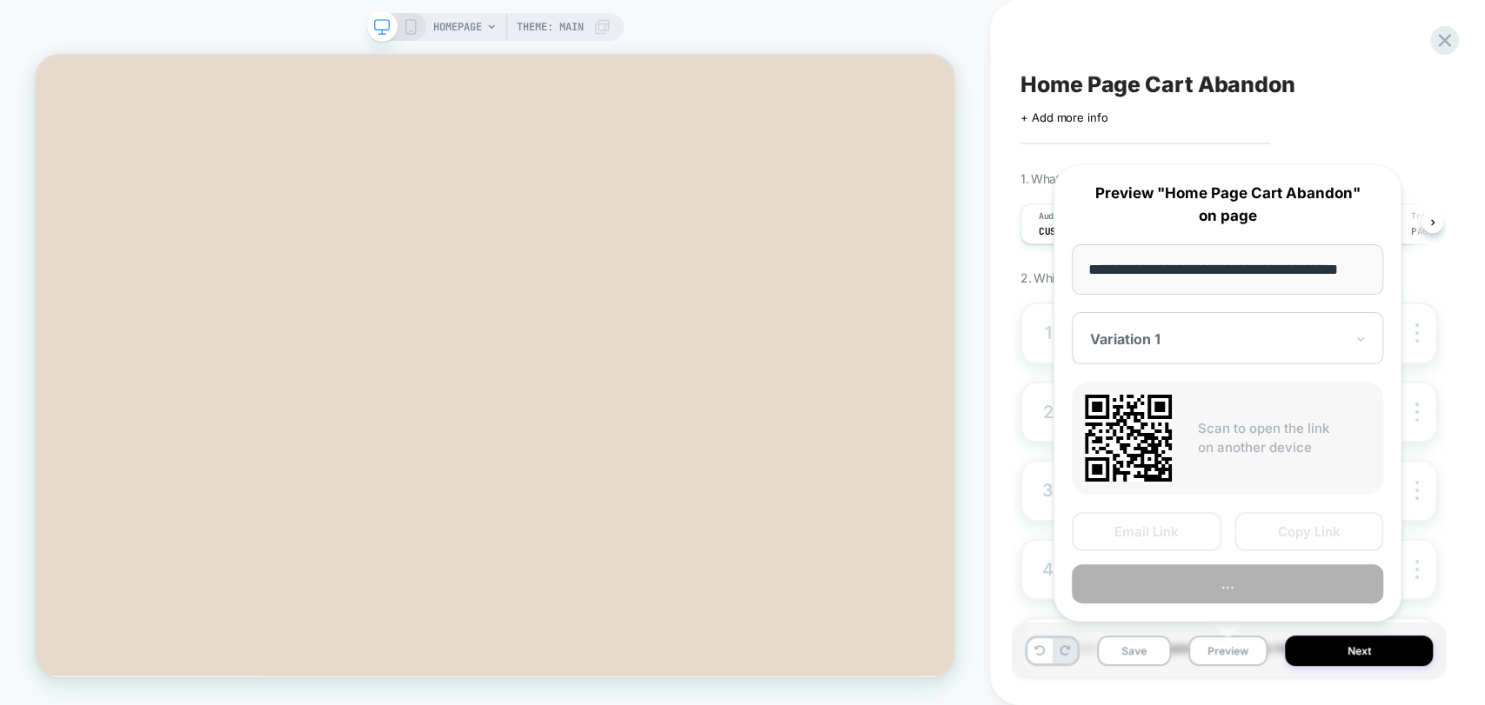
scroll to position [0, 24]
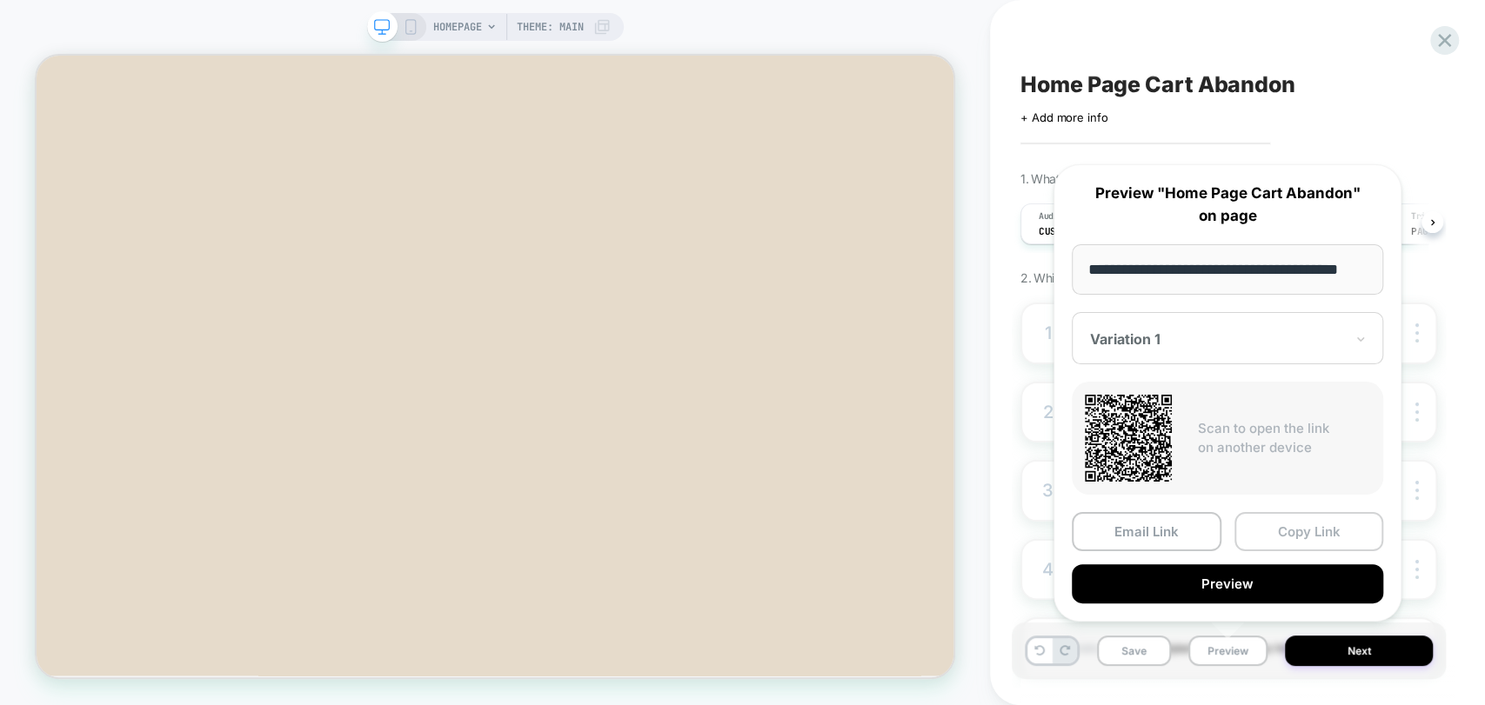
click at [1322, 527] on button "Copy Link" at bounding box center [1309, 531] width 150 height 39
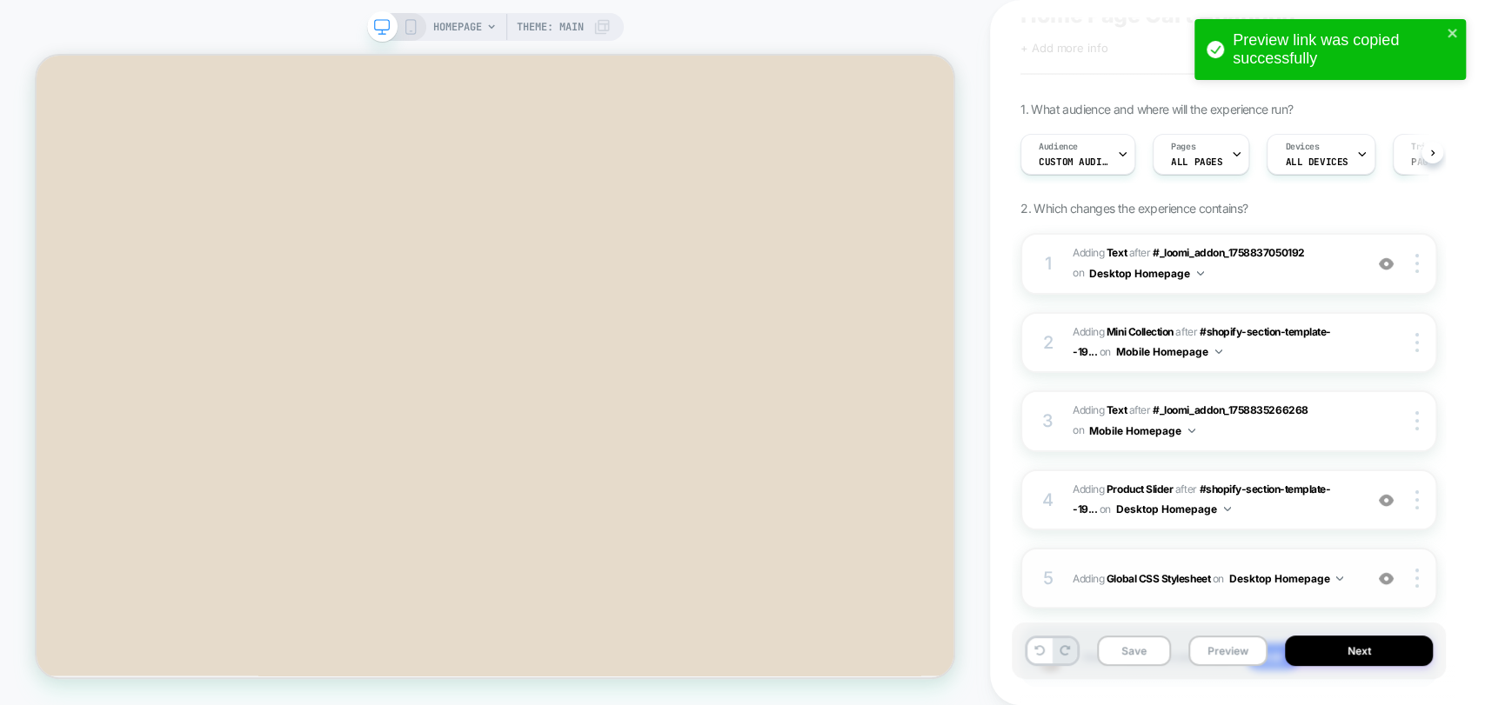
scroll to position [180, 0]
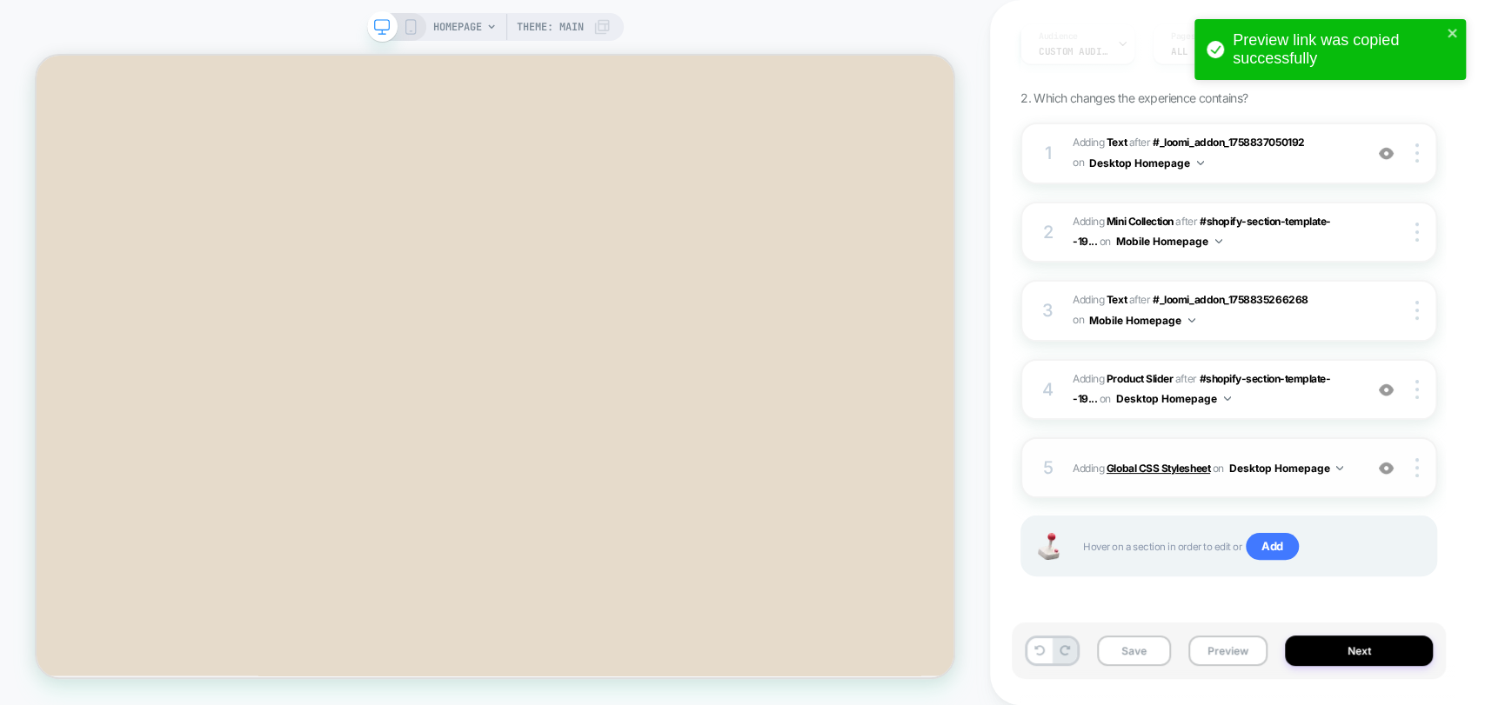
click at [1152, 462] on b "Global CSS Stylesheet" at bounding box center [1158, 468] width 104 height 13
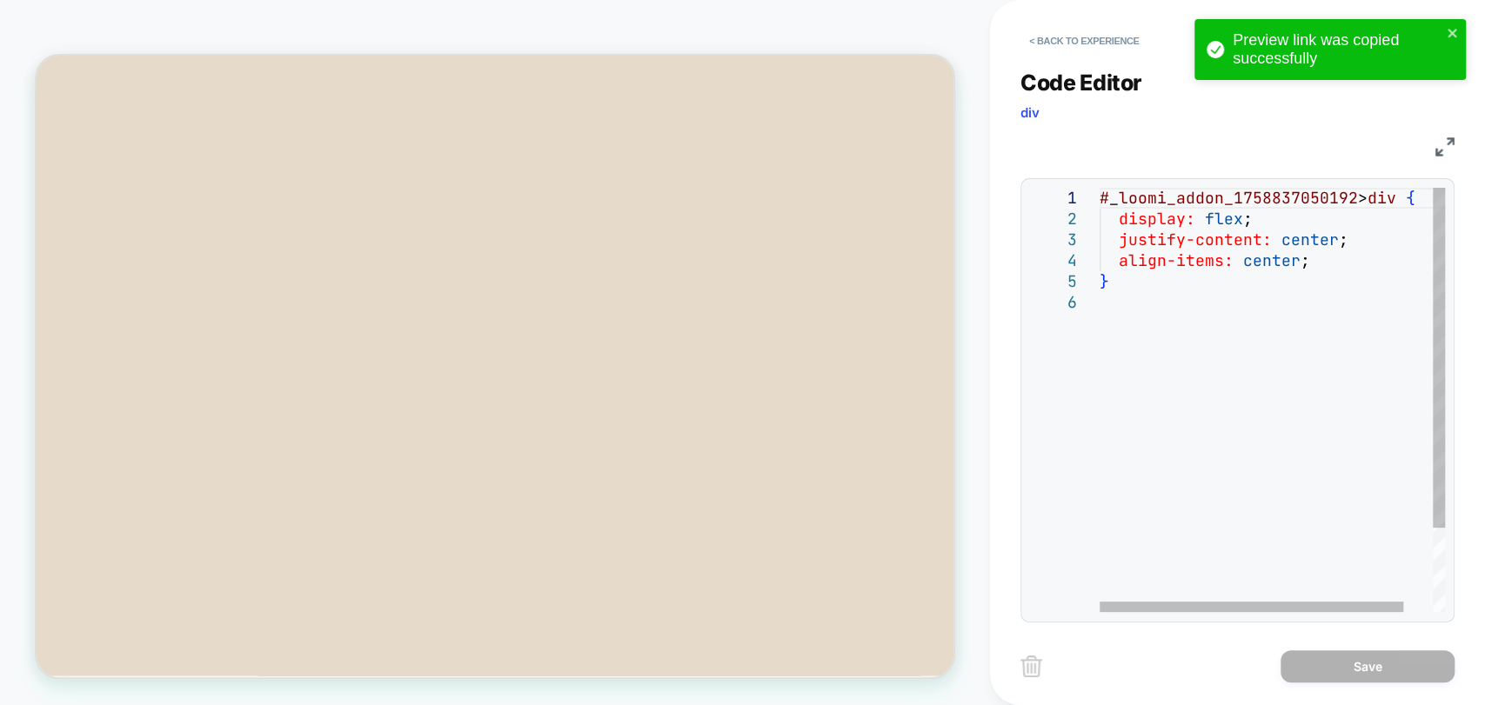
scroll to position [0, 0]
drag, startPoint x: 1414, startPoint y: 200, endPoint x: 1044, endPoint y: 204, distance: 370.6
click at [1099, 204] on div "# _ loomi_addon_1758837050192 > div { display: flex ; justify-content: center ;…" at bounding box center [1288, 452] width 378 height 529
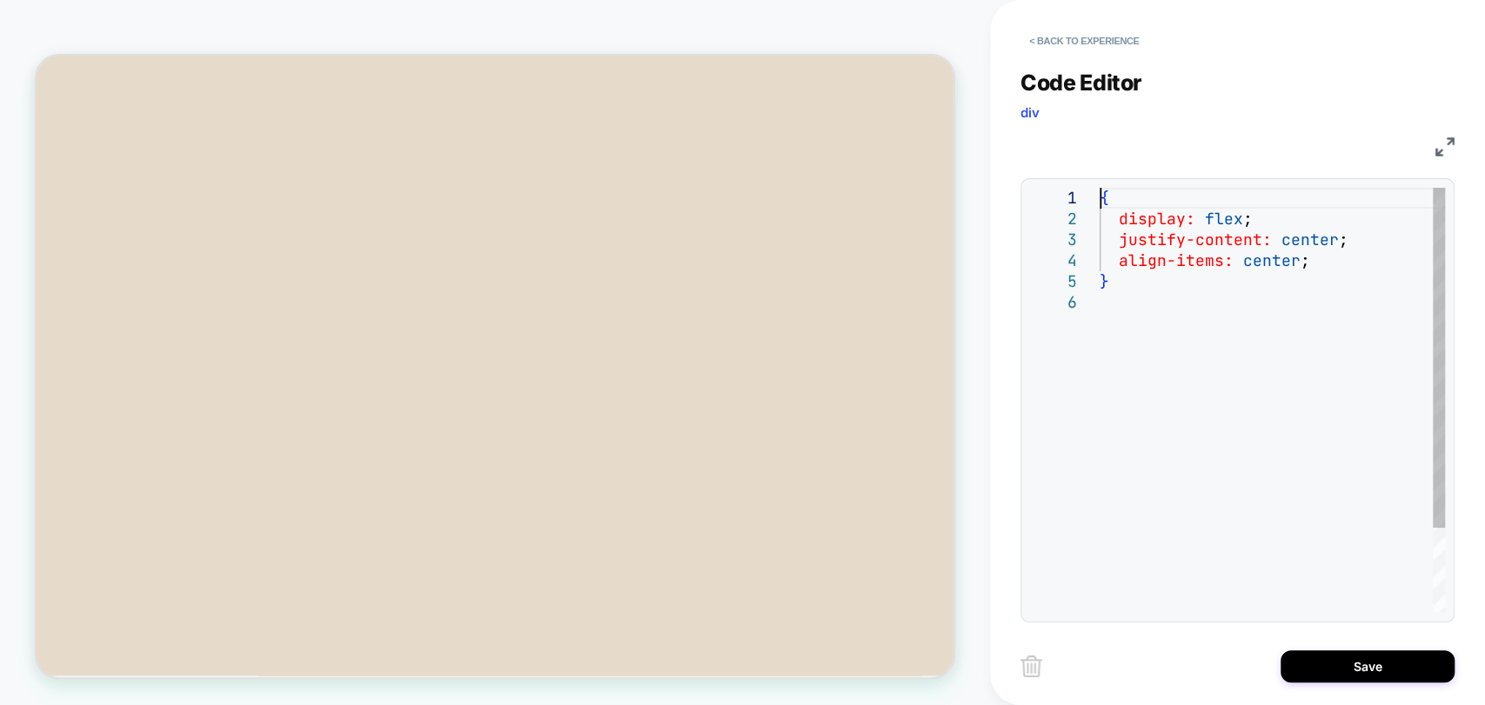
type textarea "**********"
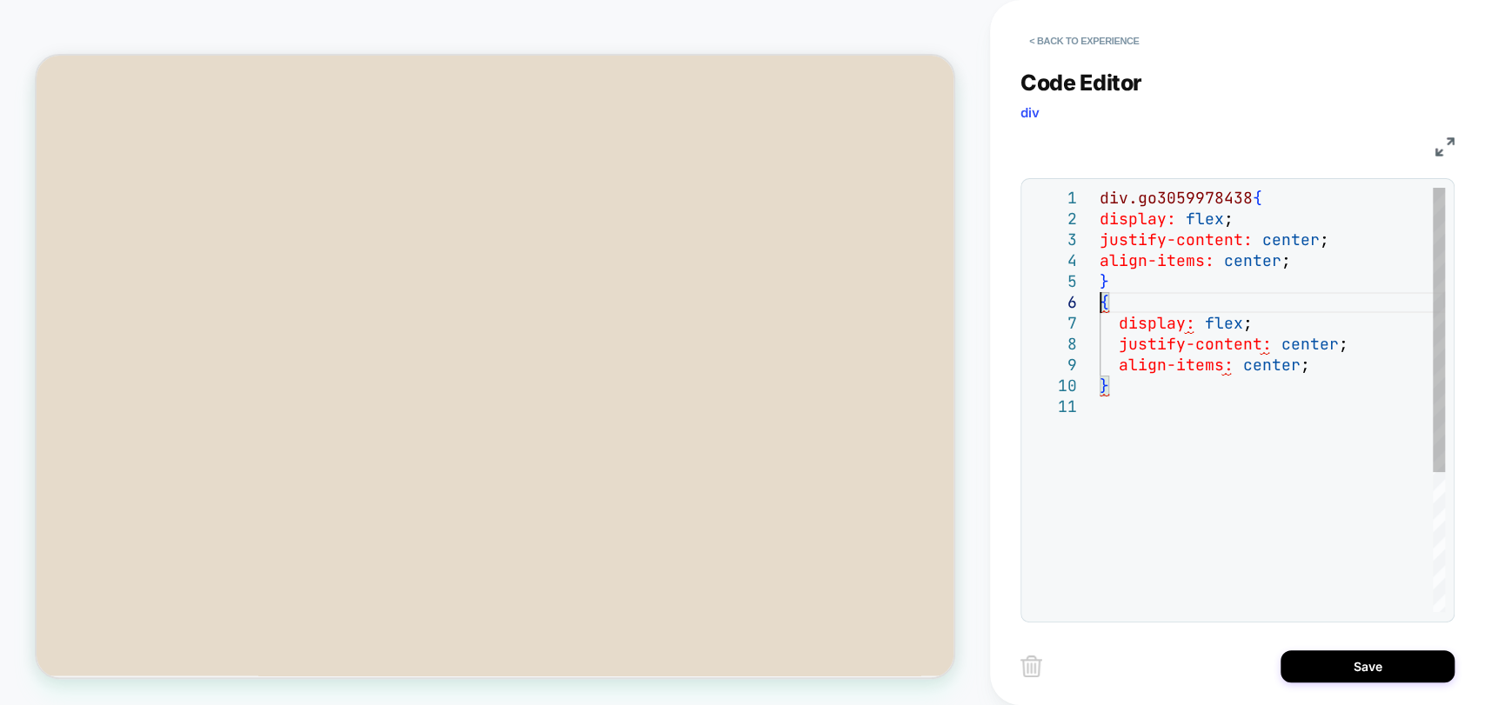
click at [1139, 393] on div "div.go3059978438 { display: flex ; justify-content: center ; align-items: cente…" at bounding box center [1271, 504] width 345 height 633
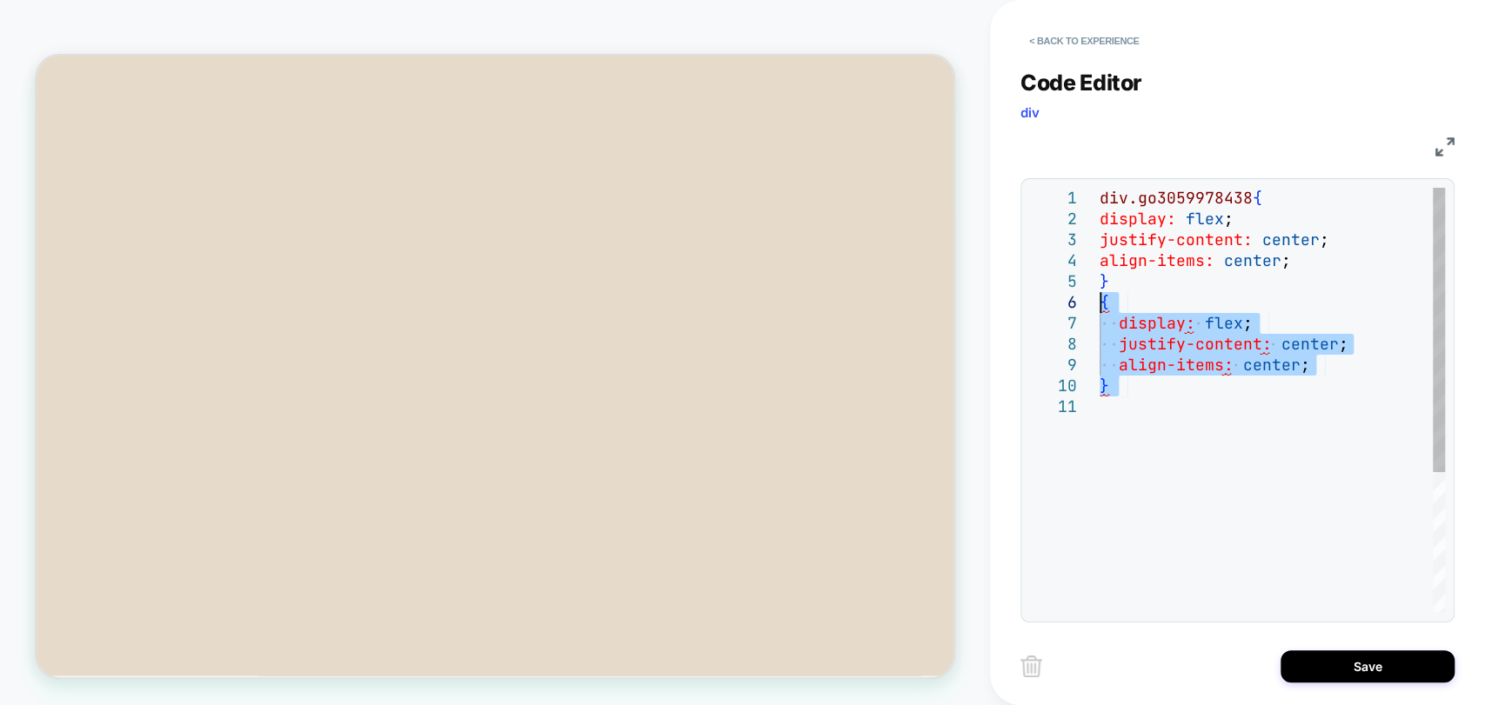
drag, startPoint x: 1119, startPoint y: 390, endPoint x: 1076, endPoint y: 308, distance: 92.2
click at [1099, 308] on div "div.go3059978438 { display: flex ; justify-content: center ; align-items: cente…" at bounding box center [1271, 504] width 345 height 633
type textarea "**********"
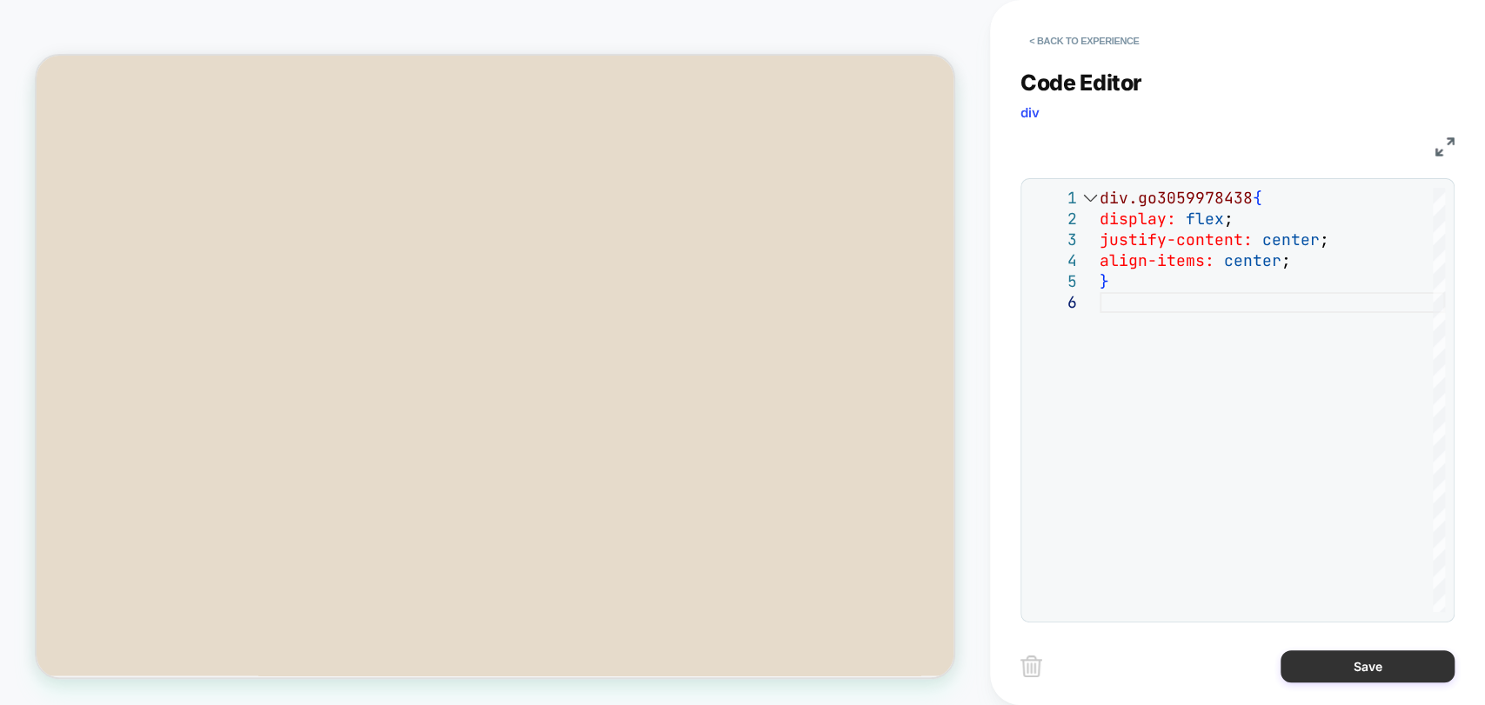
click at [1324, 675] on button "Save" at bounding box center [1367, 667] width 174 height 32
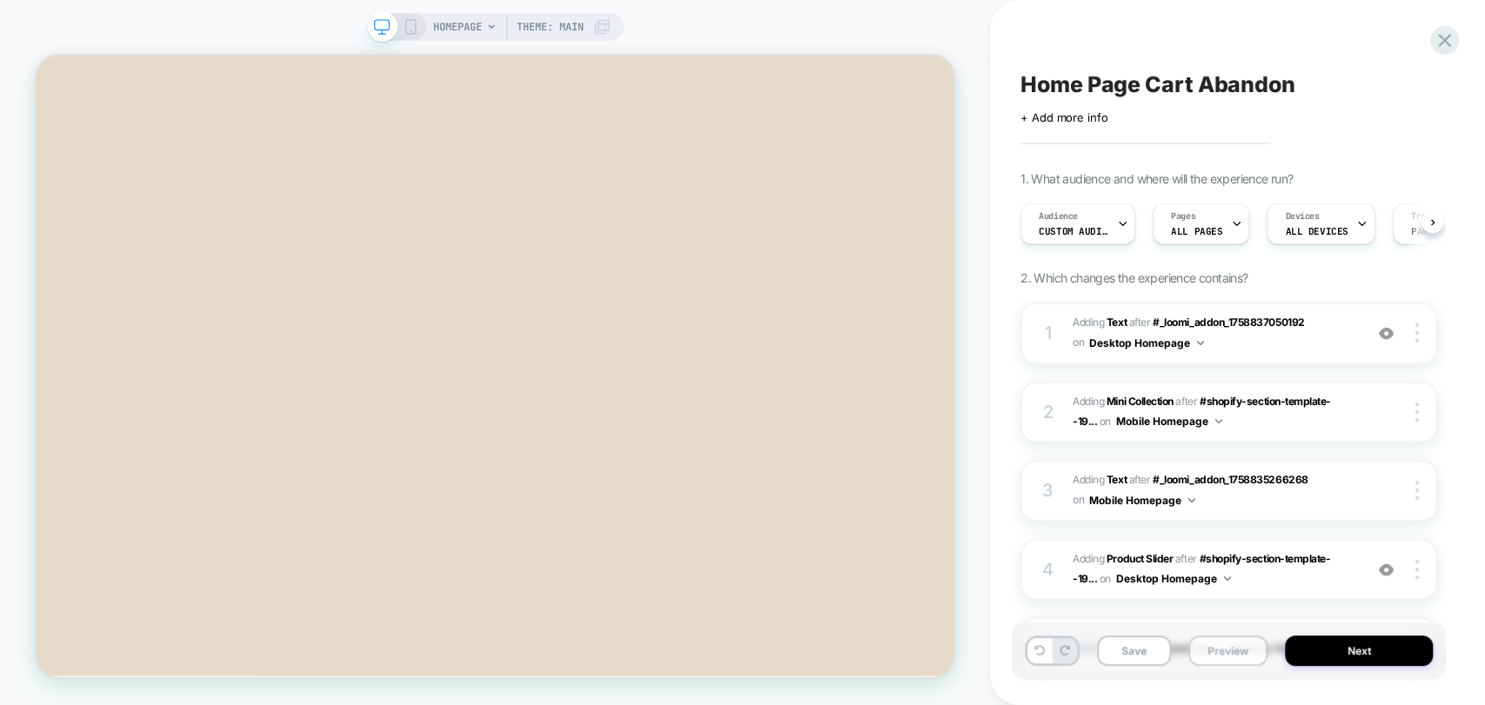
click at [1210, 649] on button "Preview" at bounding box center [1227, 651] width 79 height 30
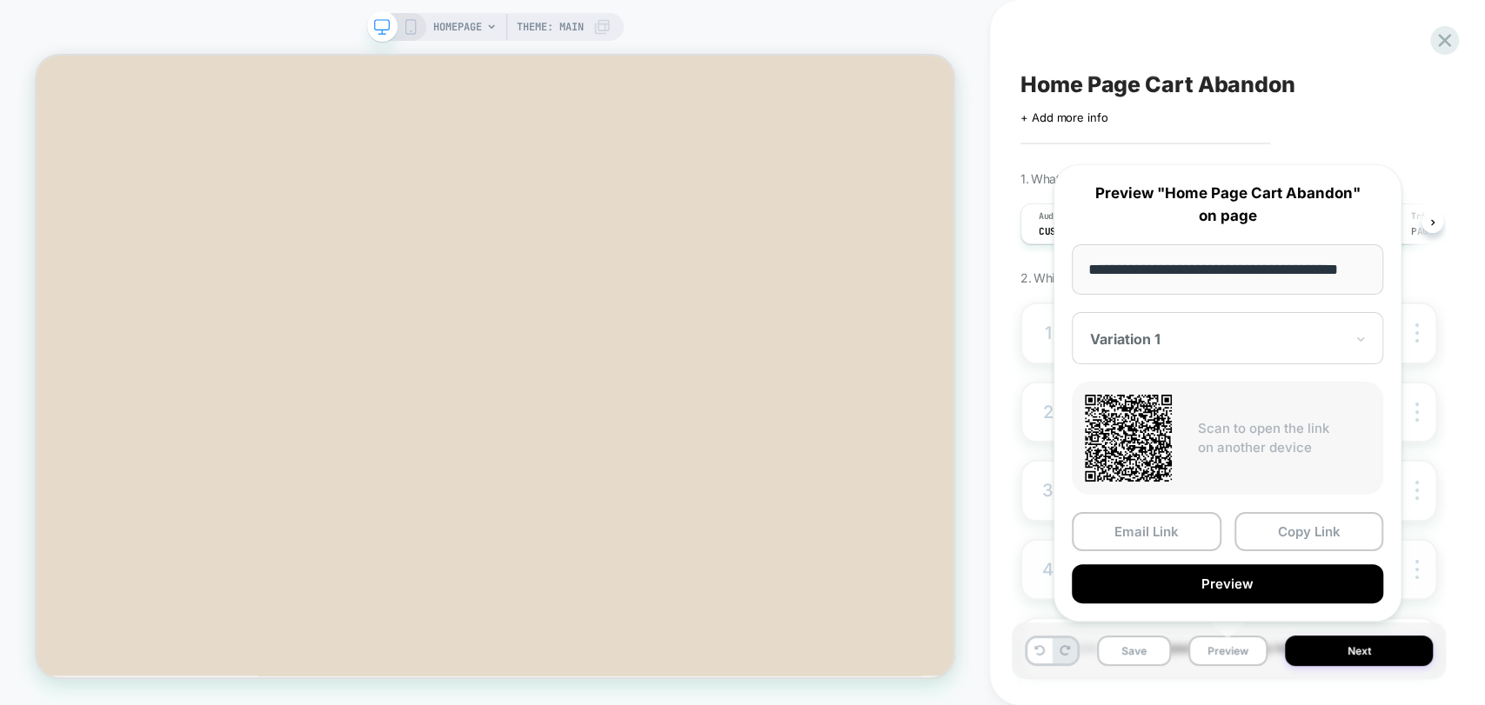
click at [1253, 583] on button "Preview" at bounding box center [1227, 584] width 311 height 39
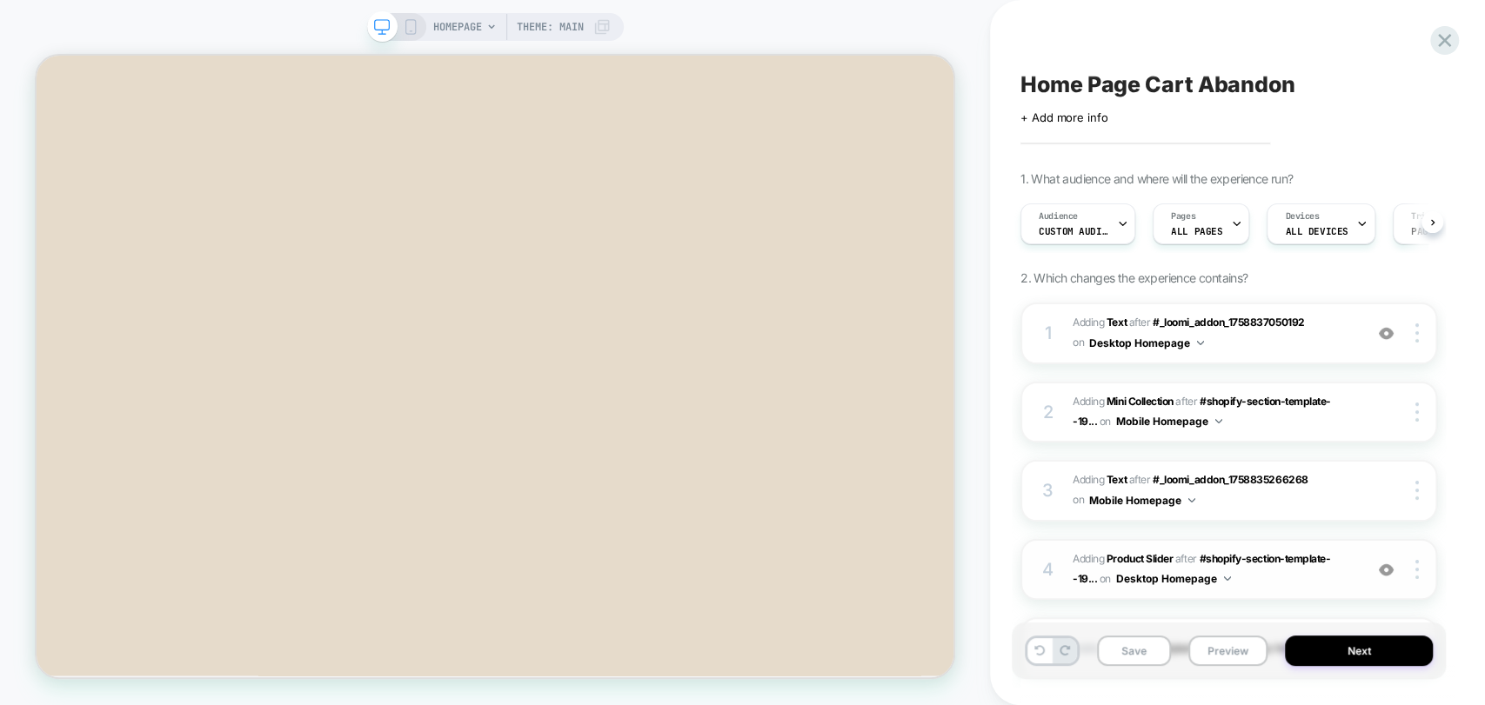
click at [1387, 570] on img at bounding box center [1386, 570] width 15 height 15
drag, startPoint x: 1202, startPoint y: 645, endPoint x: 1189, endPoint y: 672, distance: 30.0
click at [1189, 672] on div "Save Preview Next" at bounding box center [1229, 651] width 434 height 57
drag, startPoint x: 1239, startPoint y: 656, endPoint x: 1203, endPoint y: 686, distance: 46.9
click at [1203, 686] on div "Save Preview Next" at bounding box center [1237, 660] width 434 height 74
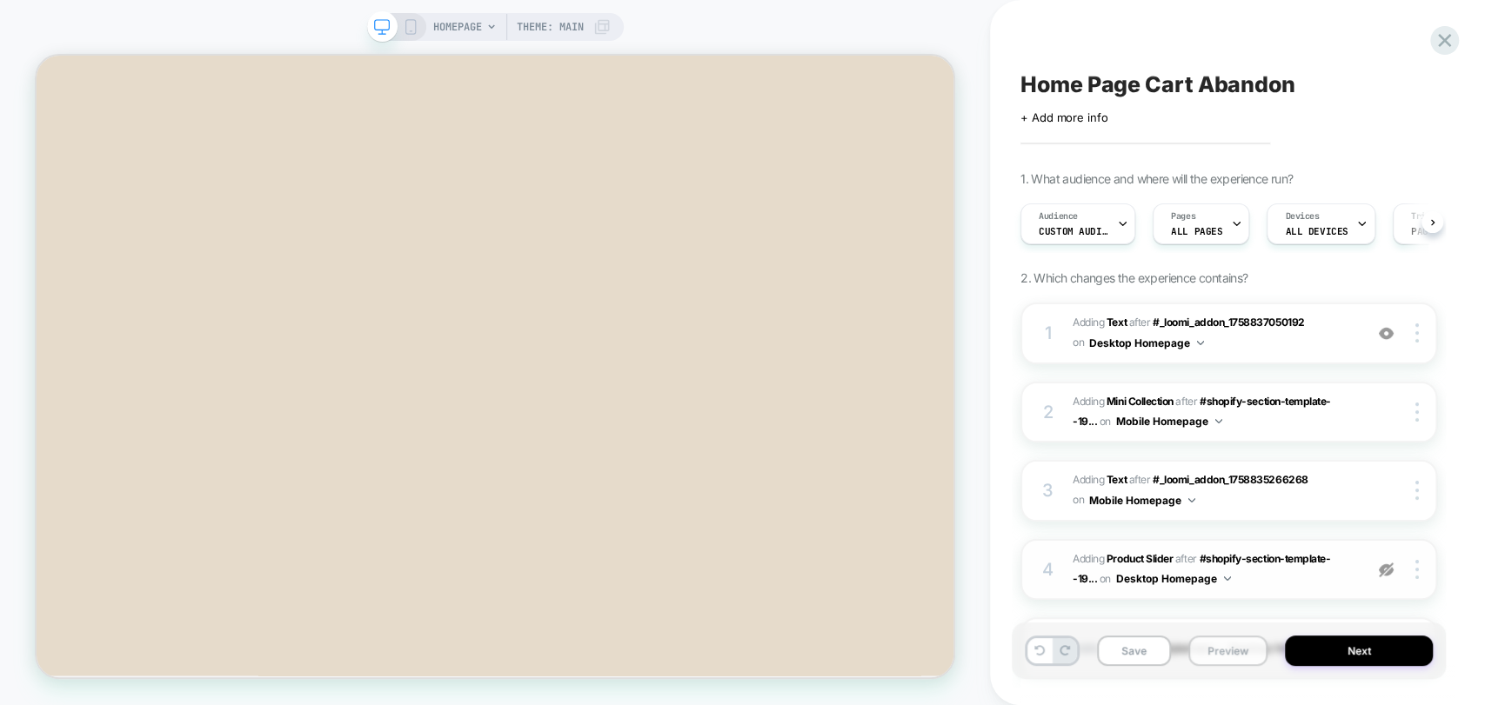
click at [1227, 645] on button "Preview" at bounding box center [1227, 651] width 79 height 30
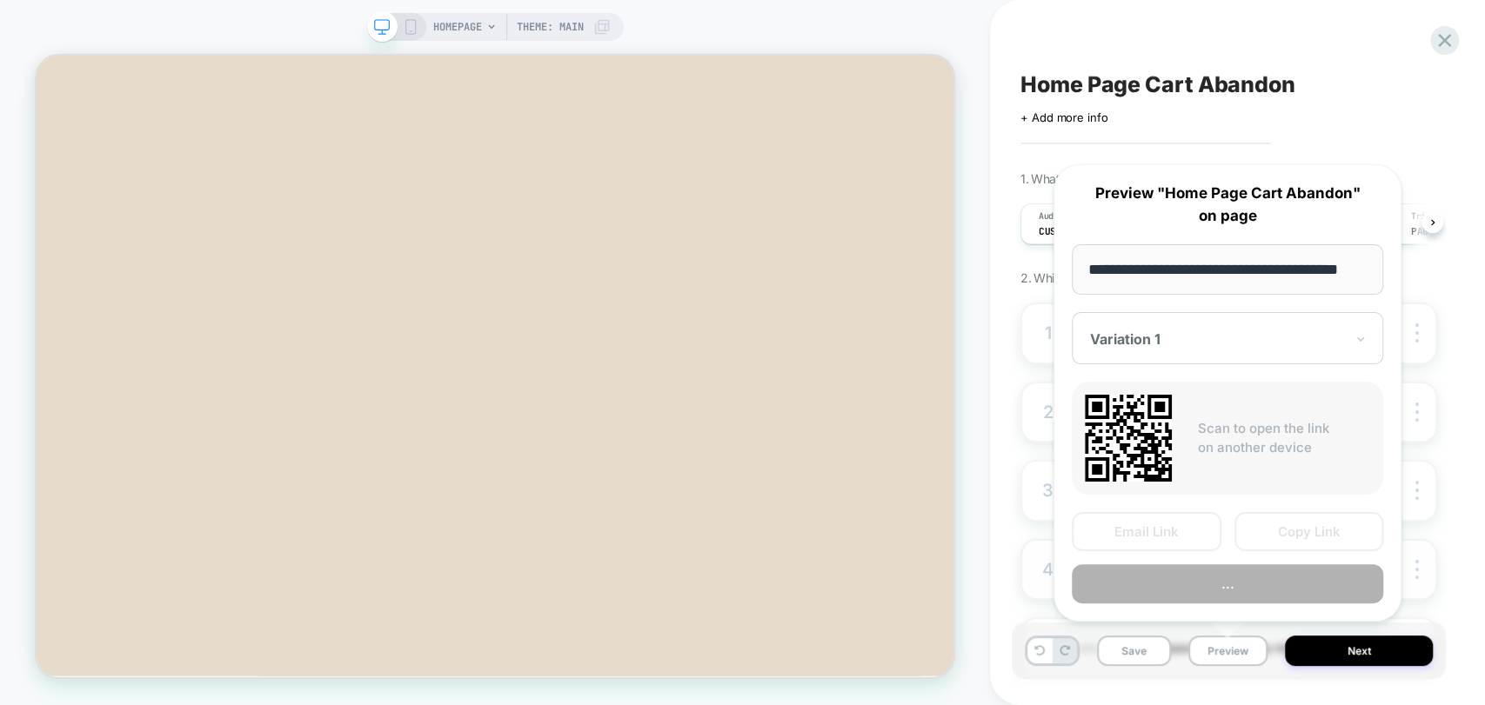
scroll to position [0, 24]
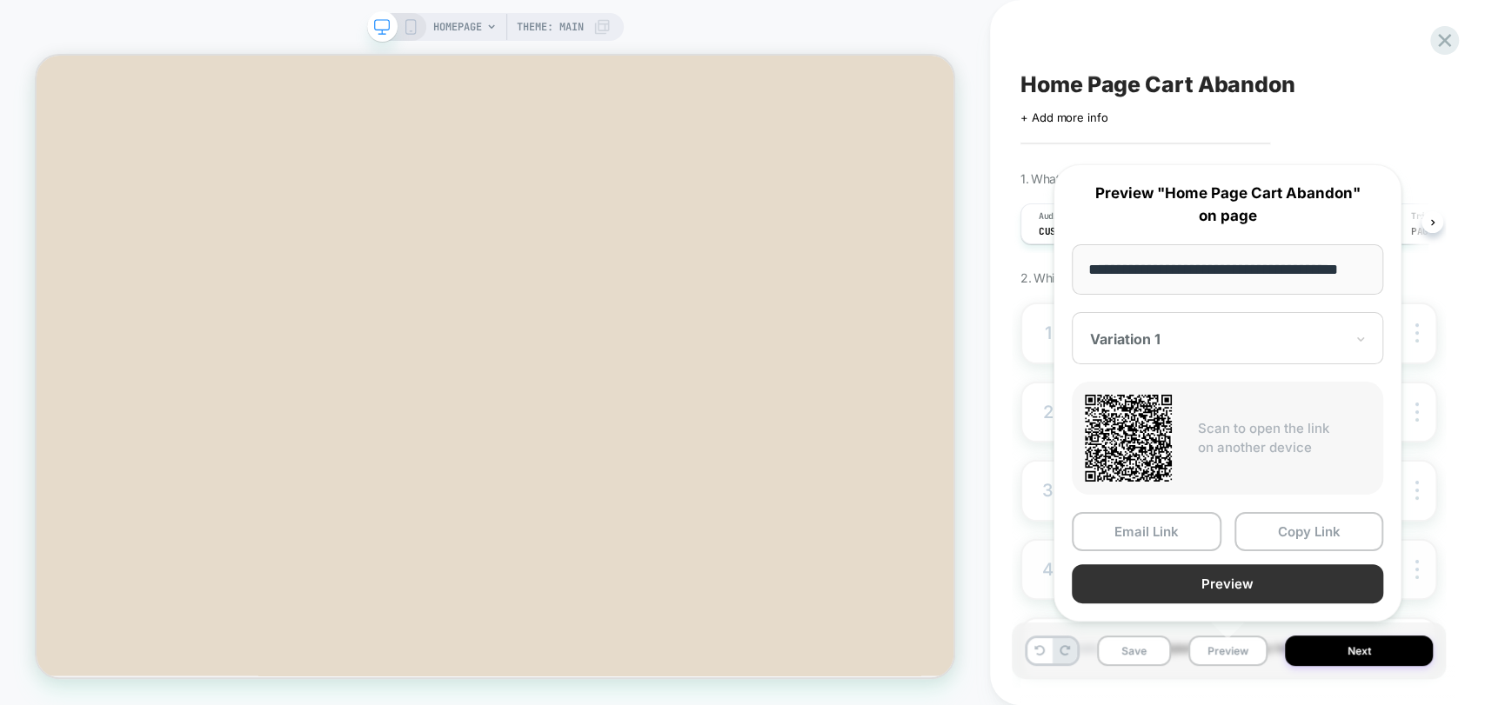
click at [1275, 580] on button "Preview" at bounding box center [1227, 584] width 311 height 39
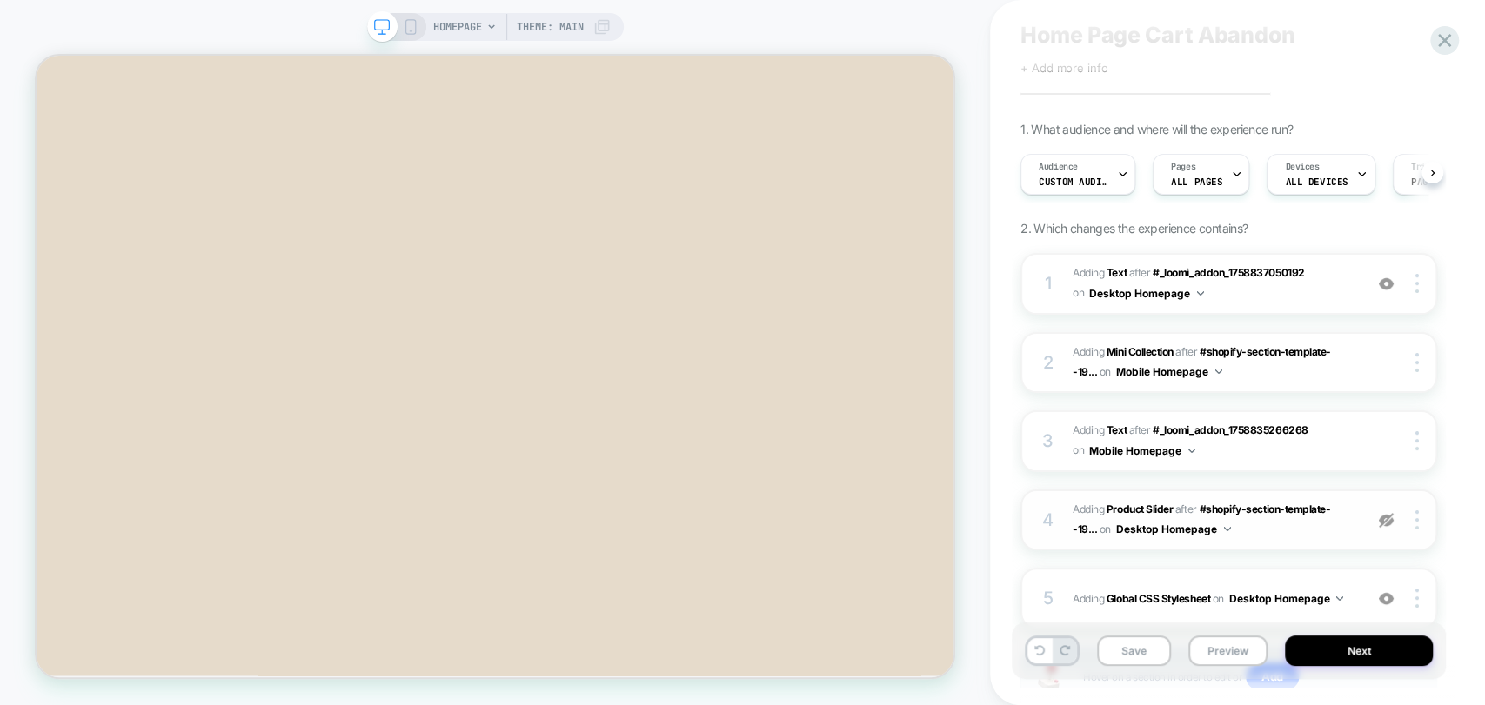
scroll to position [180, 0]
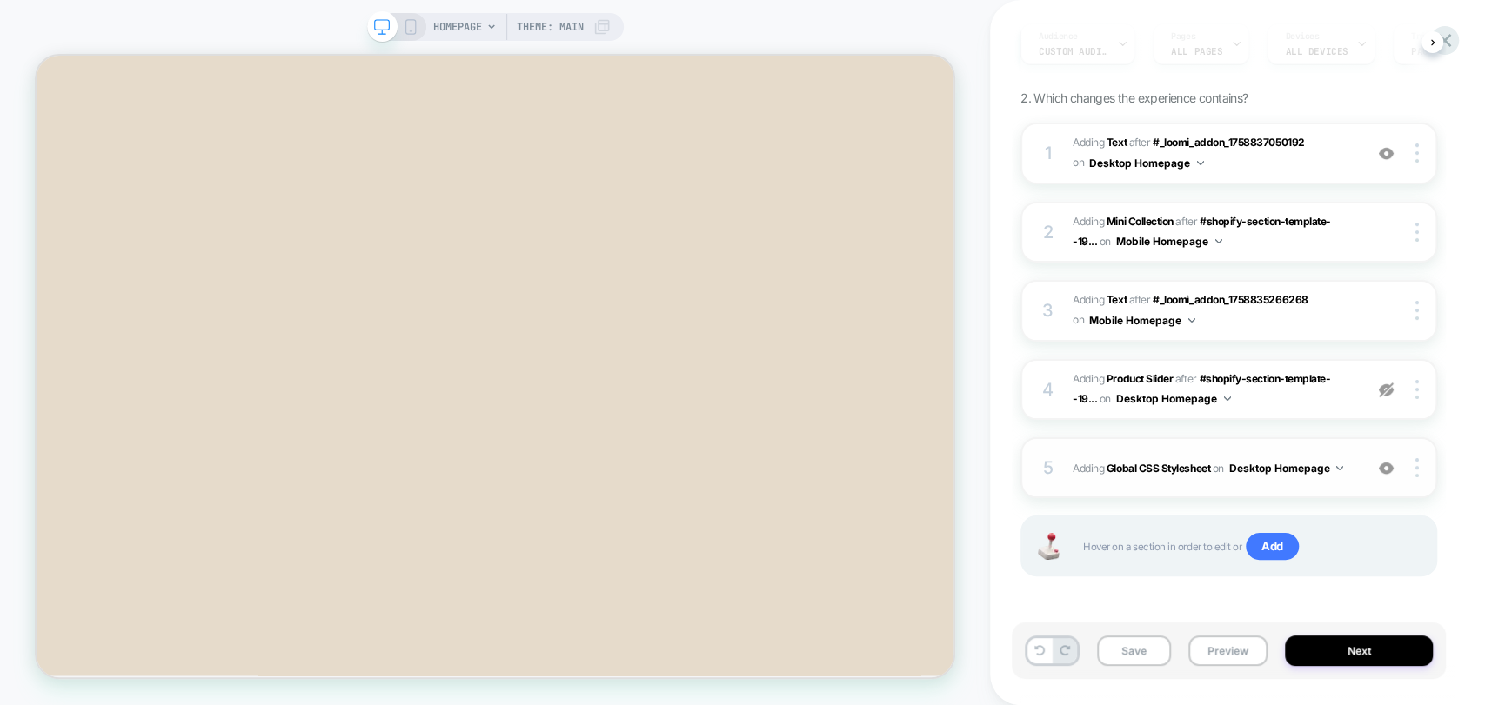
drag, startPoint x: 1383, startPoint y: 387, endPoint x: 1395, endPoint y: 458, distance: 72.4
click at [1383, 386] on img at bounding box center [1386, 390] width 15 height 15
click at [1382, 468] on img at bounding box center [1386, 468] width 15 height 15
click at [1199, 646] on button "Preview" at bounding box center [1227, 651] width 79 height 30
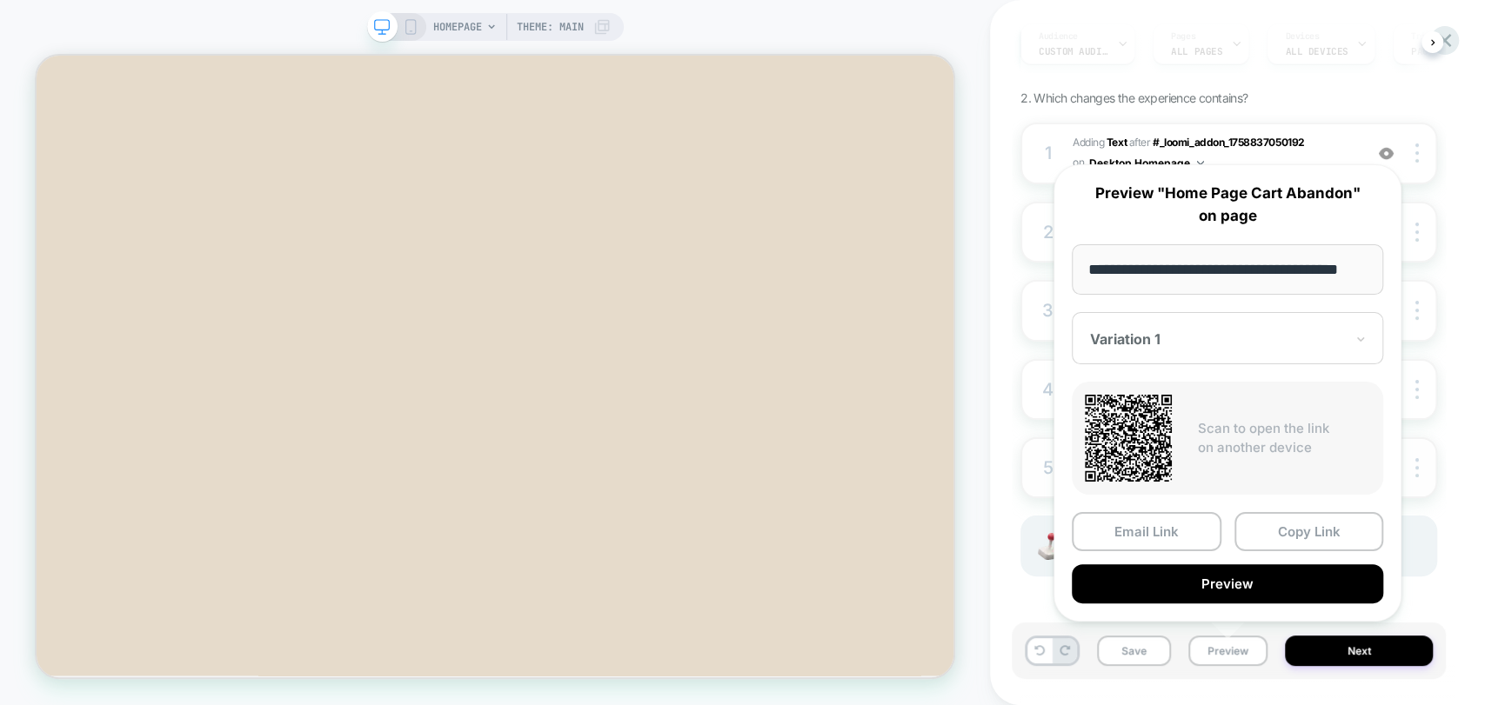
scroll to position [0, 0]
click at [1230, 589] on button "Preview" at bounding box center [1227, 584] width 311 height 39
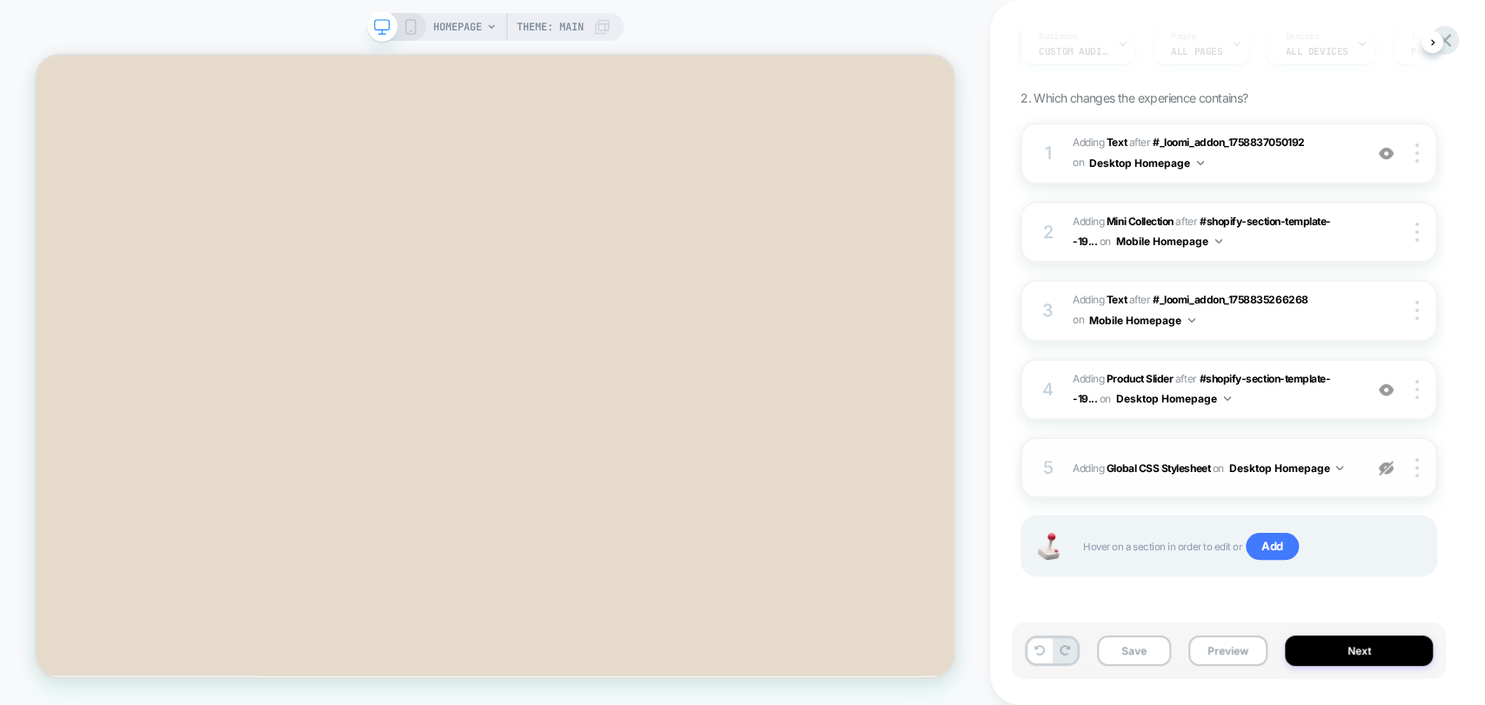
click at [1387, 461] on img at bounding box center [1386, 468] width 15 height 15
click at [1218, 651] on button "Preview" at bounding box center [1227, 651] width 79 height 30
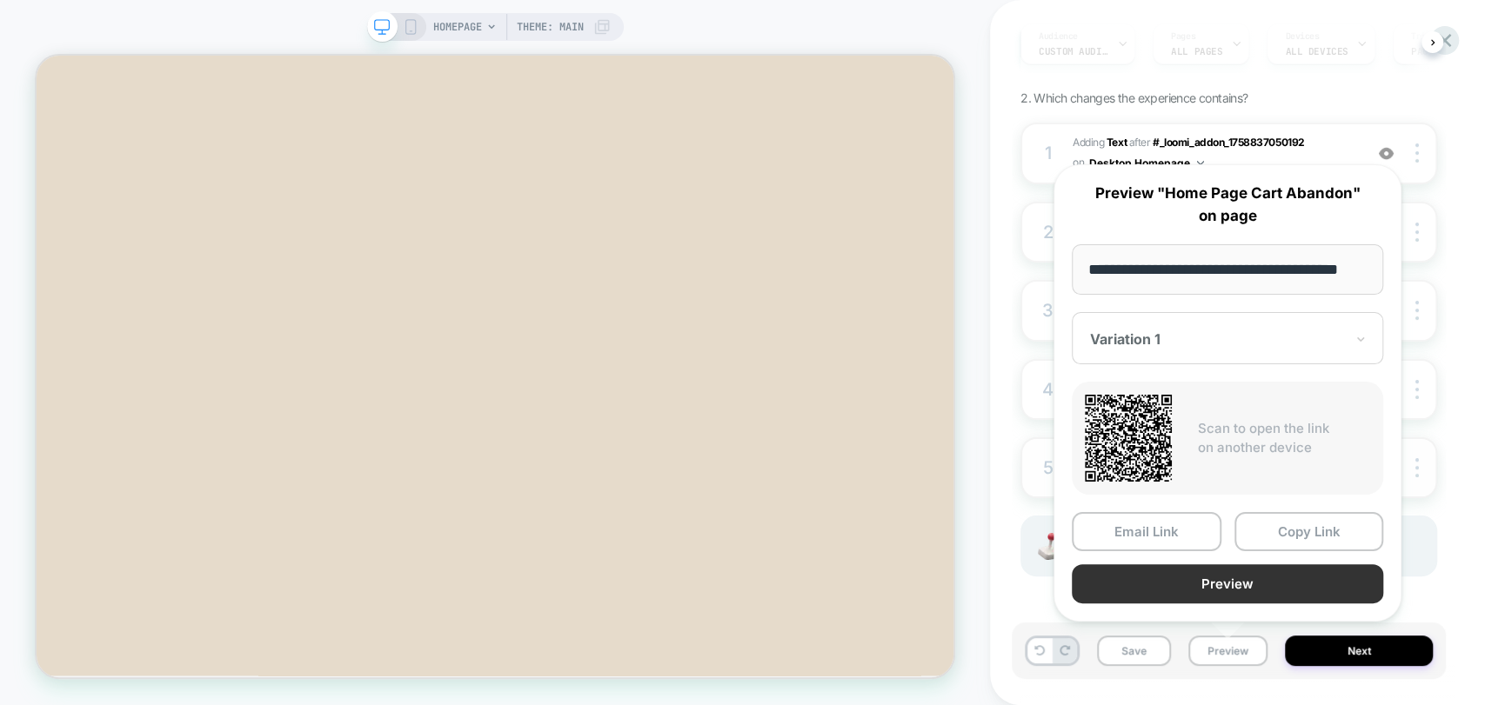
click at [1250, 581] on button "Preview" at bounding box center [1227, 584] width 311 height 39
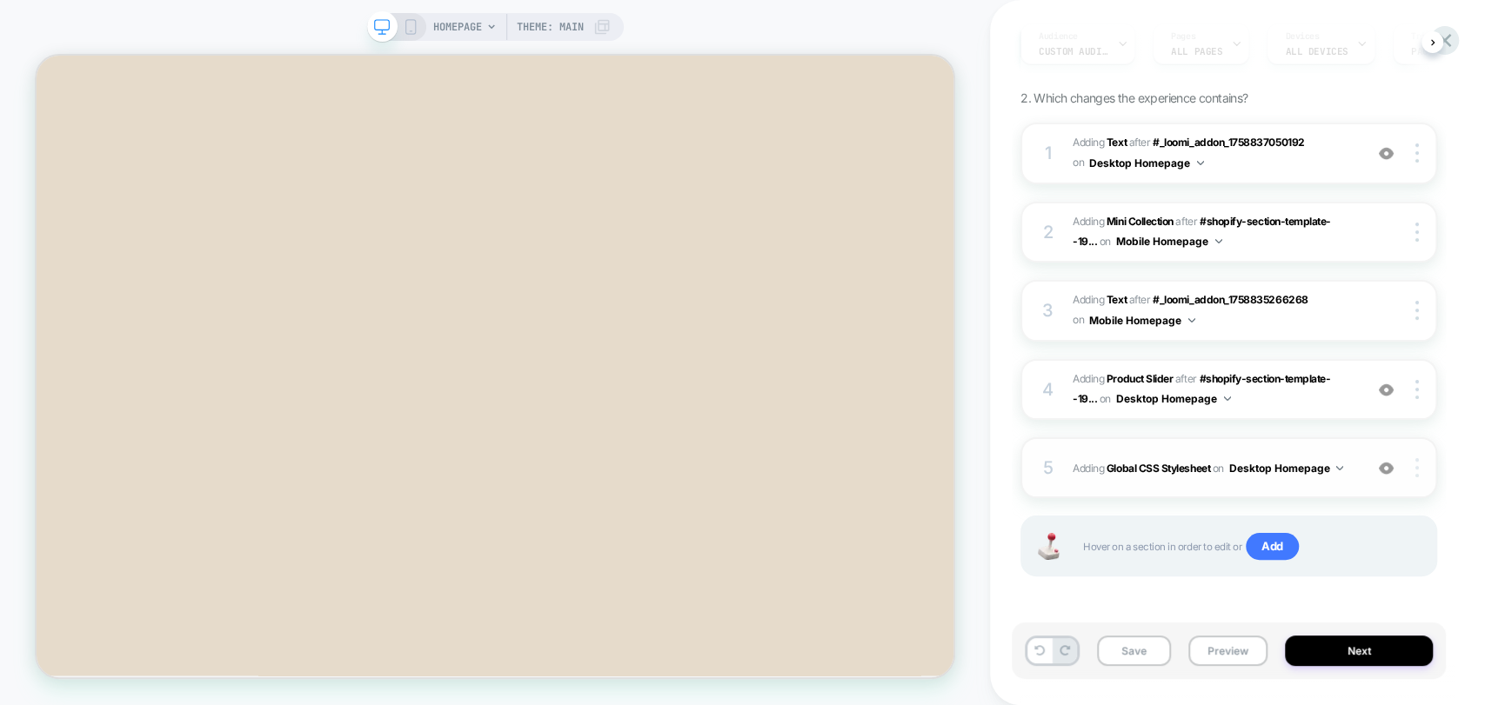
click at [1419, 471] on div at bounding box center [1419, 467] width 33 height 19
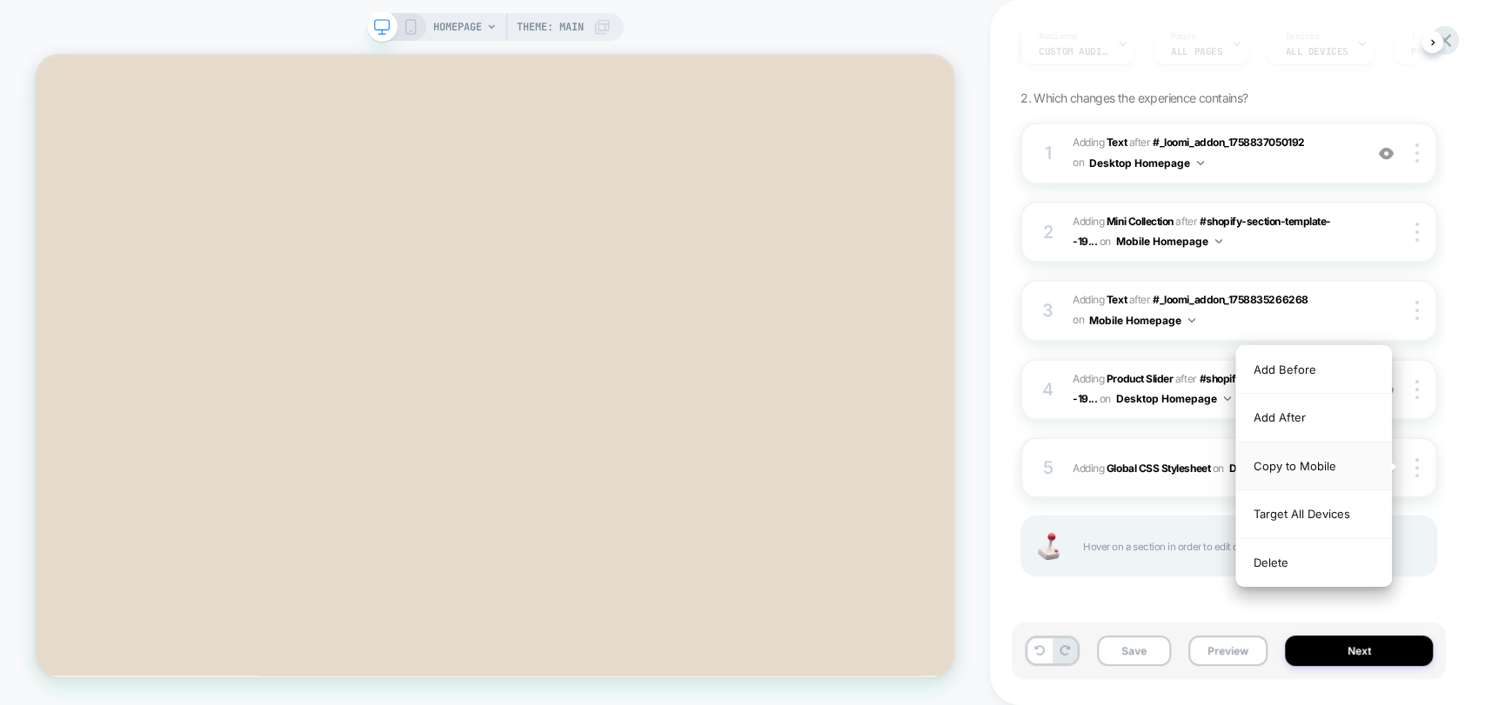
click at [1302, 464] on div "Copy to Mobile" at bounding box center [1313, 467] width 155 height 48
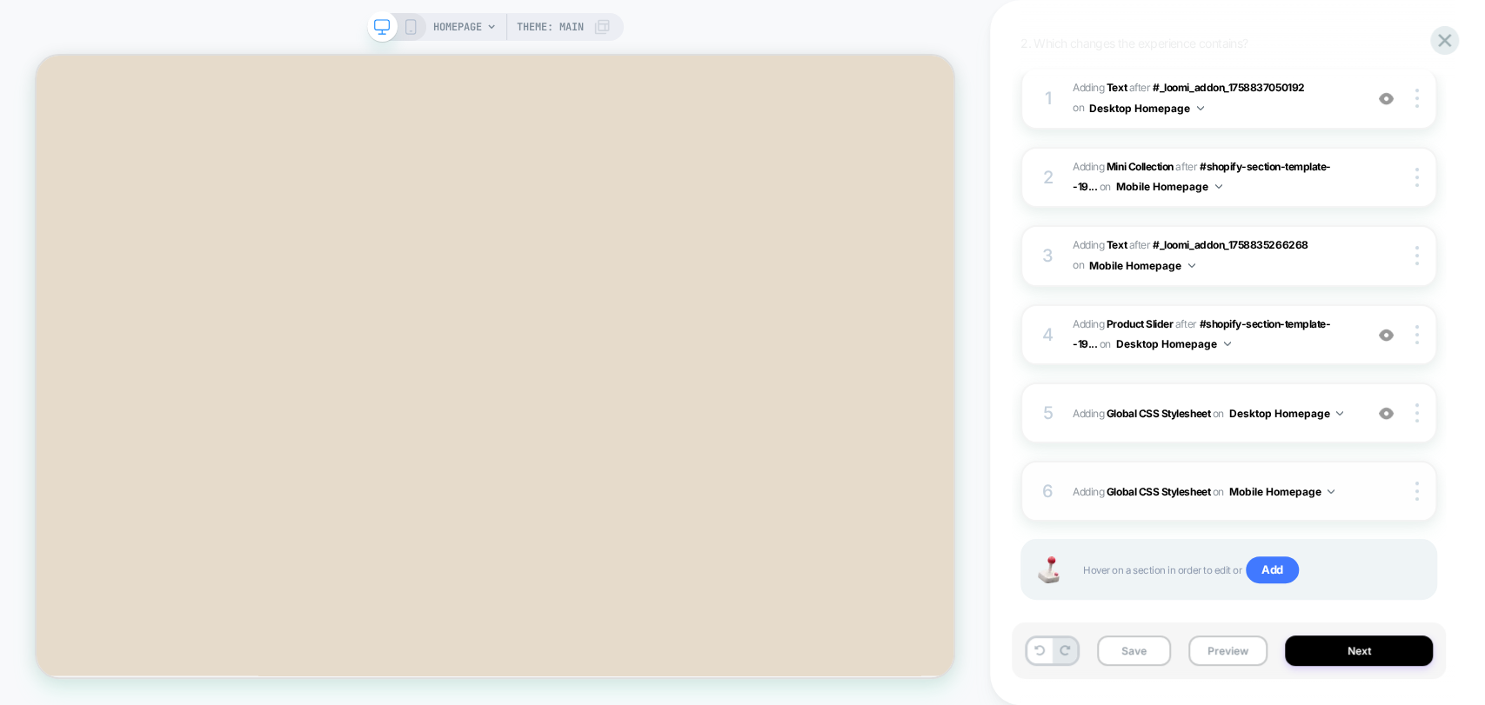
scroll to position [257, 0]
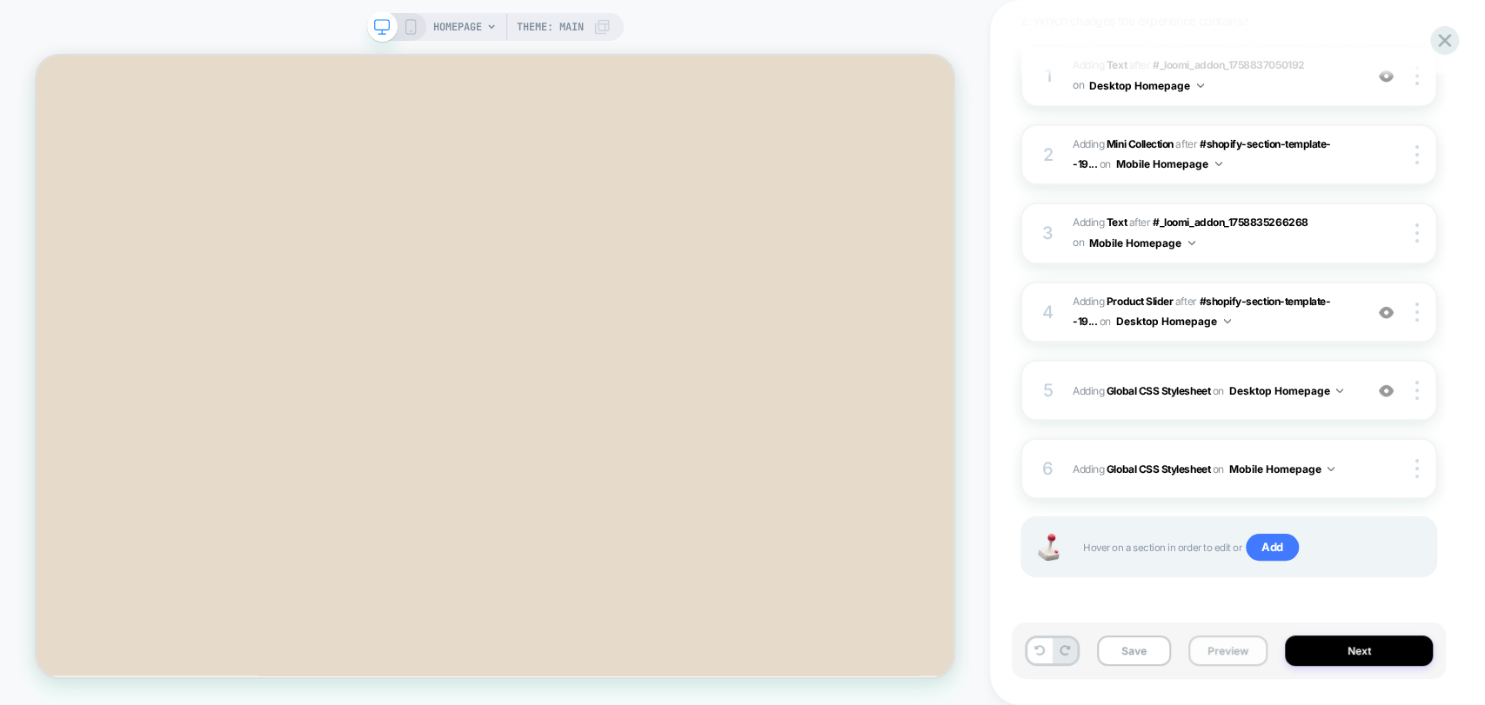
click at [1231, 642] on button "Preview" at bounding box center [1227, 651] width 79 height 30
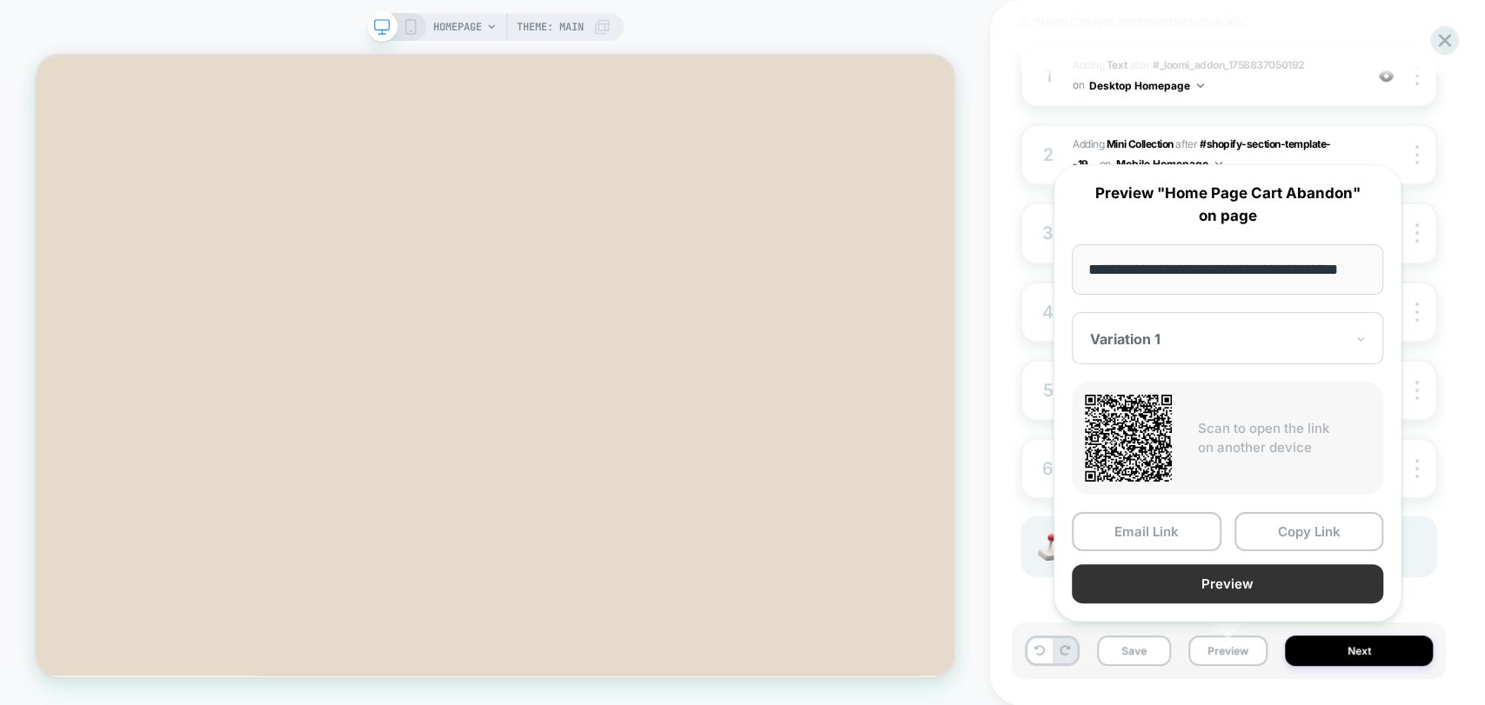
scroll to position [0, 0]
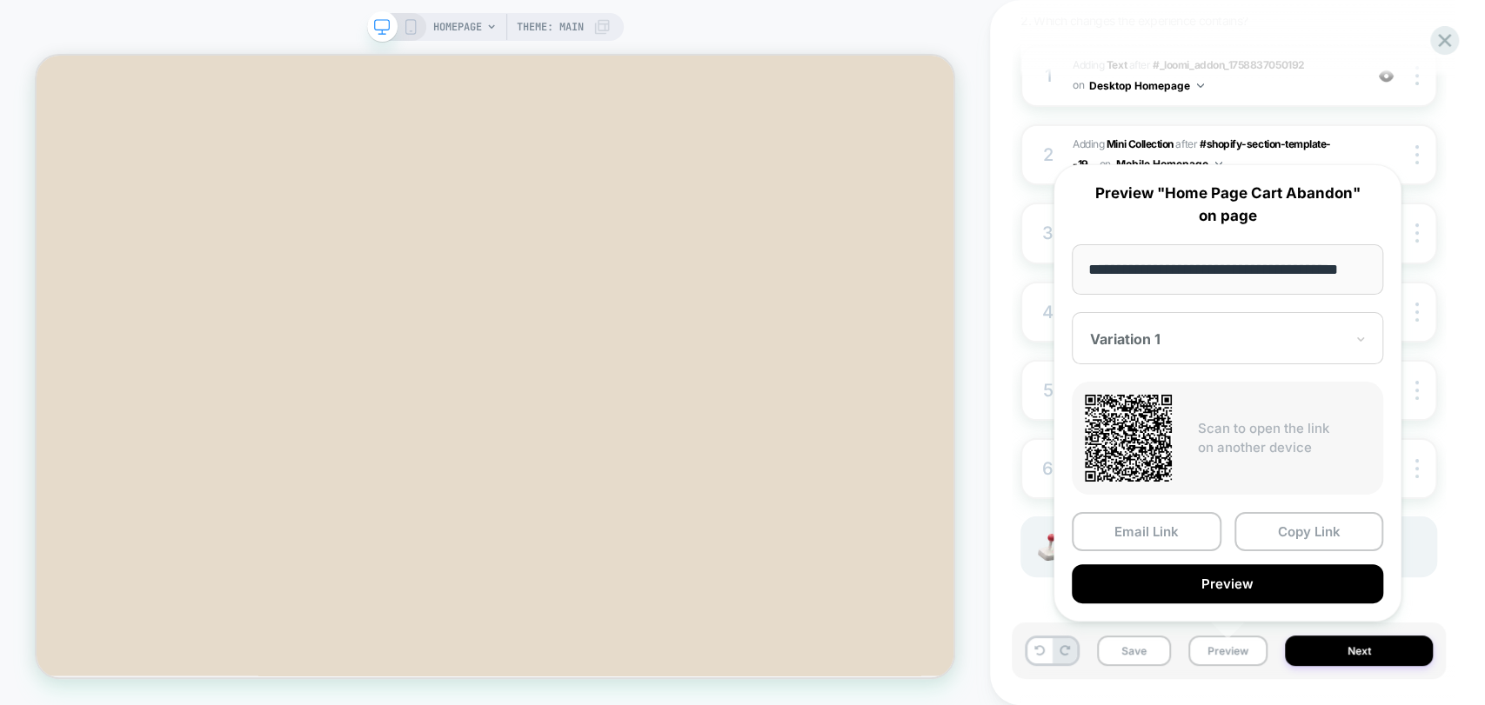
click at [1220, 585] on button "Preview" at bounding box center [1227, 584] width 311 height 39
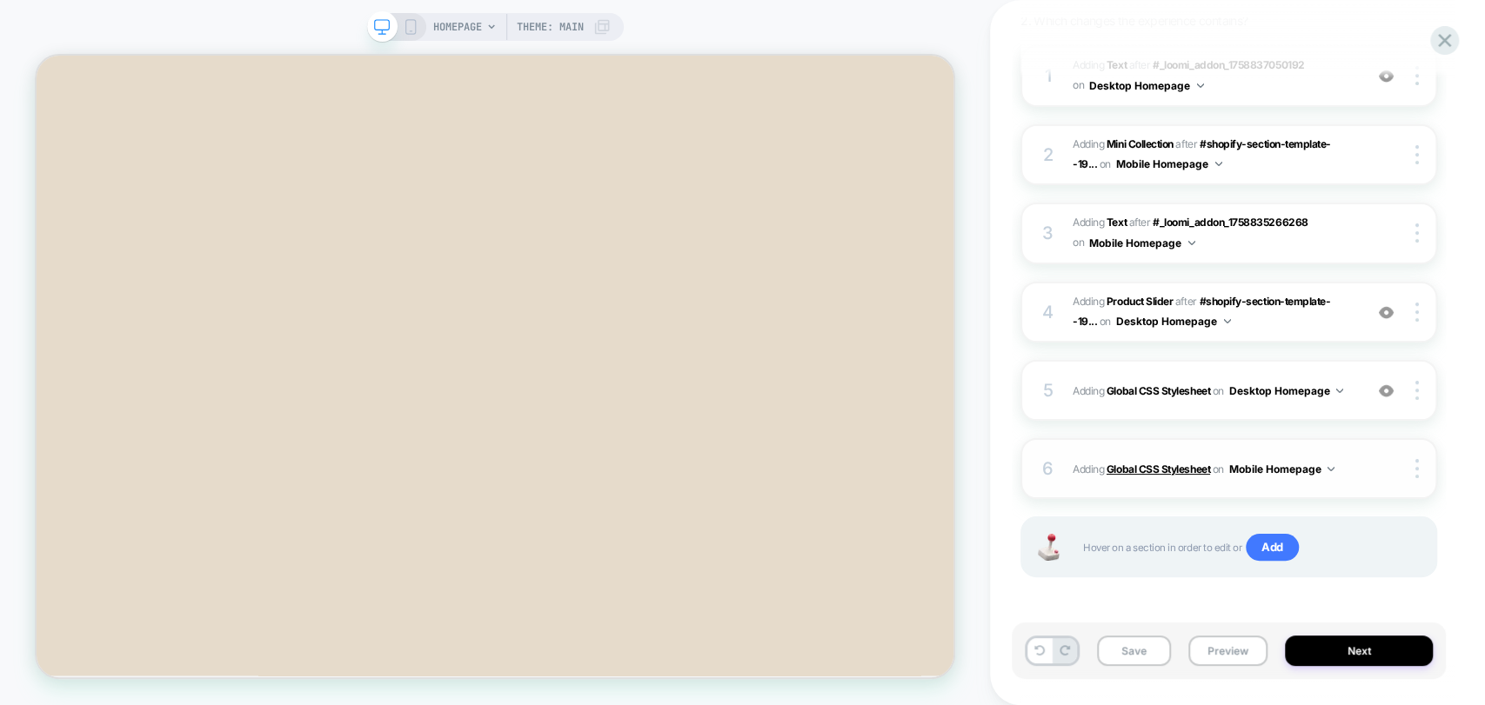
click at [1146, 468] on b "Global CSS Stylesheet" at bounding box center [1158, 469] width 104 height 13
drag, startPoint x: 302, startPoint y: 145, endPoint x: 628, endPoint y: 2, distance: 356.4
click at [403, 22] on icon at bounding box center [411, 27] width 16 height 16
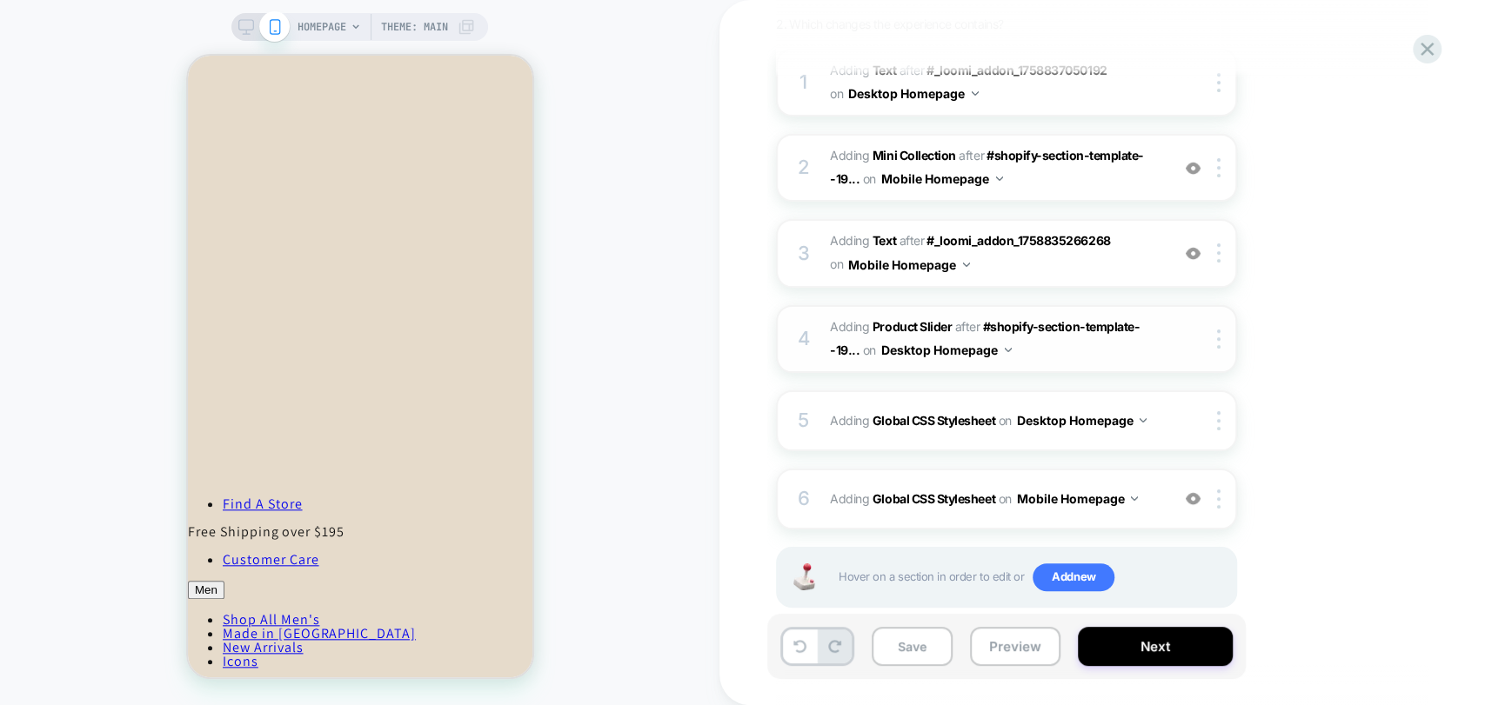
scroll to position [284, 0]
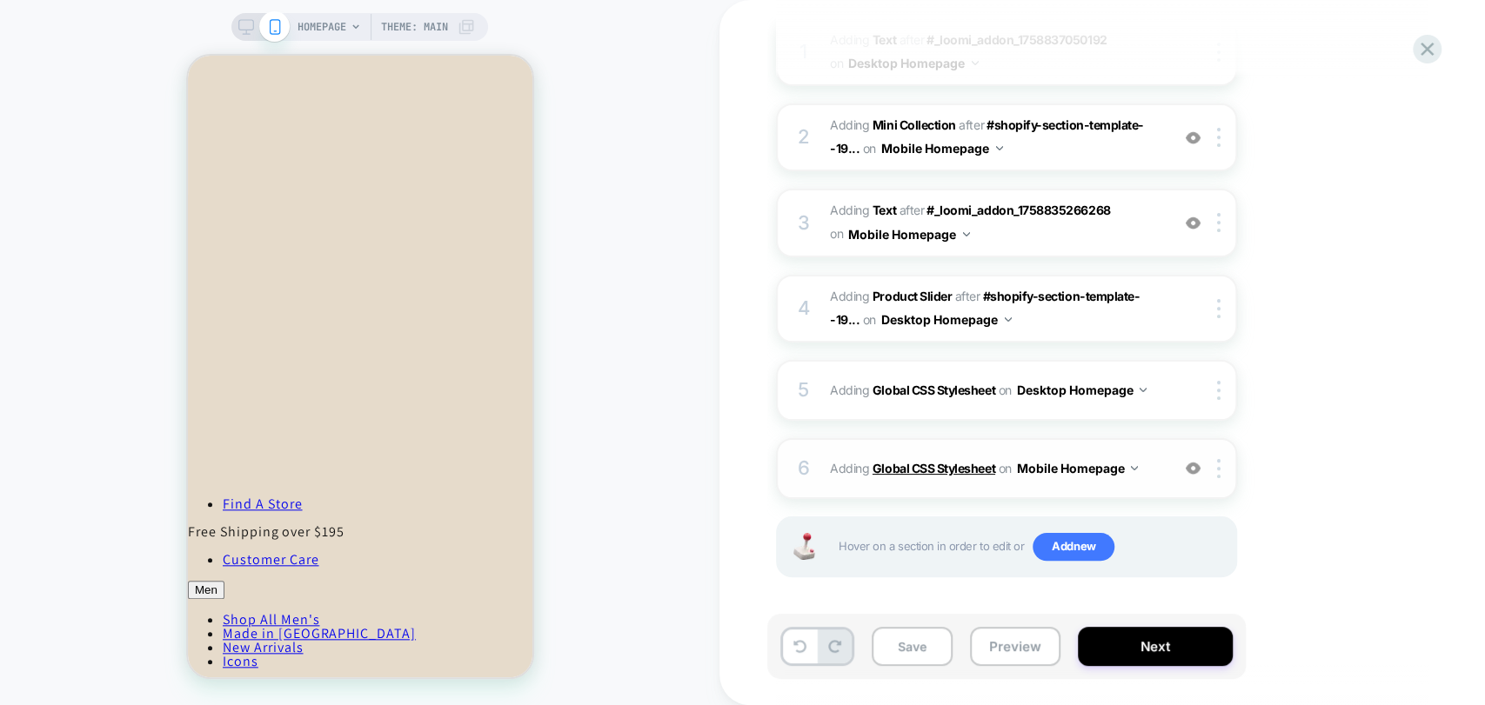
click at [915, 470] on b "Global CSS Stylesheet" at bounding box center [933, 468] width 123 height 15
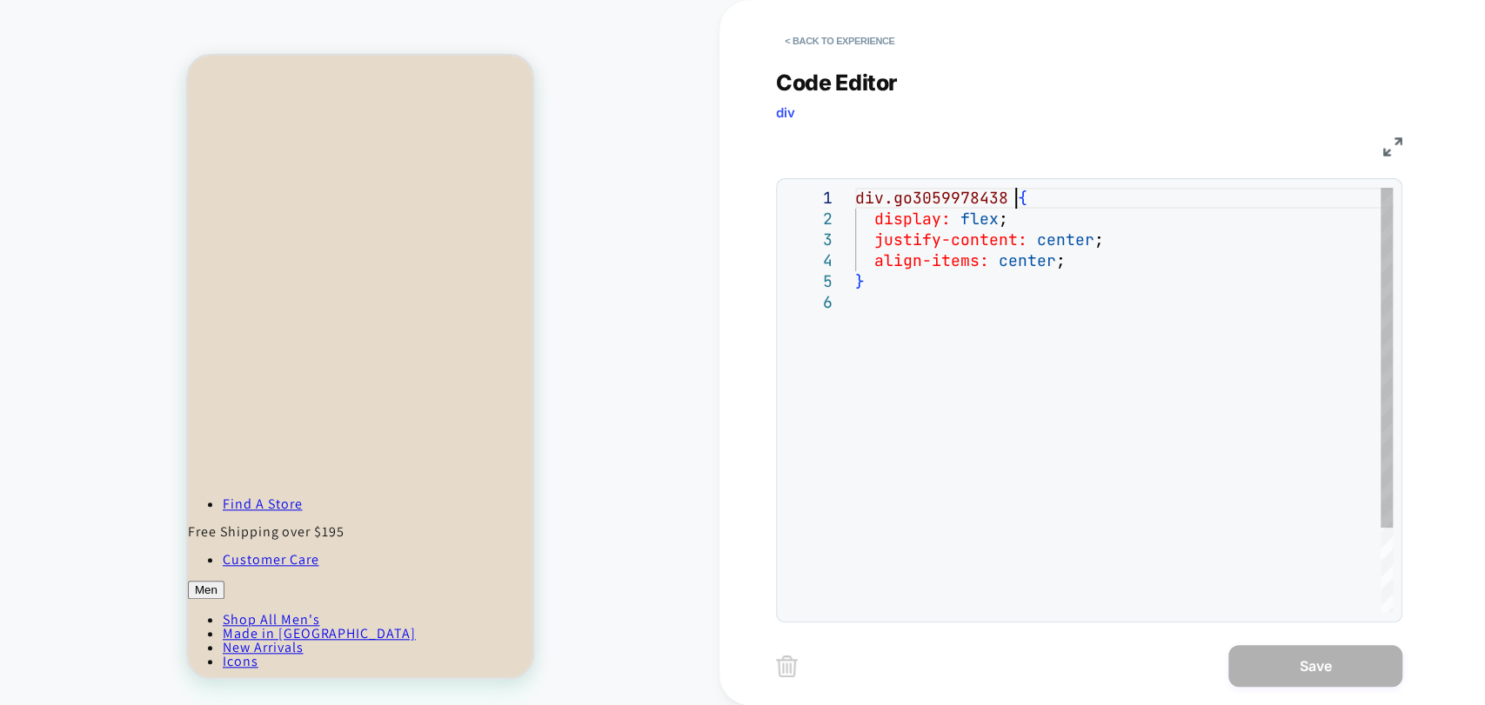
scroll to position [0, 0]
drag, startPoint x: 1011, startPoint y: 191, endPoint x: 850, endPoint y: 190, distance: 160.9
click at [855, 190] on div "div.go3059978438 { display: flex ; justify-content: center ; align-items: cente…" at bounding box center [1124, 452] width 538 height 529
type textarea "**********"
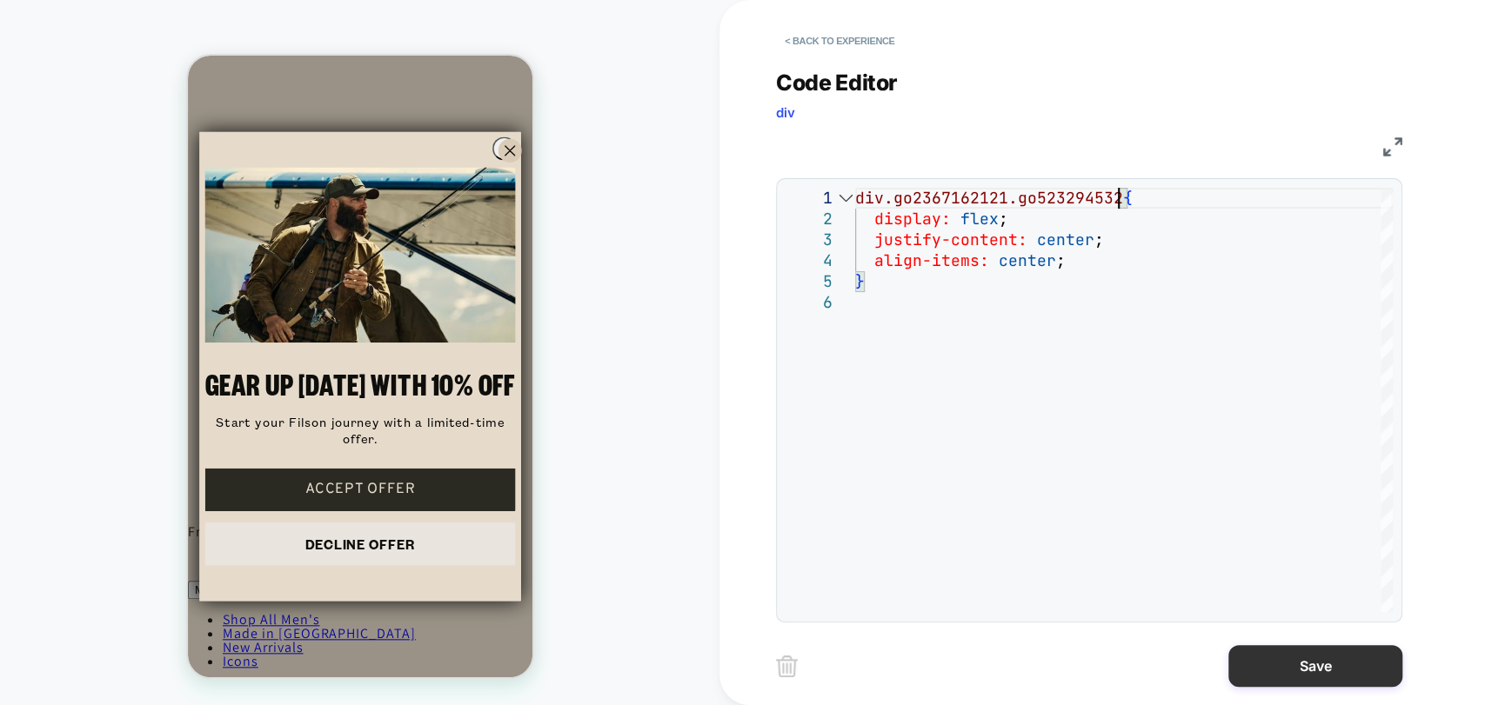
click at [1282, 649] on button "Save" at bounding box center [1315, 666] width 174 height 42
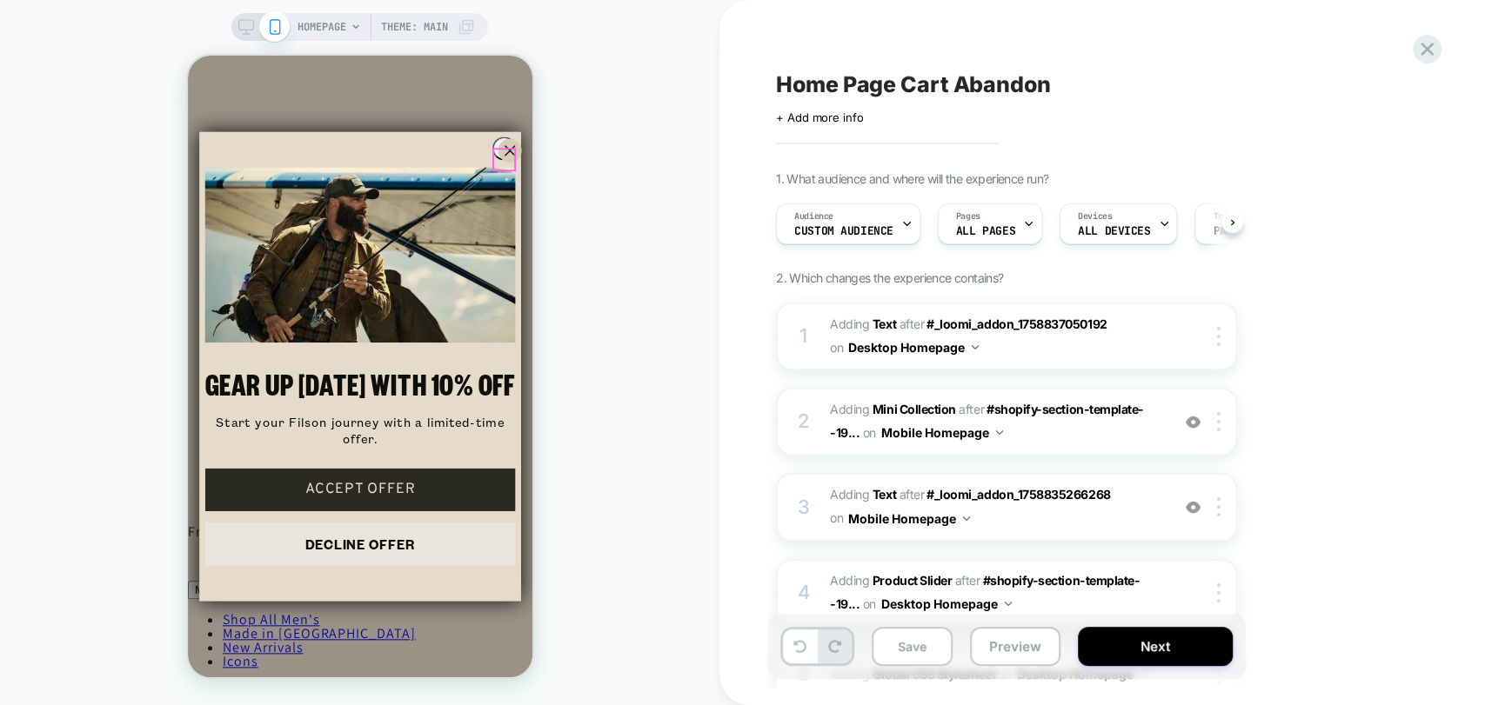
click at [498, 156] on circle "Close dialog" at bounding box center [509, 151] width 23 height 23
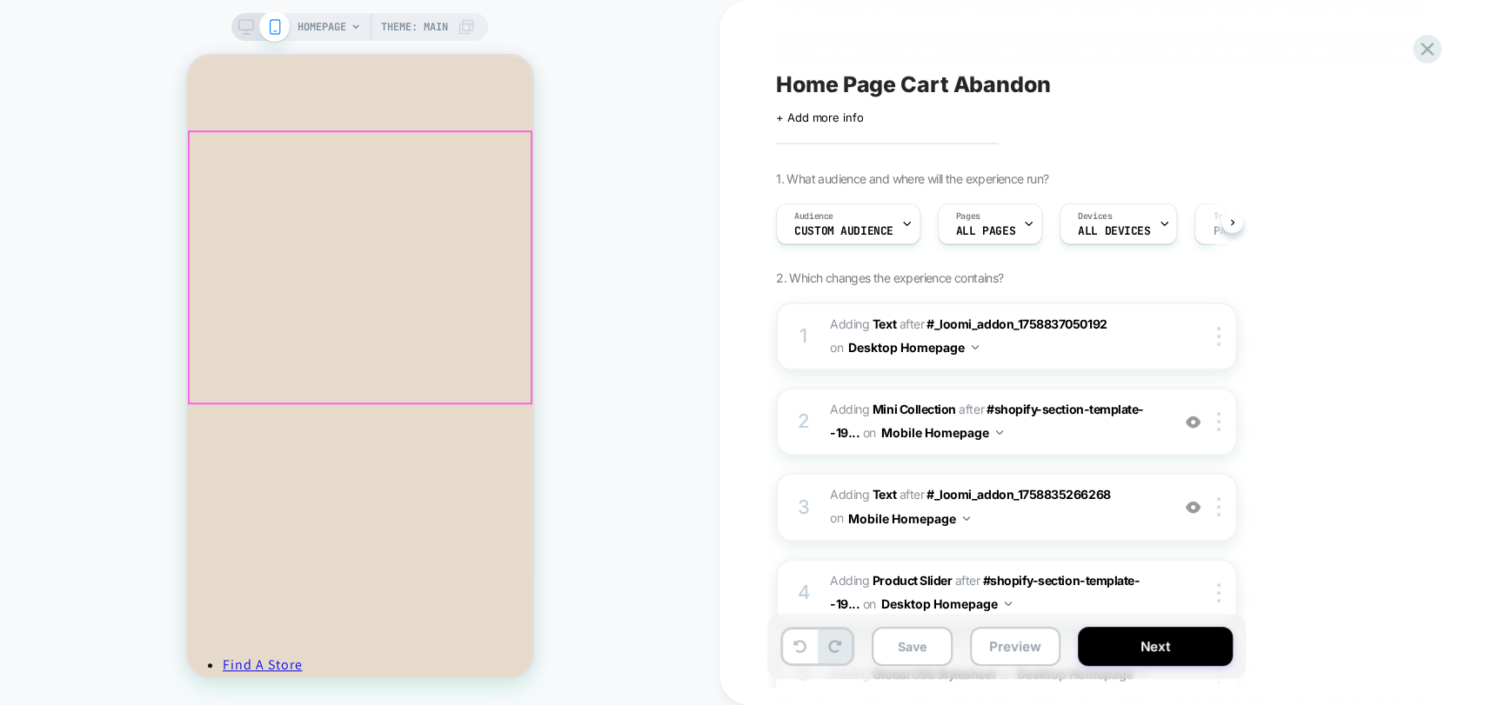
scroll to position [772, 0]
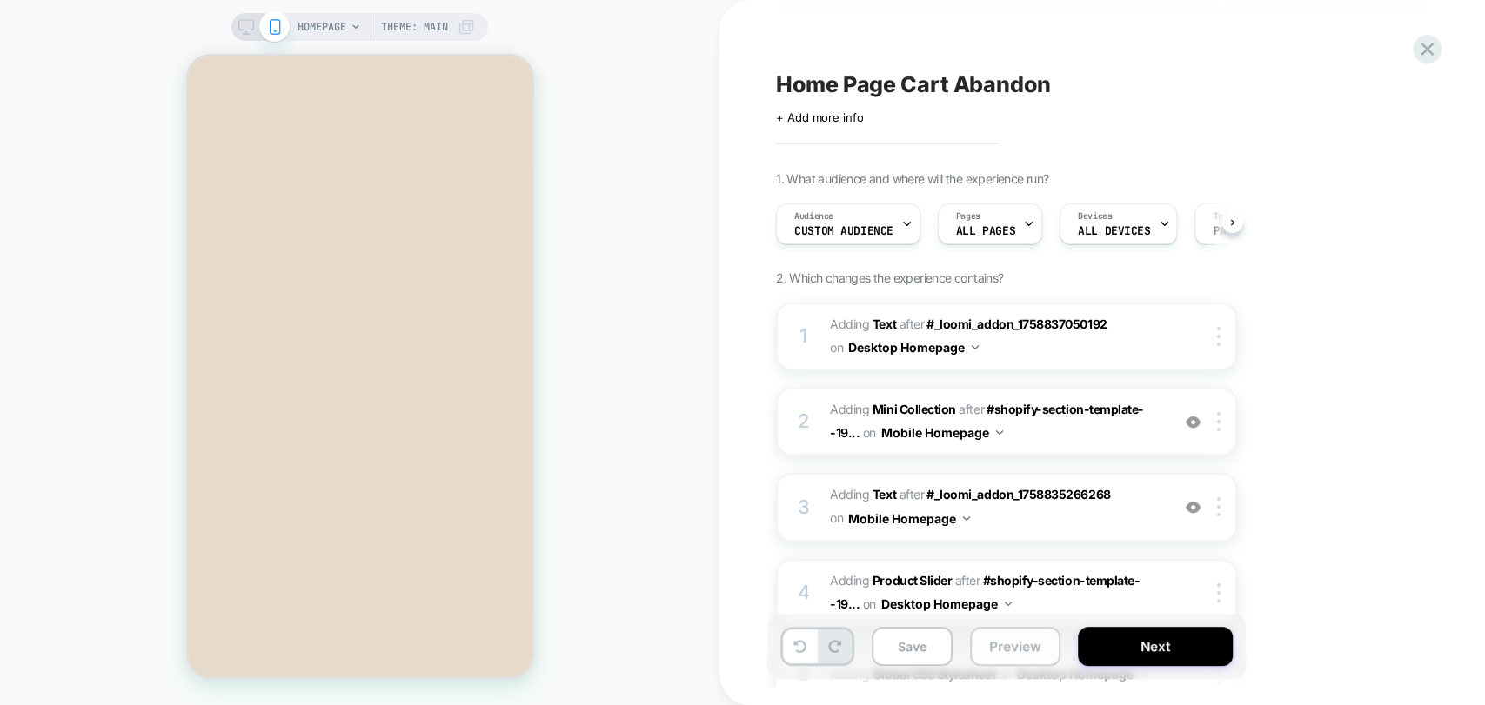
click at [1029, 647] on button "Preview" at bounding box center [1015, 646] width 90 height 39
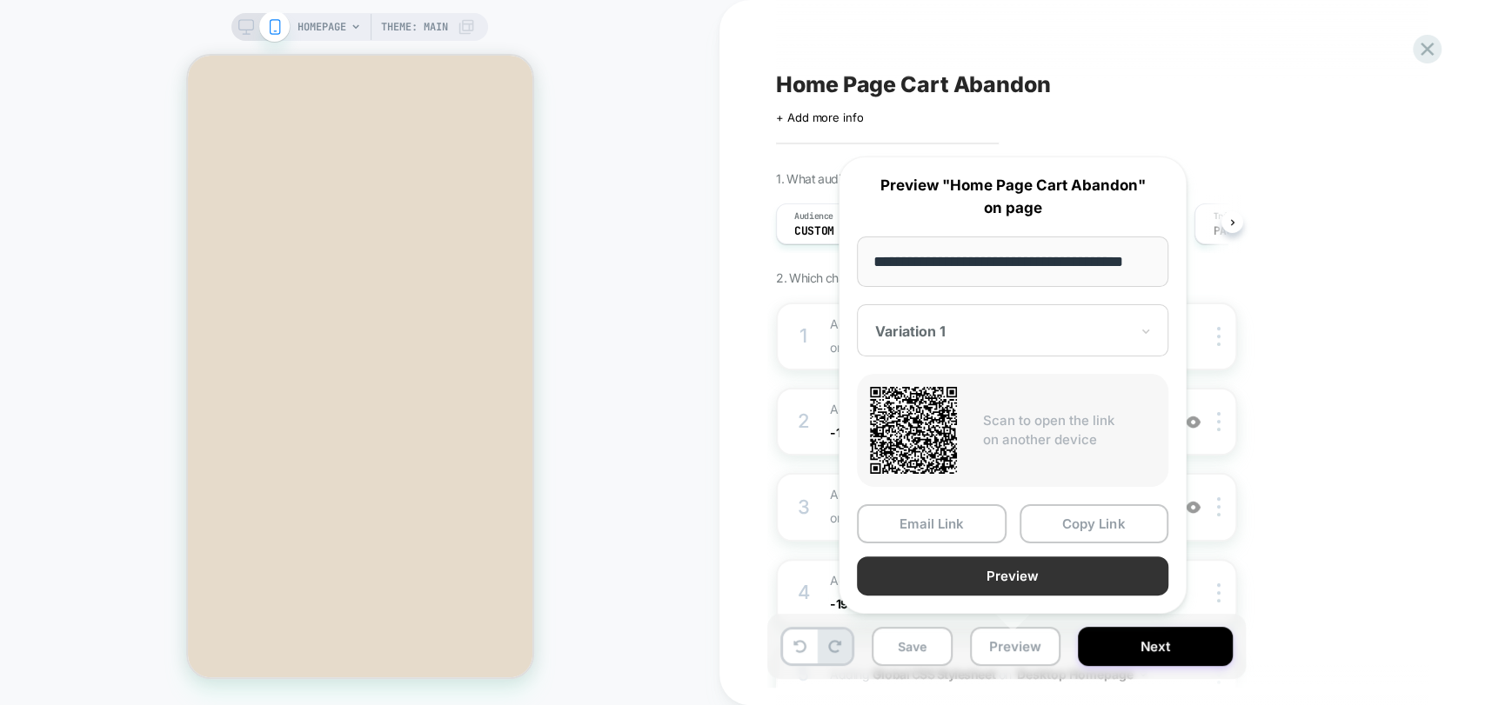
scroll to position [0, 0]
click at [1026, 582] on button "Preview" at bounding box center [1012, 576] width 311 height 39
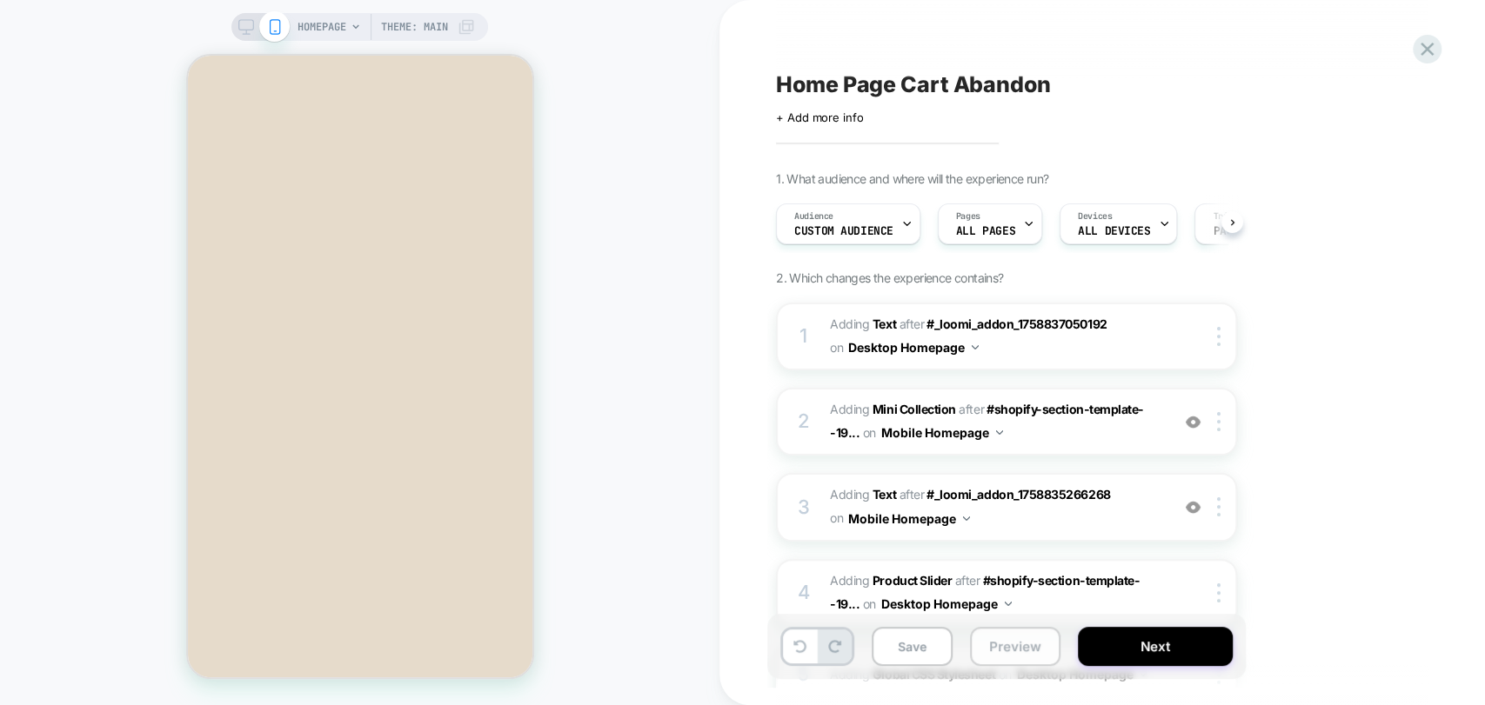
click at [1005, 650] on button "Preview" at bounding box center [1015, 646] width 90 height 39
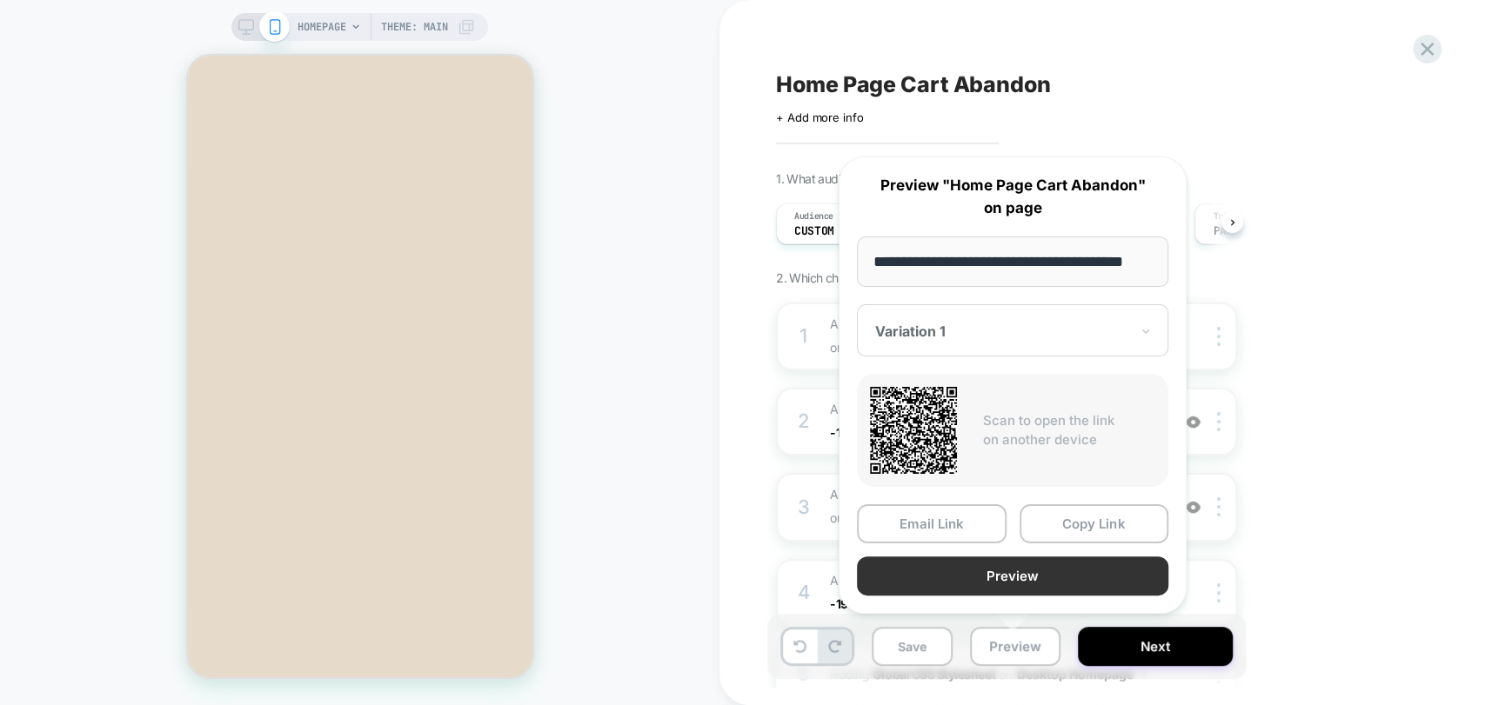
click at [1030, 568] on button "Preview" at bounding box center [1012, 576] width 311 height 39
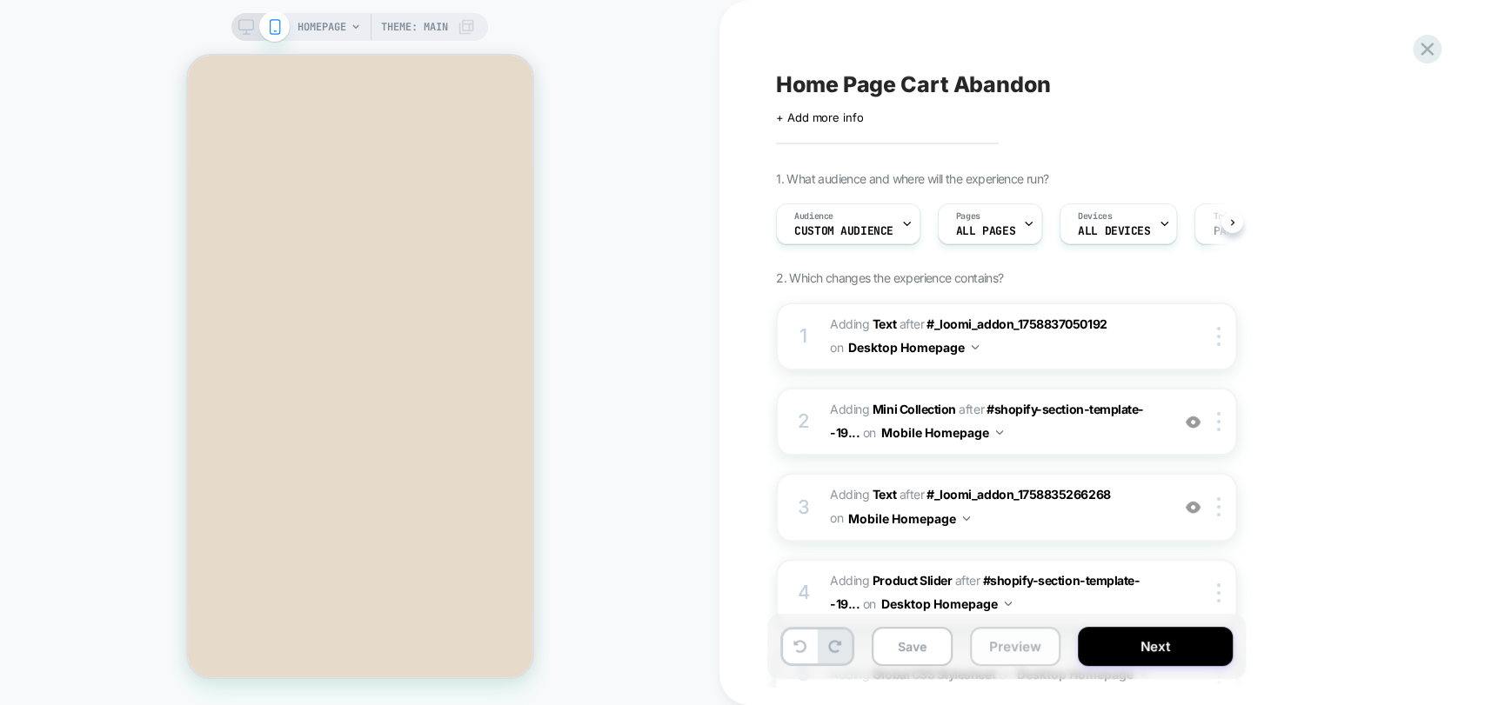
click at [986, 652] on button "Preview" at bounding box center [1015, 646] width 90 height 39
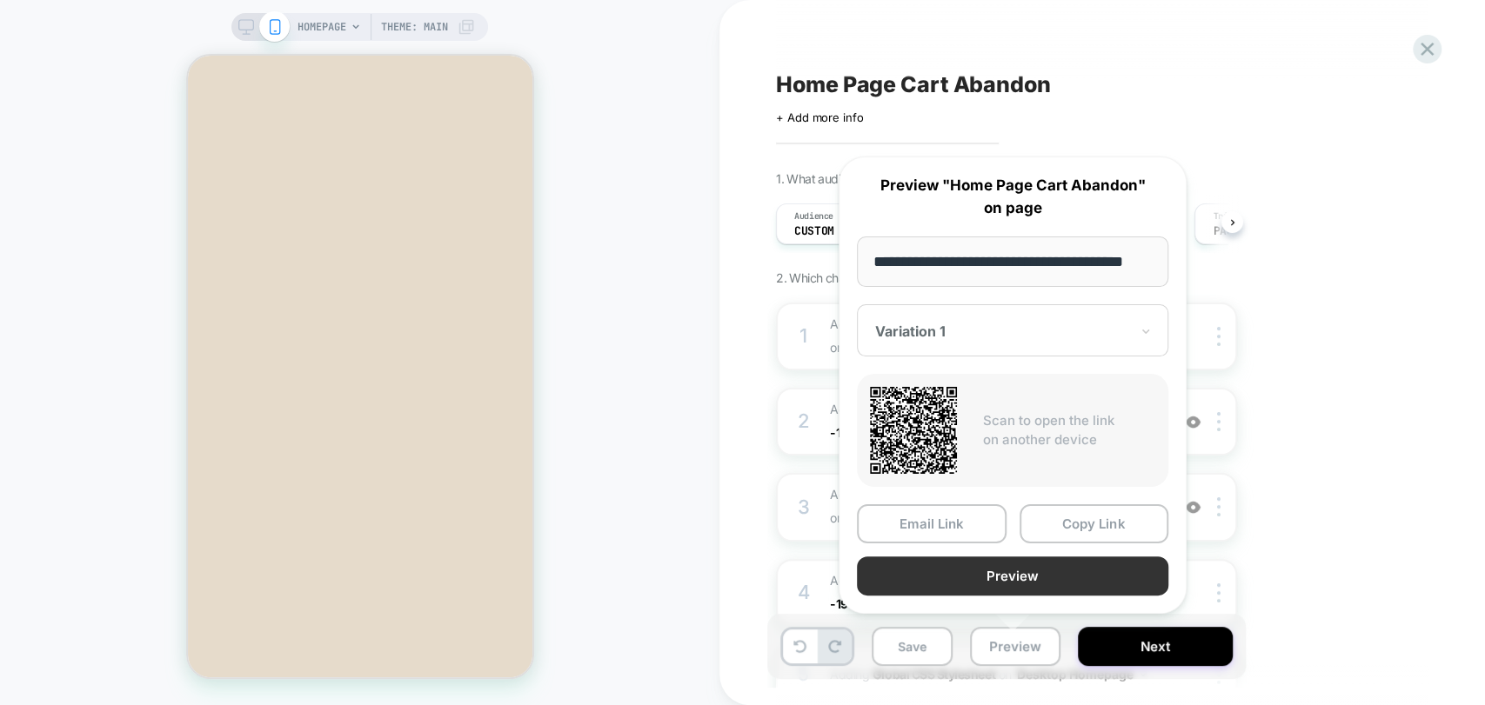
click at [983, 573] on button "Preview" at bounding box center [1012, 576] width 311 height 39
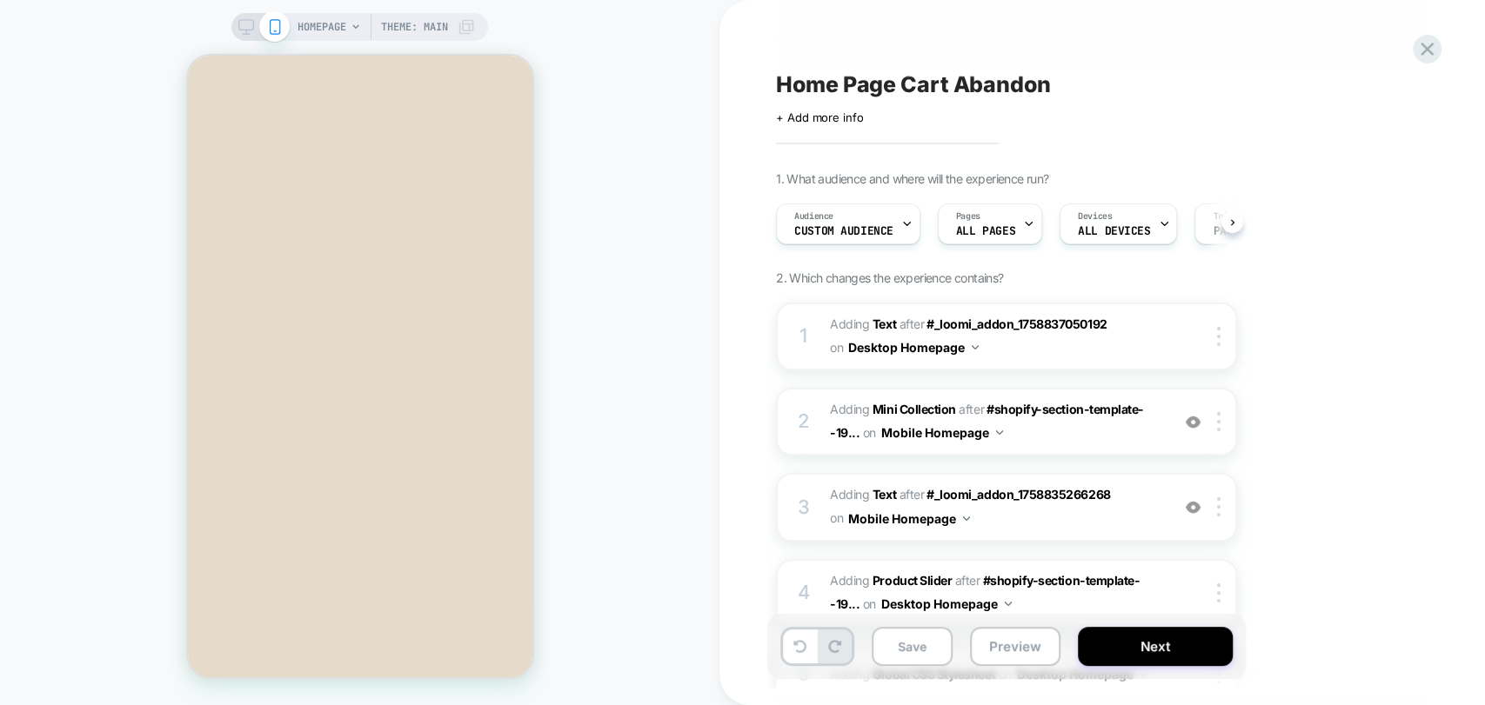
click at [238, 31] on icon at bounding box center [246, 27] width 16 height 16
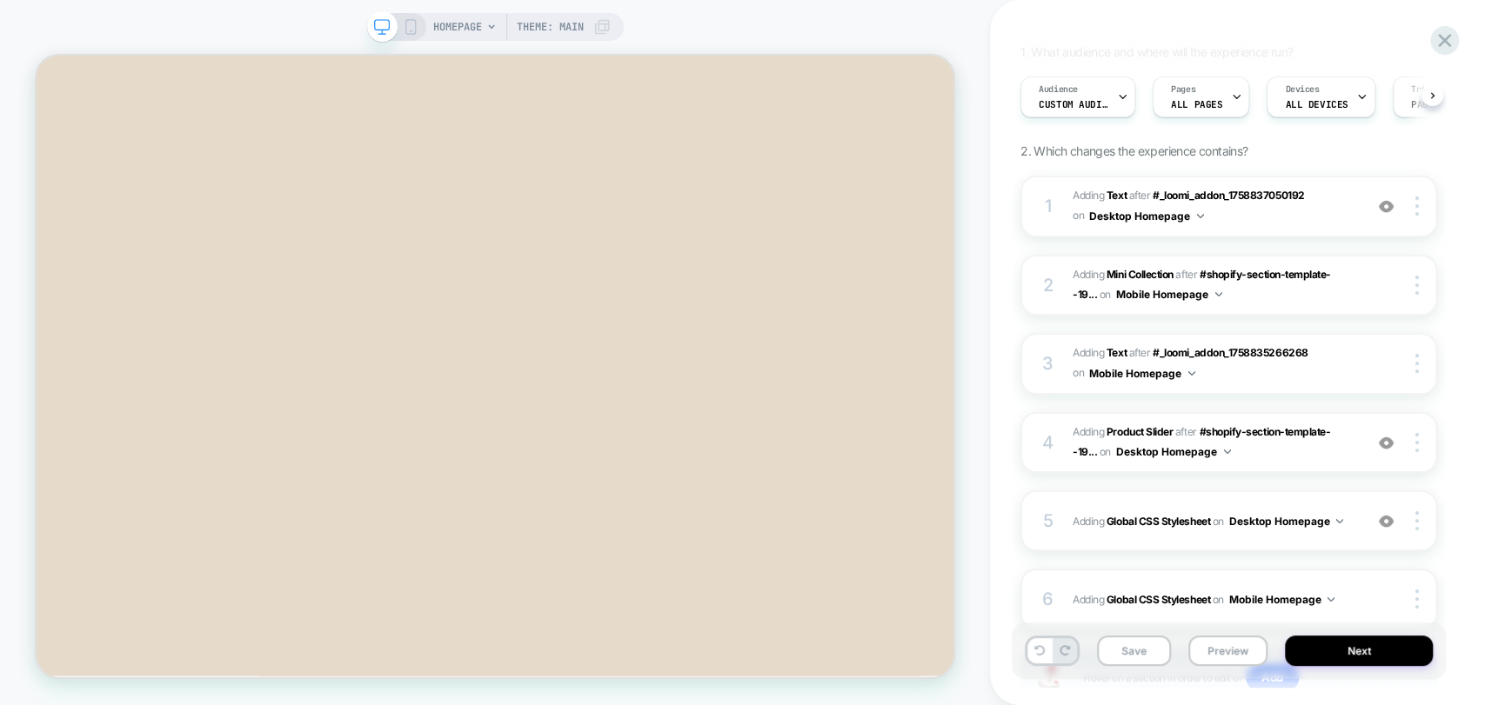
scroll to position [257, 0]
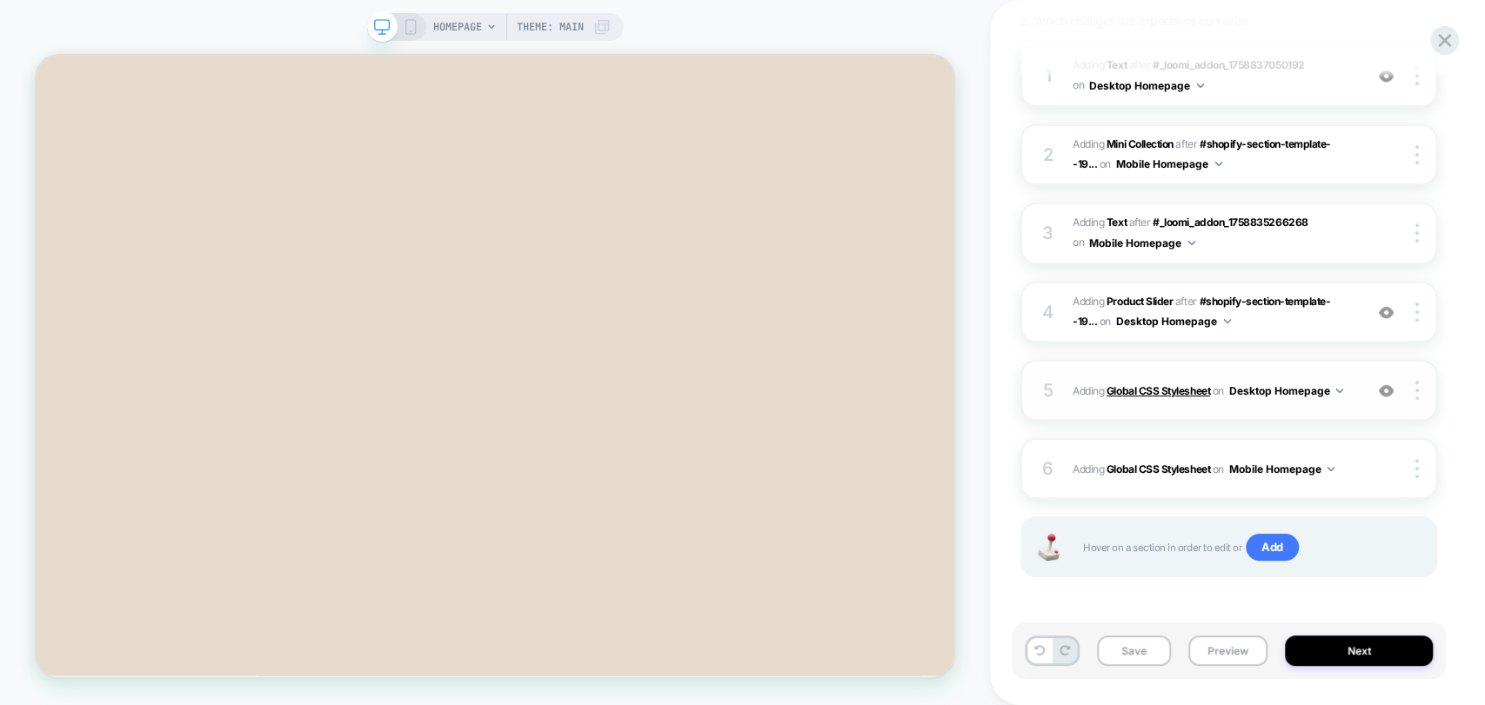
click at [1144, 384] on b "Global CSS Stylesheet" at bounding box center [1158, 390] width 104 height 13
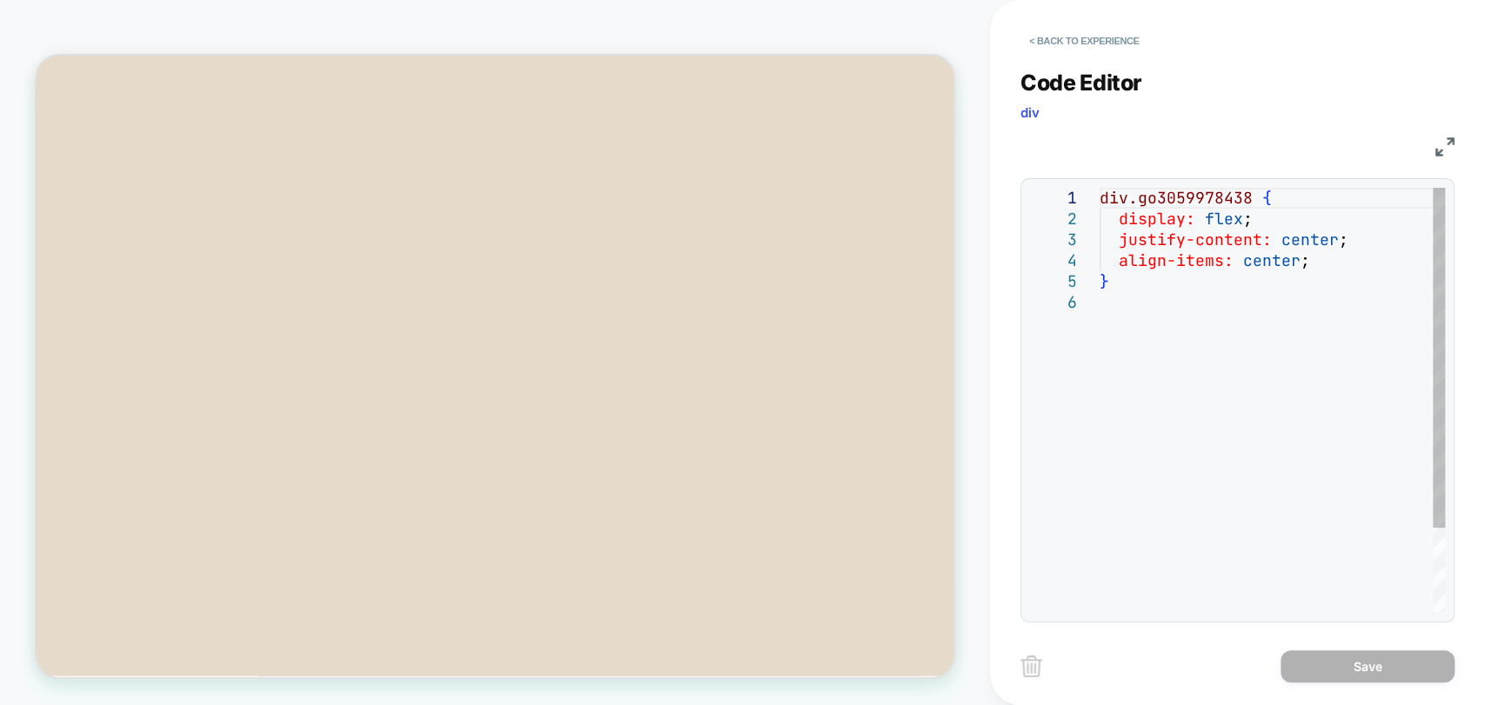
click at [1148, 315] on div "div.go3059978438 { display: flex ; justify-content: center ; align-items: cente…" at bounding box center [1271, 452] width 345 height 529
drag, startPoint x: 1251, startPoint y: 200, endPoint x: 1081, endPoint y: 202, distance: 169.6
click at [1099, 202] on div "div.go3059978438 { display: flex ; justify-content: center ; align-items: cente…" at bounding box center [1271, 452] width 345 height 529
type textarea "**********"
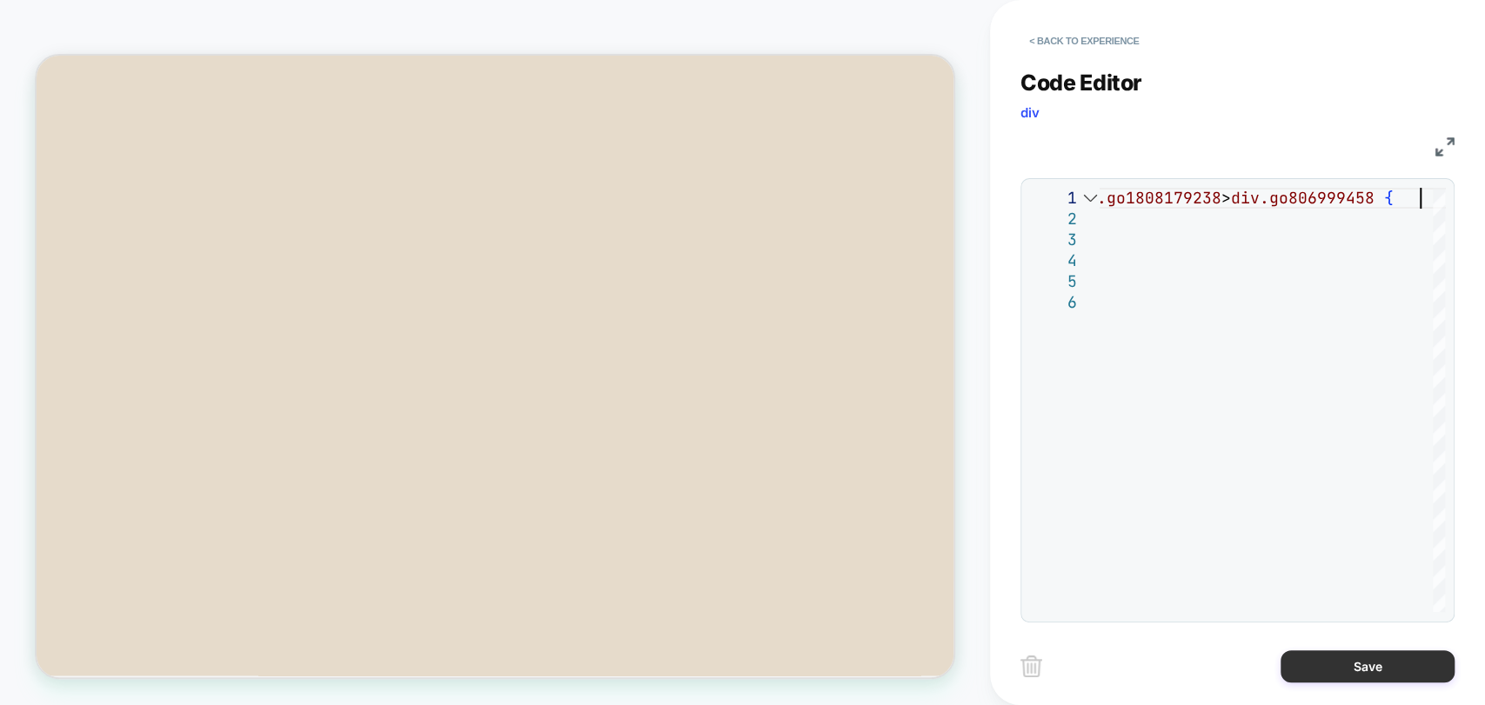
click at [1366, 665] on button "Save" at bounding box center [1367, 667] width 174 height 32
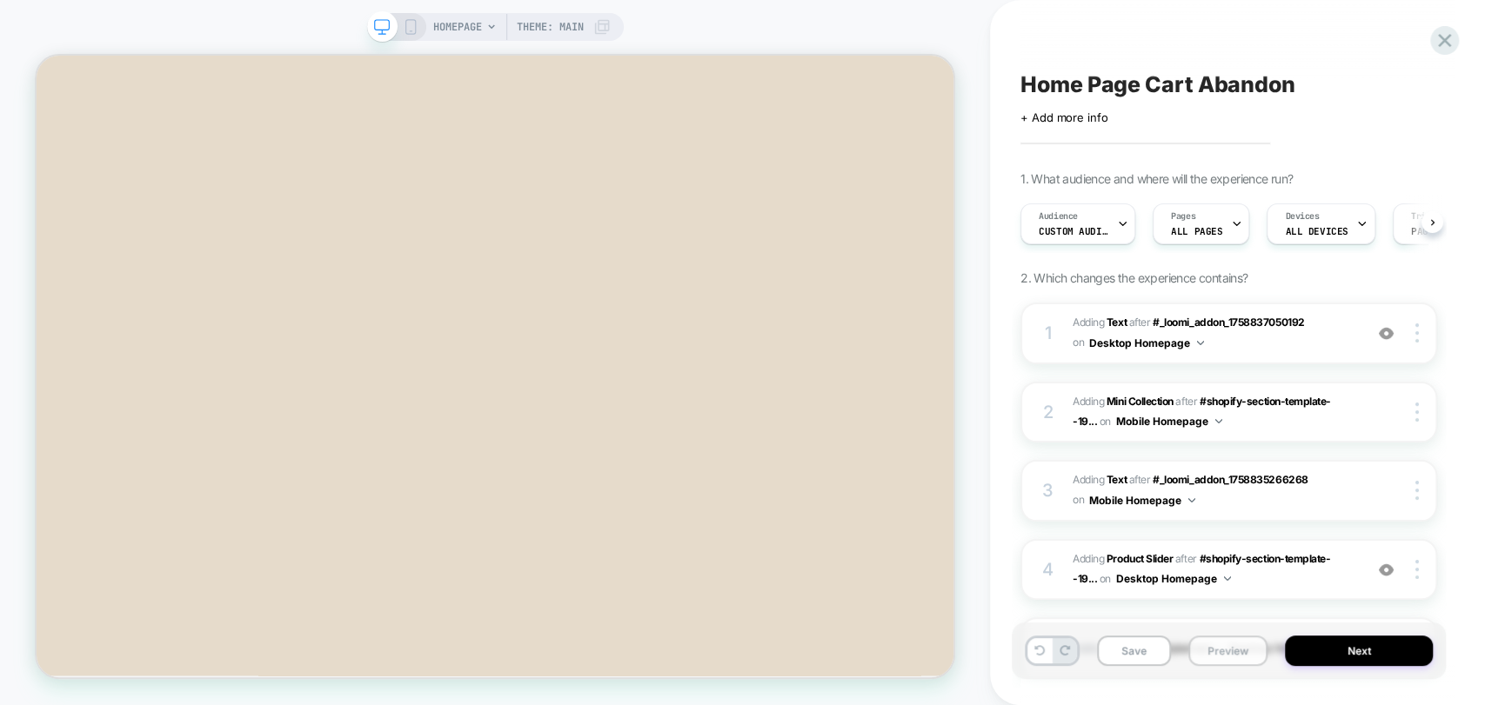
click at [1238, 647] on button "Preview" at bounding box center [1227, 651] width 79 height 30
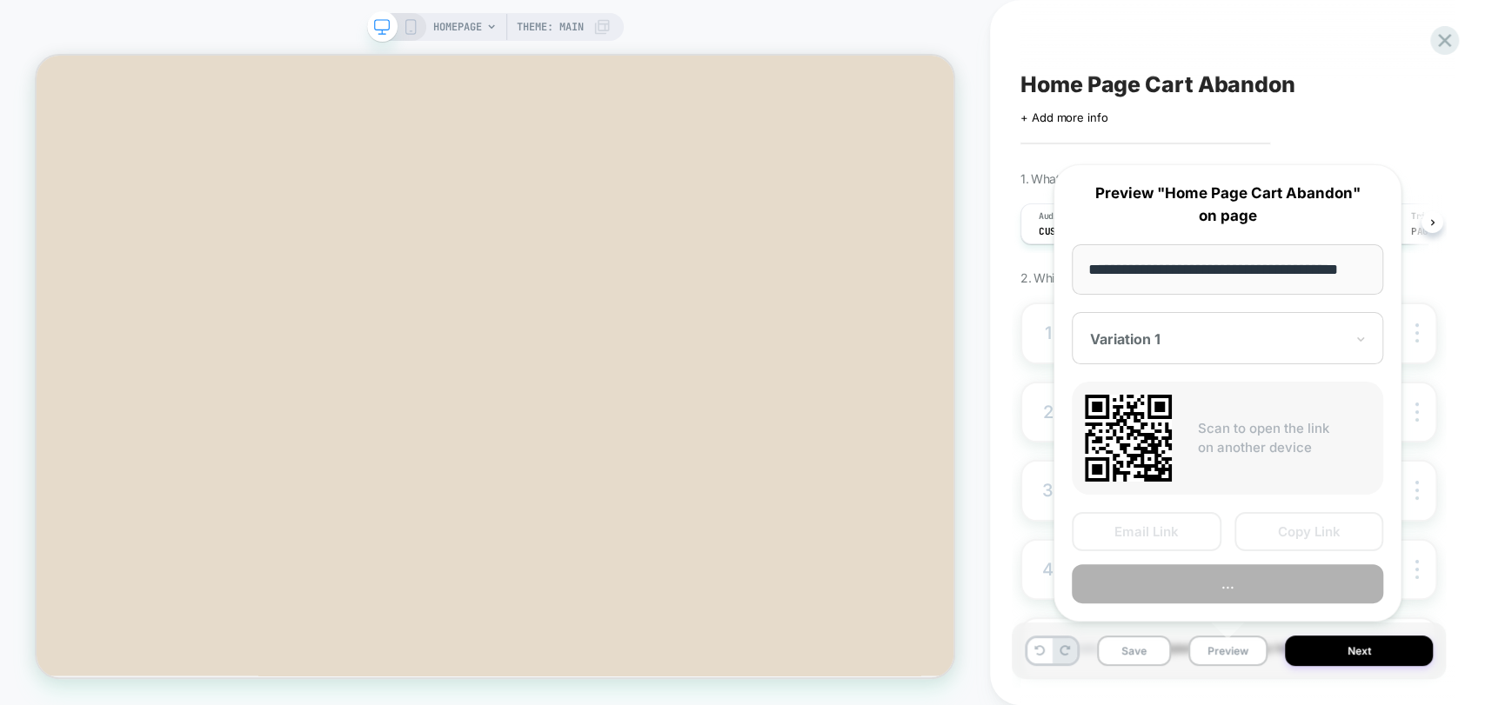
scroll to position [0, 24]
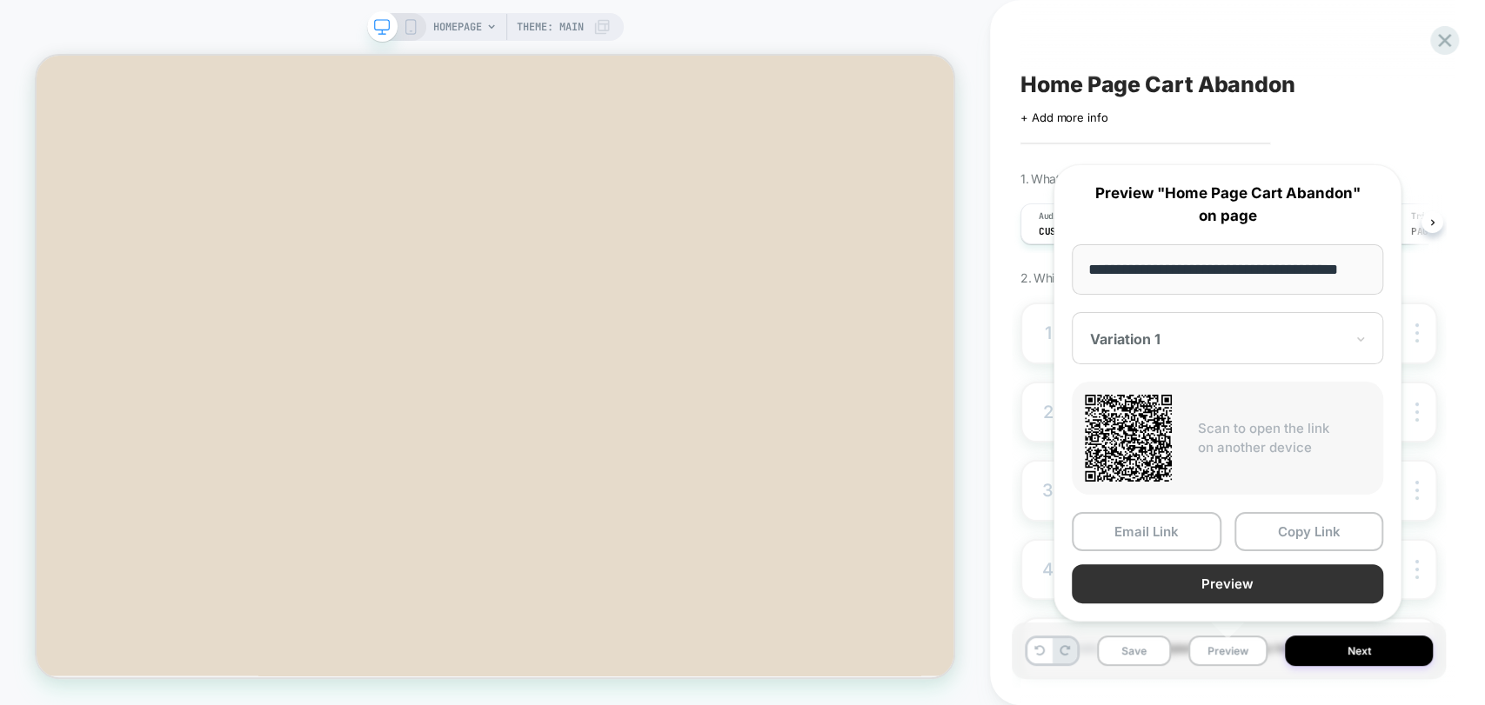
click at [1226, 578] on button "Preview" at bounding box center [1227, 584] width 311 height 39
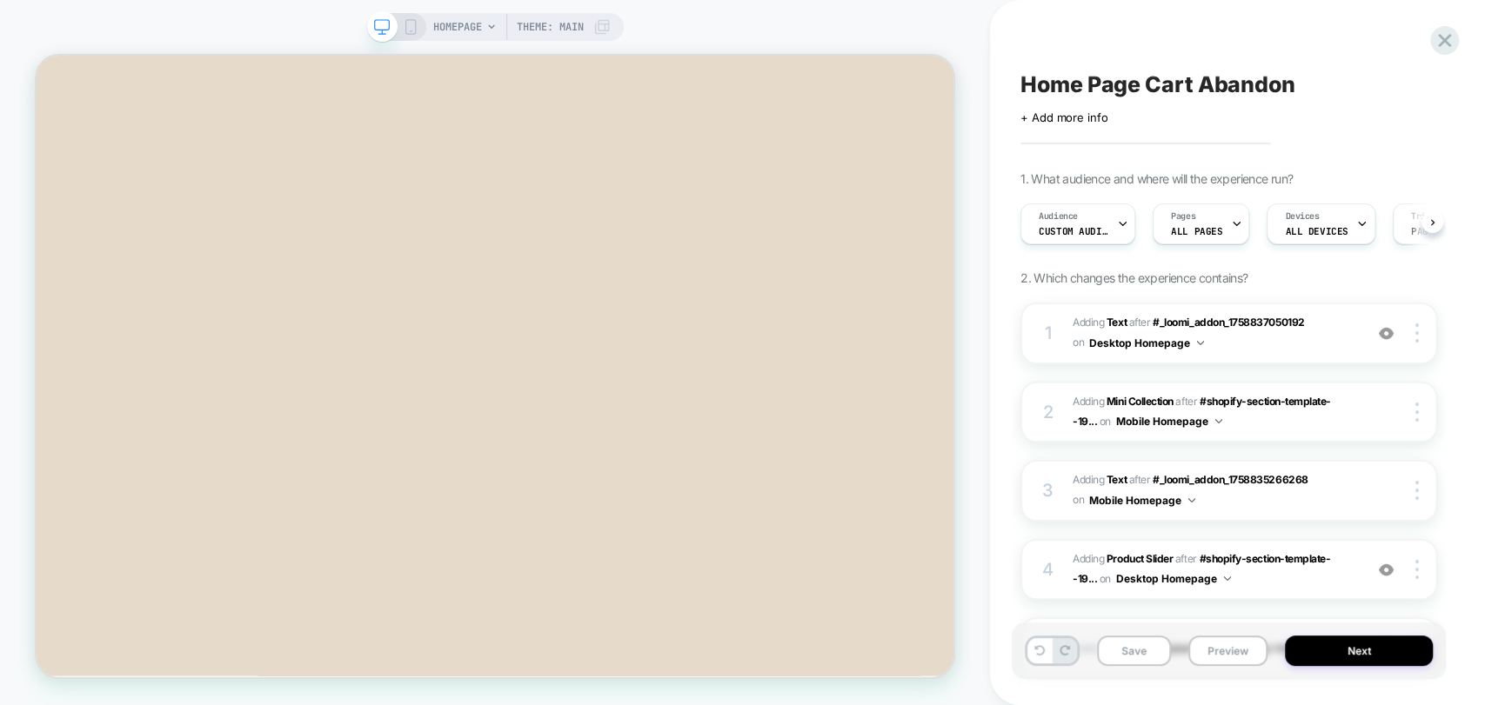
click at [1235, 631] on div "Save Preview Next" at bounding box center [1229, 651] width 434 height 57
click at [1226, 654] on button "Preview" at bounding box center [1227, 651] width 79 height 30
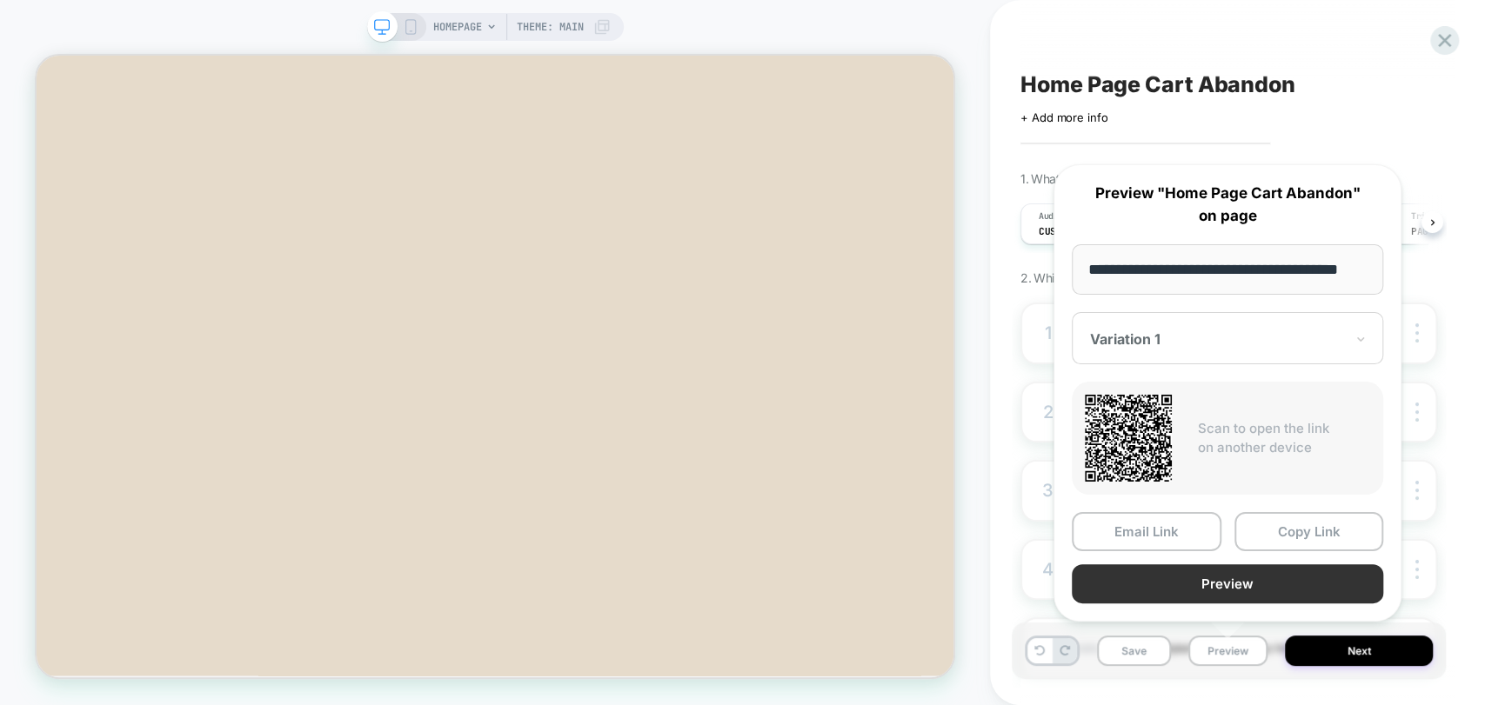
click at [1251, 587] on button "Preview" at bounding box center [1227, 584] width 311 height 39
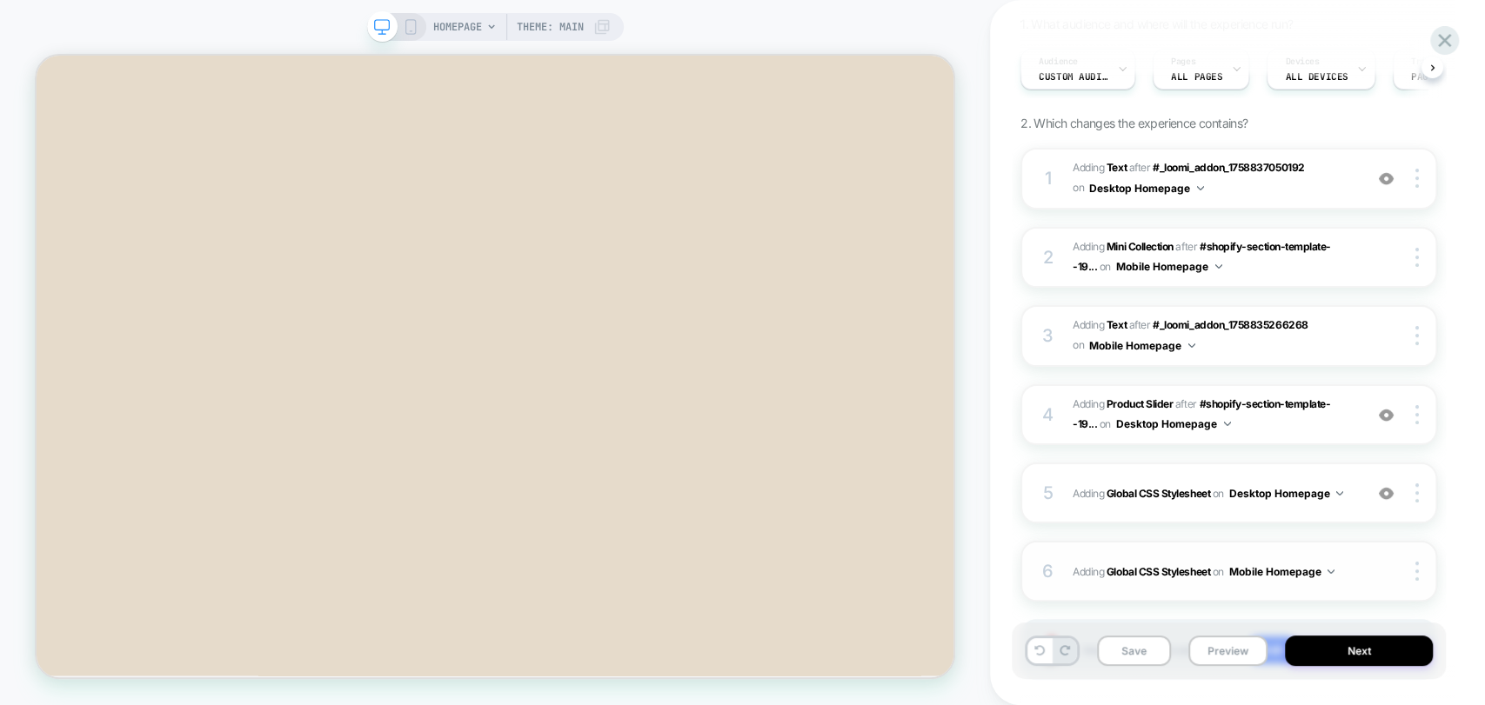
scroll to position [257, 0]
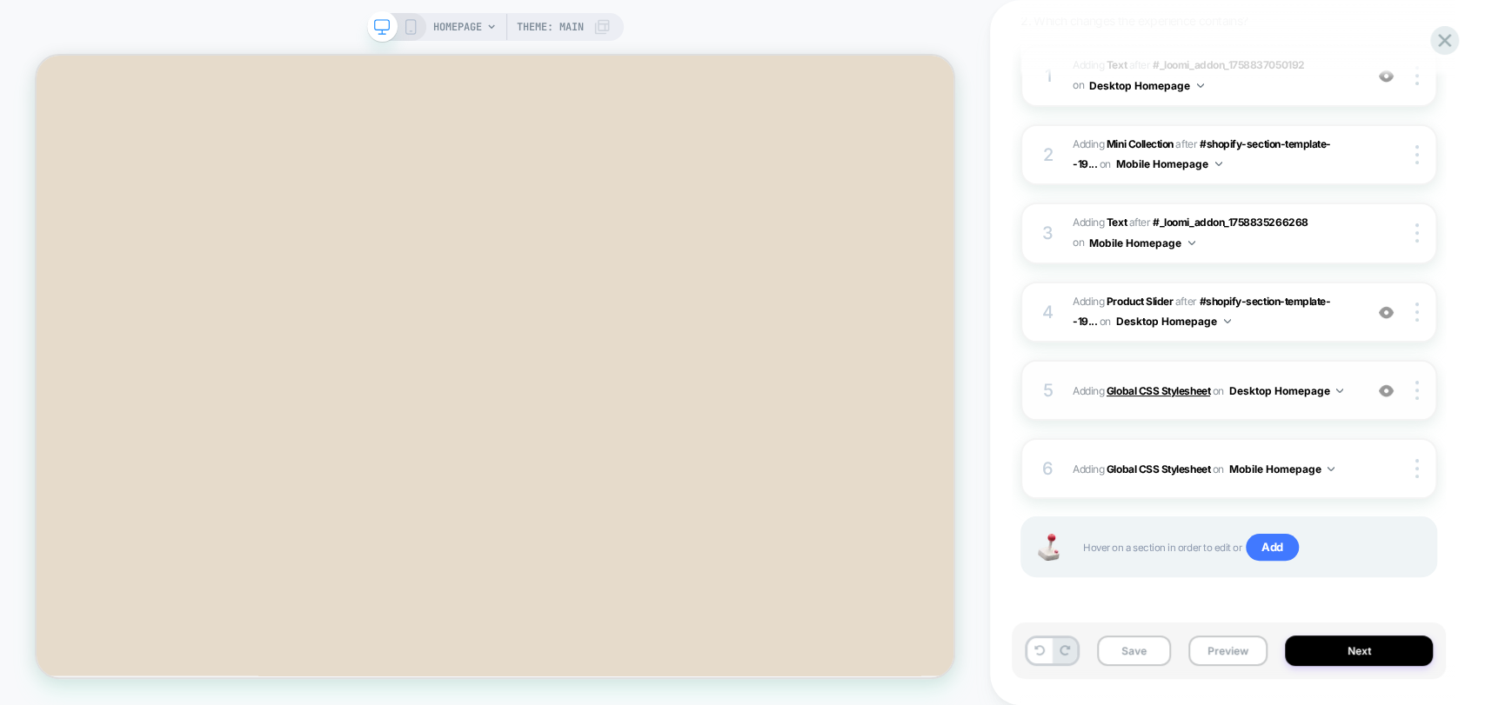
click at [1136, 384] on b "Global CSS Stylesheet" at bounding box center [1158, 390] width 104 height 13
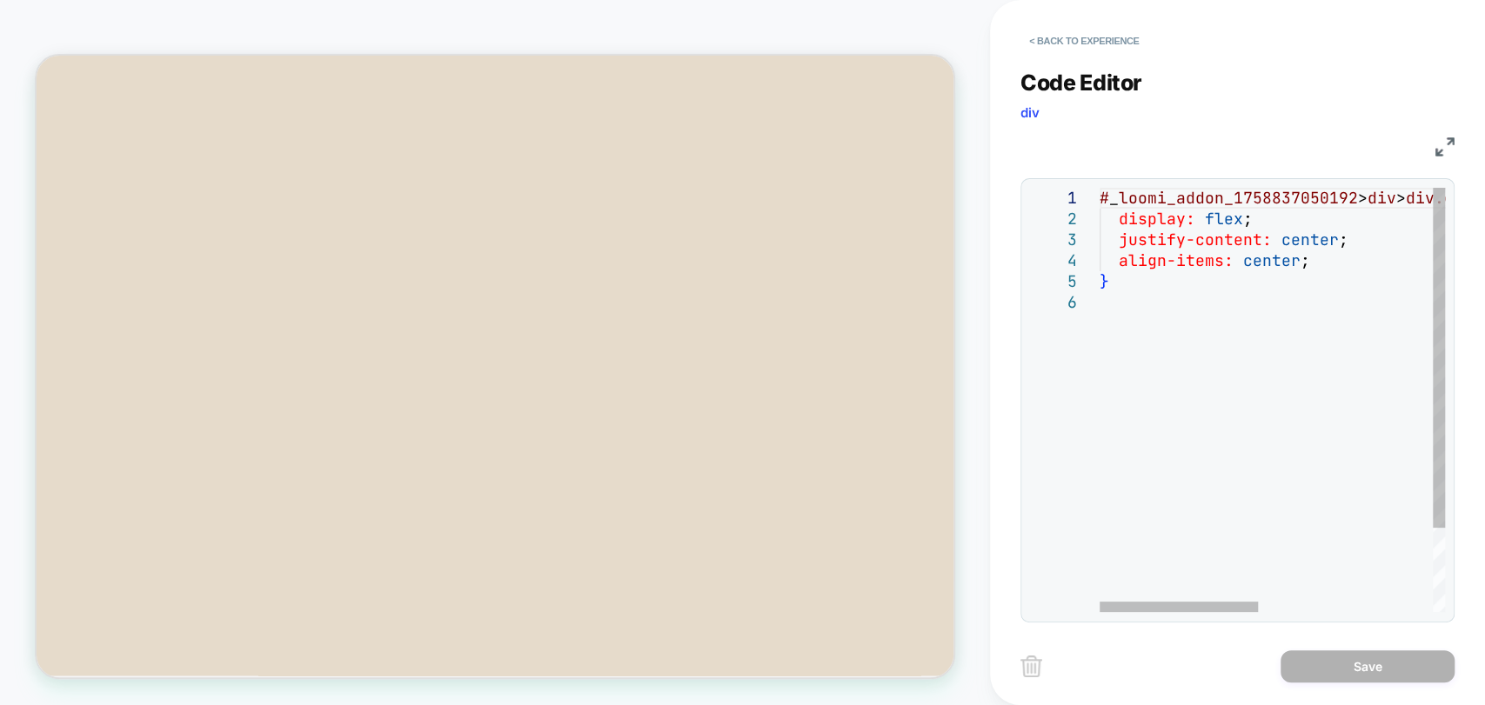
click at [1137, 338] on div "# _ loomi_addon_1758837050192 > div > div.go1808179238 > div.go806999458 { disp…" at bounding box center [1462, 452] width 726 height 529
drag, startPoint x: 1444, startPoint y: 157, endPoint x: 1364, endPoint y: 157, distance: 80.0
click at [1444, 156] on div "CSS" at bounding box center [1237, 145] width 434 height 30
click at [1433, 137] on div "CSS" at bounding box center [1237, 145] width 434 height 30
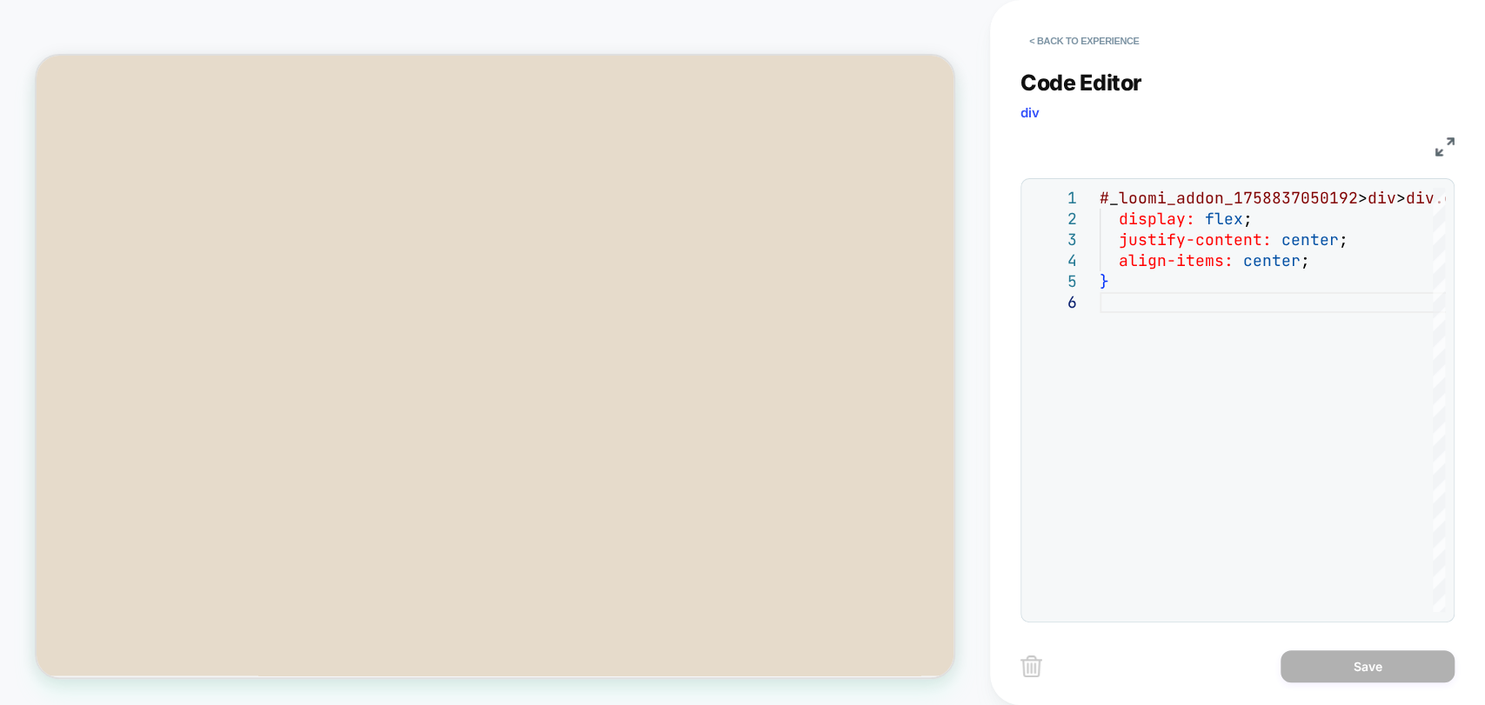
click at [1440, 144] on img at bounding box center [1444, 146] width 19 height 19
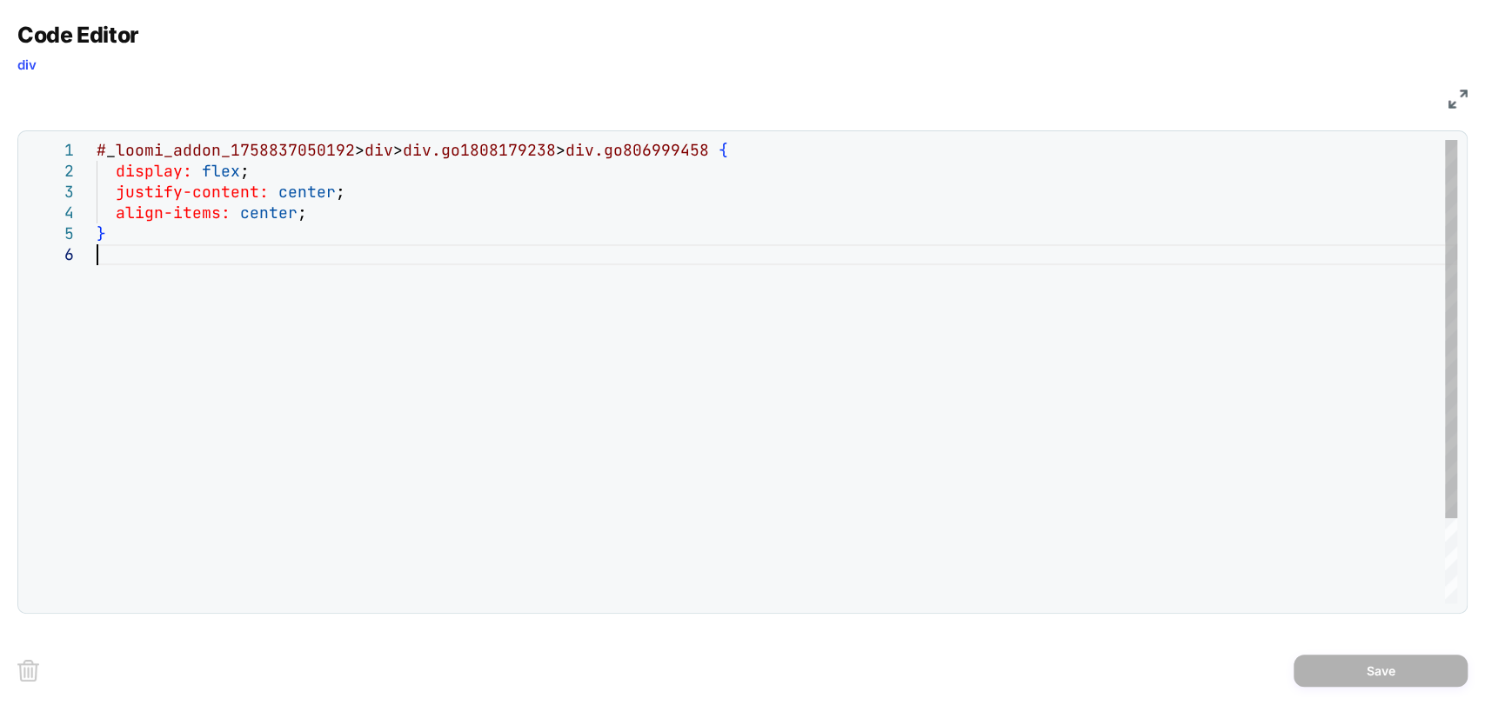
click at [216, 259] on div "# _ loomi_addon_1758837050192 > div > div.go1808179238 > div.go806999458 { disp…" at bounding box center [777, 424] width 1360 height 568
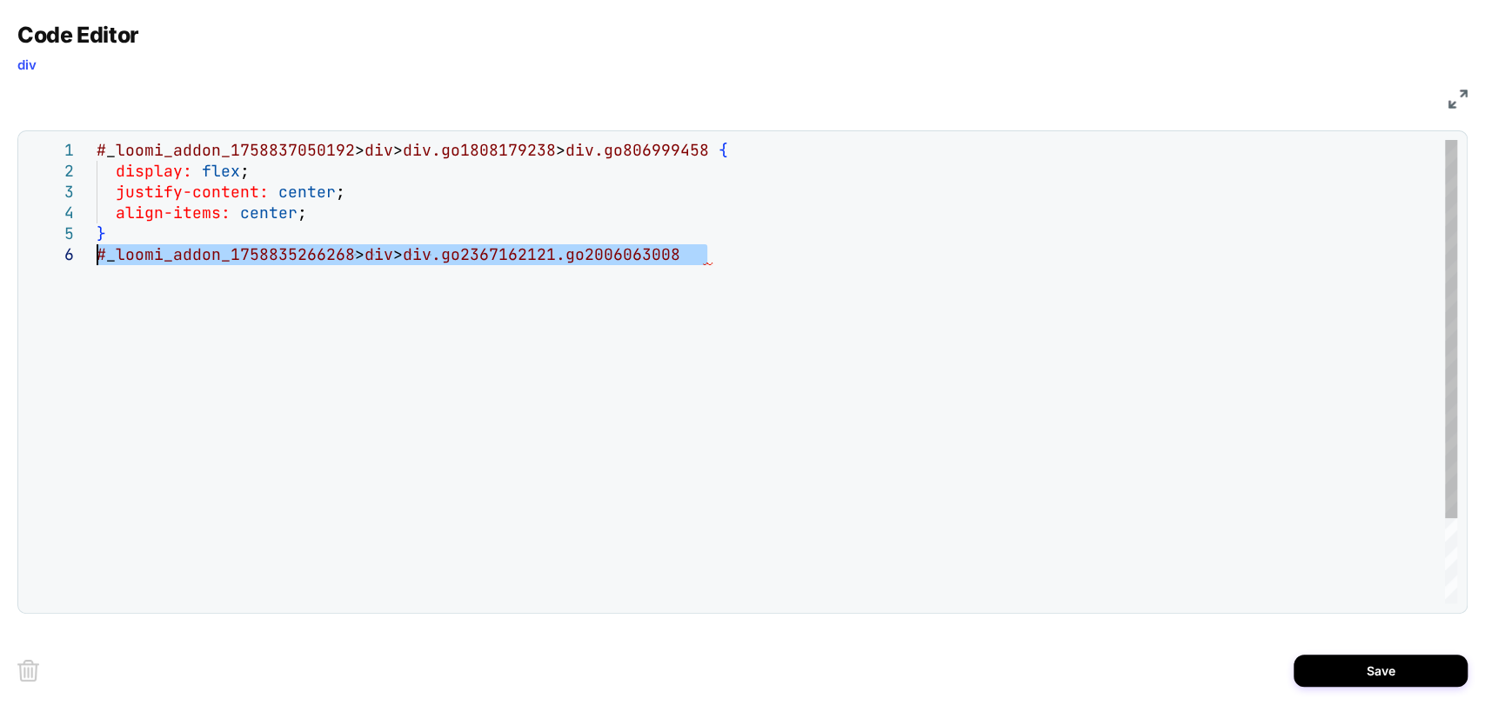
drag, startPoint x: 727, startPoint y: 256, endPoint x: 84, endPoint y: 255, distance: 643.7
click at [97, 255] on div "# _ loomi_addon_1758837050192 > div > div.go1808179238 > div.go806999458 { disp…" at bounding box center [777, 424] width 1360 height 568
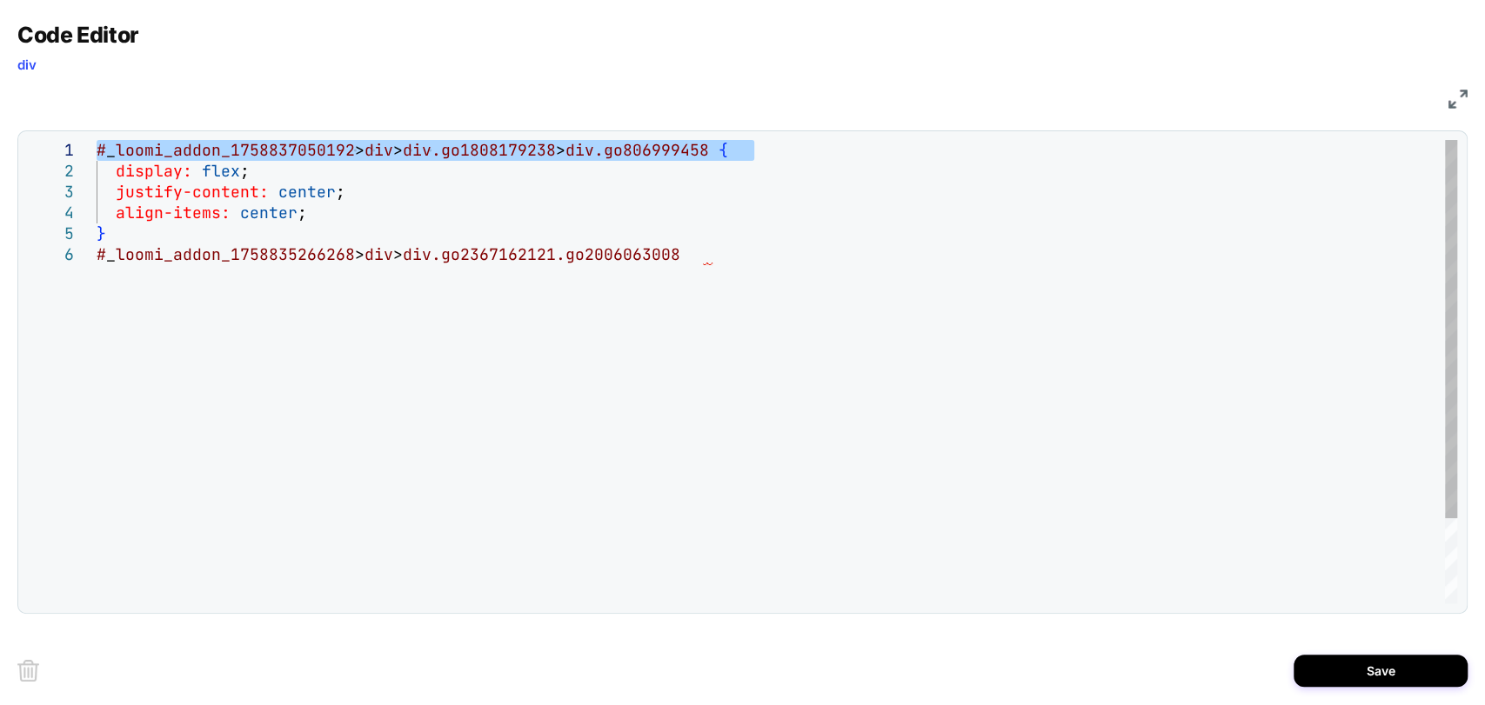
drag, startPoint x: 754, startPoint y: 149, endPoint x: 89, endPoint y: 147, distance: 665.4
click at [97, 147] on div "# _ loomi_addon_1758837050192 > div > div.go1808179238 > div.go806999458 { disp…" at bounding box center [777, 424] width 1360 height 568
type textarea "**********"
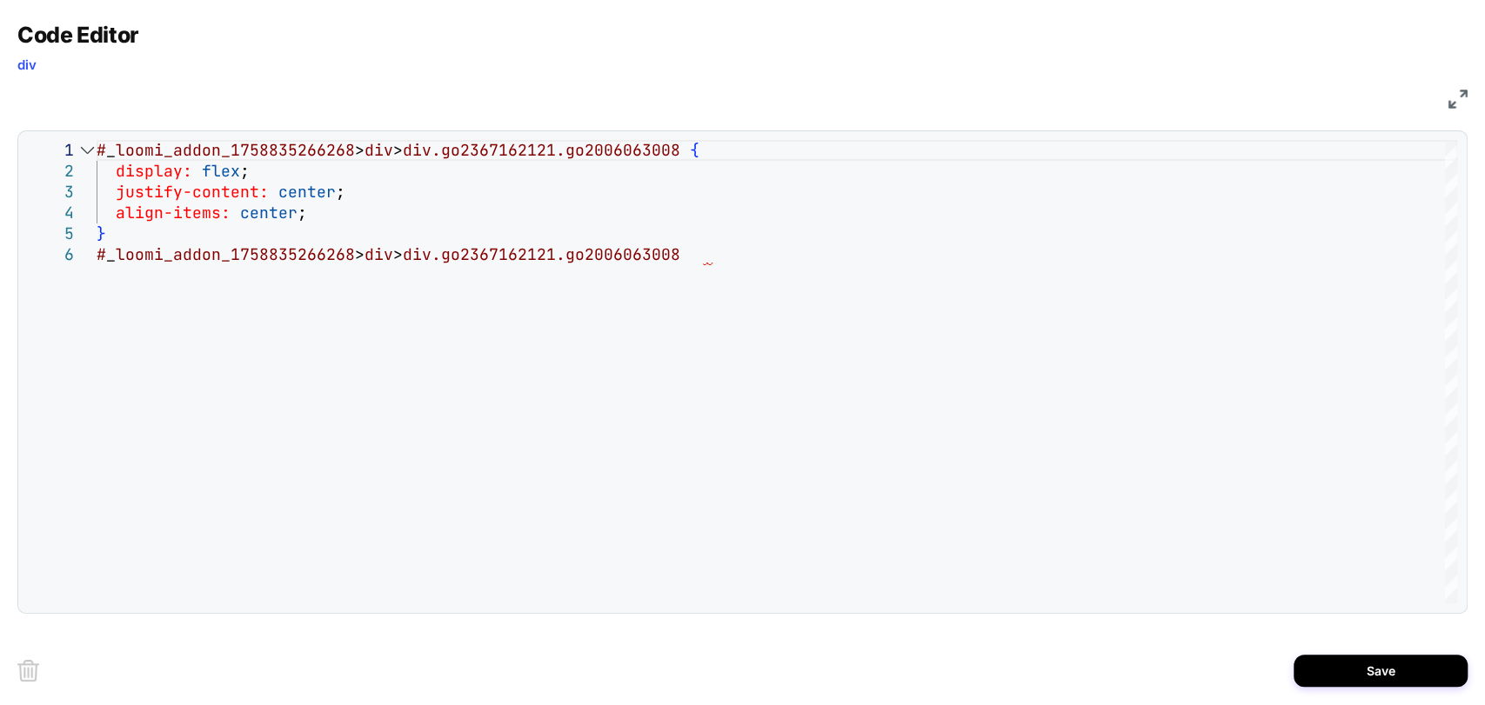
drag, startPoint x: 1356, startPoint y: 660, endPoint x: 1343, endPoint y: 646, distance: 19.1
click at [1357, 660] on button "Save" at bounding box center [1380, 671] width 174 height 32
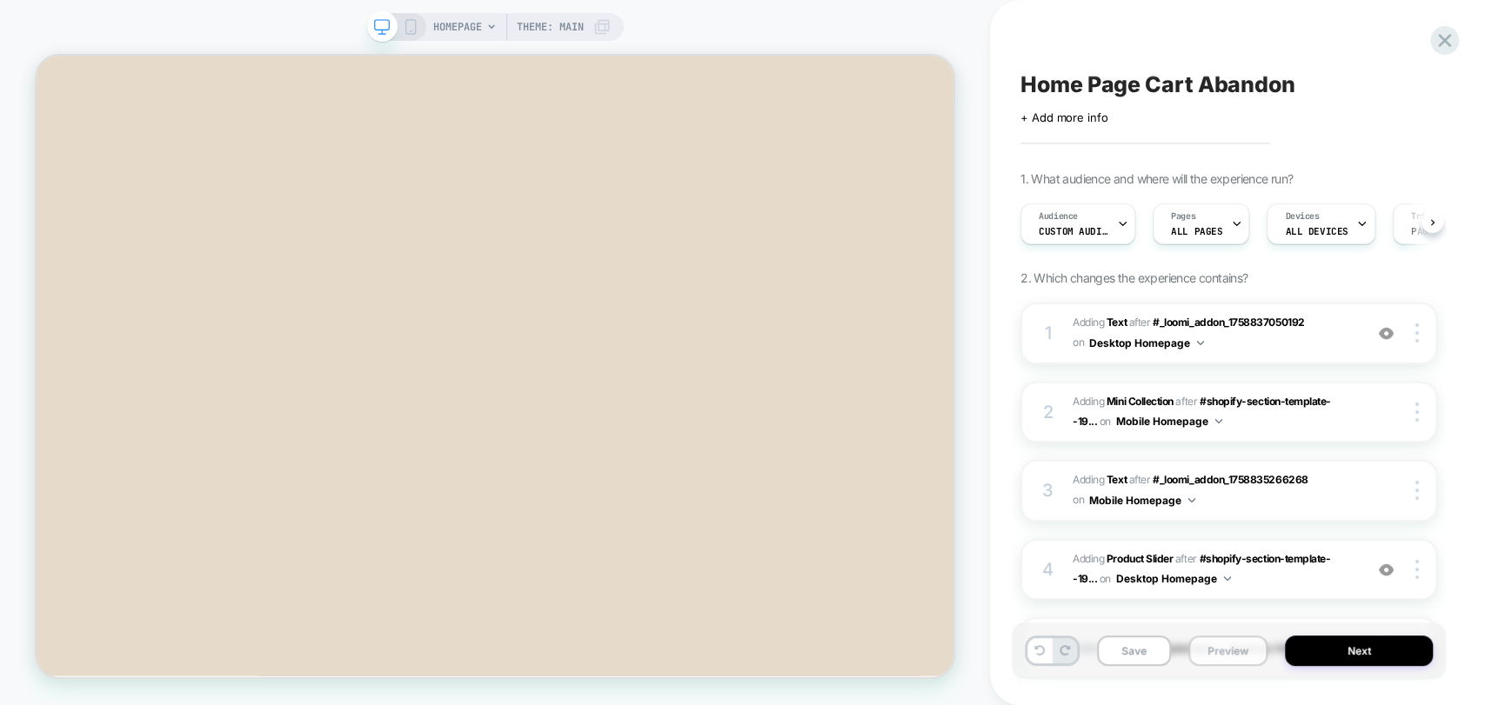
click at [1231, 650] on button "Preview" at bounding box center [1227, 651] width 79 height 30
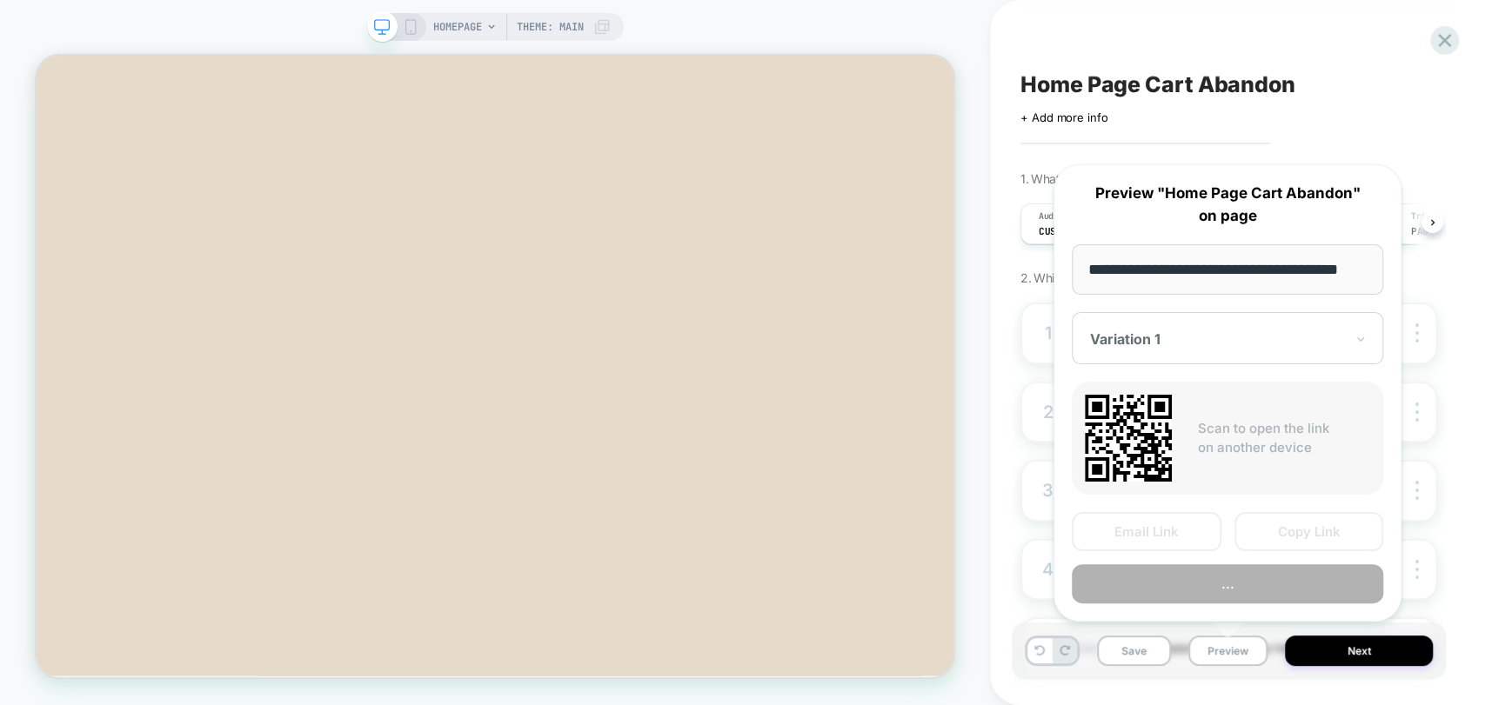
scroll to position [0, 24]
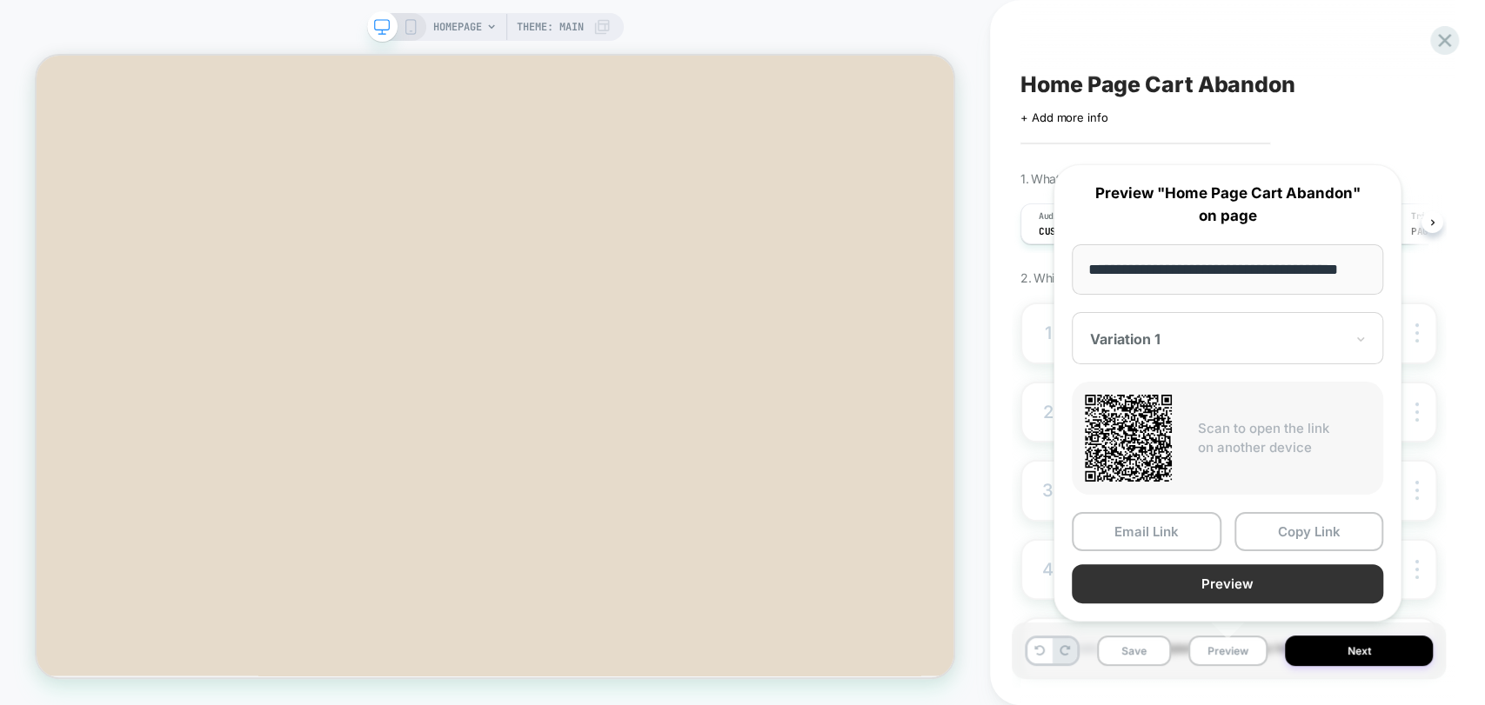
click at [1221, 586] on button "Preview" at bounding box center [1227, 584] width 311 height 39
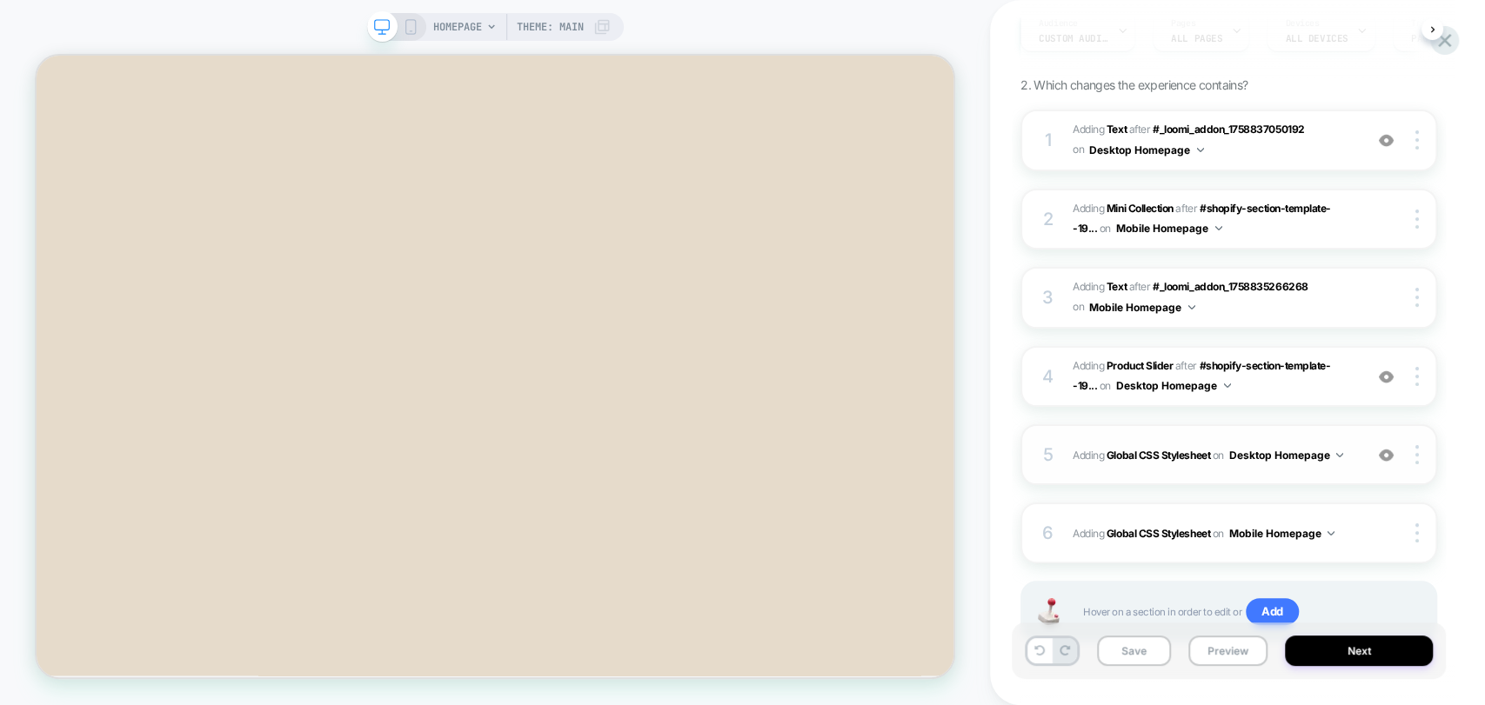
scroll to position [257, 0]
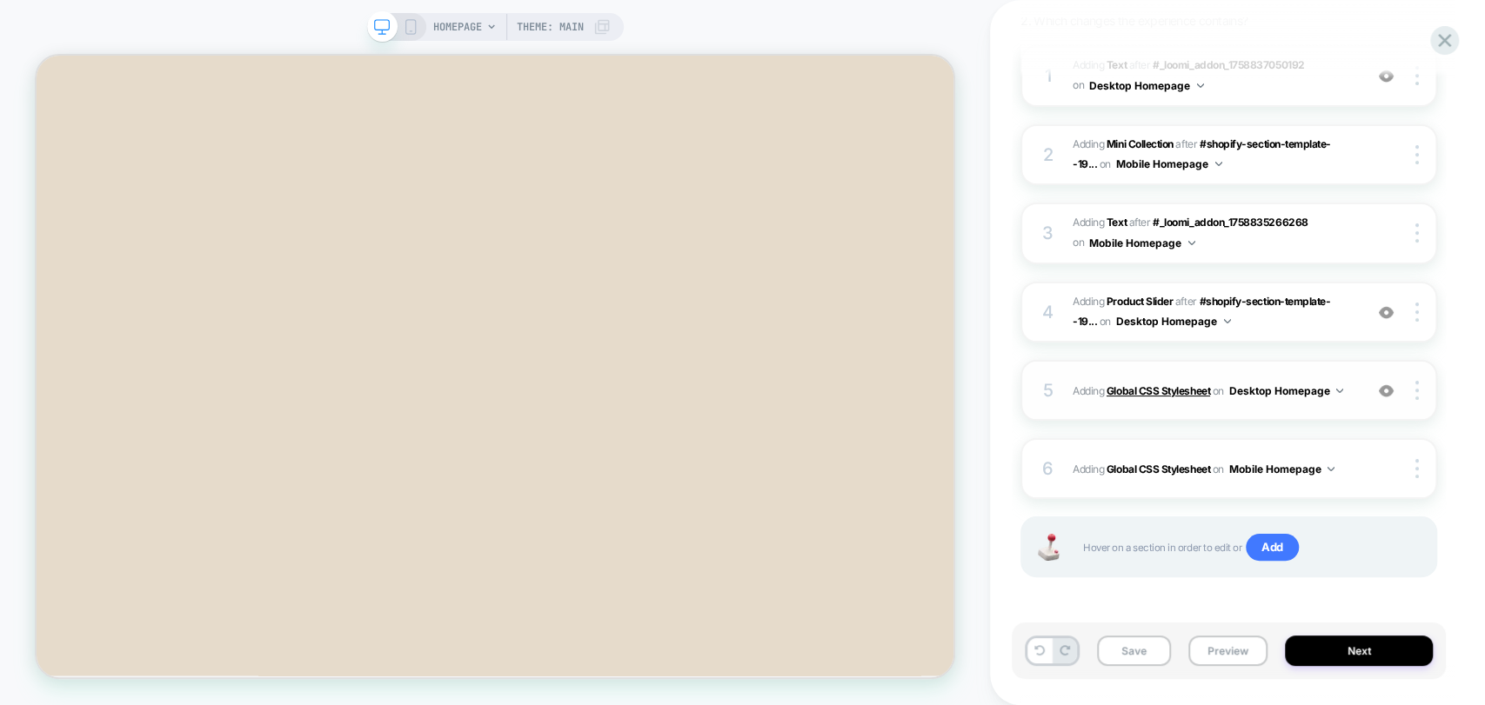
click at [1151, 385] on b "Global CSS Stylesheet" at bounding box center [1158, 390] width 104 height 13
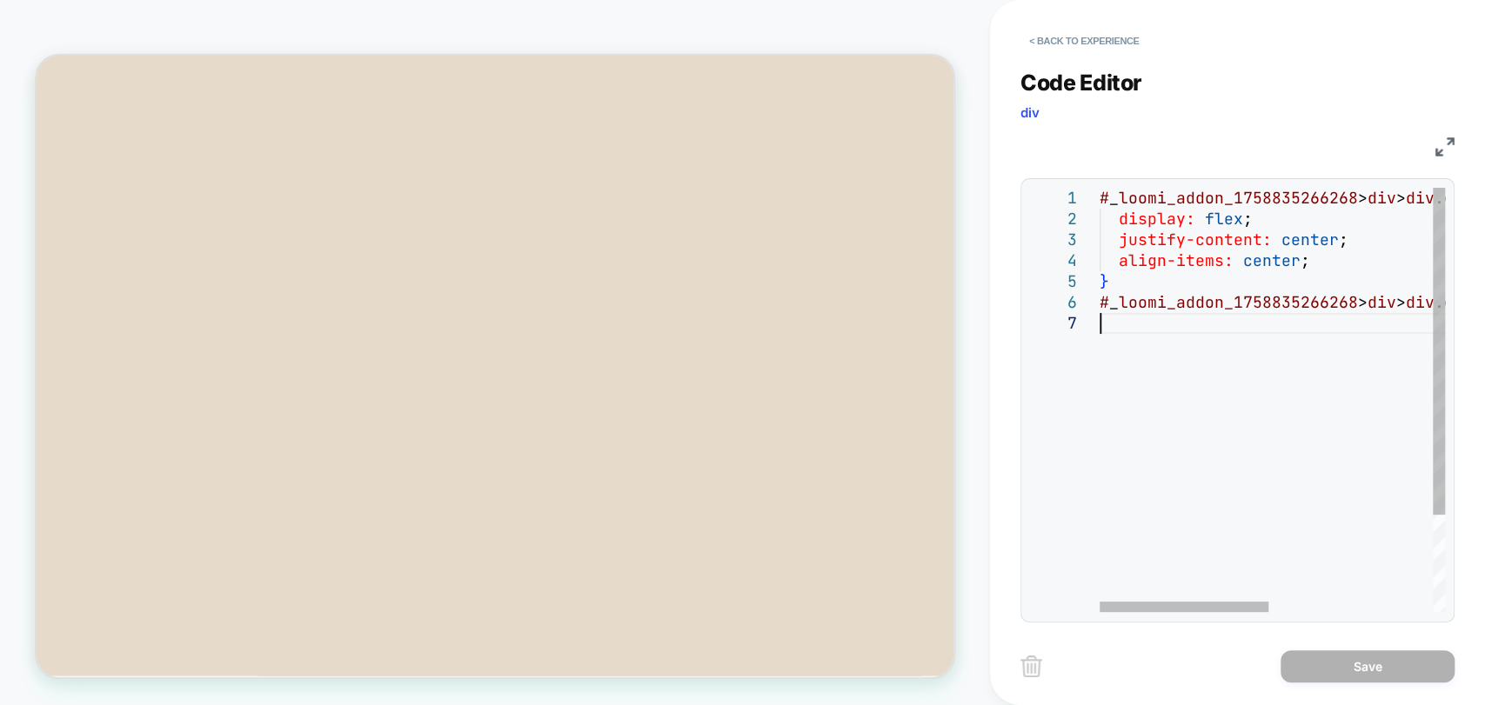
scroll to position [0, 0]
click at [1166, 370] on div "# _ loomi_addon_1758835266268 > div > div.go2367162121.go2006063008 { display: …" at bounding box center [1438, 463] width 679 height 550
click at [1233, 398] on div "# _ loomi_addon_1758835266268 > div > div.go2367162121.go2006063008 { display: …" at bounding box center [1438, 463] width 679 height 550
click at [1099, 37] on button "< Back to experience" at bounding box center [1083, 41] width 127 height 28
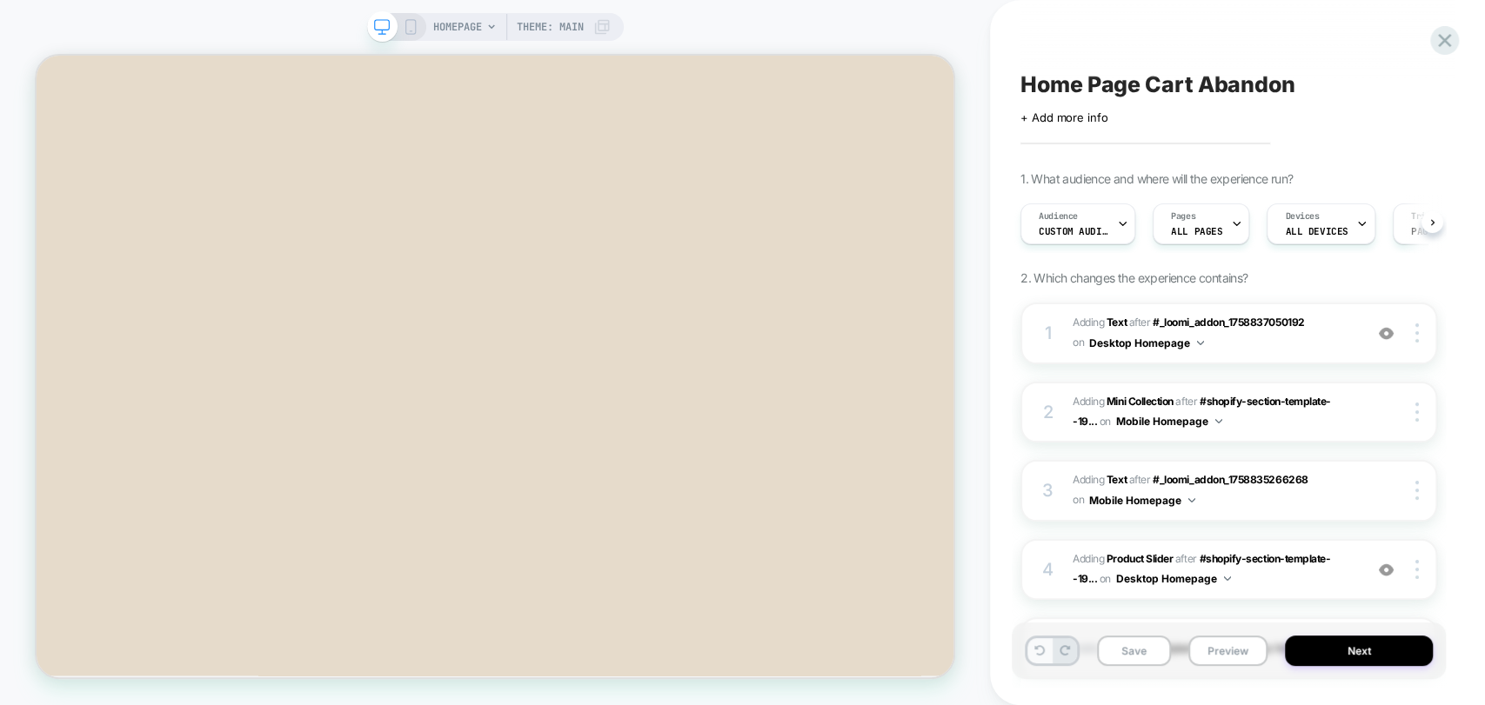
click at [1035, 656] on button at bounding box center [1039, 650] width 24 height 25
click at [1035, 654] on icon at bounding box center [1039, 650] width 10 height 10
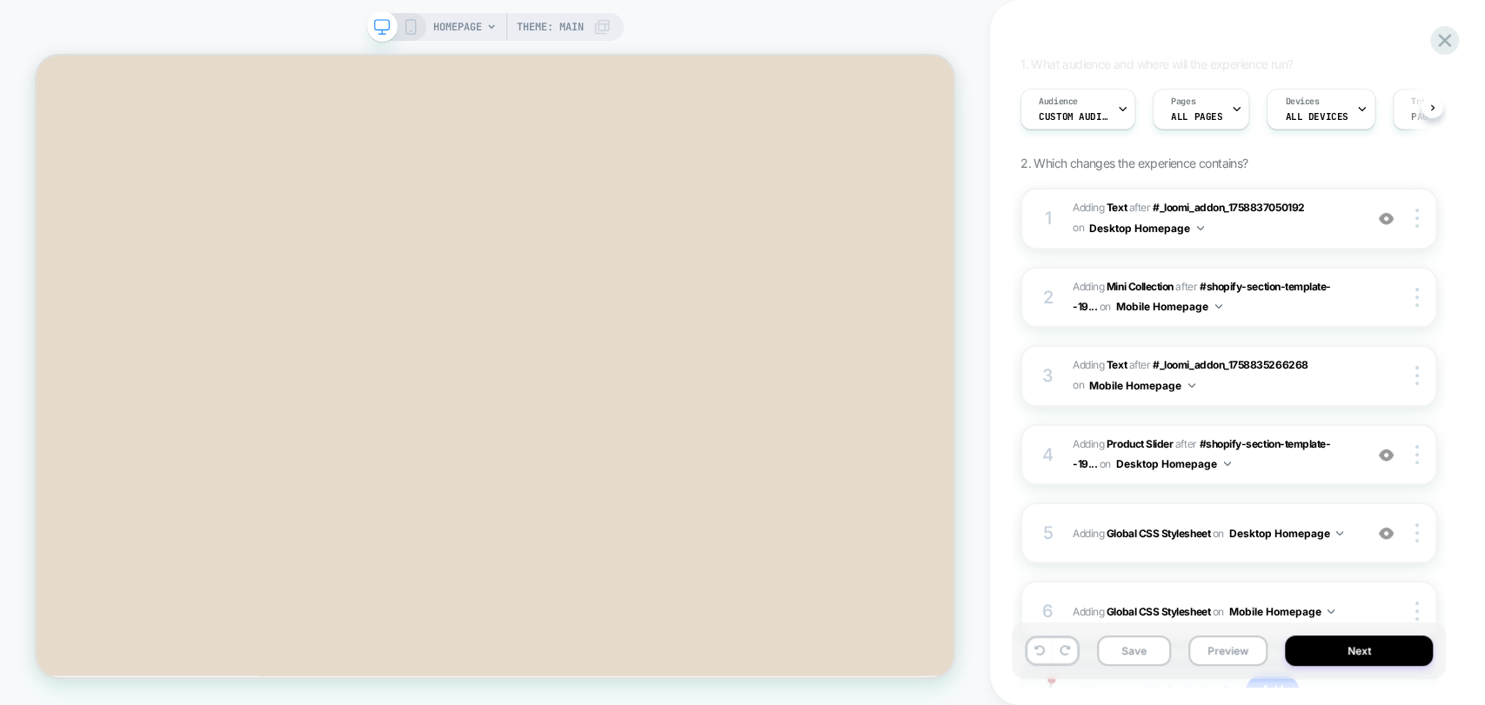
scroll to position [257, 0]
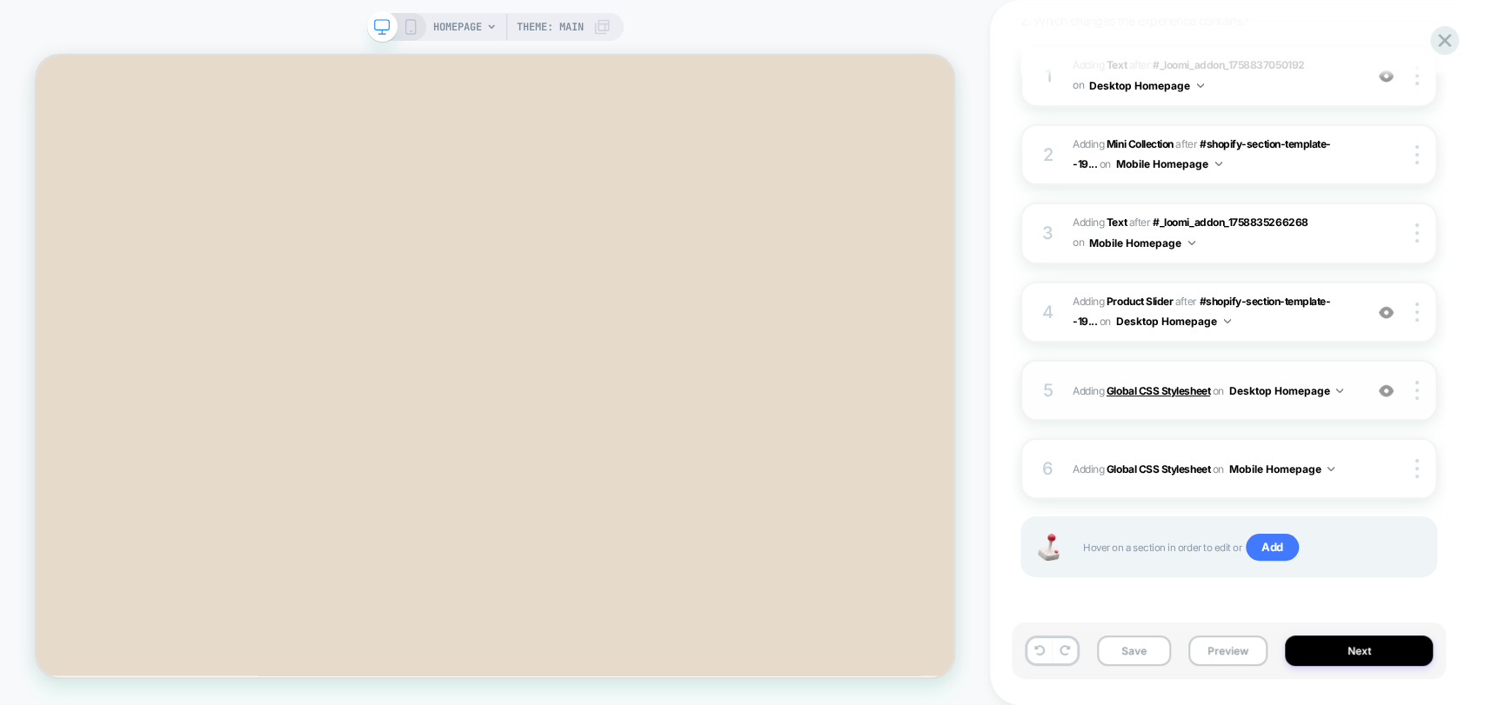
click at [1147, 385] on b "Global CSS Stylesheet" at bounding box center [1158, 390] width 104 height 13
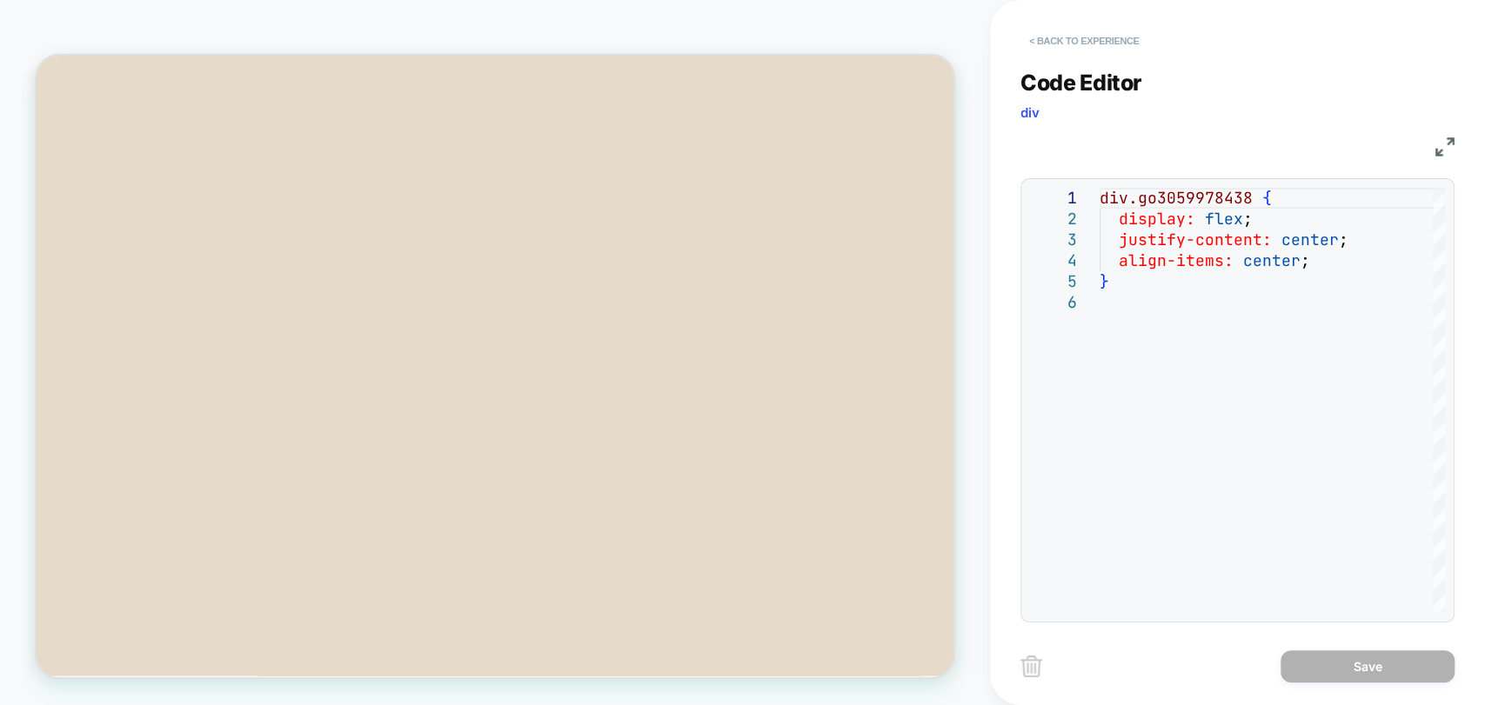
click at [1060, 38] on button "< Back to experience" at bounding box center [1083, 41] width 127 height 28
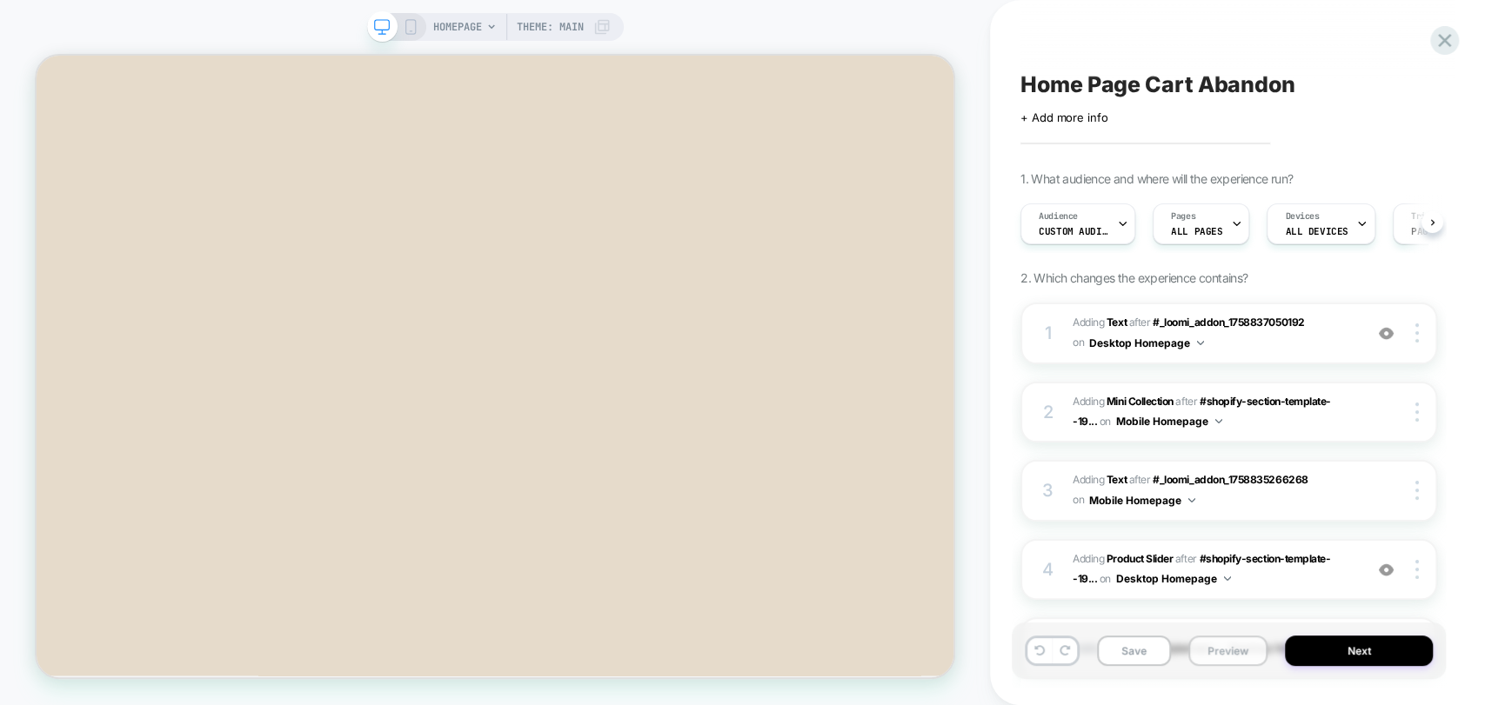
scroll to position [0, 0]
click at [1220, 652] on button "Preview" at bounding box center [1227, 651] width 79 height 30
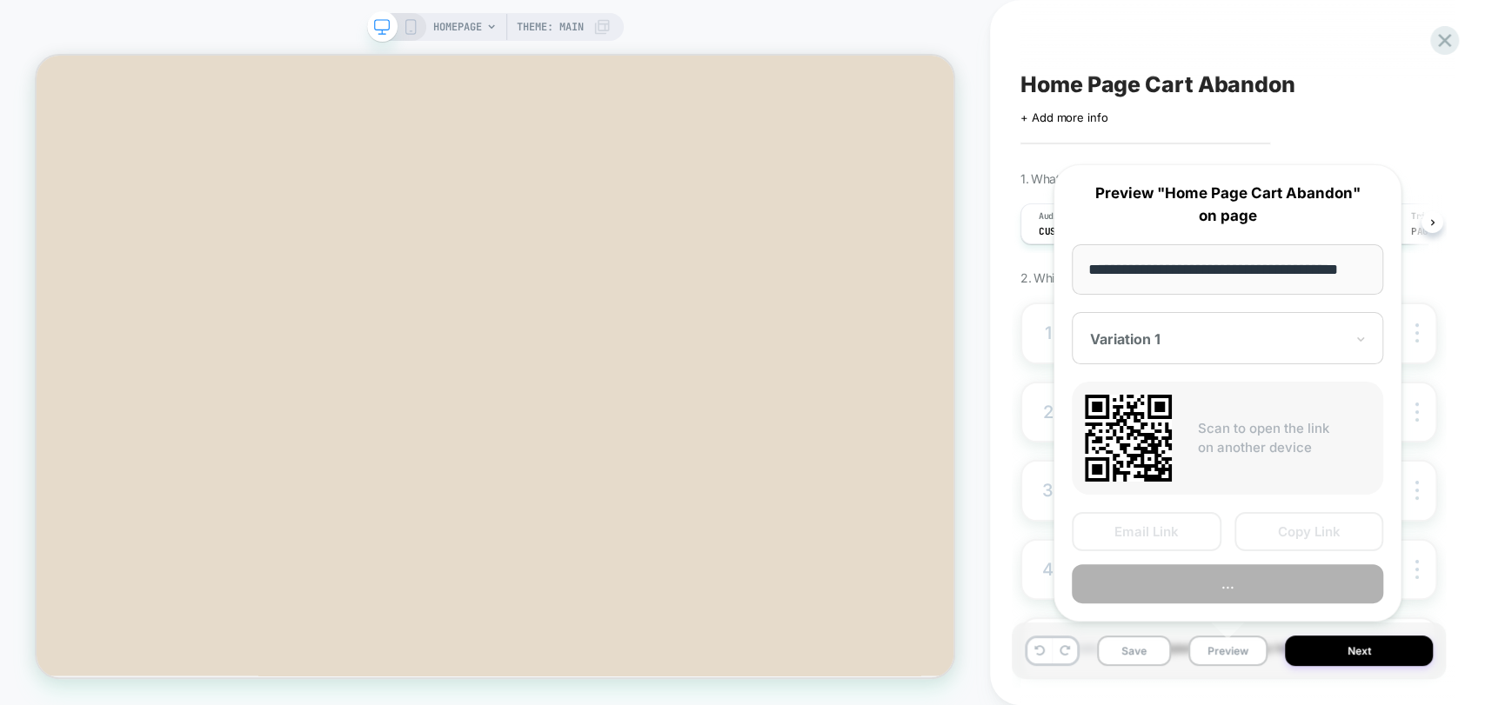
scroll to position [0, 24]
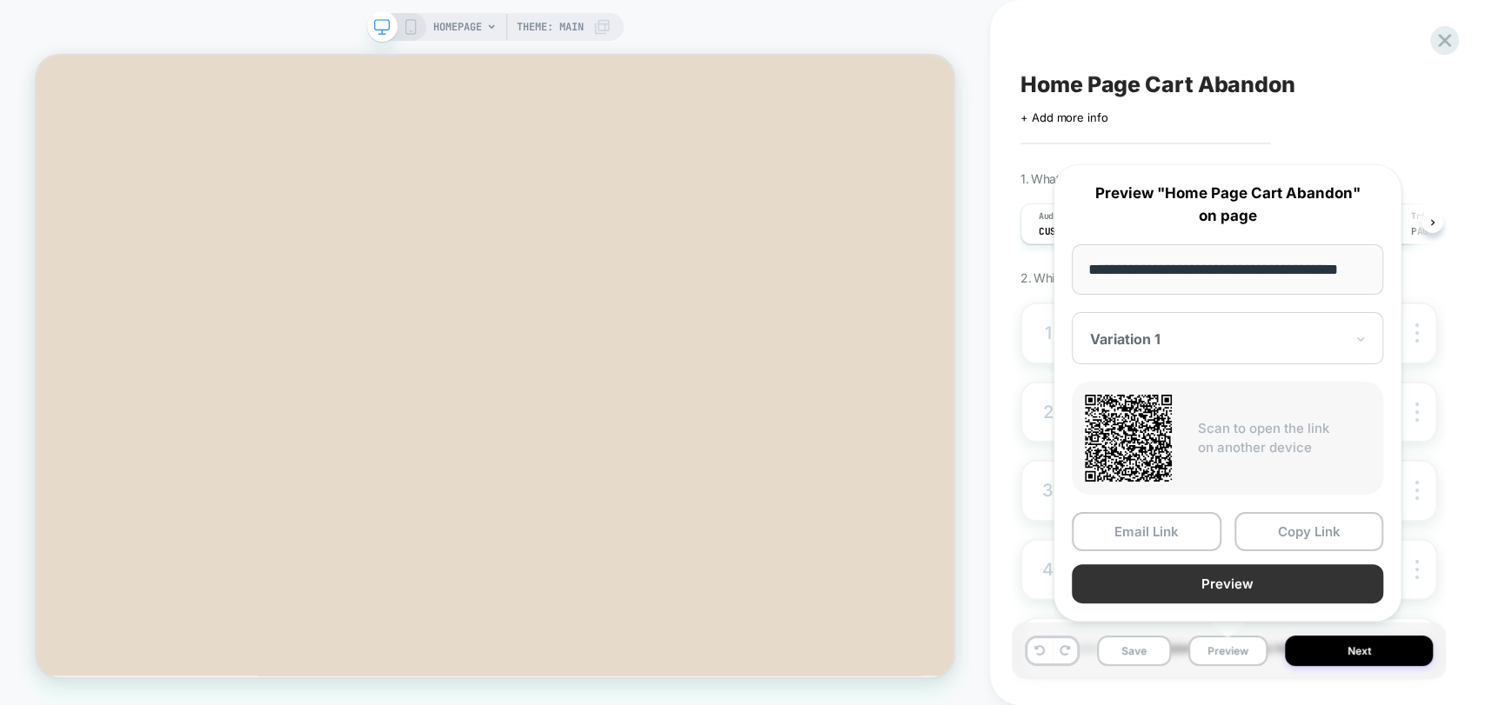
click at [1243, 579] on button "Preview" at bounding box center [1227, 584] width 311 height 39
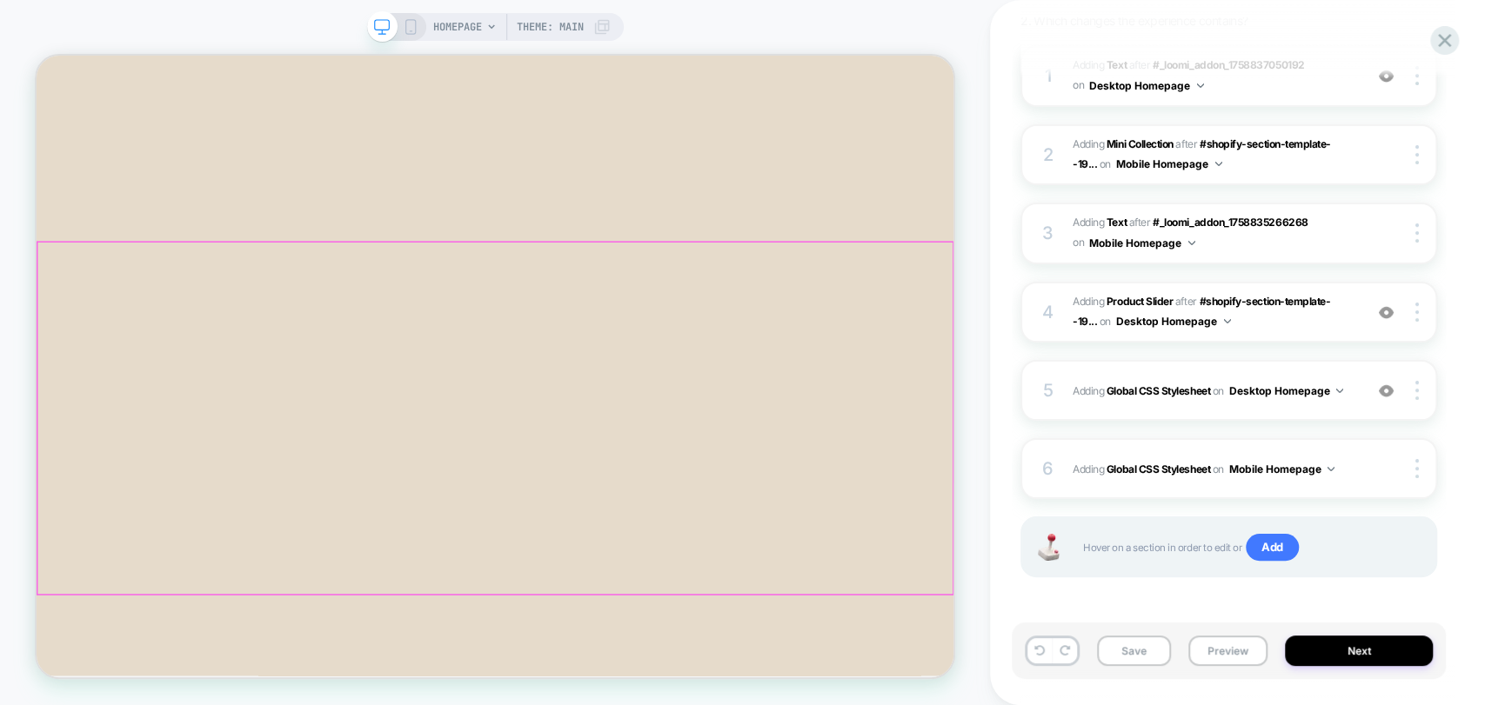
scroll to position [1063, 0]
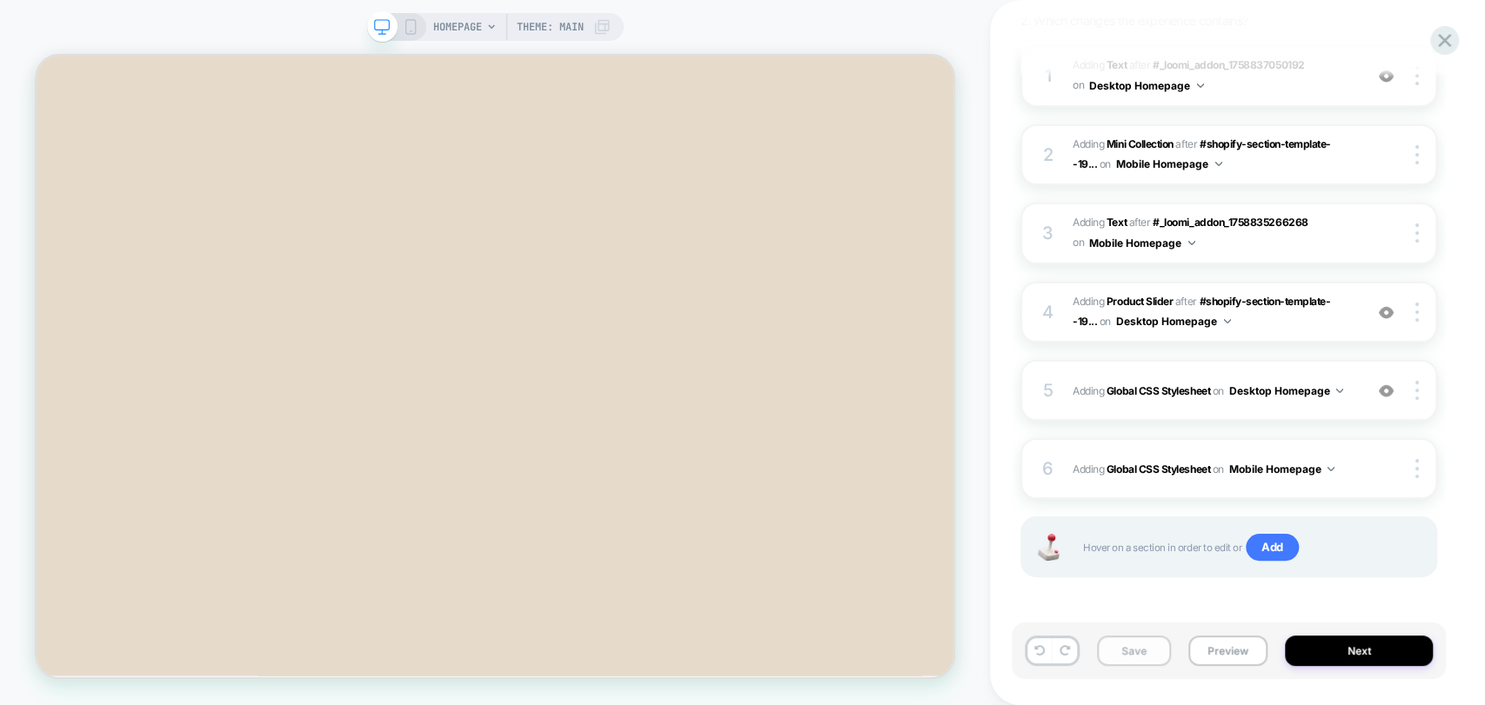
click at [1120, 645] on button "Save" at bounding box center [1134, 651] width 74 height 30
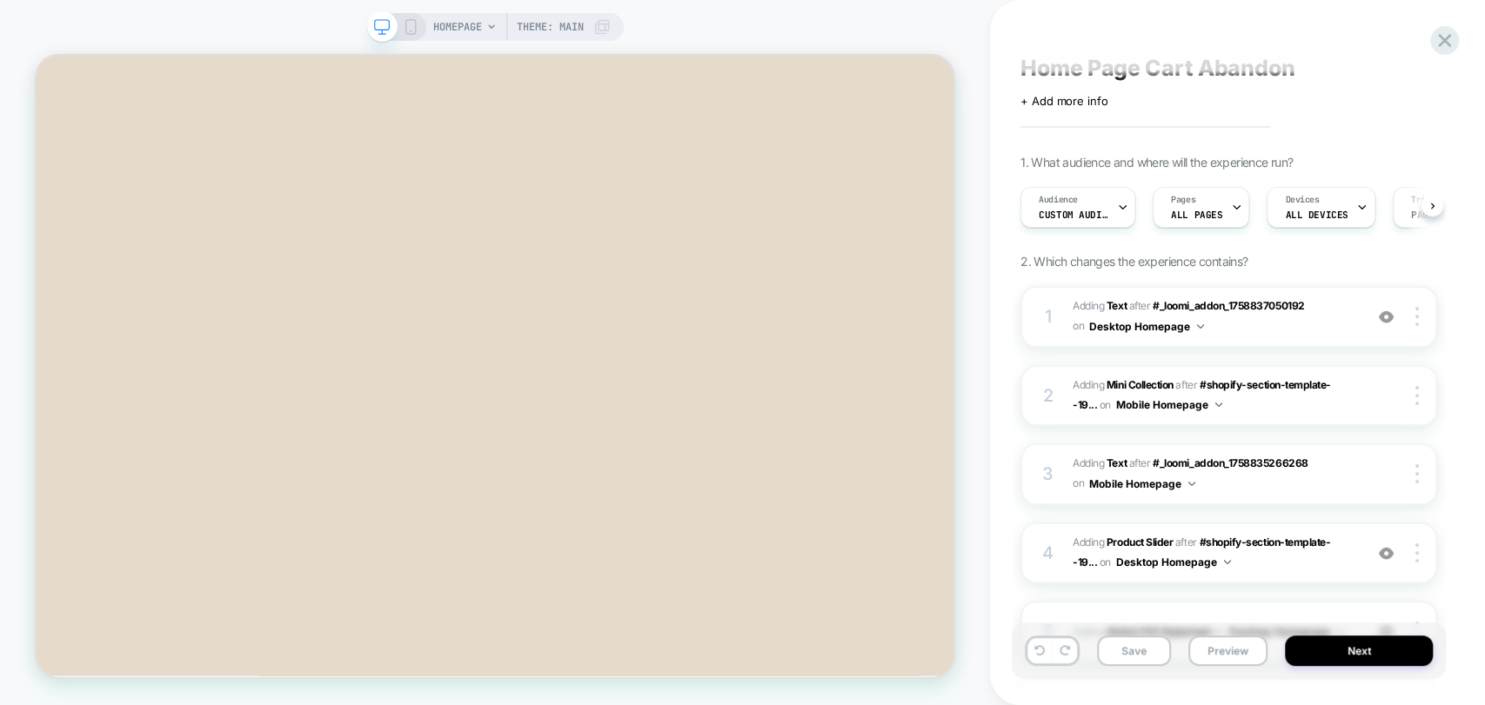
scroll to position [0, 0]
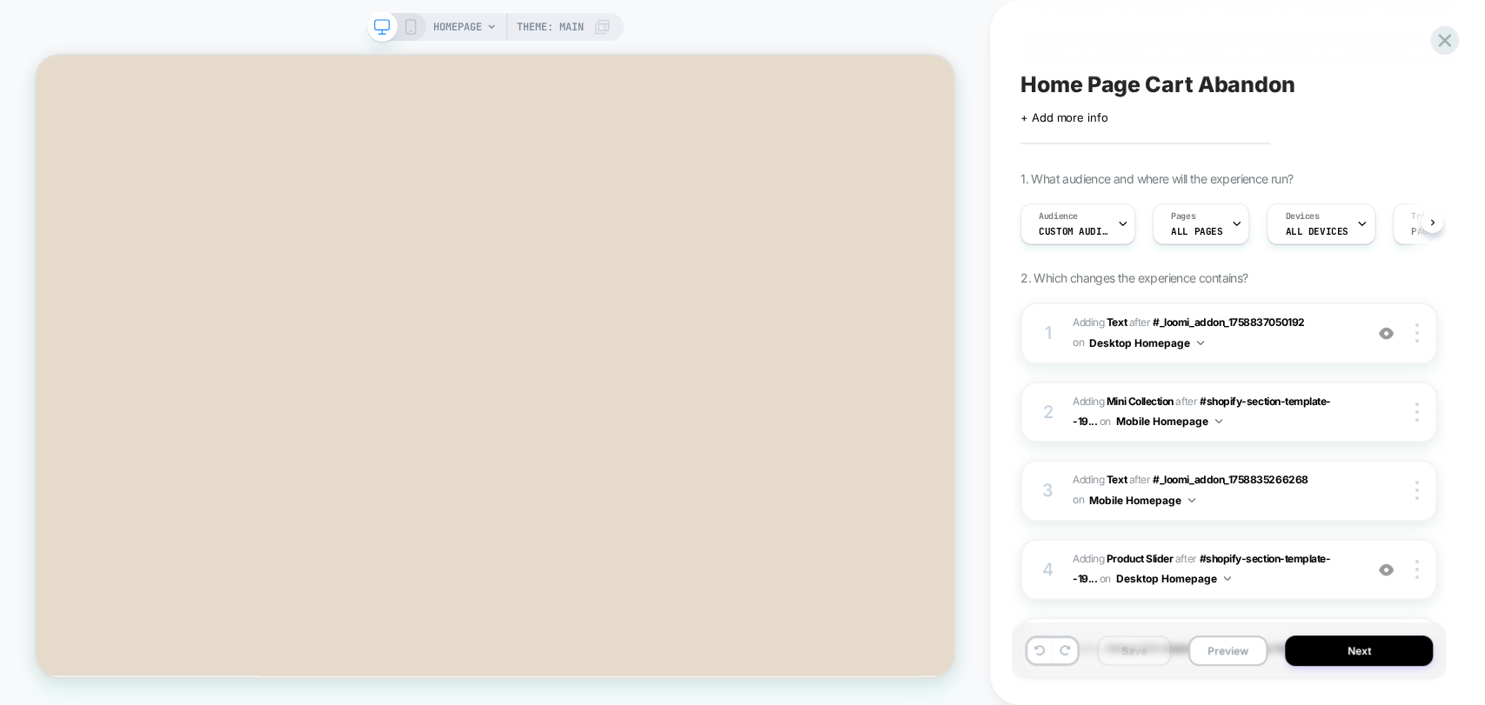
click at [1106, 84] on span "Home Page Cart Abandon" at bounding box center [1157, 84] width 275 height 26
click at [1216, 650] on button "Preview" at bounding box center [1227, 651] width 79 height 30
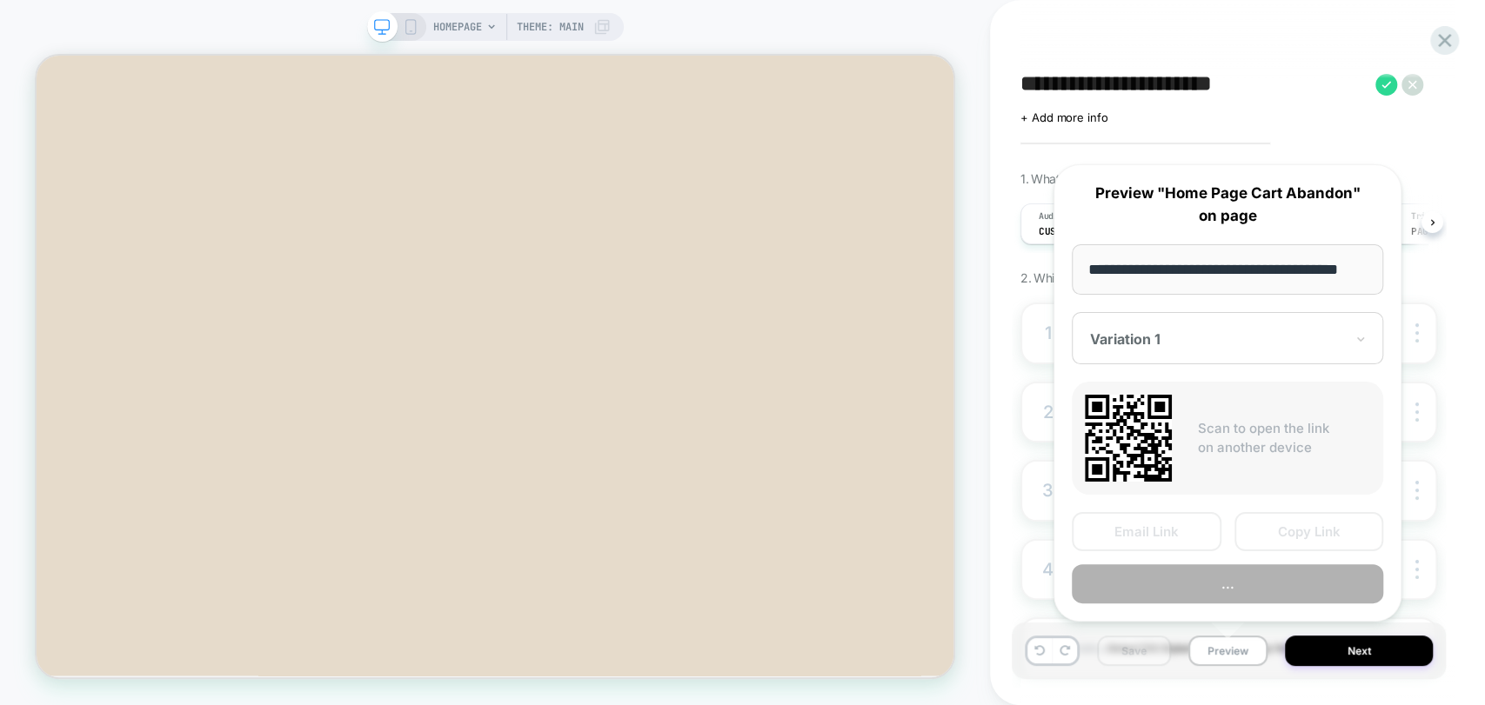
scroll to position [0, 24]
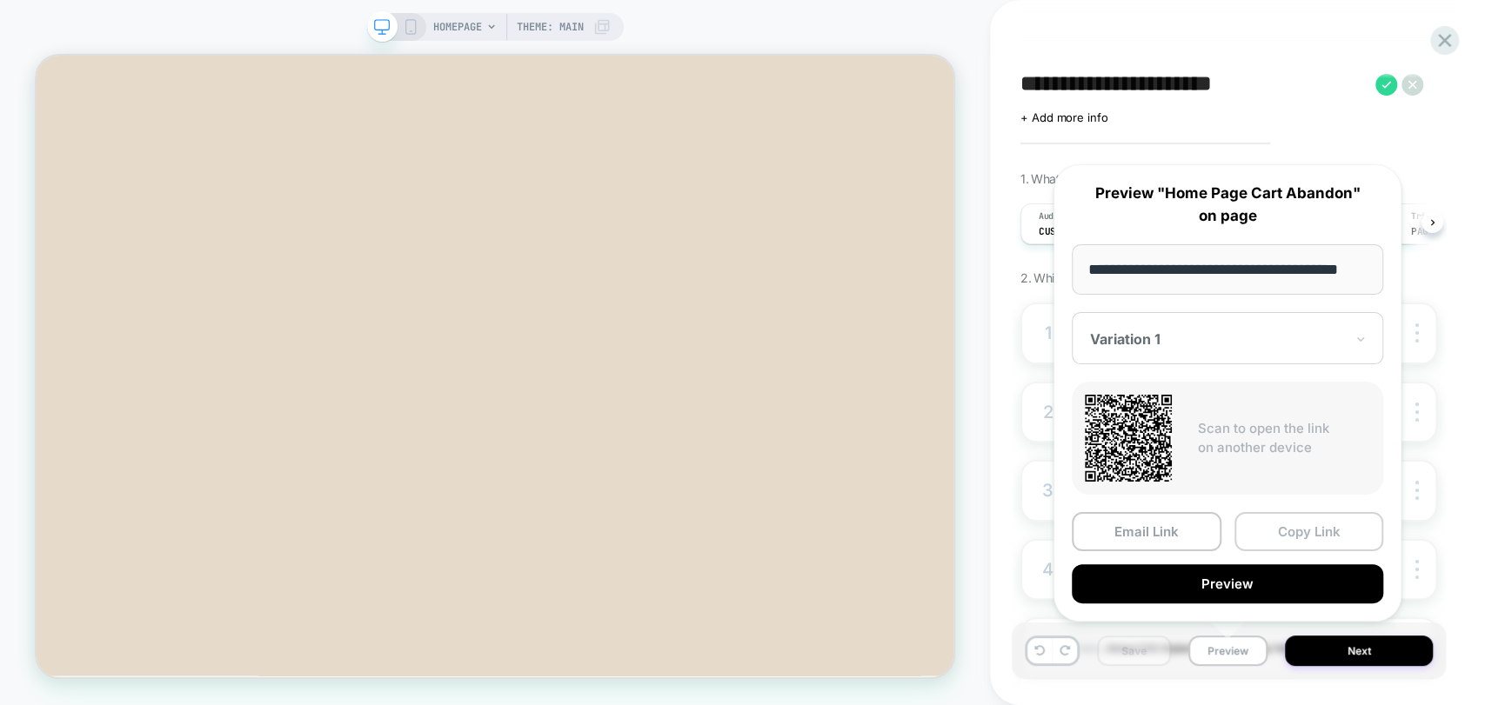
click at [1287, 528] on button "Copy Link" at bounding box center [1309, 531] width 150 height 39
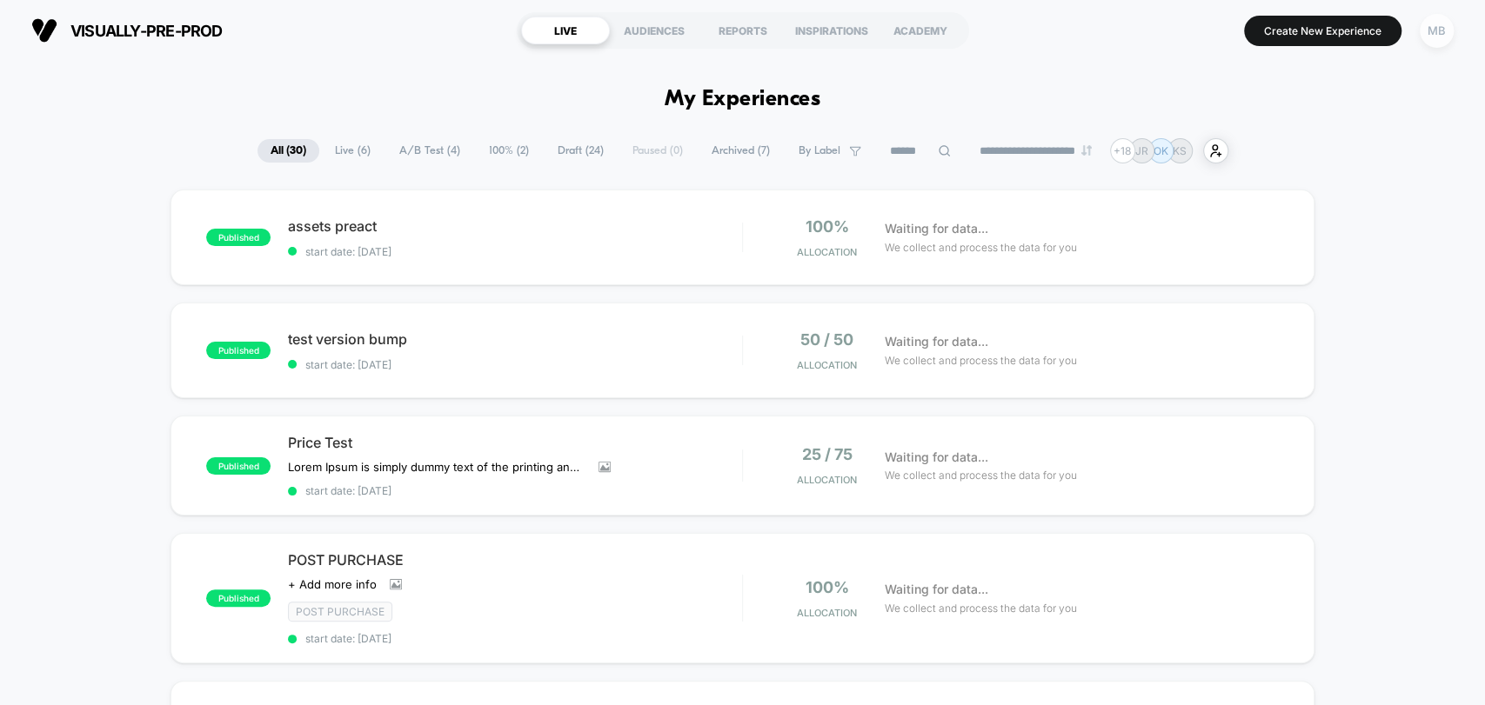
click at [1436, 33] on div "MB" at bounding box center [1437, 31] width 34 height 34
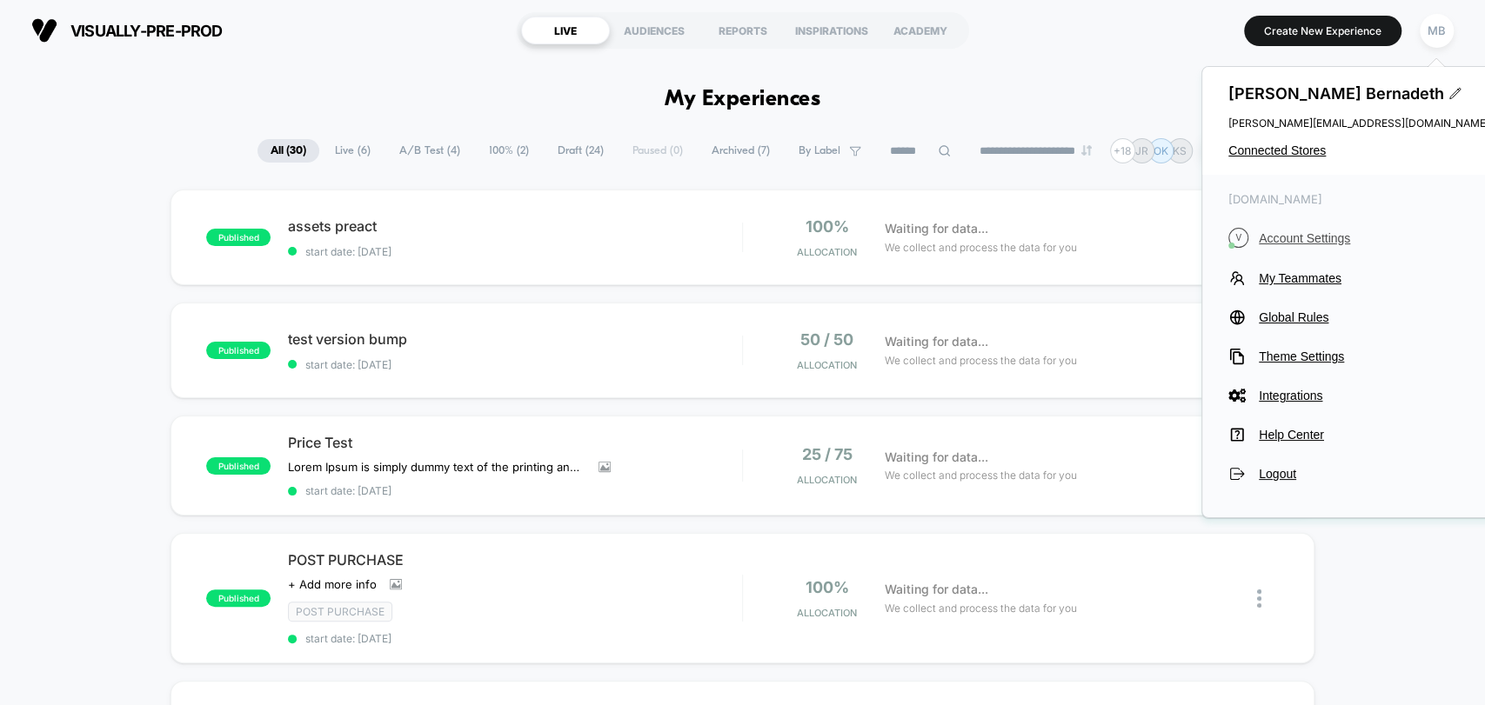
click at [1305, 240] on span "Account Settings" at bounding box center [1374, 238] width 231 height 14
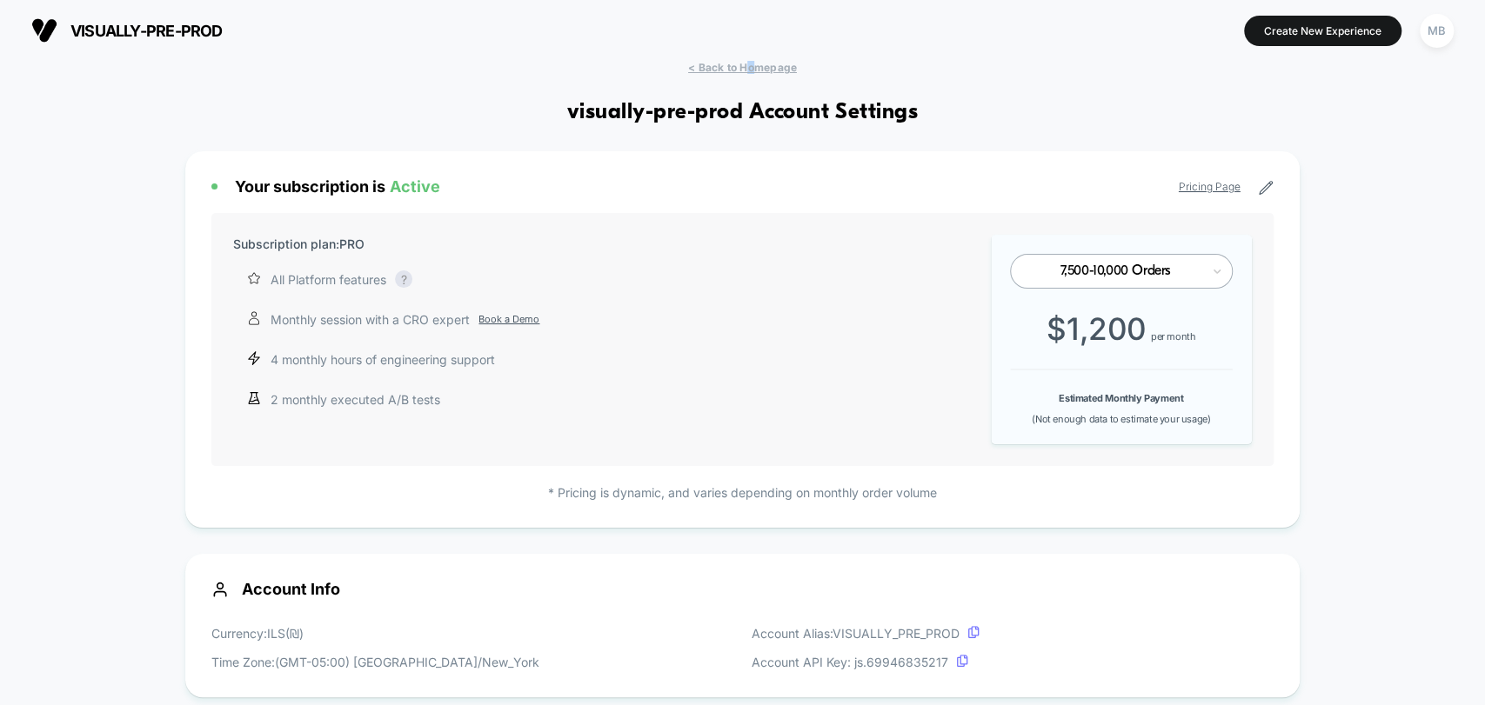
drag, startPoint x: 752, startPoint y: 62, endPoint x: 779, endPoint y: 66, distance: 28.2
click at [751, 61] on span "< Back to Homepage" at bounding box center [742, 67] width 109 height 13
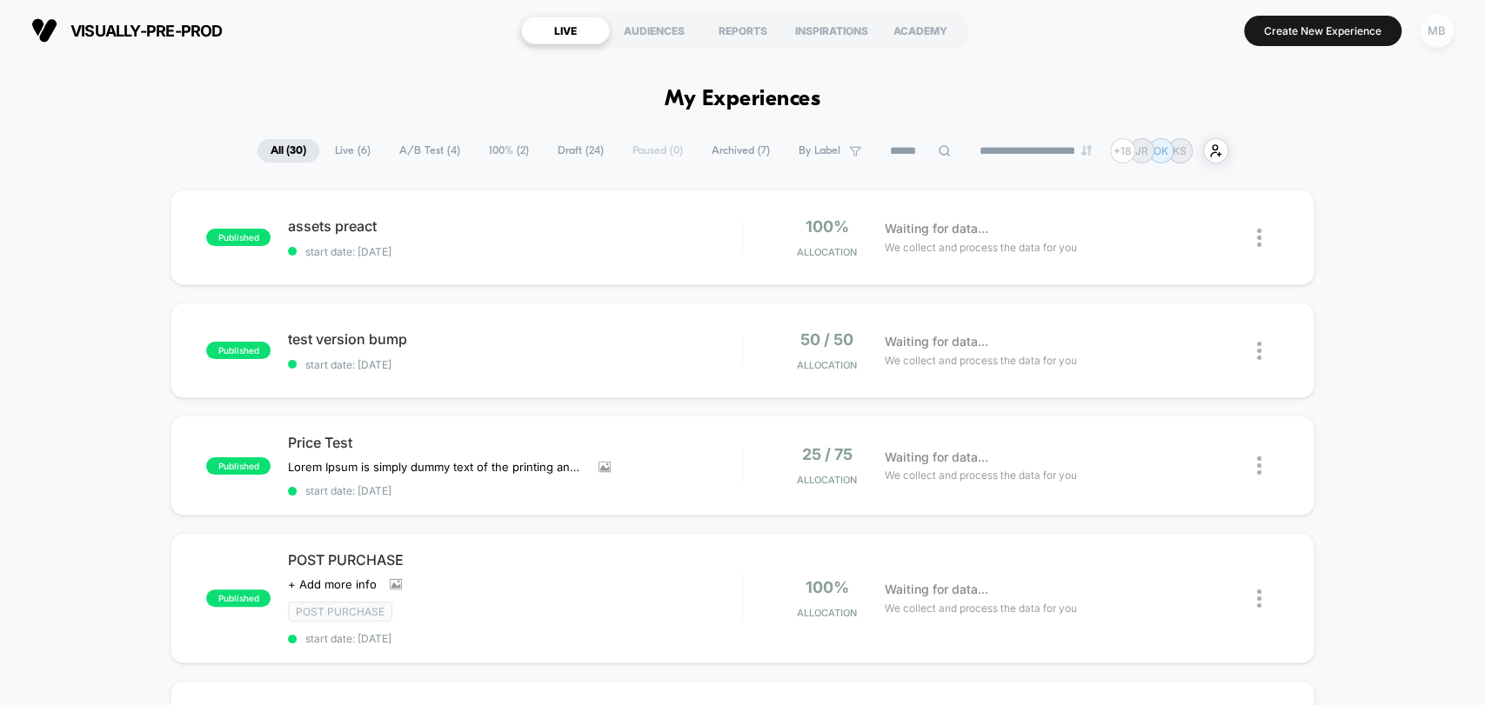
click at [1434, 31] on div "MB" at bounding box center [1437, 31] width 34 height 34
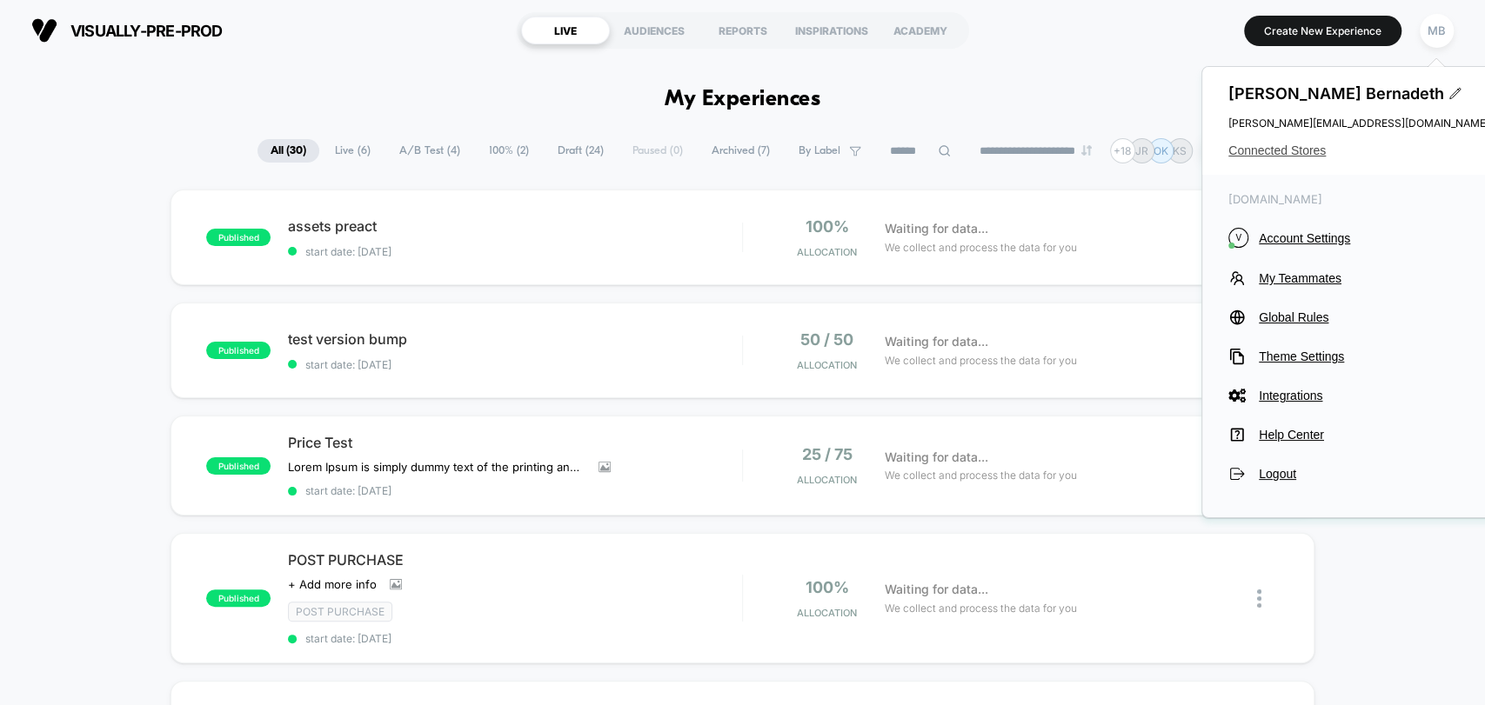
click at [1284, 148] on span "Connected Stores" at bounding box center [1358, 151] width 261 height 14
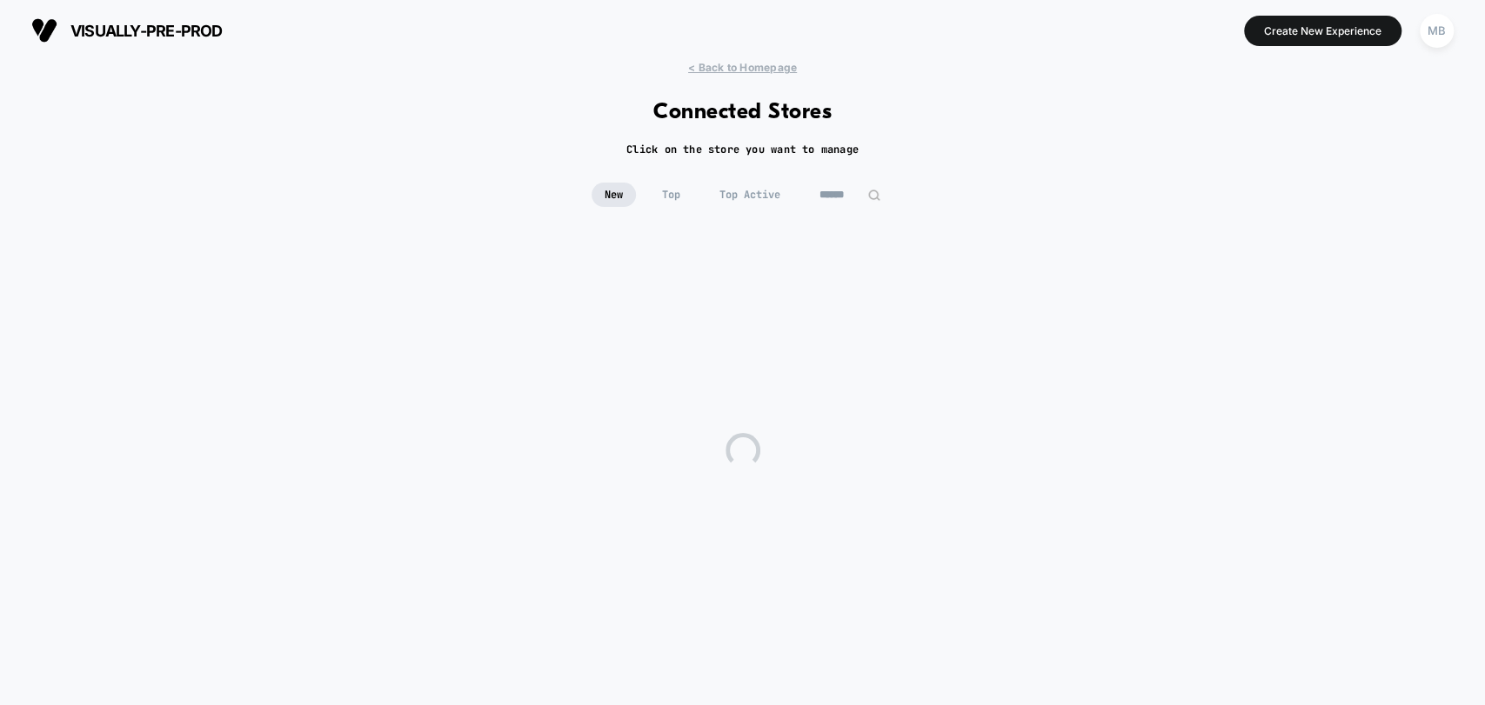
click at [854, 212] on div "New Top Top Active" at bounding box center [742, 208] width 1485 height 50
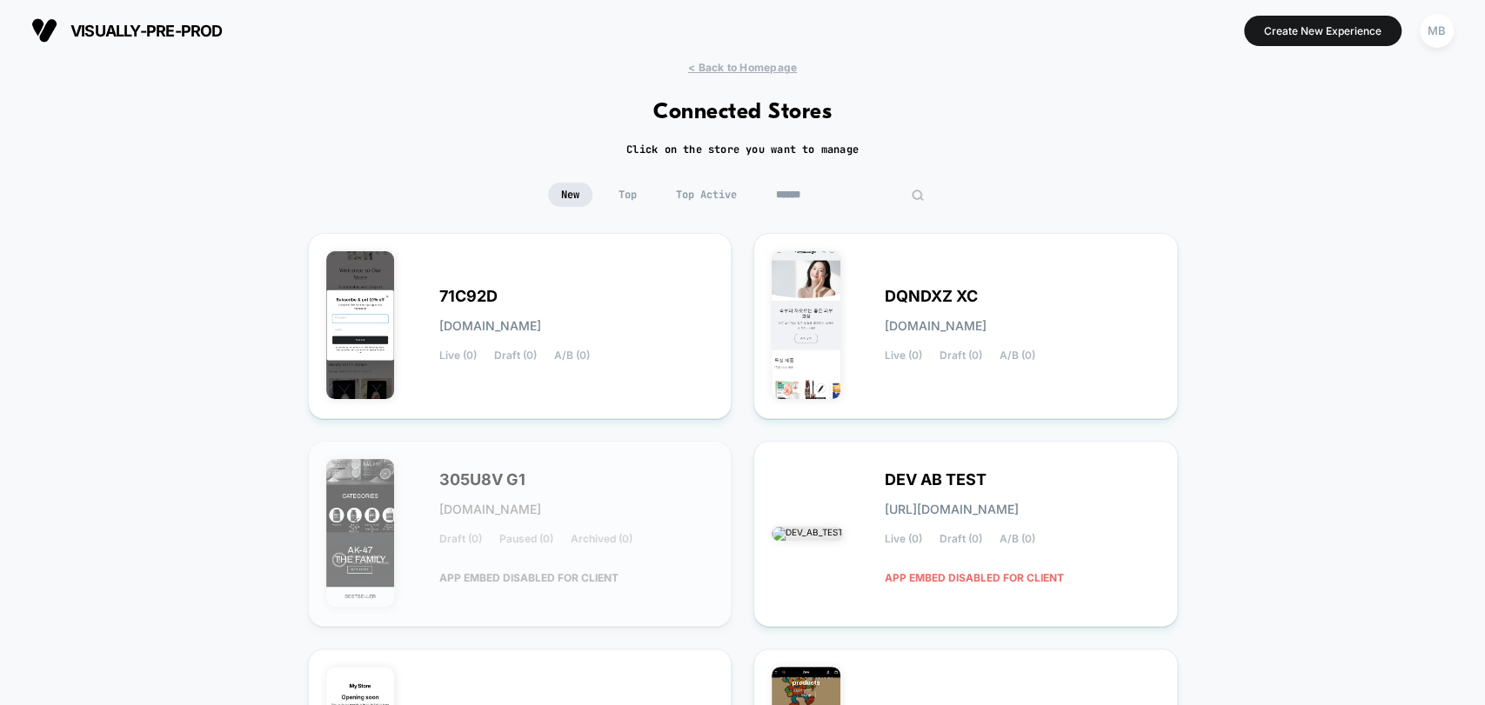
click at [853, 197] on input at bounding box center [850, 195] width 174 height 24
paste input "*********"
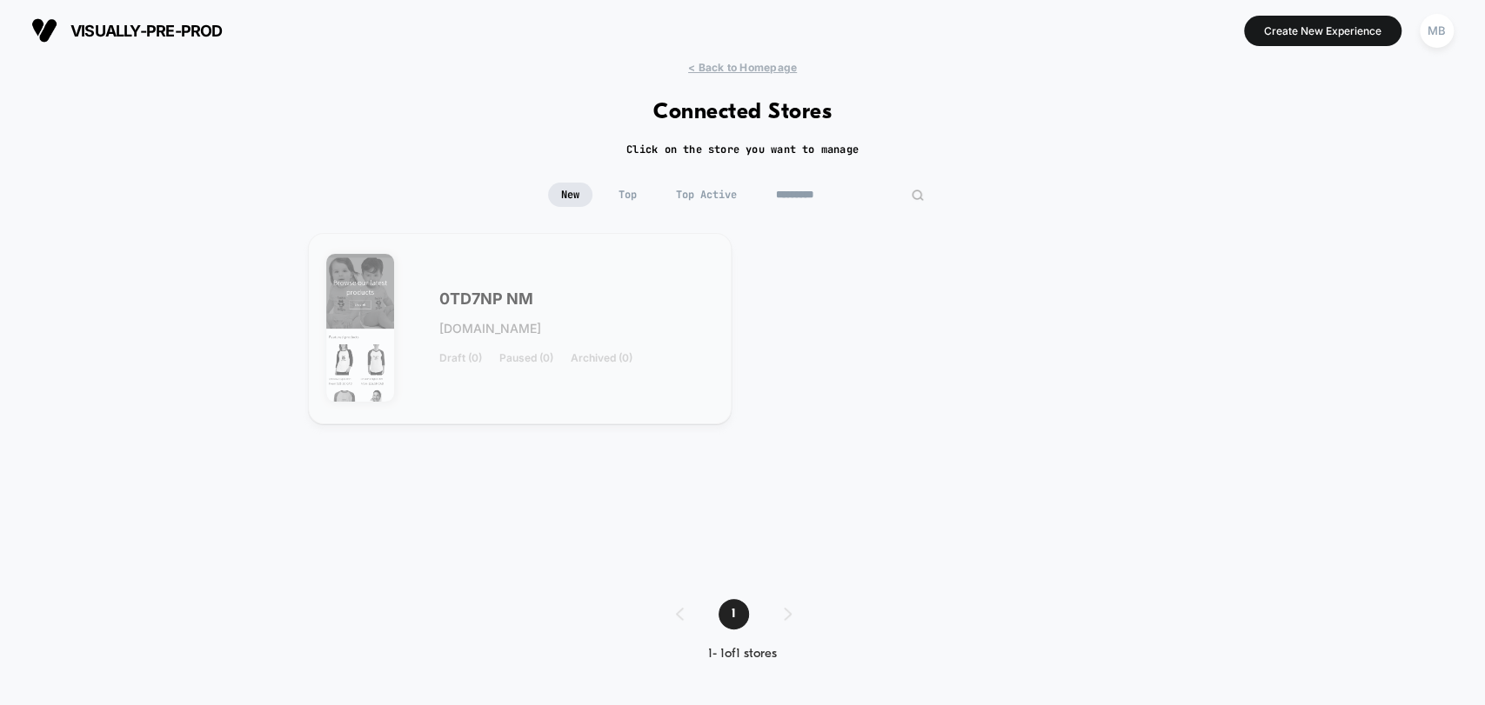
type input "*********"
click at [618, 400] on div "0TD7NP NM [DOMAIN_NAME] Draft (0) Paused (0) Archived (0)" at bounding box center [520, 328] width 388 height 155
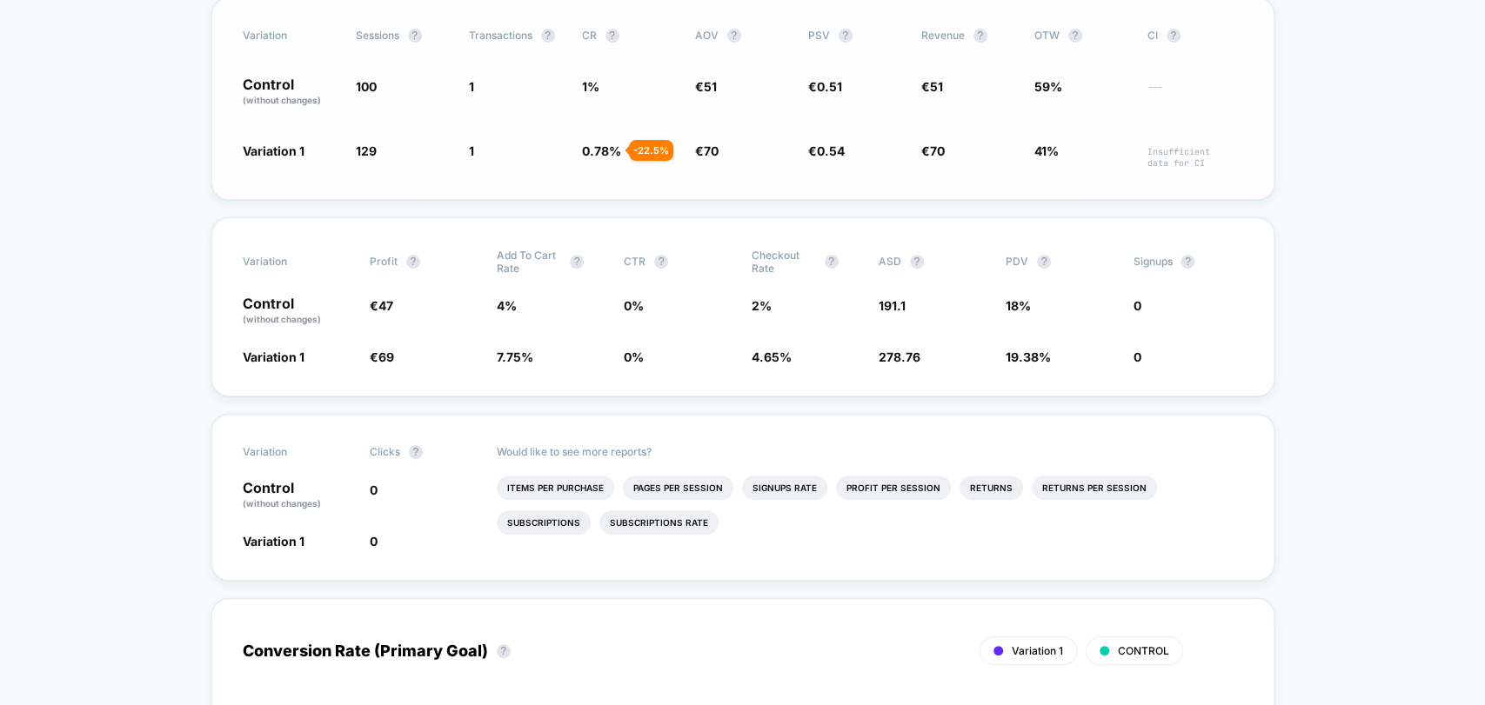
scroll to position [174, 0]
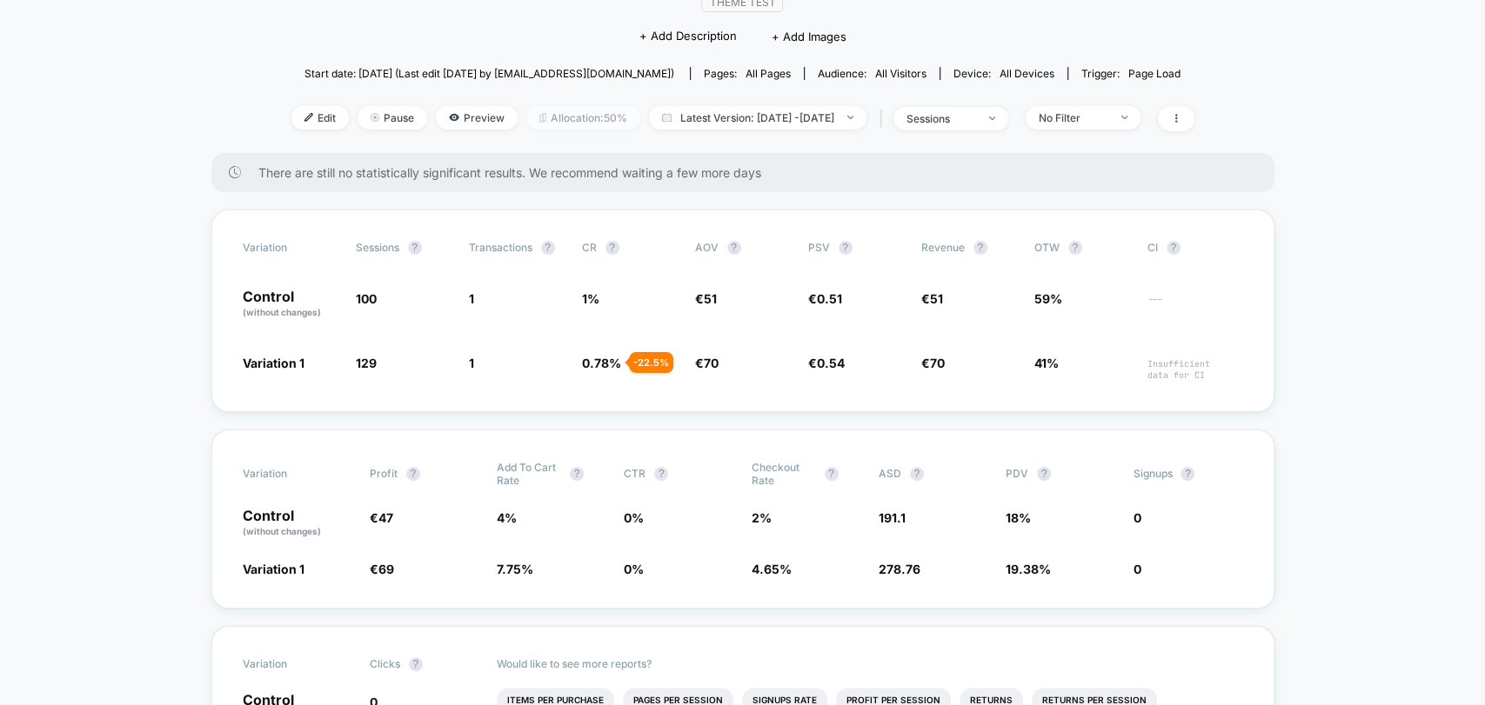
click at [572, 117] on span "Allocation: 50%" at bounding box center [583, 117] width 114 height 23
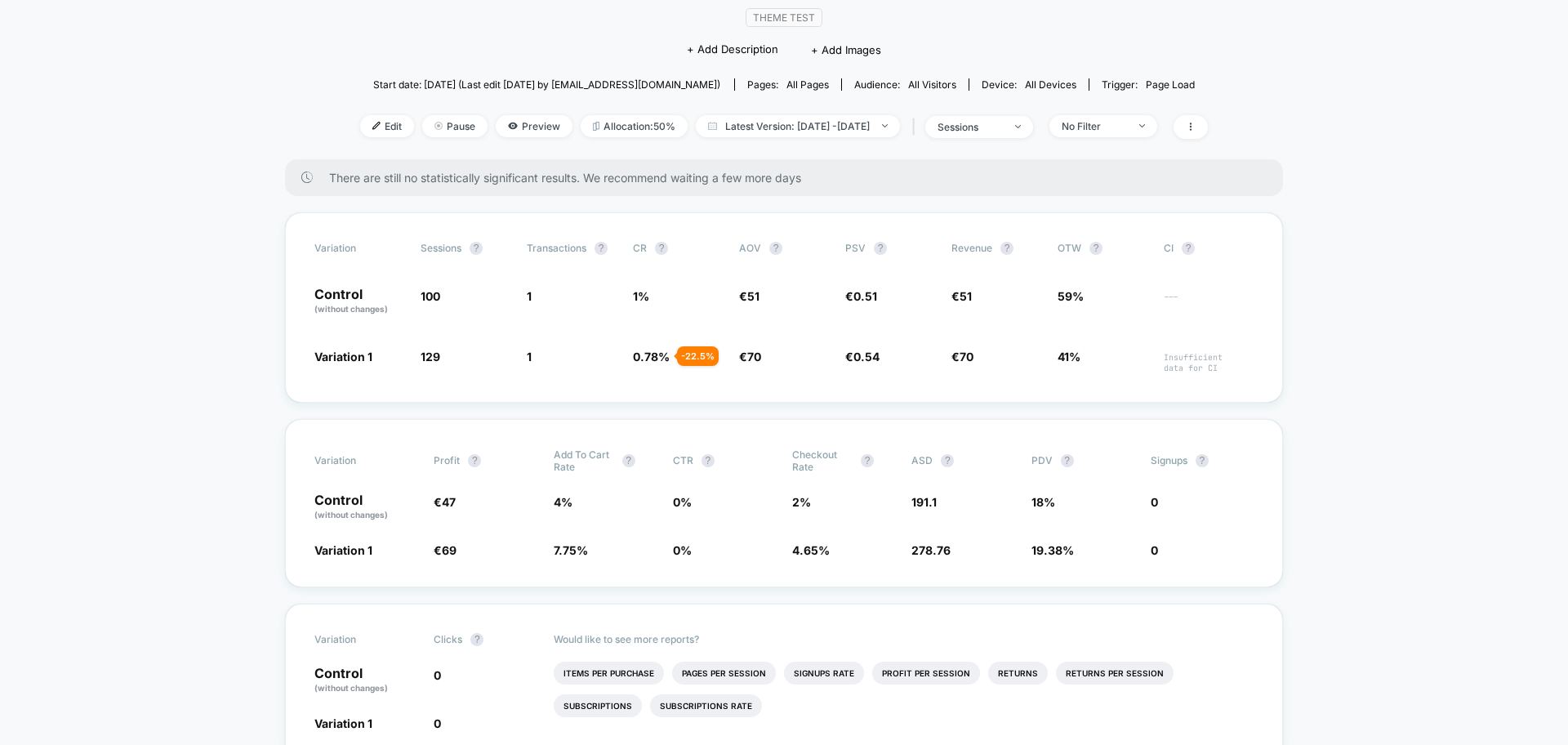
scroll to position [0, 0]
